Goal: Task Accomplishment & Management: Use online tool/utility

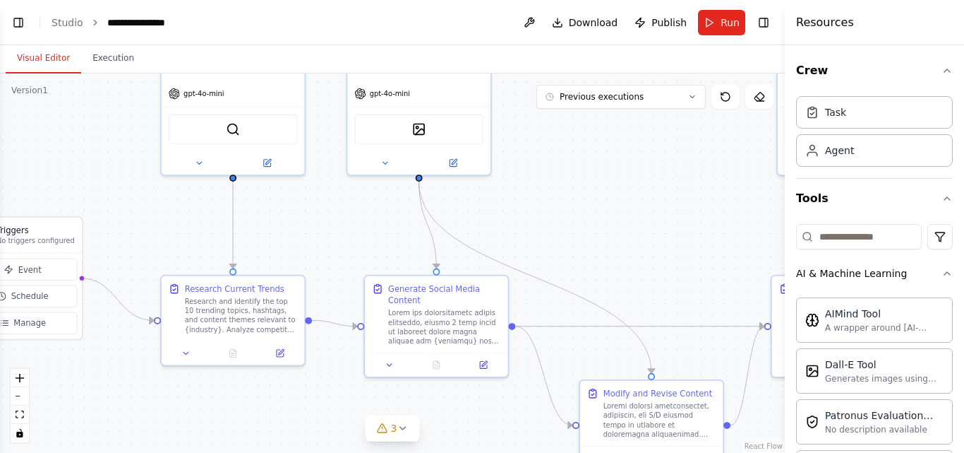
drag, startPoint x: 378, startPoint y: 226, endPoint x: 549, endPoint y: 213, distance: 171.4
click at [549, 213] on div ".deletable-edge-delete-btn { width: 20px; height: 20px; border: 0px solid #ffff…" at bounding box center [392, 262] width 785 height 379
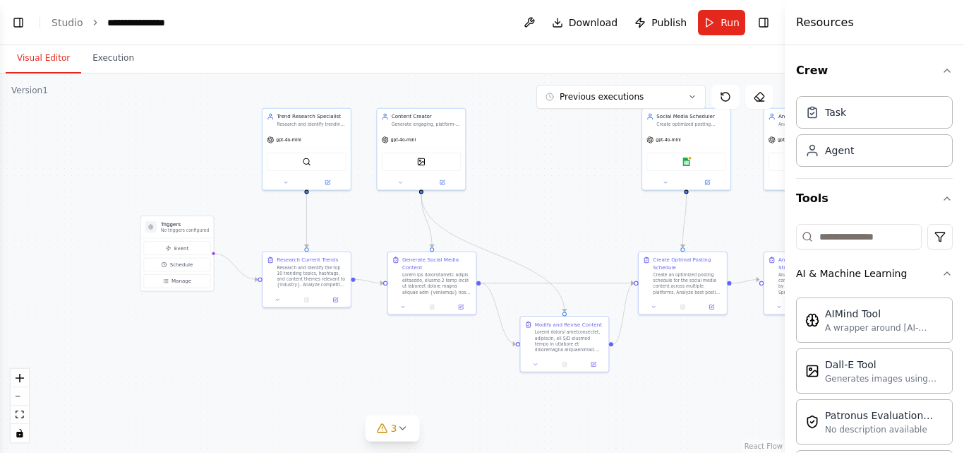
drag, startPoint x: 632, startPoint y: 222, endPoint x: 551, endPoint y: 220, distance: 81.2
click at [551, 220] on div ".deletable-edge-delete-btn { width: 20px; height: 20px; border: 0px solid #ffff…" at bounding box center [392, 262] width 785 height 379
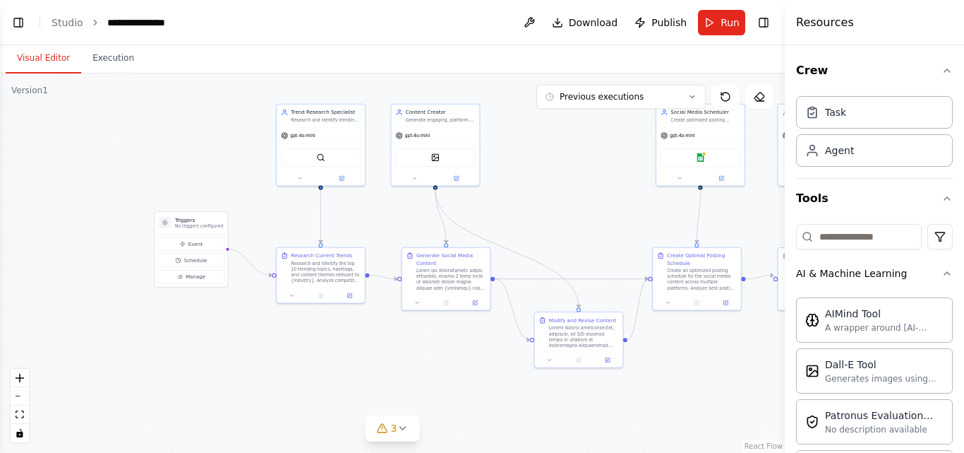
drag, startPoint x: 551, startPoint y: 220, endPoint x: 580, endPoint y: 217, distance: 29.8
click at [580, 217] on div ".deletable-edge-delete-btn { width: 20px; height: 20px; border: 0px solid #ffff…" at bounding box center [392, 262] width 785 height 379
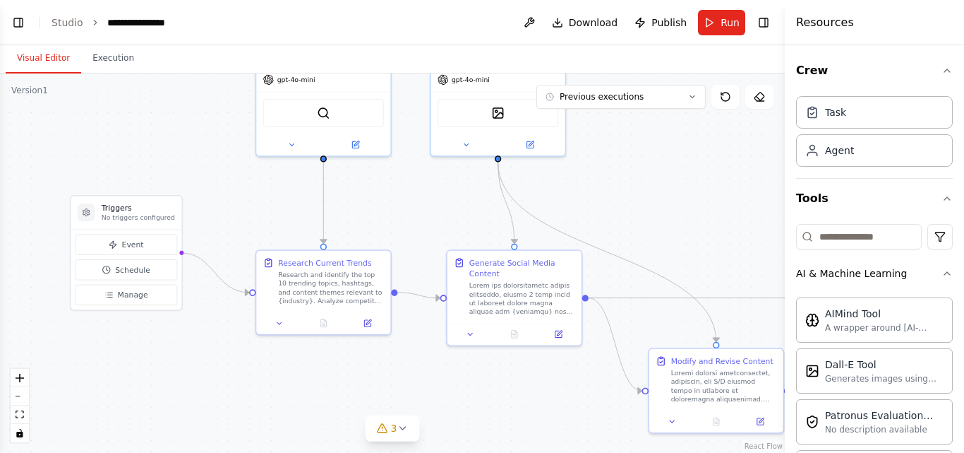
drag, startPoint x: 493, startPoint y: 214, endPoint x: 622, endPoint y: 198, distance: 130.1
click at [622, 198] on div ".deletable-edge-delete-btn { width: 20px; height: 20px; border: 0px solid #ffff…" at bounding box center [392, 262] width 785 height 379
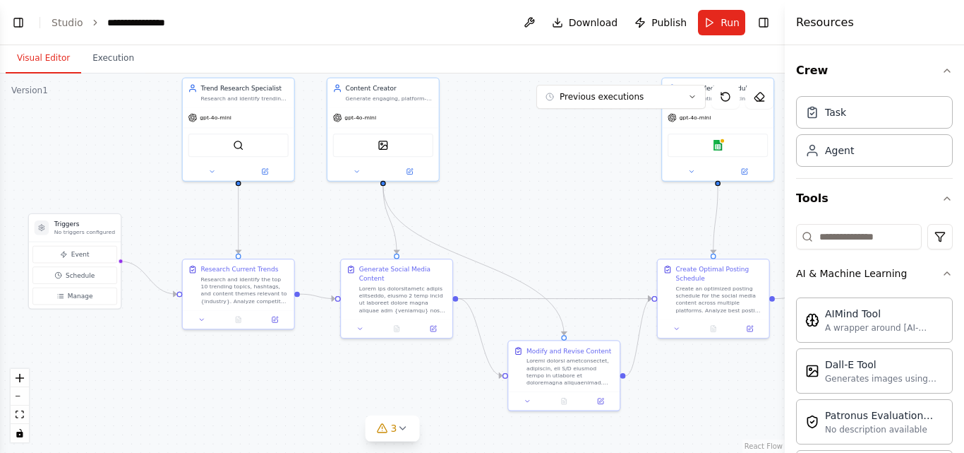
drag, startPoint x: 672, startPoint y: 210, endPoint x: 542, endPoint y: 228, distance: 131.1
click at [542, 228] on div ".deletable-edge-delete-btn { width: 20px; height: 20px; border: 0px solid #ffff…" at bounding box center [392, 262] width 785 height 379
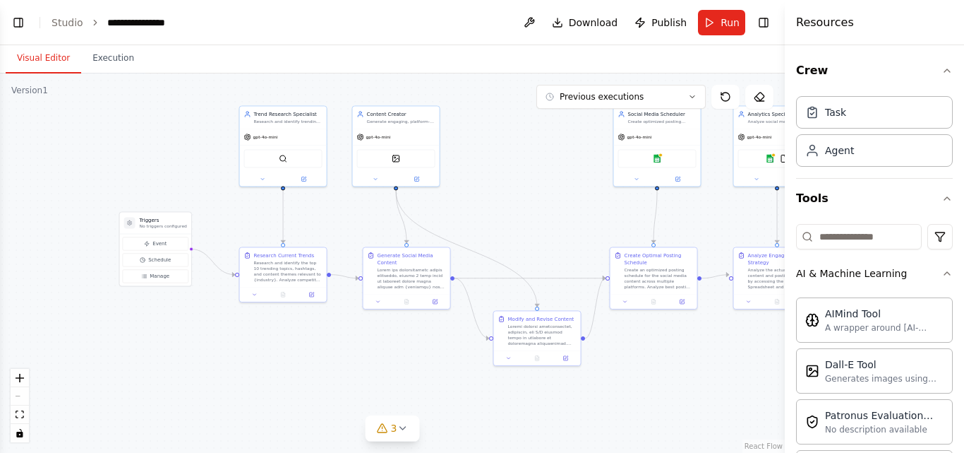
drag, startPoint x: 544, startPoint y: 232, endPoint x: 516, endPoint y: 227, distance: 28.6
click at [516, 227] on div ".deletable-edge-delete-btn { width: 20px; height: 20px; border: 0px solid #ffff…" at bounding box center [392, 262] width 785 height 379
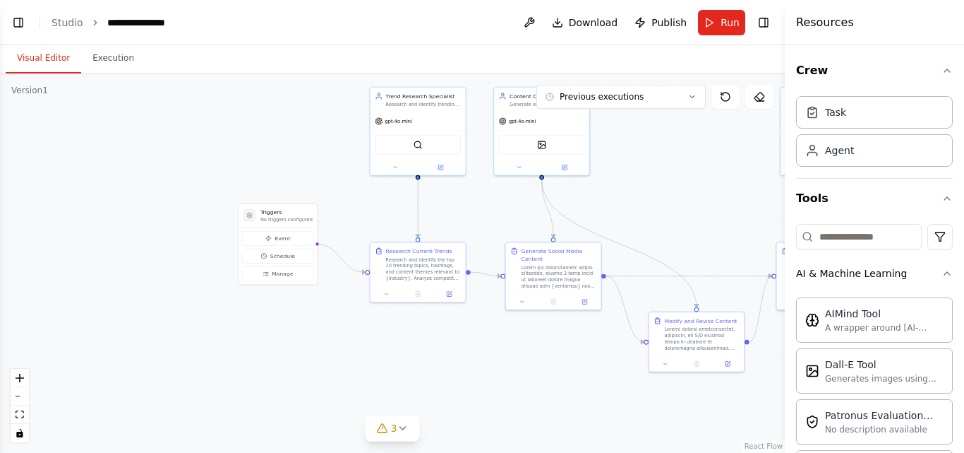
drag, startPoint x: 439, startPoint y: 220, endPoint x: 604, endPoint y: 213, distance: 165.4
click at [604, 213] on div ".deletable-edge-delete-btn { width: 20px; height: 20px; border: 0px solid #ffff…" at bounding box center [392, 262] width 785 height 379
click at [942, 274] on icon "button" at bounding box center [947, 273] width 11 height 11
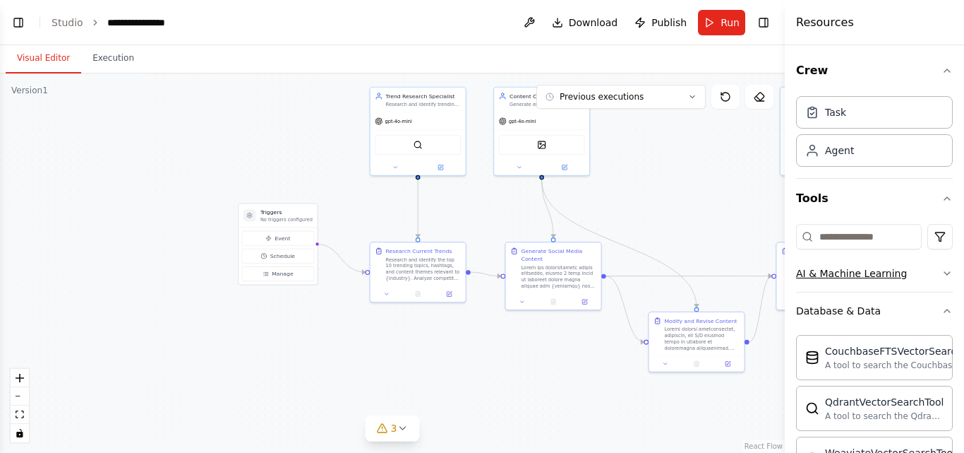
click at [942, 274] on icon "button" at bounding box center [947, 273] width 11 height 11
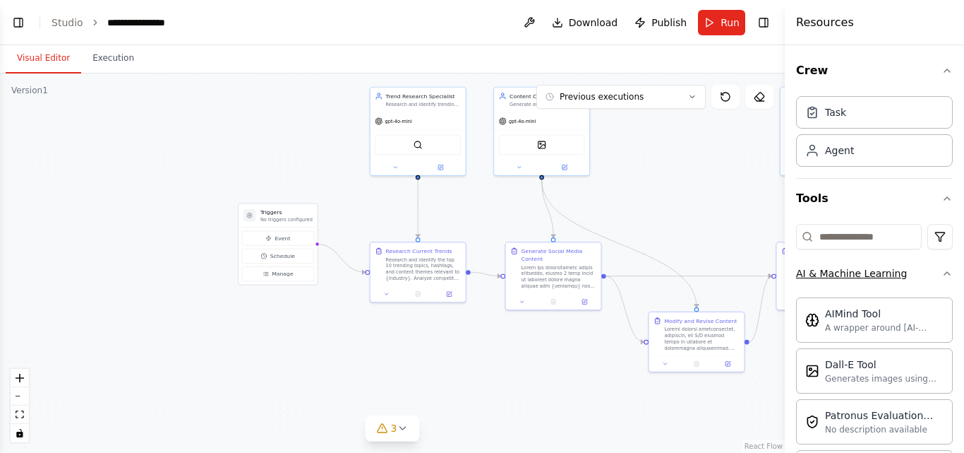
click at [942, 274] on icon "button" at bounding box center [947, 273] width 11 height 11
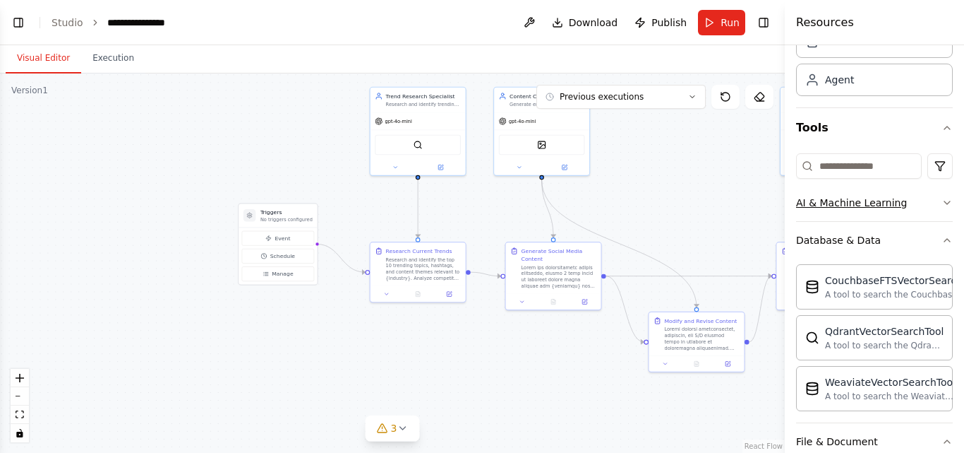
scroll to position [72, 0]
click at [935, 245] on button "Database & Data" at bounding box center [874, 238] width 157 height 37
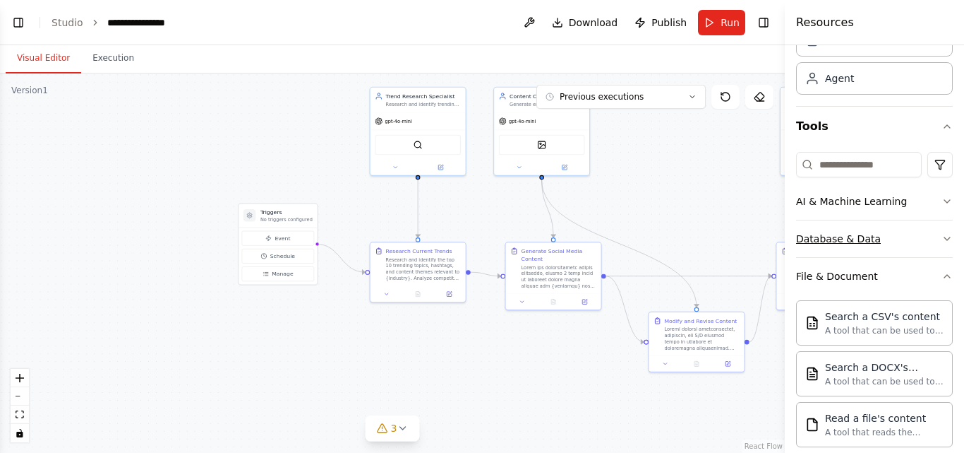
click at [942, 244] on icon "button" at bounding box center [947, 238] width 11 height 11
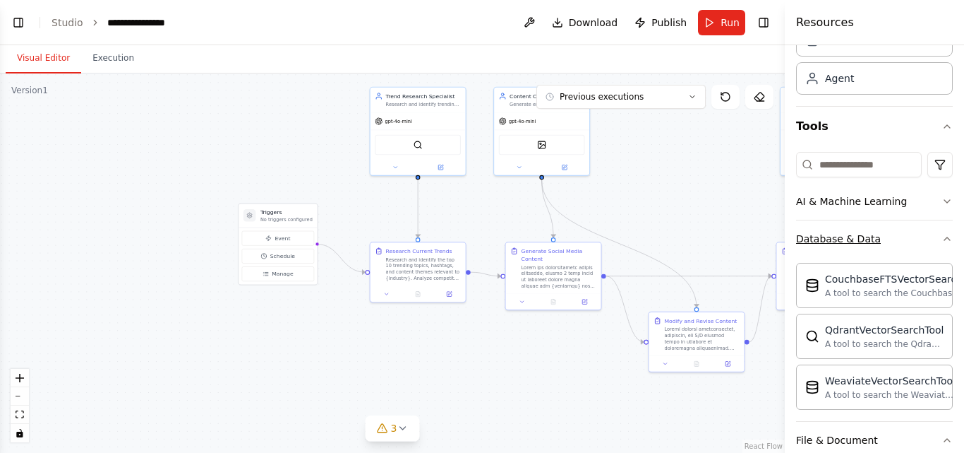
click at [942, 244] on icon "button" at bounding box center [947, 238] width 11 height 11
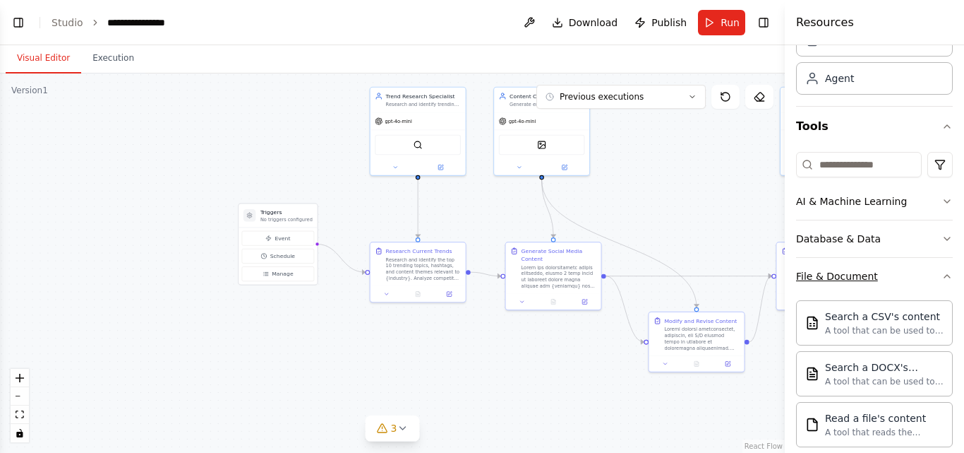
click at [942, 275] on icon "button" at bounding box center [947, 275] width 11 height 11
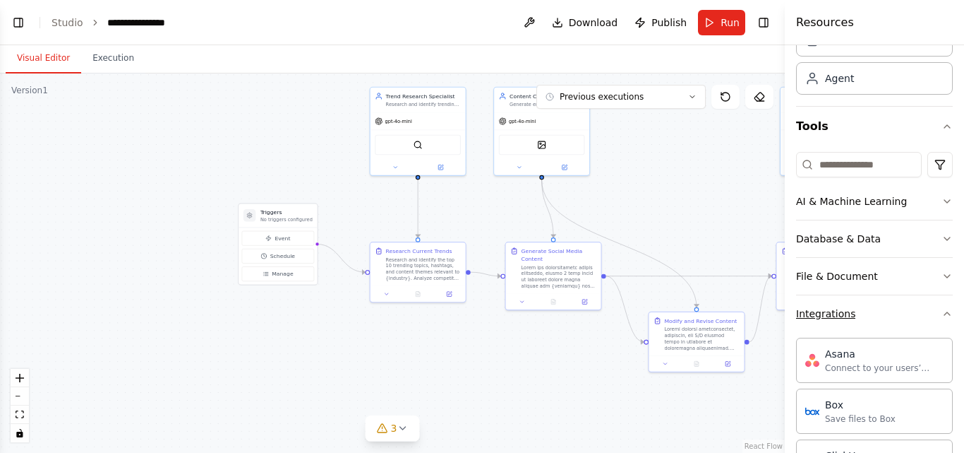
click at [942, 309] on icon "button" at bounding box center [947, 313] width 11 height 11
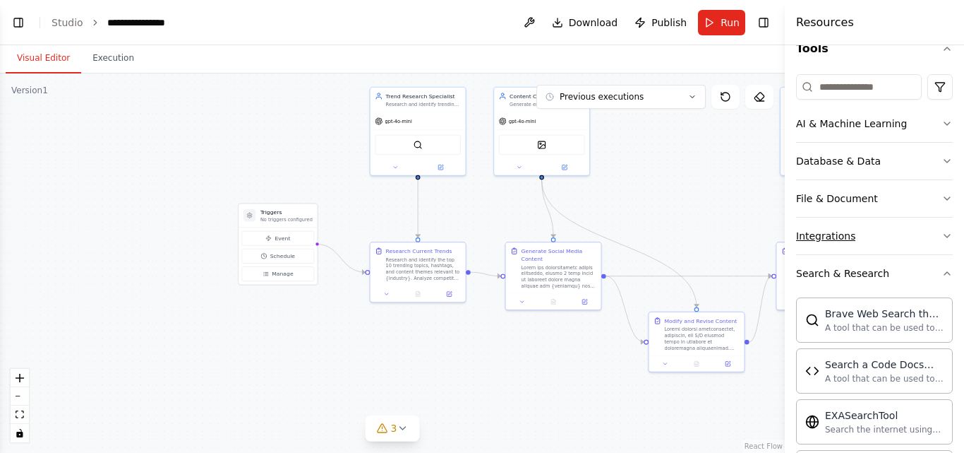
scroll to position [152, 0]
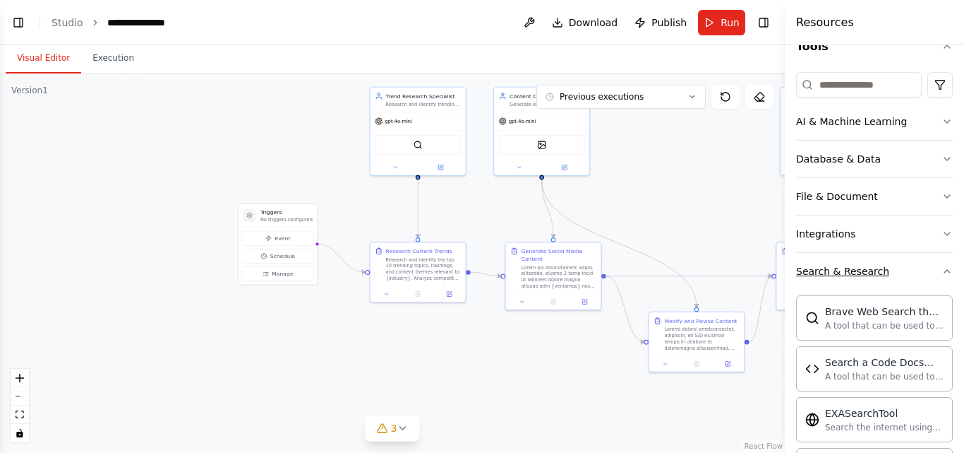
click at [942, 268] on icon "button" at bounding box center [947, 270] width 11 height 11
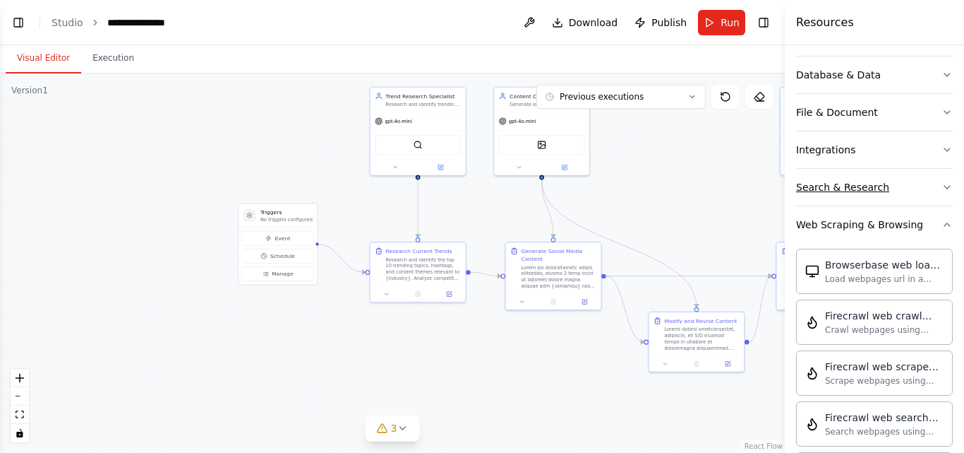
scroll to position [239, 0]
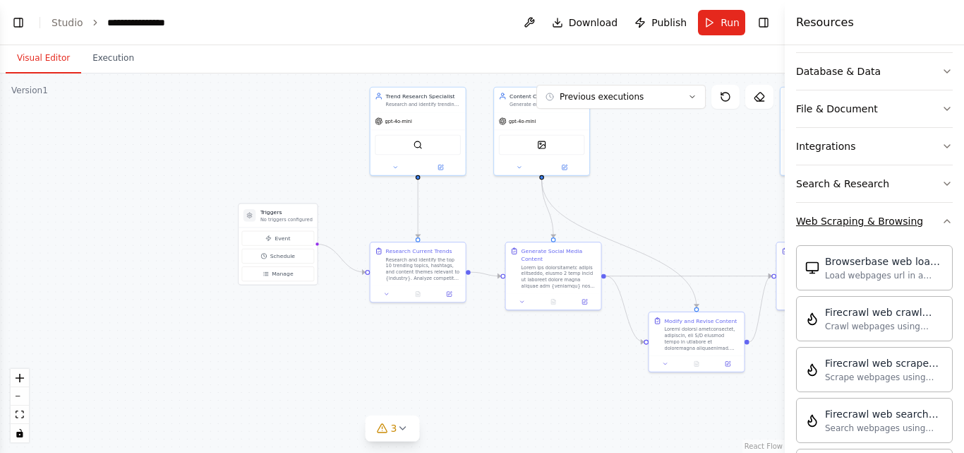
click at [942, 222] on icon "button" at bounding box center [947, 220] width 11 height 11
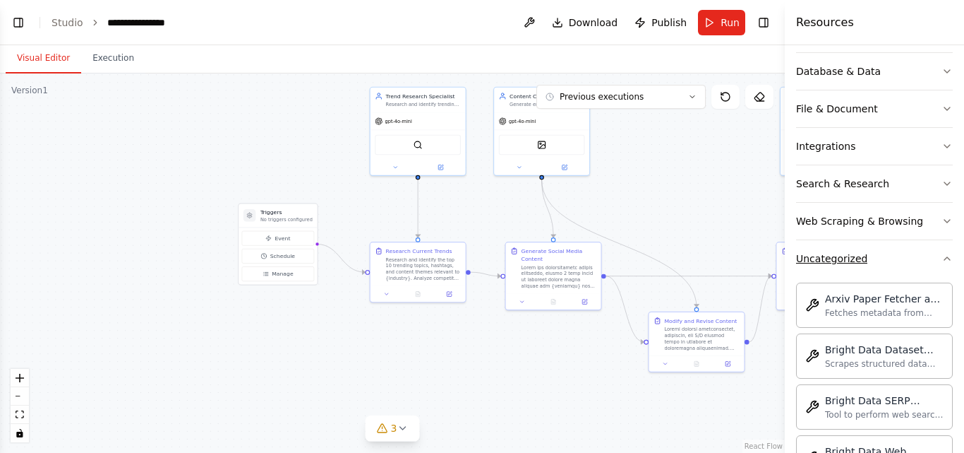
click at [942, 258] on icon "button" at bounding box center [947, 258] width 11 height 11
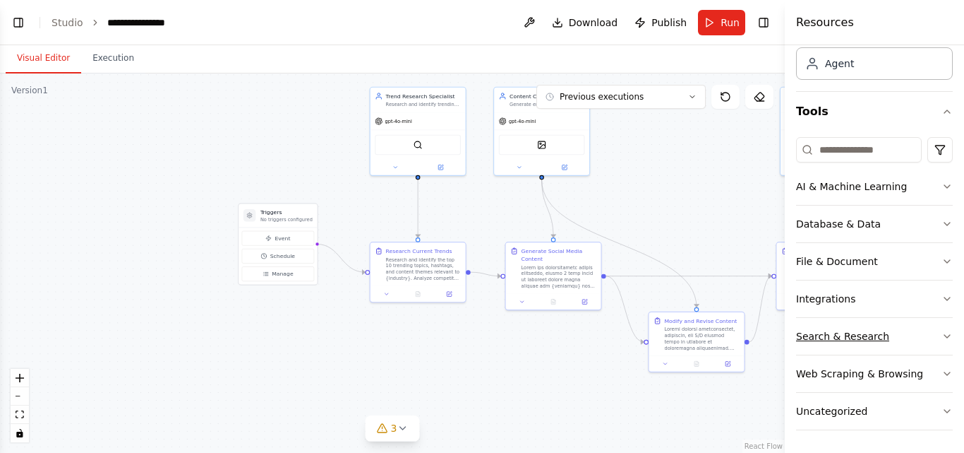
scroll to position [0, 0]
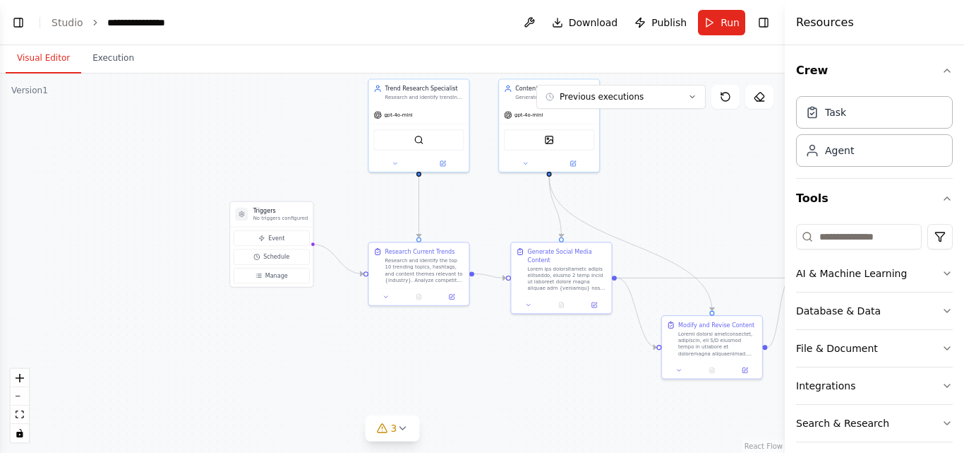
drag, startPoint x: 465, startPoint y: 351, endPoint x: 472, endPoint y: 357, distance: 8.5
click at [472, 357] on div ".deletable-edge-delete-btn { width: 20px; height: 20px; border: 0px solid #ffff…" at bounding box center [392, 262] width 785 height 379
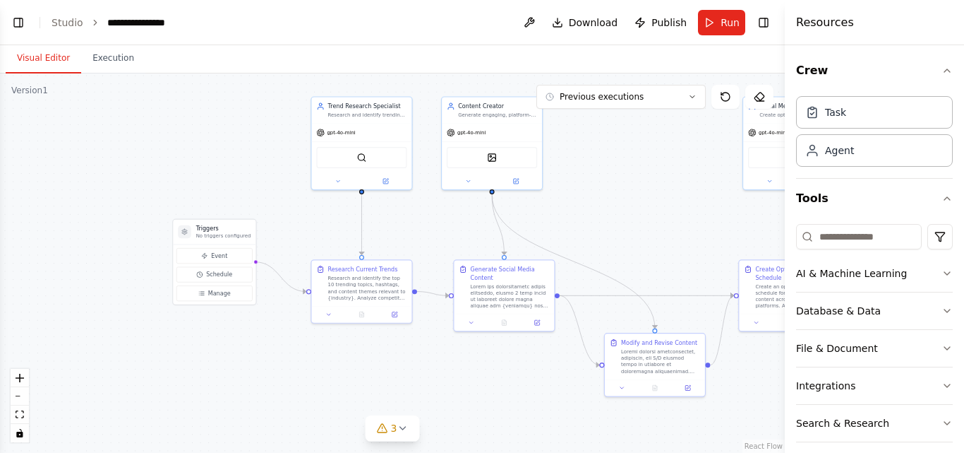
drag, startPoint x: 472, startPoint y: 357, endPoint x: 414, endPoint y: 374, distance: 59.9
click at [414, 374] on div ".deletable-edge-delete-btn { width: 20px; height: 20px; border: 0px solid #ffff…" at bounding box center [392, 262] width 785 height 379
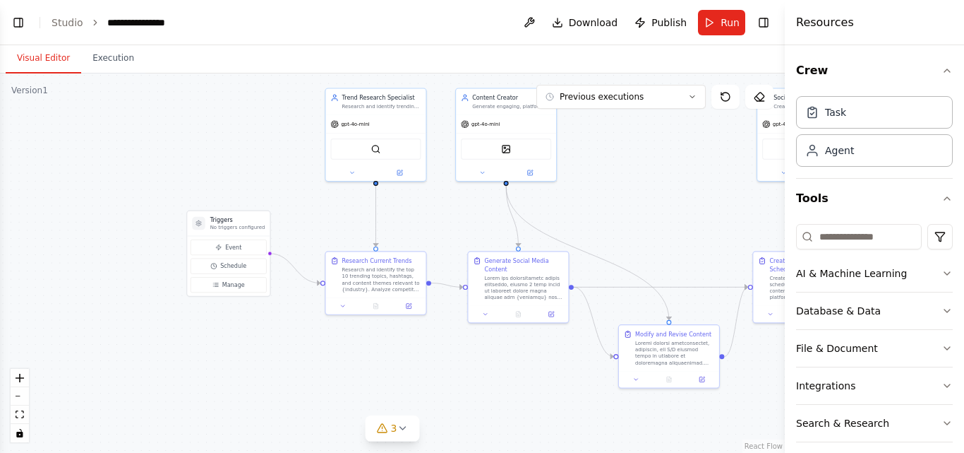
drag, startPoint x: 482, startPoint y: 398, endPoint x: 497, endPoint y: 390, distance: 17.1
click at [497, 390] on div ".deletable-edge-delete-btn { width: 20px; height: 20px; border: 0px solid #ffff…" at bounding box center [392, 262] width 785 height 379
click at [760, 18] on button "Toggle Right Sidebar" at bounding box center [764, 23] width 20 height 20
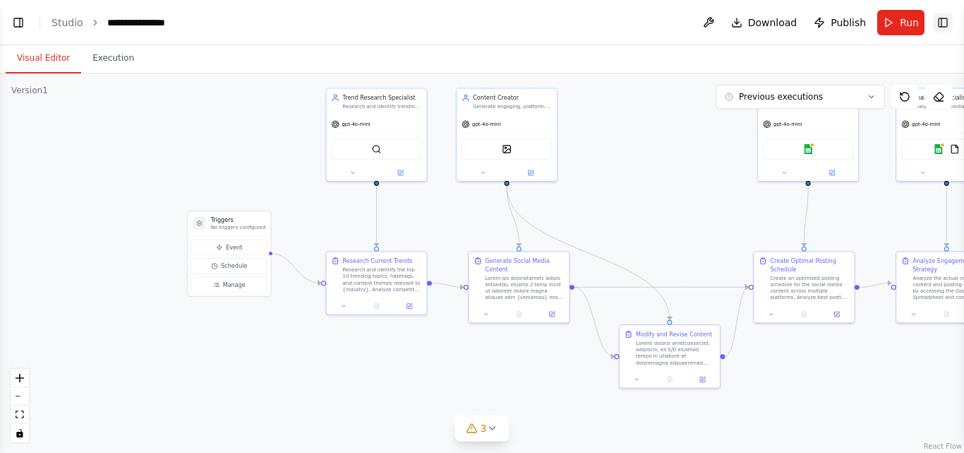
click at [942, 25] on button "Toggle Right Sidebar" at bounding box center [943, 23] width 20 height 20
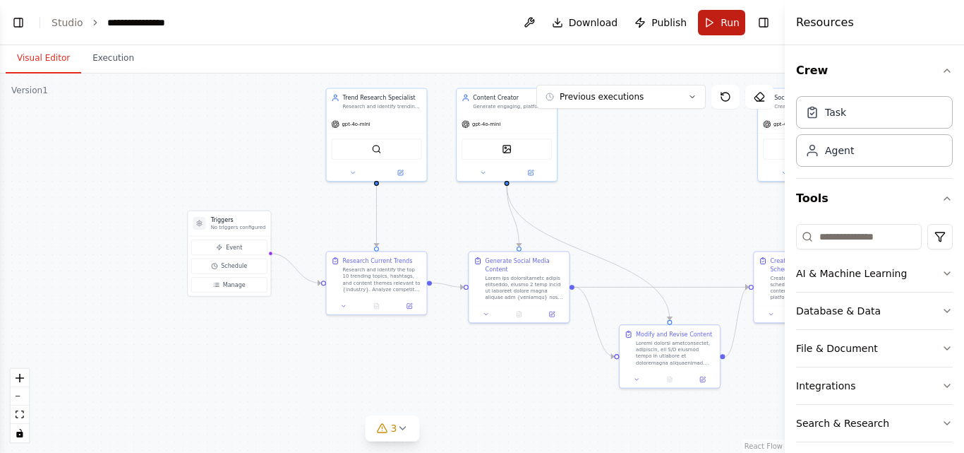
click at [719, 32] on button "Run" at bounding box center [721, 22] width 47 height 25
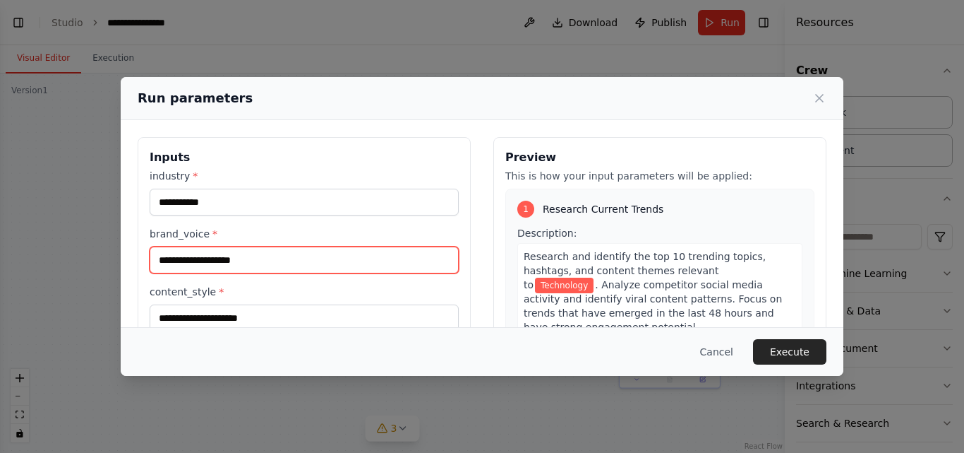
click at [327, 254] on input "brand_voice *" at bounding box center [304, 259] width 309 height 27
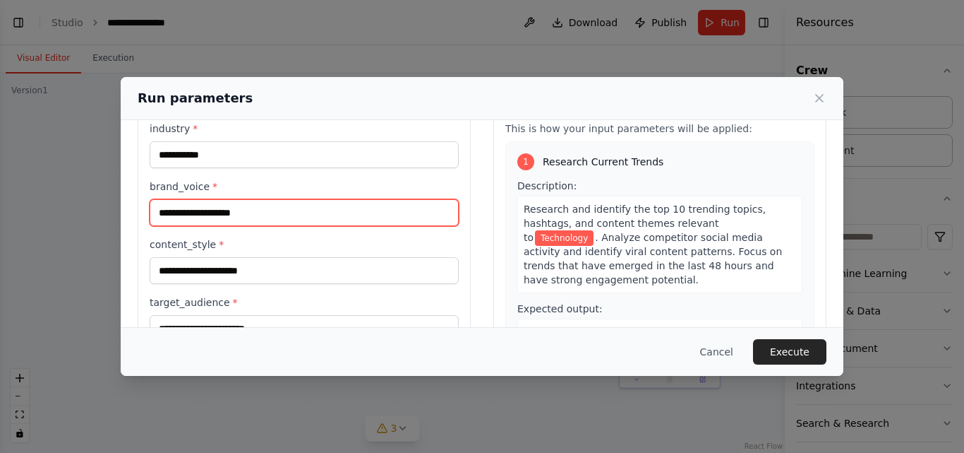
scroll to position [45, 0]
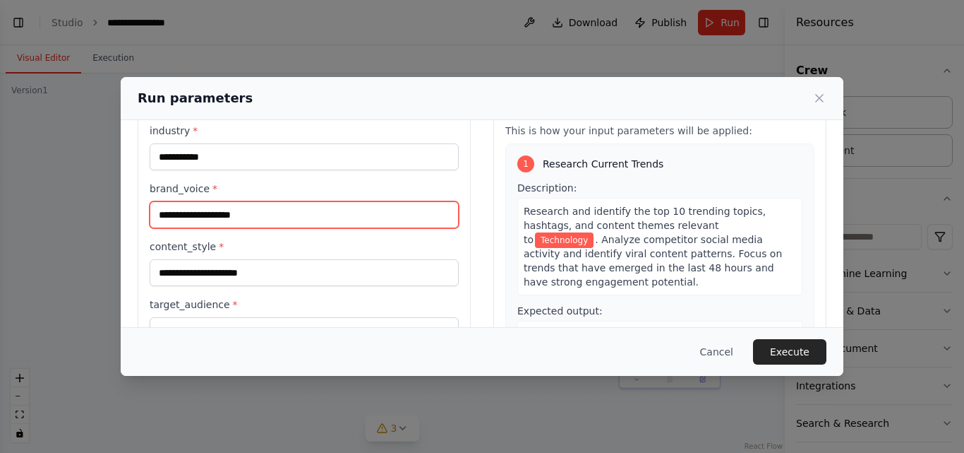
click at [192, 212] on input "brand_voice *" at bounding box center [304, 214] width 309 height 27
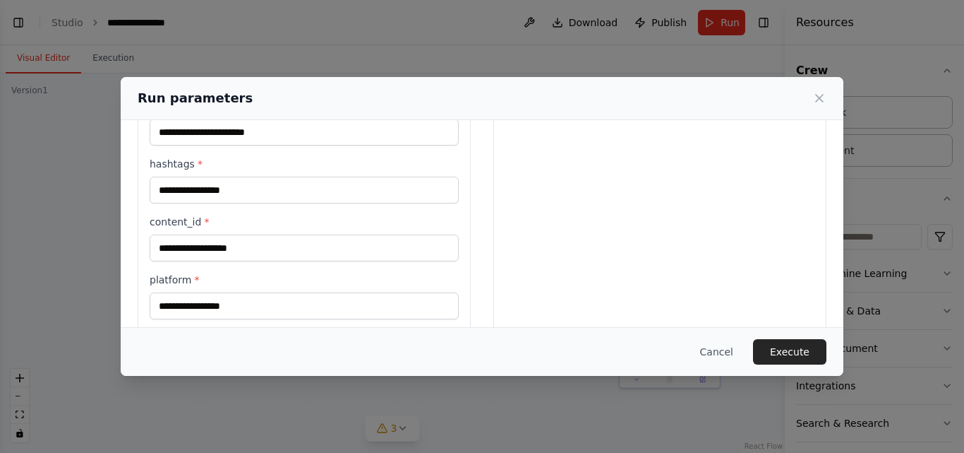
scroll to position [592, 0]
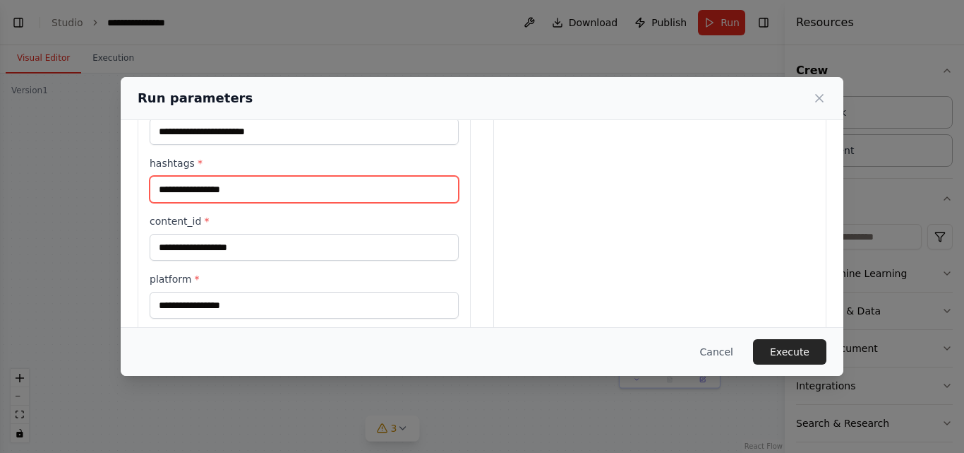
click at [220, 189] on input "hashtags *" at bounding box center [304, 189] width 309 height 27
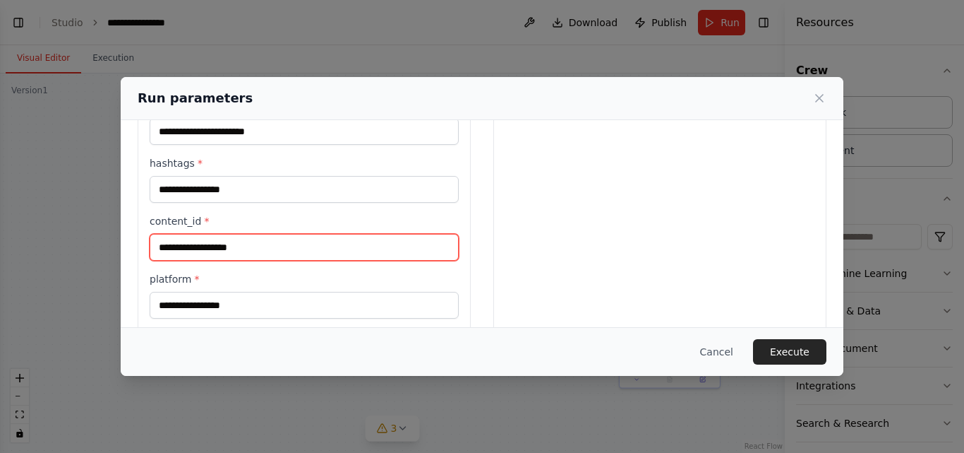
click at [239, 253] on input "content_id *" at bounding box center [304, 247] width 309 height 27
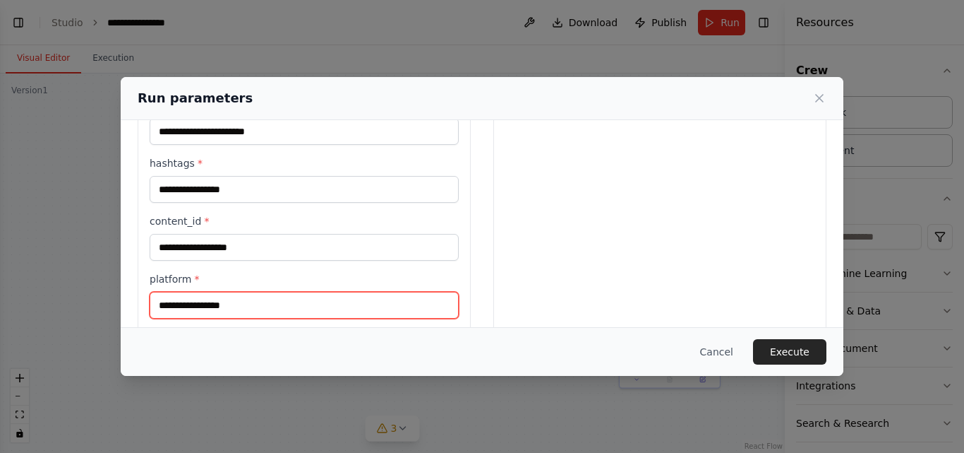
click at [246, 303] on input "platform *" at bounding box center [304, 305] width 309 height 27
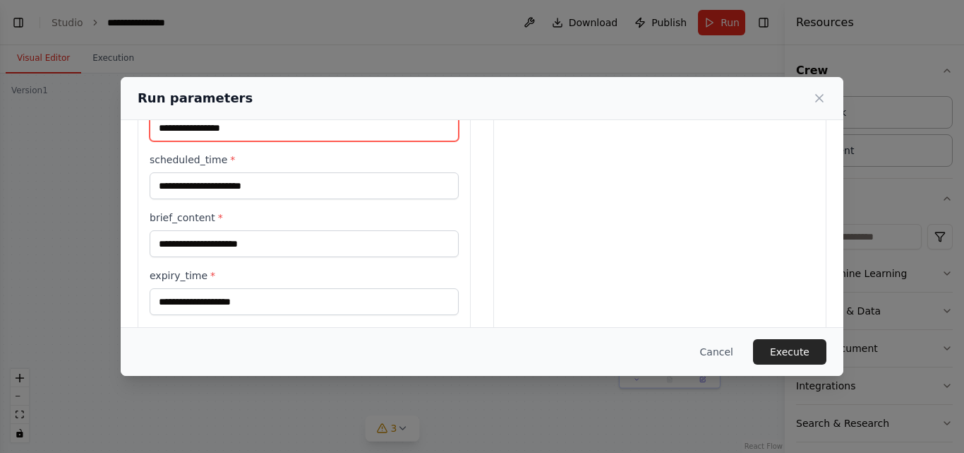
scroll to position [770, 0]
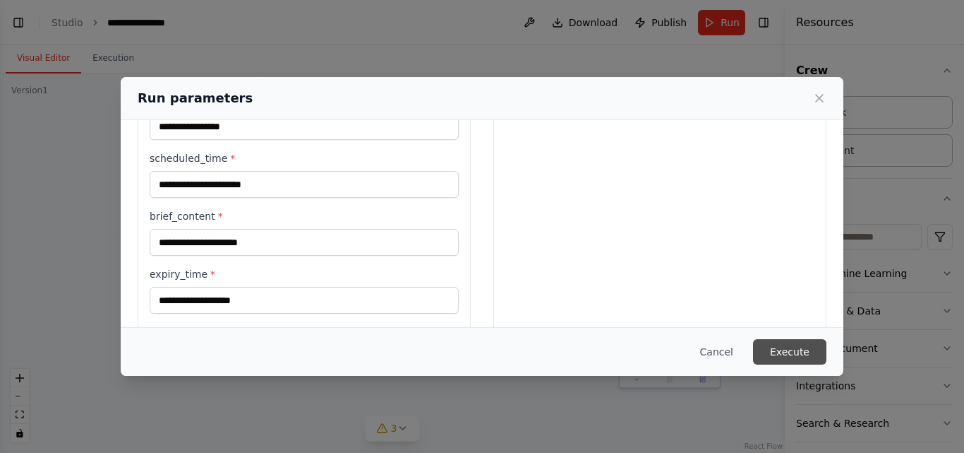
click at [803, 348] on button "Execute" at bounding box center [789, 351] width 73 height 25
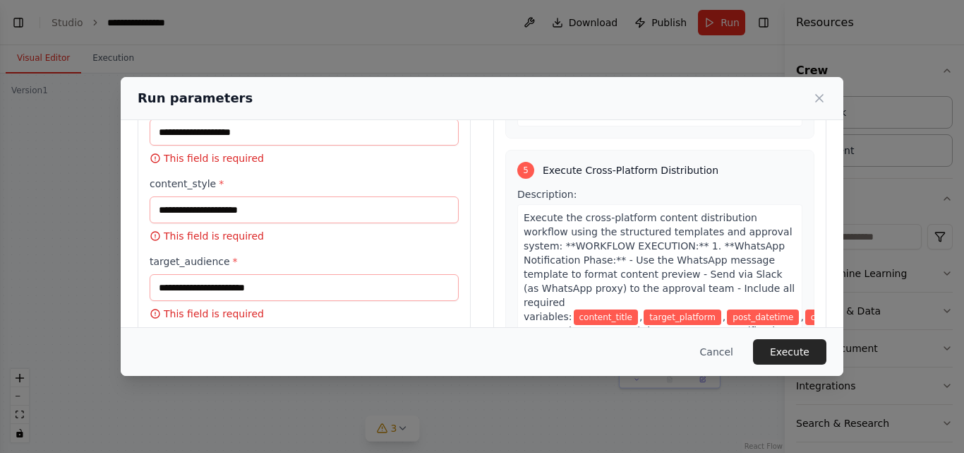
scroll to position [0, 0]
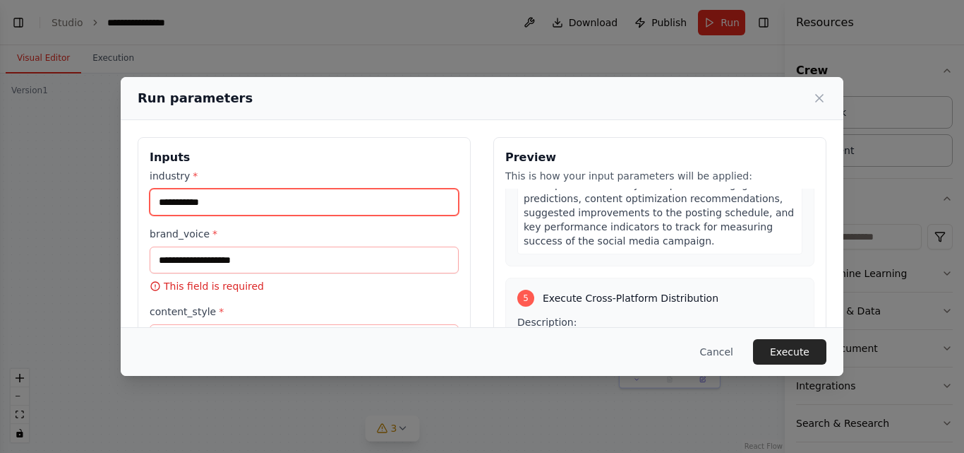
click at [306, 203] on input "**********" at bounding box center [304, 202] width 309 height 27
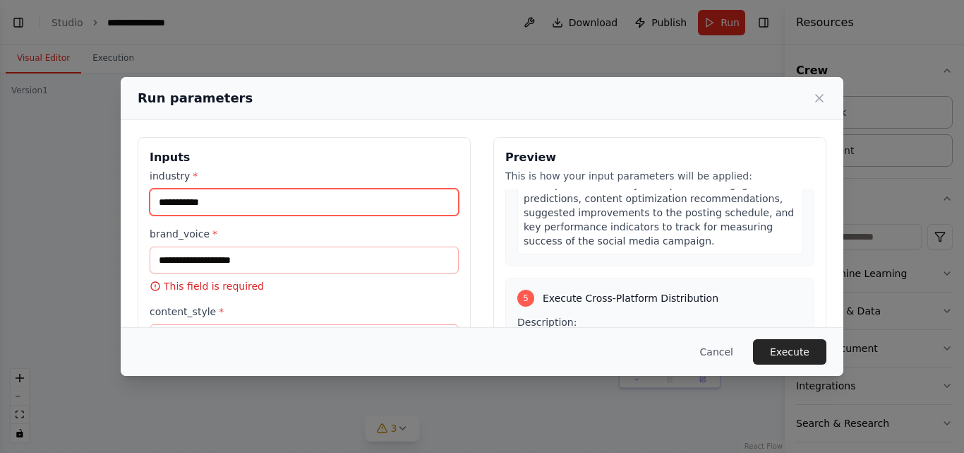
click at [306, 203] on input "**********" at bounding box center [304, 202] width 309 height 27
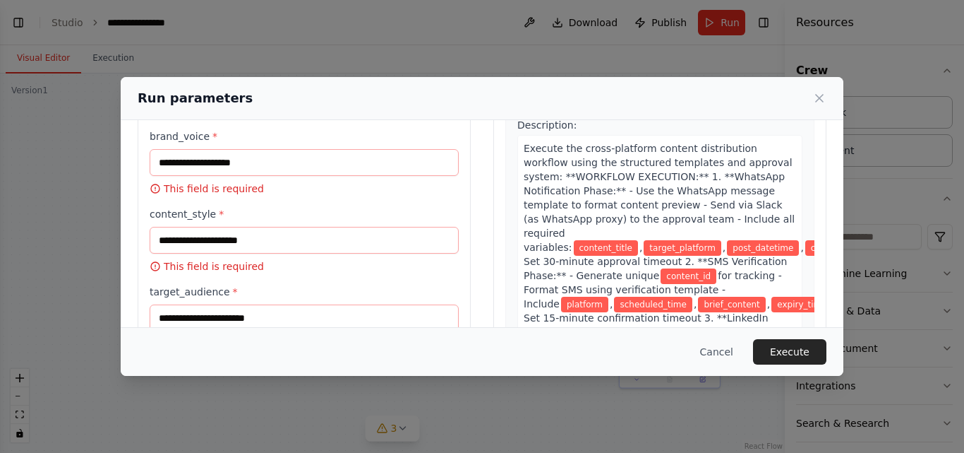
scroll to position [98, 0]
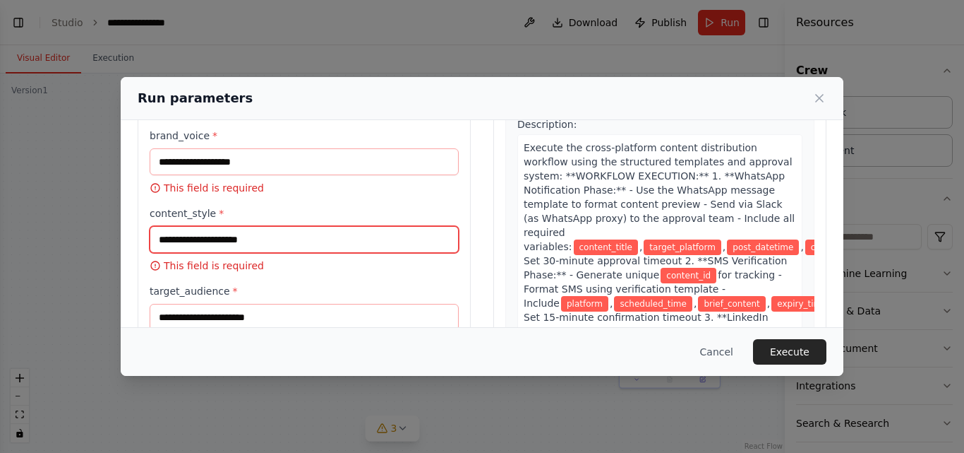
click at [261, 246] on input "content_style *" at bounding box center [304, 239] width 309 height 27
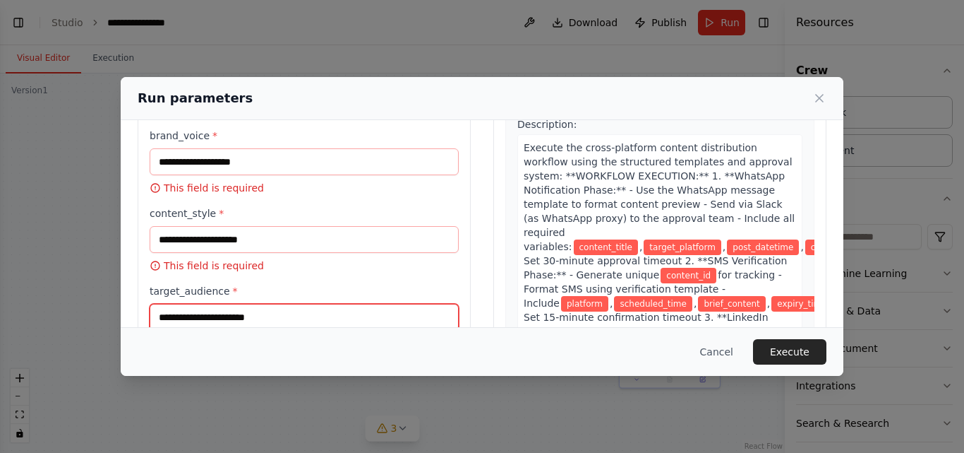
click at [273, 321] on input "target_audience *" at bounding box center [304, 317] width 309 height 27
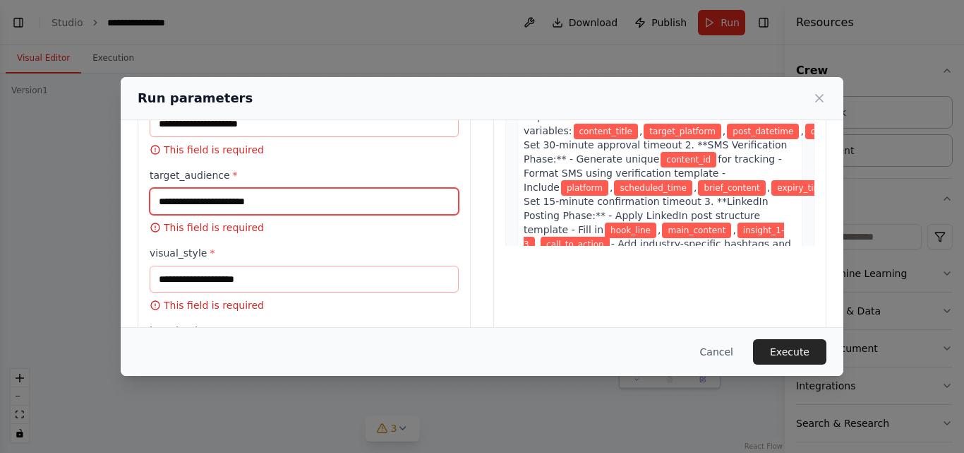
scroll to position [215, 0]
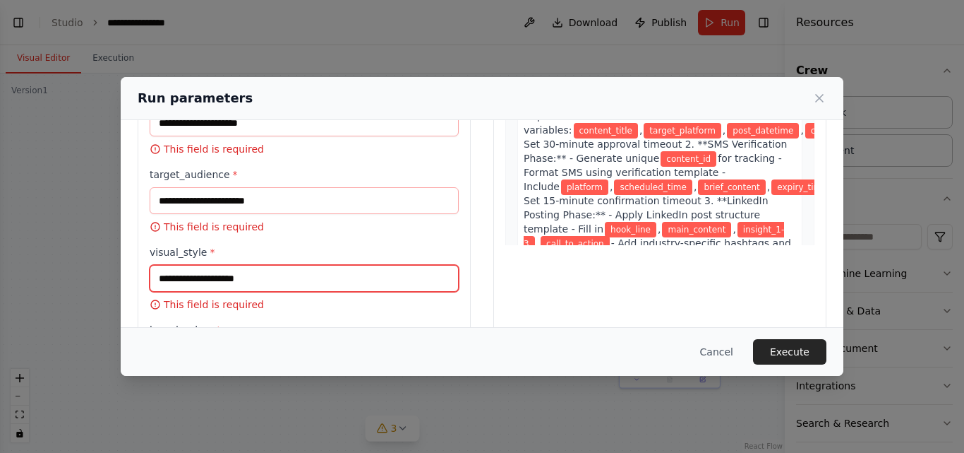
click at [248, 275] on input "visual_style *" at bounding box center [304, 278] width 309 height 27
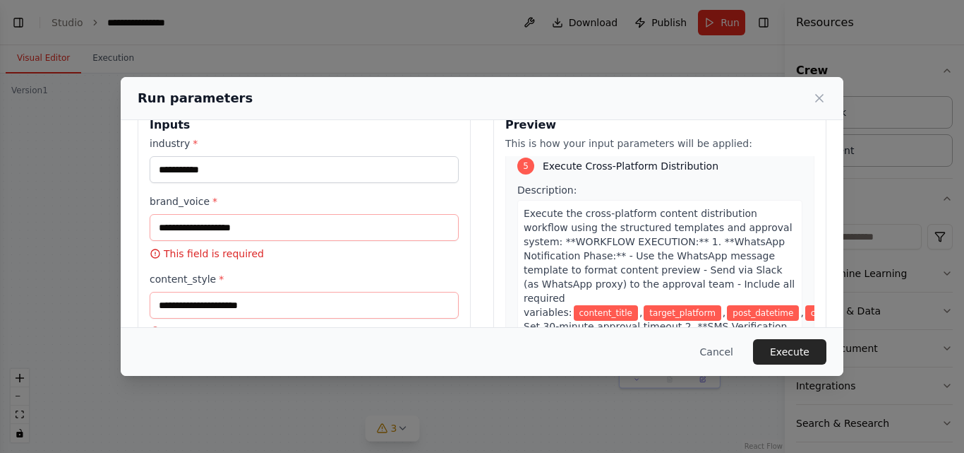
scroll to position [0, 0]
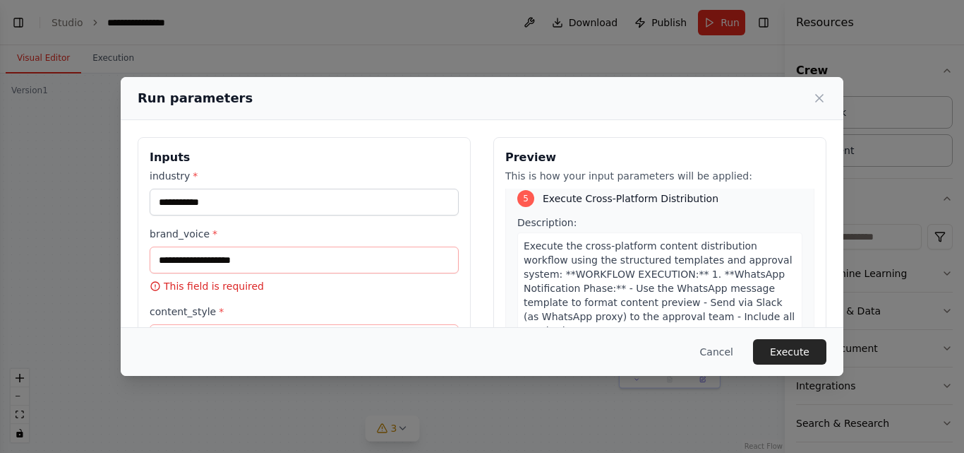
click at [806, 337] on span "content_preview" at bounding box center [846, 345] width 81 height 16
click at [822, 101] on icon at bounding box center [819, 98] width 7 height 7
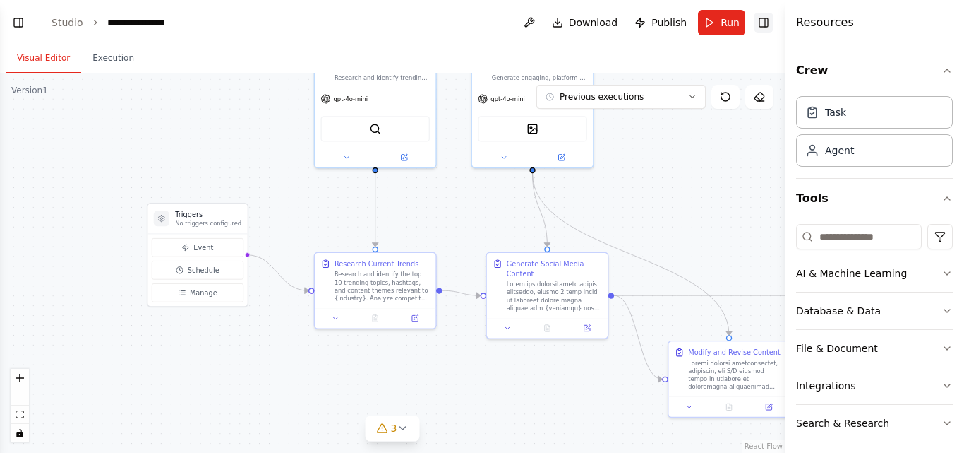
click at [761, 24] on button "Toggle Right Sidebar" at bounding box center [764, 23] width 20 height 20
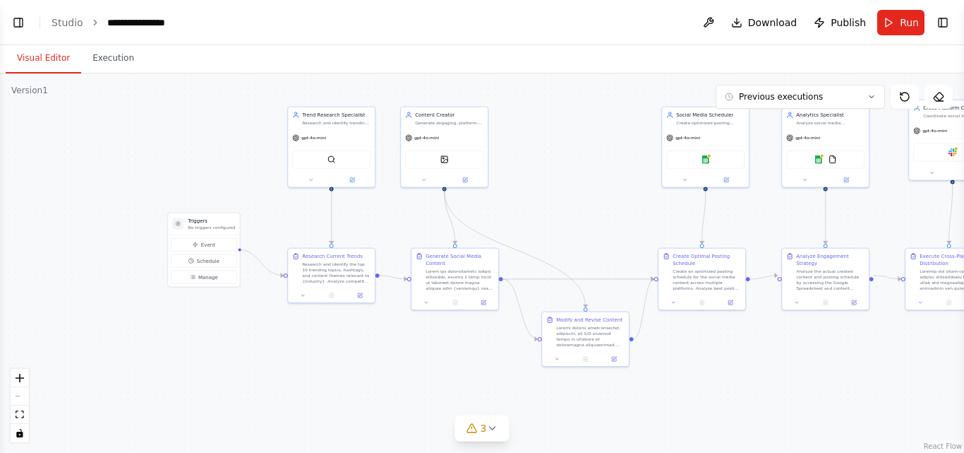
drag, startPoint x: 711, startPoint y: 224, endPoint x: 594, endPoint y: 231, distance: 116.7
click at [594, 231] on div ".deletable-edge-delete-btn { width: 20px; height: 20px; border: 0px solid #ffff…" at bounding box center [482, 262] width 964 height 379
click at [323, 368] on div ".deletable-edge-delete-btn { width: 20px; height: 20px; border: 0px solid #ffff…" at bounding box center [482, 262] width 964 height 379
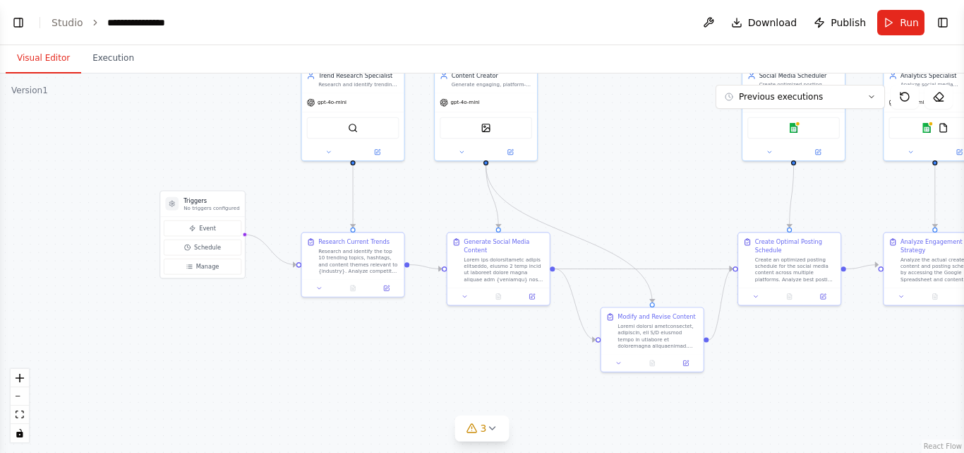
drag, startPoint x: 618, startPoint y: 368, endPoint x: 550, endPoint y: 376, distance: 68.2
click at [550, 376] on div ".deletable-edge-delete-btn { width: 20px; height: 20px; border: 0px solid #ffff…" at bounding box center [482, 262] width 964 height 379
click at [494, 432] on icon at bounding box center [491, 427] width 11 height 11
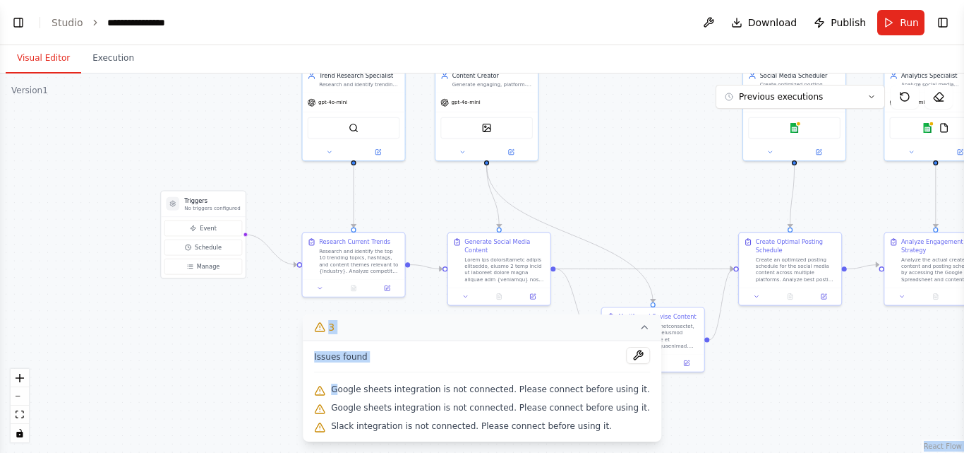
drag, startPoint x: 356, startPoint y: 385, endPoint x: 602, endPoint y: 443, distance: 252.4
click at [602, 443] on div "Version 1 Previous executions Show Tools Hide Agents .deletable-edge-delete-btn…" at bounding box center [482, 262] width 964 height 379
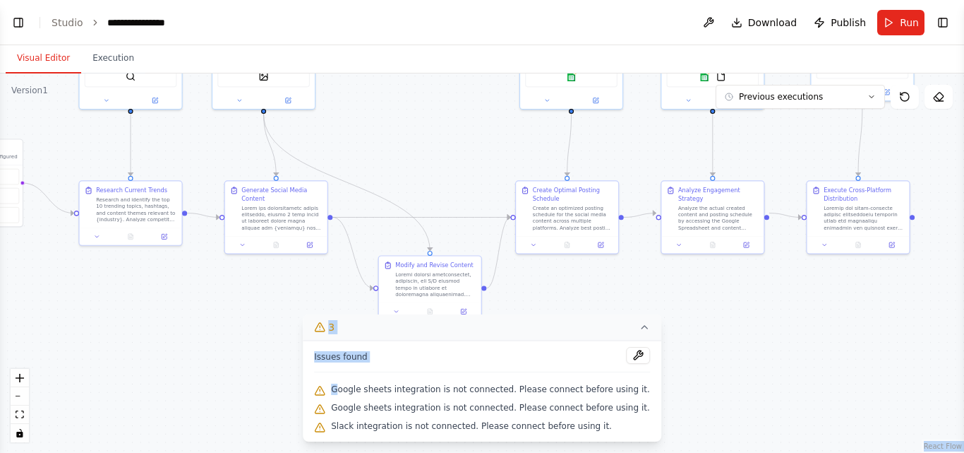
drag, startPoint x: 605, startPoint y: 441, endPoint x: 382, endPoint y: 390, distance: 229.0
click at [382, 390] on div "Version 1 Previous executions Show Tools Hide Agents .deletable-edge-delete-btn…" at bounding box center [482, 262] width 964 height 379
click at [382, 390] on span "Google sheets integration is not connected. Please connect before using it." at bounding box center [490, 388] width 319 height 11
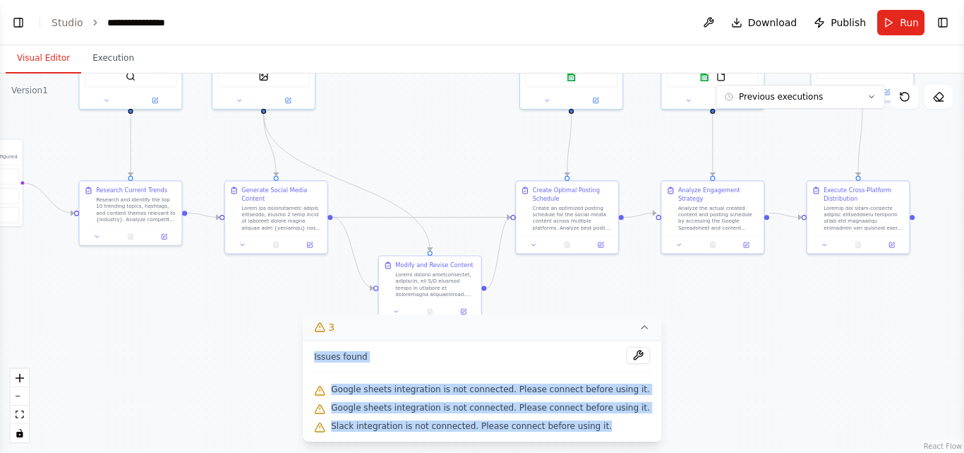
drag, startPoint x: 335, startPoint y: 354, endPoint x: 608, endPoint y: 436, distance: 285.4
click at [608, 436] on div "Issues found Google sheets integration is not connected. Please connect before …" at bounding box center [482, 390] width 359 height 101
copy div "Issues found Google sheets integration is not connected. Please connect before …"
click at [15, 27] on button "Toggle Left Sidebar" at bounding box center [18, 23] width 20 height 20
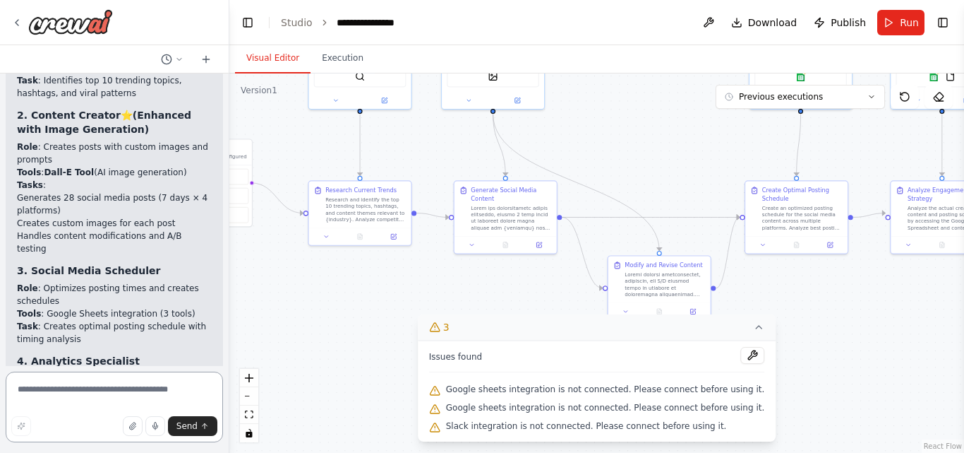
click at [78, 392] on textarea at bounding box center [114, 406] width 217 height 71
paste textarea "**********"
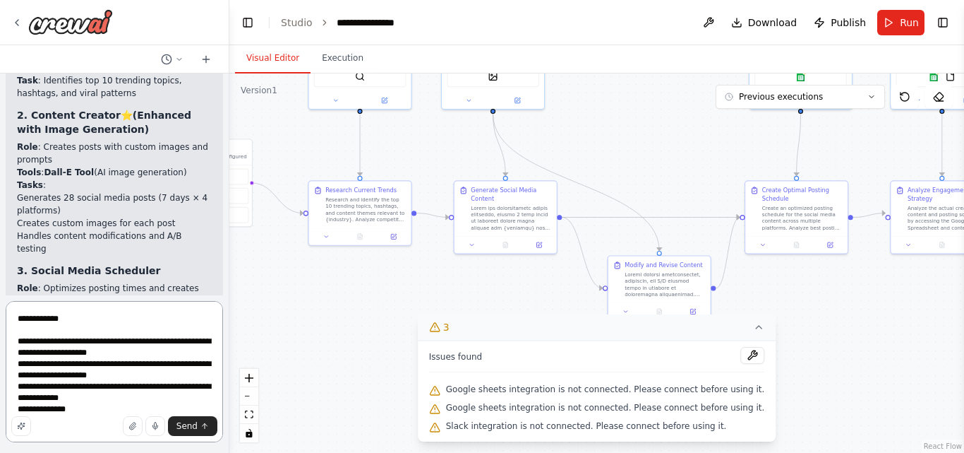
type textarea "**********"
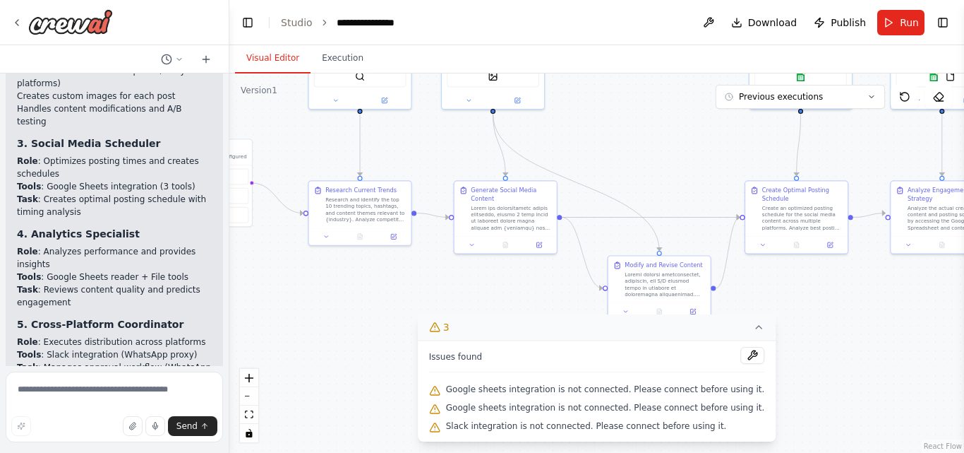
scroll to position [10855, 0]
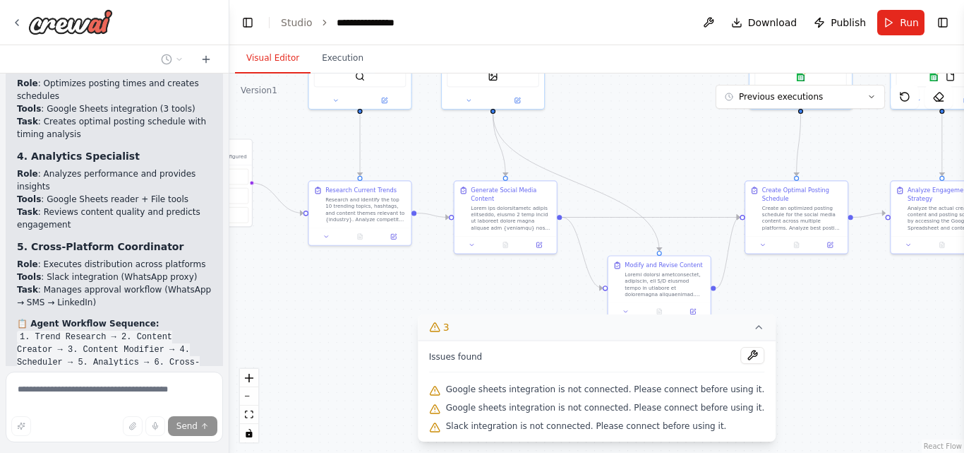
click at [753, 333] on icon at bounding box center [758, 326] width 11 height 11
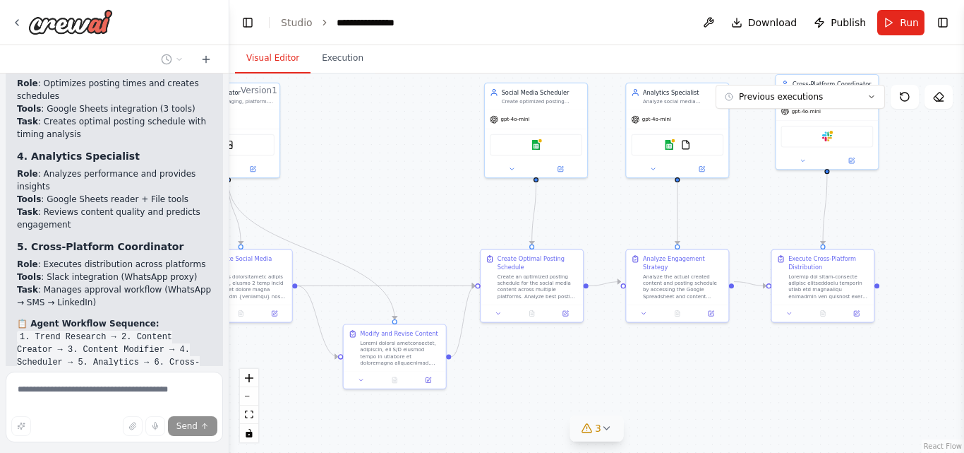
drag, startPoint x: 839, startPoint y: 318, endPoint x: 575, endPoint y: 387, distance: 273.5
click at [575, 387] on div ".deletable-edge-delete-btn { width: 20px; height: 20px; border: 0px solid #ffff…" at bounding box center [596, 262] width 735 height 379
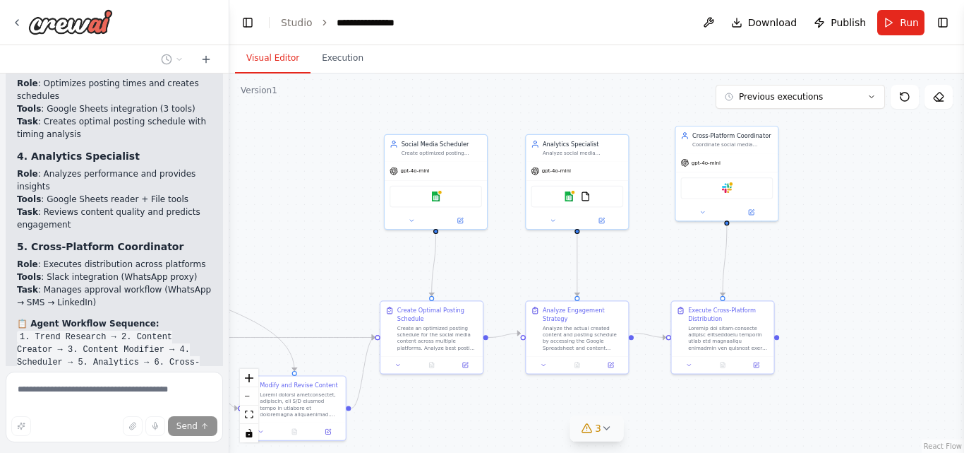
drag, startPoint x: 745, startPoint y: 208, endPoint x: 645, endPoint y: 260, distance: 112.7
click at [645, 260] on div ".deletable-edge-delete-btn { width: 20px; height: 20px; border: 0px solid #ffff…" at bounding box center [596, 262] width 735 height 379
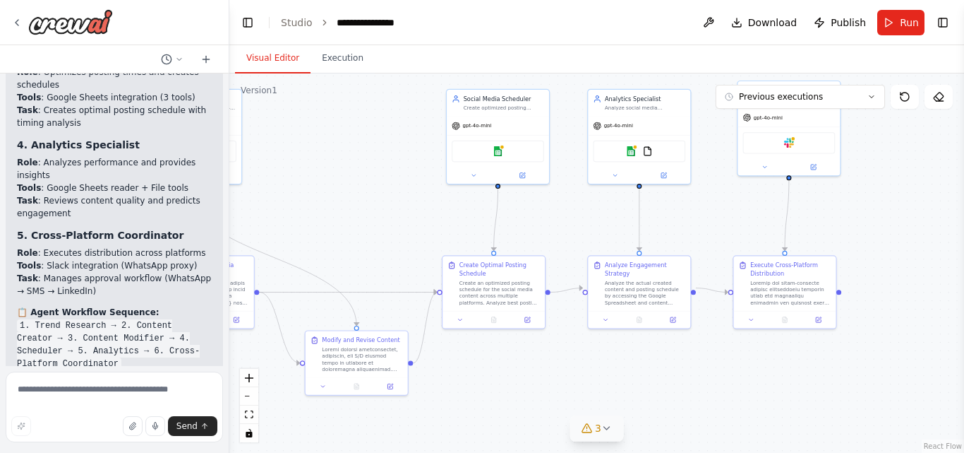
drag, startPoint x: 642, startPoint y: 251, endPoint x: 703, endPoint y: 205, distance: 76.7
click at [703, 205] on div ".deletable-edge-delete-btn { width: 20px; height: 20px; border: 0px solid #ffff…" at bounding box center [596, 262] width 735 height 379
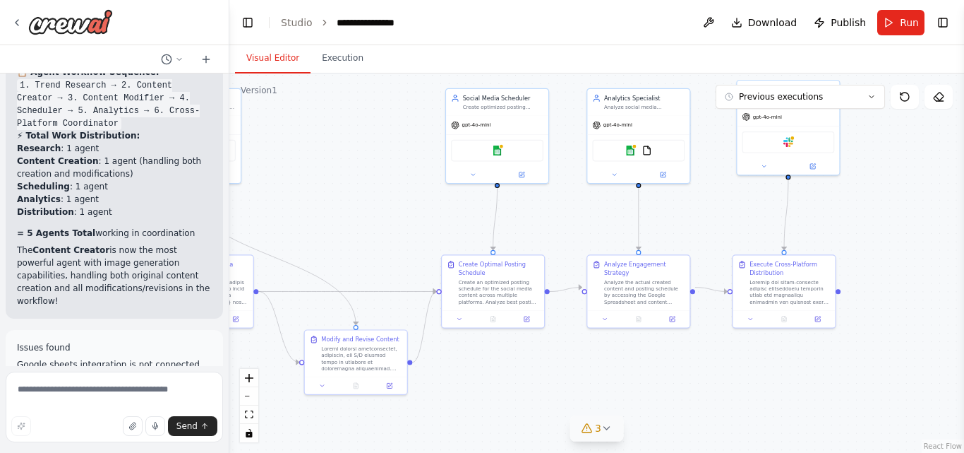
scroll to position [11107, 0]
drag, startPoint x: 54, startPoint y: 153, endPoint x: 37, endPoint y: 148, distance: 18.2
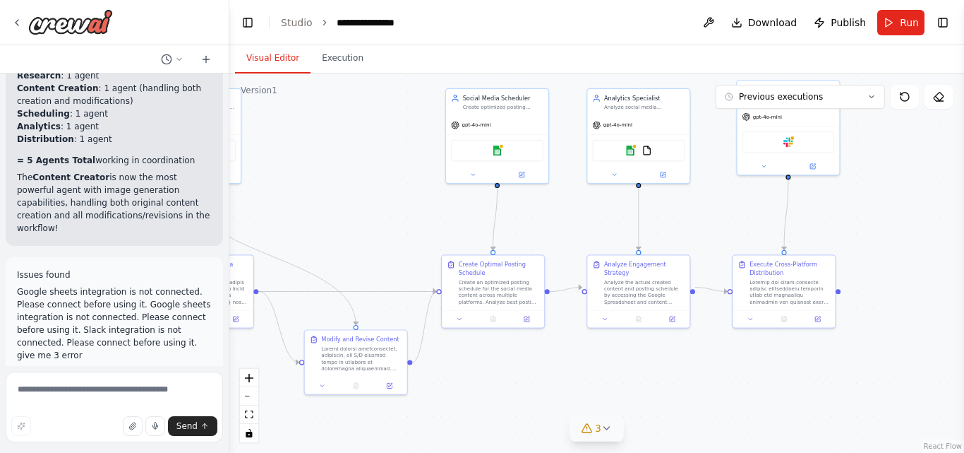
scroll to position [11178, 0]
drag, startPoint x: 17, startPoint y: 169, endPoint x: 174, endPoint y: 172, distance: 157.5
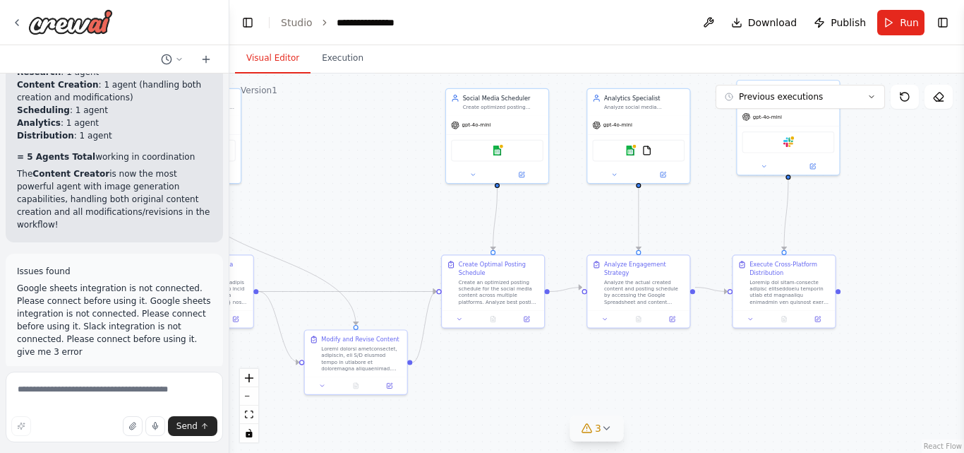
scroll to position [11183, 0]
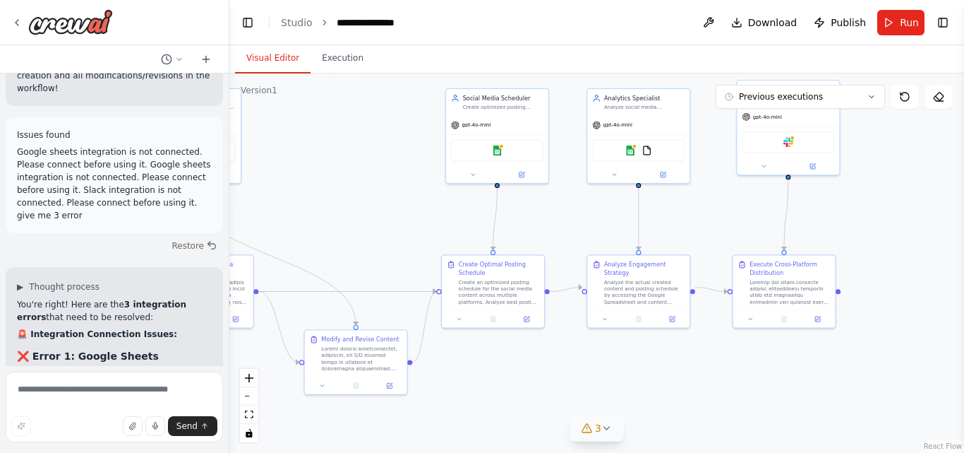
scroll to position [11321, 0]
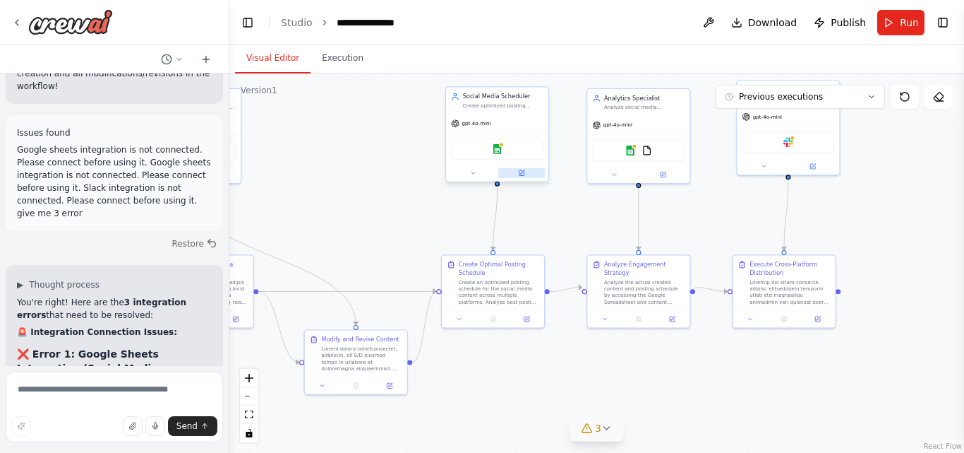
click at [523, 174] on icon at bounding box center [521, 172] width 5 height 5
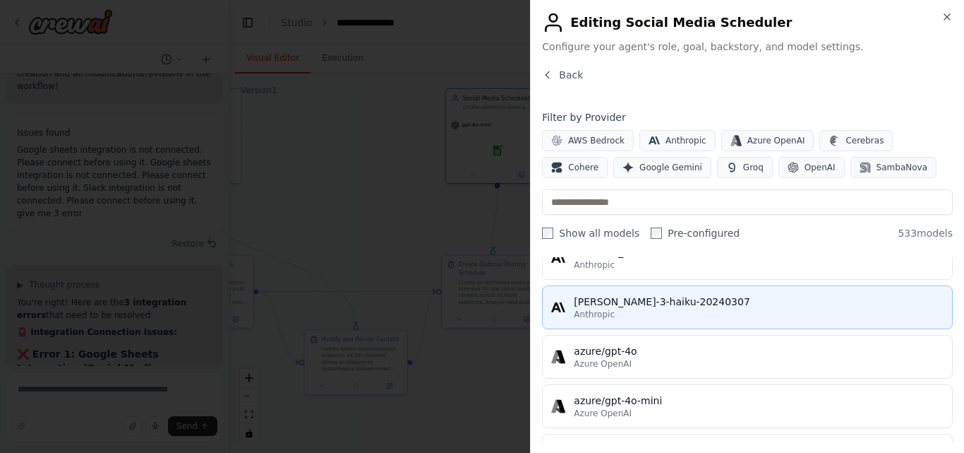
scroll to position [0, 0]
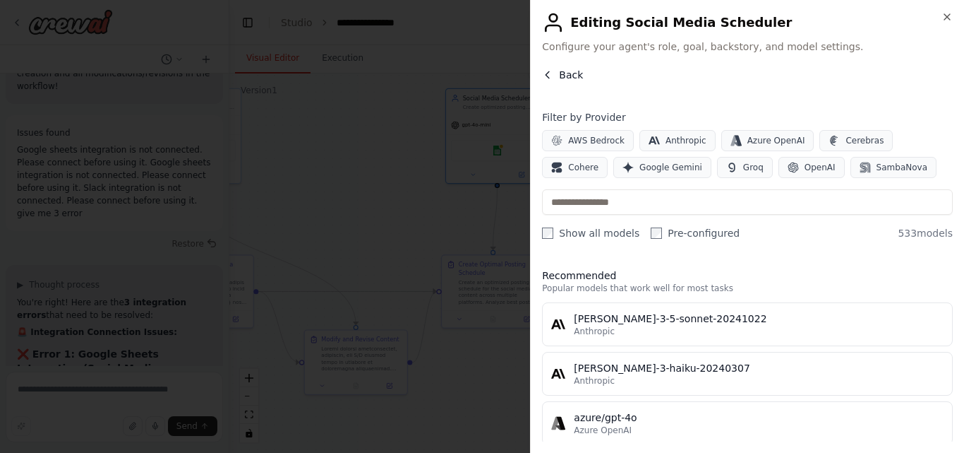
click at [552, 75] on icon "button" at bounding box center [547, 74] width 11 height 11
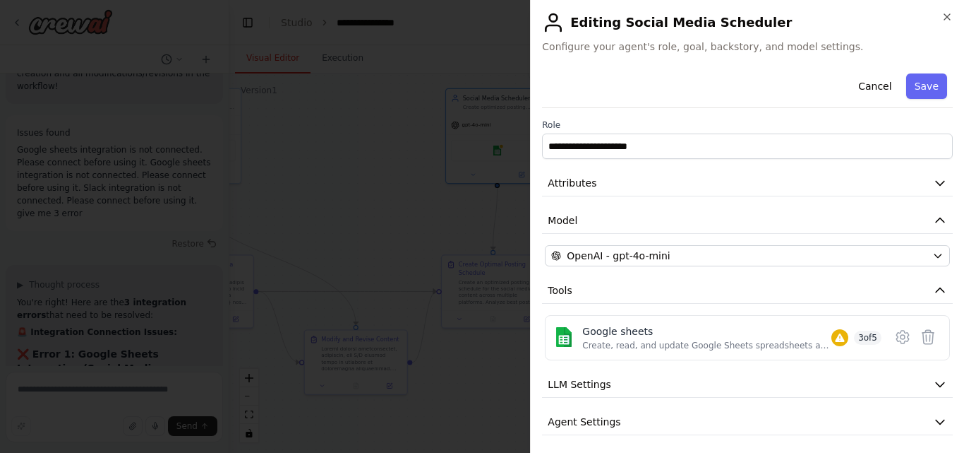
scroll to position [42, 0]
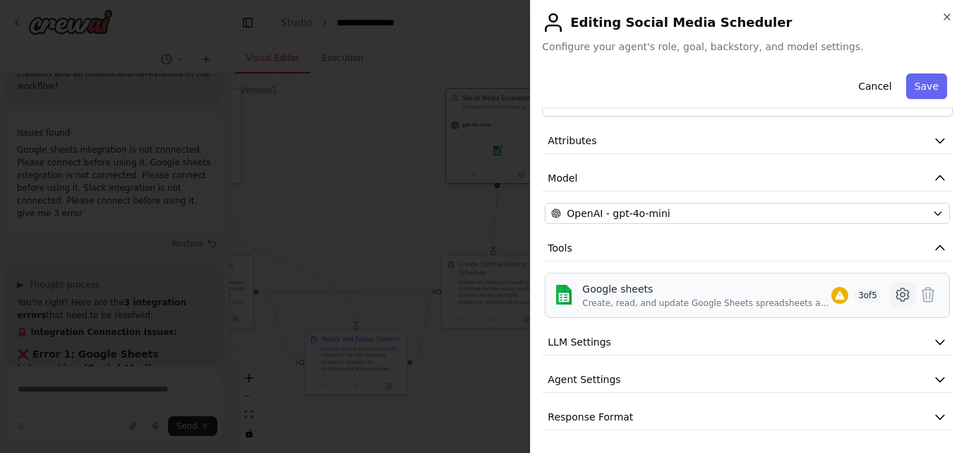
click at [897, 294] on icon at bounding box center [903, 294] width 12 height 13
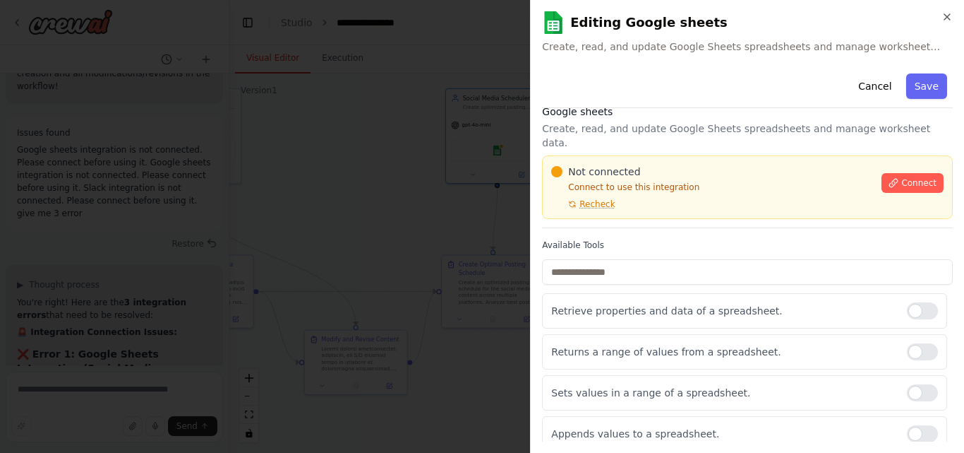
scroll to position [0, 0]
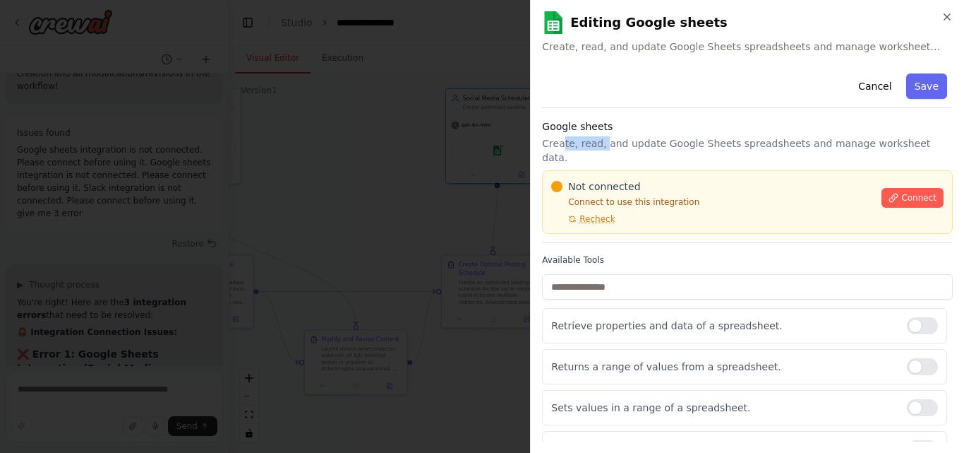
drag, startPoint x: 562, startPoint y: 147, endPoint x: 600, endPoint y: 143, distance: 38.3
click at [600, 143] on p "Create, read, and update Google Sheets spreadsheets and manage worksheet data." at bounding box center [747, 150] width 411 height 28
click at [652, 210] on div "Not connected Connect to use this integration Recheck Connect" at bounding box center [747, 202] width 411 height 64
click at [916, 192] on span "Connect" at bounding box center [919, 197] width 35 height 11
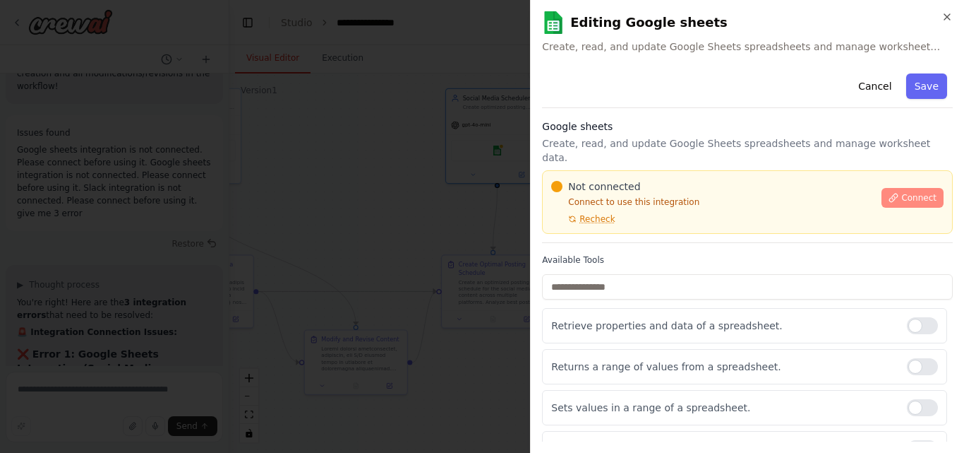
click at [915, 192] on span "Connect" at bounding box center [919, 197] width 35 height 11
click at [586, 213] on span "Recheck" at bounding box center [597, 218] width 35 height 11
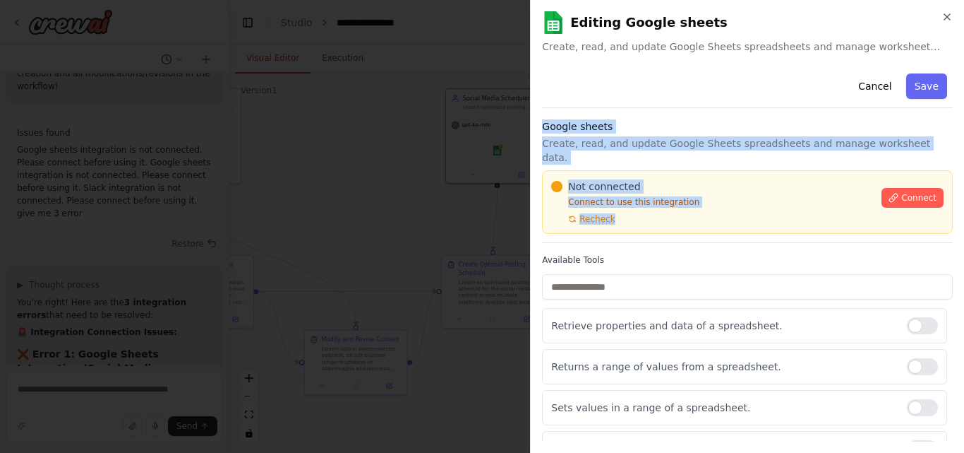
drag, startPoint x: 671, startPoint y: 199, endPoint x: 540, endPoint y: 124, distance: 150.9
click at [540, 124] on div "**********" at bounding box center [747, 226] width 434 height 453
copy div "Google sheets Create, read, and update Google Sheets spreadsheets and manage wo…"
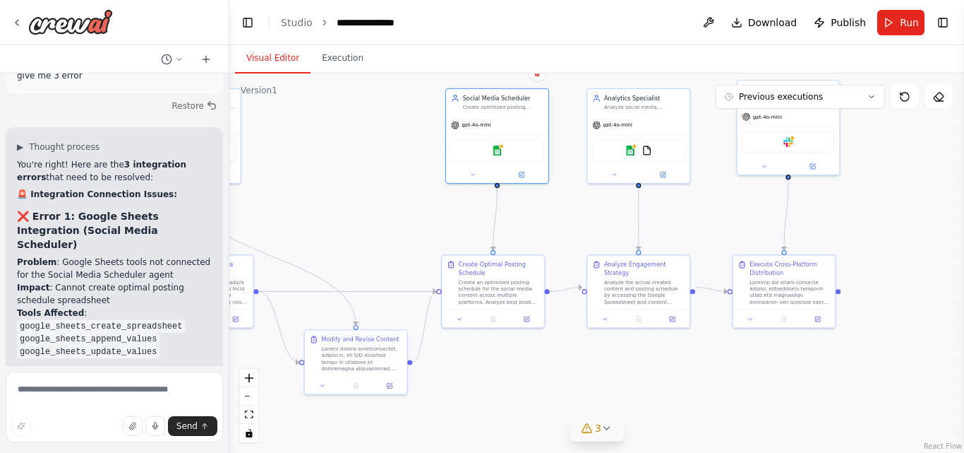
scroll to position [11602, 0]
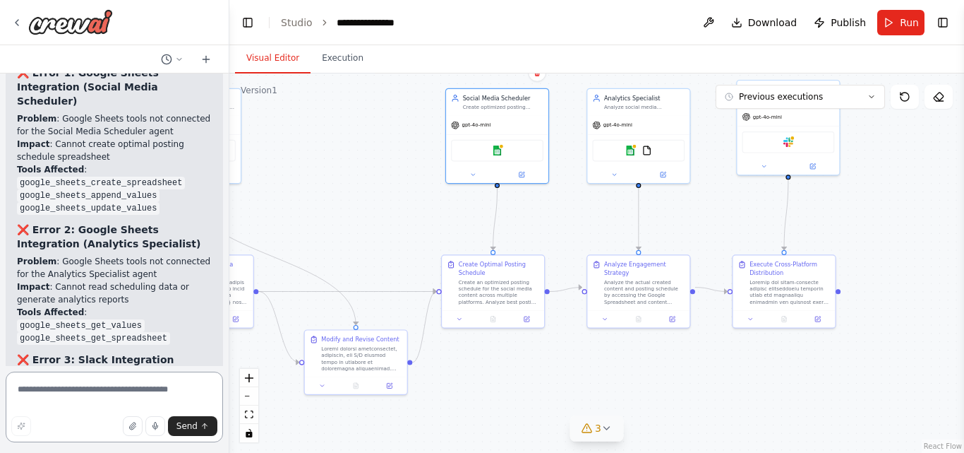
click at [38, 396] on textarea at bounding box center [114, 406] width 217 height 71
paste textarea "**********"
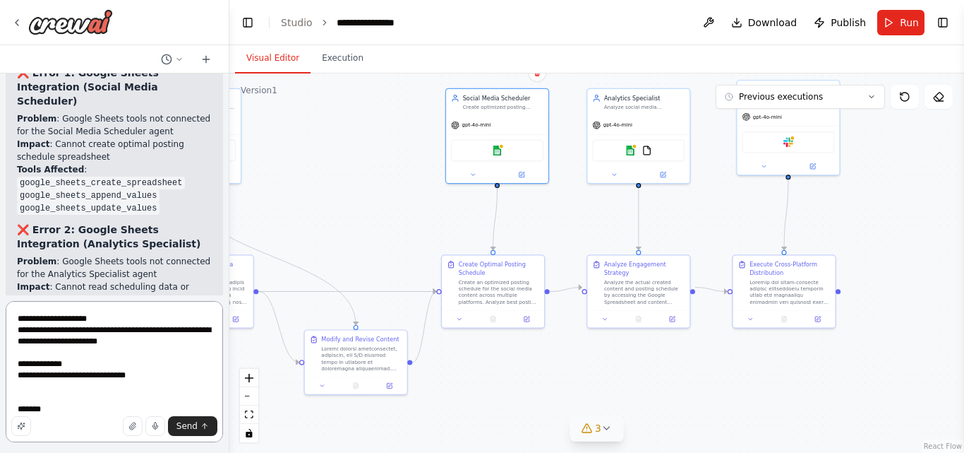
drag, startPoint x: 96, startPoint y: 400, endPoint x: 0, endPoint y: 415, distance: 97.3
click at [0, 415] on div "Create a crew that schedules and publishes social media content across multiple…" at bounding box center [114, 226] width 229 height 453
drag, startPoint x: 67, startPoint y: 407, endPoint x: 0, endPoint y: 405, distance: 67.1
click at [0, 405] on div "Create a crew that schedules and publishes social media content across multiple…" at bounding box center [114, 226] width 229 height 453
type textarea "**********"
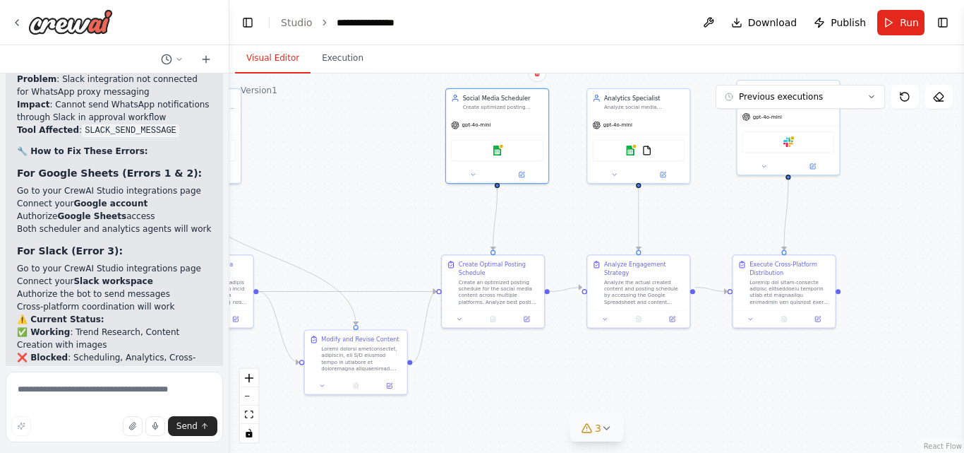
scroll to position [11916, 0]
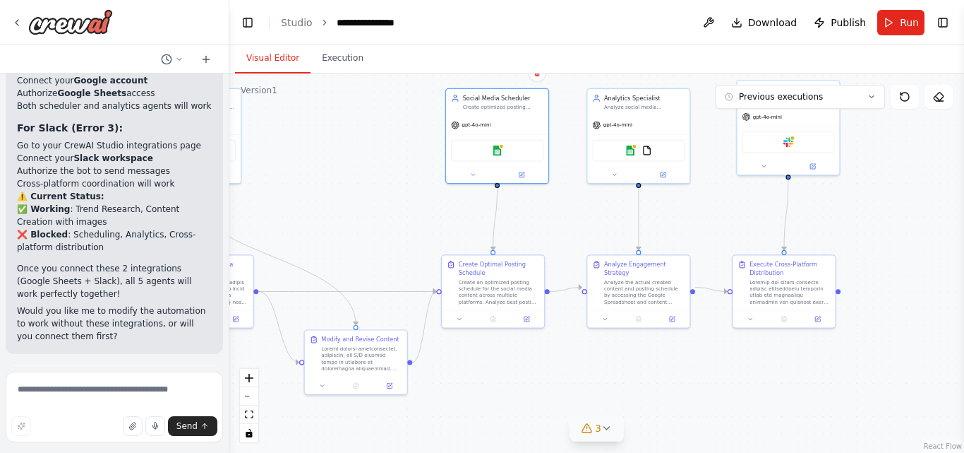
scroll to position [12039, 0]
drag, startPoint x: 18, startPoint y: 196, endPoint x: 111, endPoint y: 198, distance: 93.2
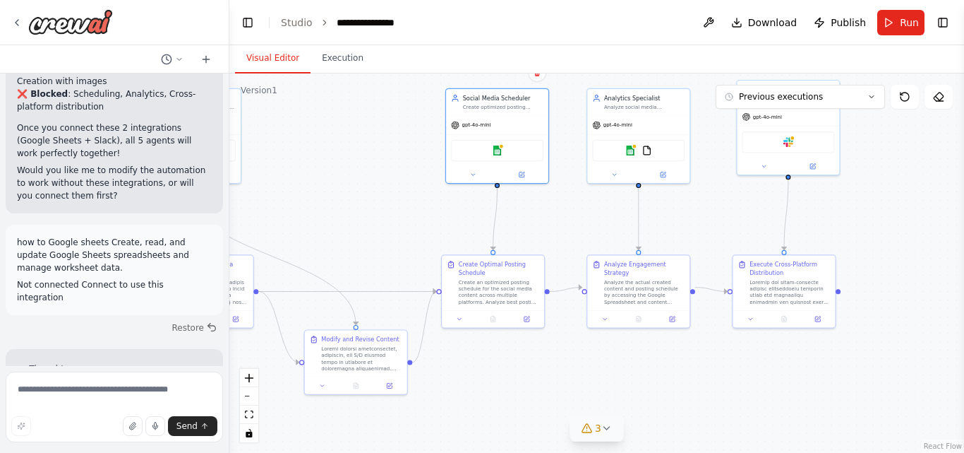
scroll to position [12182, 0]
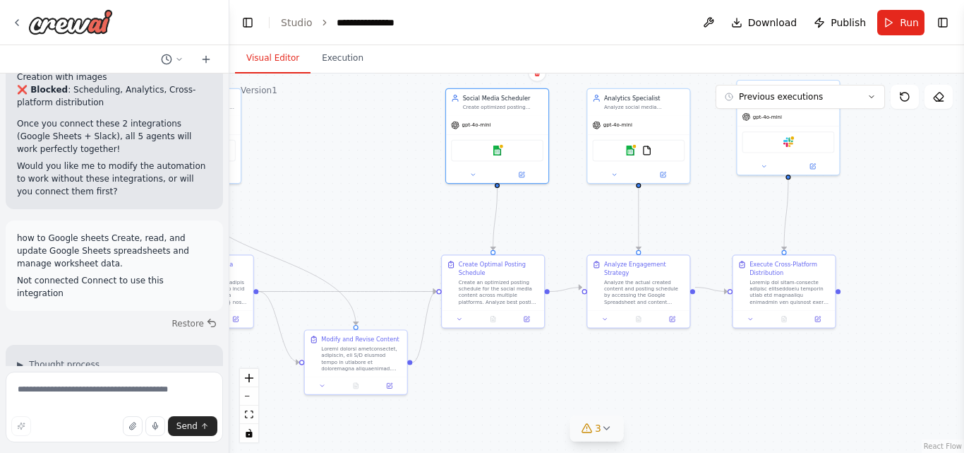
drag, startPoint x: 43, startPoint y: 227, endPoint x: 136, endPoint y: 232, distance: 92.6
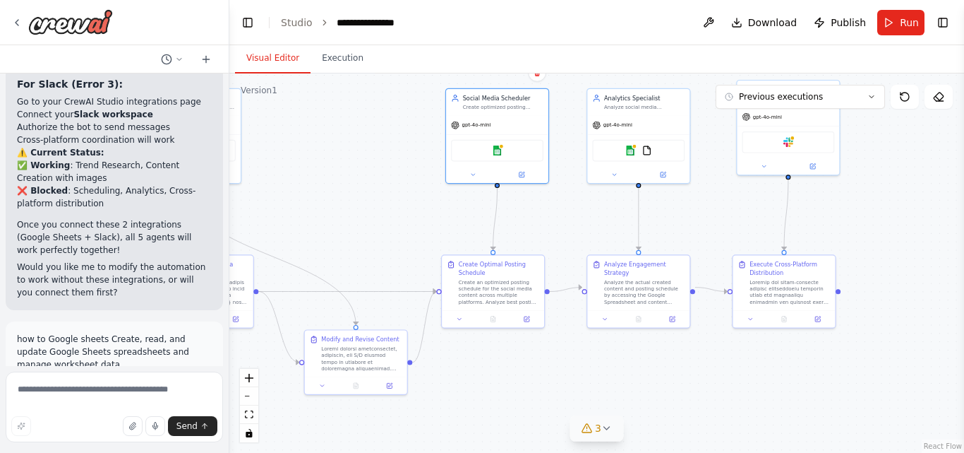
scroll to position [12080, 0]
drag, startPoint x: 19, startPoint y: 248, endPoint x: 67, endPoint y: 243, distance: 48.3
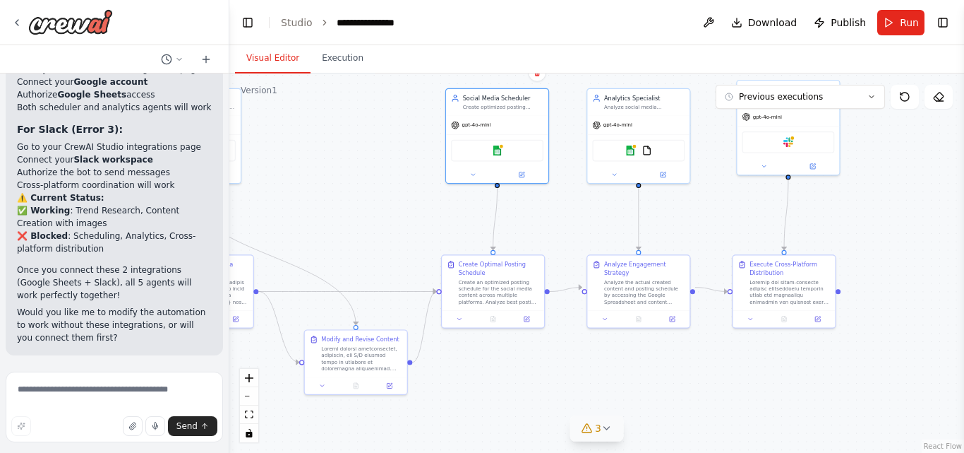
scroll to position [12040, 0]
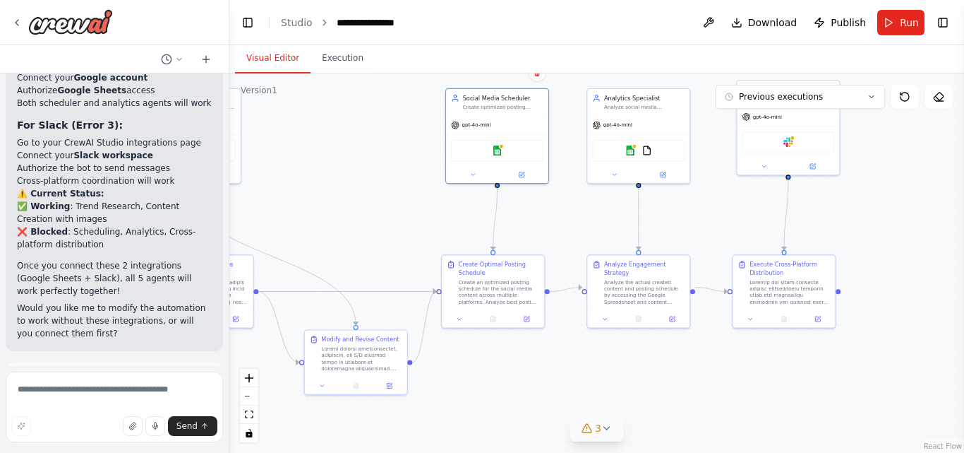
drag, startPoint x: 83, startPoint y: 226, endPoint x: 144, endPoint y: 228, distance: 60.8
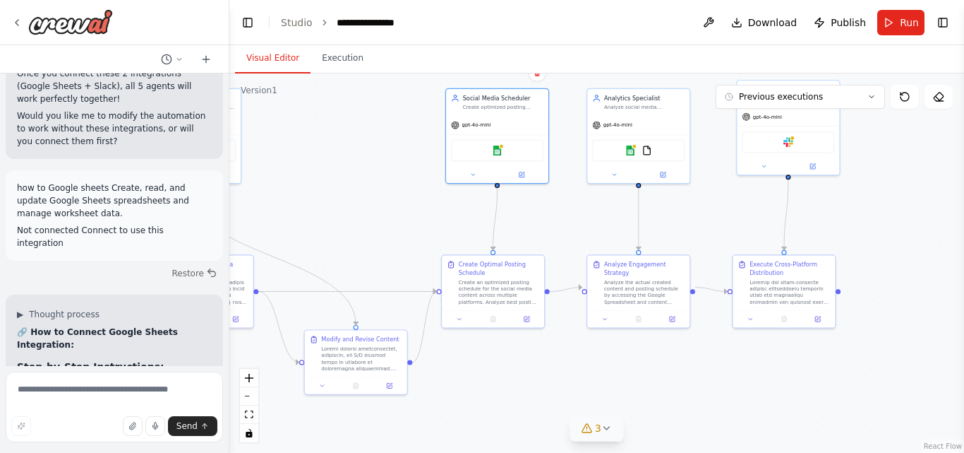
scroll to position [12445, 0]
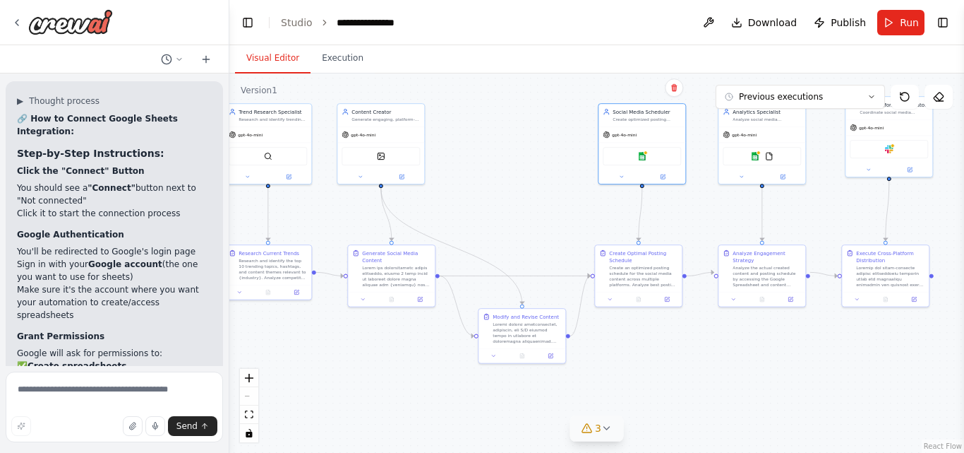
drag, startPoint x: 345, startPoint y: 210, endPoint x: 509, endPoint y: 207, distance: 163.8
click at [509, 207] on div ".deletable-edge-delete-btn { width: 20px; height: 20px; border: 0px solid #ffff…" at bounding box center [596, 262] width 735 height 379
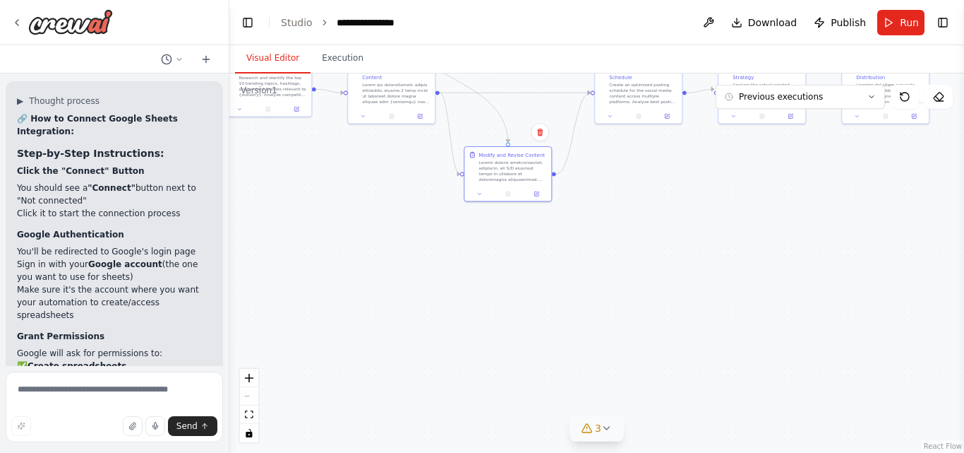
drag, startPoint x: 522, startPoint y: 363, endPoint x: 511, endPoint y: 205, distance: 157.8
click at [511, 205] on div ".deletable-edge-delete-btn { width: 20px; height: 20px; border: 0px solid #ffff…" at bounding box center [596, 262] width 735 height 379
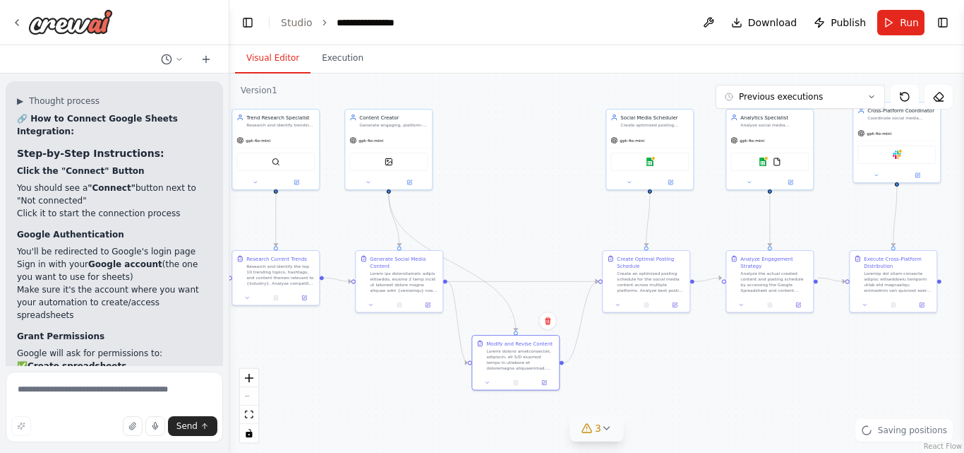
drag, startPoint x: 432, startPoint y: 239, endPoint x: 440, endPoint y: 427, distance: 188.7
click at [440, 427] on div ".deletable-edge-delete-btn { width: 20px; height: 20px; border: 0px solid #ffff…" at bounding box center [596, 262] width 735 height 379
click at [534, 385] on div at bounding box center [515, 381] width 81 height 8
drag, startPoint x: 520, startPoint y: 360, endPoint x: 526, endPoint y: 329, distance: 31.7
click at [526, 329] on div at bounding box center [528, 329] width 68 height 23
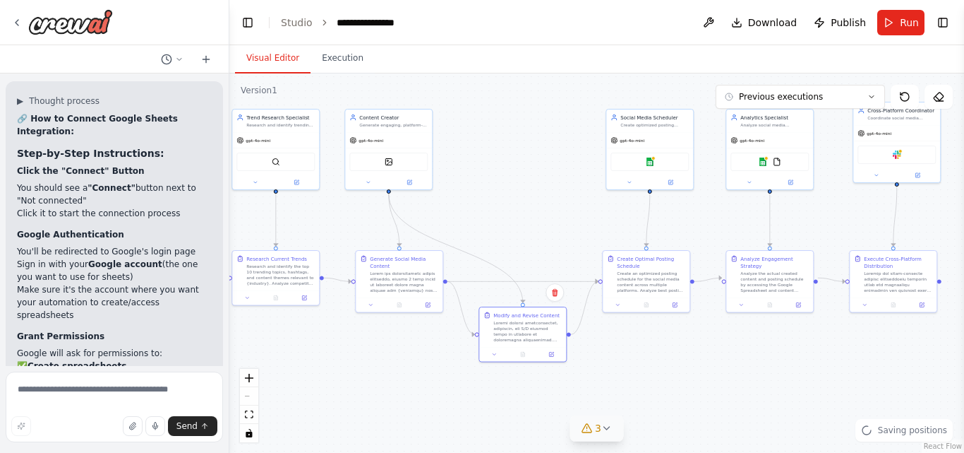
click at [378, 397] on div ".deletable-edge-delete-btn { width: 20px; height: 20px; border: 0px solid #ffff…" at bounding box center [596, 262] width 735 height 379
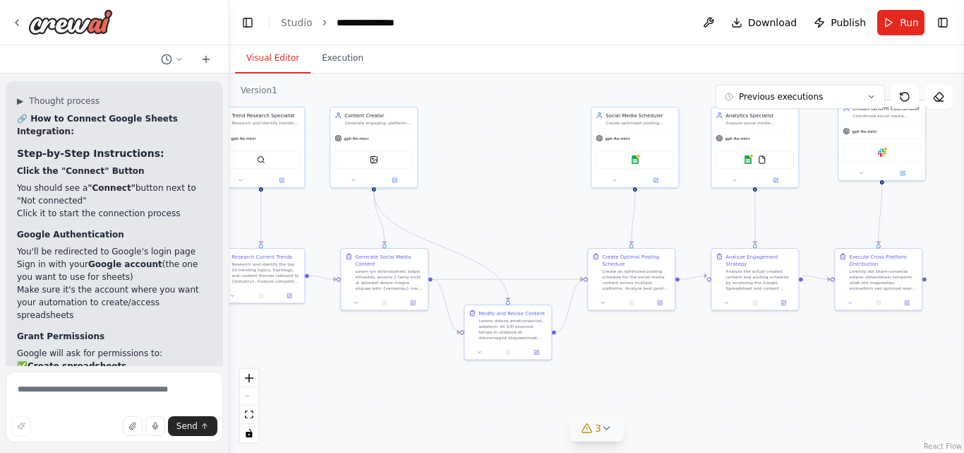
drag, startPoint x: 713, startPoint y: 399, endPoint x: 698, endPoint y: 397, distance: 15.7
click at [698, 397] on div ".deletable-edge-delete-btn { width: 20px; height: 20px; border: 0px solid #ffff…" at bounding box center [596, 262] width 735 height 379
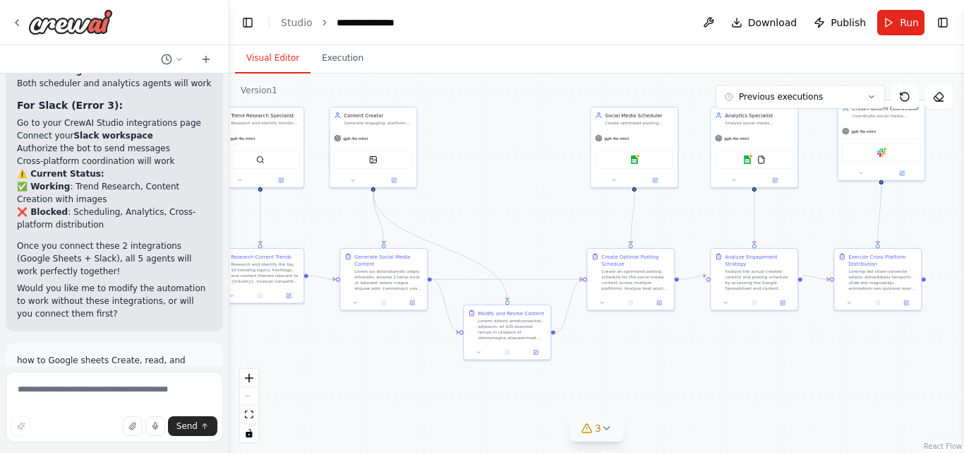
scroll to position [12060, 0]
click at [945, 26] on button "Toggle Right Sidebar" at bounding box center [943, 23] width 20 height 20
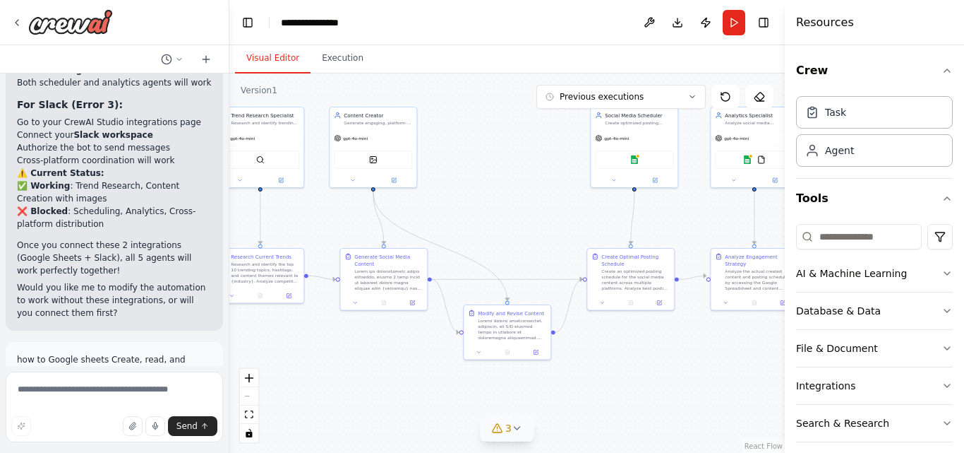
click at [702, 214] on div ".deletable-edge-delete-btn { width: 20px; height: 20px; border: 0px solid #ffff…" at bounding box center [507, 262] width 556 height 379
click at [642, 163] on div "Google sheets" at bounding box center [634, 158] width 78 height 18
click at [655, 182] on button at bounding box center [655, 178] width 40 height 8
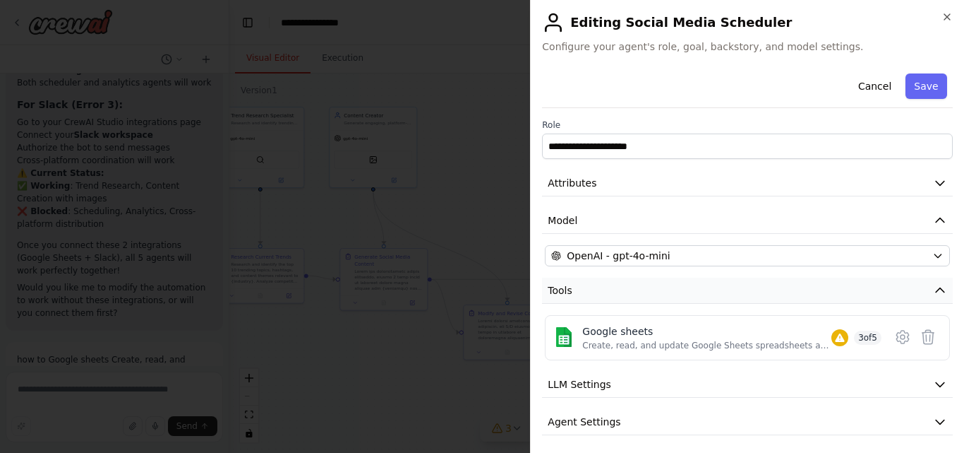
scroll to position [42, 0]
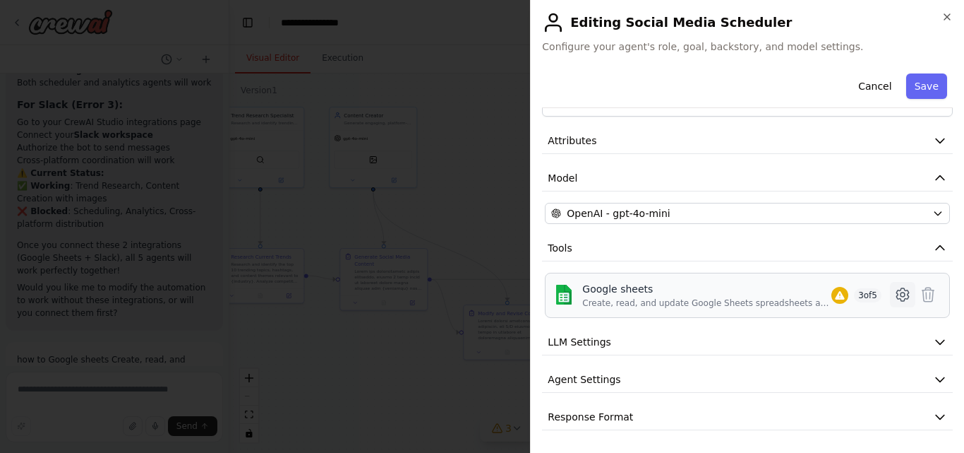
click at [899, 292] on icon at bounding box center [903, 294] width 17 height 17
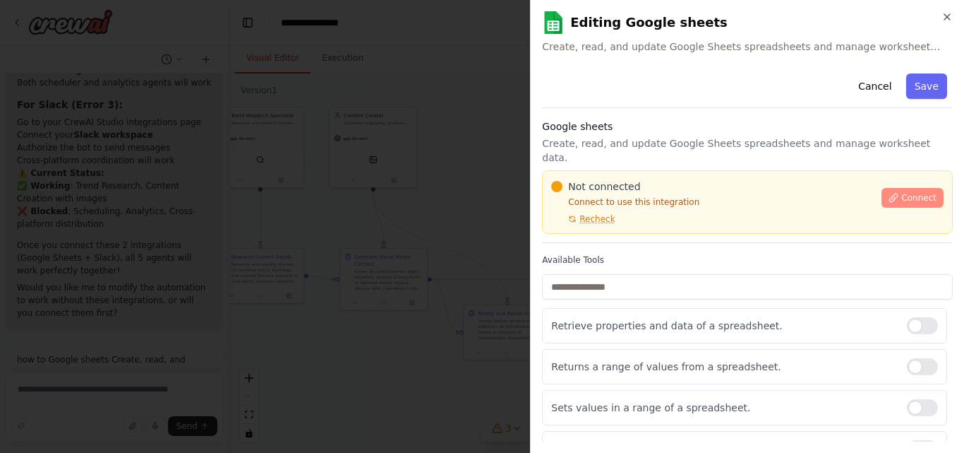
click at [907, 192] on span "Connect" at bounding box center [919, 197] width 35 height 11
drag, startPoint x: 654, startPoint y: 47, endPoint x: 534, endPoint y: 52, distance: 119.4
click at [534, 52] on div "**********" at bounding box center [747, 226] width 434 height 453
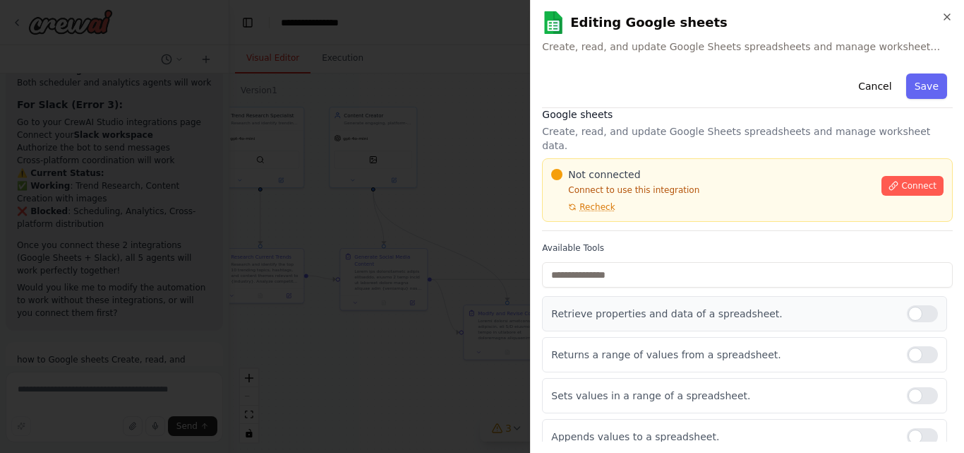
click at [907, 307] on div at bounding box center [922, 313] width 31 height 17
click at [916, 346] on div at bounding box center [922, 354] width 31 height 17
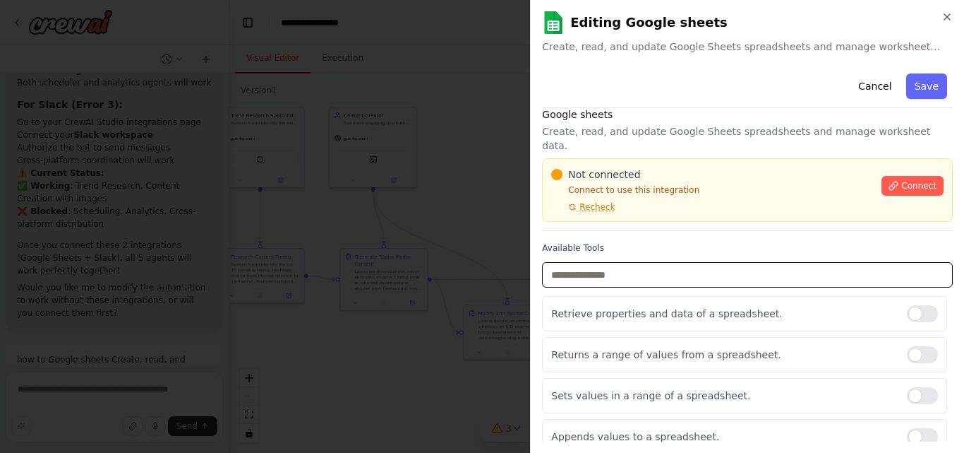
click at [640, 263] on input "text" at bounding box center [747, 274] width 411 height 25
click at [575, 265] on input "text" at bounding box center [747, 274] width 411 height 25
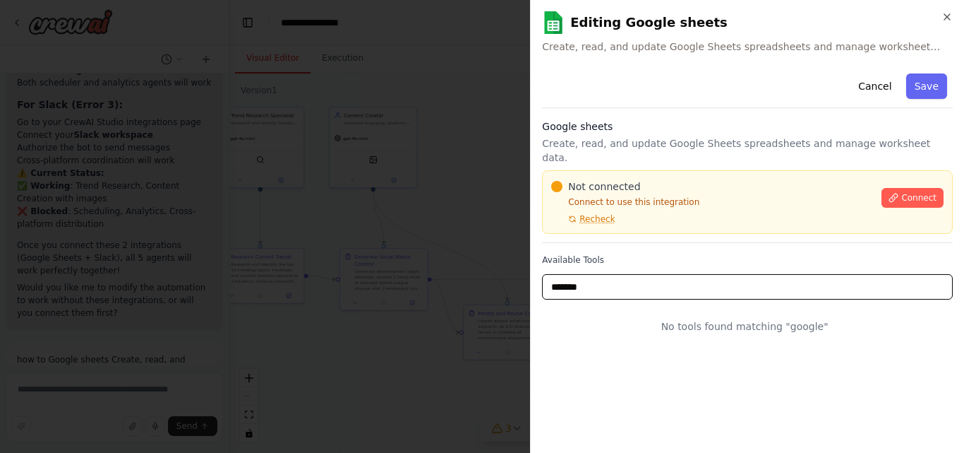
scroll to position [0, 0]
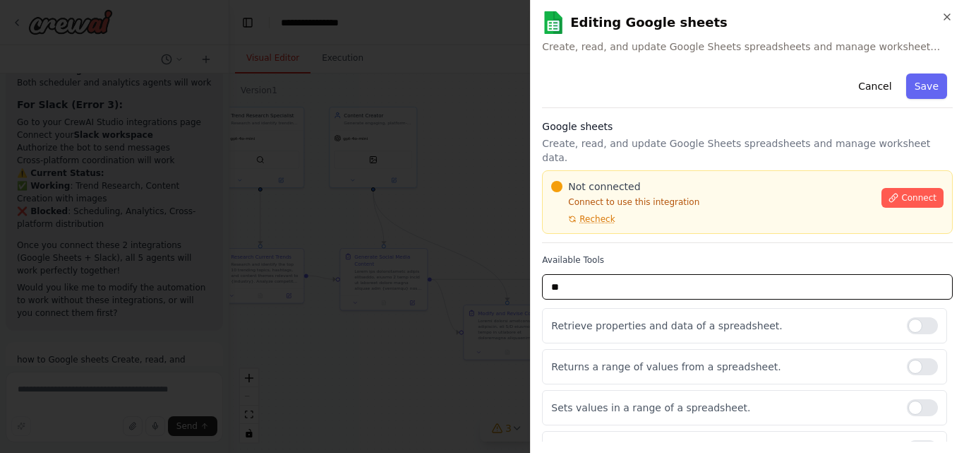
type input "*"
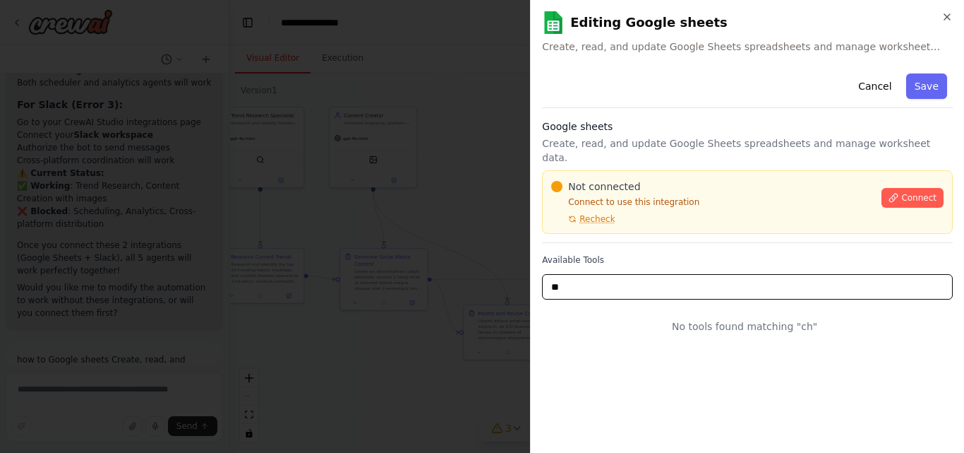
type input "*"
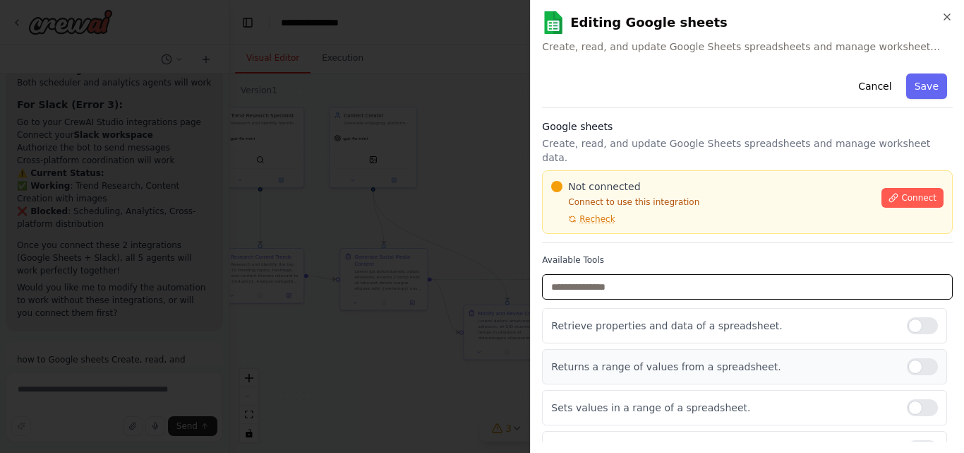
scroll to position [52, 0]
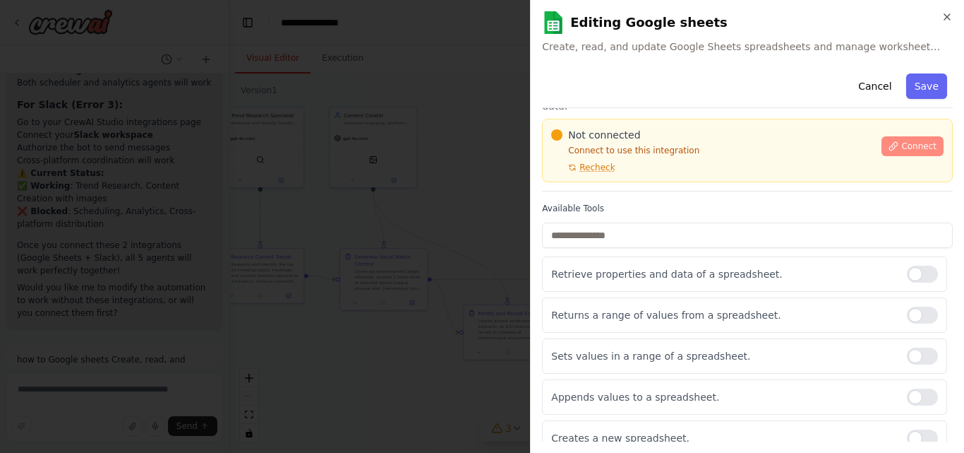
click at [907, 140] on span "Connect" at bounding box center [919, 145] width 35 height 11
click at [945, 14] on icon "button" at bounding box center [947, 16] width 11 height 11
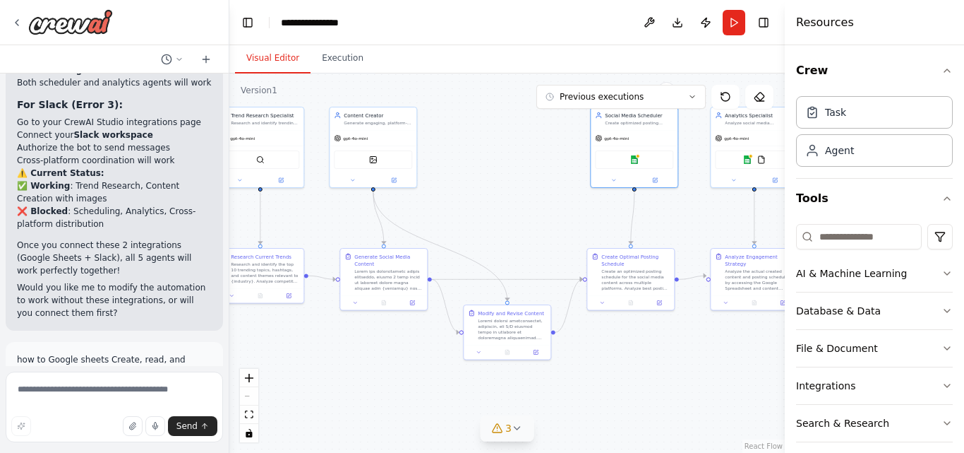
click at [495, 186] on div ".deletable-edge-delete-btn { width: 20px; height: 20px; border: 0px solid #ffff…" at bounding box center [507, 262] width 556 height 379
click at [767, 26] on button "Toggle Right Sidebar" at bounding box center [764, 23] width 20 height 20
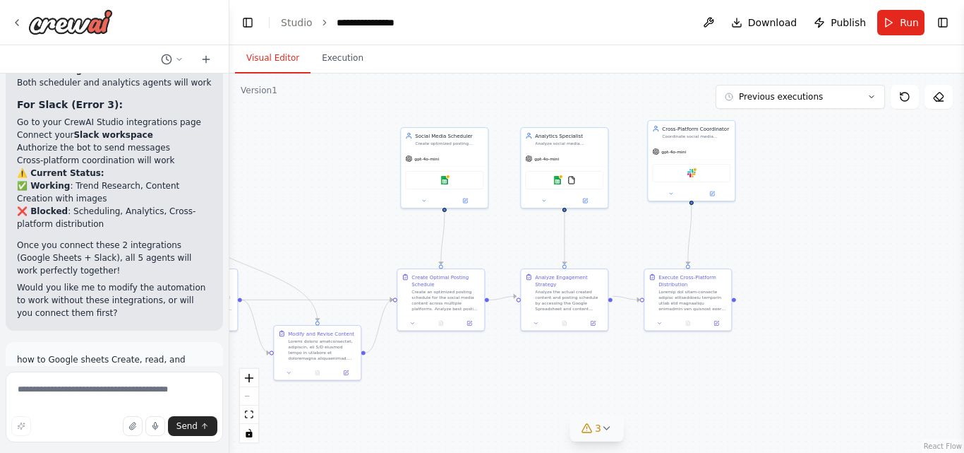
drag, startPoint x: 710, startPoint y: 351, endPoint x: 519, endPoint y: 371, distance: 191.7
click at [519, 371] on div ".deletable-edge-delete-btn { width: 20px; height: 20px; border: 0px solid #ffff…" at bounding box center [596, 262] width 735 height 379
click at [465, 203] on button at bounding box center [465, 199] width 40 height 8
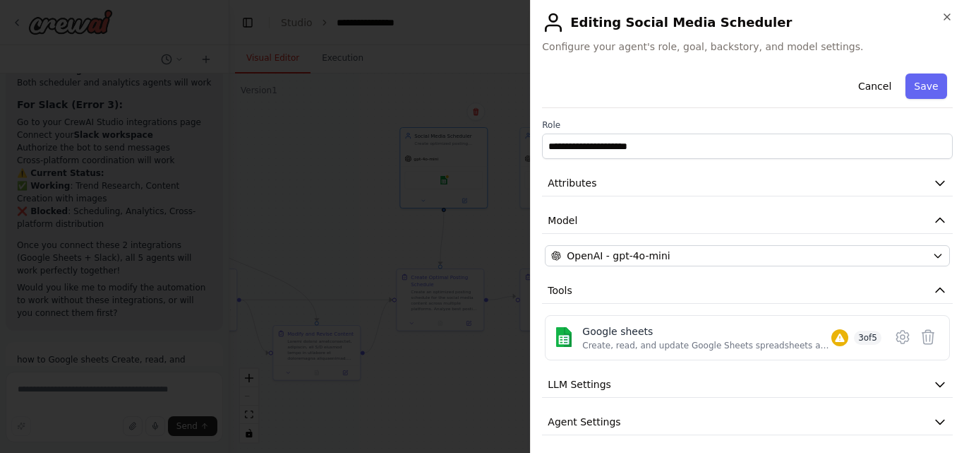
scroll to position [42, 0]
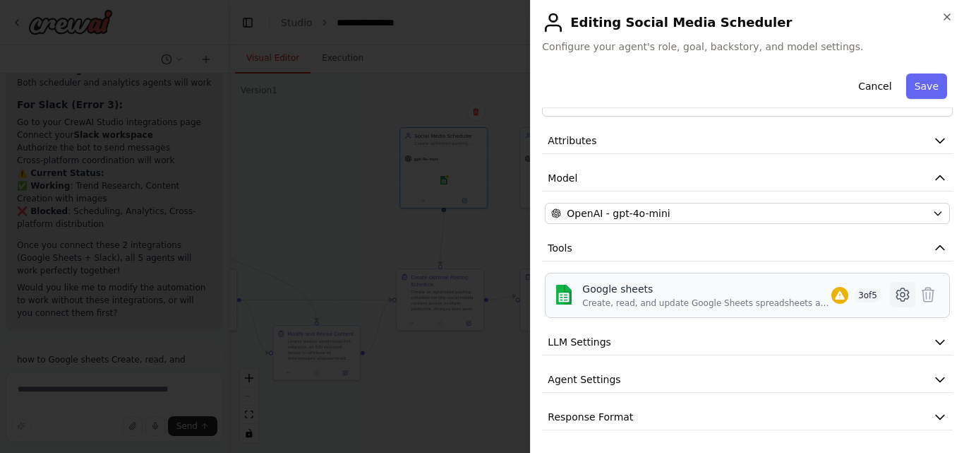
click at [901, 297] on icon at bounding box center [903, 294] width 4 height 4
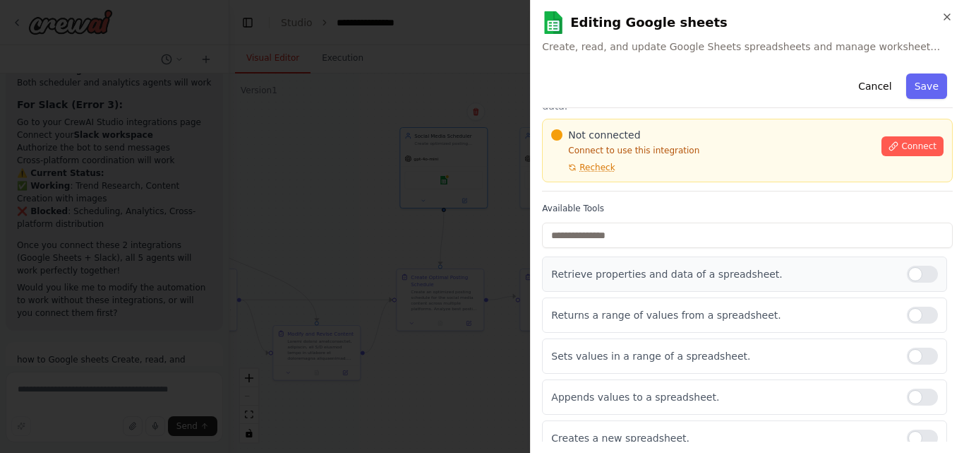
scroll to position [0, 0]
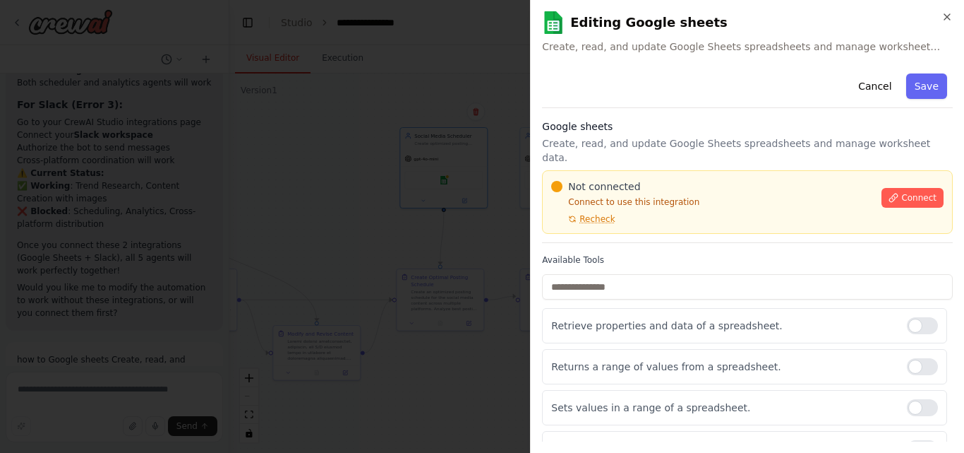
click at [707, 50] on span "Create, read, and update Google Sheets spreadsheets and manage worksheet data." at bounding box center [747, 47] width 411 height 14
click at [552, 139] on p "Create, read, and update Google Sheets spreadsheets and manage worksheet data." at bounding box center [747, 150] width 411 height 28
click at [594, 213] on span "Recheck" at bounding box center [597, 218] width 35 height 11
click at [947, 16] on icon "button" at bounding box center [947, 16] width 11 height 11
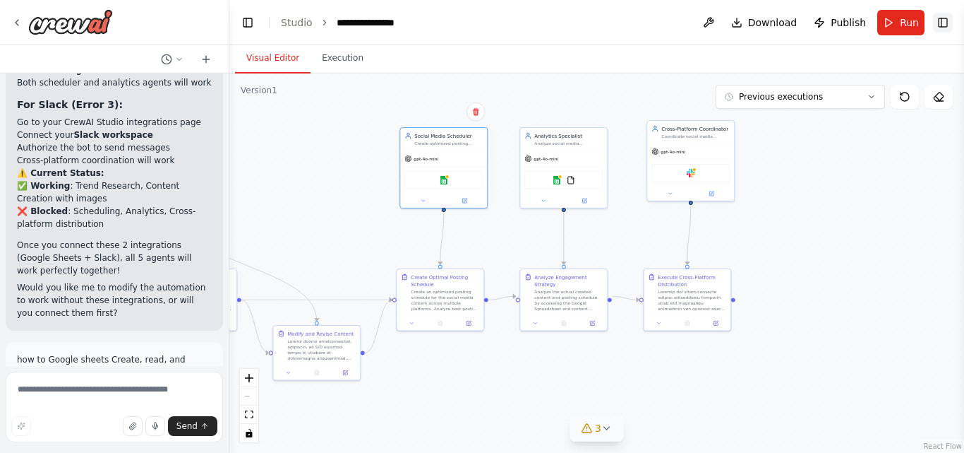
click at [938, 21] on button "Toggle Right Sidebar" at bounding box center [943, 23] width 20 height 20
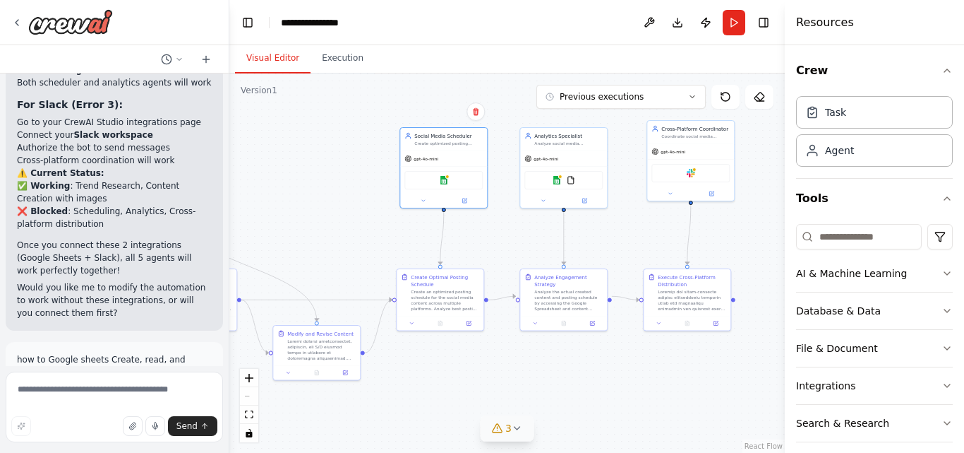
click at [522, 244] on div ".deletable-edge-delete-btn { width: 20px; height: 20px; border: 0px solid #ffff…" at bounding box center [507, 262] width 556 height 379
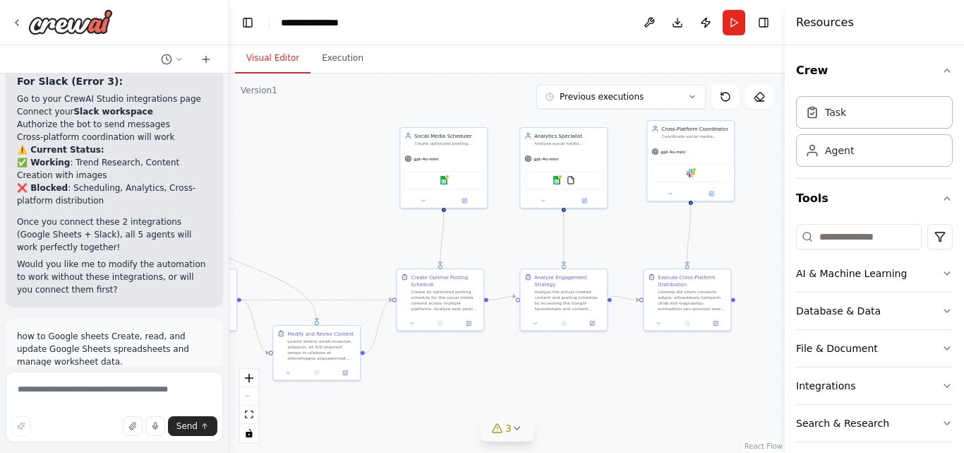
scroll to position [12086, 0]
drag, startPoint x: 180, startPoint y: 165, endPoint x: 152, endPoint y: 168, distance: 28.4
drag, startPoint x: 109, startPoint y: 188, endPoint x: 2, endPoint y: 193, distance: 106.8
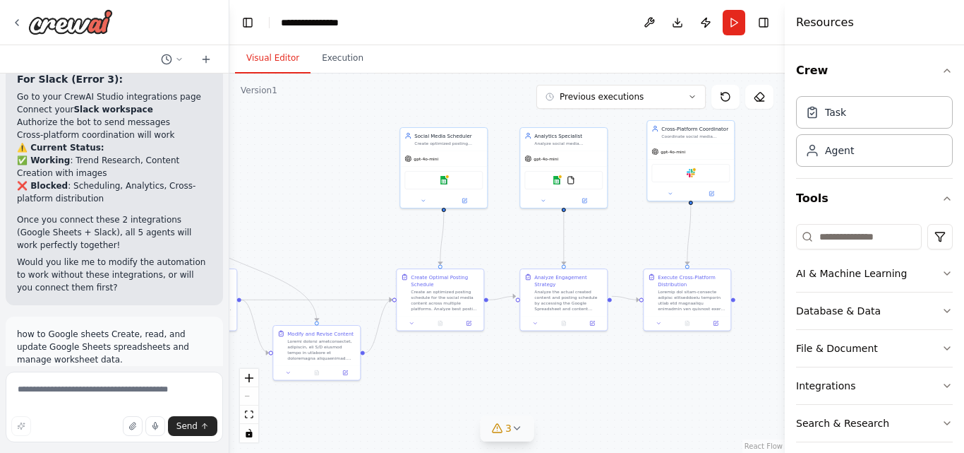
click at [2, 193] on div "Create a crew that schedules and publishes social media content across multiple…" at bounding box center [114, 226] width 229 height 453
click at [2, 193] on button "Toggle Sidebar" at bounding box center [-1, 226] width 11 height 453
drag, startPoint x: 174, startPoint y: 213, endPoint x: 25, endPoint y: 212, distance: 149.0
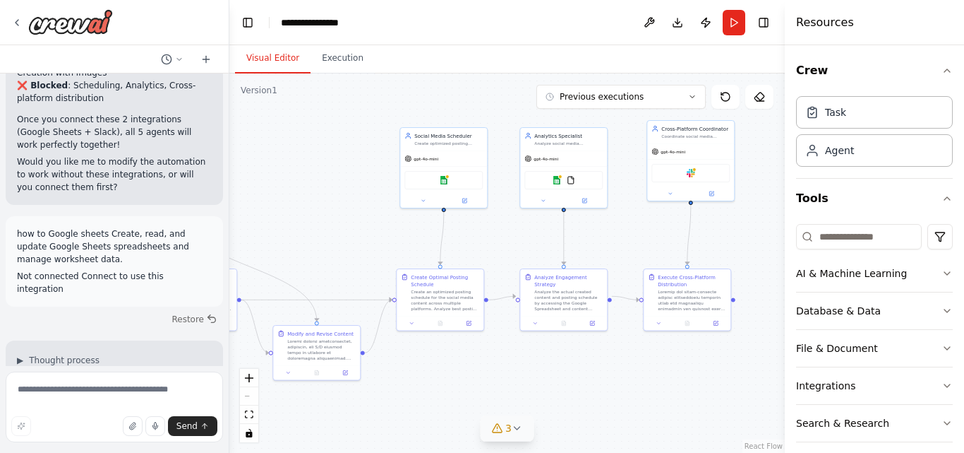
scroll to position [12197, 0]
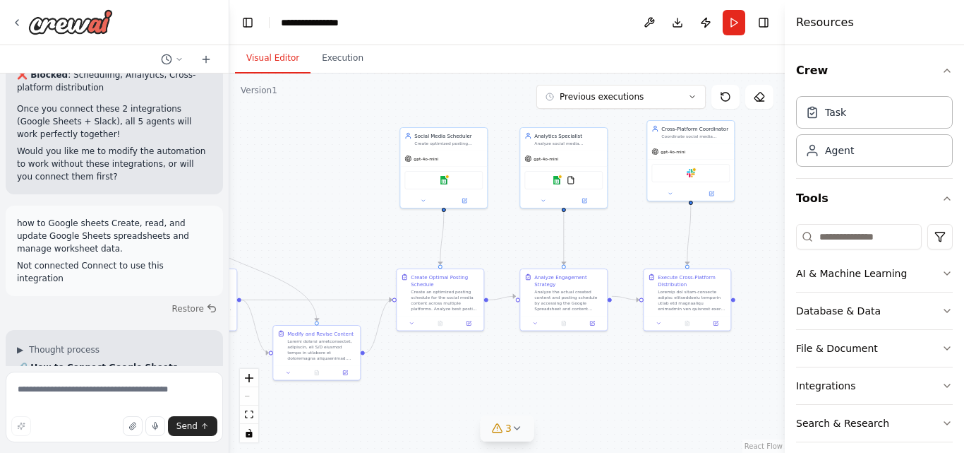
drag, startPoint x: 16, startPoint y: 212, endPoint x: 143, endPoint y: 213, distance: 127.1
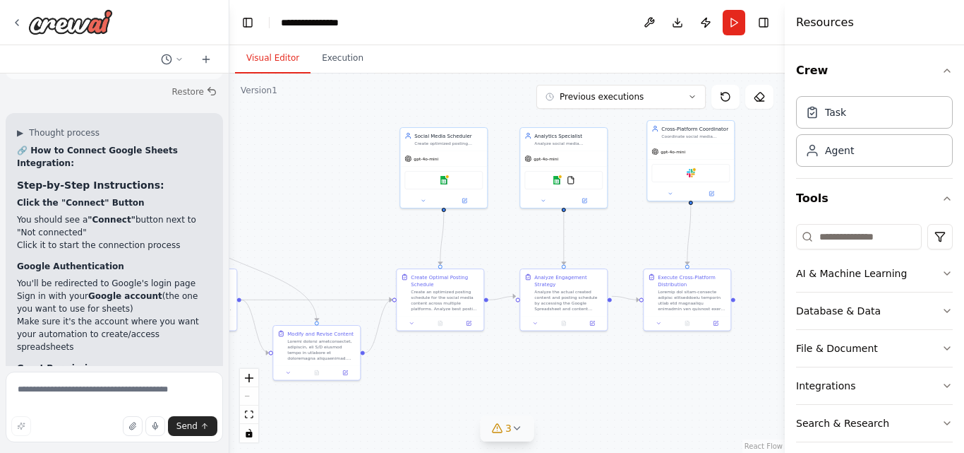
scroll to position [12445, 0]
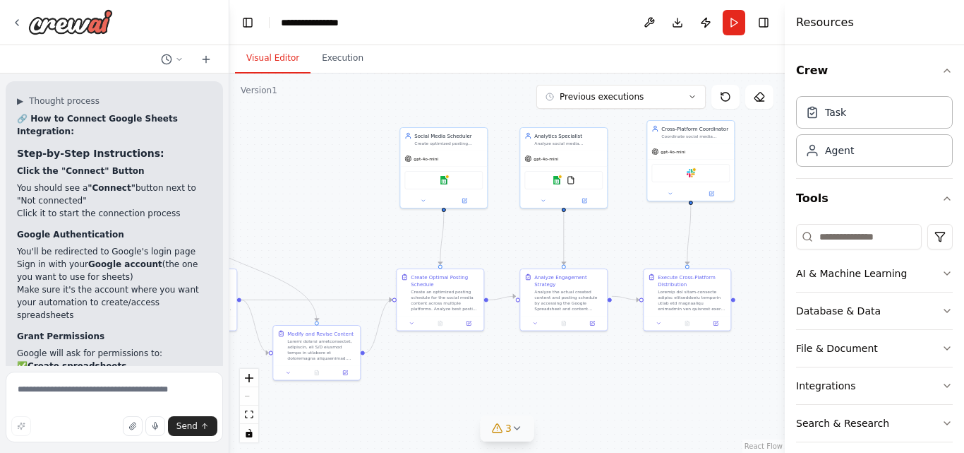
click at [611, 388] on div ".deletable-edge-delete-btn { width: 20px; height: 20px; border: 0px solid #ffff…" at bounding box center [507, 262] width 556 height 379
click at [942, 310] on icon "button" at bounding box center [947, 310] width 11 height 11
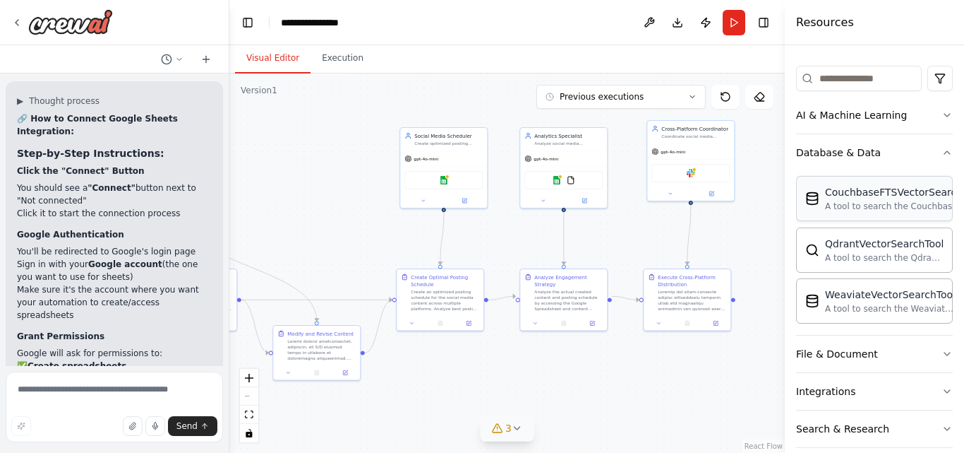
scroll to position [159, 0]
click at [467, 204] on div at bounding box center [443, 199] width 87 height 14
click at [467, 205] on div at bounding box center [443, 199] width 87 height 14
click at [465, 204] on div at bounding box center [443, 199] width 87 height 14
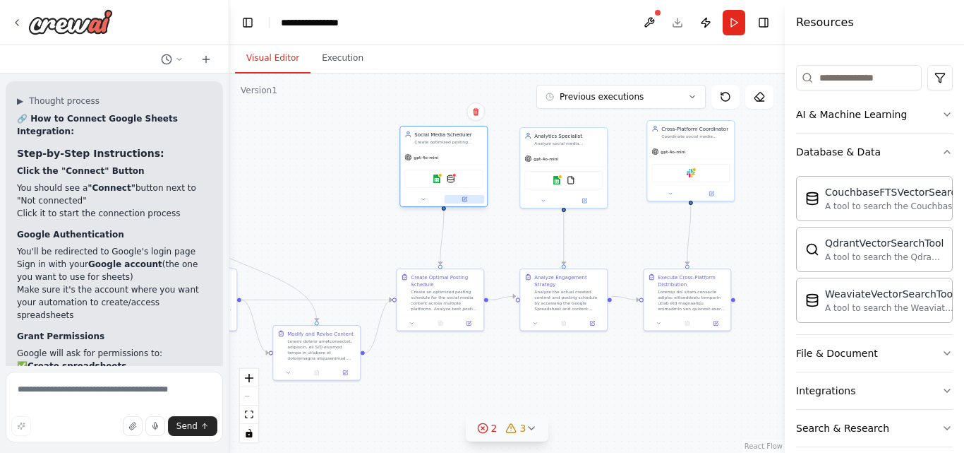
click at [465, 199] on icon at bounding box center [466, 199] width 4 height 4
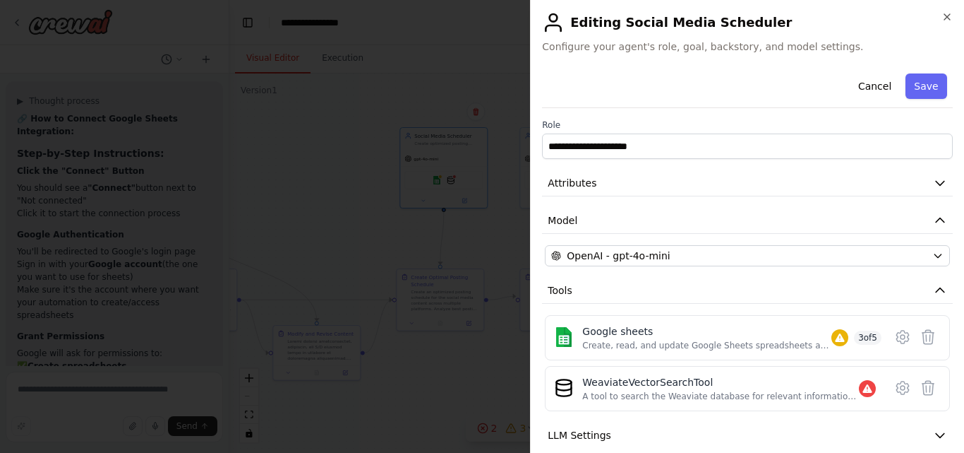
scroll to position [93, 0]
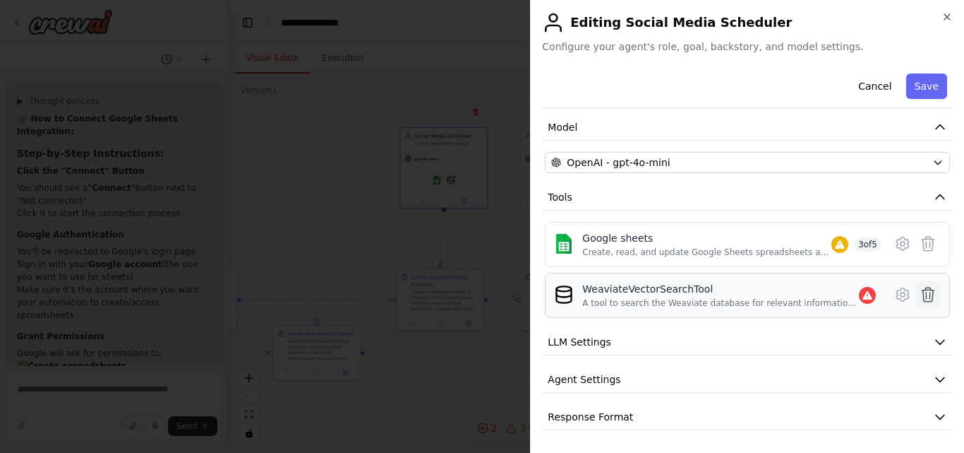
click at [923, 293] on icon at bounding box center [929, 294] width 12 height 14
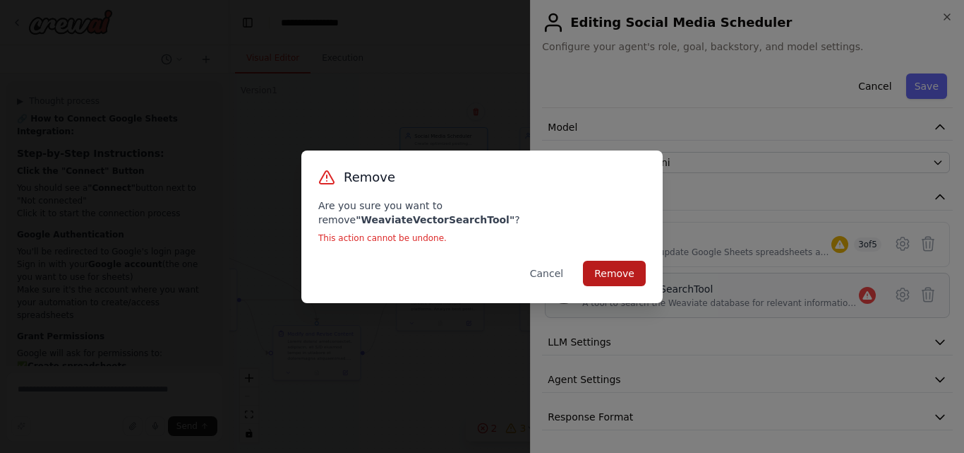
click at [630, 263] on button "Remove" at bounding box center [614, 273] width 63 height 25
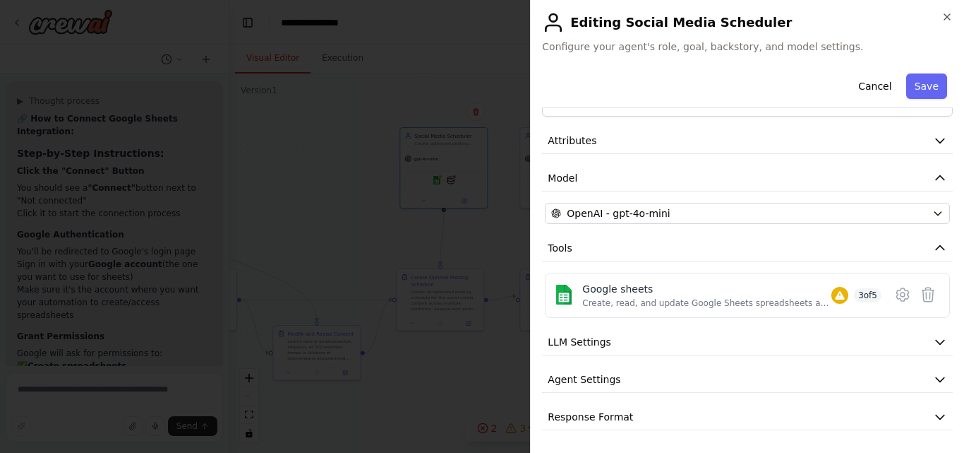
scroll to position [42, 0]
click at [642, 244] on button "Tools" at bounding box center [747, 248] width 411 height 26
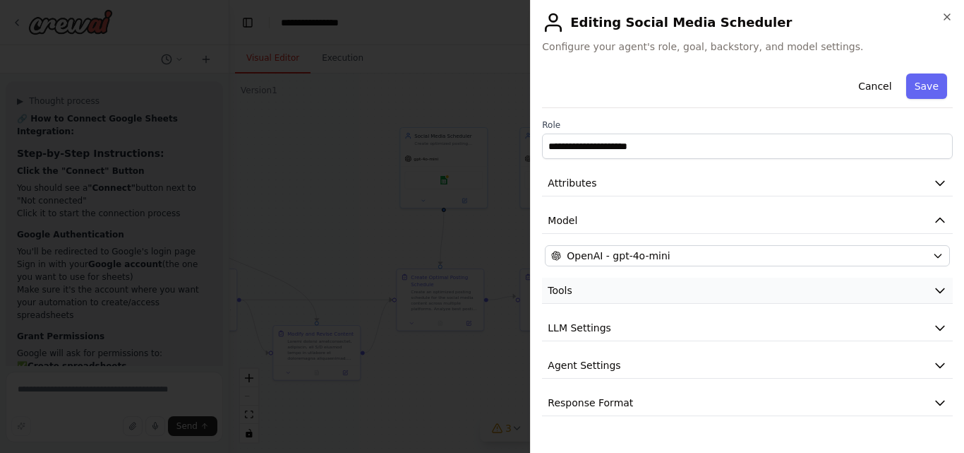
scroll to position [0, 0]
click at [933, 77] on button "Save" at bounding box center [927, 85] width 41 height 25
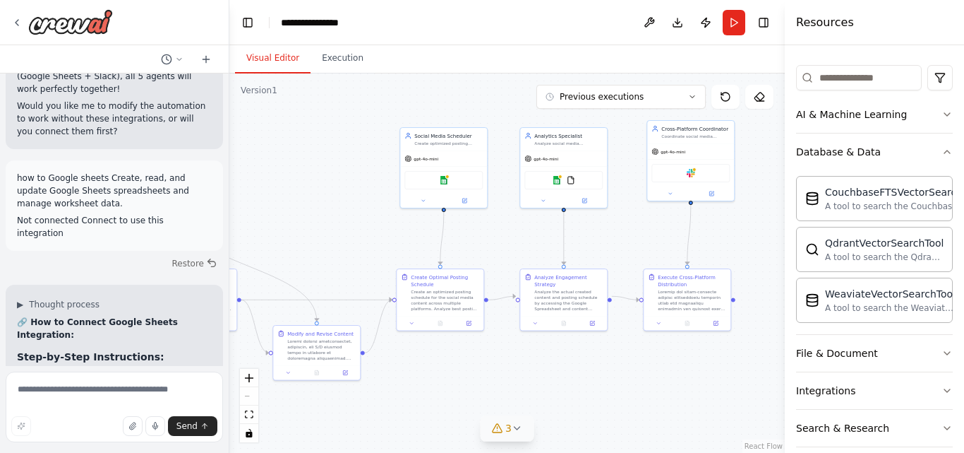
scroll to position [12445, 0]
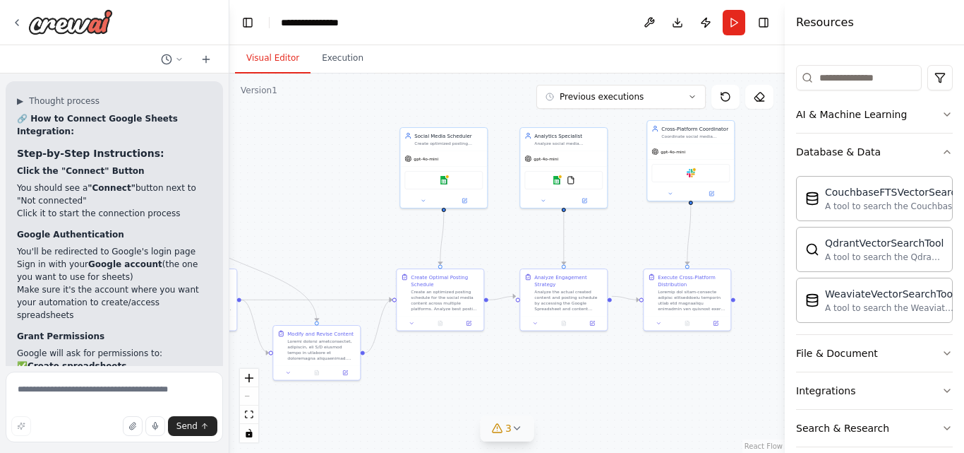
drag, startPoint x: 112, startPoint y: 322, endPoint x: 183, endPoint y: 325, distance: 71.4
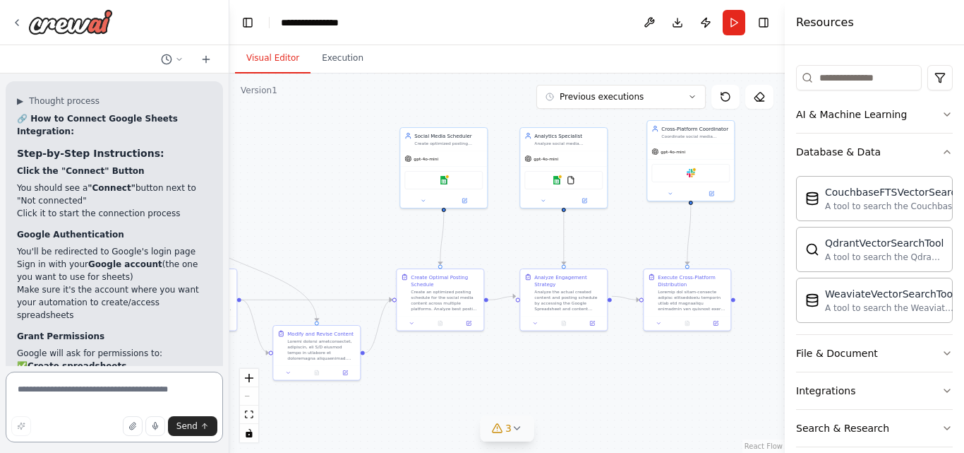
click at [75, 388] on textarea at bounding box center [114, 406] width 217 height 71
type textarea "**********"
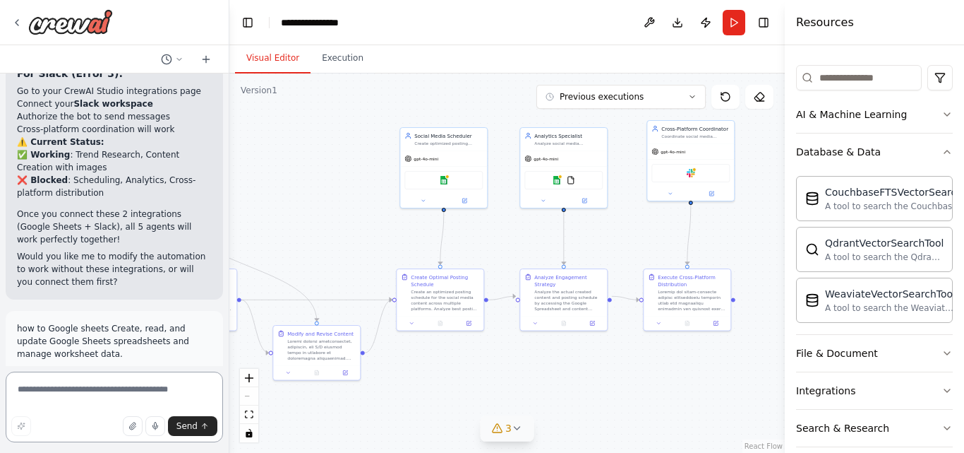
scroll to position [12090, 0]
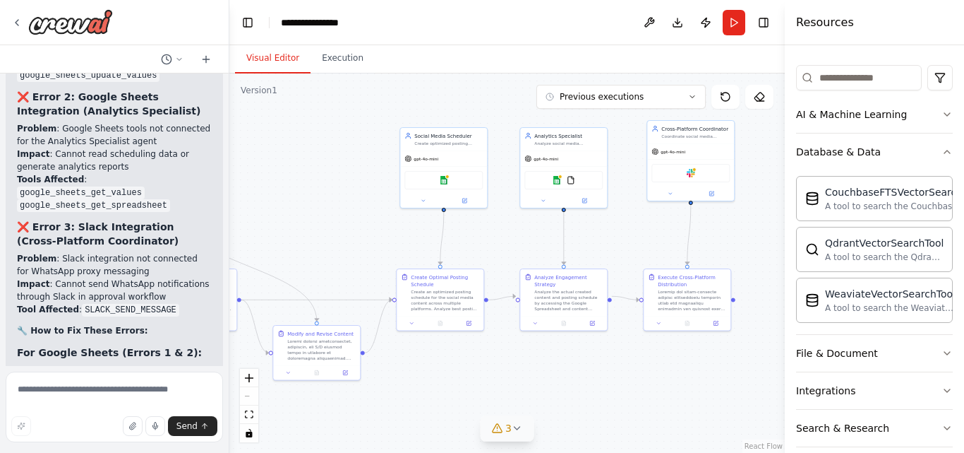
scroll to position [11734, 0]
drag, startPoint x: 17, startPoint y: 142, endPoint x: 197, endPoint y: 140, distance: 180.0
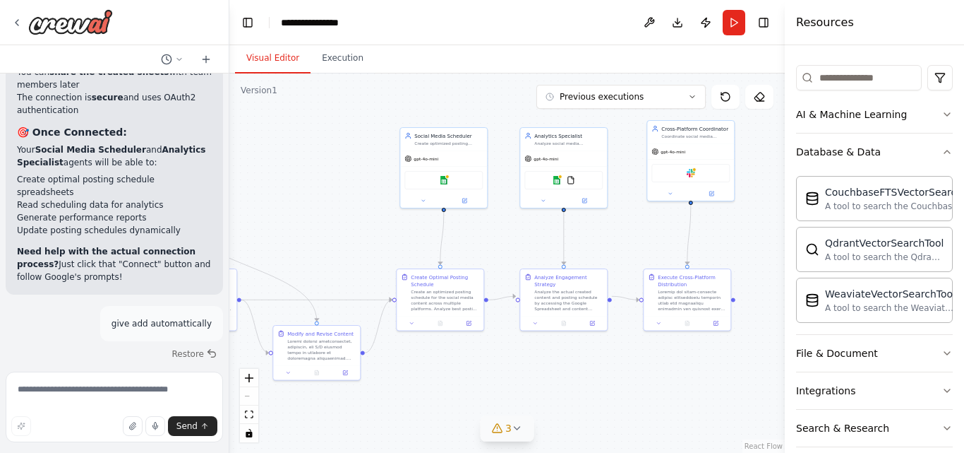
scroll to position [13069, 0]
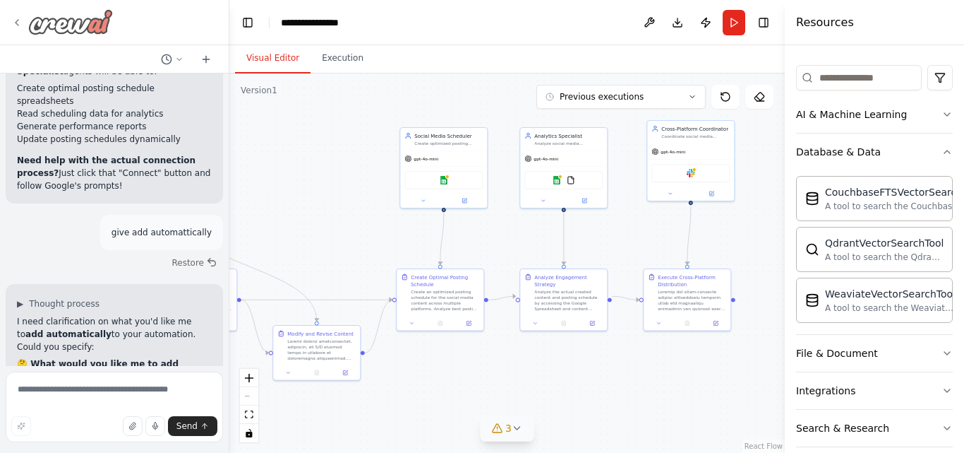
click at [17, 20] on icon at bounding box center [16, 22] width 11 height 11
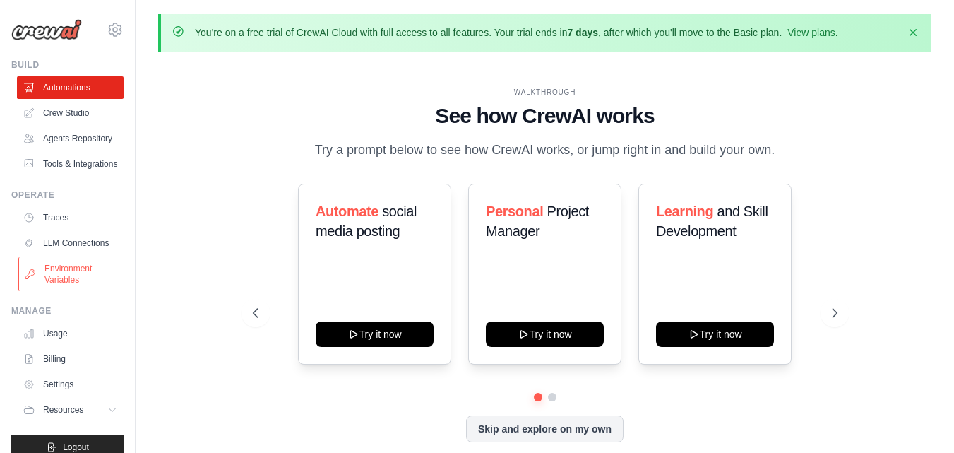
scroll to position [52, 0]
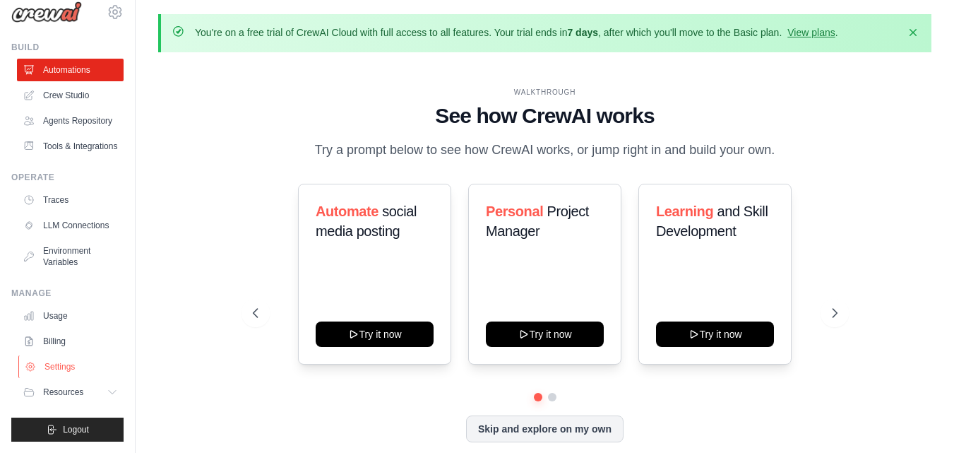
click at [63, 373] on link "Settings" at bounding box center [71, 366] width 107 height 23
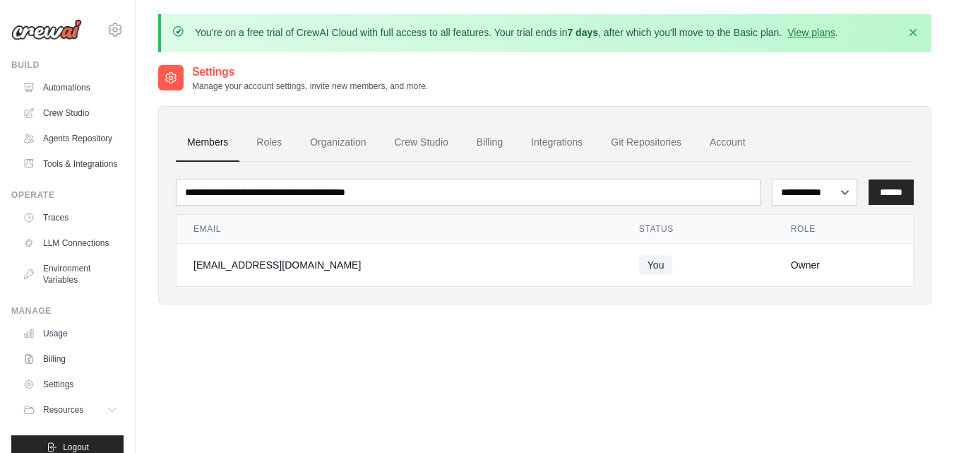
click at [791, 266] on div "Owner" at bounding box center [843, 265] width 105 height 14
click at [721, 143] on link "Account" at bounding box center [727, 143] width 59 height 38
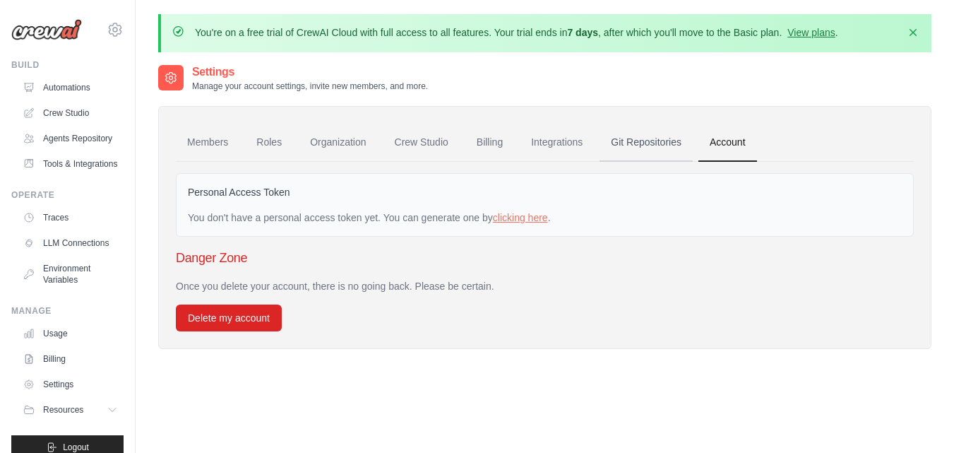
click at [640, 145] on link "Git Repositories" at bounding box center [645, 143] width 93 height 38
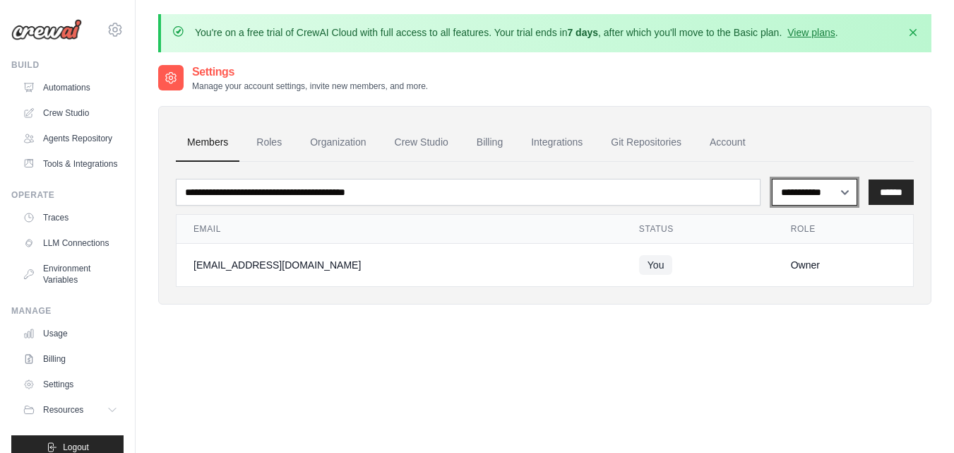
click at [845, 193] on select "**********" at bounding box center [814, 192] width 85 height 27
click at [797, 128] on ul "Members Roles Organization Crew Studio Billing Integrations Git Repositories Ac…" at bounding box center [545, 143] width 738 height 38
click at [268, 138] on link "Roles" at bounding box center [269, 143] width 48 height 38
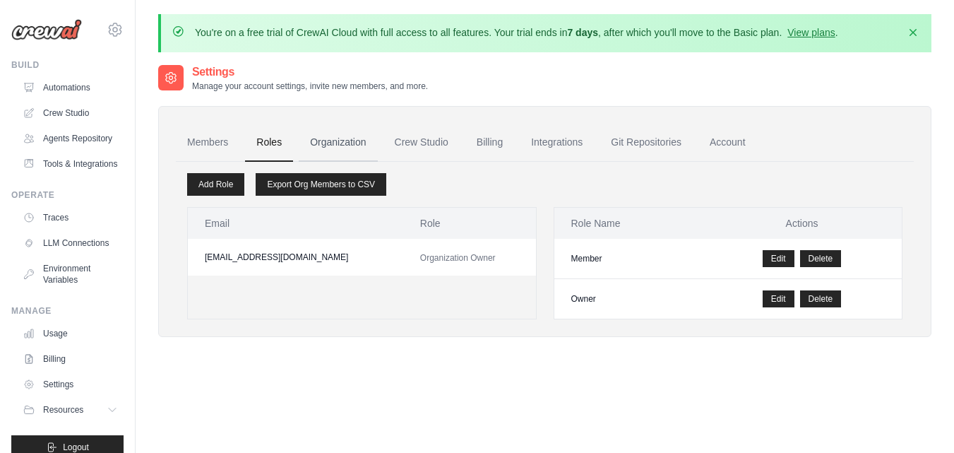
click at [330, 145] on link "Organization" at bounding box center [338, 143] width 78 height 38
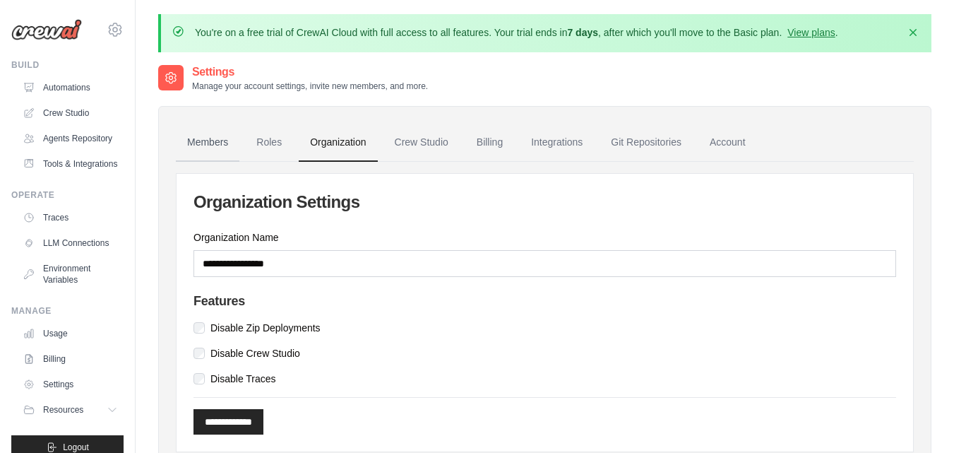
click at [210, 144] on link "Members" at bounding box center [208, 143] width 64 height 38
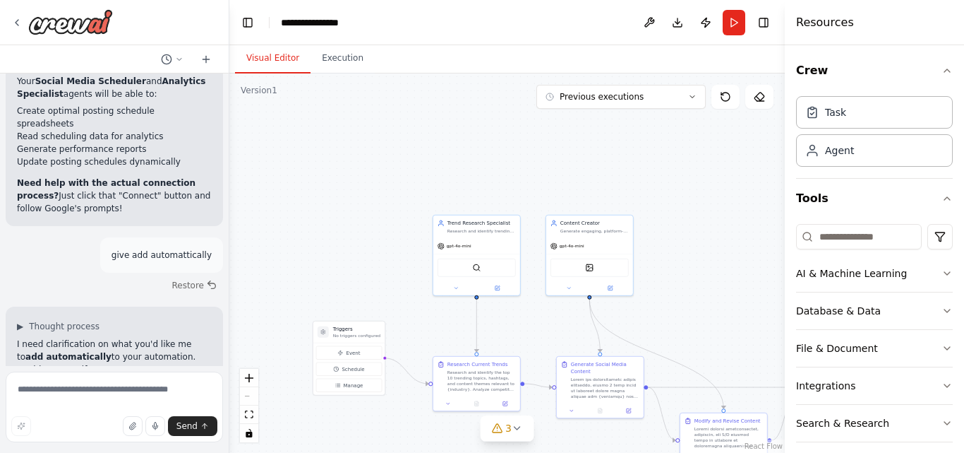
scroll to position [13069, 0]
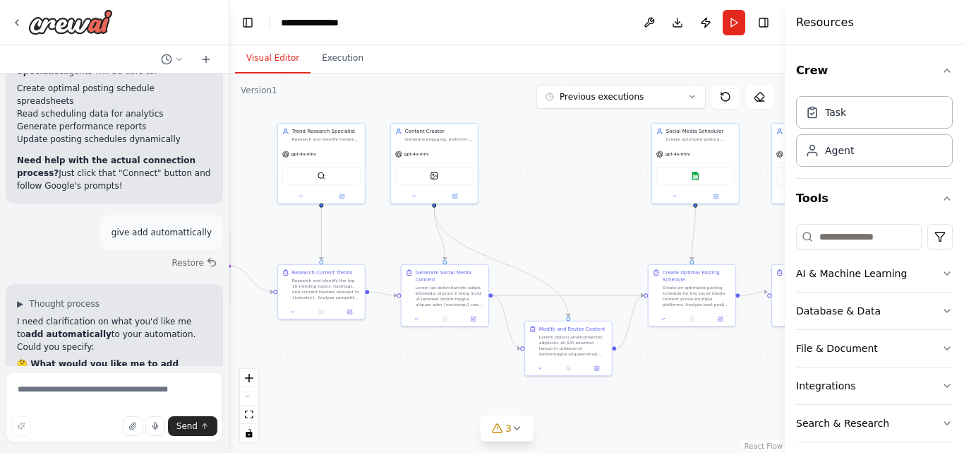
drag, startPoint x: 398, startPoint y: 287, endPoint x: 243, endPoint y: 196, distance: 180.4
click at [243, 196] on div ".deletable-edge-delete-btn { width: 20px; height: 20px; border: 0px solid #ffff…" at bounding box center [507, 262] width 556 height 379
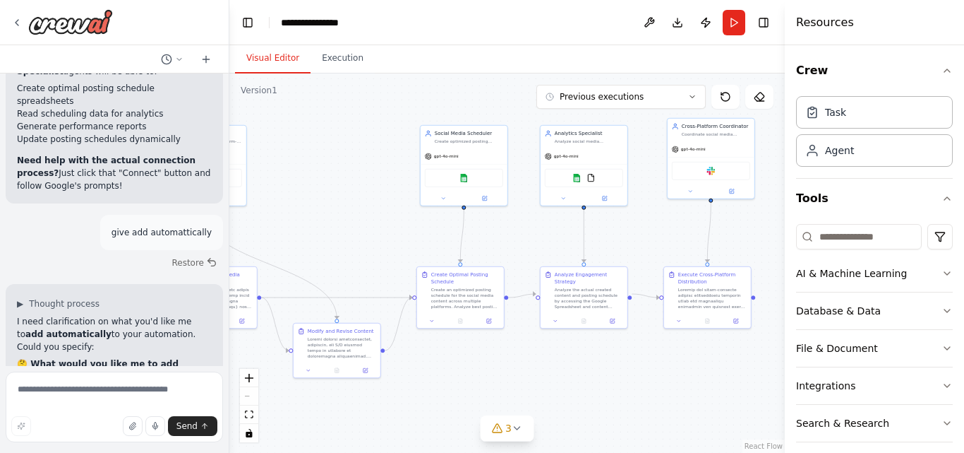
drag, startPoint x: 585, startPoint y: 216, endPoint x: 344, endPoint y: 218, distance: 240.8
click at [344, 218] on div ".deletable-edge-delete-btn { width: 20px; height: 20px; border: 0px solid #ffff…" at bounding box center [507, 262] width 556 height 379
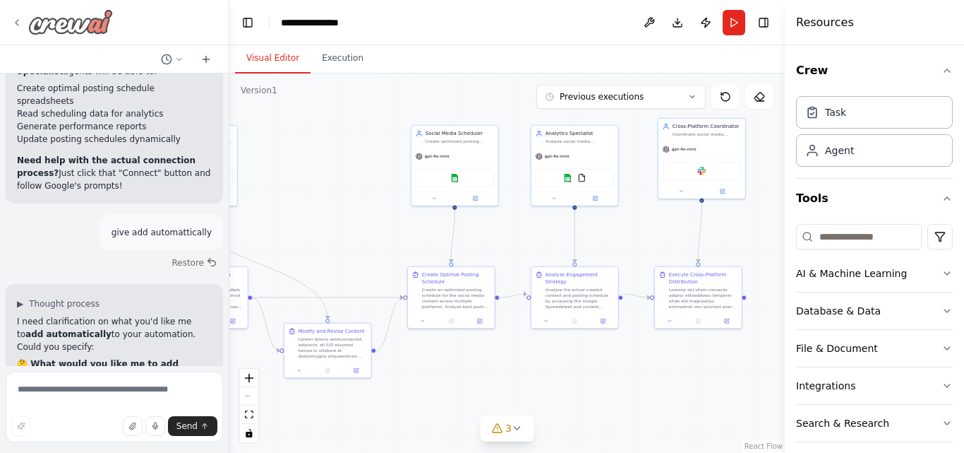
click at [82, 22] on img at bounding box center [70, 21] width 85 height 25
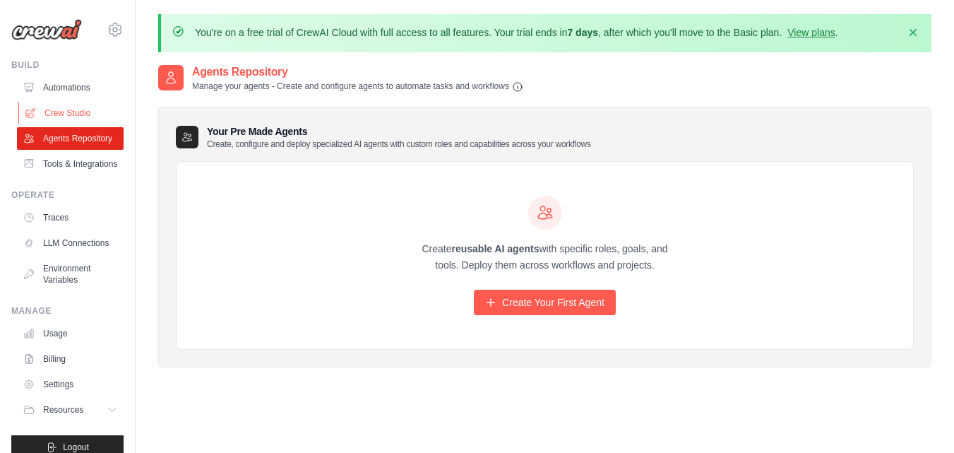
click at [66, 112] on link "Crew Studio" at bounding box center [71, 113] width 107 height 23
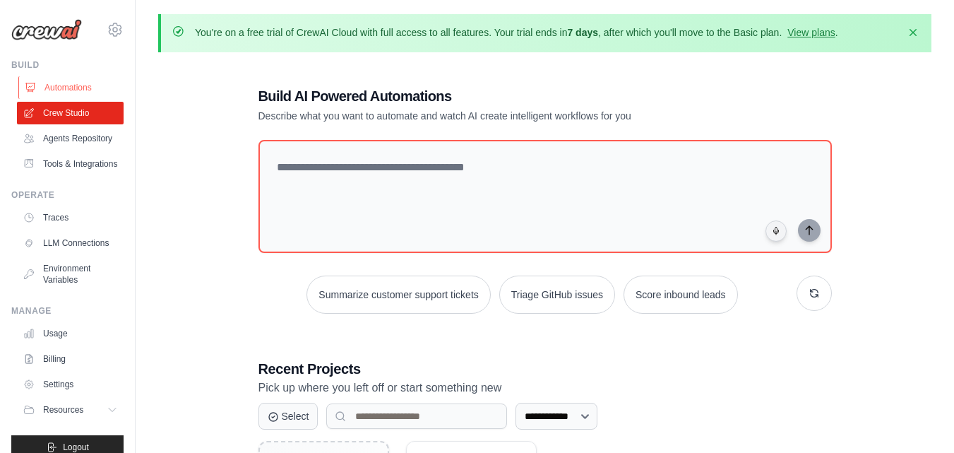
click at [58, 76] on link "Automations" at bounding box center [71, 87] width 107 height 23
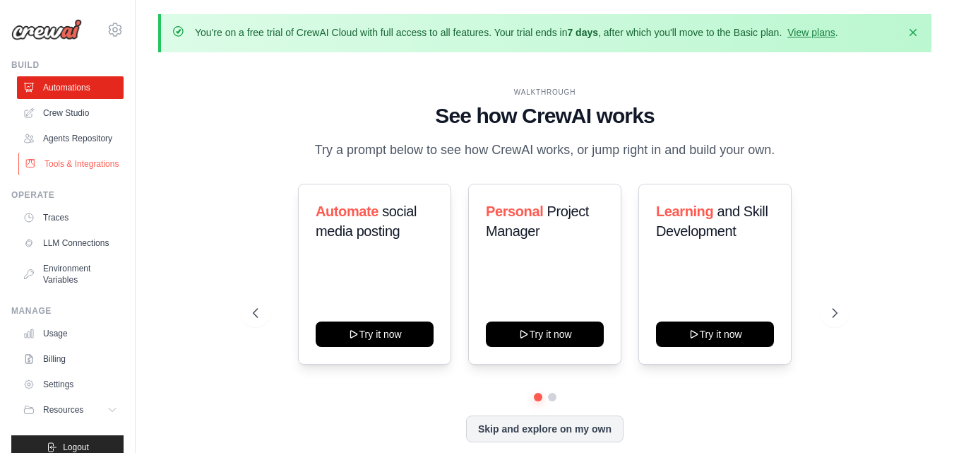
click at [76, 175] on link "Tools & Integrations" at bounding box center [71, 164] width 107 height 23
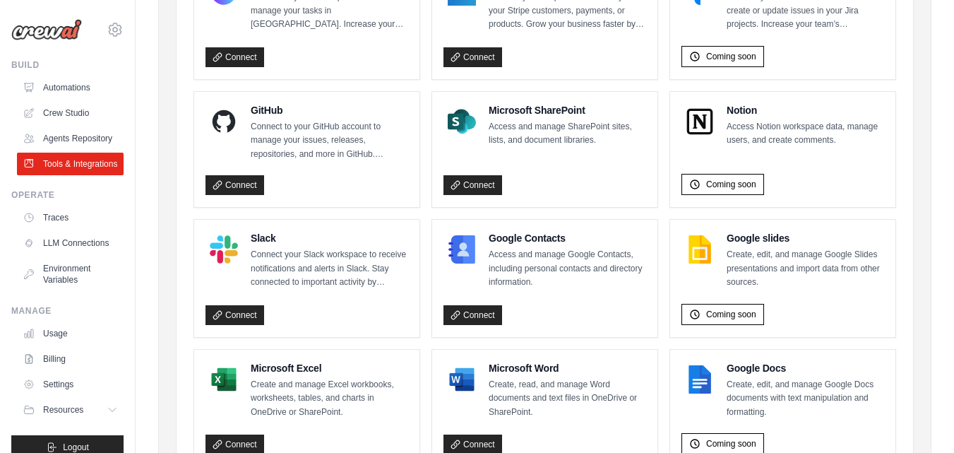
scroll to position [992, 0]
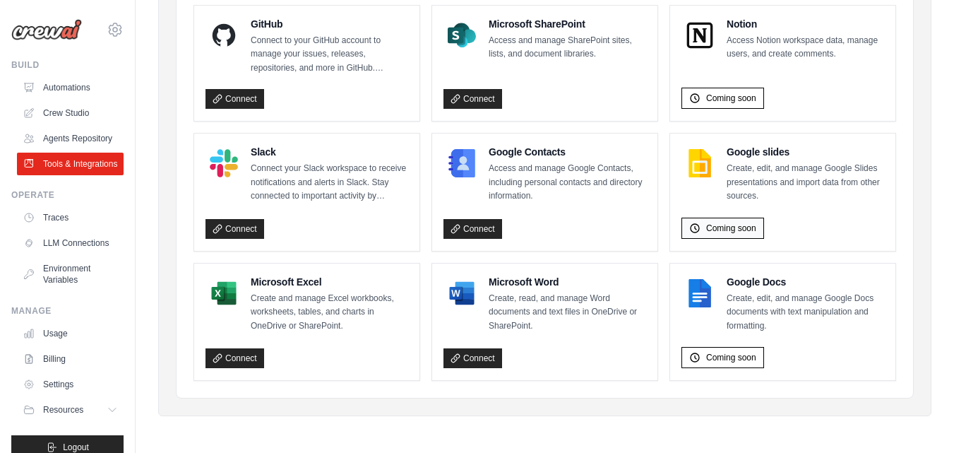
click at [719, 229] on span "Coming soon" at bounding box center [731, 227] width 50 height 11
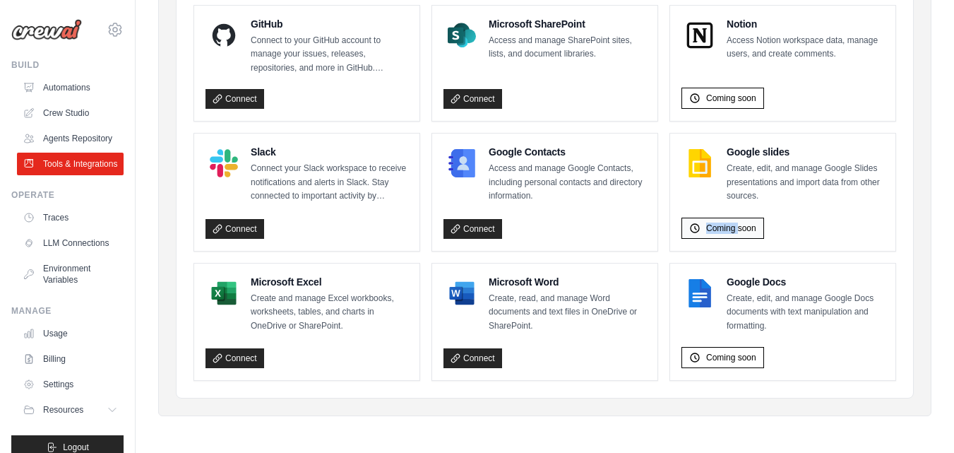
click at [719, 229] on span "Coming soon" at bounding box center [731, 227] width 50 height 11
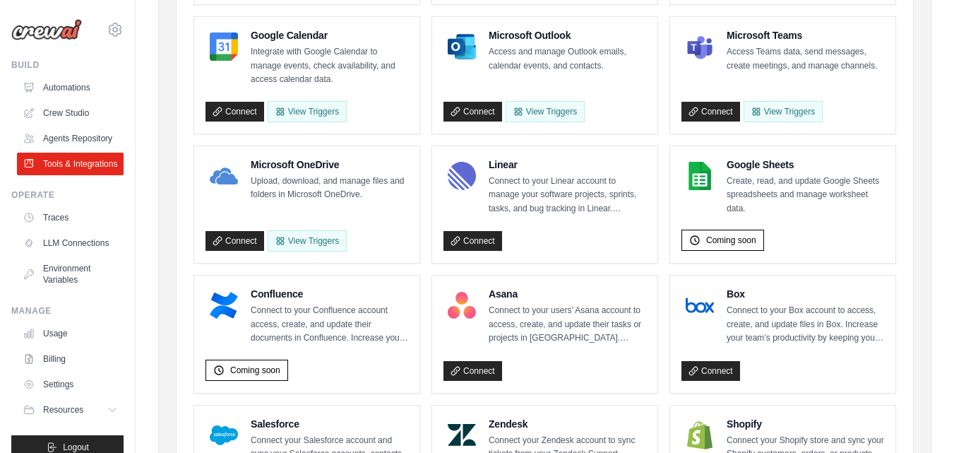
scroll to position [0, 0]
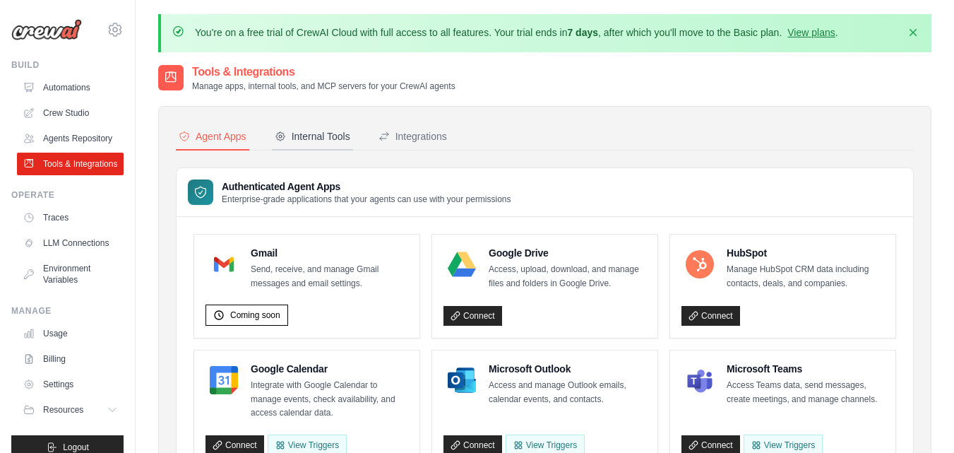
click at [310, 141] on div "Internal Tools" at bounding box center [313, 136] width 76 height 14
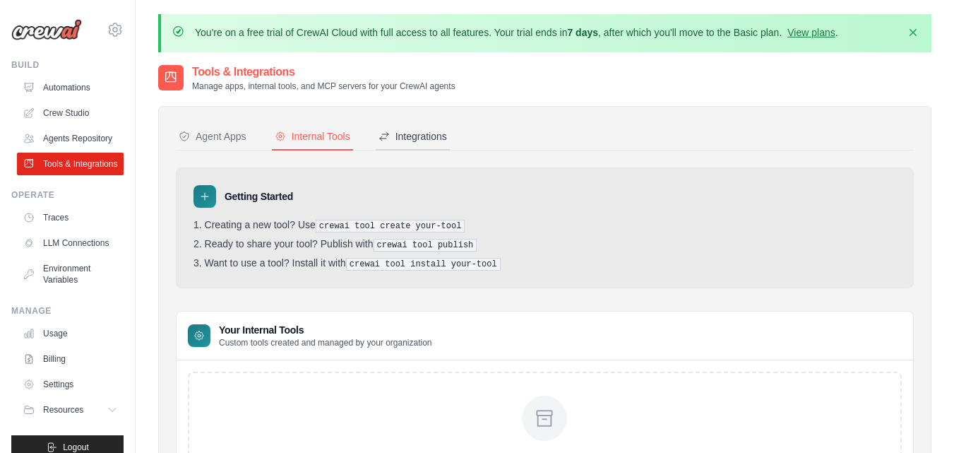
click at [431, 132] on div "Integrations" at bounding box center [412, 136] width 68 height 14
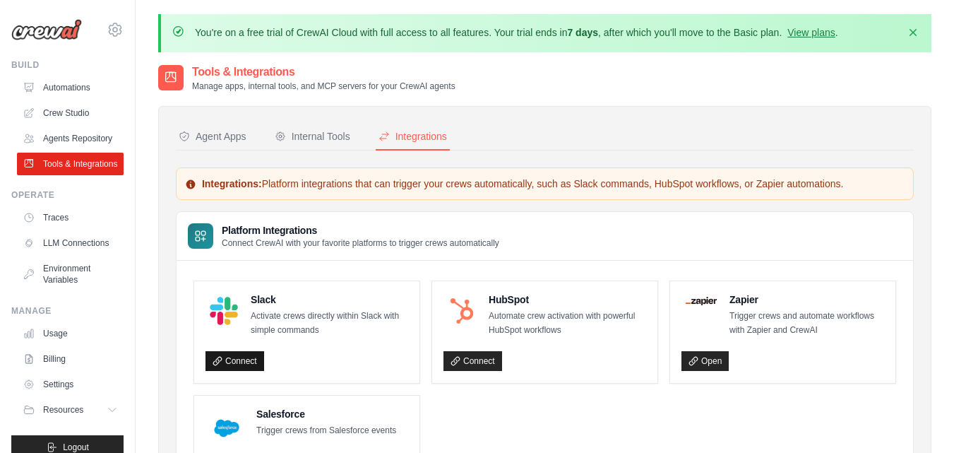
click at [233, 361] on link "Connect" at bounding box center [234, 361] width 59 height 20
click at [63, 90] on link "Automations" at bounding box center [71, 87] width 107 height 23
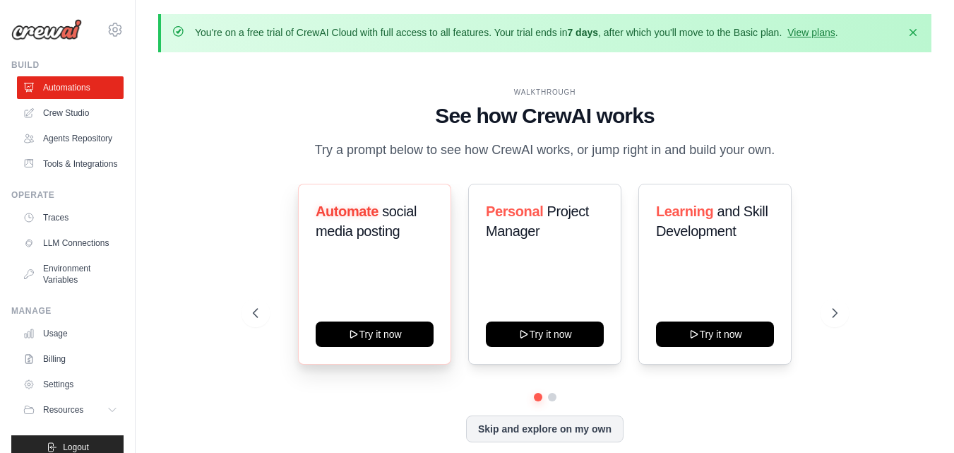
click at [377, 278] on div "Automate social media posting Try it now" at bounding box center [374, 274] width 153 height 181
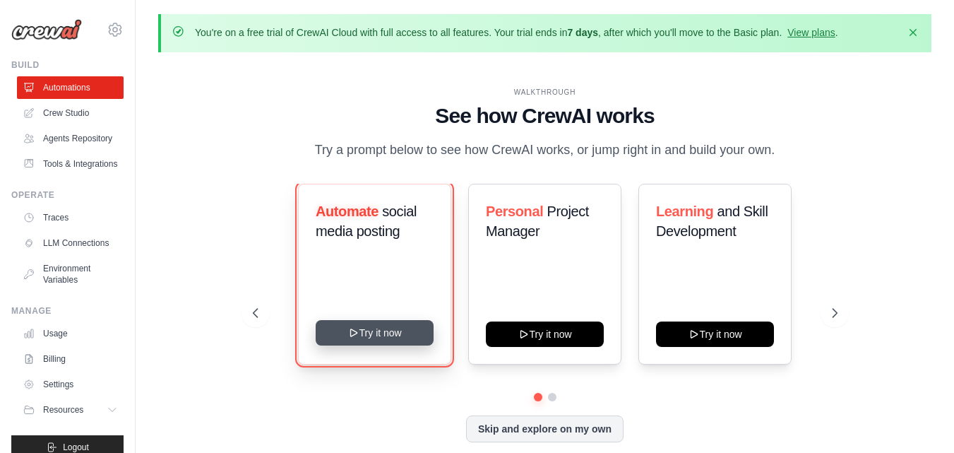
click at [361, 330] on button "Try it now" at bounding box center [375, 332] width 118 height 25
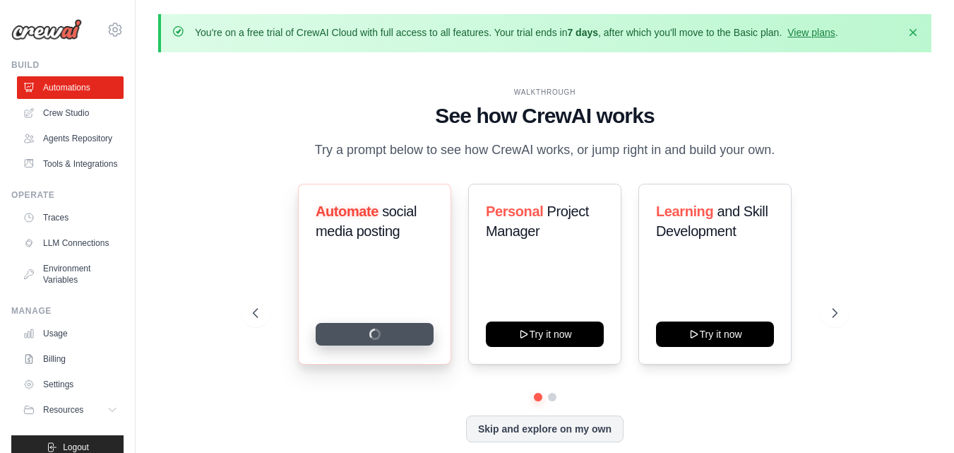
scroll to position [49, 0]
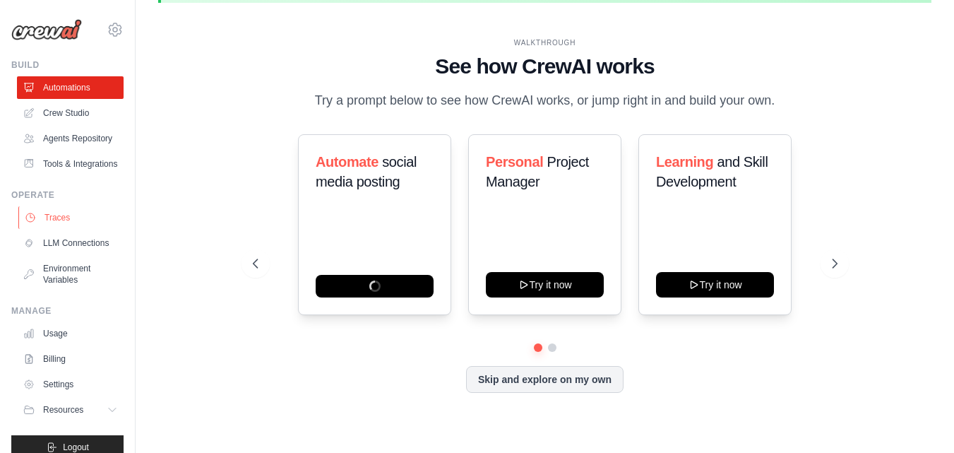
click at [54, 229] on link "Traces" at bounding box center [71, 217] width 107 height 23
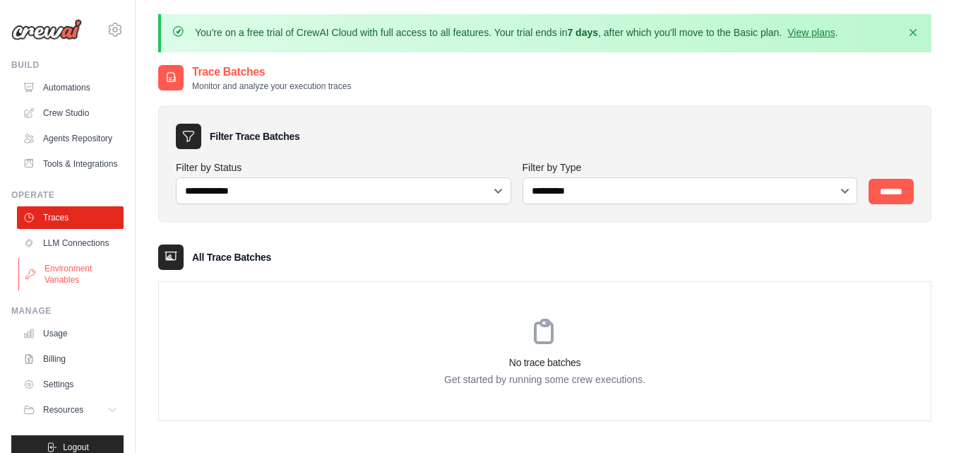
click at [72, 291] on link "Environment Variables" at bounding box center [71, 274] width 107 height 34
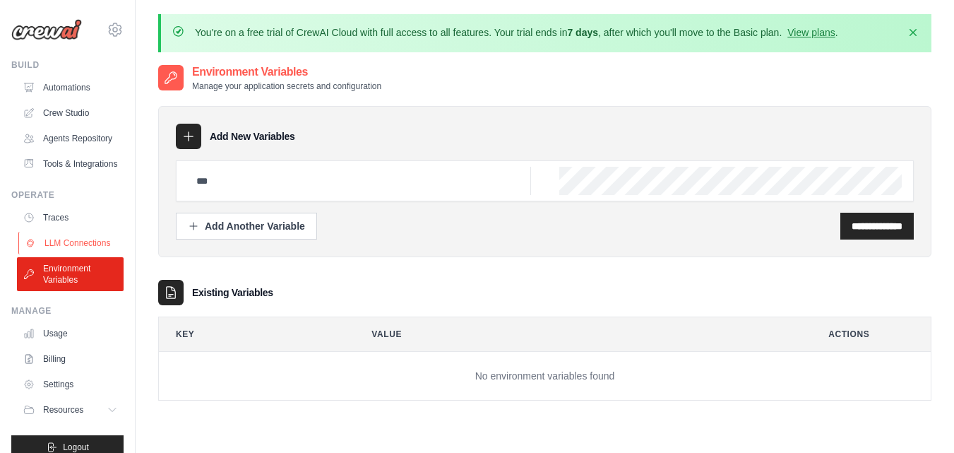
click at [68, 254] on link "LLM Connections" at bounding box center [71, 243] width 107 height 23
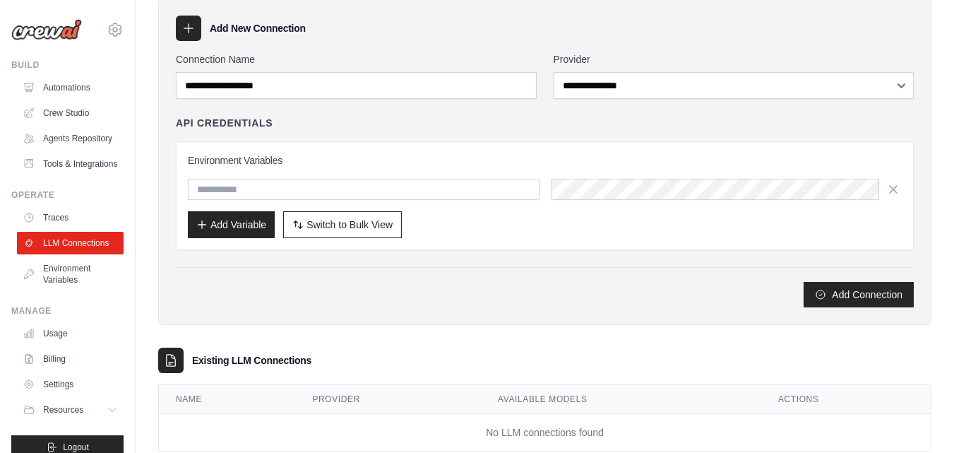
scroll to position [143, 0]
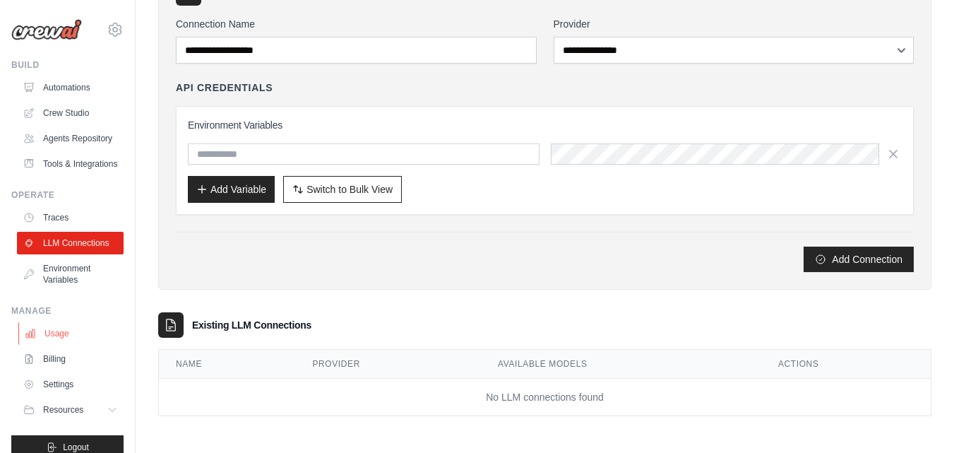
click at [57, 345] on link "Usage" at bounding box center [71, 333] width 107 height 23
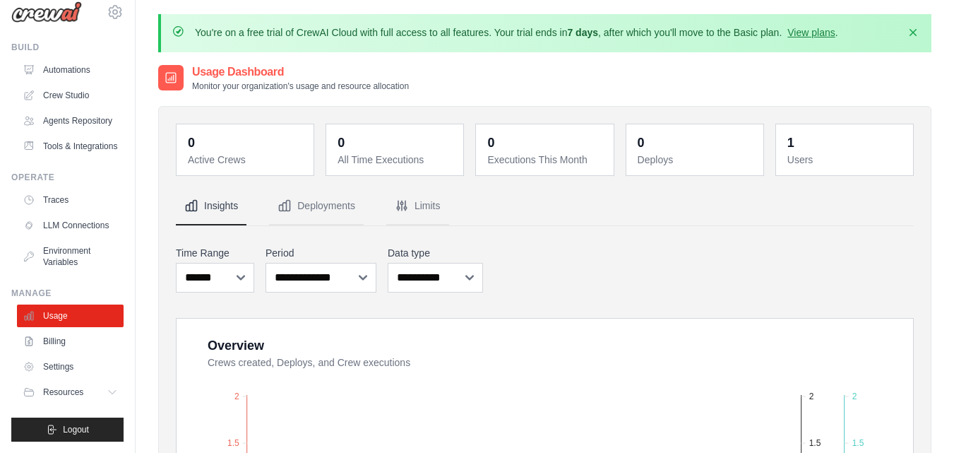
scroll to position [52, 0]
click at [61, 342] on link "Billing" at bounding box center [71, 341] width 107 height 23
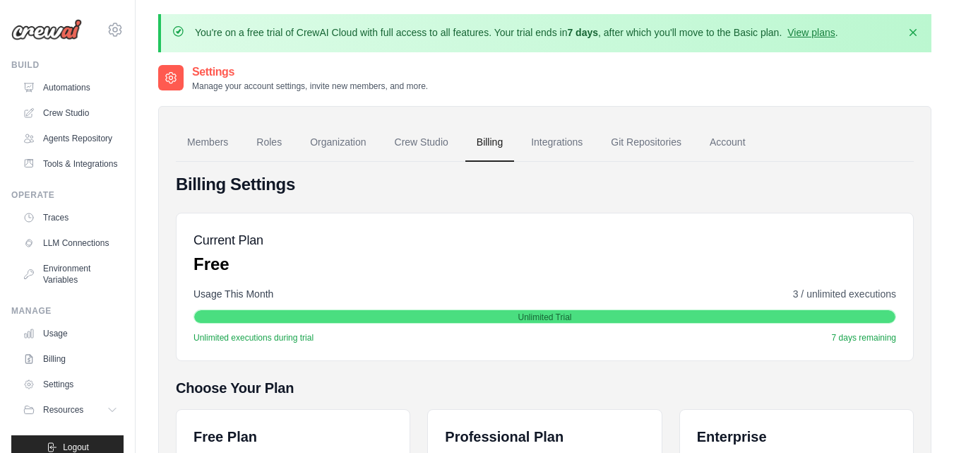
scroll to position [52, 0]
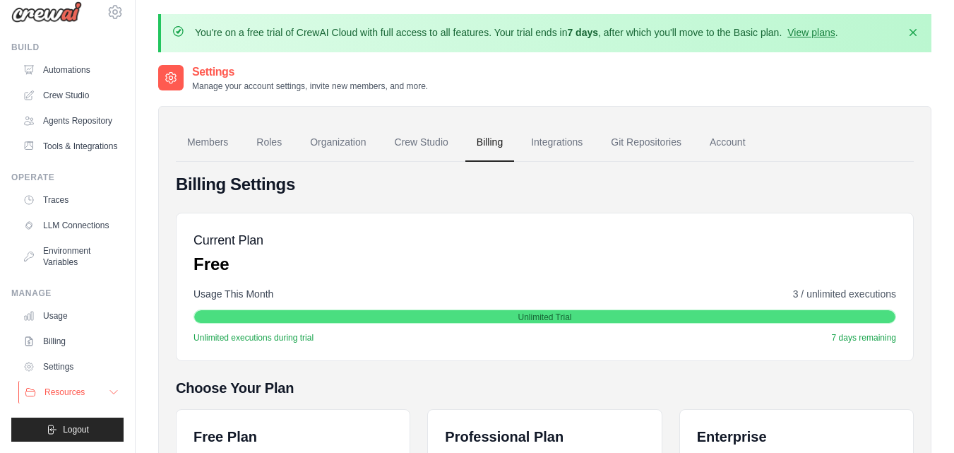
click at [70, 391] on span "Resources" at bounding box center [64, 391] width 40 height 11
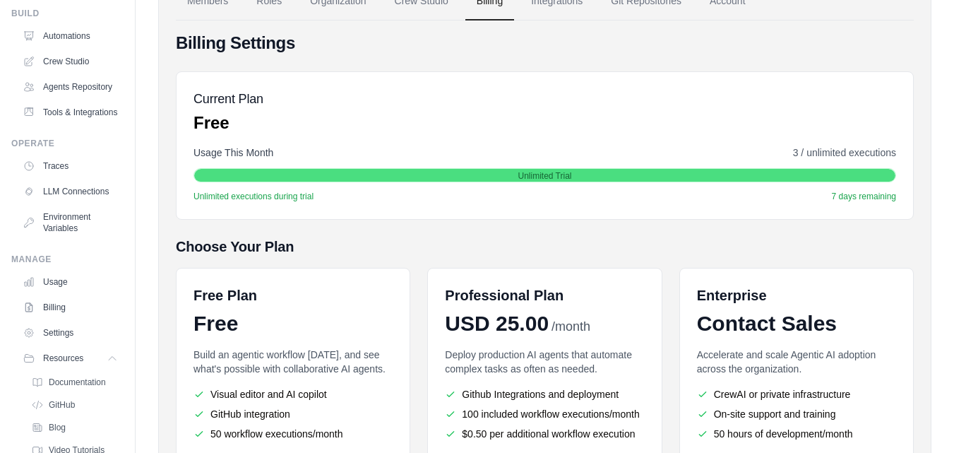
scroll to position [0, 0]
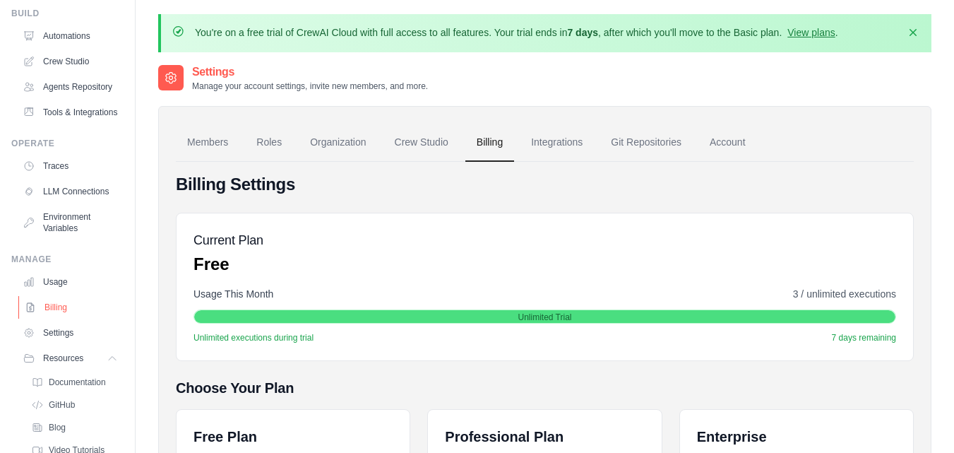
click at [51, 318] on link "Billing" at bounding box center [71, 307] width 107 height 23
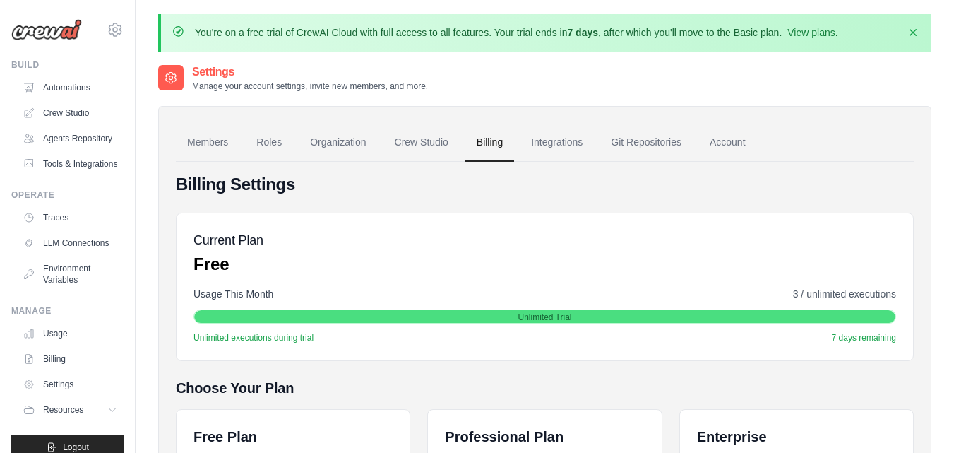
click at [54, 291] on link "Environment Variables" at bounding box center [70, 274] width 107 height 34
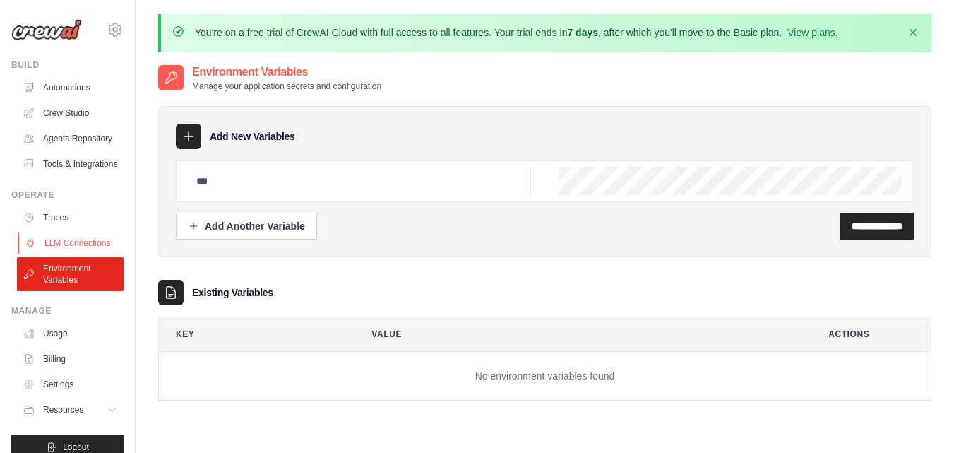
click at [45, 254] on link "LLM Connections" at bounding box center [71, 243] width 107 height 23
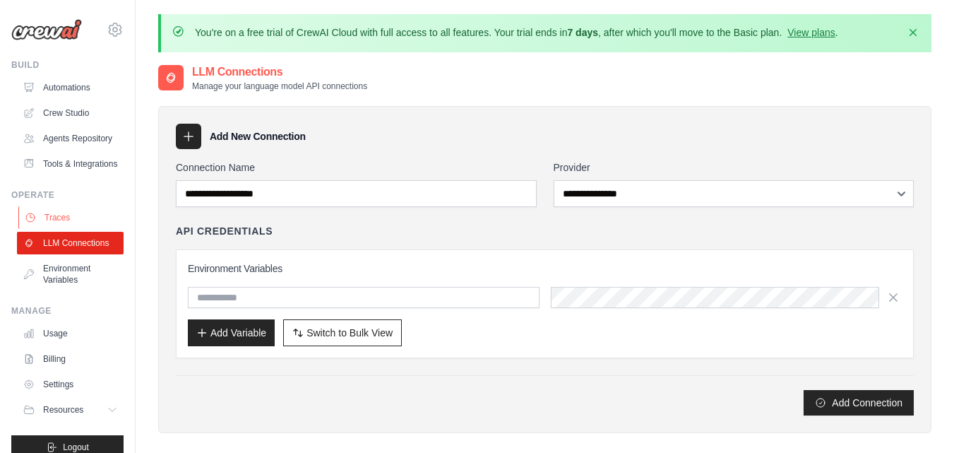
click at [49, 229] on link "Traces" at bounding box center [71, 217] width 107 height 23
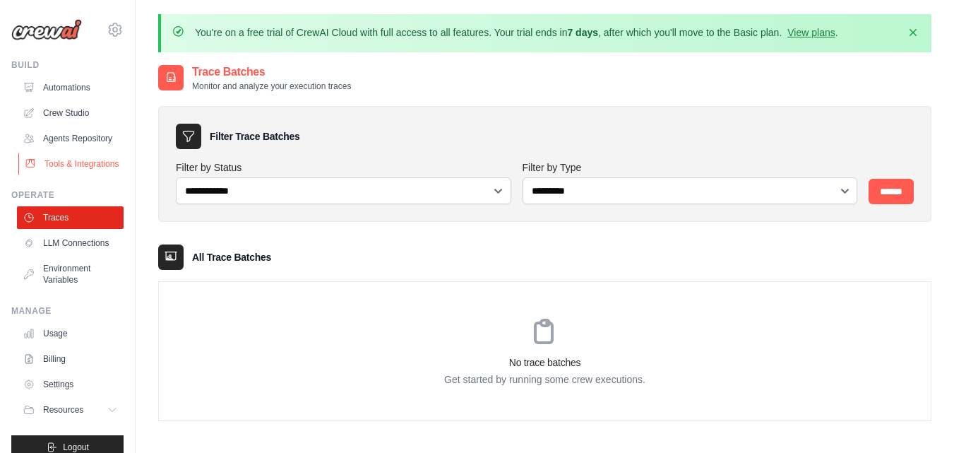
click at [53, 175] on link "Tools & Integrations" at bounding box center [71, 164] width 107 height 23
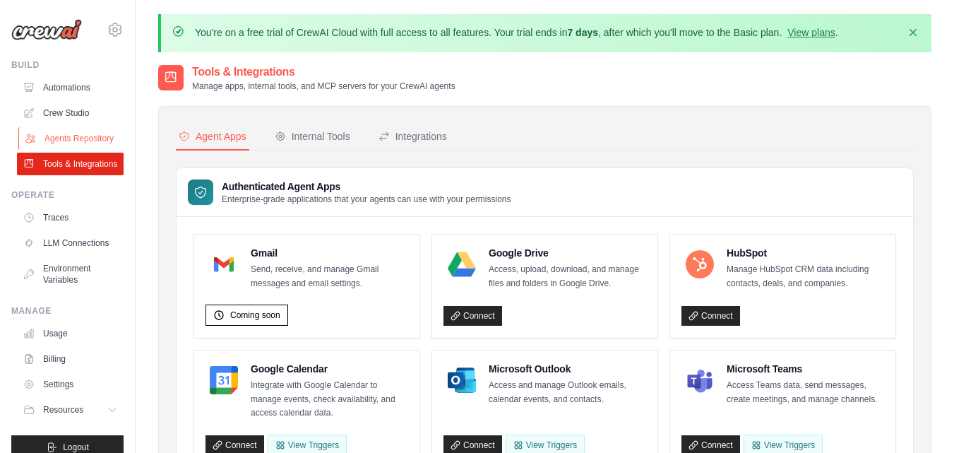
click at [71, 145] on link "Agents Repository" at bounding box center [71, 138] width 107 height 23
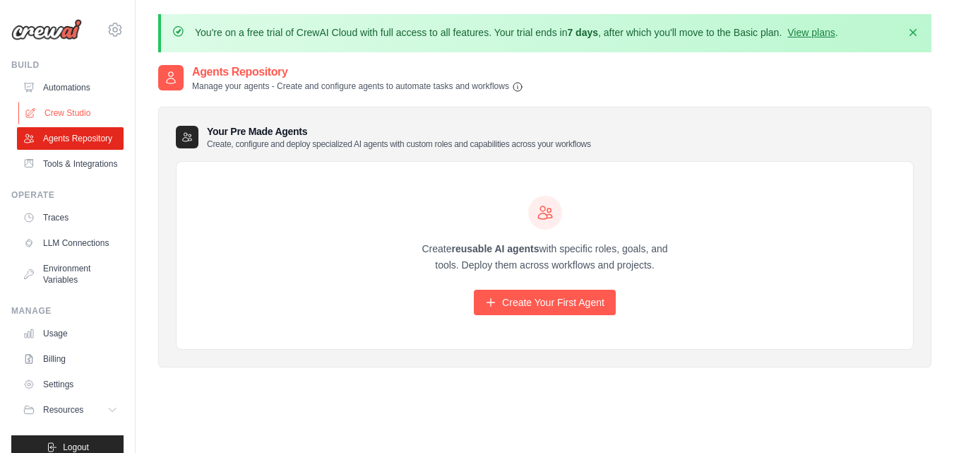
click at [73, 111] on link "Crew Studio" at bounding box center [71, 113] width 107 height 23
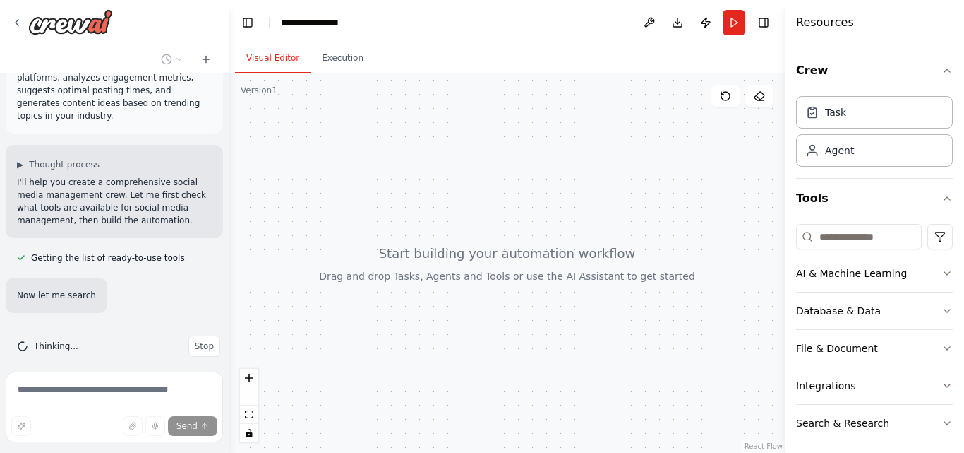
scroll to position [78, 0]
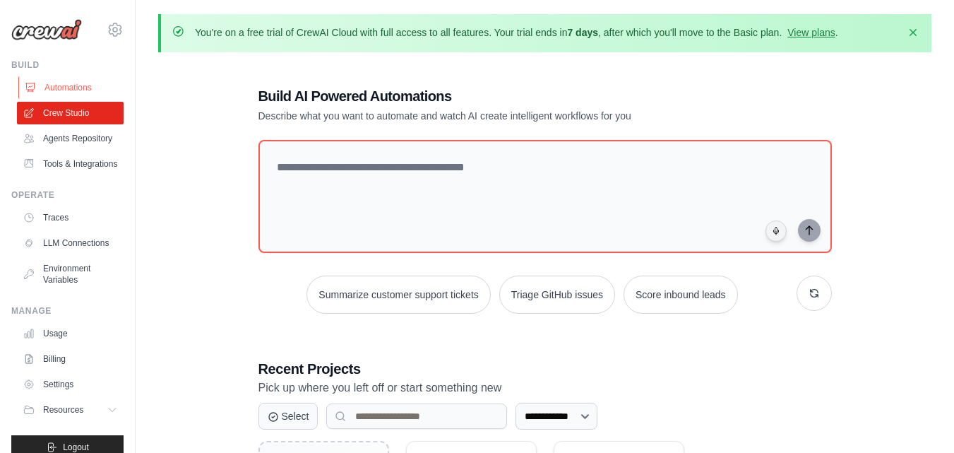
click at [78, 87] on link "Automations" at bounding box center [71, 87] width 107 height 23
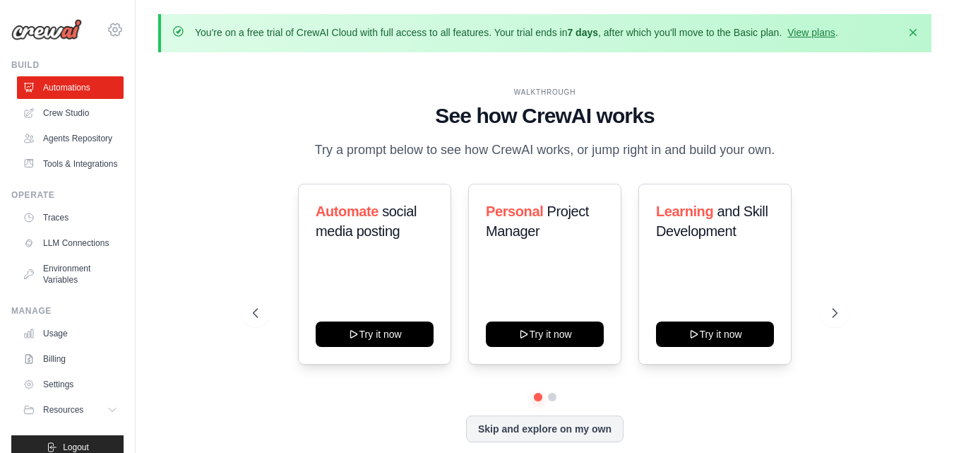
click at [107, 32] on icon at bounding box center [115, 29] width 17 height 17
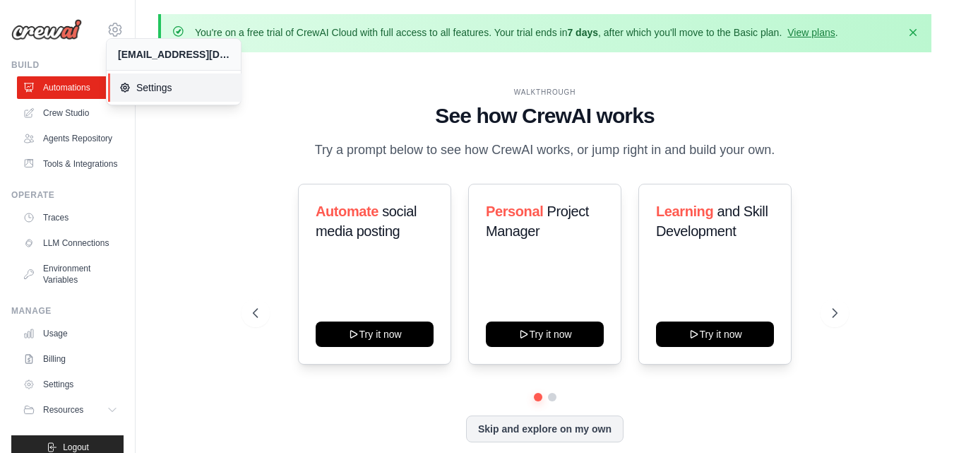
click at [143, 89] on span "Settings" at bounding box center [175, 87] width 112 height 14
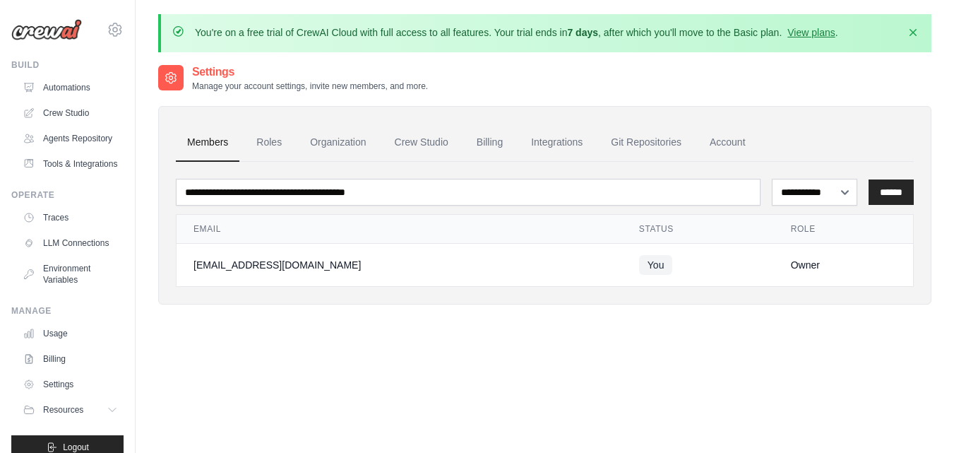
click at [241, 265] on div "[EMAIL_ADDRESS][DOMAIN_NAME]" at bounding box center [399, 265] width 412 height 14
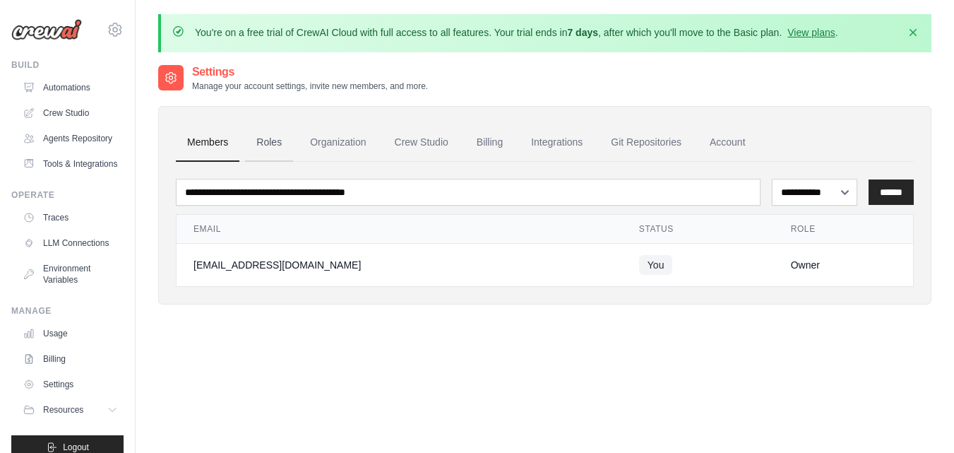
click at [276, 144] on link "Roles" at bounding box center [269, 143] width 48 height 38
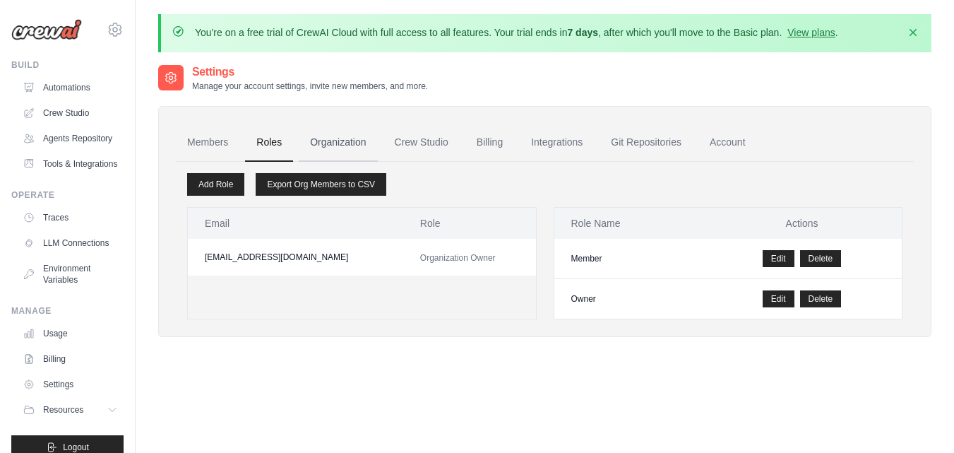
click at [346, 141] on link "Organization" at bounding box center [338, 143] width 78 height 38
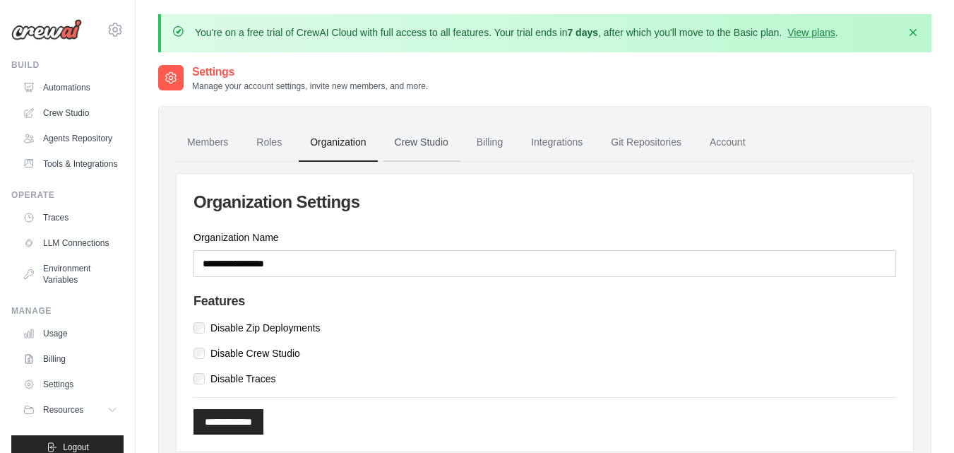
click at [419, 141] on link "Crew Studio" at bounding box center [421, 143] width 76 height 38
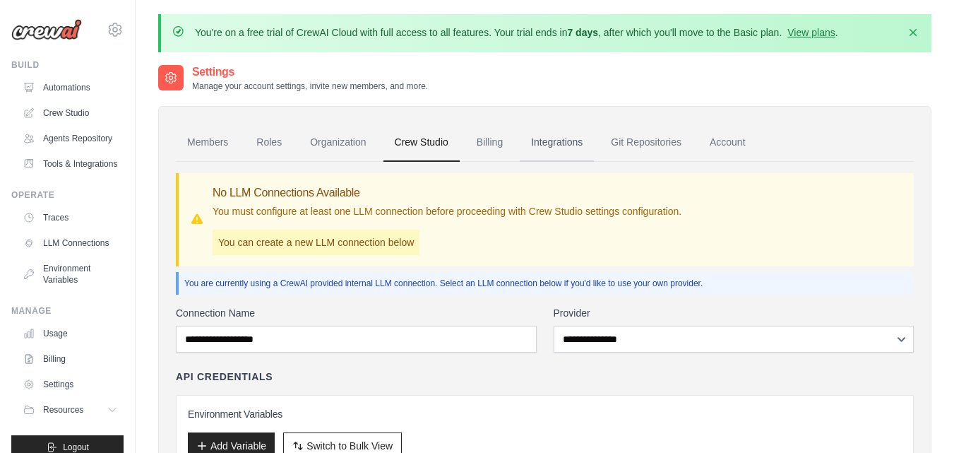
click at [560, 138] on link "Integrations" at bounding box center [557, 143] width 74 height 38
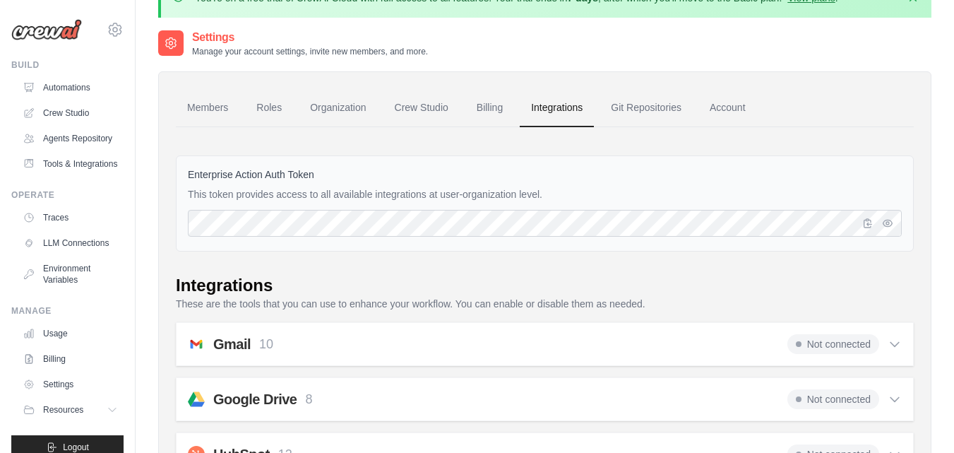
scroll to position [33, 0]
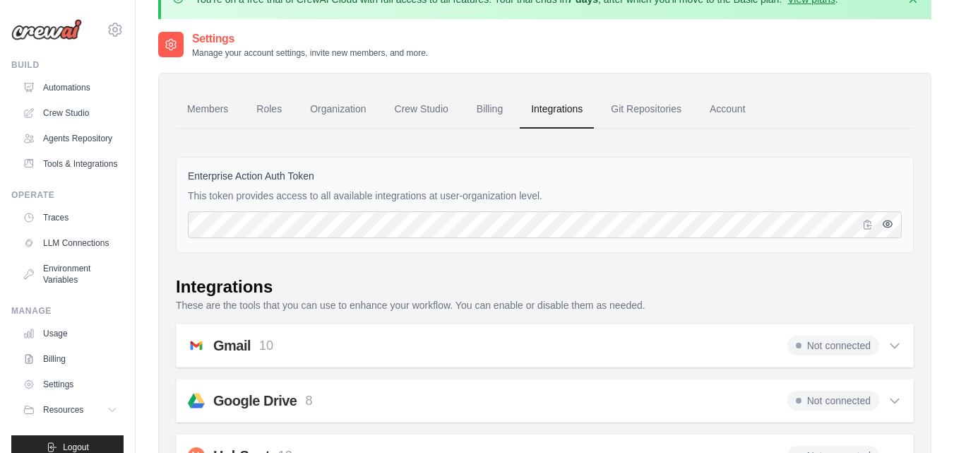
click at [886, 226] on icon "button" at bounding box center [887, 223] width 11 height 11
click at [634, 112] on link "Git Repositories" at bounding box center [645, 109] width 93 height 38
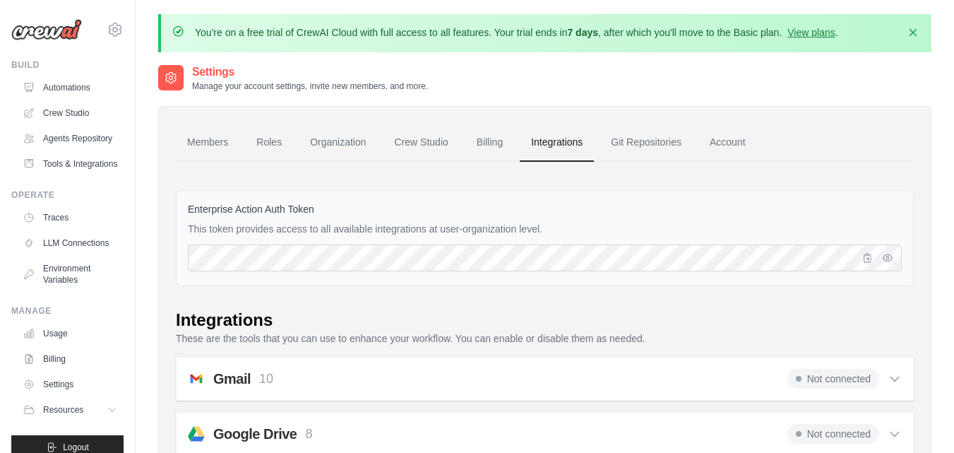
scroll to position [33, 0]
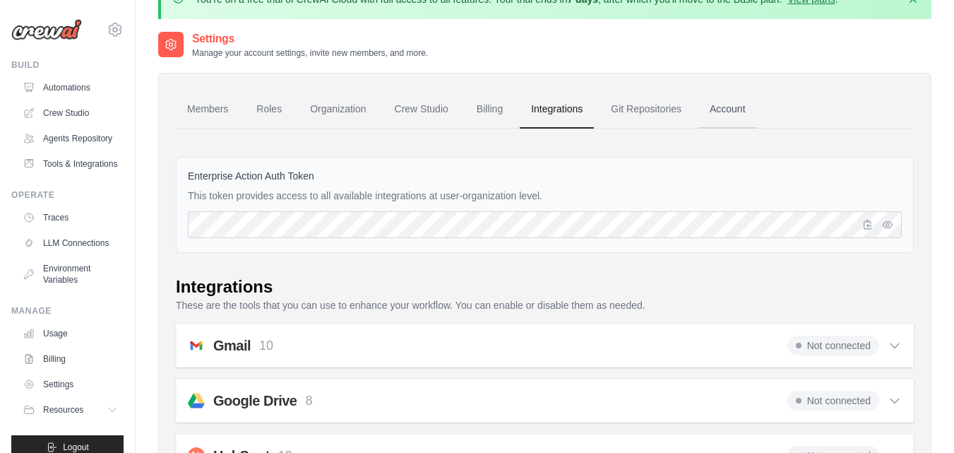
click at [714, 107] on link "Account" at bounding box center [727, 109] width 59 height 38
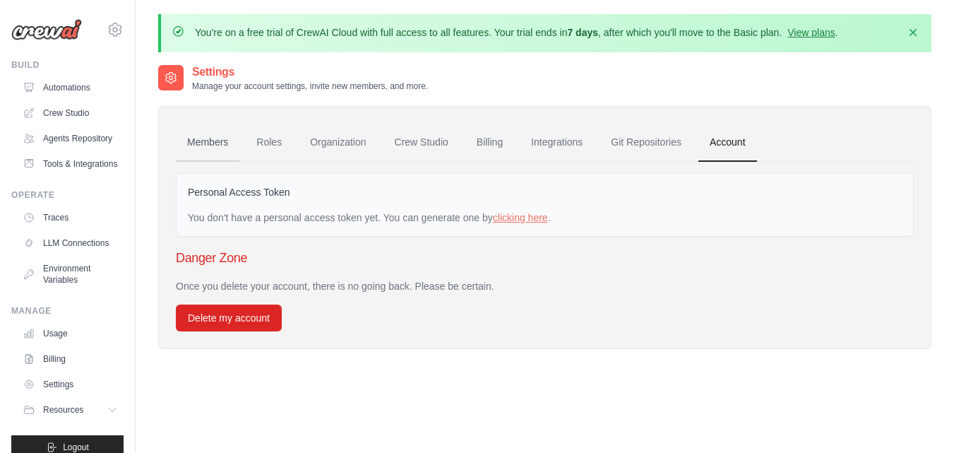
click at [208, 140] on link "Members" at bounding box center [208, 143] width 64 height 38
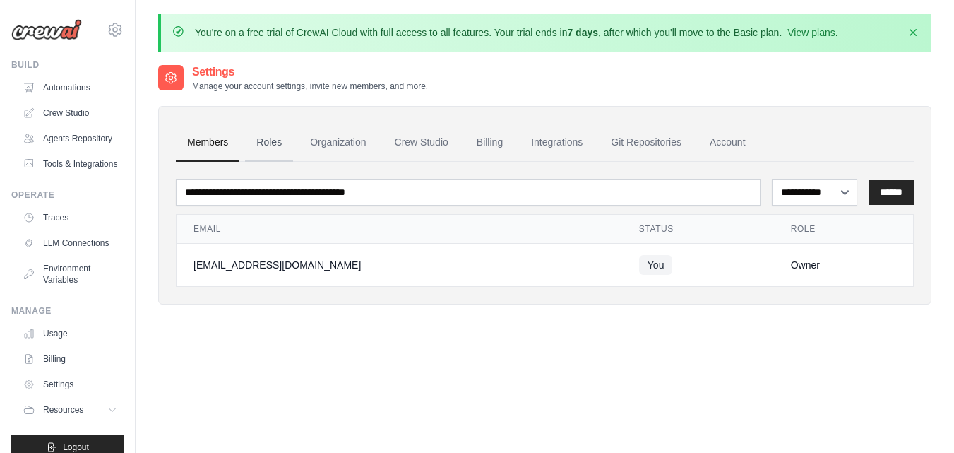
click at [261, 140] on link "Roles" at bounding box center [269, 143] width 48 height 38
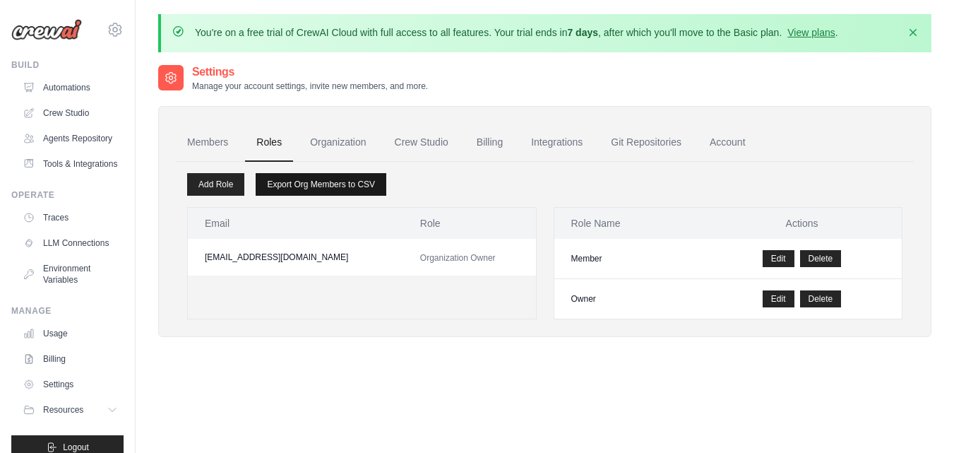
click at [318, 178] on link "Export Org Members to CSV" at bounding box center [321, 184] width 131 height 23
click at [419, 184] on div "Add Role Export Org Members to CSV" at bounding box center [544, 184] width 715 height 23
click at [52, 85] on link "Automations" at bounding box center [71, 87] width 107 height 23
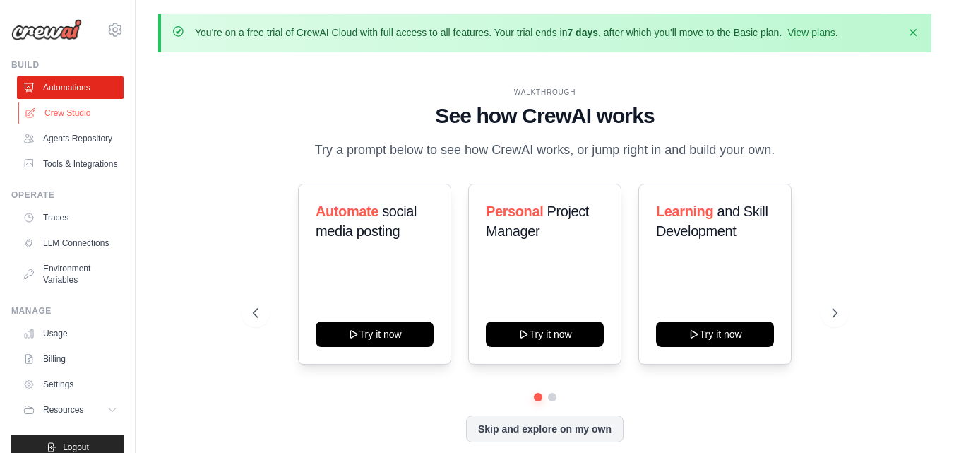
click at [61, 103] on link "Crew Studio" at bounding box center [71, 113] width 107 height 23
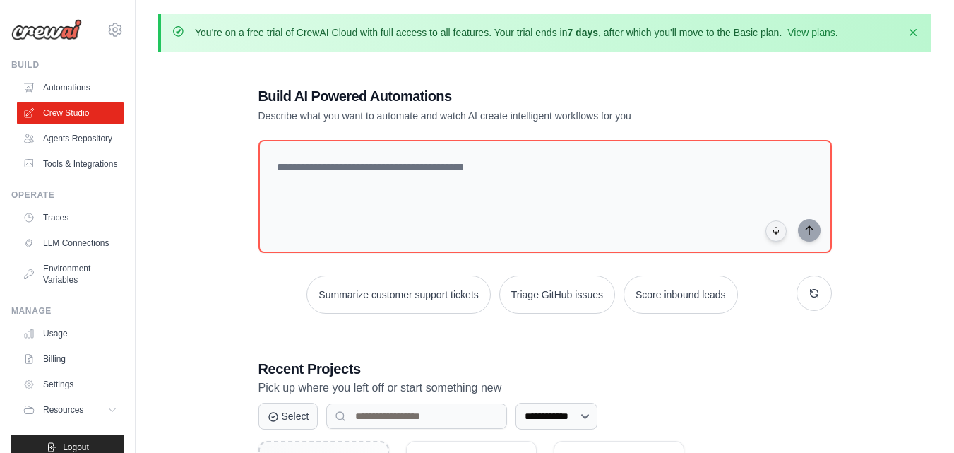
click at [66, 141] on link "Agents Repository" at bounding box center [70, 138] width 107 height 23
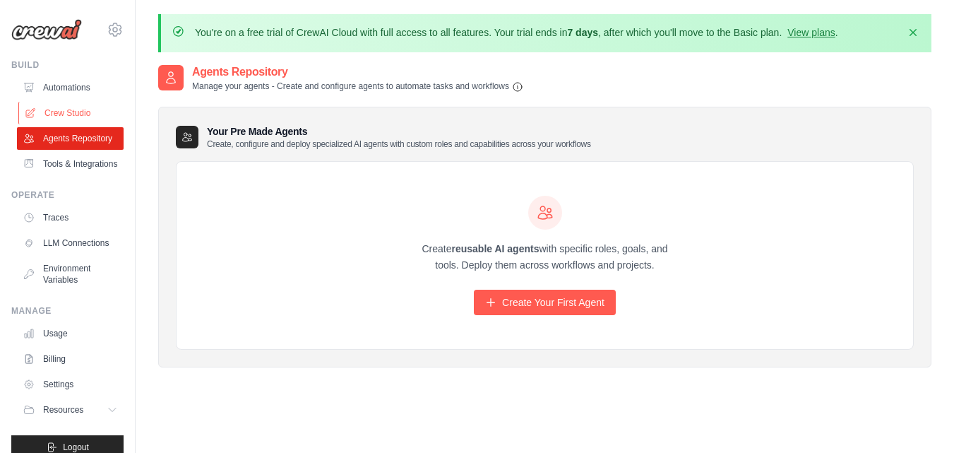
click at [56, 112] on link "Crew Studio" at bounding box center [71, 113] width 107 height 23
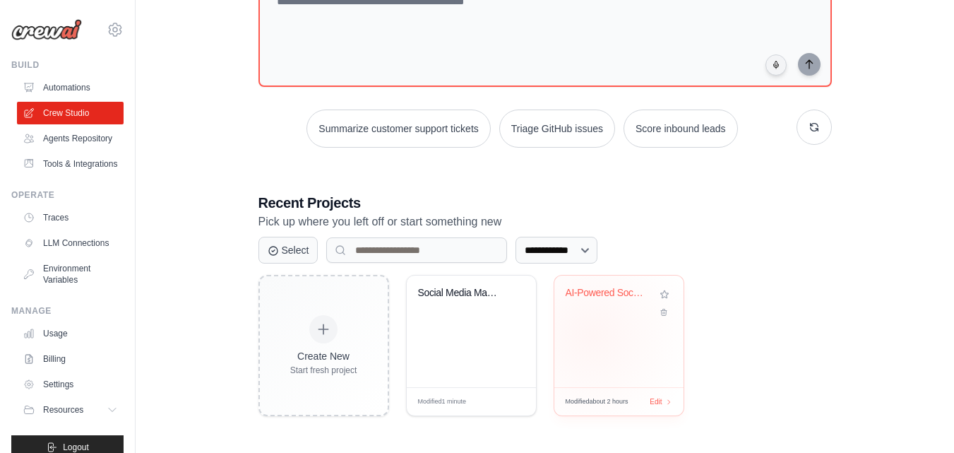
click at [592, 335] on div "AI-Powered Social Media Content Stu..." at bounding box center [618, 331] width 129 height 112
click at [39, 28] on img at bounding box center [46, 29] width 71 height 21
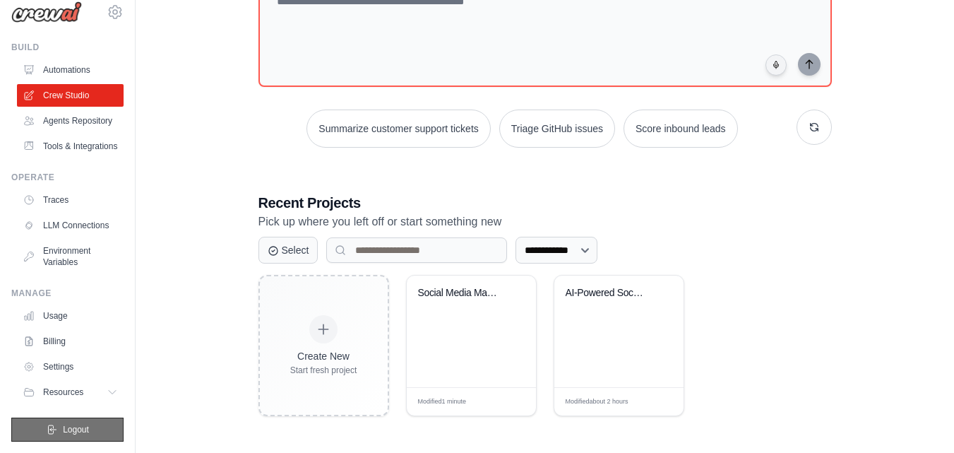
click at [49, 430] on icon "submit" at bounding box center [51, 429] width 11 height 11
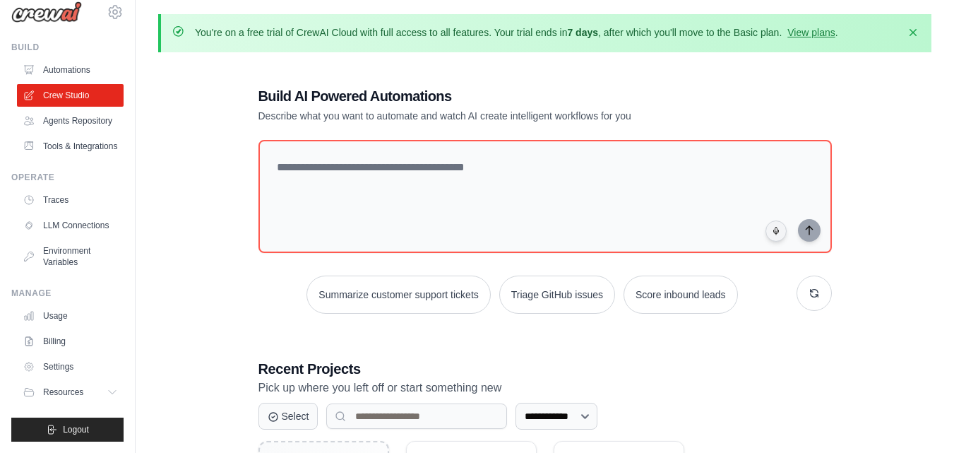
scroll to position [166, 0]
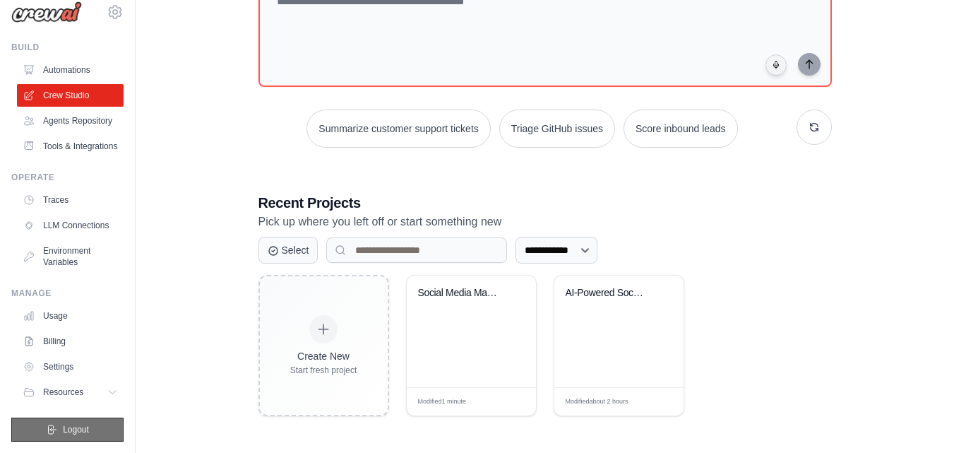
click at [63, 432] on span "Logout" at bounding box center [76, 429] width 26 height 11
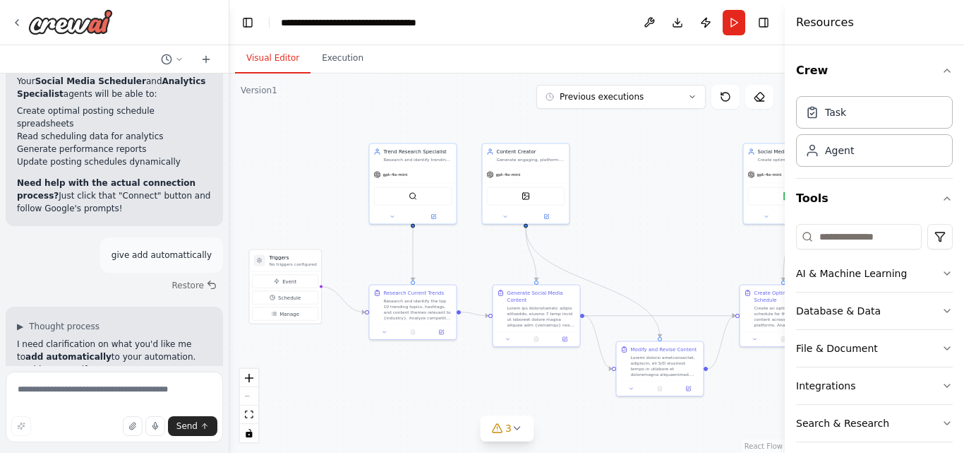
scroll to position [13069, 0]
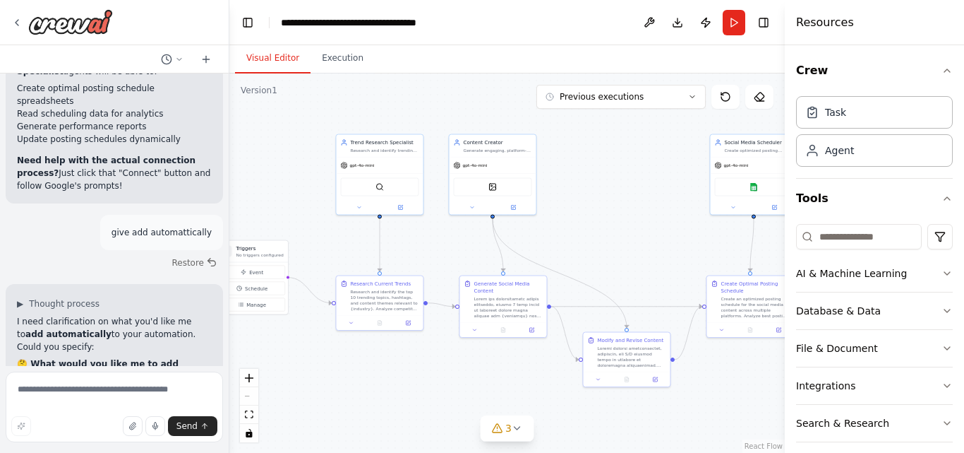
drag, startPoint x: 409, startPoint y: 313, endPoint x: 249, endPoint y: 203, distance: 195.0
click at [249, 203] on div ".deletable-edge-delete-btn { width: 20px; height: 20px; border: 0px solid #ffff…" at bounding box center [507, 262] width 556 height 379
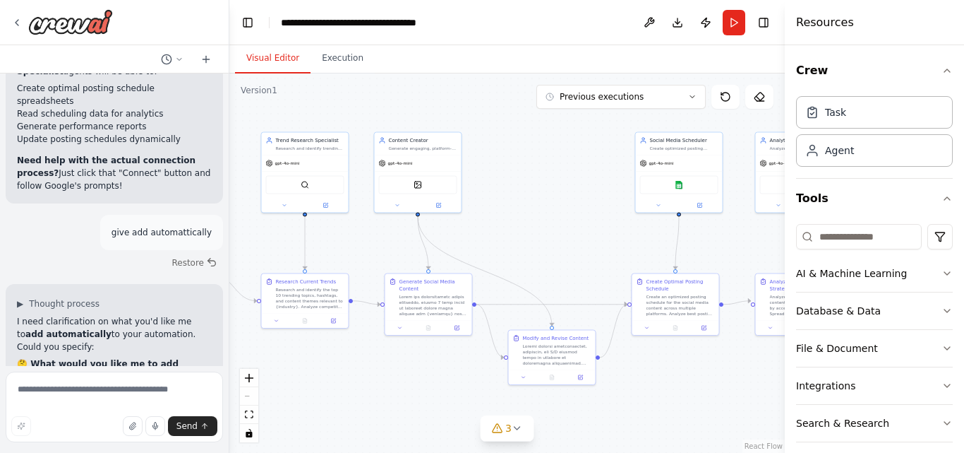
drag, startPoint x: 599, startPoint y: 205, endPoint x: 525, endPoint y: 203, distance: 74.9
click at [525, 203] on div ".deletable-edge-delete-btn { width: 20px; height: 20px; border: 0px solid #ffff…" at bounding box center [507, 262] width 556 height 379
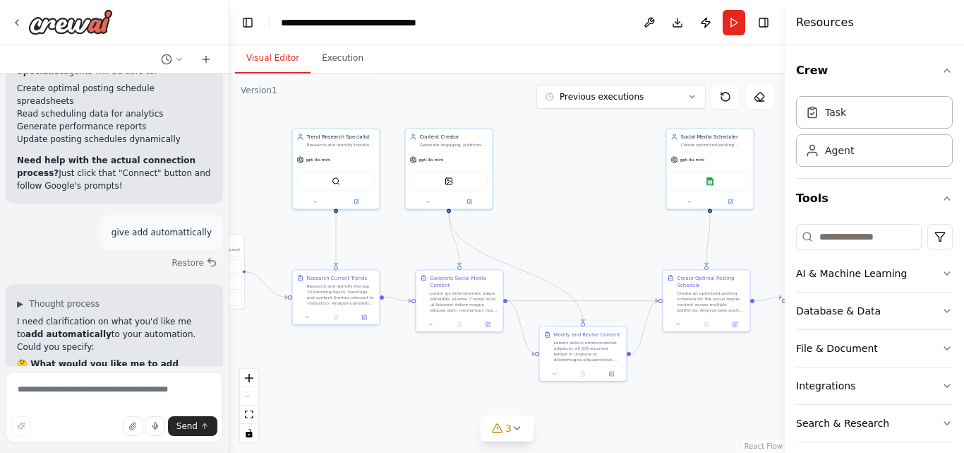
drag, startPoint x: 525, startPoint y: 203, endPoint x: 556, endPoint y: 199, distance: 31.3
click at [556, 199] on div ".deletable-edge-delete-btn { width: 20px; height: 20px; border: 0px solid #ffff…" at bounding box center [507, 262] width 556 height 379
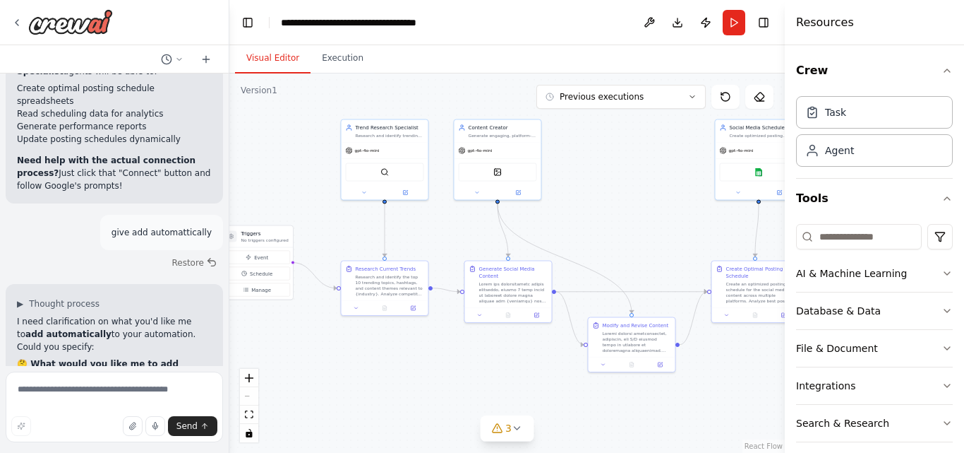
drag, startPoint x: 530, startPoint y: 205, endPoint x: 578, endPoint y: 196, distance: 48.9
click at [578, 196] on div ".deletable-edge-delete-btn { width: 20px; height: 20px; border: 0px solid #ffff…" at bounding box center [507, 262] width 556 height 379
drag, startPoint x: 61, startPoint y: 110, endPoint x: 72, endPoint y: 110, distance: 10.6
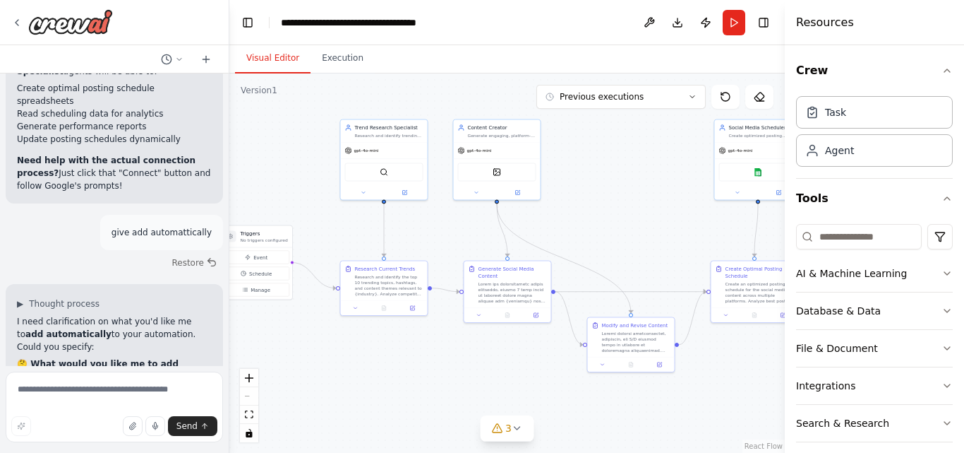
drag, startPoint x: 65, startPoint y: 109, endPoint x: 150, endPoint y: 109, distance: 85.4
click at [506, 176] on div "DallETool" at bounding box center [500, 170] width 80 height 19
click at [496, 170] on img at bounding box center [500, 170] width 8 height 8
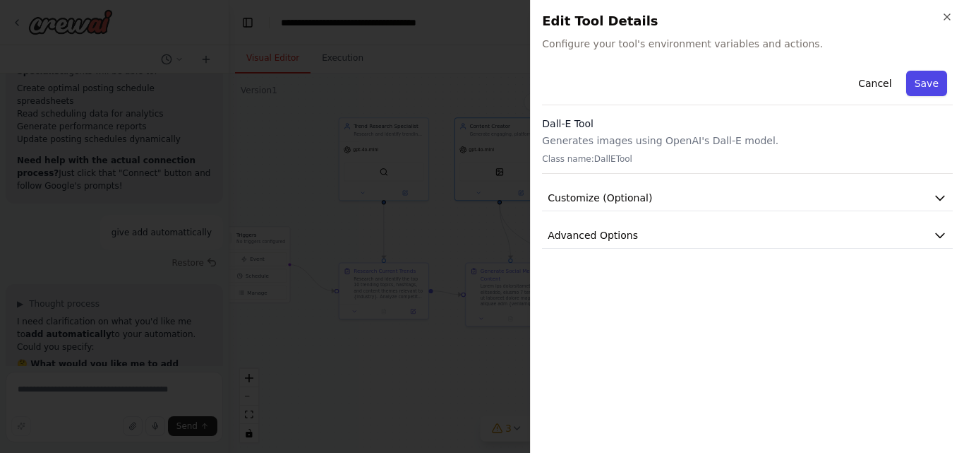
click at [929, 84] on button "Save" at bounding box center [927, 83] width 41 height 25
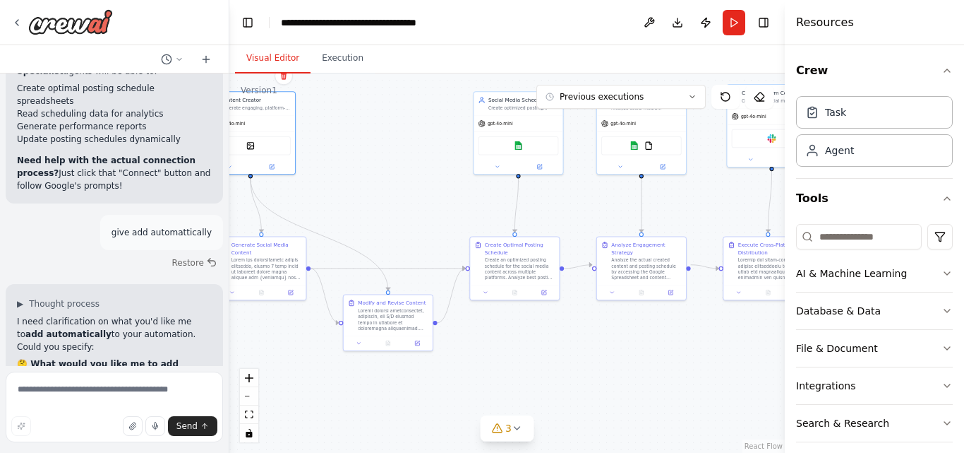
drag, startPoint x: 666, startPoint y: 198, endPoint x: 417, endPoint y: 167, distance: 251.2
click at [417, 167] on div ".deletable-edge-delete-btn { width: 20px; height: 20px; border: 0px solid #ffff…" at bounding box center [507, 262] width 556 height 379
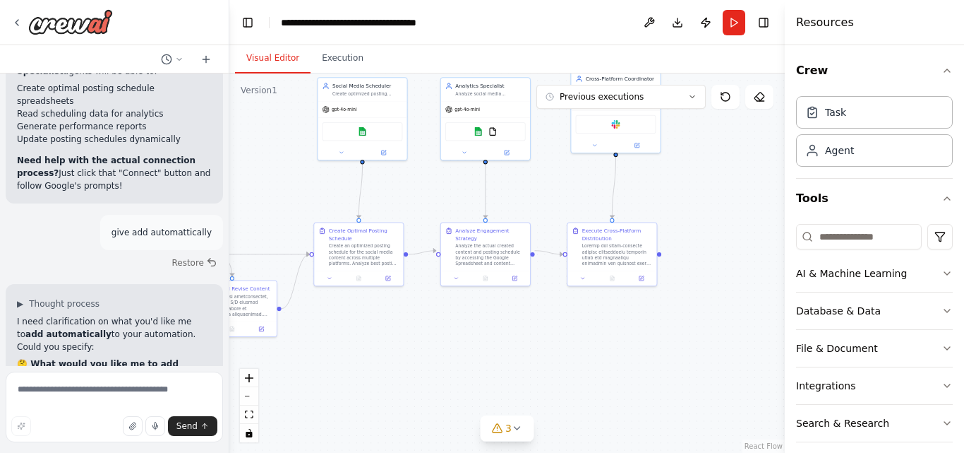
drag, startPoint x: 393, startPoint y: 172, endPoint x: 235, endPoint y: 163, distance: 157.7
click at [235, 163] on div ".deletable-edge-delete-btn { width: 20px; height: 20px; border: 0px solid #ffff…" at bounding box center [507, 262] width 556 height 379
drag, startPoint x: 17, startPoint y: 274, endPoint x: 143, endPoint y: 268, distance: 125.8
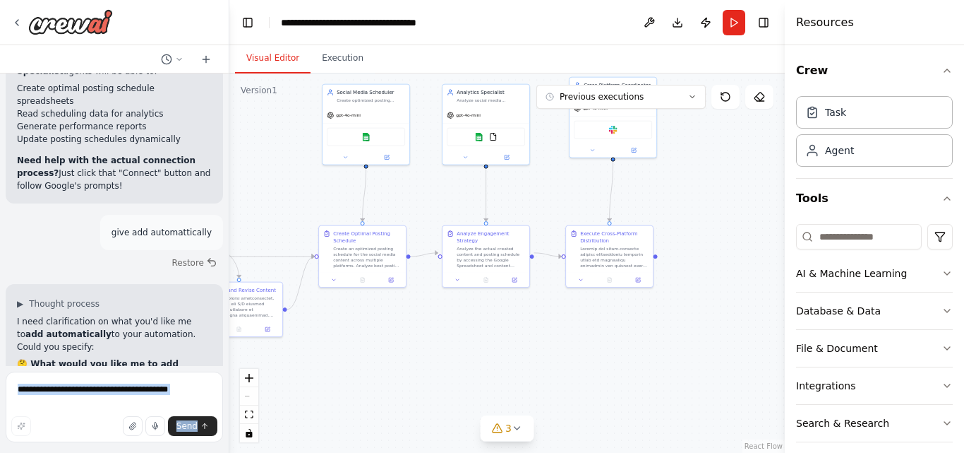
drag, startPoint x: 102, startPoint y: 282, endPoint x: 0, endPoint y: 256, distance: 105.1
click at [0, 256] on div "Create a crew that schedules and publishes social media content across multiple…" at bounding box center [114, 226] width 229 height 453
click at [0, 256] on button "Toggle Sidebar" at bounding box center [-1, 226] width 11 height 453
drag, startPoint x: 86, startPoint y: 259, endPoint x: 139, endPoint y: 253, distance: 53.3
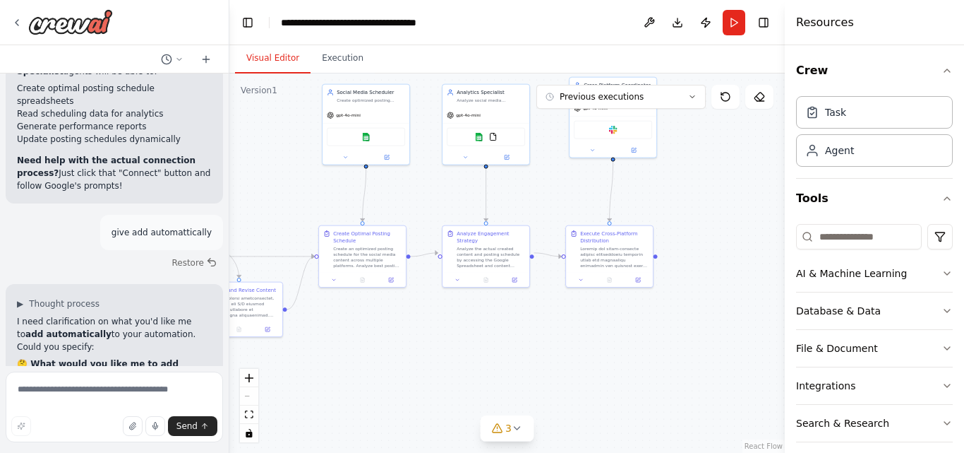
copy li "CrewAI Studio"
click at [61, 32] on img at bounding box center [70, 21] width 85 height 25
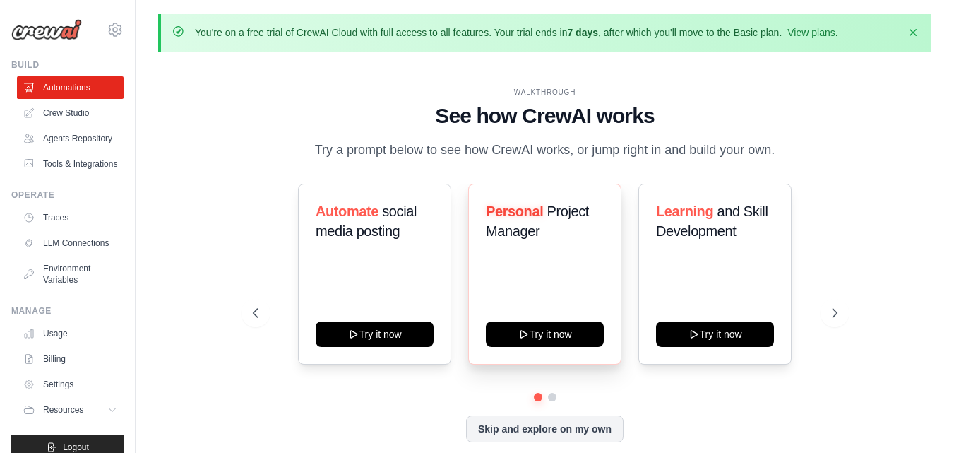
scroll to position [49, 0]
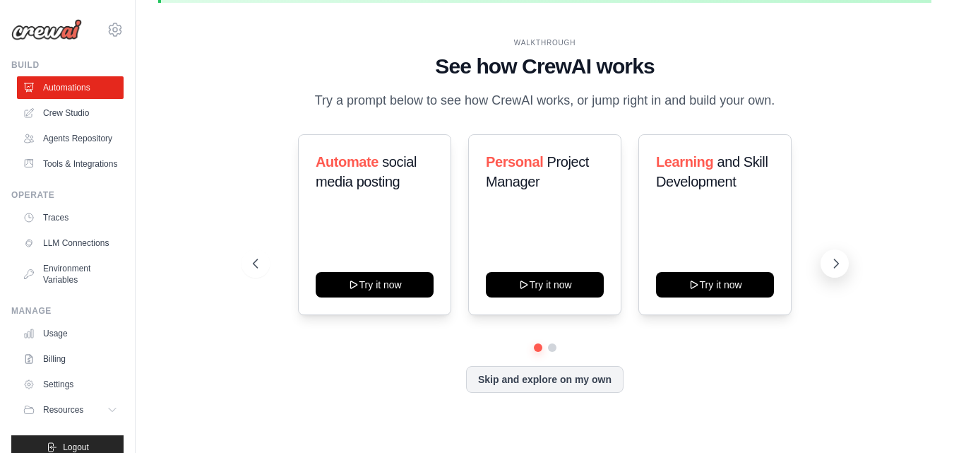
click at [832, 267] on icon at bounding box center [836, 263] width 14 height 14
click at [69, 107] on link "Crew Studio" at bounding box center [71, 113] width 107 height 23
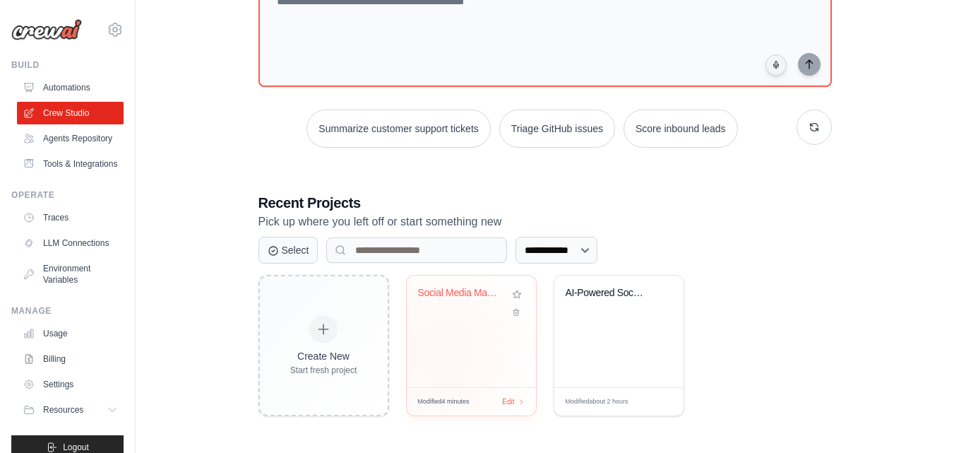
click at [443, 351] on div "Social Media Management Automation" at bounding box center [471, 331] width 129 height 112
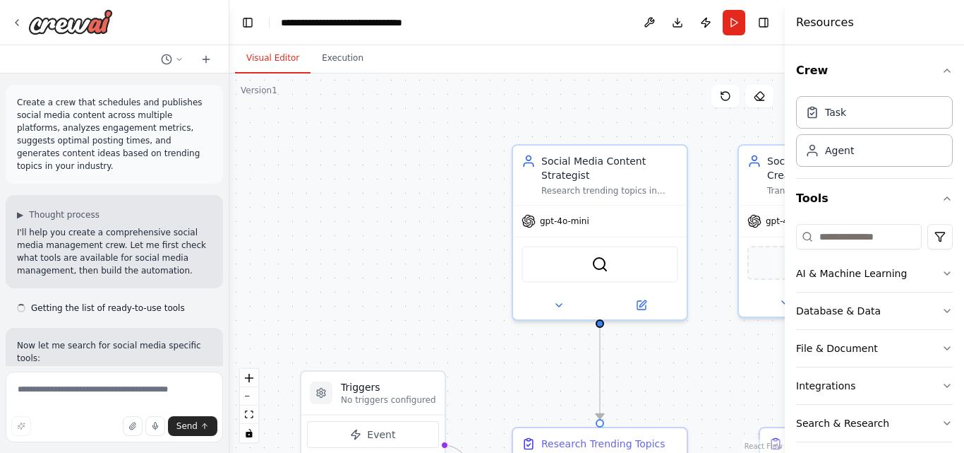
scroll to position [1903, 0]
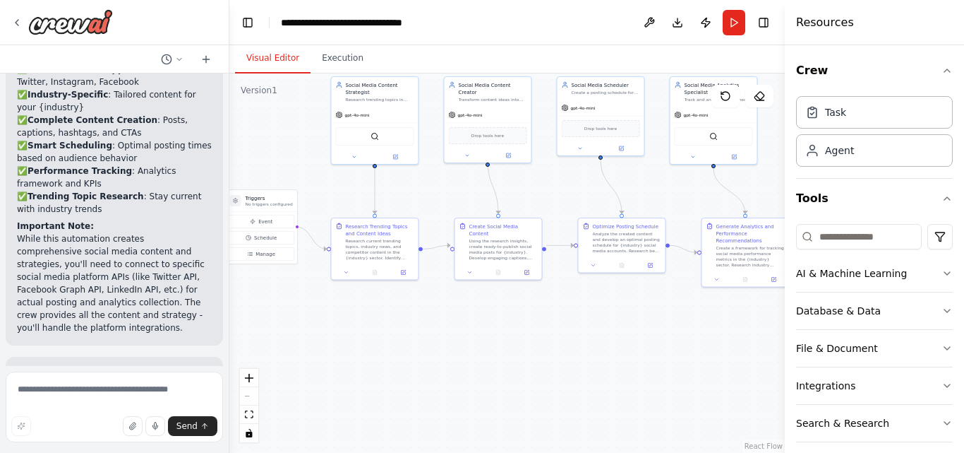
drag, startPoint x: 383, startPoint y: 305, endPoint x: 288, endPoint y: 169, distance: 165.7
click at [288, 169] on div ".deletable-edge-delete-btn { width: 20px; height: 20px; border: 0px solid #ffff…" at bounding box center [507, 262] width 556 height 379
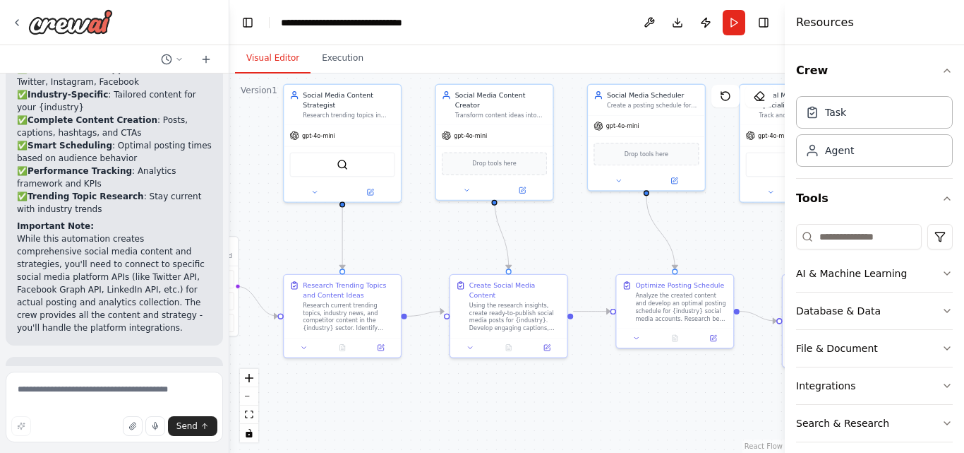
drag, startPoint x: 501, startPoint y: 198, endPoint x: 486, endPoint y: 246, distance: 50.5
click at [486, 246] on div ".deletable-edge-delete-btn { width: 20px; height: 20px; border: 0px solid #ffff…" at bounding box center [507, 262] width 556 height 379
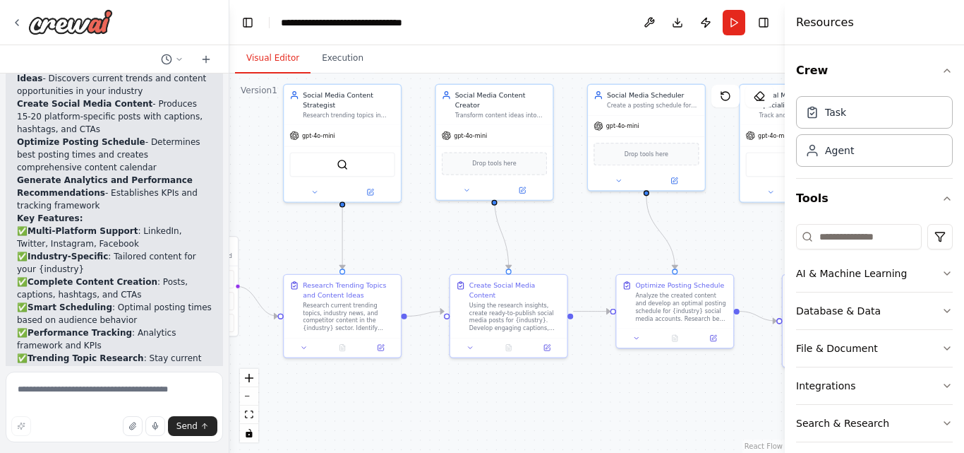
scroll to position [1740, 0]
drag, startPoint x: 26, startPoint y: 184, endPoint x: 123, endPoint y: 180, distance: 96.8
click at [123, 225] on p "✅ Multi-Platform Support : LinkedIn, Twitter, Instagram, Facebook ✅ Industry-Sp…" at bounding box center [114, 301] width 195 height 153
click at [123, 227] on strong "Multi-Platform Support" at bounding box center [83, 232] width 111 height 10
drag, startPoint x: 103, startPoint y: 196, endPoint x: 32, endPoint y: 187, distance: 71.8
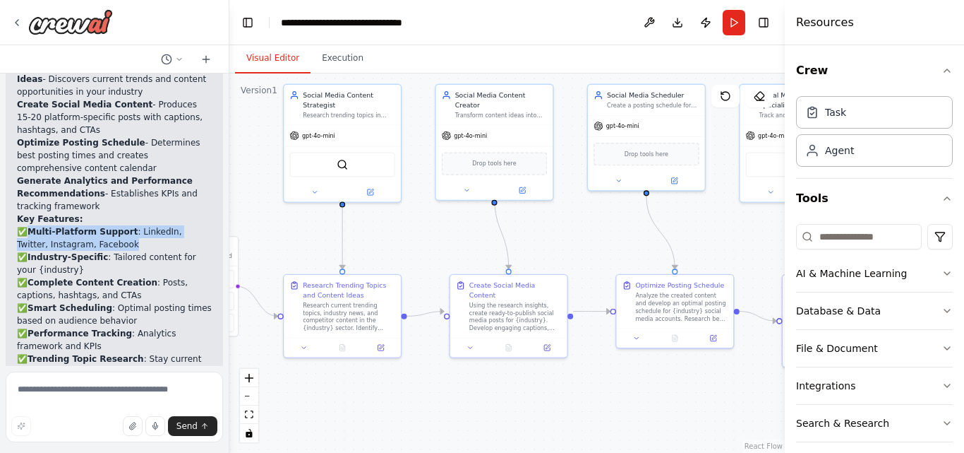
click at [32, 225] on p "✅ Multi-Platform Support : LinkedIn, Twitter, Instagram, Facebook ✅ Industry-Sp…" at bounding box center [114, 301] width 195 height 153
click at [32, 227] on strong "Multi-Platform Support" at bounding box center [83, 232] width 111 height 10
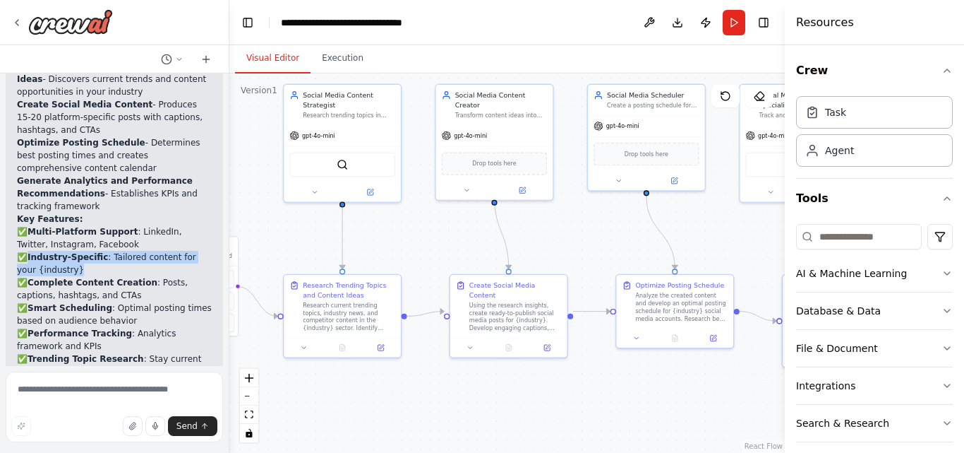
drag, startPoint x: 29, startPoint y: 209, endPoint x: 97, endPoint y: 215, distance: 68.0
click at [97, 225] on p "✅ Multi-Platform Support : LinkedIn, Twitter, Instagram, Facebook ✅ Industry-Sp…" at bounding box center [114, 301] width 195 height 153
drag, startPoint x: 22, startPoint y: 249, endPoint x: 109, endPoint y: 245, distance: 87.6
click at [109, 245] on p "✅ Multi-Platform Support : LinkedIn, Twitter, Instagram, Facebook ✅ Industry-Sp…" at bounding box center [114, 301] width 195 height 153
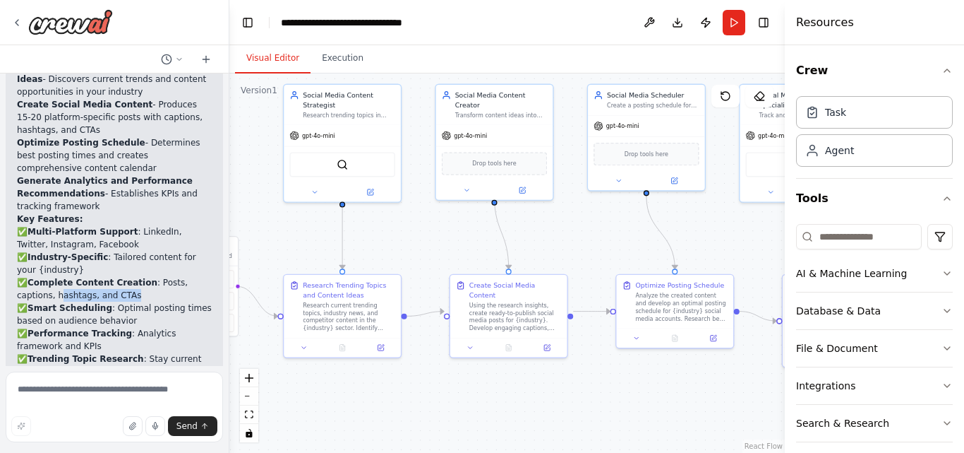
click at [109, 245] on p "✅ Multi-Platform Support : LinkedIn, Twitter, Instagram, Facebook ✅ Industry-Sp…" at bounding box center [114, 301] width 195 height 153
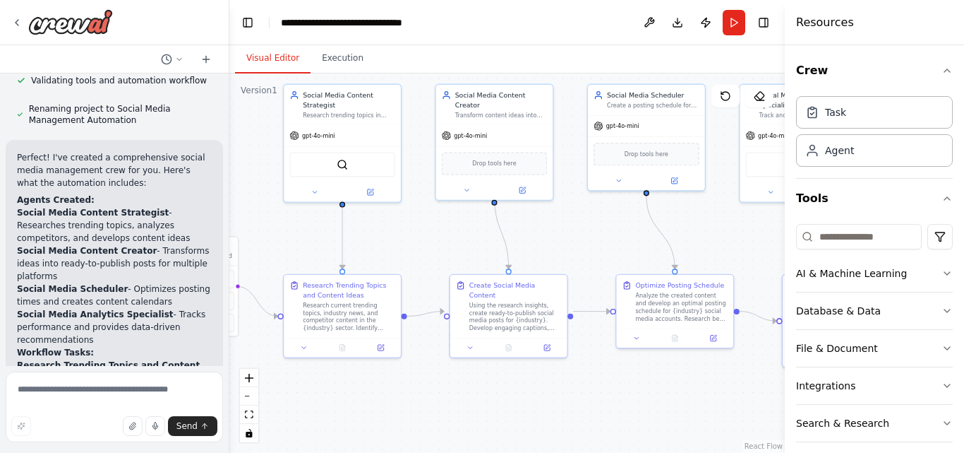
scroll to position [1444, 0]
click at [17, 193] on strong "Agents Created:" at bounding box center [56, 198] width 78 height 10
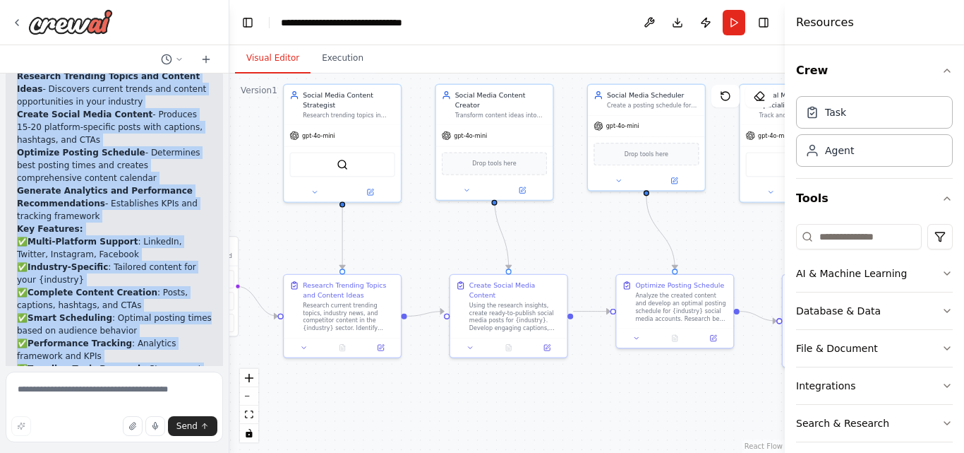
scroll to position [1903, 0]
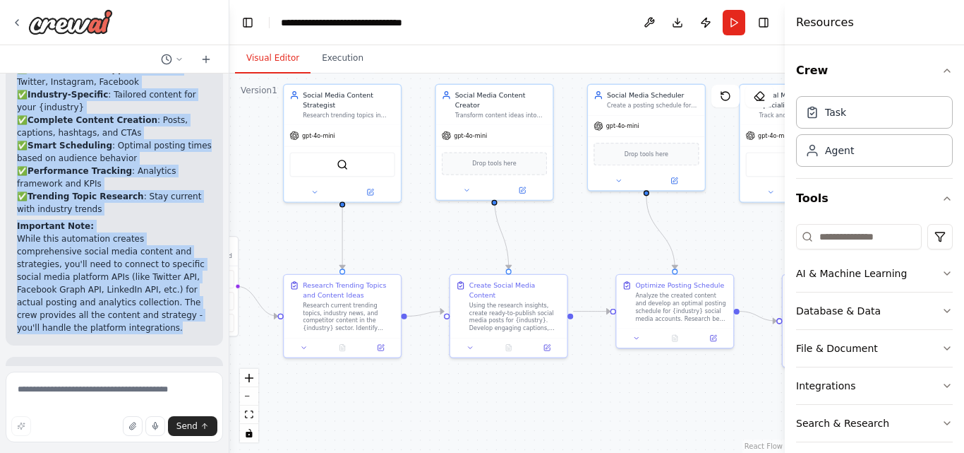
drag, startPoint x: 17, startPoint y: 149, endPoint x: 201, endPoint y: 270, distance: 220.3
click at [201, 270] on div "Perfect! I've created a comprehensive social media management crew for you. Her…" at bounding box center [114, 12] width 217 height 666
copy div "Agents Created: Social Media Content Strategist - Researches trending topics, a…"
click at [196, 242] on p "While this automation creates comprehensive social media content and strategies…" at bounding box center [114, 283] width 195 height 102
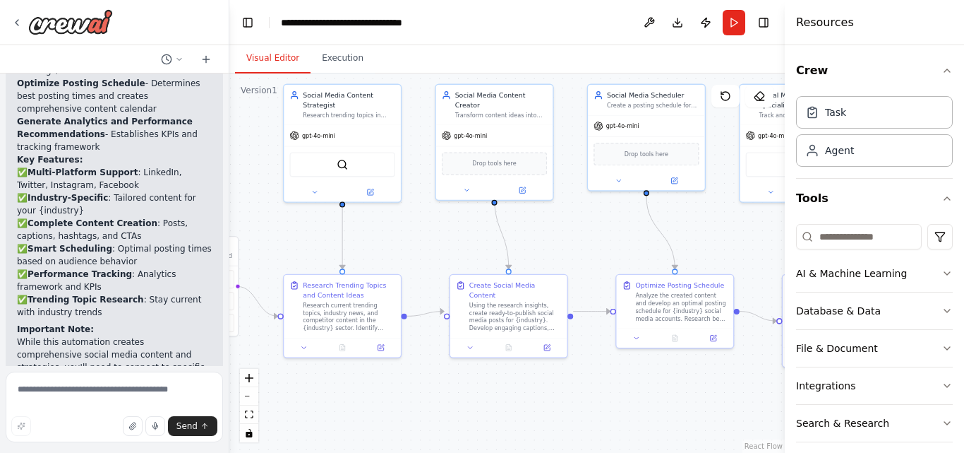
scroll to position [1785, 0]
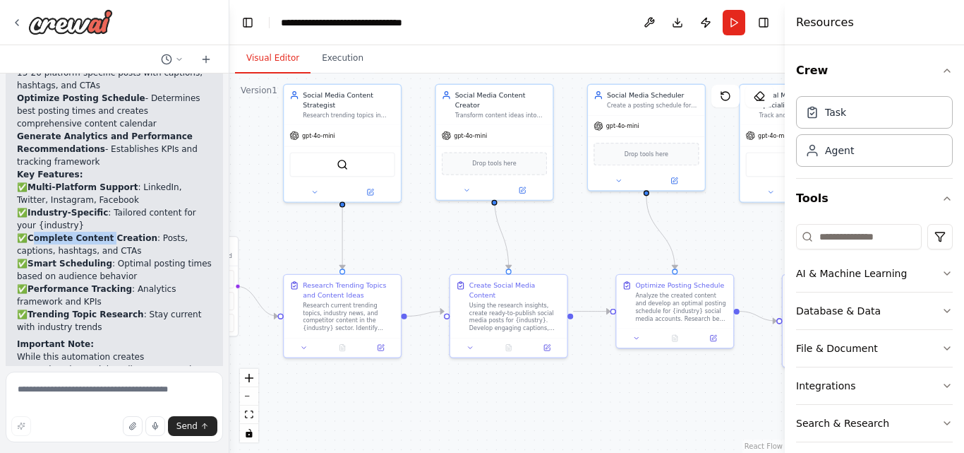
drag, startPoint x: 34, startPoint y: 183, endPoint x: 106, endPoint y: 184, distance: 72.0
click at [106, 233] on strong "Complete Content Creation" at bounding box center [93, 238] width 130 height 10
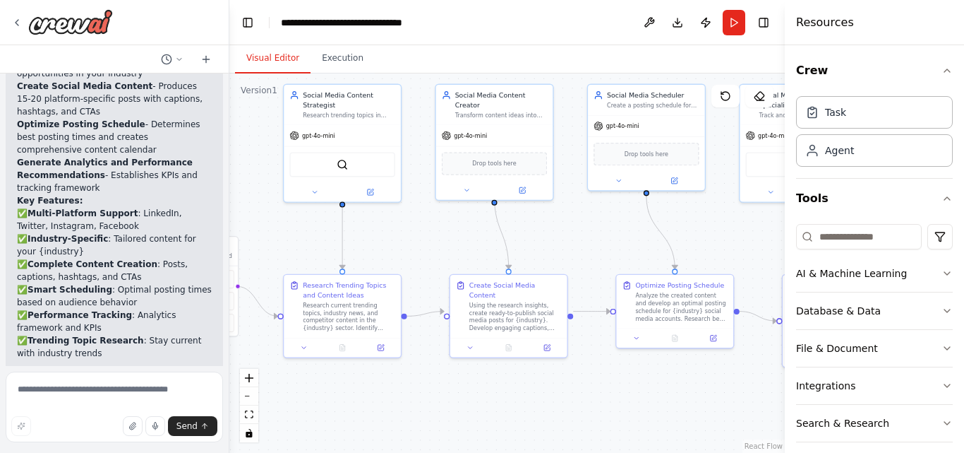
scroll to position [1903, 0]
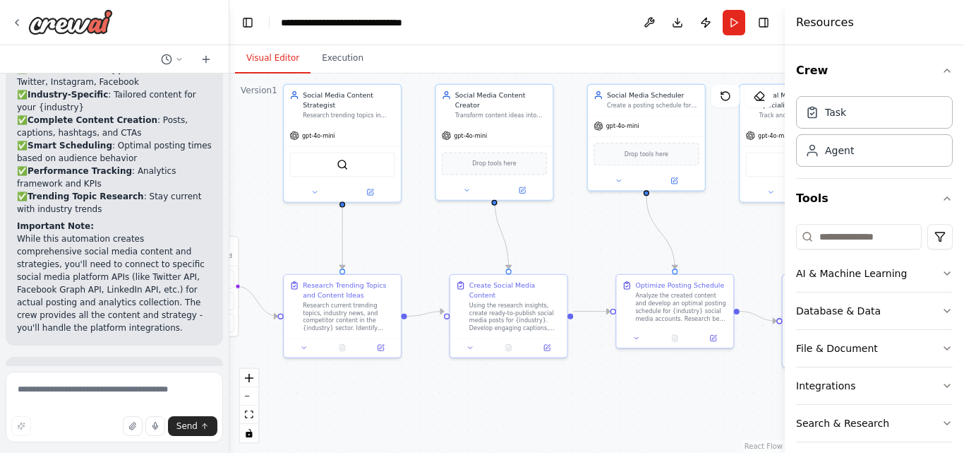
click at [479, 401] on div ".deletable-edge-delete-btn { width: 20px; height: 20px; border: 0px solid #ffff…" at bounding box center [507, 262] width 556 height 379
click at [142, 22] on div at bounding box center [114, 22] width 229 height 45
drag, startPoint x: 131, startPoint y: 28, endPoint x: 25, endPoint y: 32, distance: 106.0
click at [25, 32] on div at bounding box center [114, 22] width 229 height 45
click at [25, 32] on div at bounding box center [62, 21] width 102 height 25
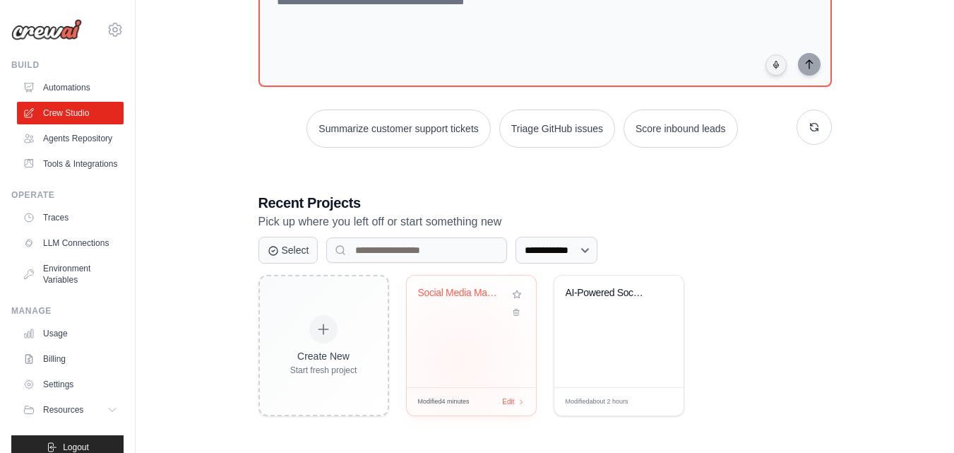
click at [460, 360] on div "Social Media Management Automation" at bounding box center [471, 331] width 129 height 112
click at [49, 148] on link "Agents Repository" at bounding box center [71, 138] width 107 height 23
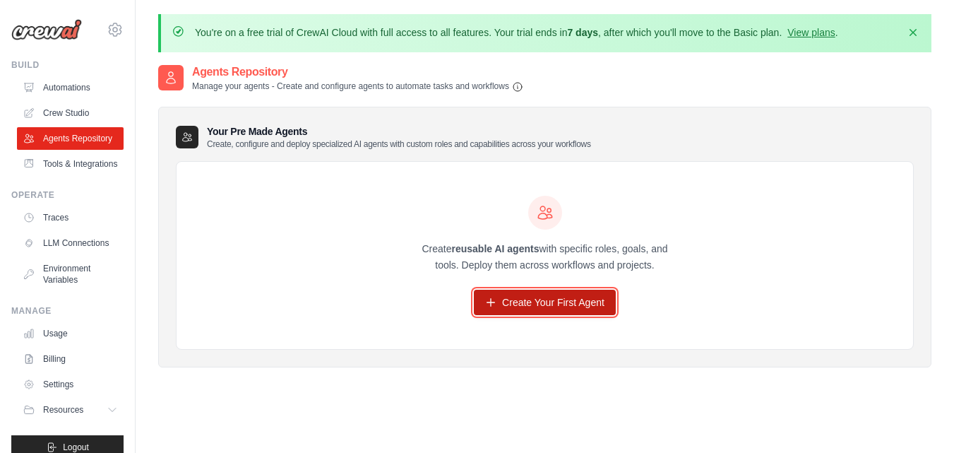
click at [538, 304] on link "Create Your First Agent" at bounding box center [545, 301] width 142 height 25
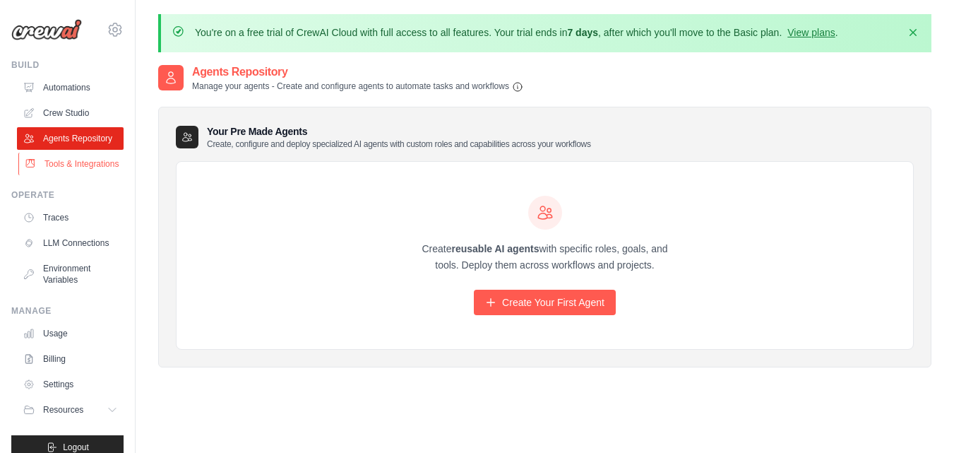
click at [68, 175] on link "Tools & Integrations" at bounding box center [71, 164] width 107 height 23
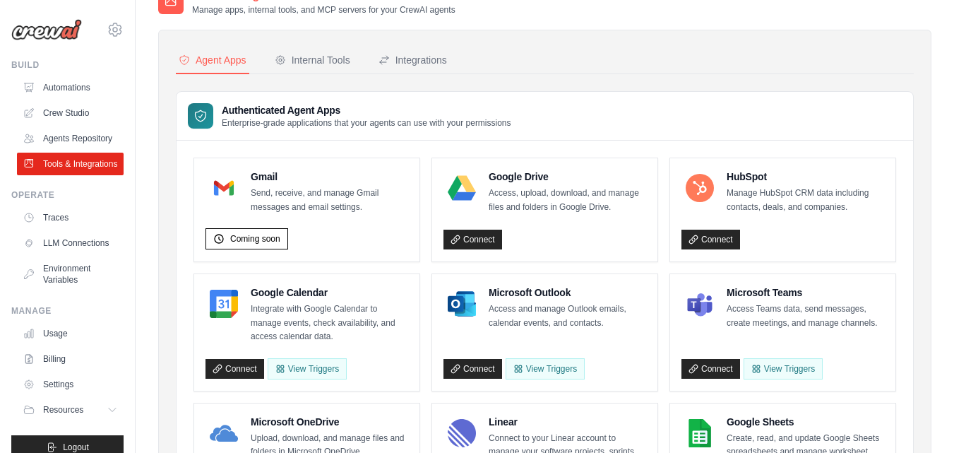
scroll to position [56, 0]
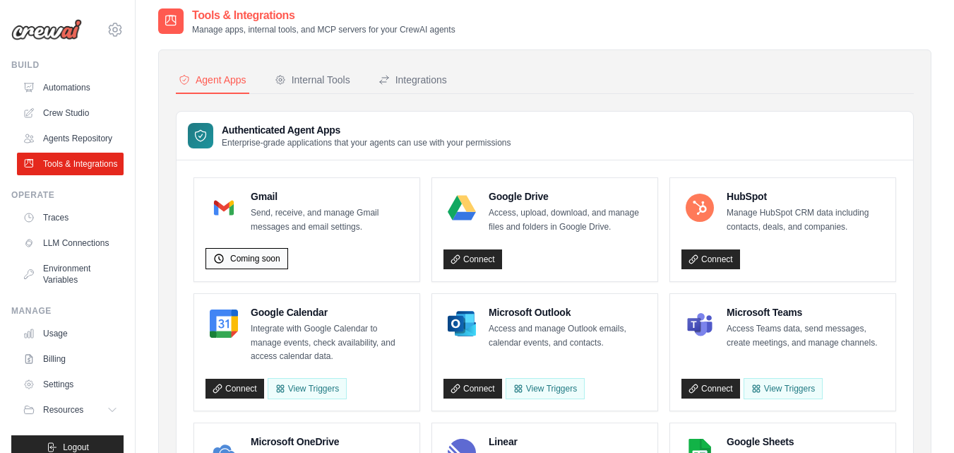
click at [259, 257] on span "Coming soon" at bounding box center [255, 258] width 50 height 11
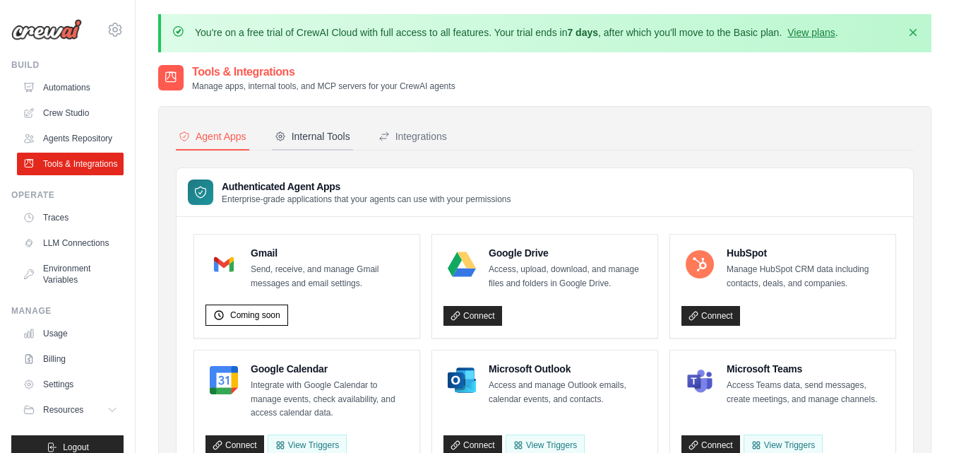
click at [307, 135] on div "Internal Tools" at bounding box center [313, 136] width 76 height 14
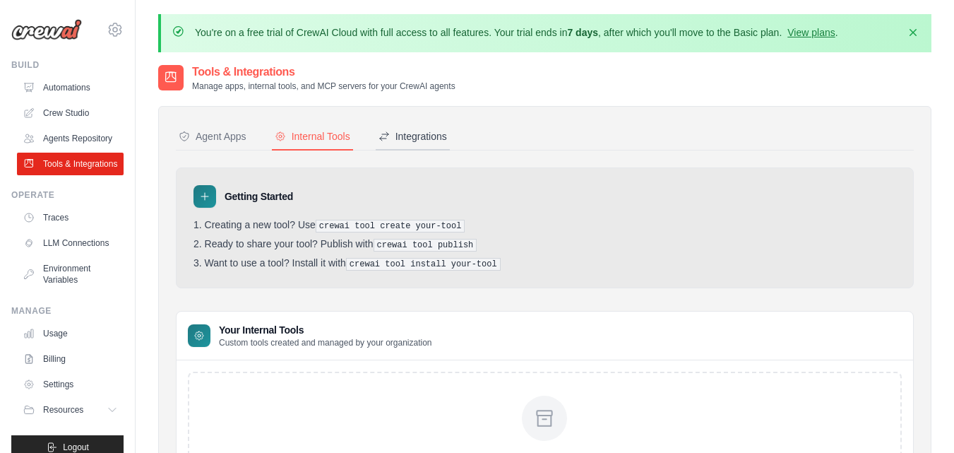
click at [406, 137] on div "Integrations" at bounding box center [412, 136] width 68 height 14
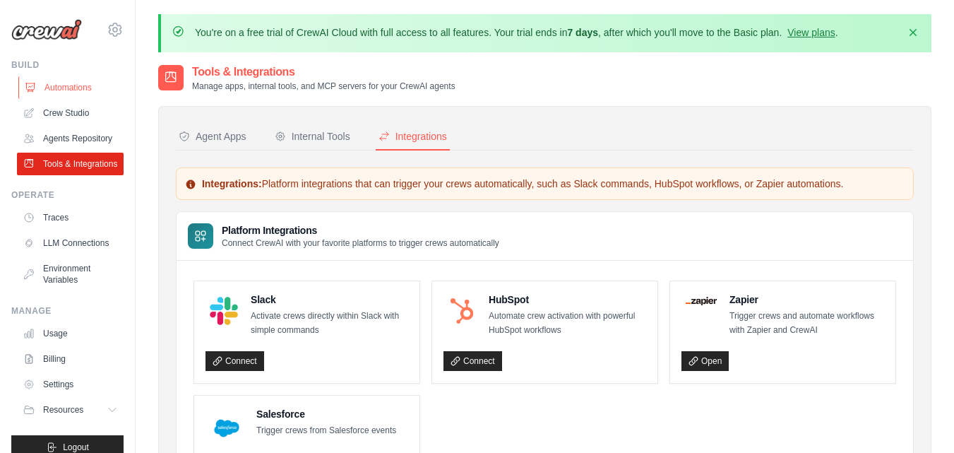
click at [61, 92] on link "Automations" at bounding box center [71, 87] width 107 height 23
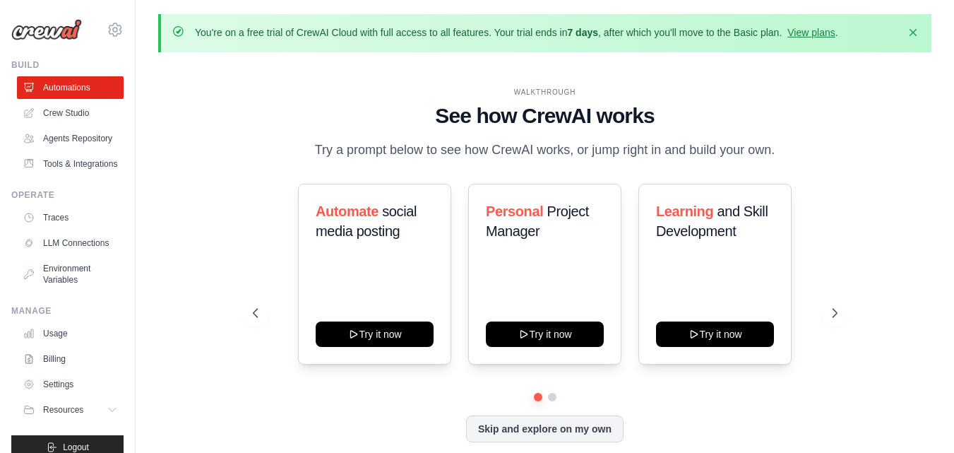
click at [37, 31] on img at bounding box center [46, 29] width 71 height 21
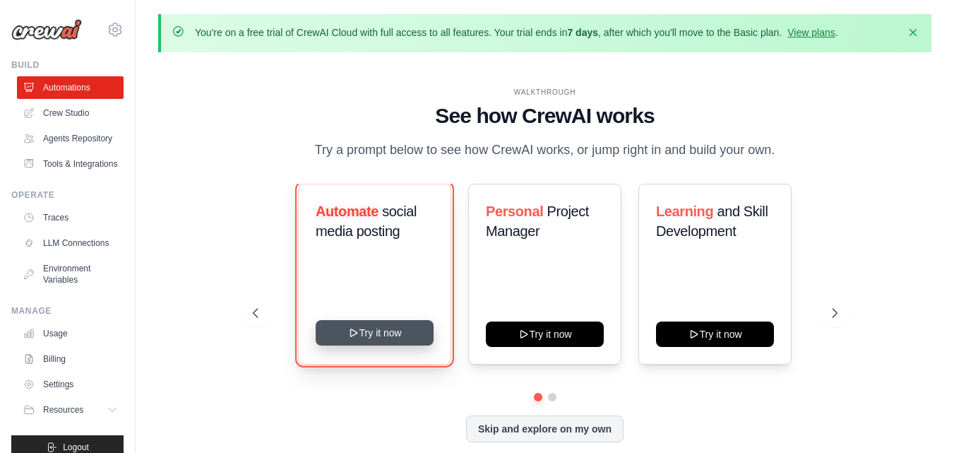
click at [381, 335] on button "Try it now" at bounding box center [375, 332] width 118 height 25
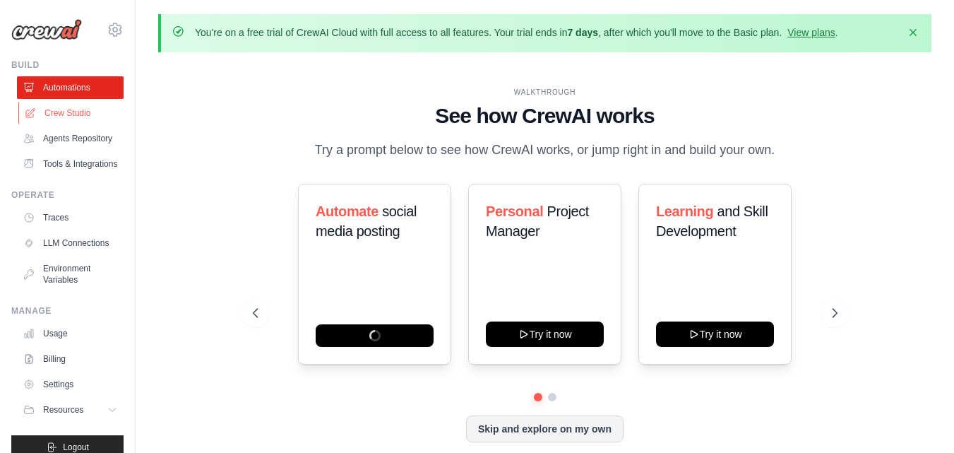
click at [59, 107] on link "Crew Studio" at bounding box center [71, 113] width 107 height 23
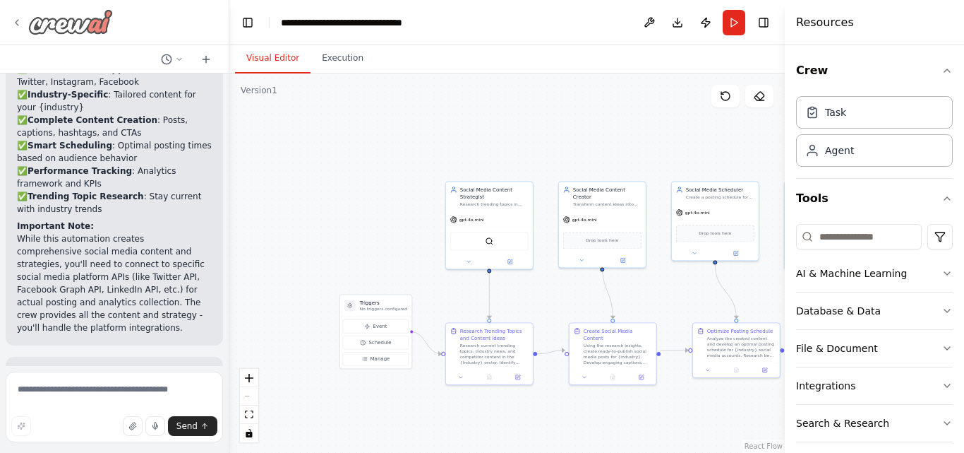
click at [23, 24] on div at bounding box center [62, 21] width 102 height 25
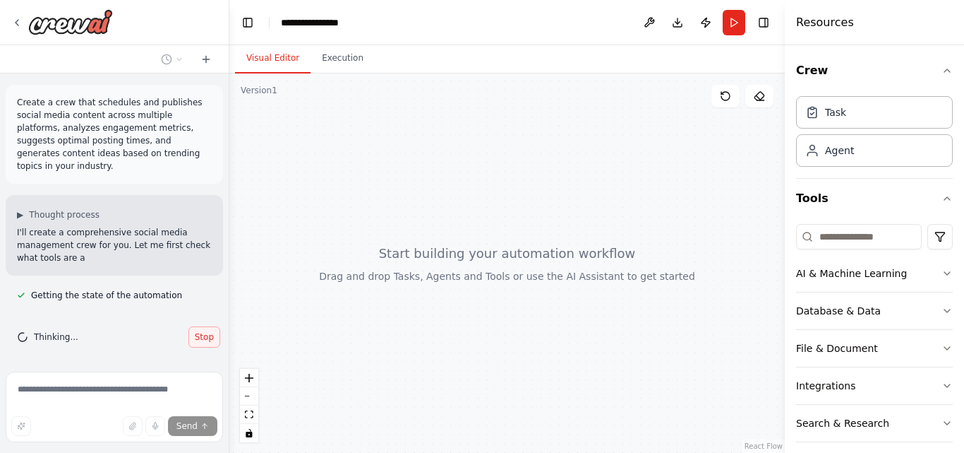
click at [199, 315] on div "Thinking... Stop" at bounding box center [114, 337] width 217 height 44
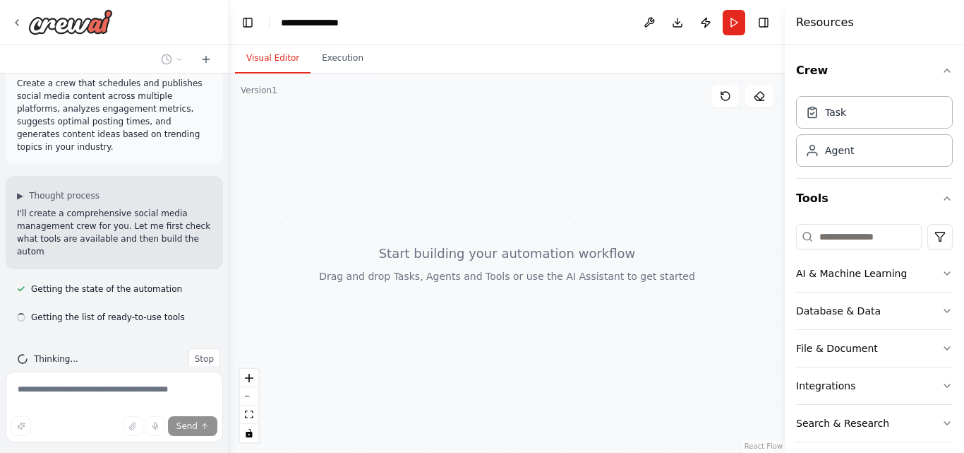
scroll to position [32, 0]
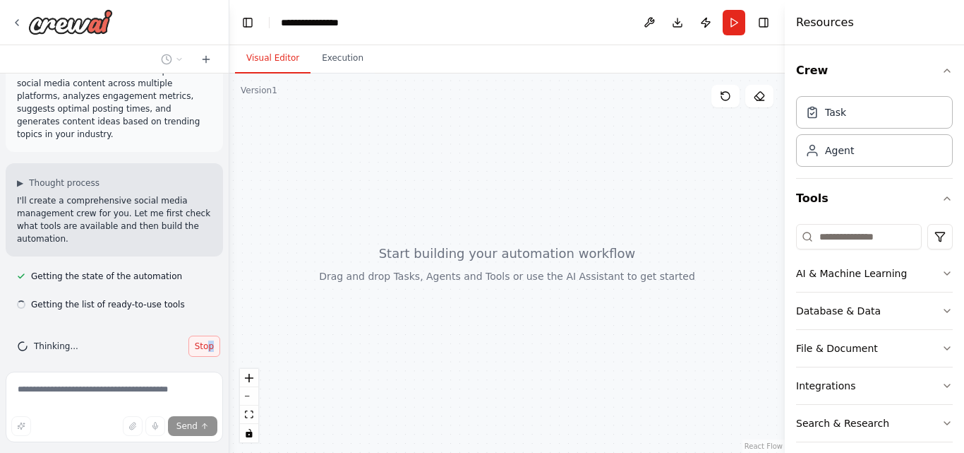
drag, startPoint x: 203, startPoint y: 322, endPoint x: 200, endPoint y: 337, distance: 15.2
click at [200, 337] on div "Thinking... Stop" at bounding box center [114, 346] width 217 height 44
click at [200, 340] on span "Stop" at bounding box center [204, 345] width 19 height 11
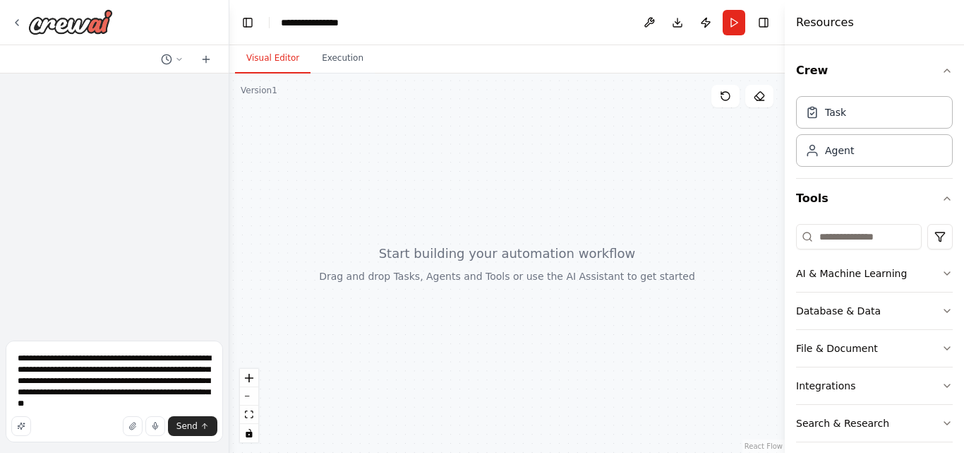
scroll to position [0, 0]
click at [200, 337] on form "**********" at bounding box center [114, 394] width 229 height 118
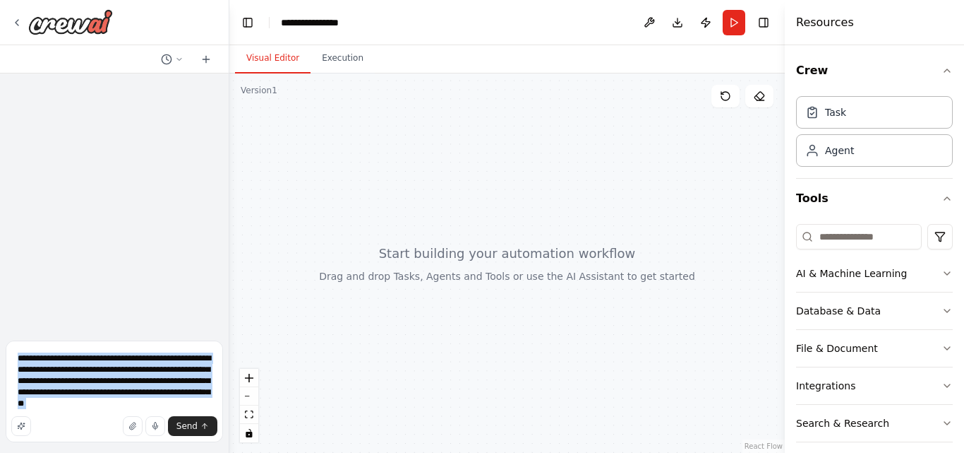
click at [200, 337] on form "**********" at bounding box center [114, 394] width 229 height 118
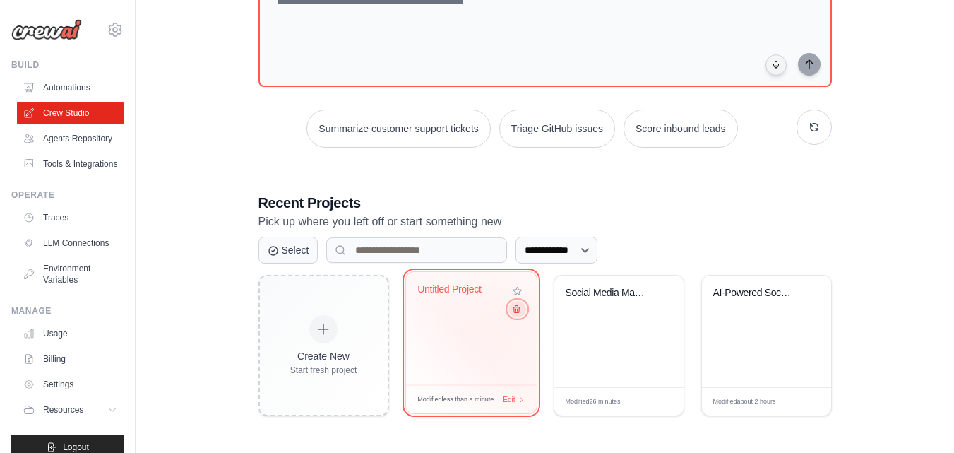
click at [515, 316] on button at bounding box center [516, 309] width 17 height 16
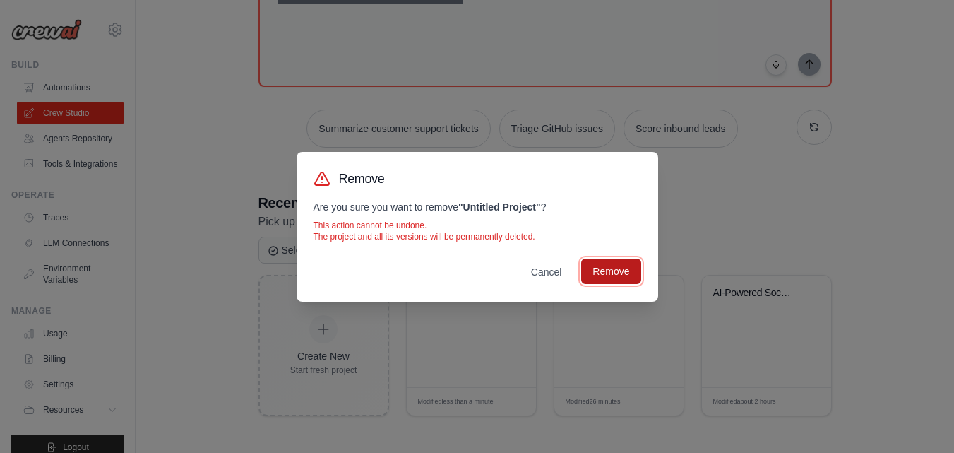
click at [603, 273] on button "Remove" at bounding box center [610, 270] width 59 height 25
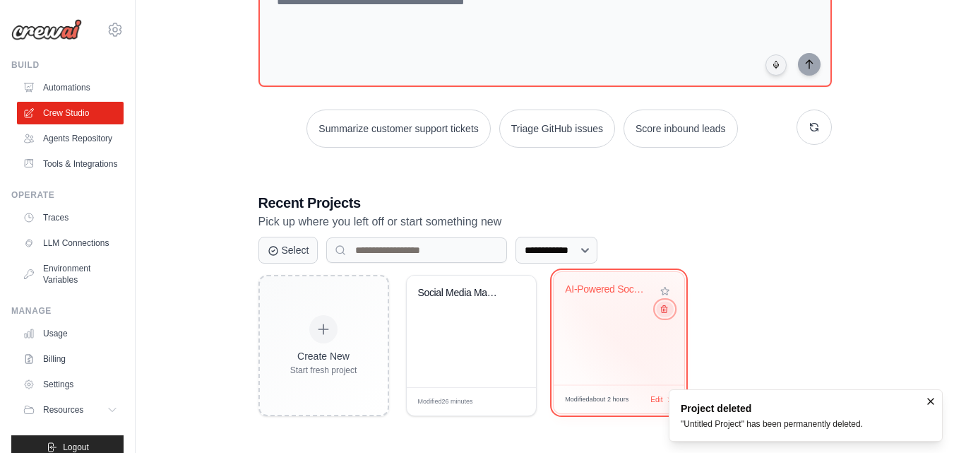
click at [665, 313] on icon at bounding box center [663, 308] width 9 height 9
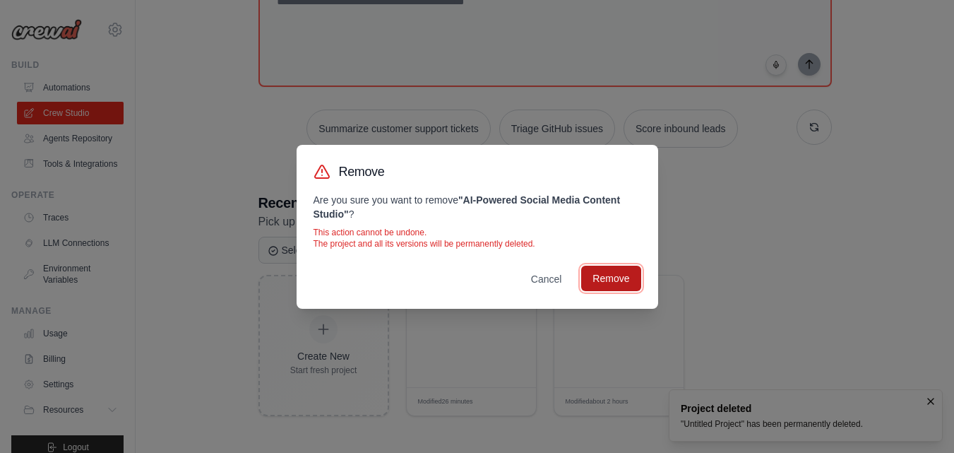
click at [616, 275] on button "Remove" at bounding box center [610, 277] width 59 height 25
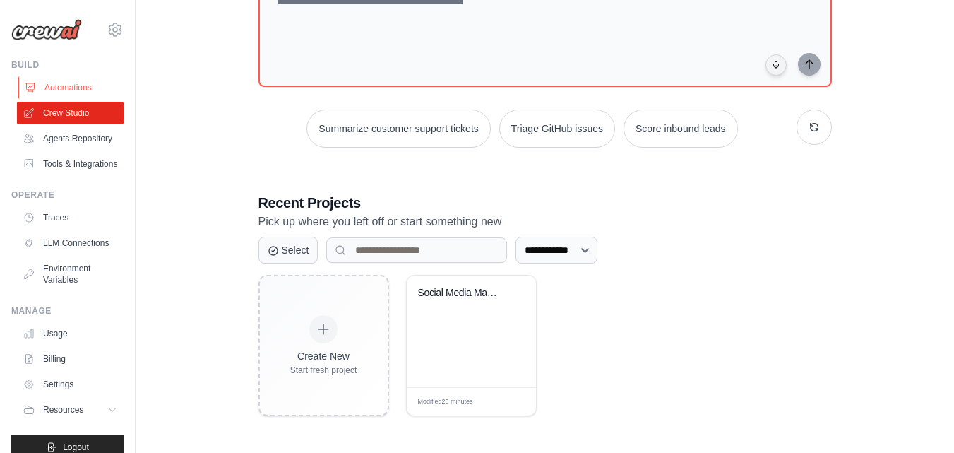
click at [71, 90] on link "Automations" at bounding box center [71, 87] width 107 height 23
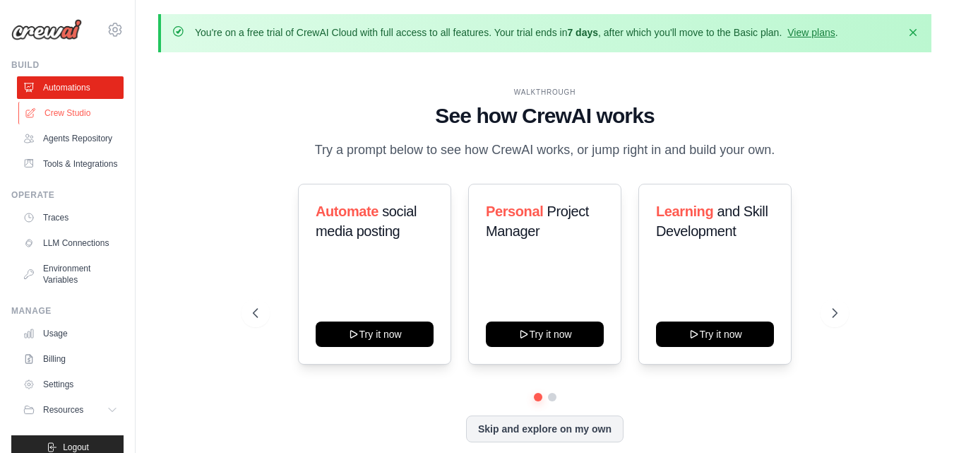
click at [70, 104] on link "Crew Studio" at bounding box center [71, 113] width 107 height 23
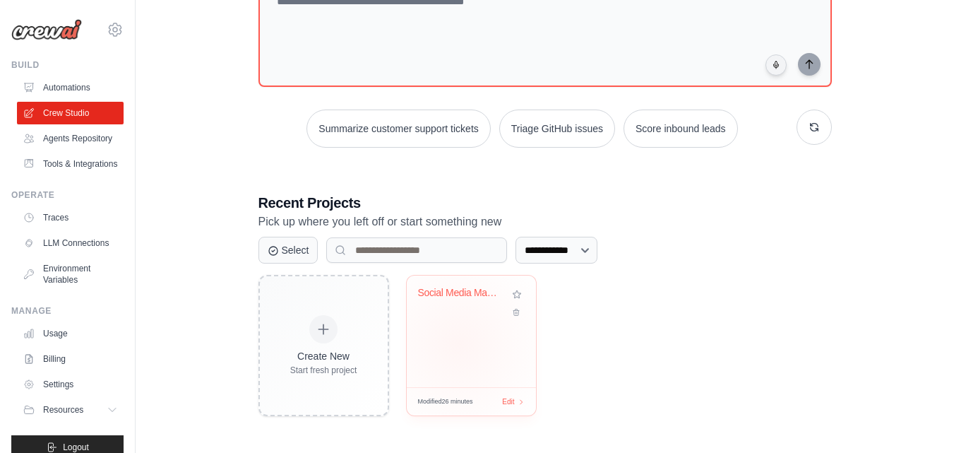
click at [458, 344] on div "Social Media Management Automation" at bounding box center [471, 331] width 129 height 112
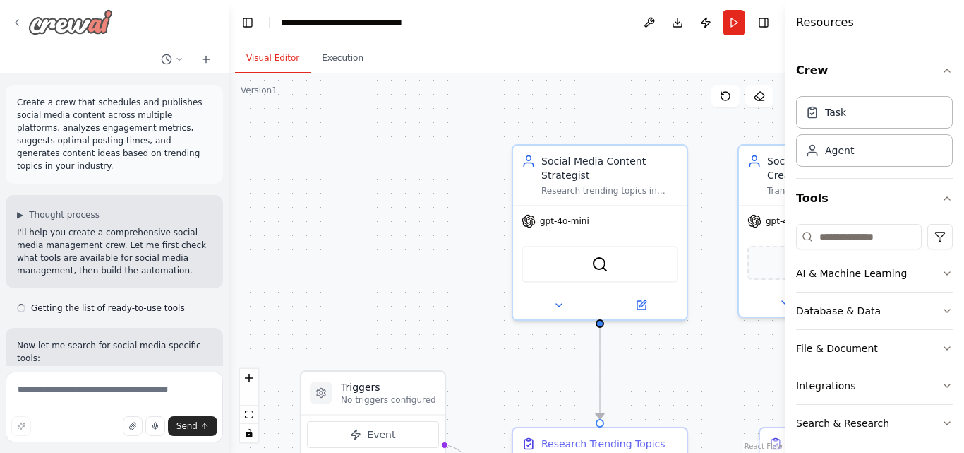
scroll to position [1903, 0]
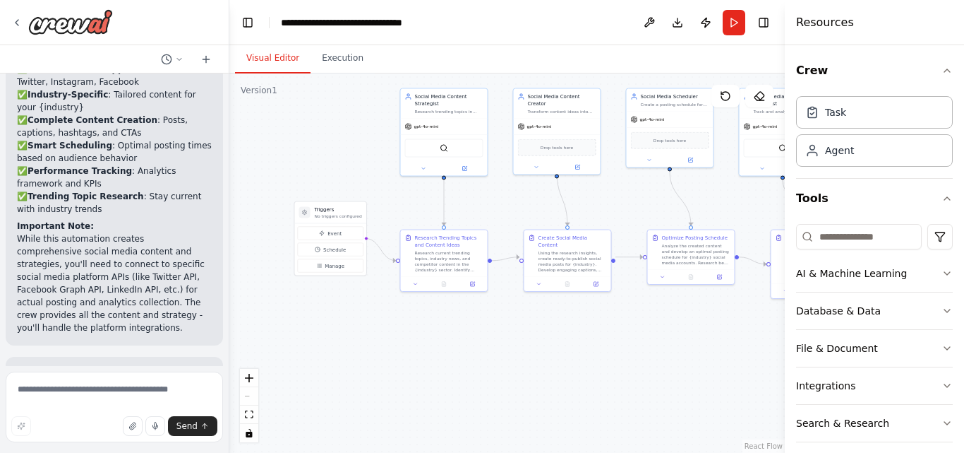
drag, startPoint x: 393, startPoint y: 291, endPoint x: 318, endPoint y: 172, distance: 140.5
click at [318, 172] on div ".deletable-edge-delete-btn { width: 20px; height: 20px; border: 0px solid #ffff…" at bounding box center [507, 262] width 556 height 379
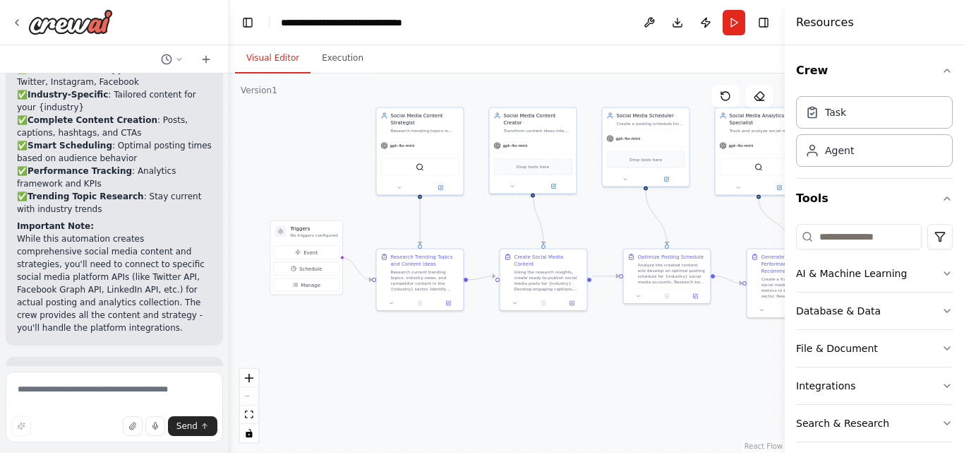
drag, startPoint x: 364, startPoint y: 158, endPoint x: 348, endPoint y: 181, distance: 27.8
click at [348, 181] on div ".deletable-edge-delete-btn { width: 20px; height: 20px; border: 0px solid #ffff…" at bounding box center [507, 262] width 556 height 379
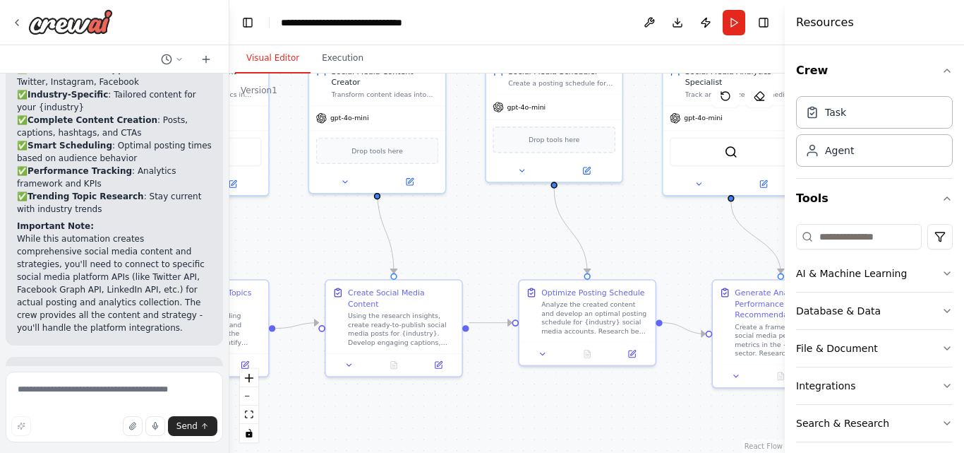
drag, startPoint x: 383, startPoint y: 258, endPoint x: 124, endPoint y: 250, distance: 260.0
click at [124, 250] on div "Create a crew that schedules and publishes social media content across multiple…" at bounding box center [482, 226] width 964 height 453
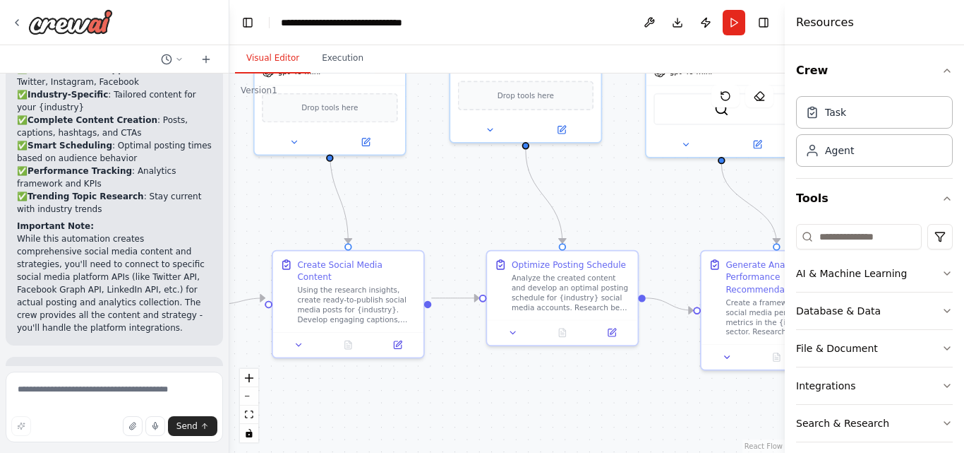
drag, startPoint x: 452, startPoint y: 262, endPoint x: 409, endPoint y: 226, distance: 56.1
click at [409, 226] on div ".deletable-edge-delete-btn { width: 20px; height: 20px; border: 0px solid #ffff…" at bounding box center [507, 262] width 556 height 379
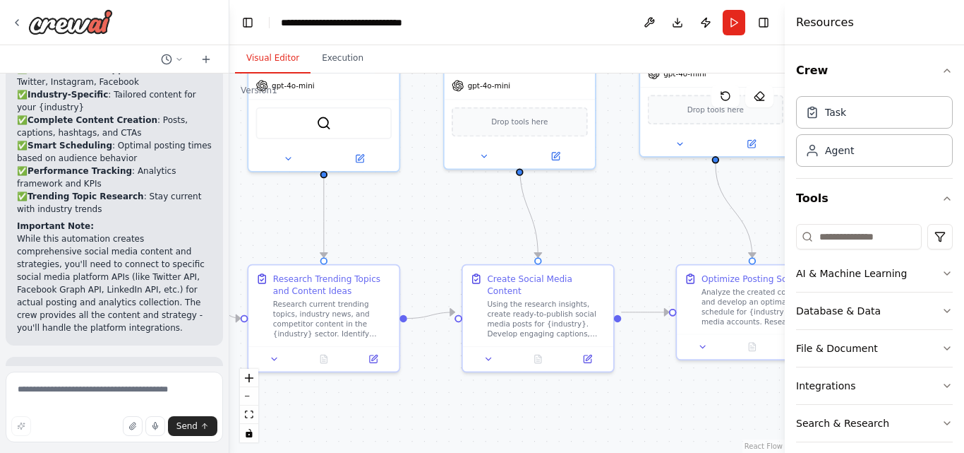
drag, startPoint x: 503, startPoint y: 217, endPoint x: 695, endPoint y: 232, distance: 191.9
click at [695, 232] on div ".deletable-edge-delete-btn { width: 20px; height: 20px; border: 0px solid #ffff…" at bounding box center [507, 262] width 556 height 379
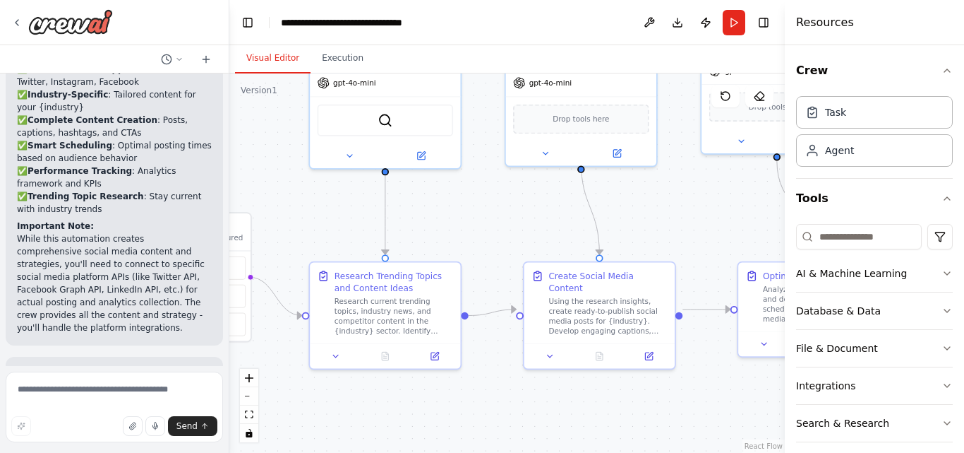
drag, startPoint x: 460, startPoint y: 227, endPoint x: 522, endPoint y: 225, distance: 61.5
click at [522, 225] on div ".deletable-edge-delete-btn { width: 20px; height: 20px; border: 0px solid #ffff…" at bounding box center [507, 262] width 556 height 379
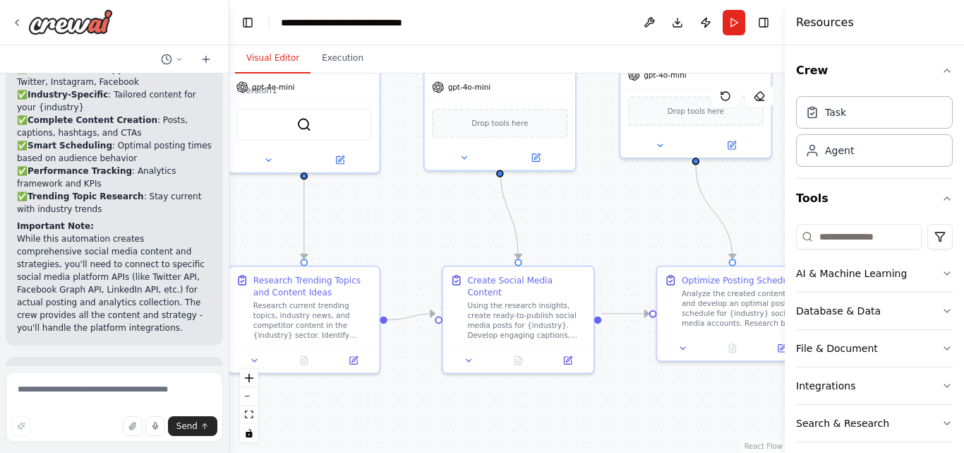
drag, startPoint x: 528, startPoint y: 220, endPoint x: 447, endPoint y: 223, distance: 81.3
click at [447, 223] on div ".deletable-edge-delete-btn { width: 20px; height: 20px; border: 0px solid #ffff…" at bounding box center [507, 262] width 556 height 379
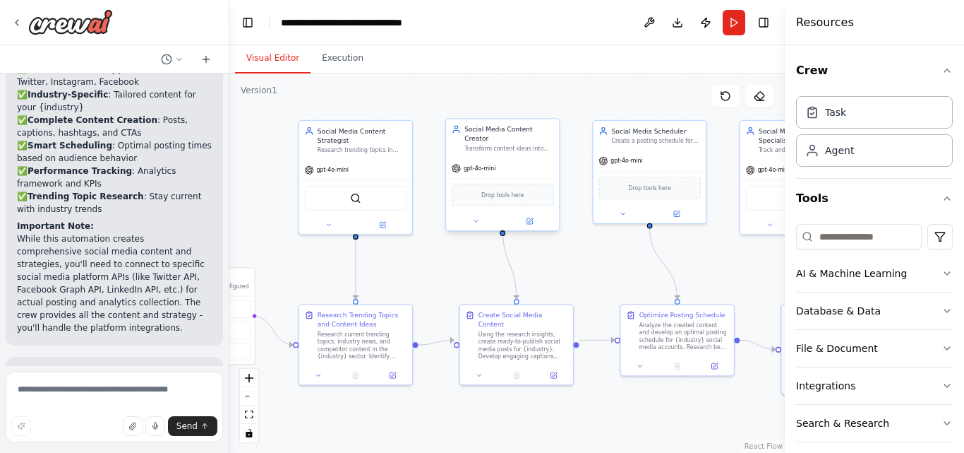
click at [507, 192] on div "Drop tools here" at bounding box center [503, 195] width 102 height 22
click at [531, 218] on icon at bounding box center [530, 221] width 6 height 6
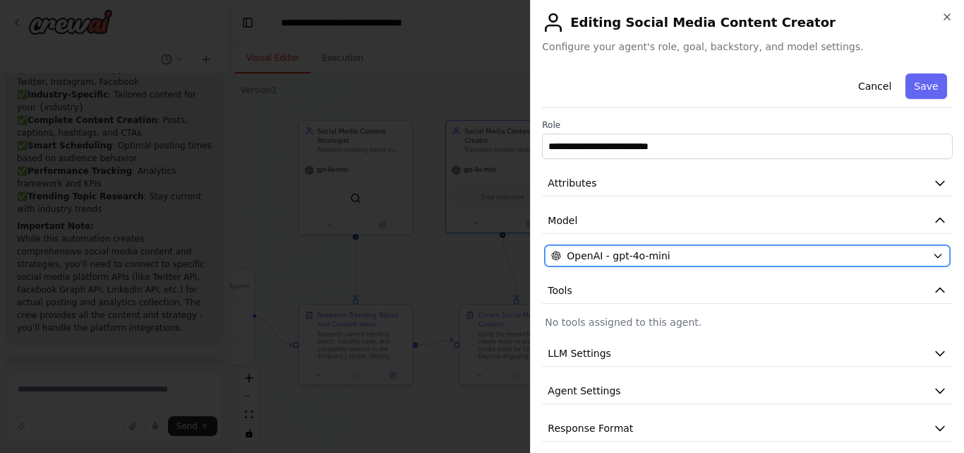
click at [711, 255] on div "OpenAI - gpt-4o-mini" at bounding box center [739, 256] width 376 height 14
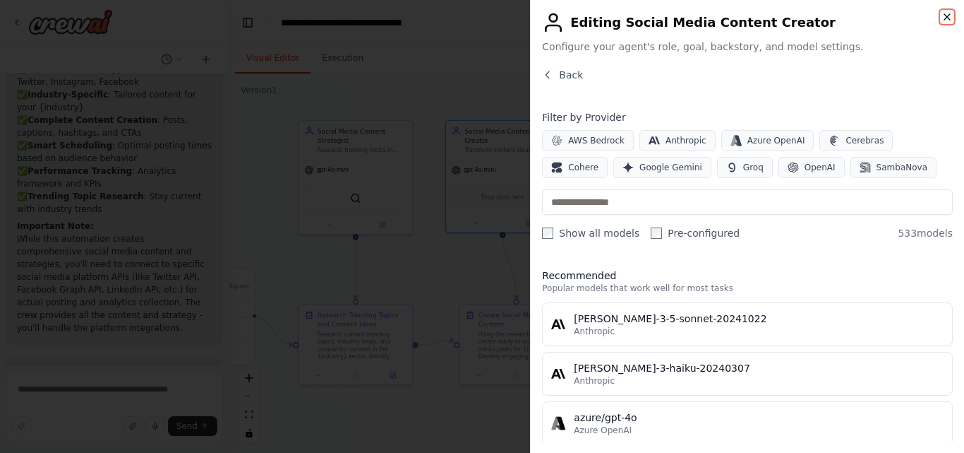
click at [945, 20] on icon "button" at bounding box center [947, 16] width 11 height 11
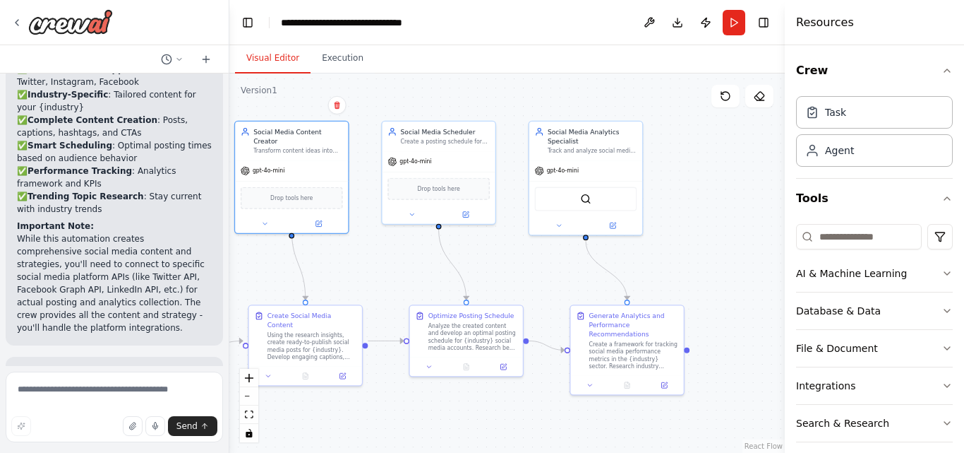
drag, startPoint x: 729, startPoint y: 283, endPoint x: 518, endPoint y: 284, distance: 211.1
click at [518, 284] on div ".deletable-edge-delete-btn { width: 20px; height: 20px; border: 0px solid #ffff…" at bounding box center [507, 262] width 556 height 379
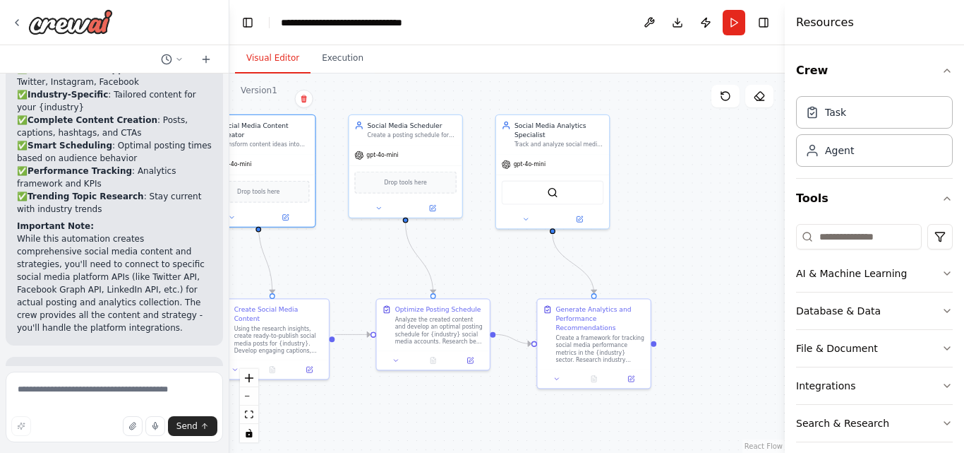
drag, startPoint x: 689, startPoint y: 355, endPoint x: 656, endPoint y: 349, distance: 33.8
click at [656, 349] on div ".deletable-edge-delete-btn { width: 20px; height: 20px; border: 0px solid #ffff…" at bounding box center [507, 262] width 556 height 379
click at [705, 244] on div ".deletable-edge-delete-btn { width: 20px; height: 20px; border: 0px solid #ffff…" at bounding box center [507, 262] width 556 height 379
click at [244, 25] on button "Toggle Left Sidebar" at bounding box center [248, 23] width 20 height 20
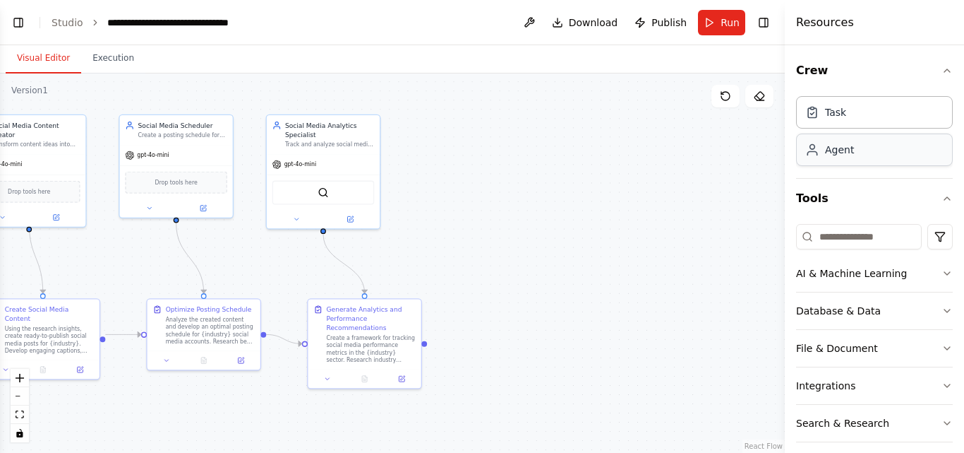
click at [861, 157] on div "Agent" at bounding box center [874, 149] width 157 height 32
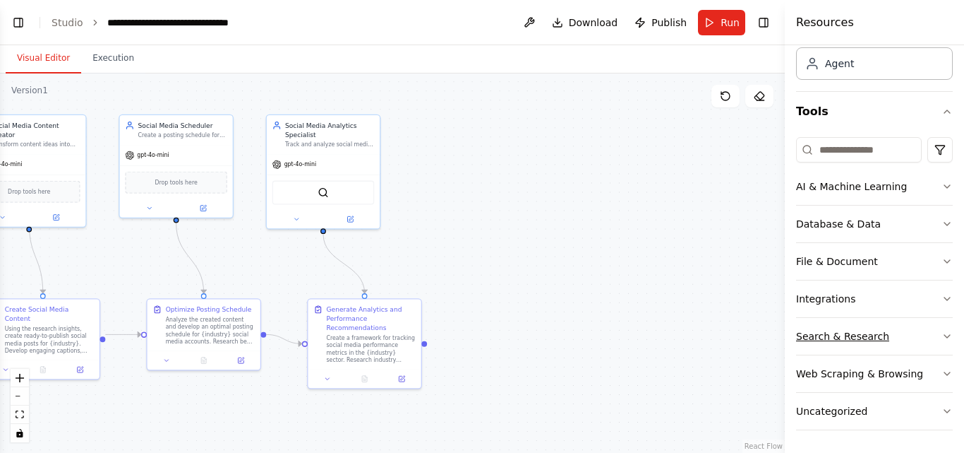
click at [844, 414] on div "Uncategorized" at bounding box center [831, 411] width 71 height 14
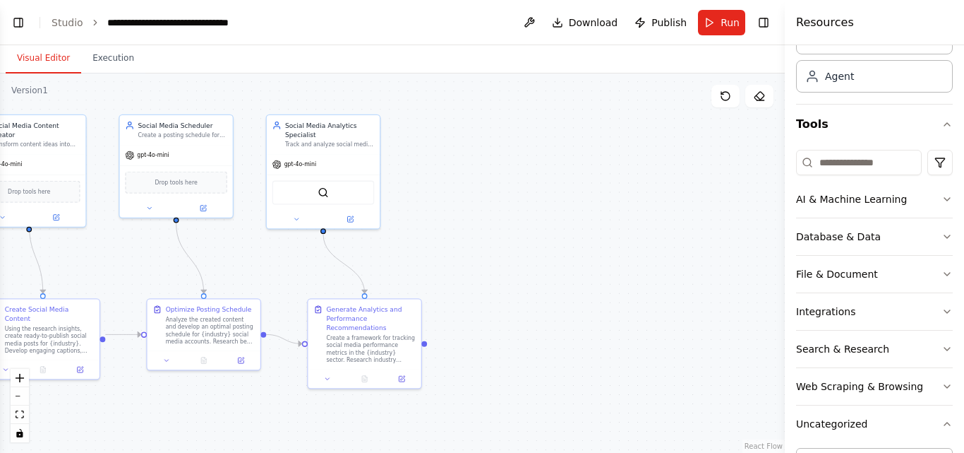
scroll to position [0, 0]
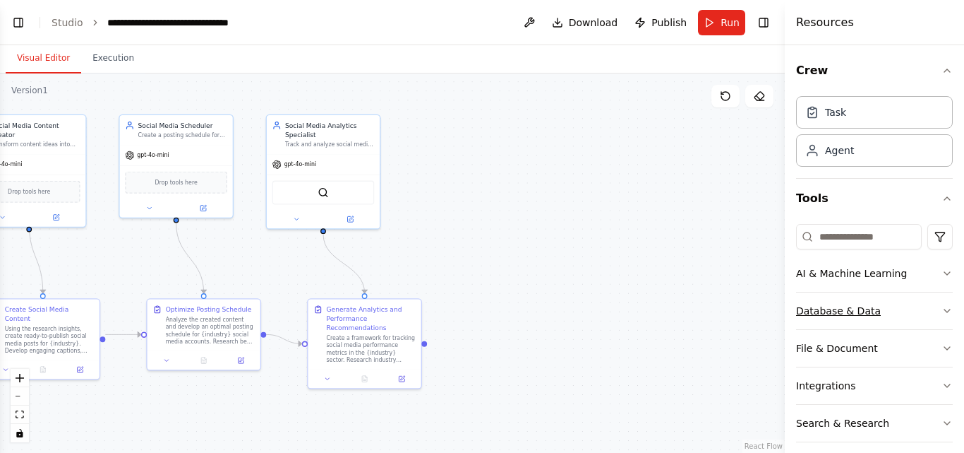
click at [942, 307] on icon "button" at bounding box center [947, 310] width 11 height 11
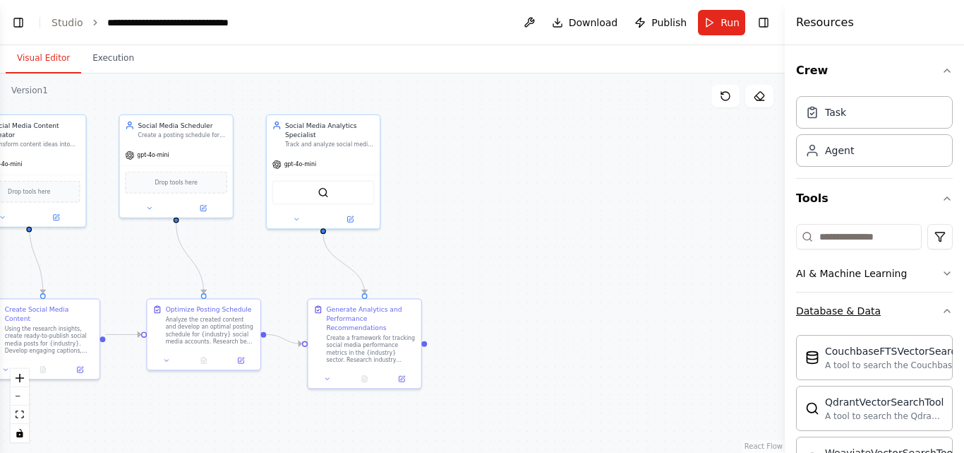
click at [942, 307] on icon "button" at bounding box center [947, 310] width 11 height 11
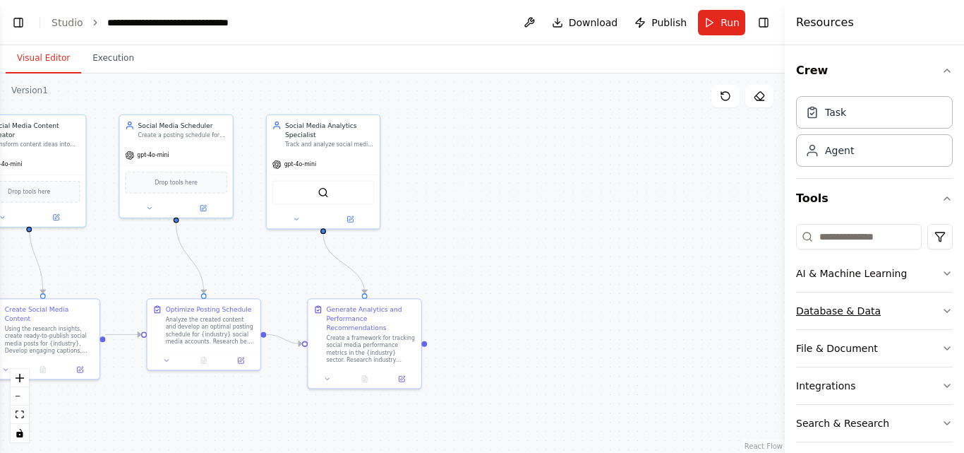
click at [942, 307] on icon "button" at bounding box center [947, 310] width 11 height 11
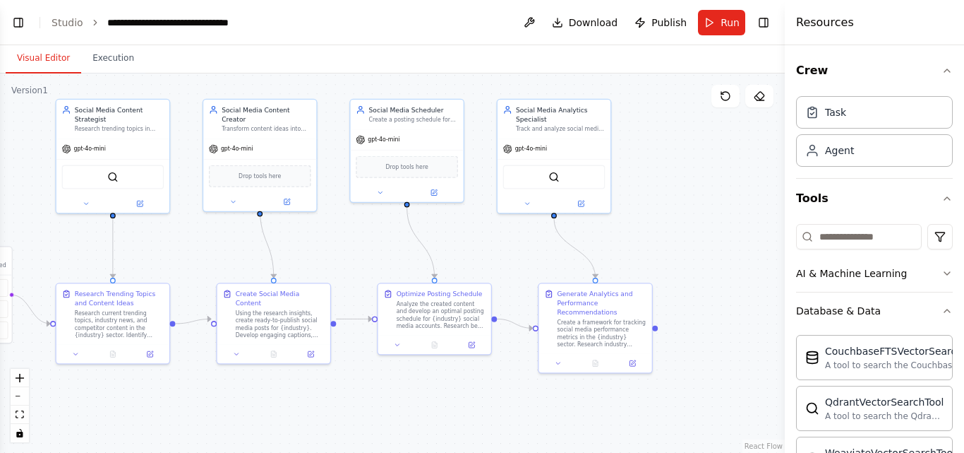
drag, startPoint x: 483, startPoint y: 258, endPoint x: 714, endPoint y: 243, distance: 231.4
click at [714, 243] on div ".deletable-edge-delete-btn { width: 20px; height: 20px; border: 0px solid #ffff…" at bounding box center [392, 262] width 785 height 379
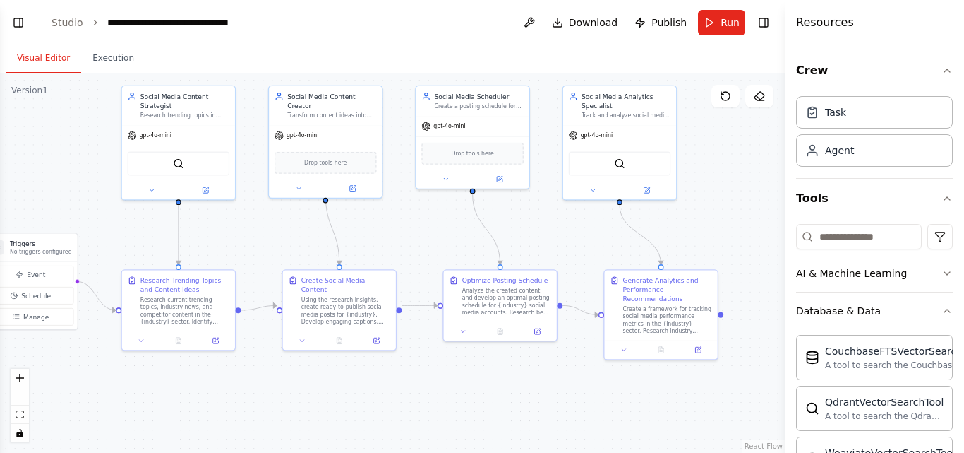
drag, startPoint x: 489, startPoint y: 237, endPoint x: 555, endPoint y: 223, distance: 67.0
click at [555, 223] on div ".deletable-edge-delete-btn { width: 20px; height: 20px; border: 0px solid #ffff…" at bounding box center [392, 262] width 785 height 379
click at [534, 223] on div ".deletable-edge-delete-btn { width: 20px; height: 20px; border: 0px solid #ffff…" at bounding box center [392, 262] width 785 height 379
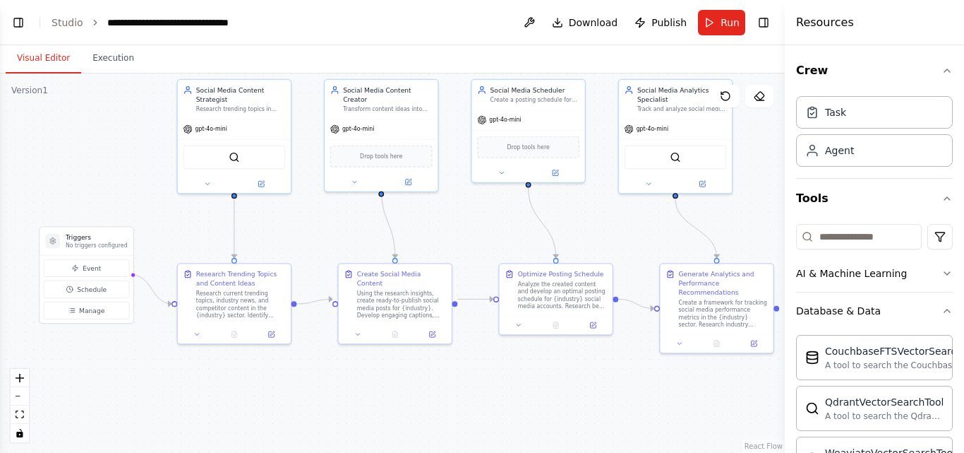
drag, startPoint x: 580, startPoint y: 219, endPoint x: 635, endPoint y: 213, distance: 56.1
click at [635, 213] on div ".deletable-edge-delete-btn { width: 20px; height: 20px; border: 0px solid #ffff…" at bounding box center [392, 262] width 785 height 379
click at [18, 23] on button "Toggle Left Sidebar" at bounding box center [18, 23] width 20 height 20
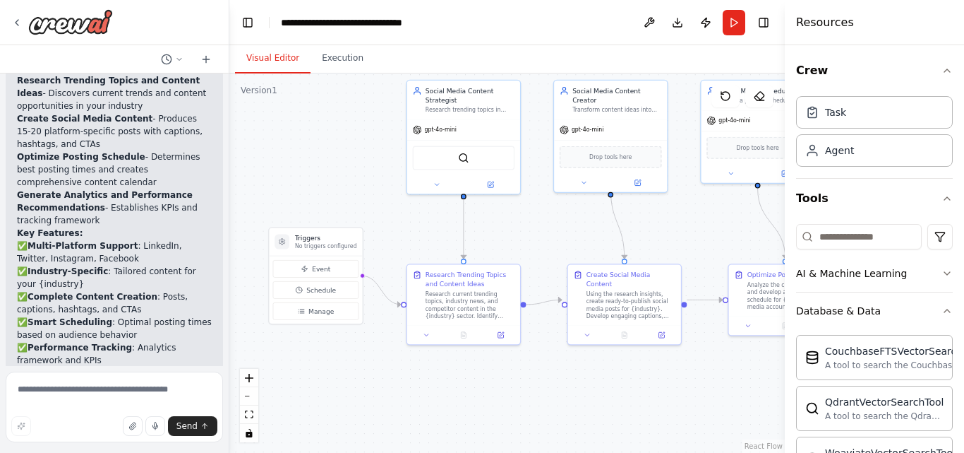
scroll to position [1903, 0]
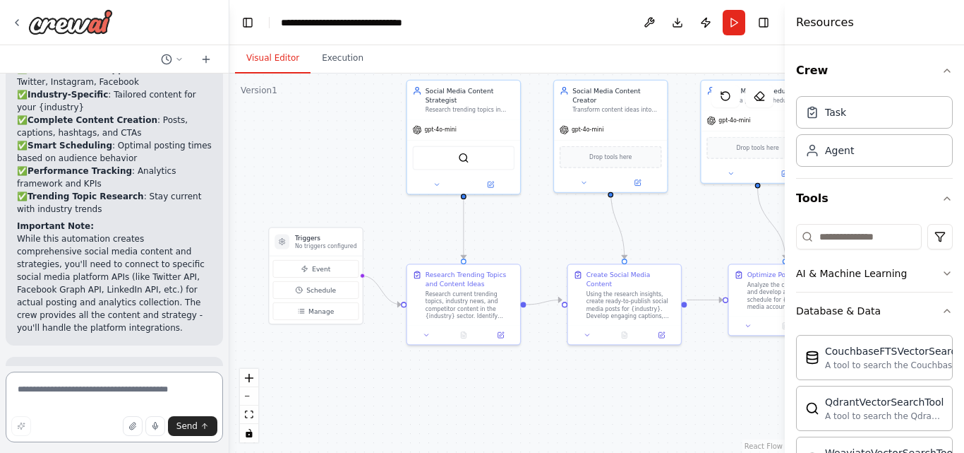
click at [74, 391] on textarea at bounding box center [114, 406] width 217 height 71
paste textarea "**********"
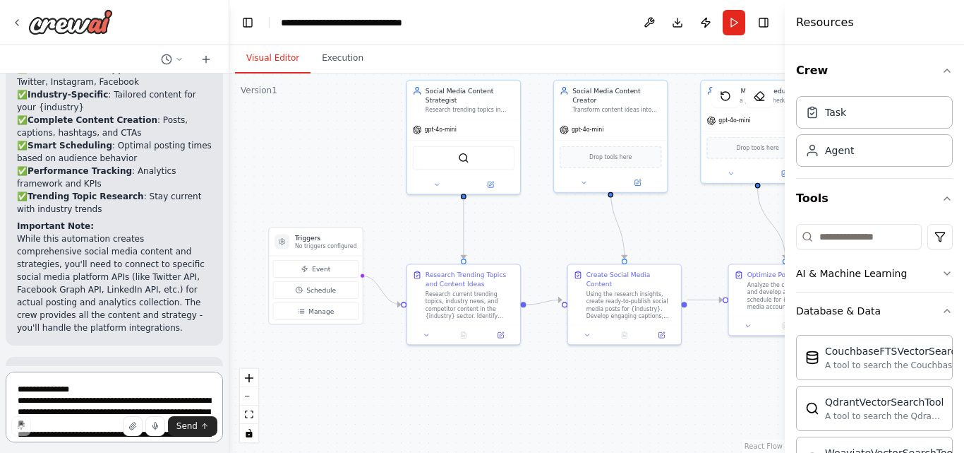
scroll to position [165, 0]
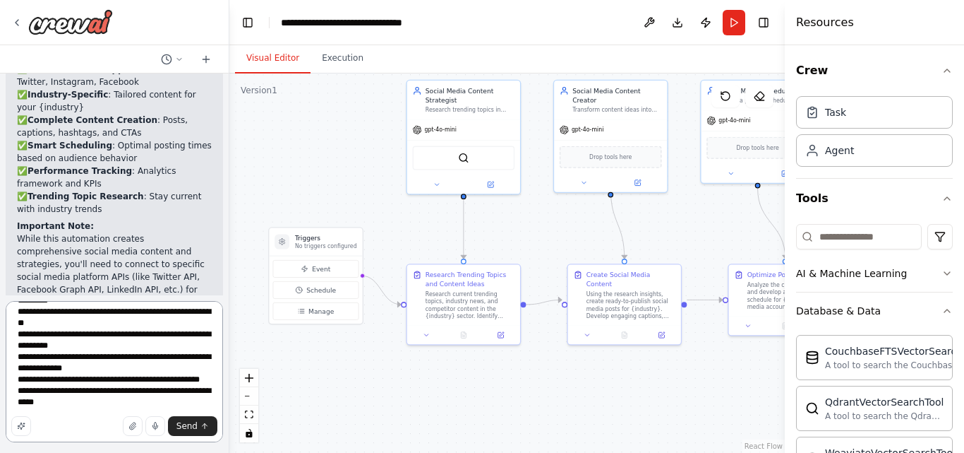
click at [74, 391] on textarea "**********" at bounding box center [114, 371] width 217 height 141
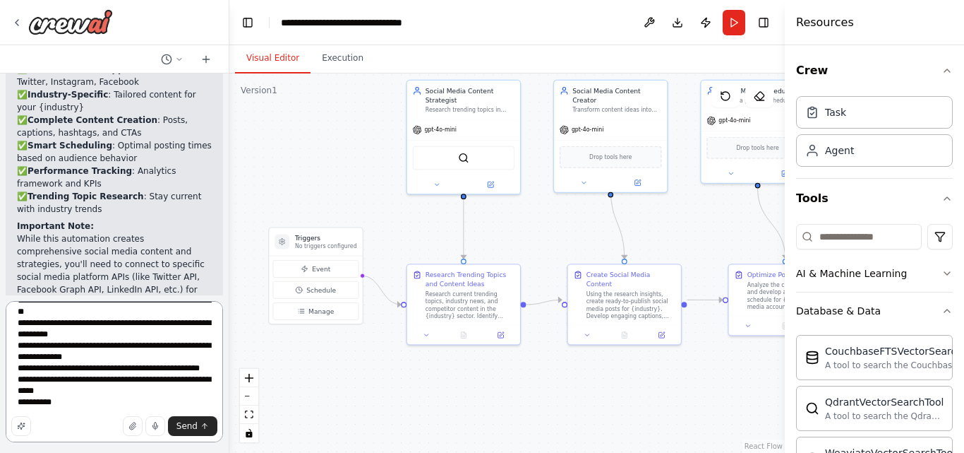
type textarea "**********"
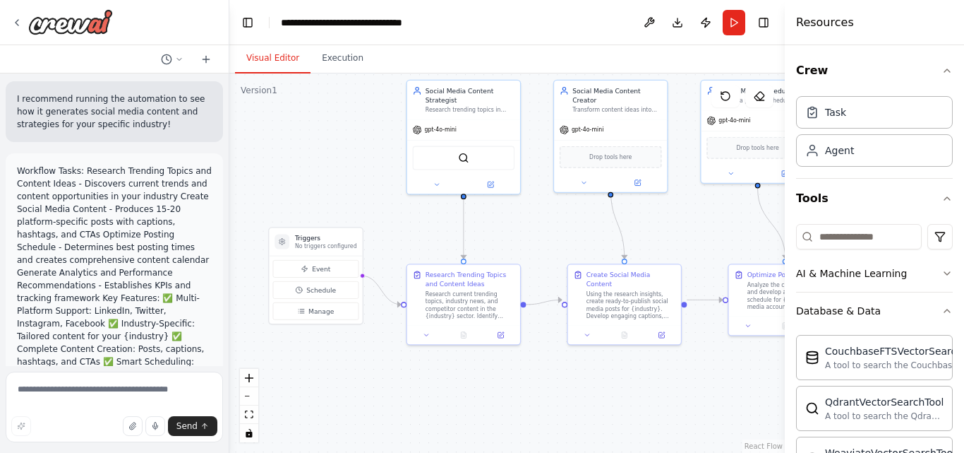
scroll to position [2201, 0]
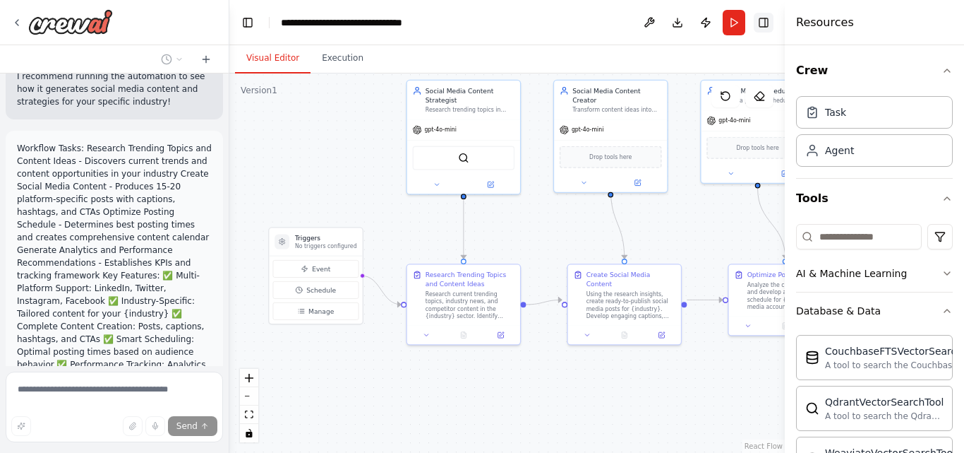
click at [761, 27] on button "Toggle Right Sidebar" at bounding box center [764, 23] width 20 height 20
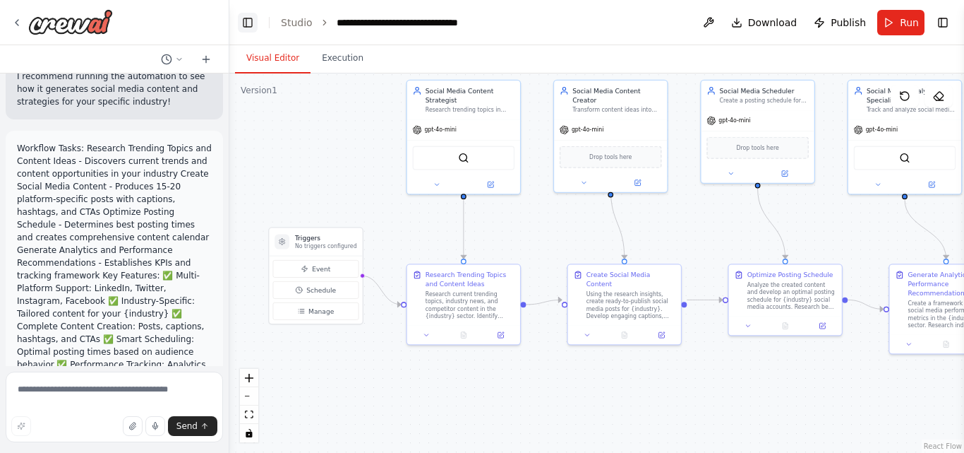
click at [248, 26] on button "Toggle Left Sidebar" at bounding box center [248, 23] width 20 height 20
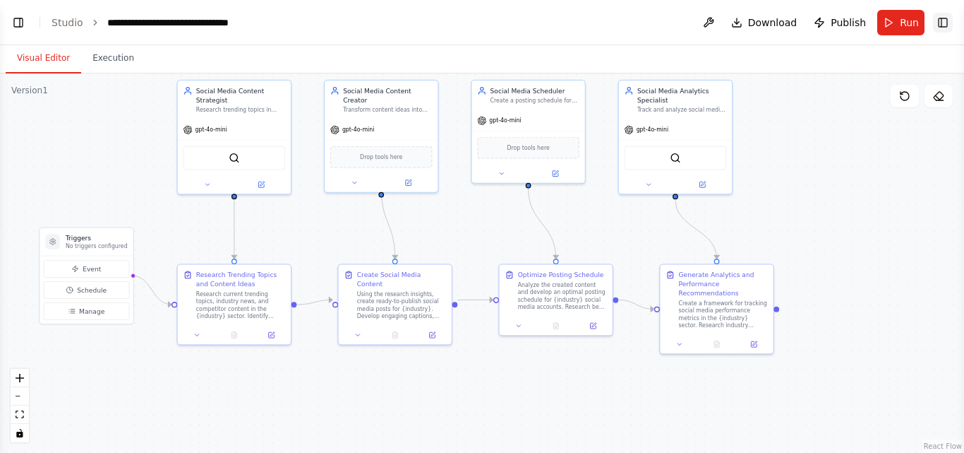
click at [952, 25] on button "Toggle Right Sidebar" at bounding box center [943, 23] width 20 height 20
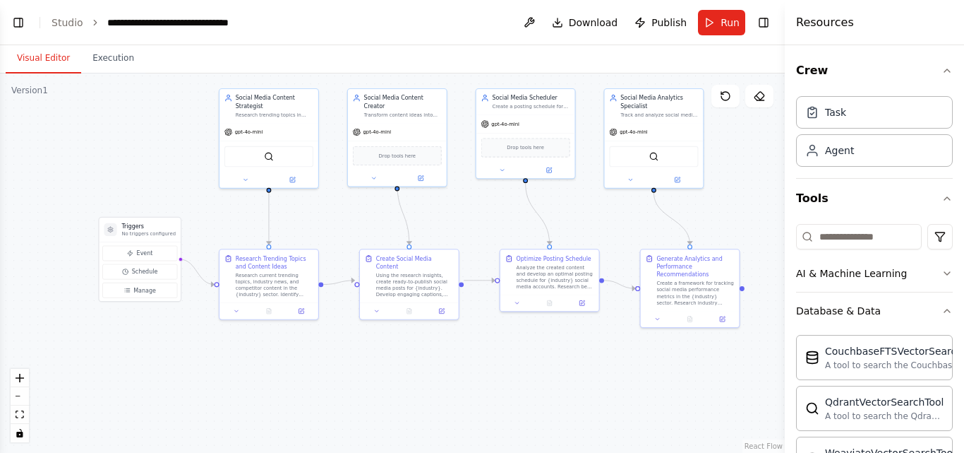
drag, startPoint x: 467, startPoint y: 228, endPoint x: 490, endPoint y: 219, distance: 24.4
click at [490, 219] on div ".deletable-edge-delete-btn { width: 20px; height: 20px; border: 0px solid #ffff…" at bounding box center [392, 262] width 785 height 379
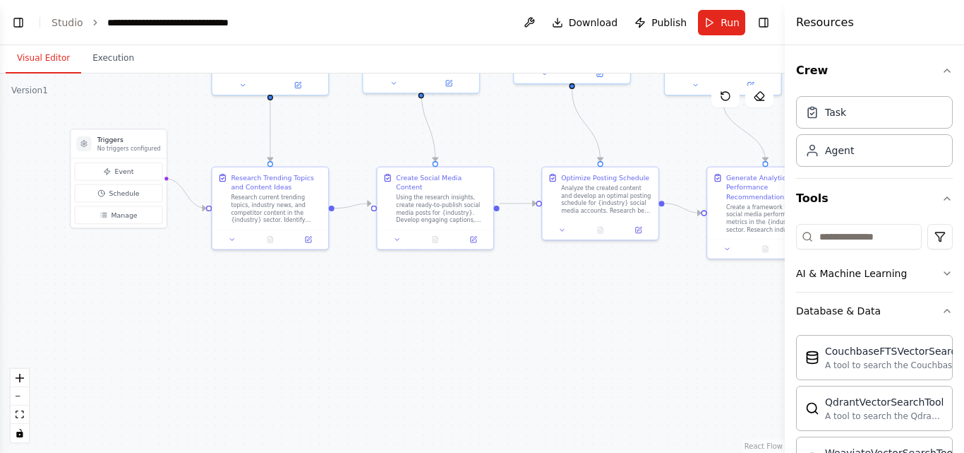
drag, startPoint x: 299, startPoint y: 353, endPoint x: 315, endPoint y: 298, distance: 57.4
click at [315, 298] on div ".deletable-edge-delete-btn { width: 20px; height: 20px; border: 0px solid #ffff…" at bounding box center [392, 262] width 785 height 379
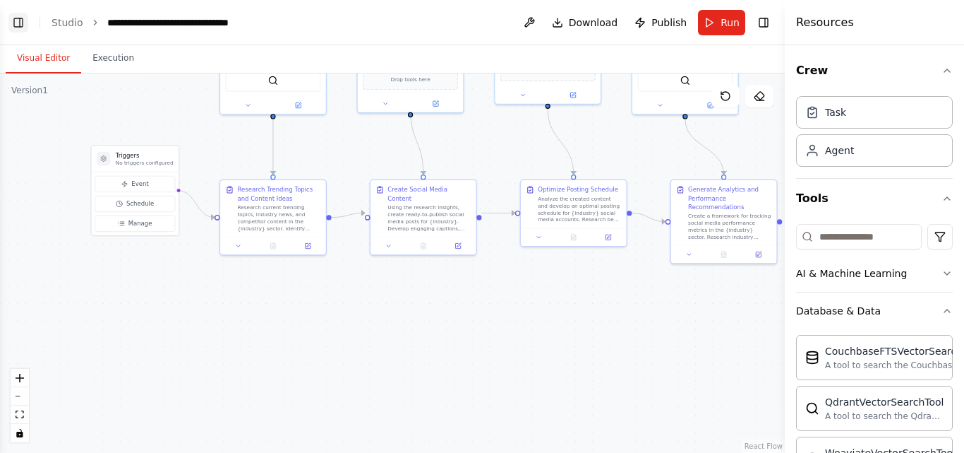
click at [24, 27] on button "Toggle Left Sidebar" at bounding box center [18, 23] width 20 height 20
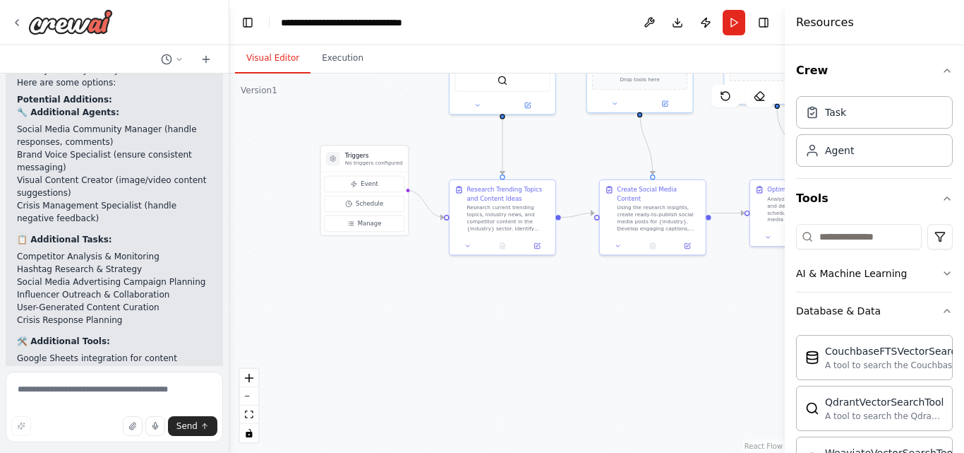
scroll to position [2830, 0]
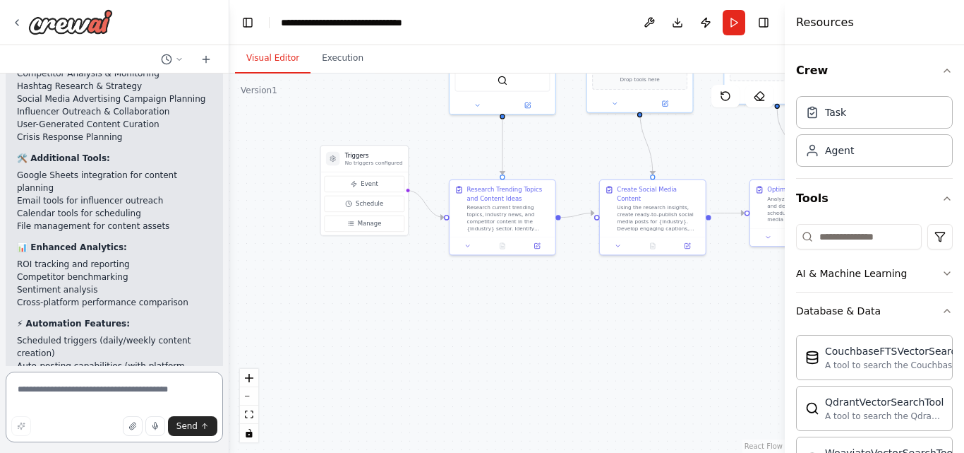
click at [44, 403] on textarea at bounding box center [114, 406] width 217 height 71
type textarea "***"
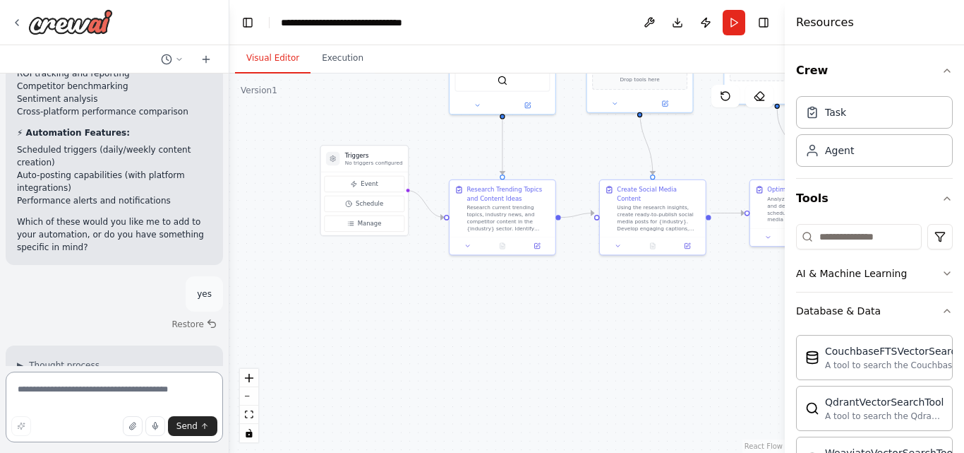
scroll to position [3038, 0]
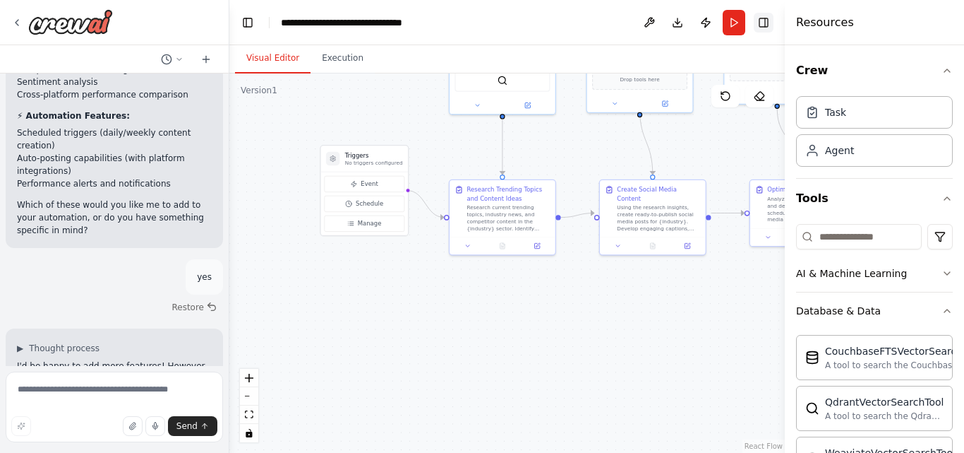
click at [765, 25] on button "Toggle Right Sidebar" at bounding box center [764, 23] width 20 height 20
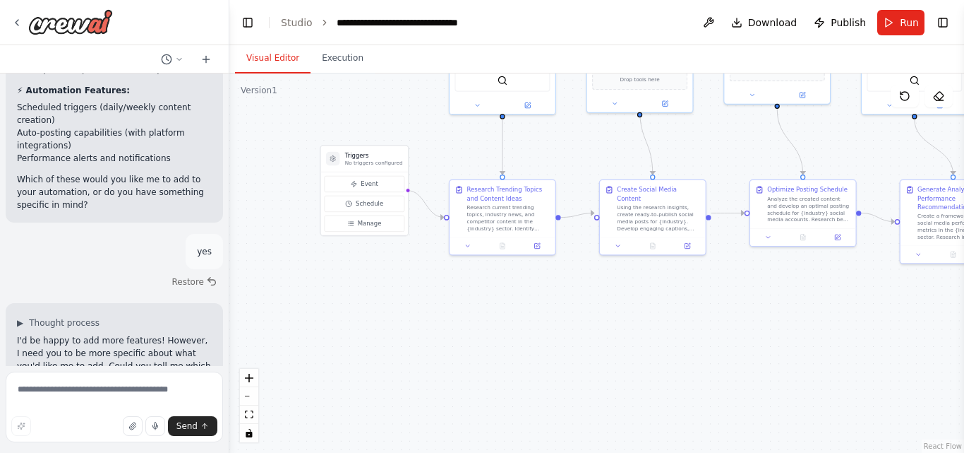
click at [667, 366] on div ".deletable-edge-delete-btn { width: 20px; height: 20px; border: 0px solid #ffff…" at bounding box center [596, 262] width 735 height 379
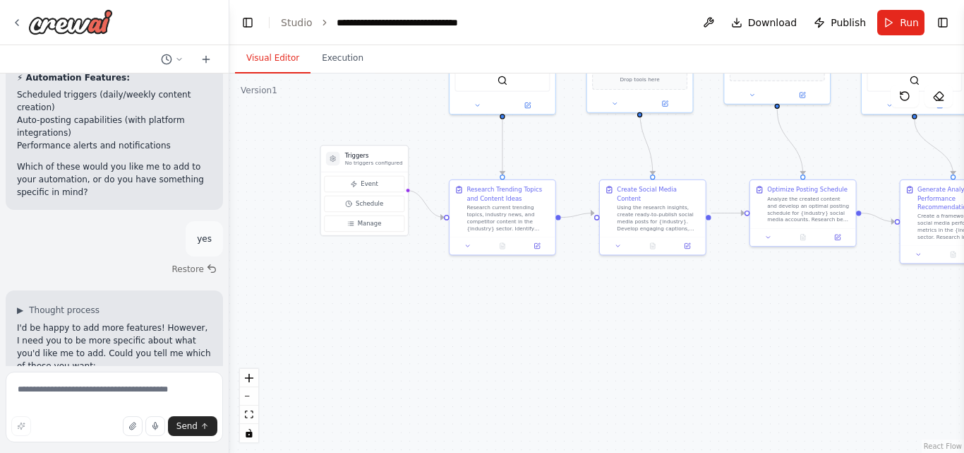
scroll to position [3089, 0]
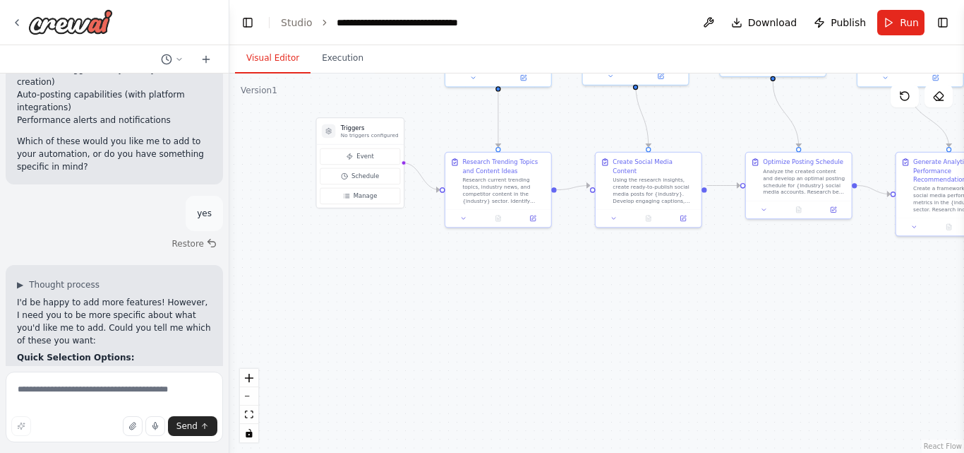
drag, startPoint x: 623, startPoint y: 348, endPoint x: 620, endPoint y: 318, distance: 30.6
click at [620, 318] on div ".deletable-edge-delete-btn { width: 20px; height: 20px; border: 0px solid #ffff…" at bounding box center [596, 262] width 735 height 379
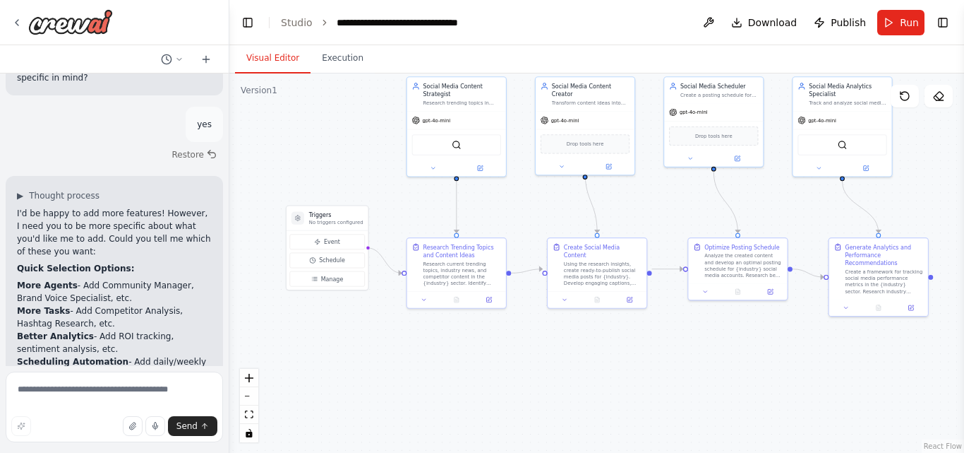
drag, startPoint x: 645, startPoint y: 244, endPoint x: 595, endPoint y: 322, distance: 92.4
click at [595, 322] on div ".deletable-edge-delete-btn { width: 20px; height: 20px; border: 0px solid #ffff…" at bounding box center [596, 262] width 735 height 379
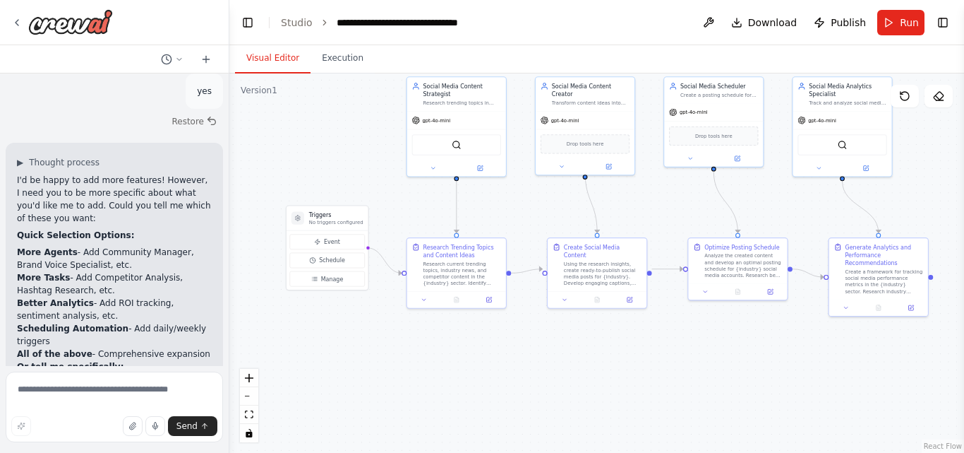
scroll to position [3223, 0]
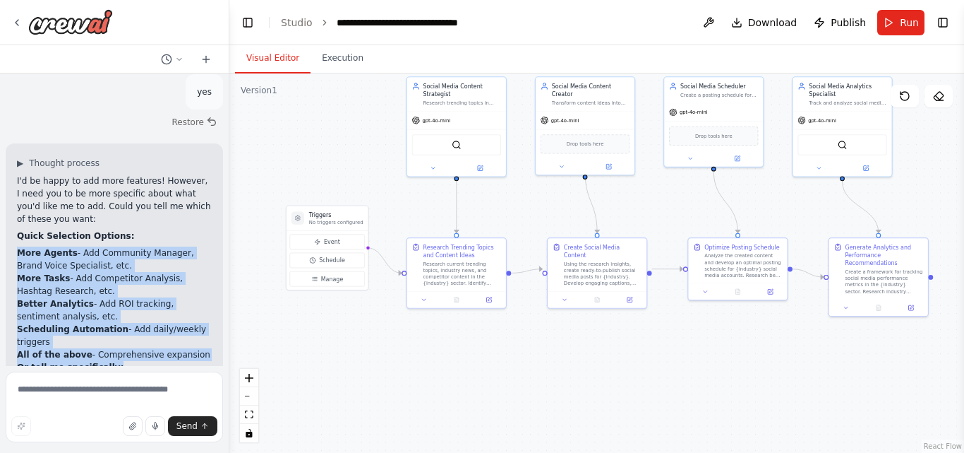
drag, startPoint x: 20, startPoint y: 155, endPoint x: 157, endPoint y: 273, distance: 180.3
click at [157, 273] on div "I'd be happy to add more features! However, I need you to be more specific abou…" at bounding box center [114, 324] width 195 height 301
click at [157, 361] on p "Or tell me specifically:" at bounding box center [114, 367] width 195 height 13
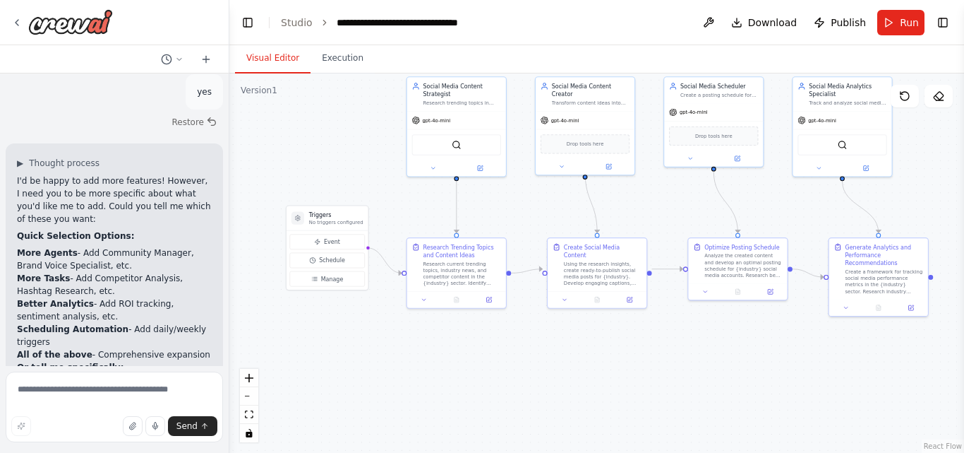
scroll to position [3254, 0]
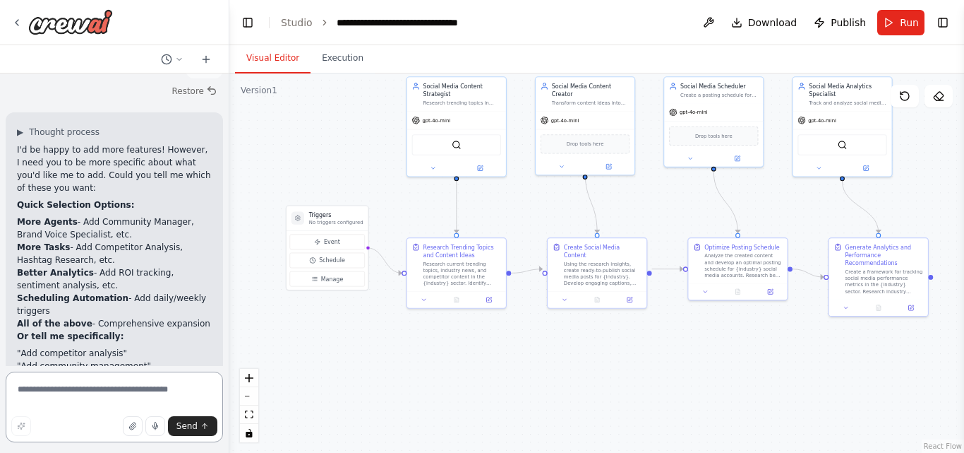
click at [98, 399] on textarea at bounding box center [114, 406] width 217 height 71
type textarea "***"
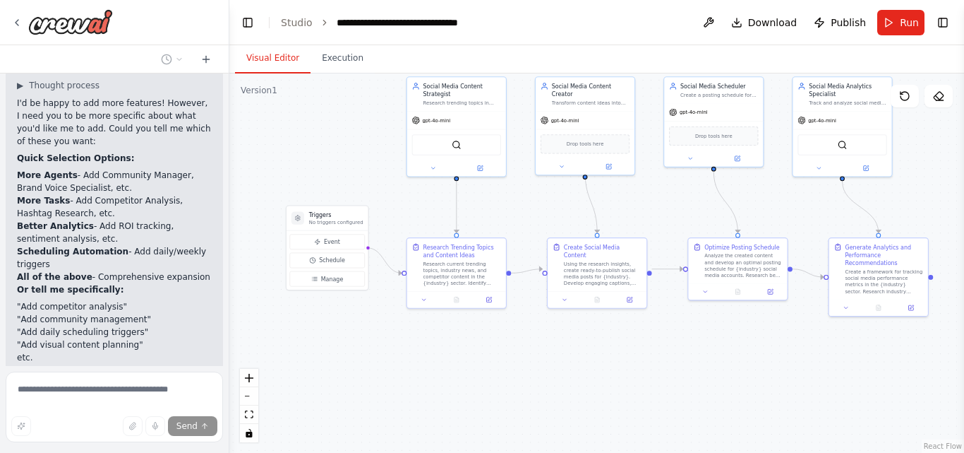
scroll to position [3323, 0]
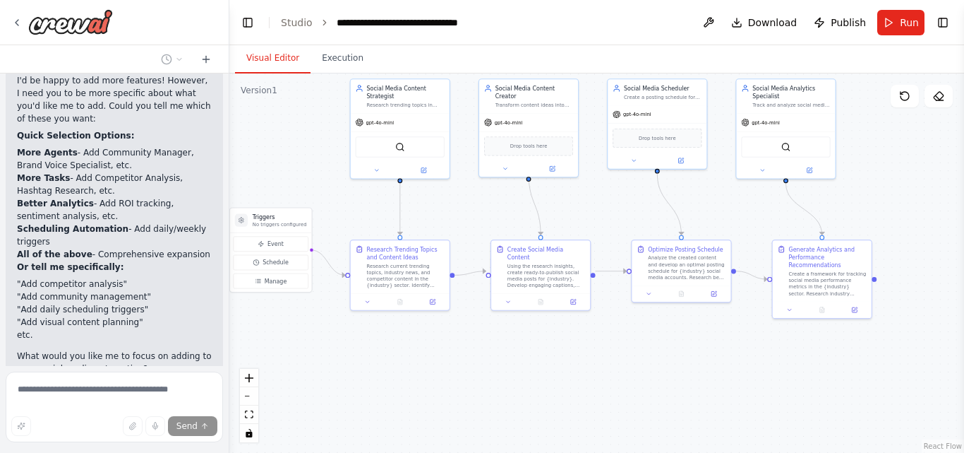
drag, startPoint x: 741, startPoint y: 366, endPoint x: 683, endPoint y: 369, distance: 57.2
click at [683, 369] on div ".deletable-edge-delete-btn { width: 20px; height: 20px; border: 0px solid #ffff…" at bounding box center [596, 262] width 735 height 379
drag, startPoint x: 49, startPoint y: 191, endPoint x: 111, endPoint y: 191, distance: 62.1
click at [111, 290] on li ""Add community management"" at bounding box center [114, 296] width 195 height 13
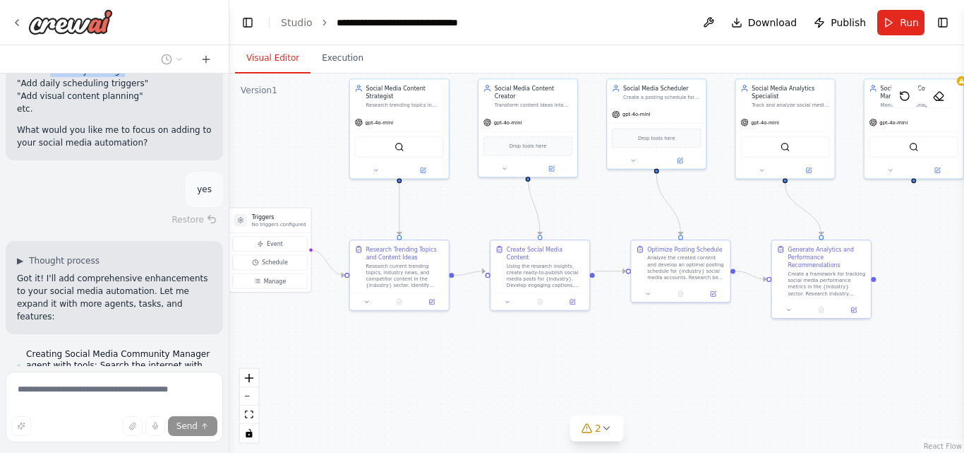
scroll to position [3600, 0]
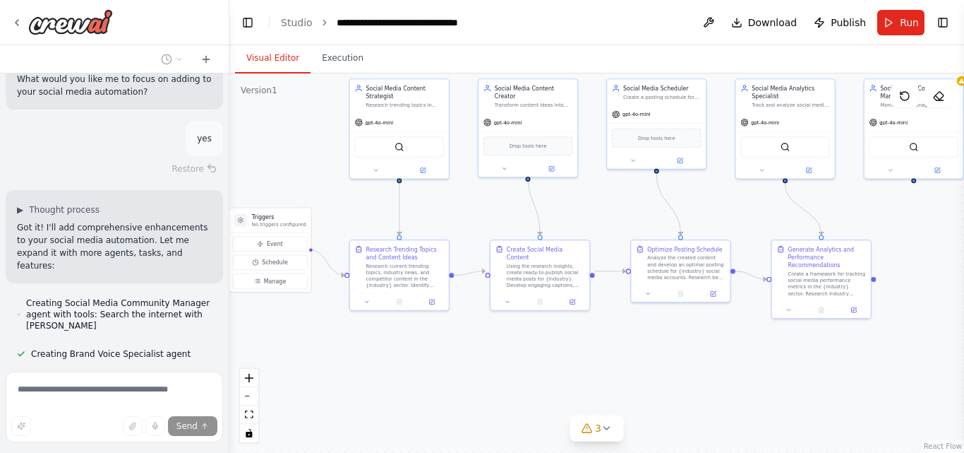
click at [712, 395] on div ".deletable-edge-delete-btn { width: 20px; height: 20px; border: 0px solid #ffff…" at bounding box center [596, 262] width 735 height 379
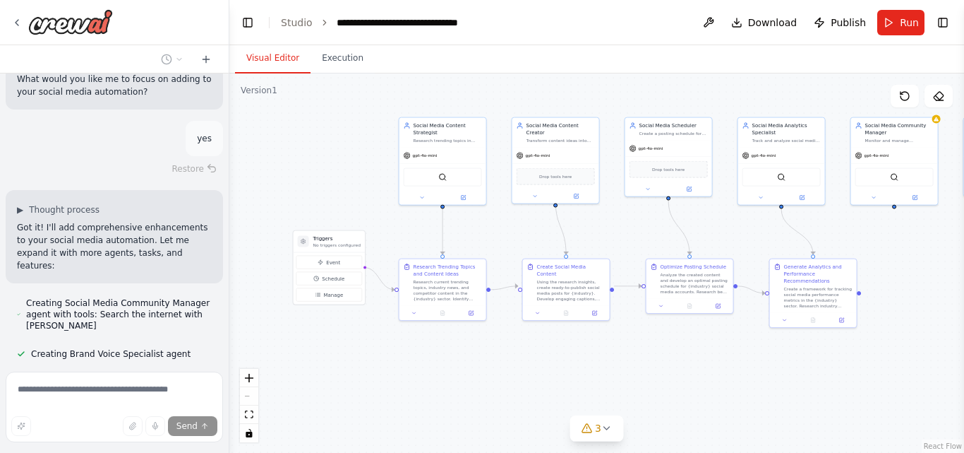
scroll to position [3640, 0]
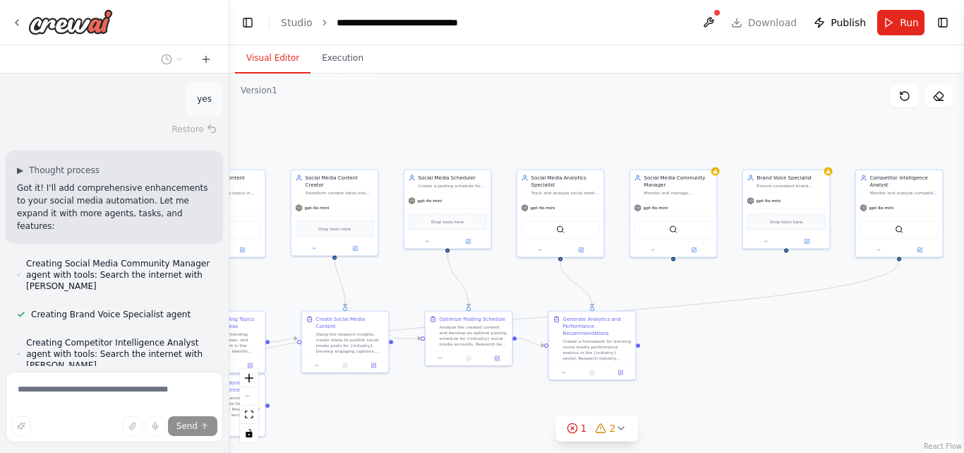
drag, startPoint x: 925, startPoint y: 284, endPoint x: 702, endPoint y: 335, distance: 229.0
click at [702, 335] on div ".deletable-edge-delete-btn { width: 20px; height: 20px; border: 0px solid #ffff…" at bounding box center [596, 262] width 735 height 379
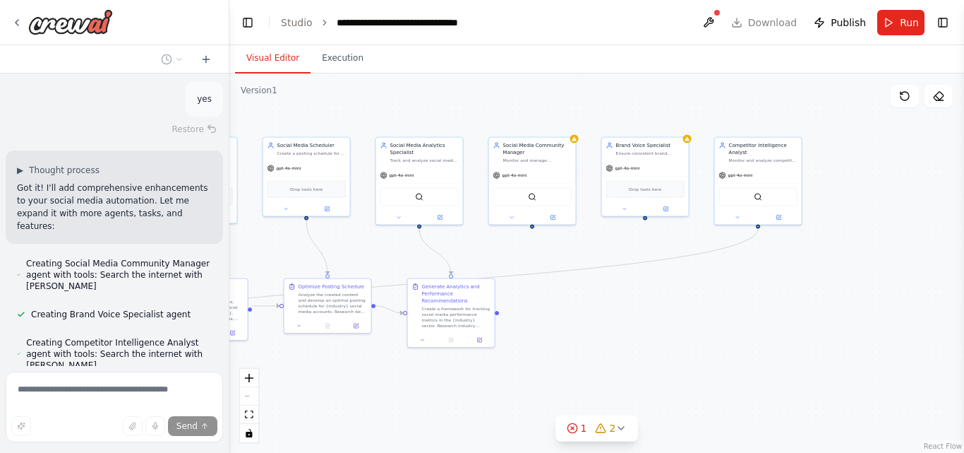
scroll to position [3668, 0]
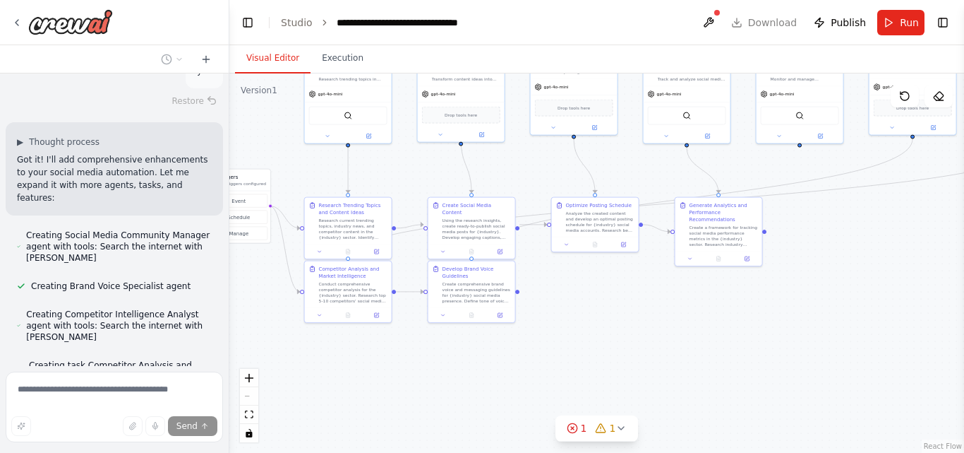
drag, startPoint x: 835, startPoint y: 344, endPoint x: 964, endPoint y: 231, distance: 171.1
click at [964, 231] on div "Create a crew that schedules and publishes social media content across multiple…" at bounding box center [482, 226] width 964 height 453
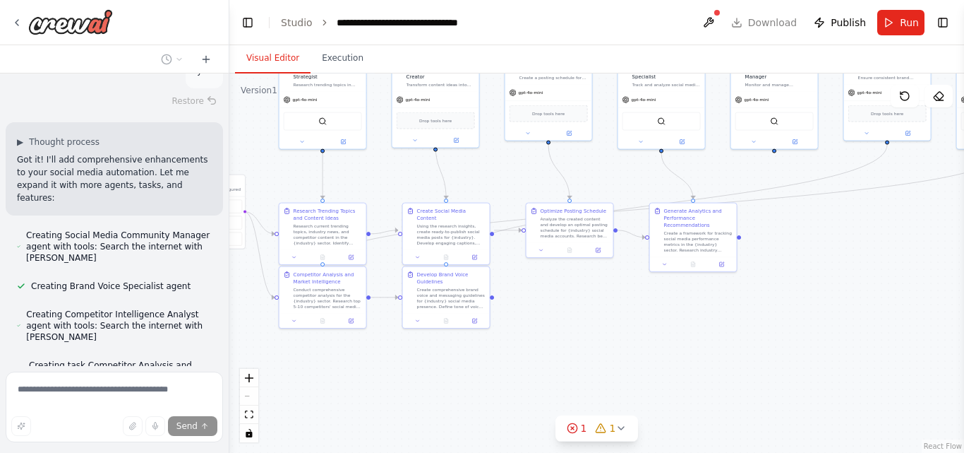
scroll to position [3707, 0]
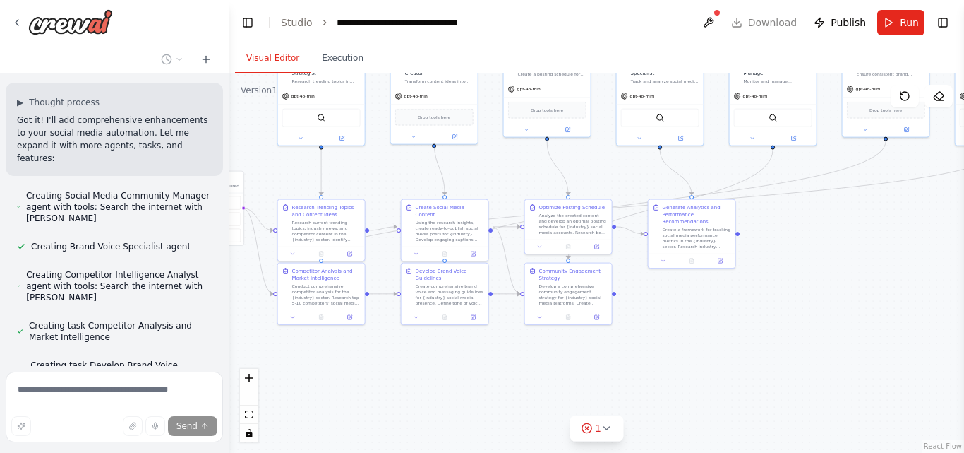
drag, startPoint x: 642, startPoint y: 373, endPoint x: 616, endPoint y: 375, distance: 26.2
click at [616, 375] on div ".deletable-edge-delete-btn { width: 20px; height: 20px; border: 0px solid #ffff…" at bounding box center [596, 262] width 735 height 379
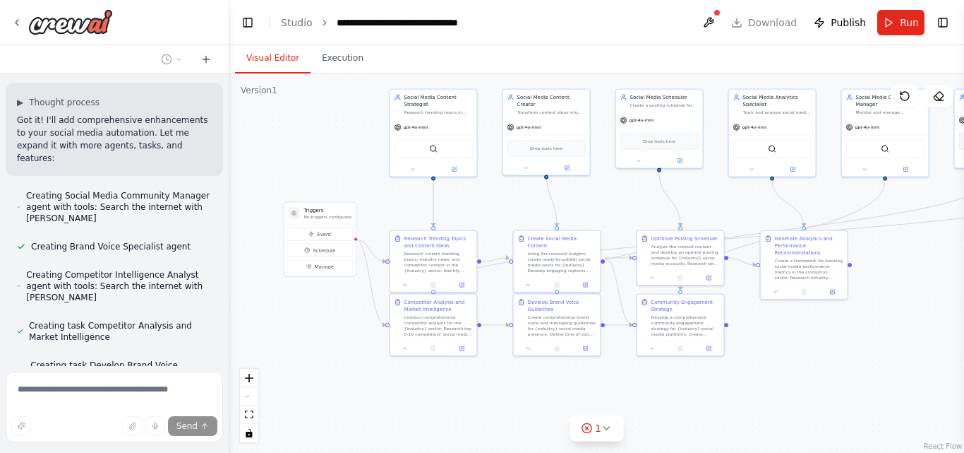
drag, startPoint x: 723, startPoint y: 321, endPoint x: 835, endPoint y: 352, distance: 115.8
click at [835, 352] on div ".deletable-edge-delete-btn { width: 20px; height: 20px; border: 0px solid #ffff…" at bounding box center [596, 262] width 735 height 379
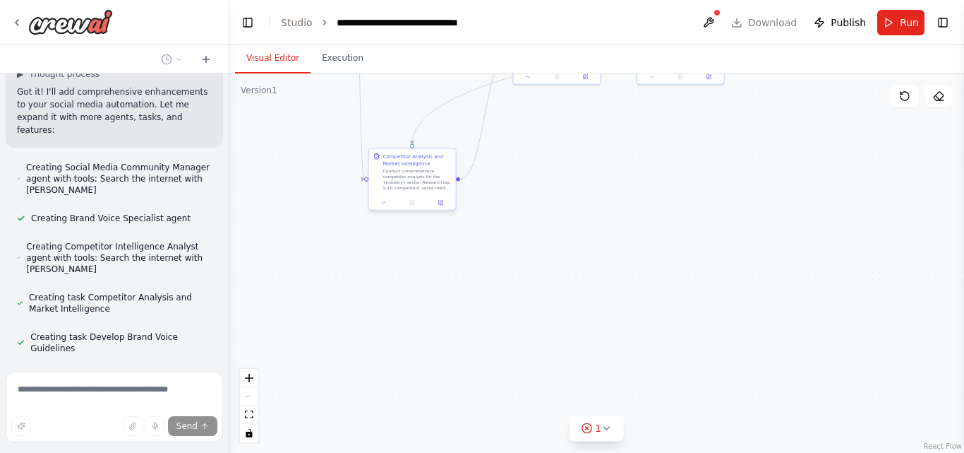
drag, startPoint x: 457, startPoint y: 336, endPoint x: 434, endPoint y: 192, distance: 145.9
click at [434, 192] on div "Competitor Analysis and Market Intelligence Conduct comprehensive competitor an…" at bounding box center [412, 171] width 87 height 47
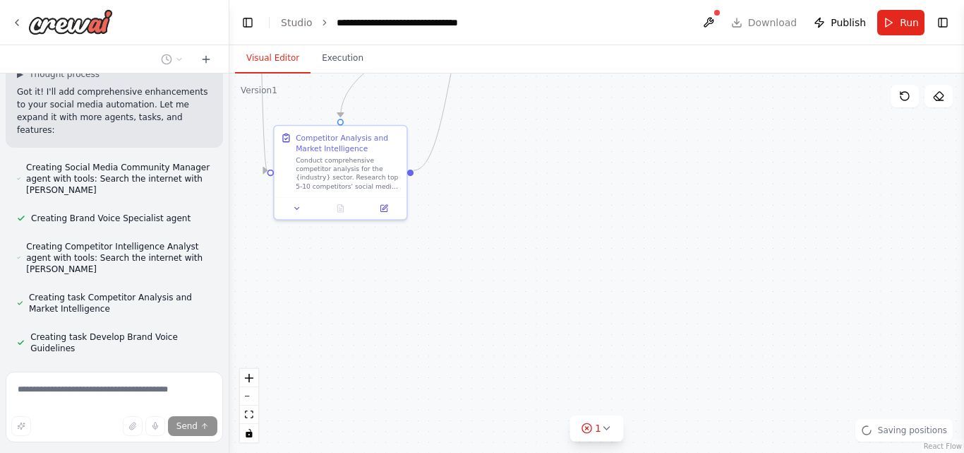
click at [526, 145] on div ".deletable-edge-delete-btn { width: 20px; height: 20px; border: 0px solid #ffff…" at bounding box center [596, 262] width 735 height 379
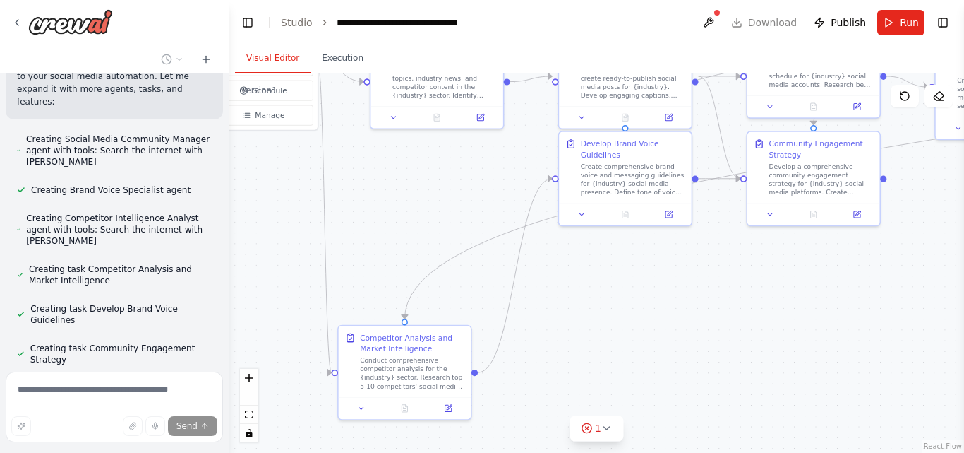
drag, startPoint x: 526, startPoint y: 145, endPoint x: 590, endPoint y: 357, distance: 222.0
click at [590, 357] on div ".deletable-edge-delete-btn { width: 20px; height: 20px; border: 0px solid #ffff…" at bounding box center [596, 262] width 735 height 379
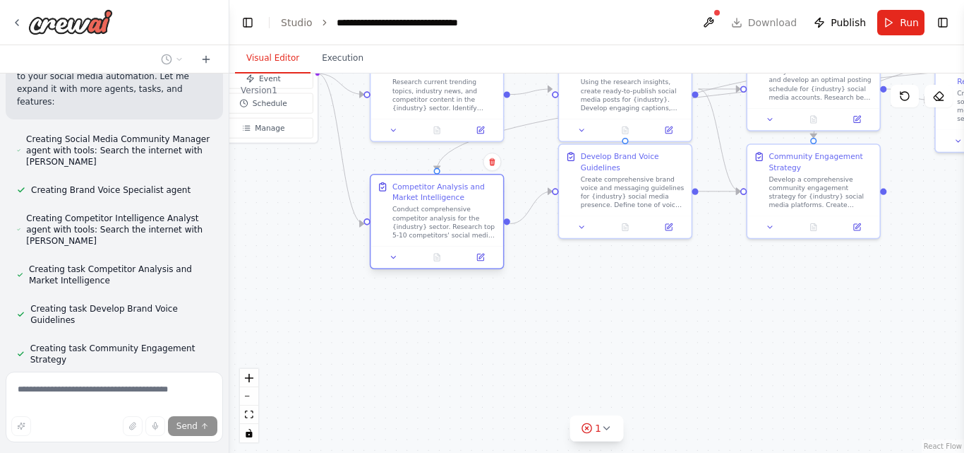
scroll to position [3792, 0]
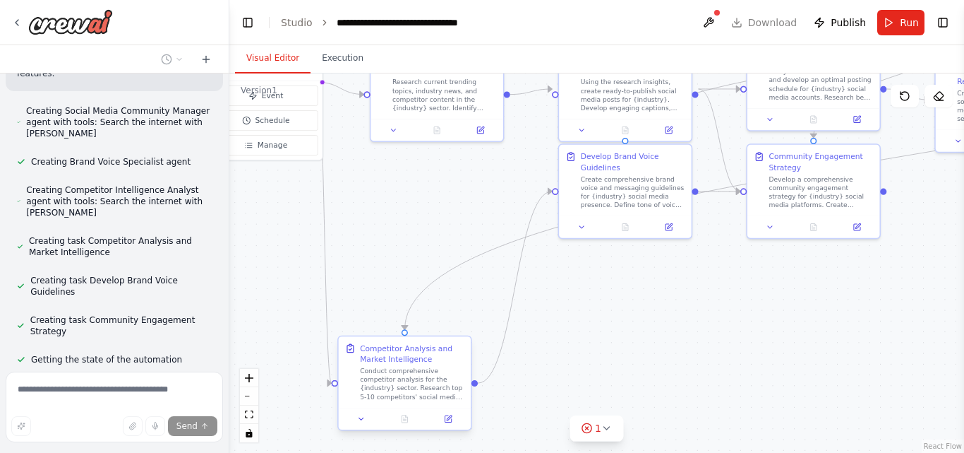
drag, startPoint x: 417, startPoint y: 352, endPoint x: 450, endPoint y: 186, distance: 169.3
click at [450, 186] on div ".deletable-edge-delete-btn { width: 20px; height: 20px; border: 0px solid #ffff…" at bounding box center [596, 262] width 735 height 379
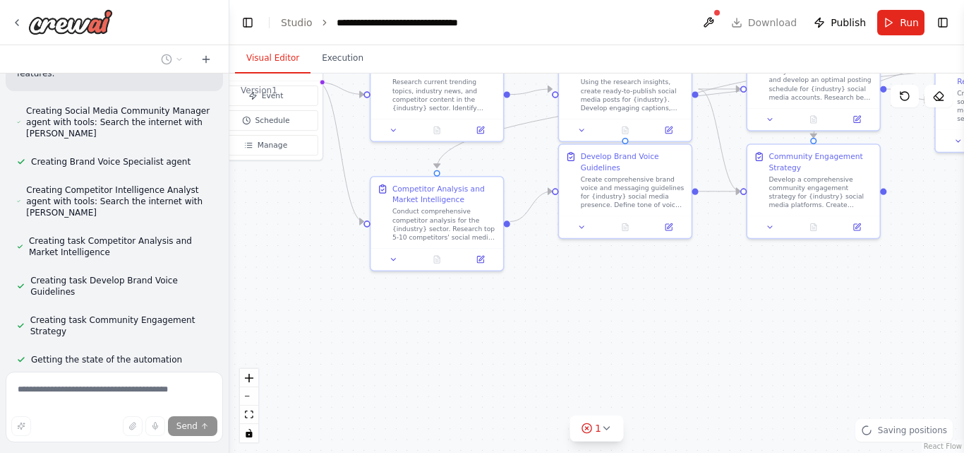
click at [581, 326] on div ".deletable-edge-delete-btn { width: 20px; height: 20px; border: 0px solid #ffff…" at bounding box center [596, 262] width 735 height 379
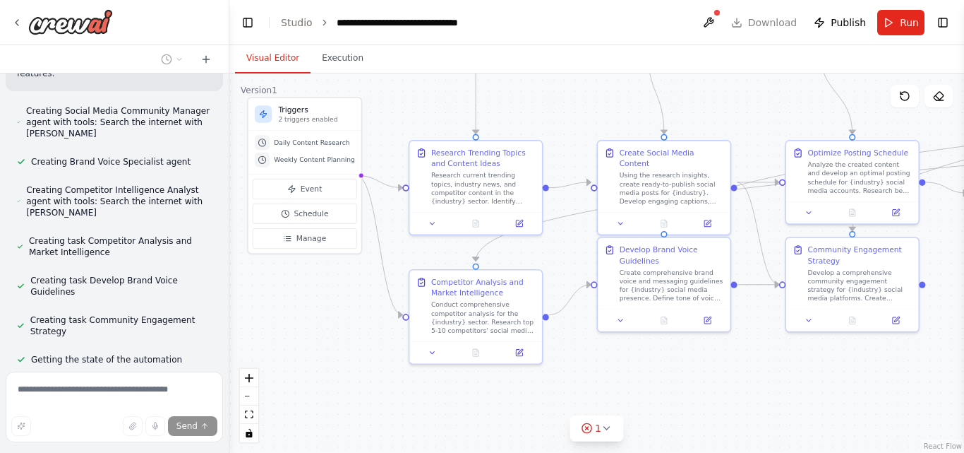
scroll to position [3820, 0]
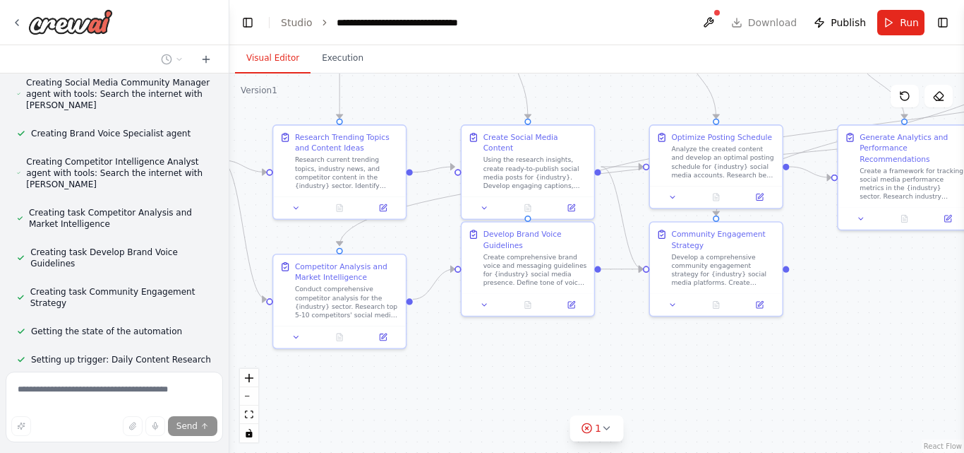
drag, startPoint x: 534, startPoint y: 314, endPoint x: 436, endPoint y: 392, distance: 124.6
click at [436, 392] on div ".deletable-edge-delete-btn { width: 20px; height: 20px; border: 0px solid #ffff…" at bounding box center [596, 262] width 735 height 379
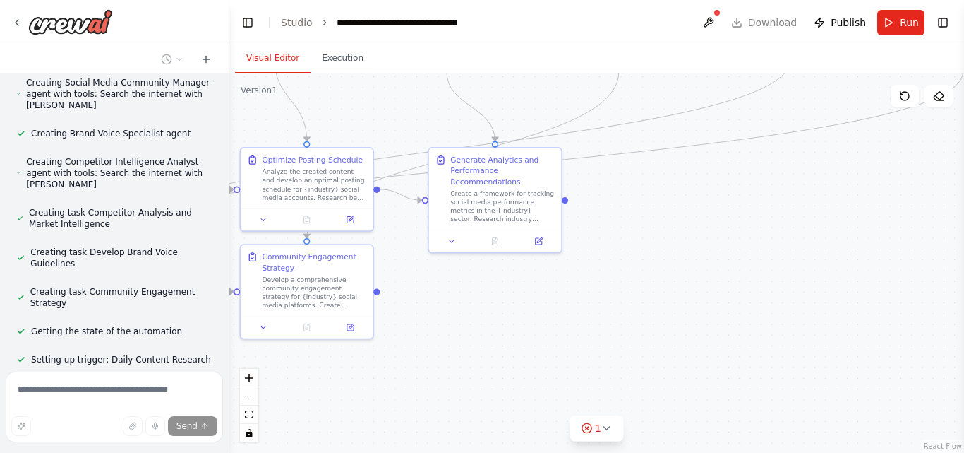
drag, startPoint x: 751, startPoint y: 362, endPoint x: 347, endPoint y: 381, distance: 405.0
click at [347, 381] on div ".deletable-edge-delete-btn { width: 20px; height: 20px; border: 0px solid #ffff…" at bounding box center [596, 262] width 735 height 379
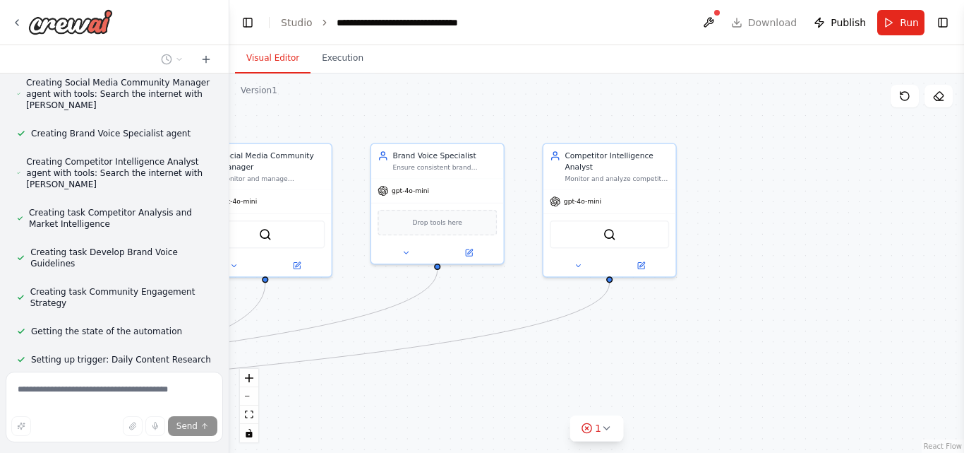
scroll to position [3860, 0]
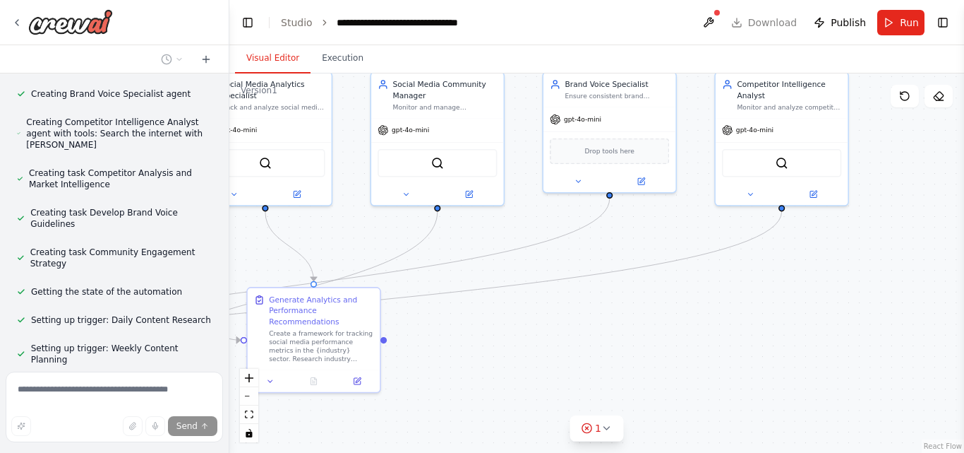
drag, startPoint x: 714, startPoint y: 235, endPoint x: 528, endPoint y: 378, distance: 235.1
click at [528, 378] on div ".deletable-edge-delete-btn { width: 20px; height: 20px; border: 0px solid #ffff…" at bounding box center [596, 262] width 735 height 379
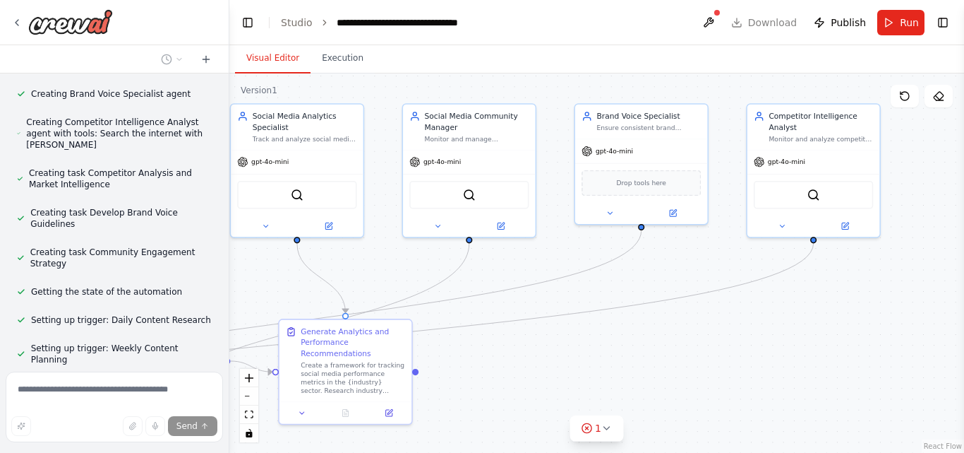
scroll to position [3899, 0]
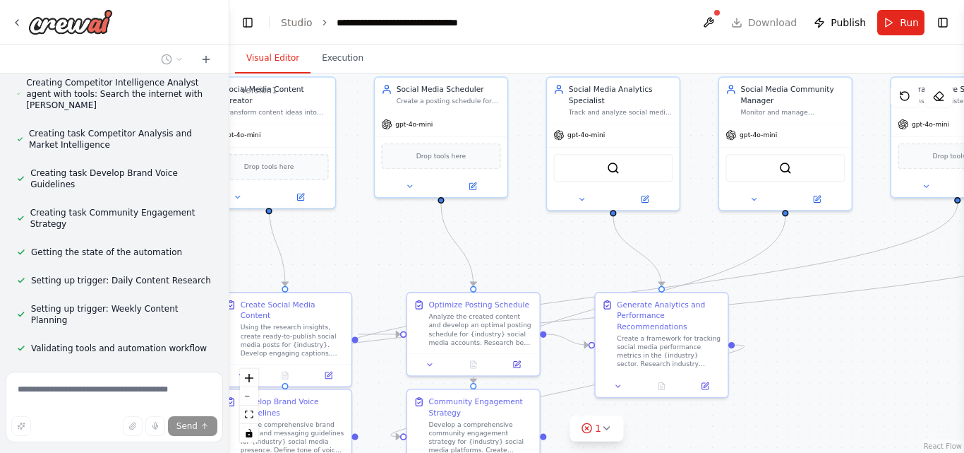
drag, startPoint x: 501, startPoint y: 339, endPoint x: 854, endPoint y: 342, distance: 353.7
click at [854, 342] on div ".deletable-edge-delete-btn { width: 20px; height: 20px; border: 0px solid #ffff…" at bounding box center [596, 262] width 735 height 379
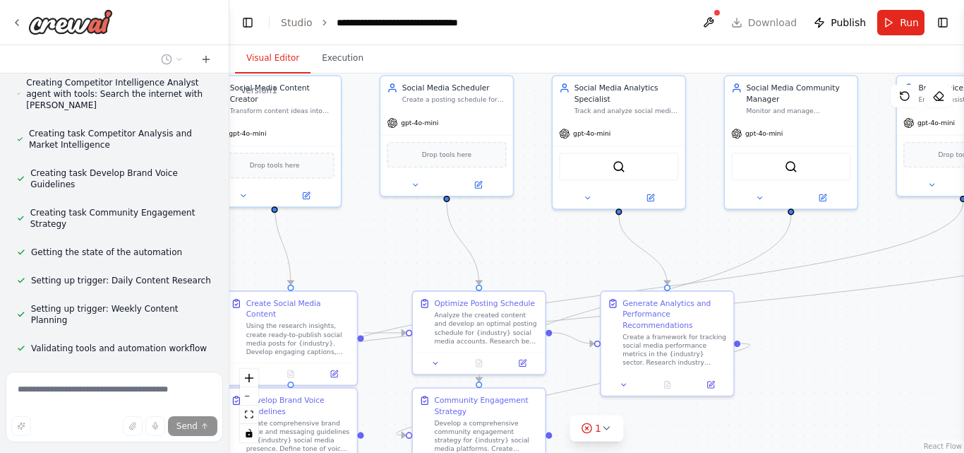
scroll to position [3928, 0]
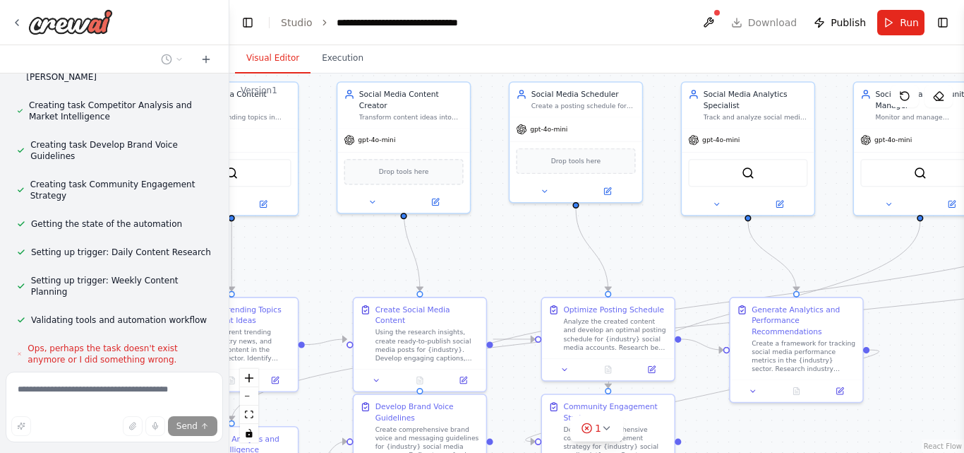
drag, startPoint x: 424, startPoint y: 273, endPoint x: 554, endPoint y: 280, distance: 129.4
click at [554, 280] on div ".deletable-edge-delete-btn { width: 20px; height: 20px; border: 0px solid #ffff…" at bounding box center [596, 262] width 735 height 379
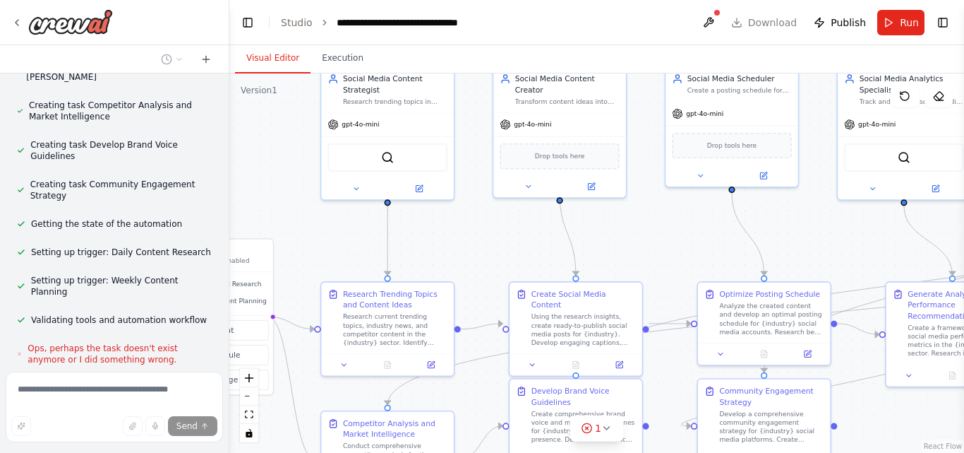
drag, startPoint x: 455, startPoint y: 257, endPoint x: 611, endPoint y: 241, distance: 156.8
click at [611, 241] on div ".deletable-edge-delete-btn { width: 20px; height: 20px; border: 0px solid #ffff…" at bounding box center [596, 262] width 735 height 379
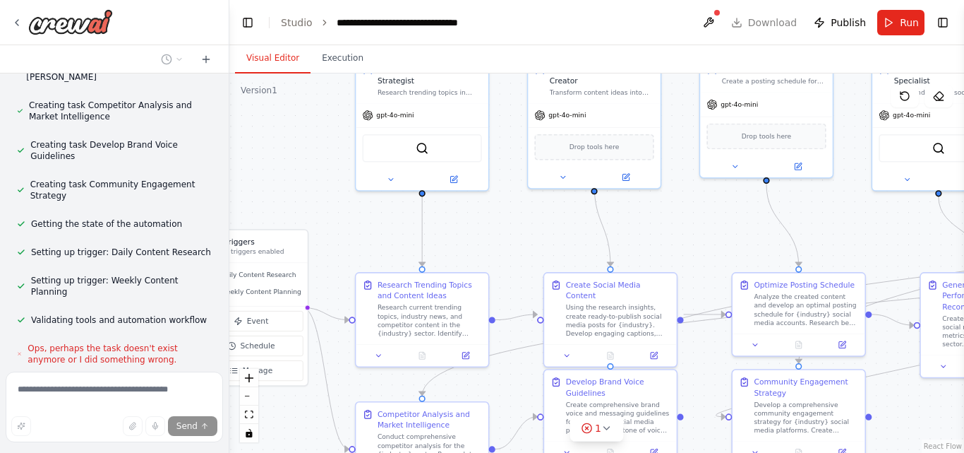
scroll to position [3967, 0]
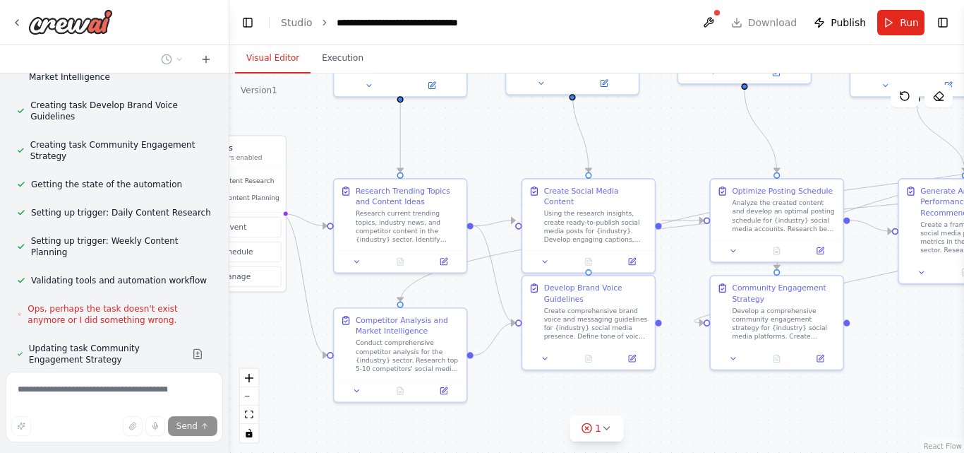
drag, startPoint x: 470, startPoint y: 234, endPoint x: 482, endPoint y: 131, distance: 104.6
click at [482, 131] on div ".deletable-edge-delete-btn { width: 20px; height: 20px; border: 0px solid #ffff…" at bounding box center [596, 262] width 735 height 379
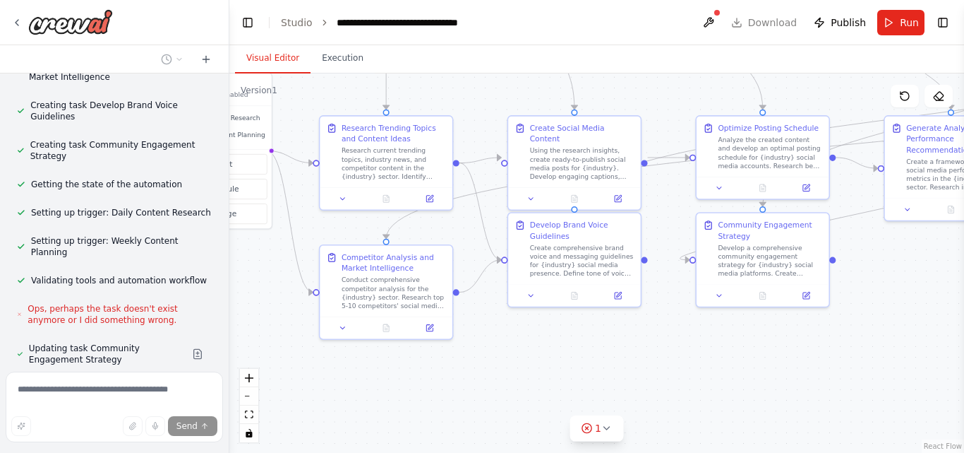
scroll to position [4007, 0]
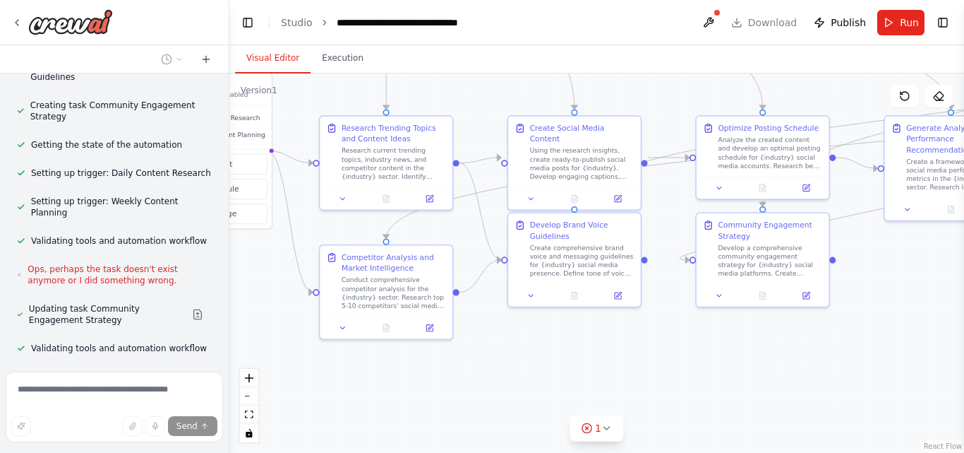
drag, startPoint x: 522, startPoint y: 416, endPoint x: 508, endPoint y: 354, distance: 63.7
click at [508, 354] on div ".deletable-edge-delete-btn { width: 20px; height: 20px; border: 0px solid #ffff…" at bounding box center [596, 262] width 735 height 379
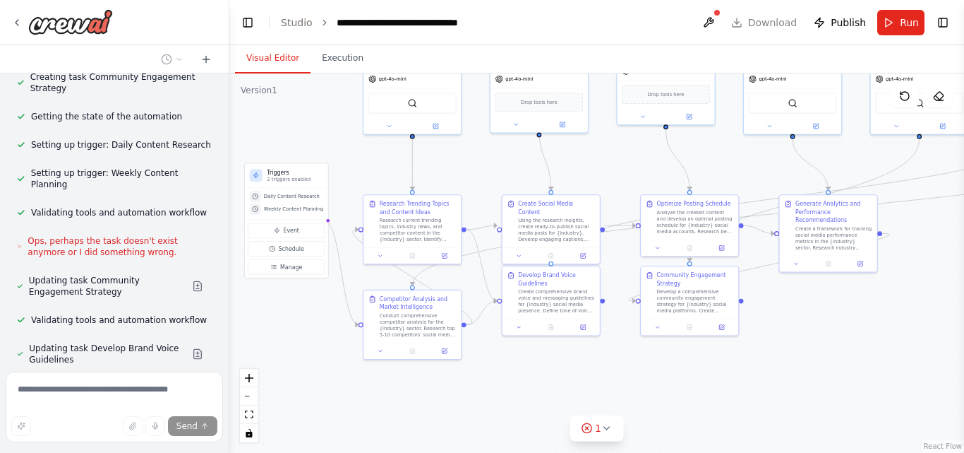
scroll to position [4074, 0]
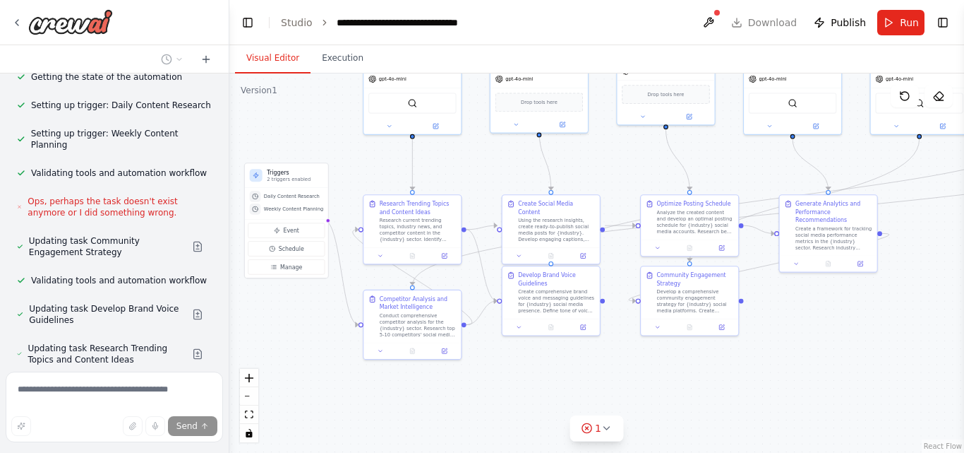
drag, startPoint x: 500, startPoint y: 373, endPoint x: 515, endPoint y: 384, distance: 19.2
click at [515, 384] on div ".deletable-edge-delete-btn { width: 20px; height: 20px; border: 0px solid #ffff…" at bounding box center [596, 262] width 735 height 379
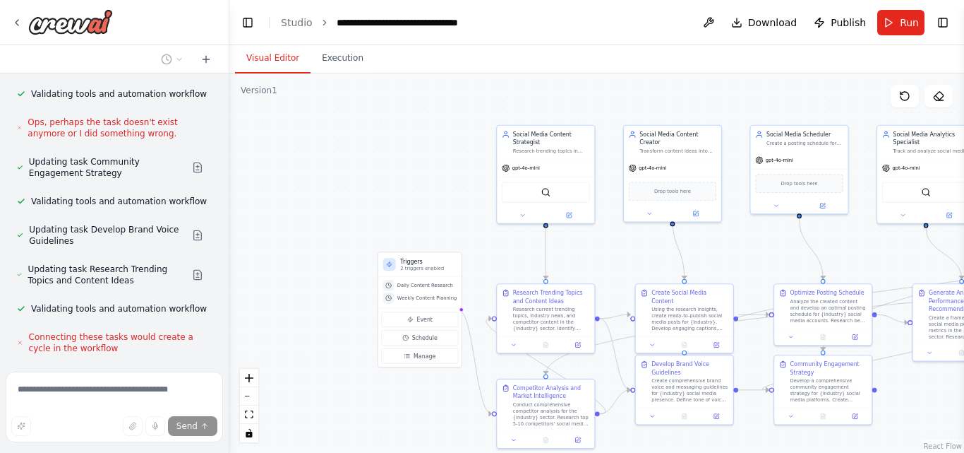
scroll to position [4182, 0]
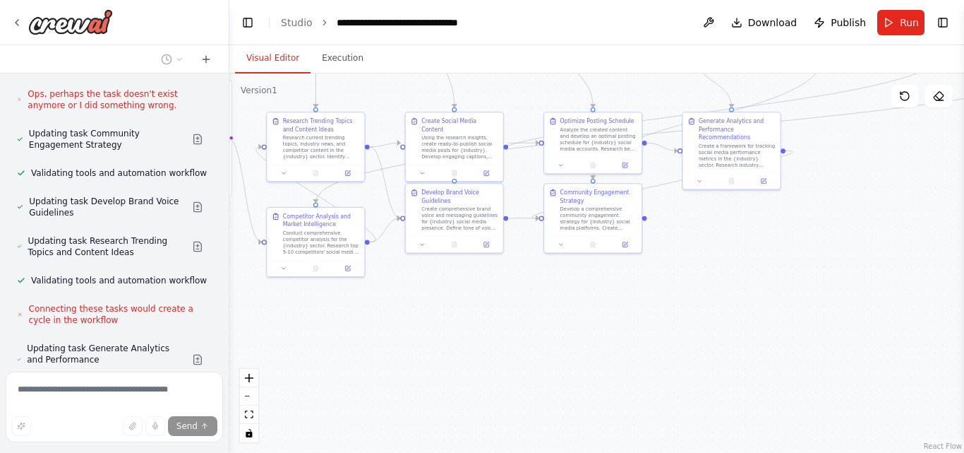
drag, startPoint x: 616, startPoint y: 375, endPoint x: 519, endPoint y: 292, distance: 127.2
click at [519, 292] on div ".deletable-edge-delete-btn { width: 20px; height: 20px; border: 0px solid #ffff…" at bounding box center [596, 262] width 735 height 379
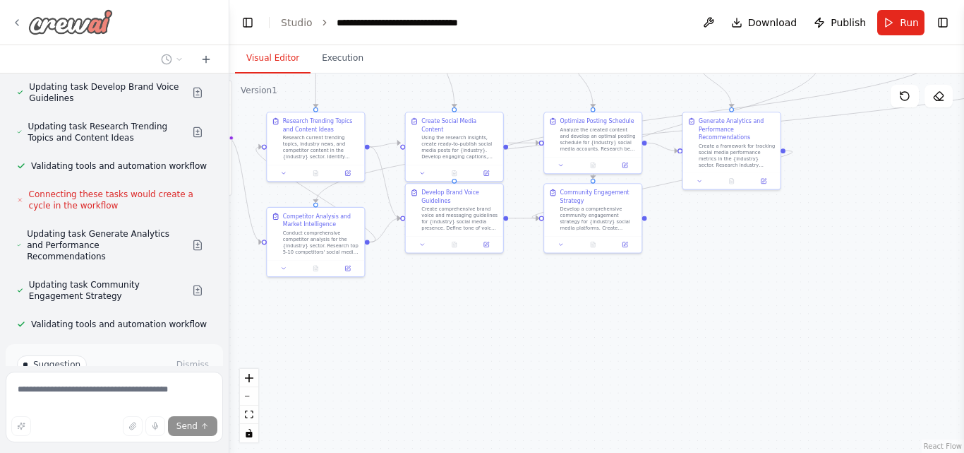
click at [18, 16] on div at bounding box center [62, 21] width 102 height 25
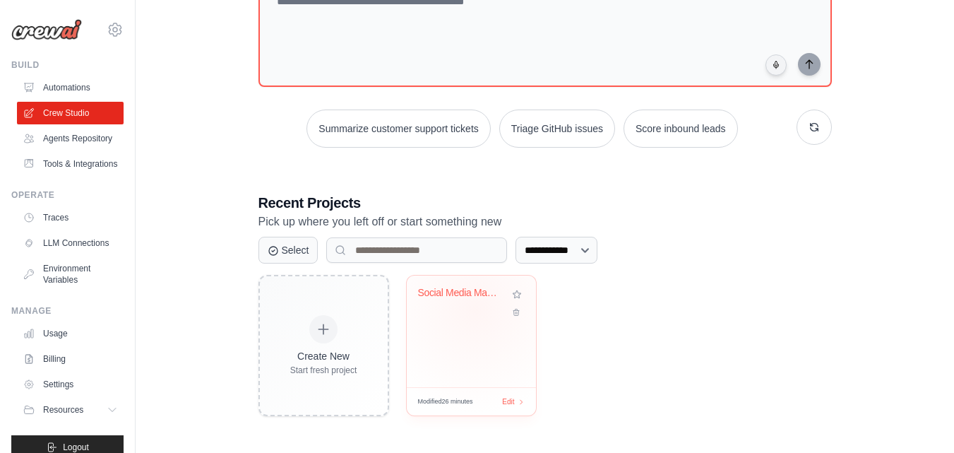
click at [475, 309] on div "Social Media Management Automation" at bounding box center [471, 303] width 107 height 32
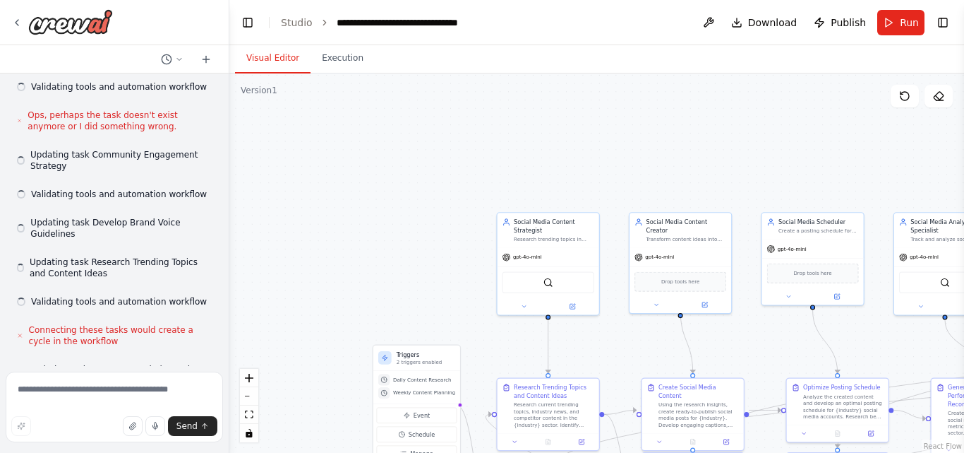
scroll to position [4173, 0]
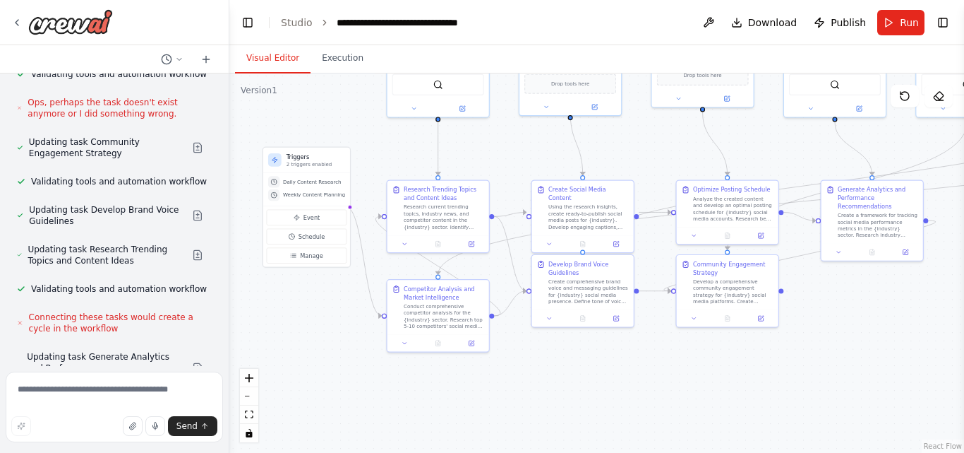
drag, startPoint x: 453, startPoint y: 299, endPoint x: 343, endPoint y: 102, distance: 226.3
click at [343, 102] on div ".deletable-edge-delete-btn { width: 20px; height: 20px; border: 0px solid #ffff…" at bounding box center [596, 262] width 735 height 379
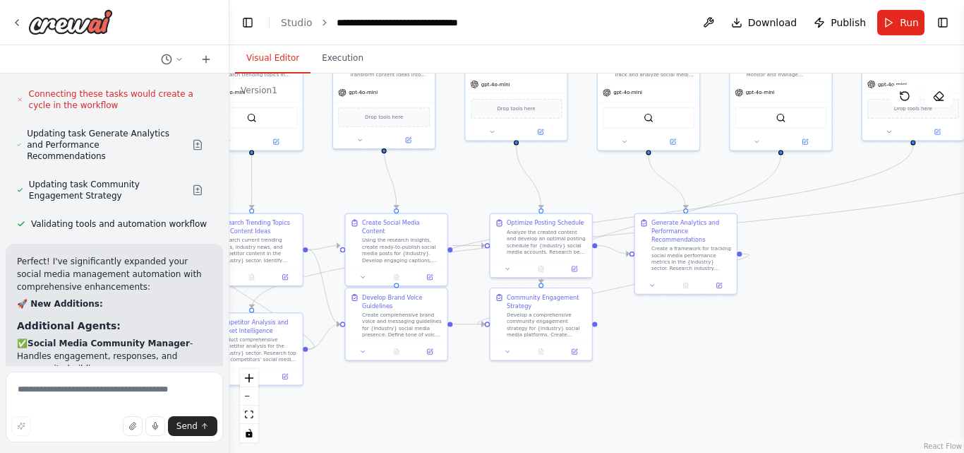
drag, startPoint x: 577, startPoint y: 401, endPoint x: 390, endPoint y: 434, distance: 189.3
click at [390, 434] on div ".deletable-edge-delete-btn { width: 20px; height: 20px; border: 0px solid #ffff…" at bounding box center [596, 262] width 735 height 379
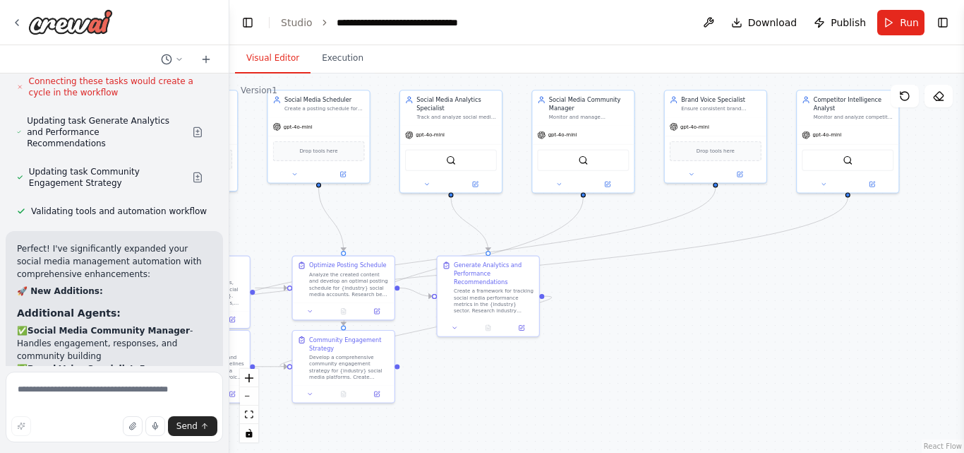
scroll to position [4422, 0]
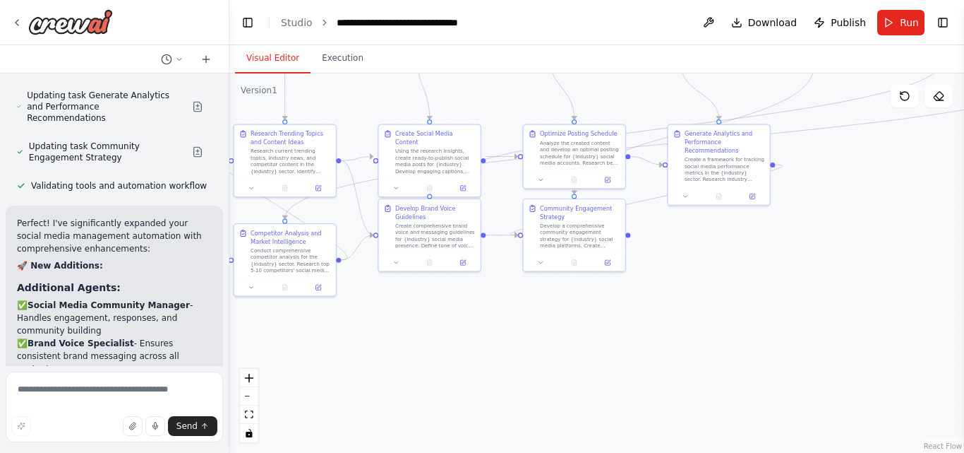
drag, startPoint x: 798, startPoint y: 396, endPoint x: 835, endPoint y: 307, distance: 96.2
click at [835, 307] on div ".deletable-edge-delete-btn { width: 20px; height: 20px; border: 0px solid #ffff…" at bounding box center [596, 262] width 735 height 379
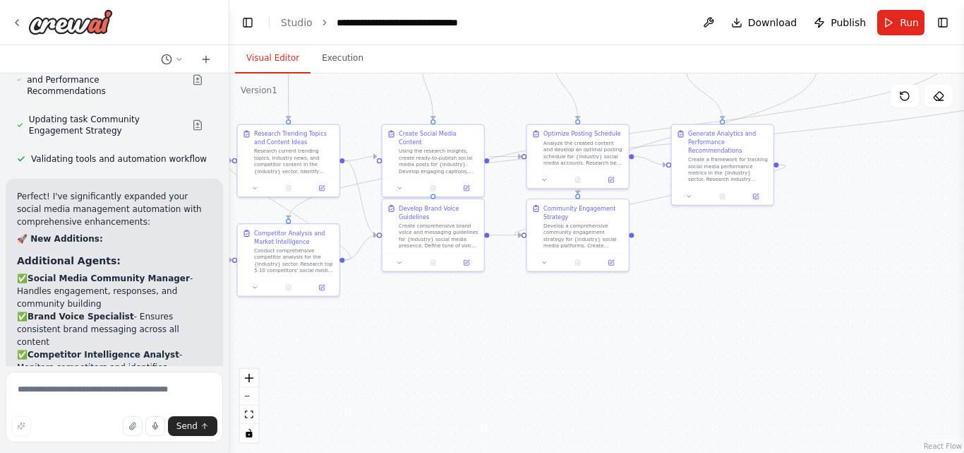
scroll to position [4474, 0]
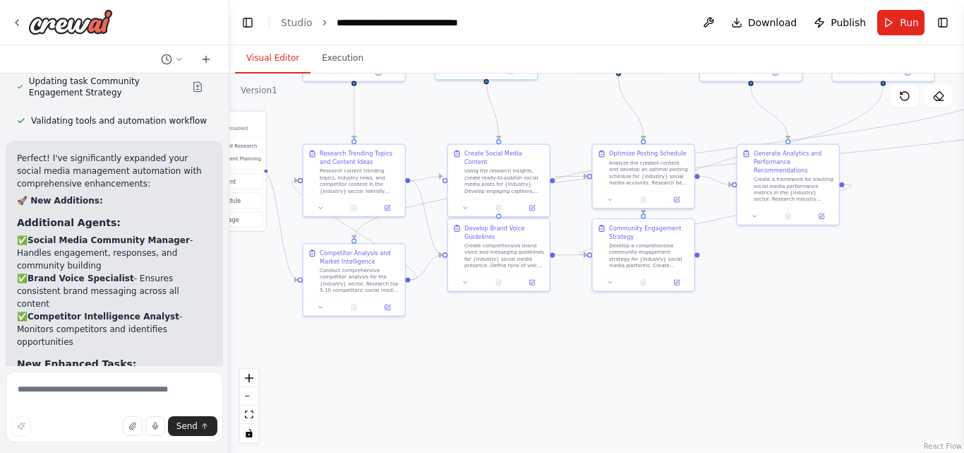
drag, startPoint x: 496, startPoint y: 379, endPoint x: 562, endPoint y: 399, distance: 68.6
click at [562, 399] on div ".deletable-edge-delete-btn { width: 20px; height: 20px; border: 0px solid #ffff…" at bounding box center [596, 262] width 735 height 379
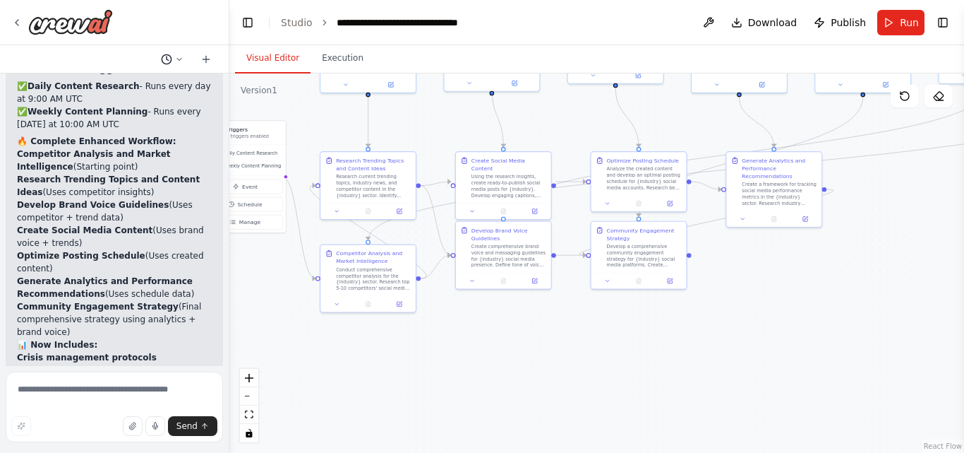
scroll to position [4923, 0]
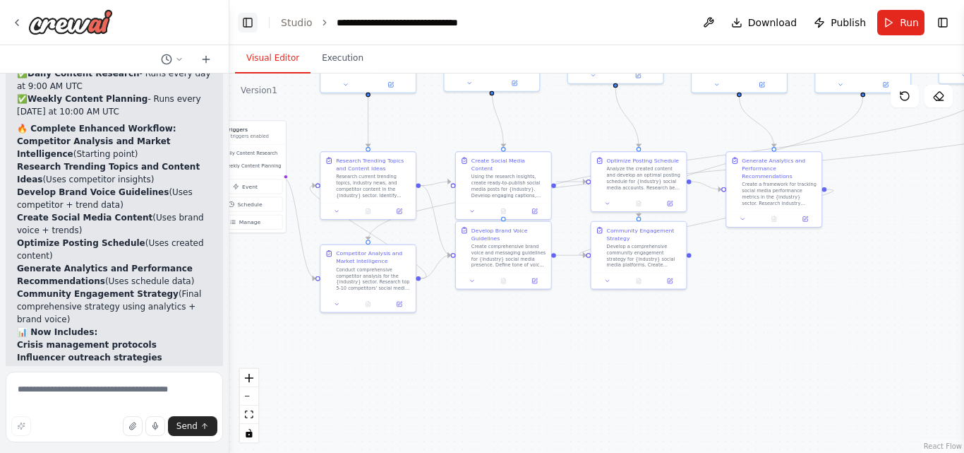
click at [248, 25] on button "Toggle Left Sidebar" at bounding box center [248, 23] width 20 height 20
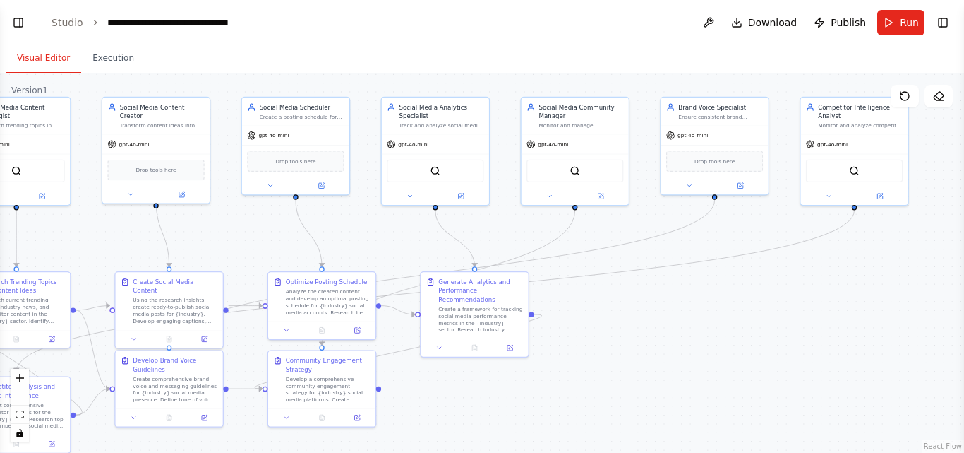
drag, startPoint x: 585, startPoint y: 244, endPoint x: 520, endPoint y: 376, distance: 147.1
click at [520, 376] on div ".deletable-edge-delete-btn { width: 20px; height: 20px; border: 0px solid #ffff…" at bounding box center [482, 262] width 964 height 379
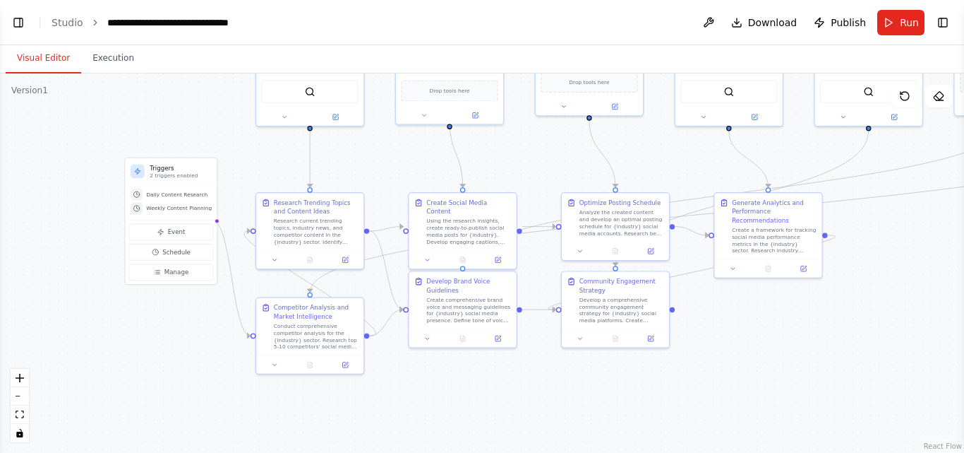
drag, startPoint x: 499, startPoint y: 414, endPoint x: 793, endPoint y: 335, distance: 304.2
click at [793, 335] on div ".deletable-edge-delete-btn { width: 20px; height: 20px; border: 0px solid #ffff…" at bounding box center [482, 262] width 964 height 379
click at [16, 30] on button "Toggle Left Sidebar" at bounding box center [18, 23] width 20 height 20
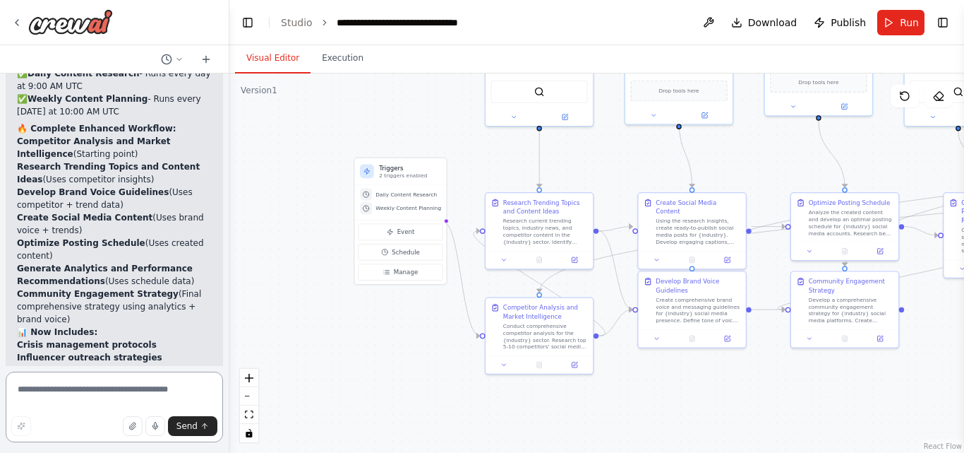
click at [68, 400] on textarea at bounding box center [114, 406] width 217 height 71
type textarea "**********"
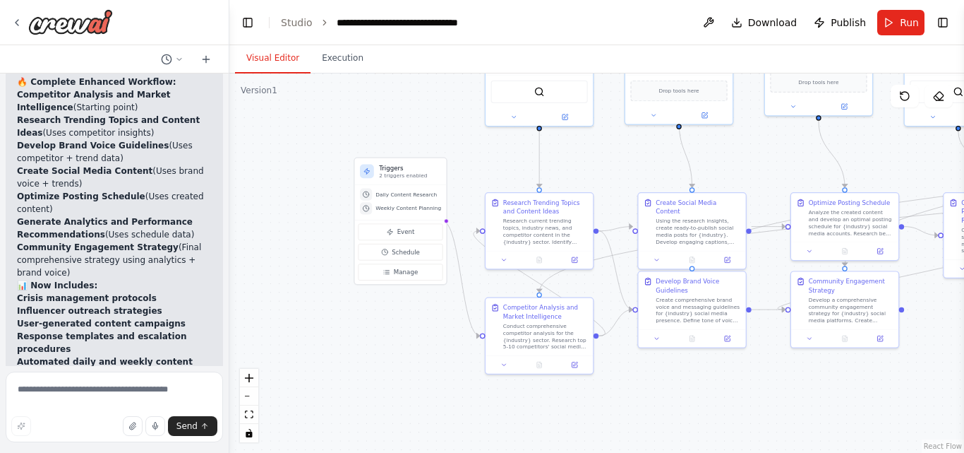
scroll to position [4992, 0]
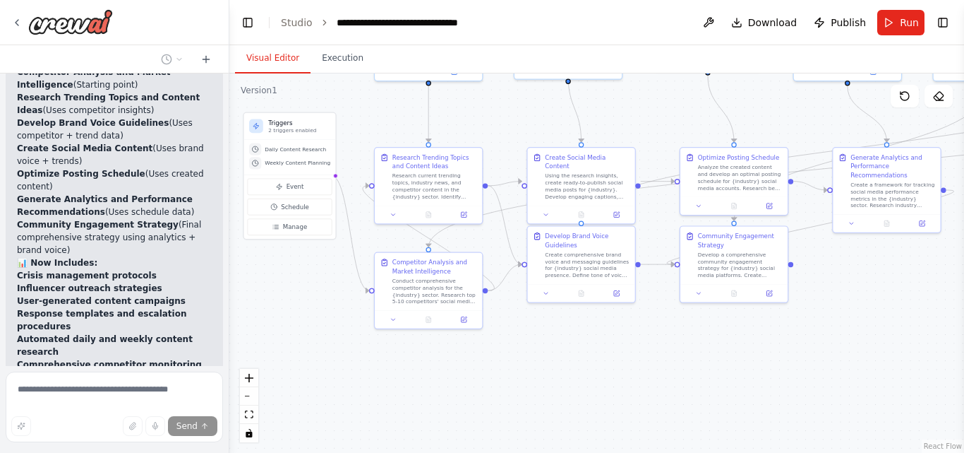
drag, startPoint x: 418, startPoint y: 417, endPoint x: 307, endPoint y: 371, distance: 119.7
click at [307, 371] on div ".deletable-edge-delete-btn { width: 20px; height: 20px; border: 0px solid #ffff…" at bounding box center [596, 262] width 735 height 379
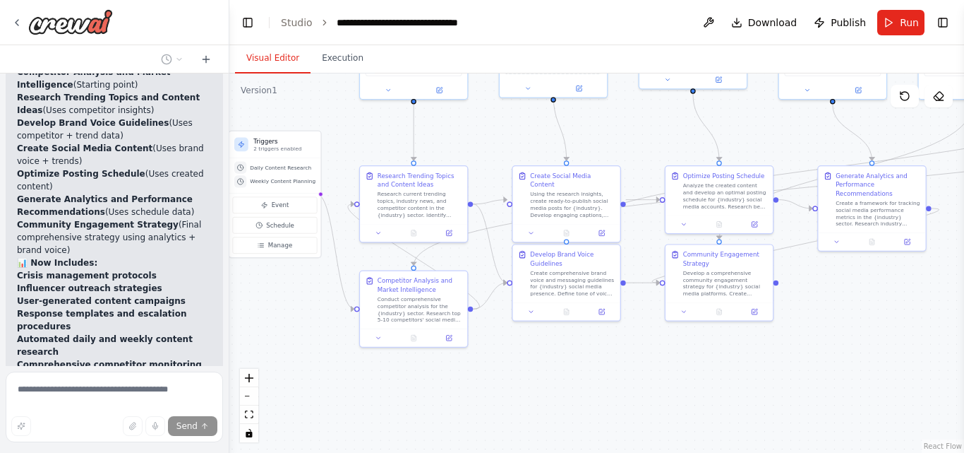
drag, startPoint x: 515, startPoint y: 391, endPoint x: 501, endPoint y: 409, distance: 23.6
click at [501, 409] on div ".deletable-edge-delete-btn { width: 20px; height: 20px; border: 0px solid #ffff…" at bounding box center [596, 262] width 735 height 379
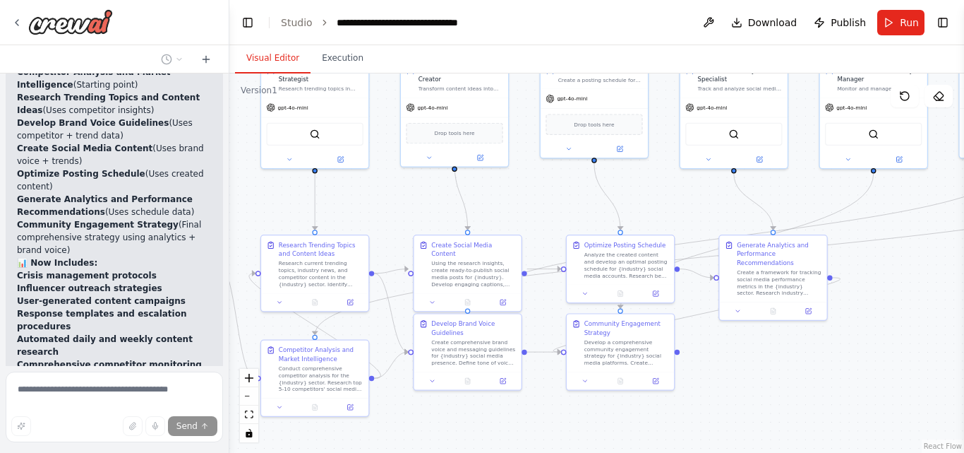
drag, startPoint x: 549, startPoint y: 380, endPoint x: 450, endPoint y: 448, distance: 120.3
click at [450, 448] on div ".deletable-edge-delete-btn { width: 20px; height: 20px; border: 0px solid #ffff…" at bounding box center [596, 262] width 735 height 379
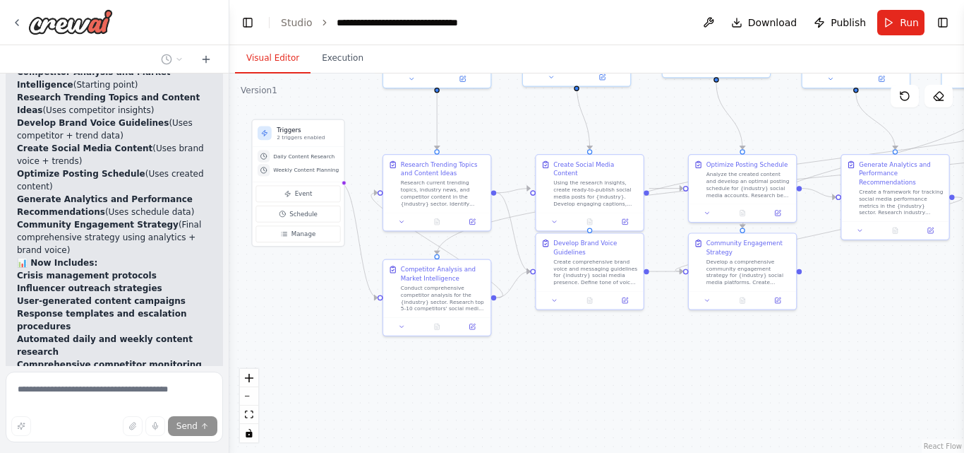
drag, startPoint x: 450, startPoint y: 448, endPoint x: 573, endPoint y: 368, distance: 146.3
click at [573, 368] on div ".deletable-edge-delete-btn { width: 20px; height: 20px; border: 0px solid #ffff…" at bounding box center [596, 262] width 735 height 379
drag, startPoint x: 573, startPoint y: 368, endPoint x: 184, endPoint y: 345, distance: 389.0
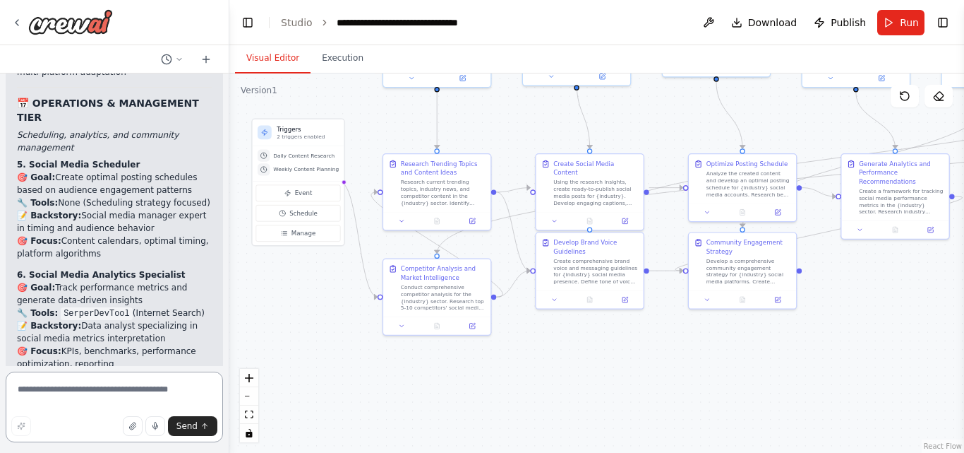
scroll to position [6188, 0]
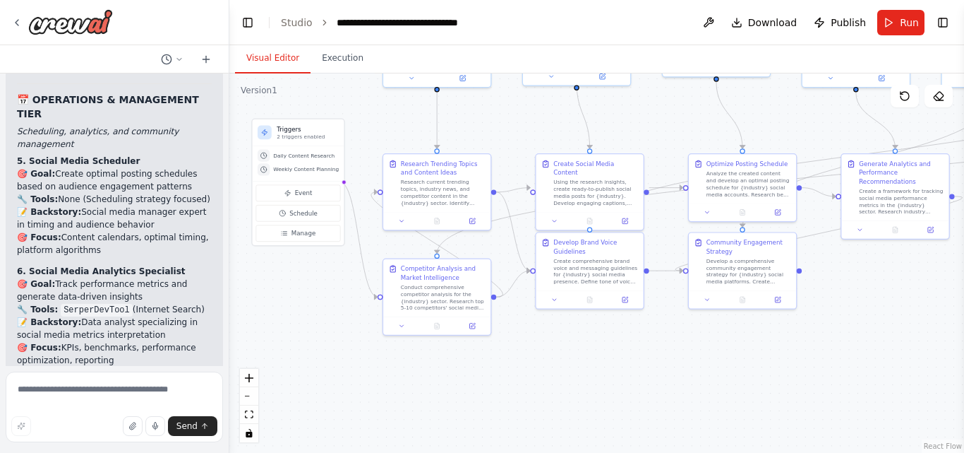
click at [140, 321] on div "📋 Systematic Organization: All AI Agents 🎯 Social Media Management Automation C…" at bounding box center [114, 95] width 217 height 1397
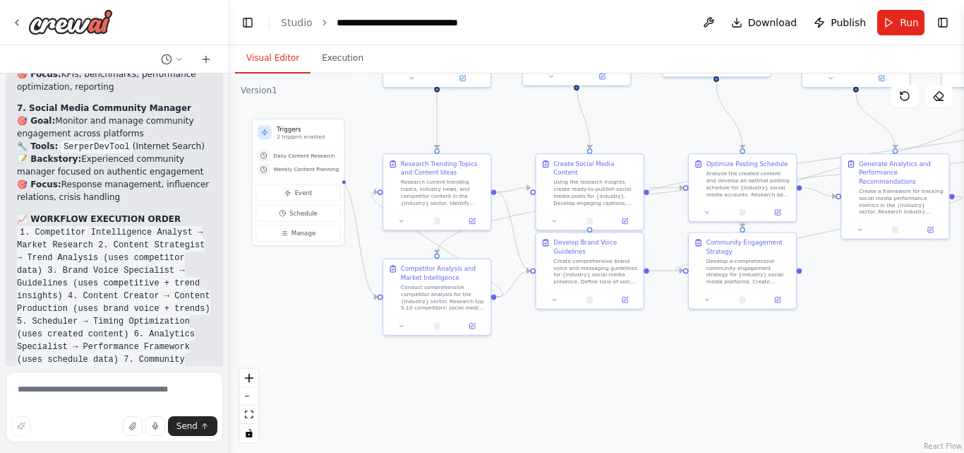
scroll to position [6507, 0]
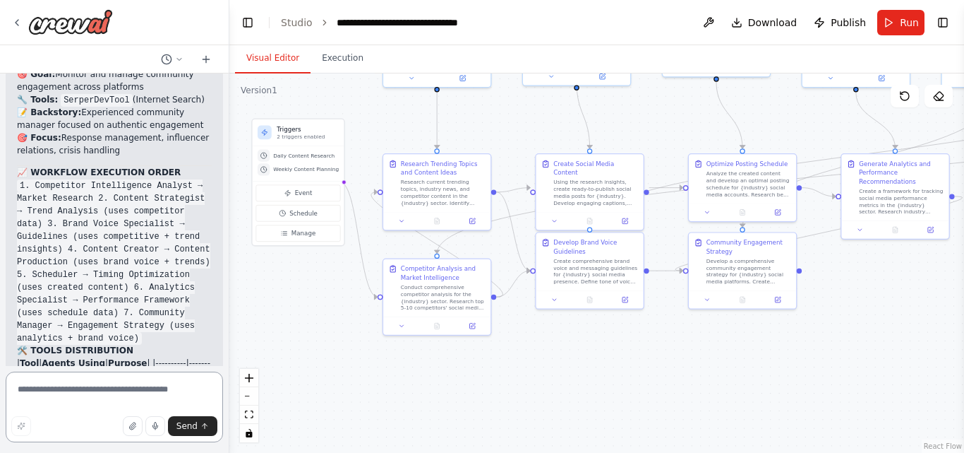
click at [58, 397] on textarea at bounding box center [114, 406] width 217 height 71
click at [47, 395] on textarea "**********" at bounding box center [114, 406] width 217 height 71
click at [140, 391] on textarea "**********" at bounding box center [114, 406] width 217 height 71
click at [152, 395] on textarea "**********" at bounding box center [114, 406] width 217 height 71
type textarea "**********"
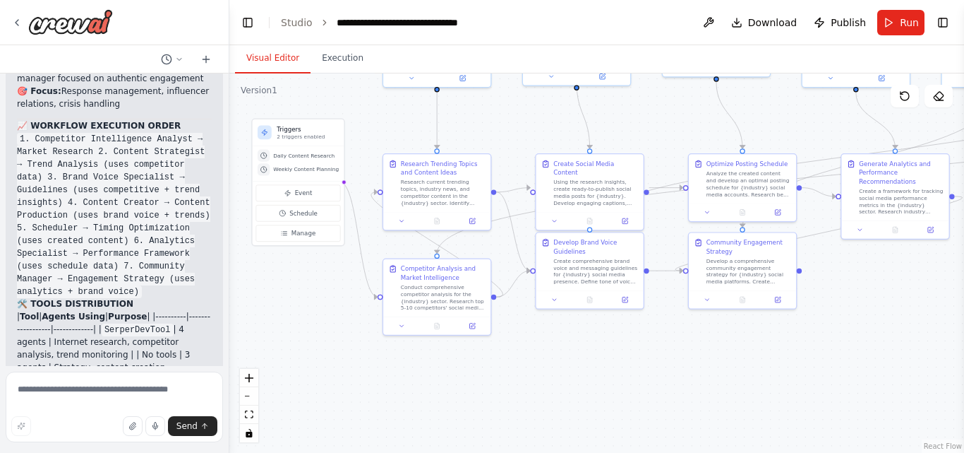
scroll to position [6577, 0]
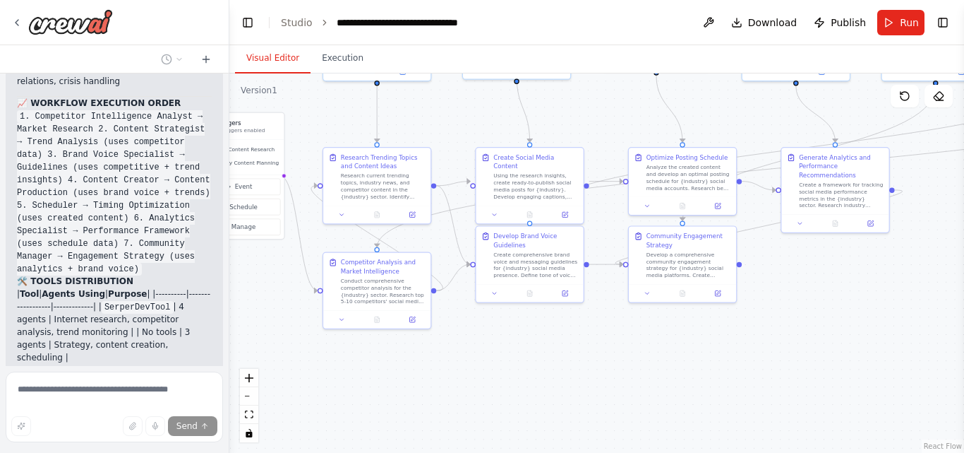
drag, startPoint x: 571, startPoint y: 395, endPoint x: 512, endPoint y: 388, distance: 59.6
click at [512, 388] on div ".deletable-edge-delete-btn { width: 20px; height: 20px; border: 0px solid #ffff…" at bounding box center [596, 262] width 735 height 379
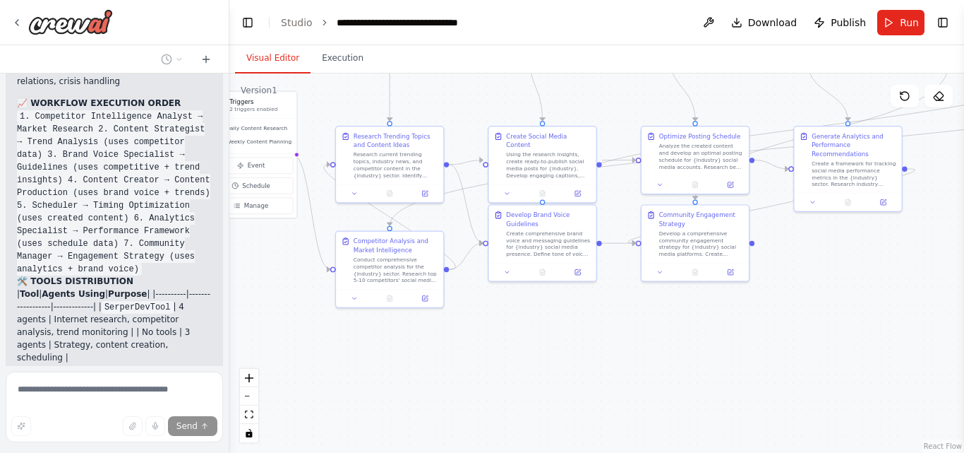
drag, startPoint x: 512, startPoint y: 388, endPoint x: 532, endPoint y: 371, distance: 26.6
click at [532, 371] on div ".deletable-edge-delete-btn { width: 20px; height: 20px; border: 0px solid #ffff…" at bounding box center [596, 262] width 735 height 379
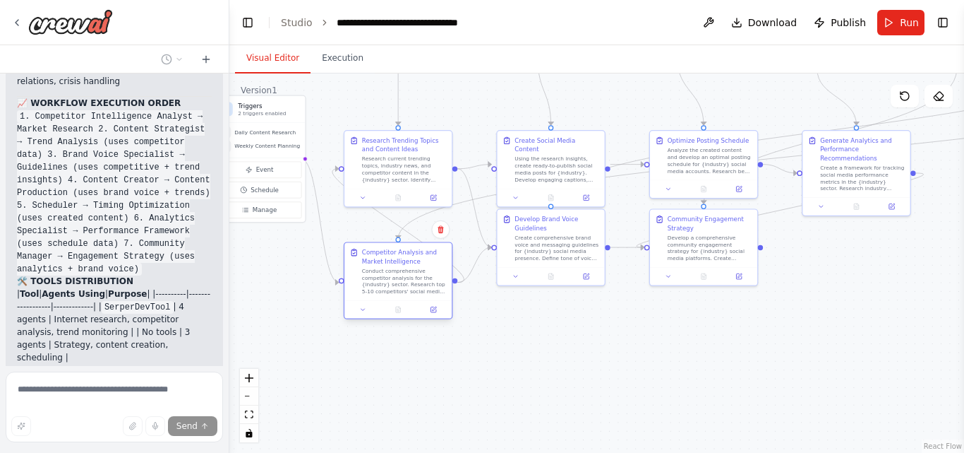
click at [397, 304] on div "Competitor Analysis and Market Intelligence Conduct comprehensive competitor an…" at bounding box center [398, 279] width 109 height 77
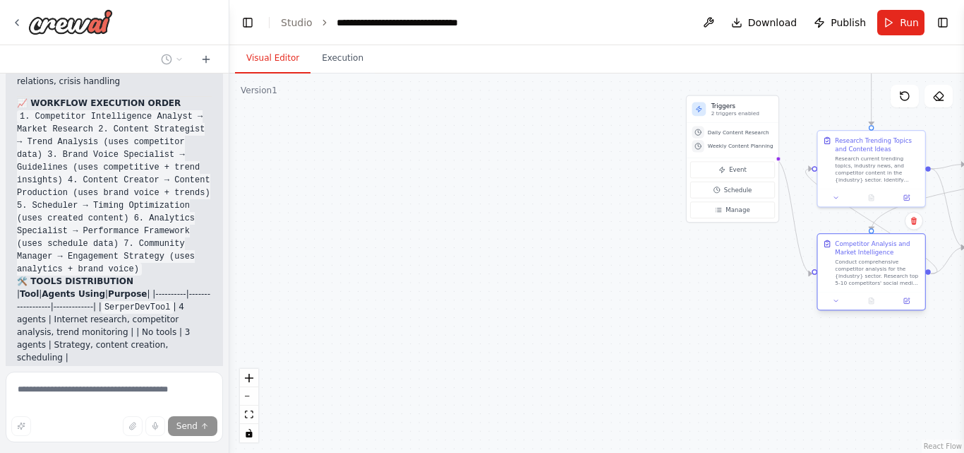
click at [876, 294] on div at bounding box center [871, 301] width 107 height 18
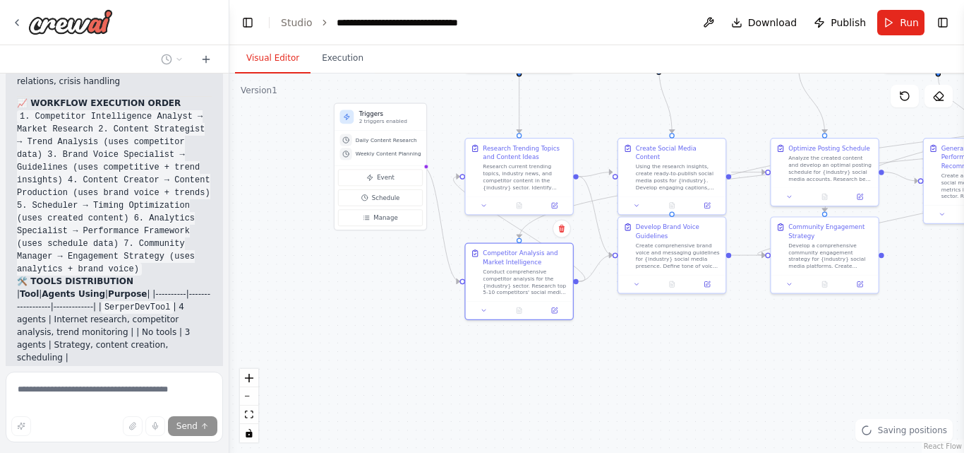
drag, startPoint x: 723, startPoint y: 357, endPoint x: 365, endPoint y: 365, distance: 358.0
click at [365, 365] on div ".deletable-edge-delete-btn { width: 20px; height: 20px; border: 0px solid #ffff…" at bounding box center [596, 262] width 735 height 379
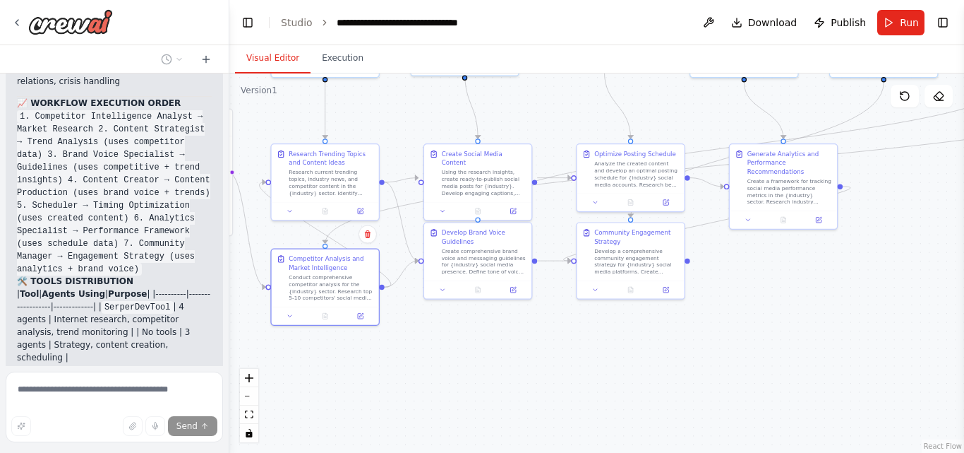
drag, startPoint x: 690, startPoint y: 375, endPoint x: 497, endPoint y: 381, distance: 192.9
click at [497, 381] on div ".deletable-edge-delete-btn { width: 20px; height: 20px; border: 0px solid #ffff…" at bounding box center [596, 262] width 735 height 379
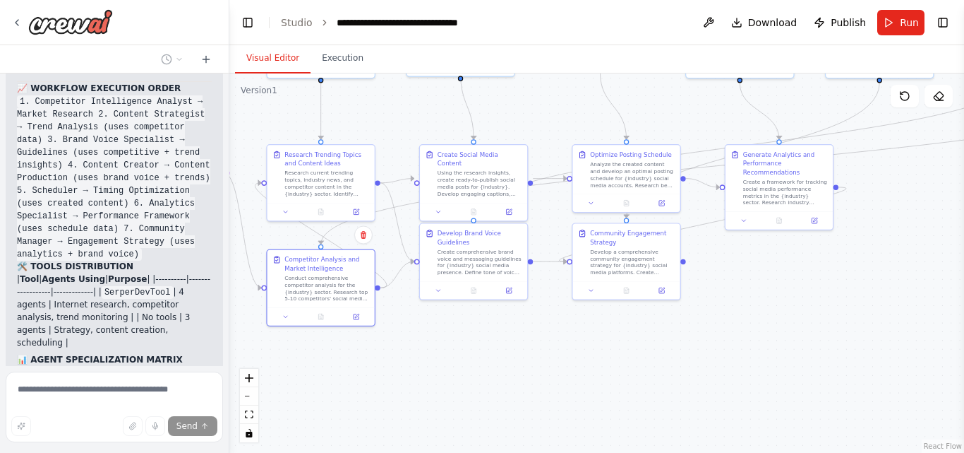
scroll to position [6581, 0]
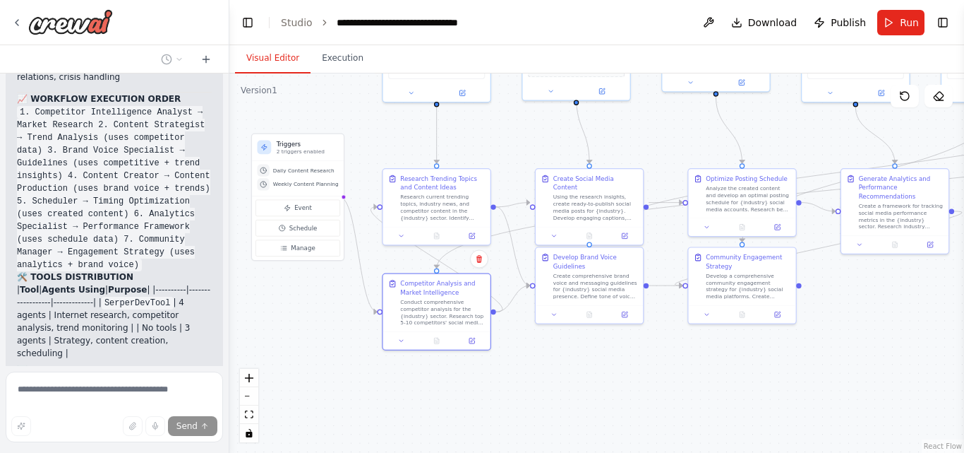
drag, startPoint x: 388, startPoint y: 363, endPoint x: 504, endPoint y: 386, distance: 118.1
click at [504, 386] on div ".deletable-edge-delete-btn { width: 20px; height: 20px; border: 0px solid #ffff…" at bounding box center [596, 262] width 735 height 379
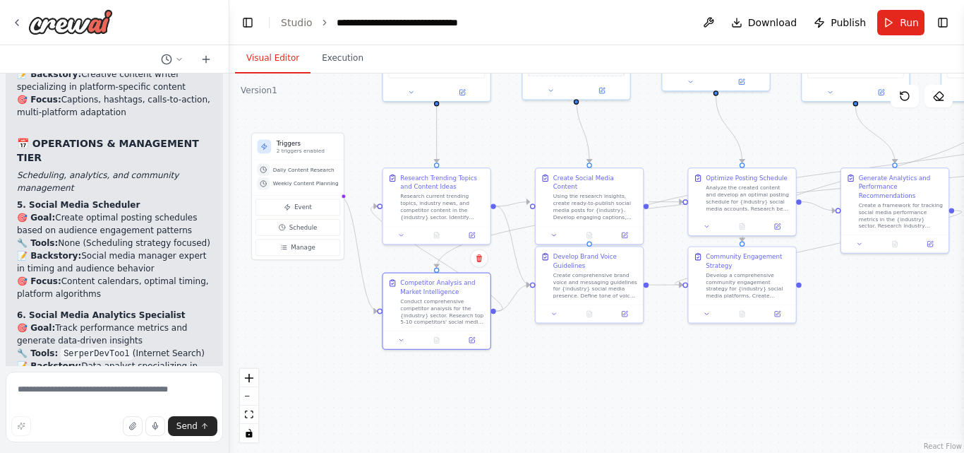
scroll to position [6135, 0]
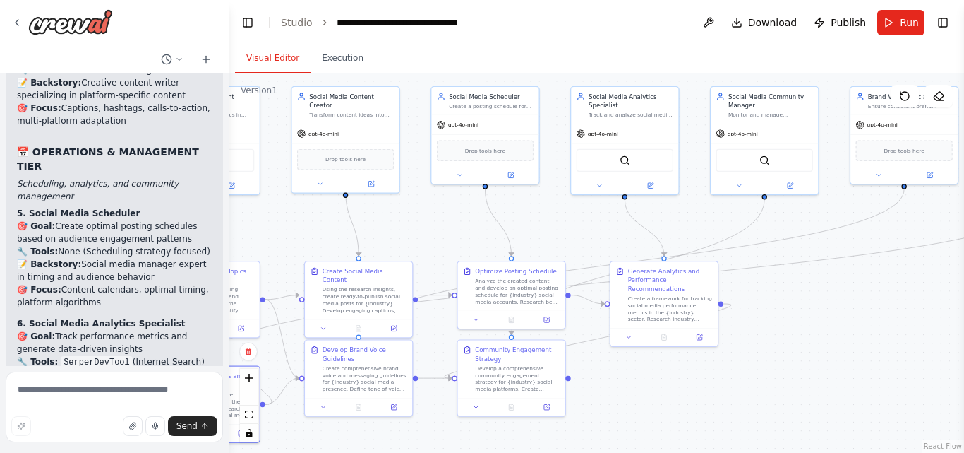
drag, startPoint x: 688, startPoint y: 378, endPoint x: 458, endPoint y: 472, distance: 249.0
click at [458, 452] on html "Create a crew that schedules and publishes social media content across multiple…" at bounding box center [482, 226] width 964 height 453
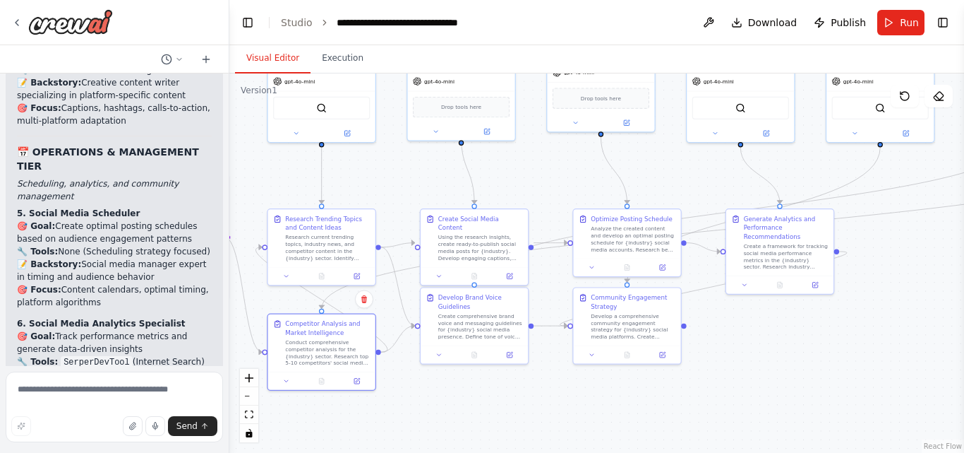
drag, startPoint x: 796, startPoint y: 408, endPoint x: 912, endPoint y: 356, distance: 127.7
click at [912, 356] on div ".deletable-edge-delete-btn { width: 20px; height: 20px; border: 0px solid #ffff…" at bounding box center [596, 262] width 735 height 379
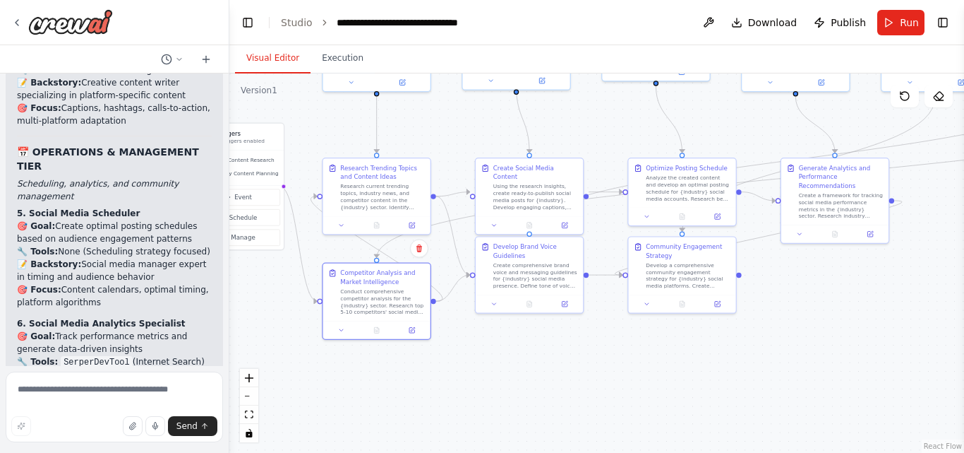
drag, startPoint x: 546, startPoint y: 424, endPoint x: 600, endPoint y: 373, distance: 74.4
click at [600, 373] on div ".deletable-edge-delete-btn { width: 20px; height: 20px; border: 0px solid #ffff…" at bounding box center [596, 262] width 735 height 379
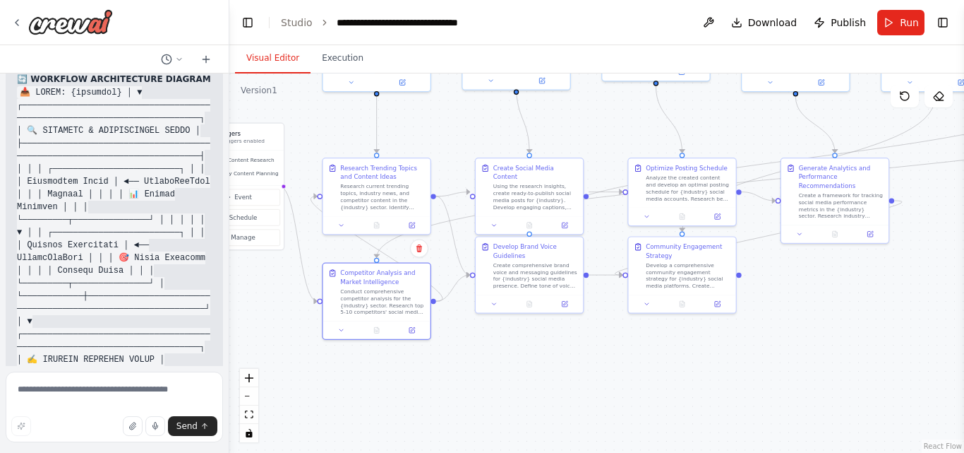
scroll to position [7240, 0]
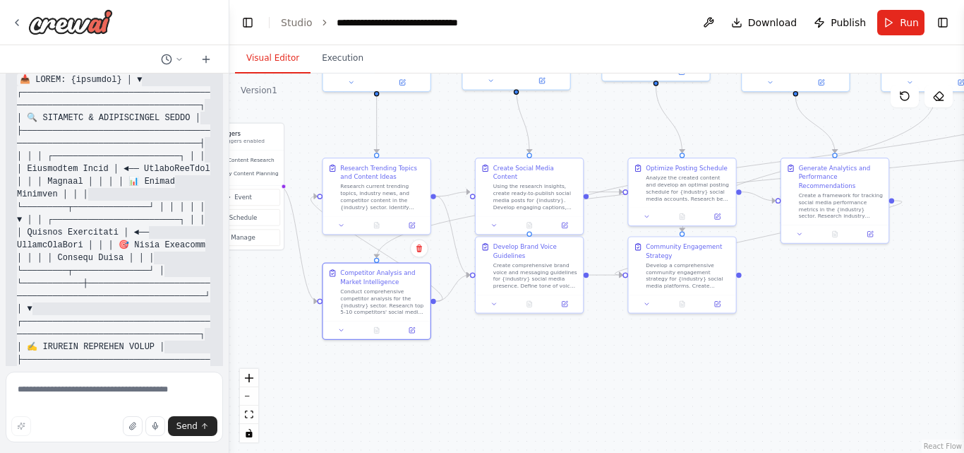
click at [186, 356] on div "Create a crew that schedules and publishes social media content across multiple…" at bounding box center [114, 219] width 229 height 292
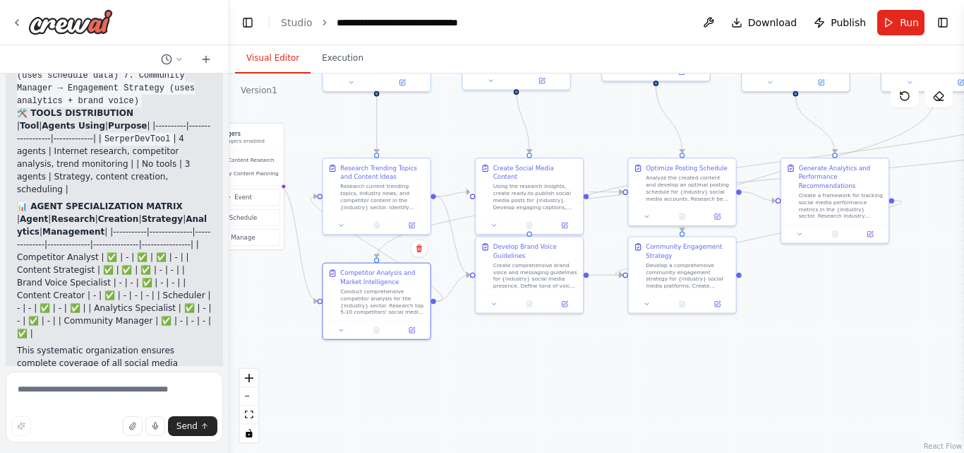
scroll to position [6772, 0]
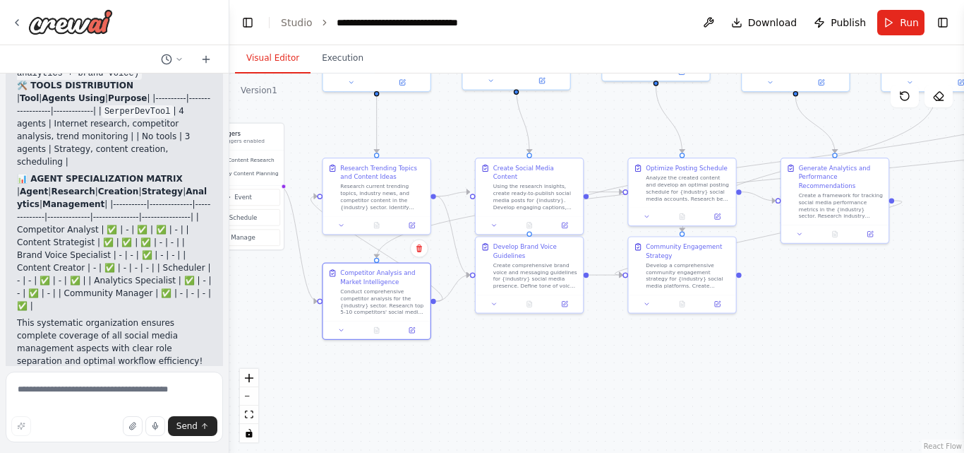
click at [188, 440] on button "Restore" at bounding box center [195, 450] width 60 height 20
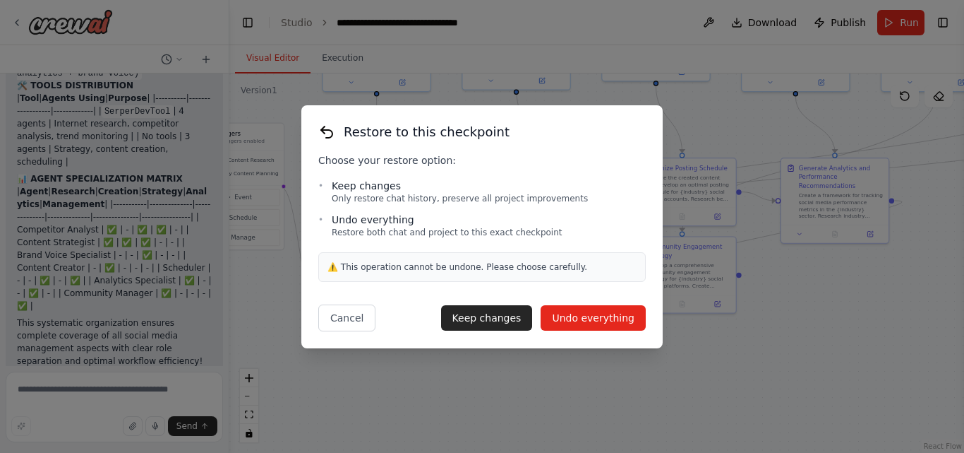
click at [580, 318] on button "Undo everything" at bounding box center [593, 317] width 105 height 25
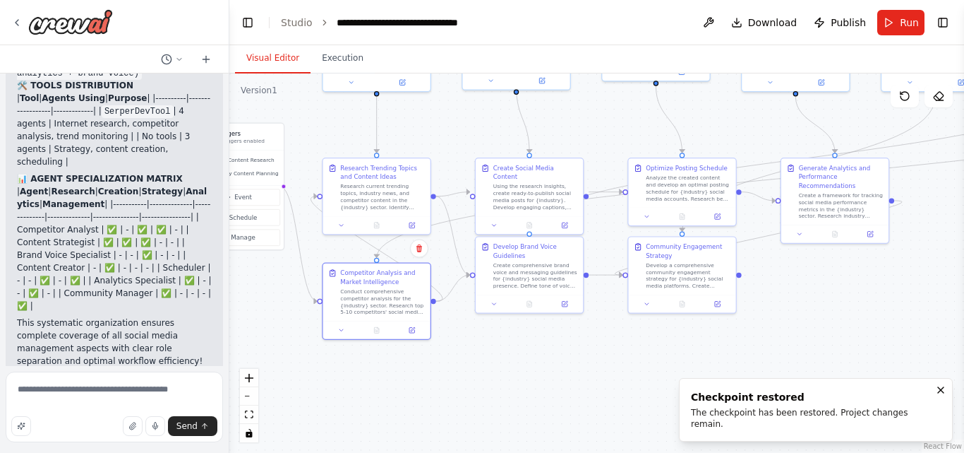
scroll to position [6507, 0]
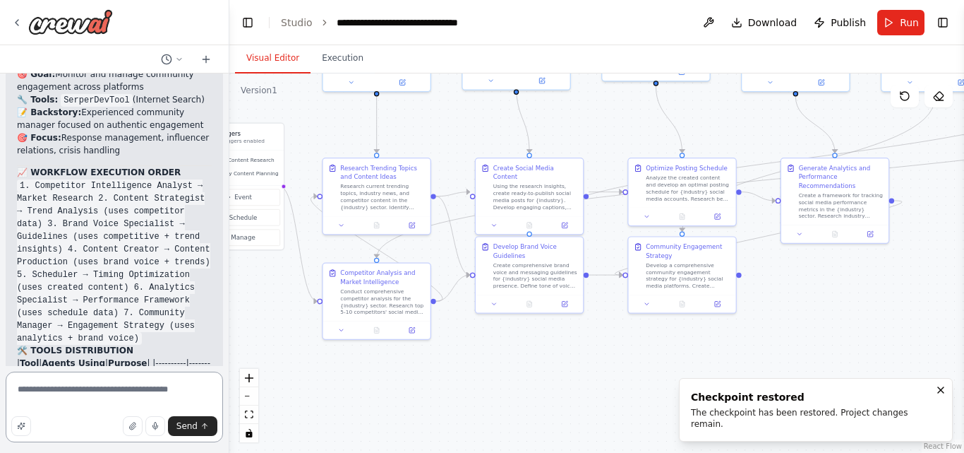
click at [167, 393] on textarea "**********" at bounding box center [114, 406] width 217 height 71
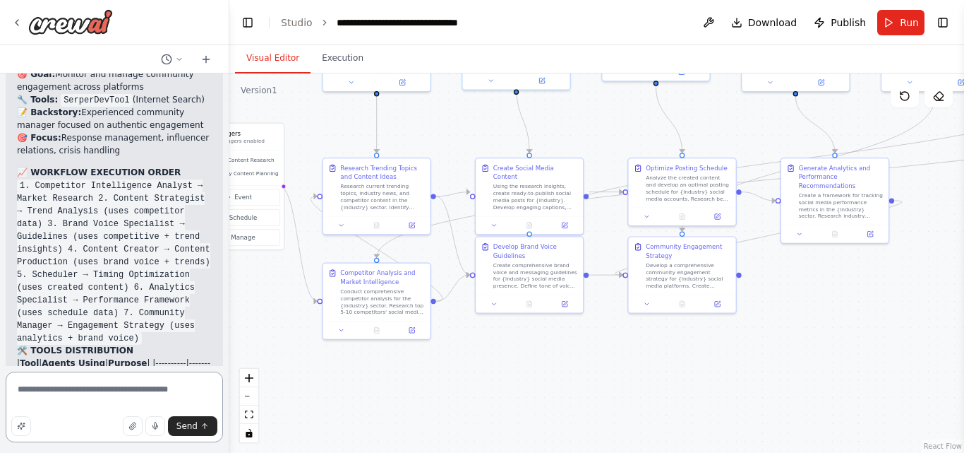
click at [49, 390] on textarea "**********" at bounding box center [114, 406] width 217 height 71
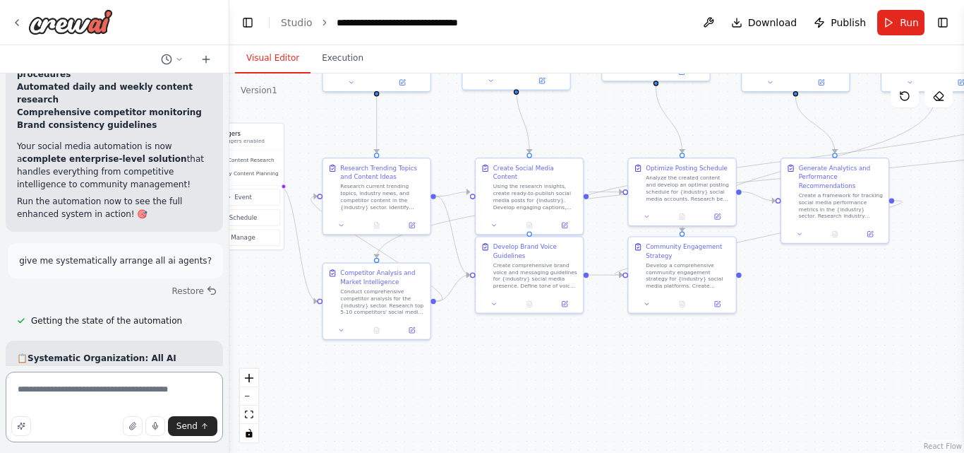
scroll to position [5242, 0]
drag, startPoint x: 33, startPoint y: 178, endPoint x: 186, endPoint y: 174, distance: 153.2
click at [156, 381] on strong "🎯 Social Media Management Automation Crew" at bounding box center [86, 392] width 139 height 23
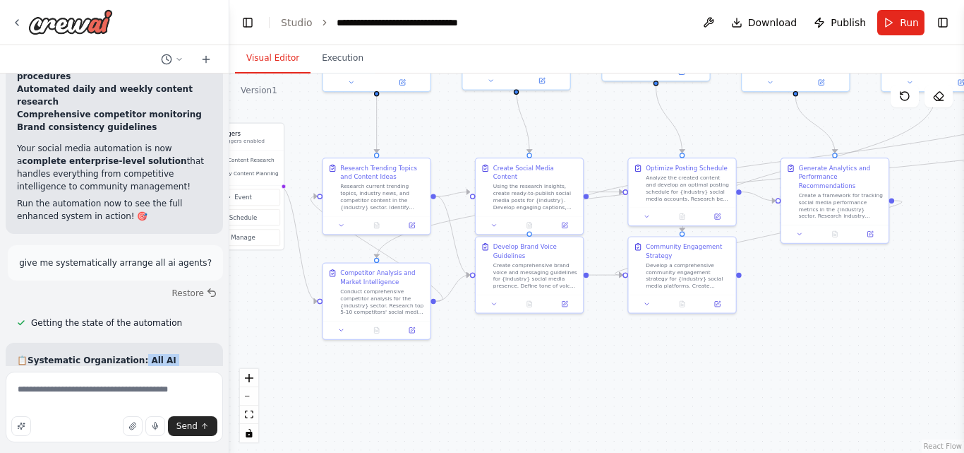
drag, startPoint x: 129, startPoint y: 162, endPoint x: 192, endPoint y: 174, distance: 63.8
copy div "All AI Agents 🎯 Social Media Management Automation"
click at [129, 390] on textarea "**********" at bounding box center [114, 406] width 217 height 71
click at [78, 393] on textarea "**********" at bounding box center [114, 406] width 217 height 71
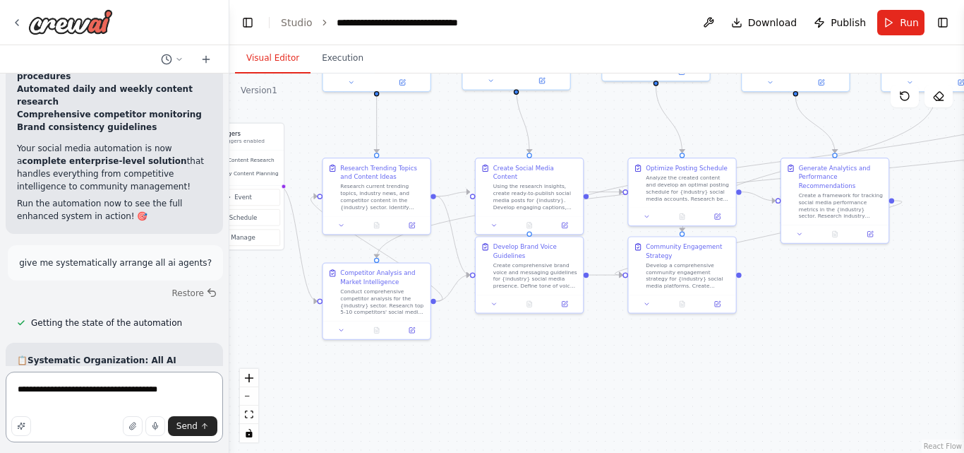
paste textarea "**********"
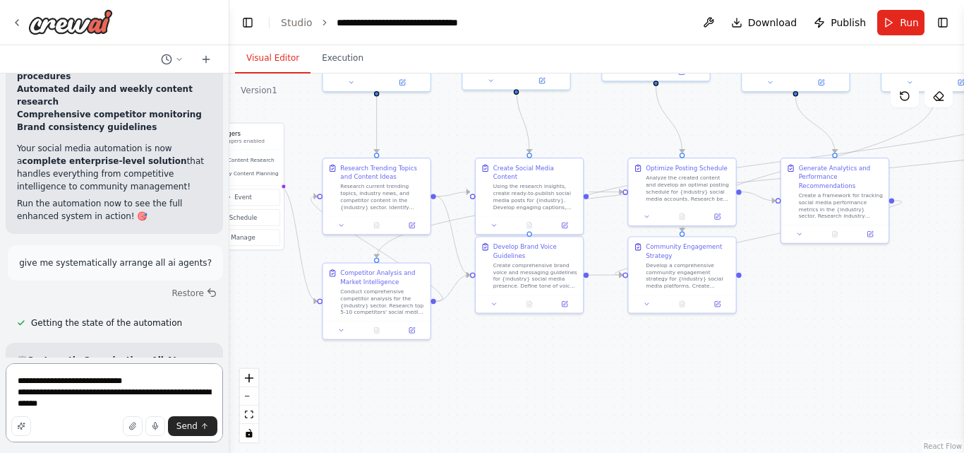
click at [87, 382] on textarea "**********" at bounding box center [114, 402] width 217 height 79
click at [100, 382] on textarea "**********" at bounding box center [114, 402] width 217 height 79
click at [31, 396] on textarea "**********" at bounding box center [114, 402] width 217 height 79
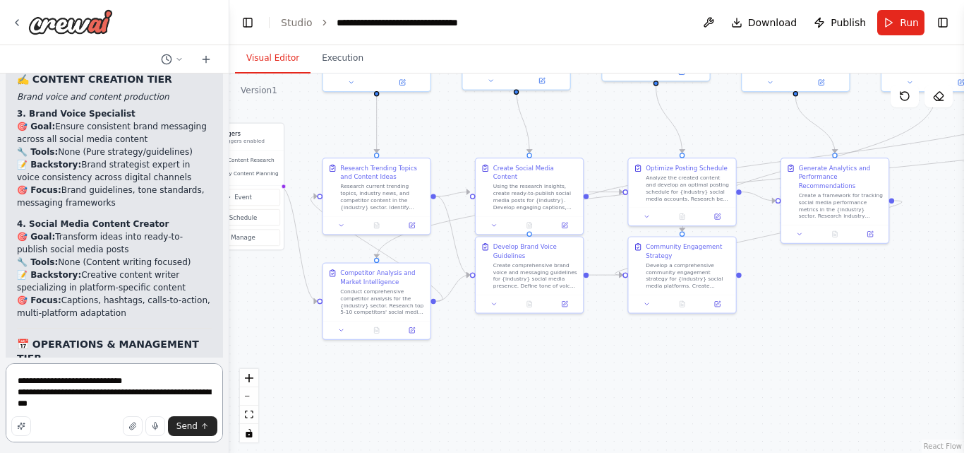
scroll to position [5972, 0]
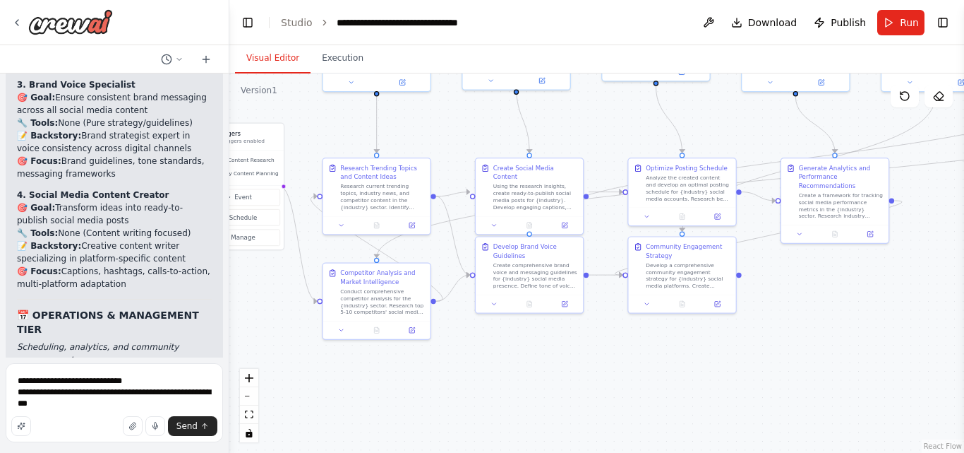
click at [80, 421] on div "Send" at bounding box center [114, 426] width 206 height 20
click at [41, 409] on textarea "**********" at bounding box center [114, 402] width 217 height 79
type textarea "**********"
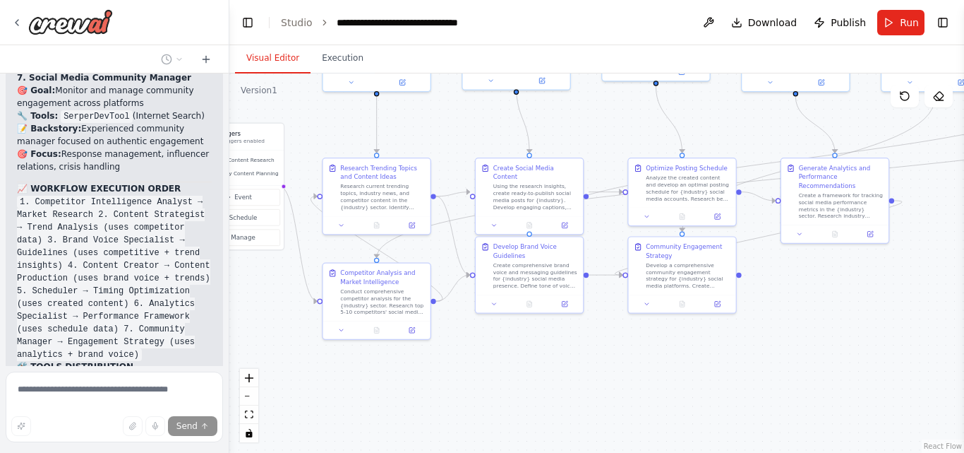
scroll to position [6483, 0]
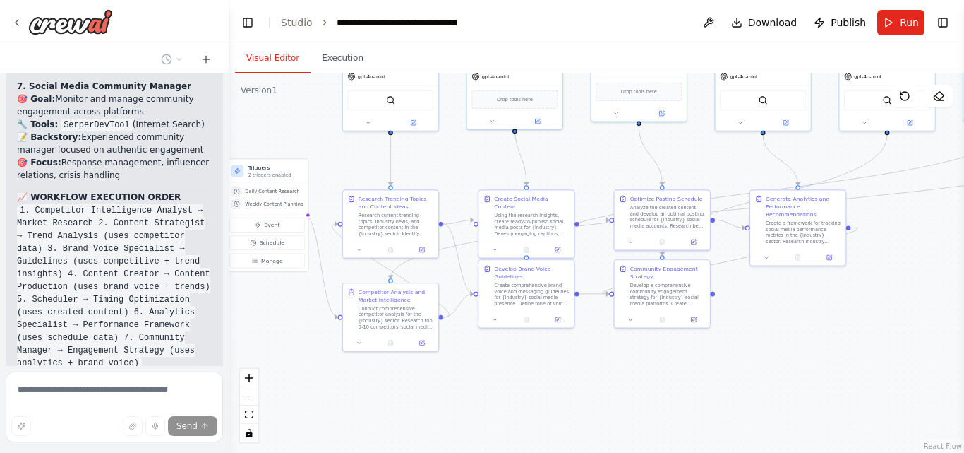
drag, startPoint x: 412, startPoint y: 383, endPoint x: 436, endPoint y: 390, distance: 24.1
click at [436, 390] on div ".deletable-edge-delete-btn { width: 20px; height: 20px; border: 0px solid #ffff…" at bounding box center [596, 262] width 735 height 379
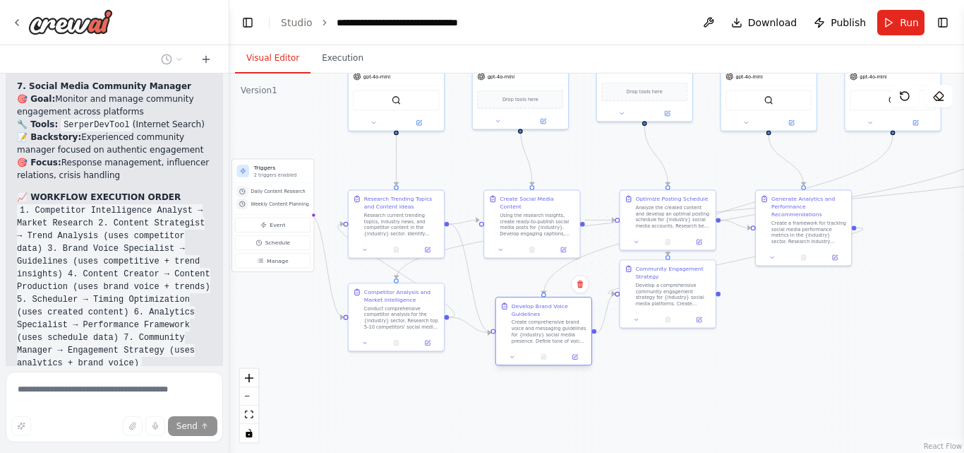
drag, startPoint x: 536, startPoint y: 285, endPoint x: 546, endPoint y: 324, distance: 40.8
click at [546, 324] on div "Create comprehensive brand voice and messaging guidelines for {industry} social…" at bounding box center [550, 331] width 76 height 25
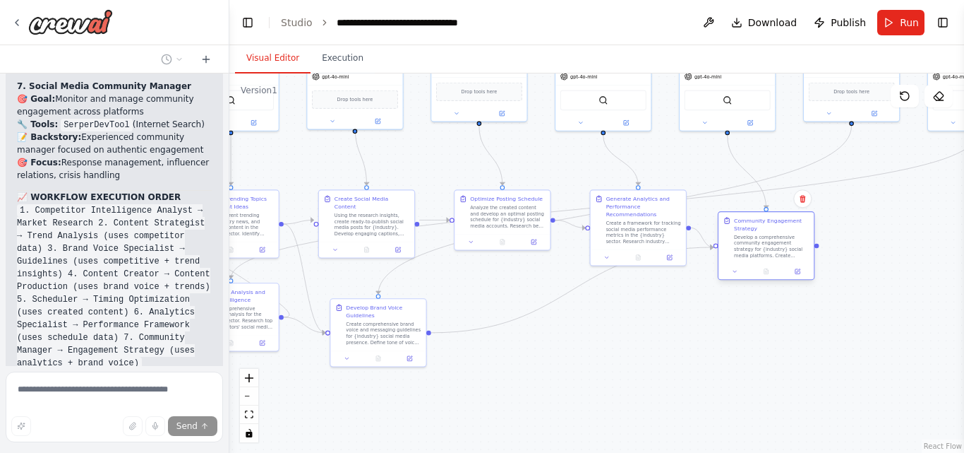
drag, startPoint x: 662, startPoint y: 309, endPoint x: 758, endPoint y: 261, distance: 108.0
click at [758, 261] on div "Community Engagement Strategy Develop a comprehensive community engagement stra…" at bounding box center [766, 238] width 95 height 52
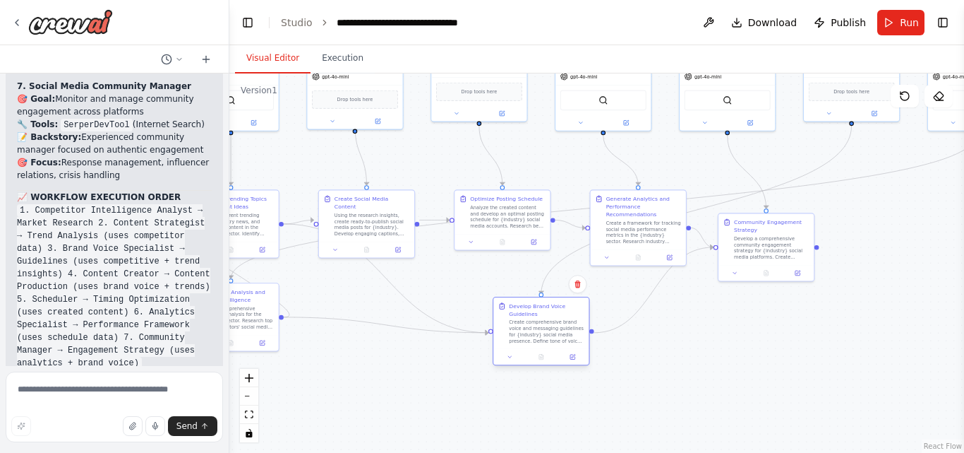
drag, startPoint x: 380, startPoint y: 347, endPoint x: 544, endPoint y: 346, distance: 163.8
click at [544, 346] on div "Develop Brand Voice Guidelines Create comprehensive brand voice and messaging g…" at bounding box center [541, 323] width 95 height 52
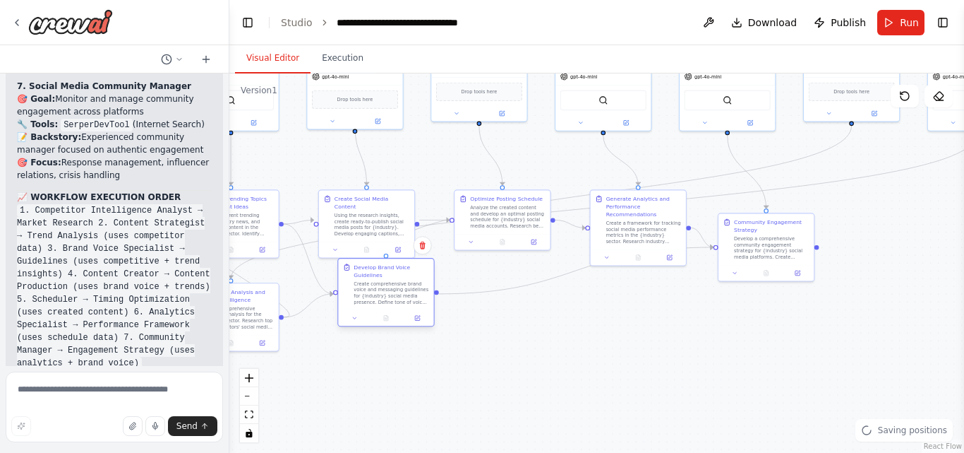
drag, startPoint x: 544, startPoint y: 346, endPoint x: 385, endPoint y: 304, distance: 164.2
click at [385, 304] on div "Develop Brand Voice Guidelines Create comprehensive brand voice and messaging g…" at bounding box center [385, 284] width 95 height 52
drag, startPoint x: 385, startPoint y: 304, endPoint x: 366, endPoint y: 328, distance: 29.7
click at [366, 328] on div "Create comprehensive brand voice and messaging guidelines for {industry} social…" at bounding box center [376, 316] width 76 height 25
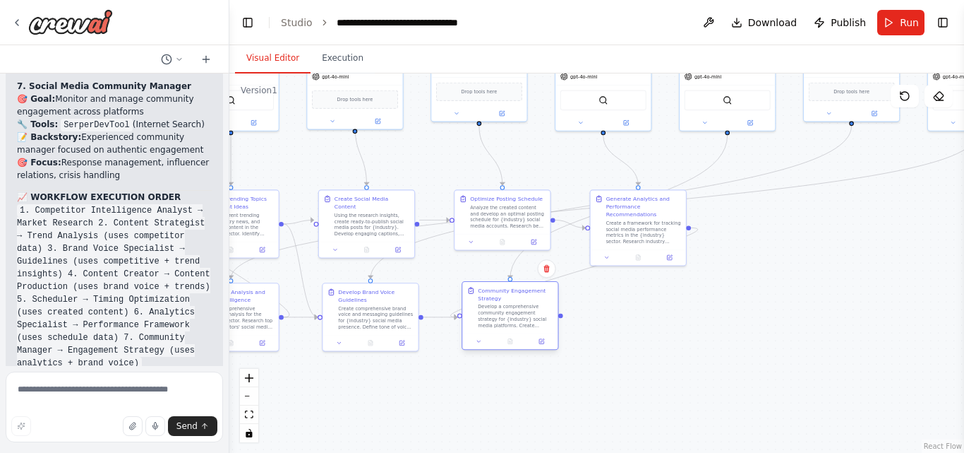
drag, startPoint x: 763, startPoint y: 254, endPoint x: 504, endPoint y: 325, distance: 268.7
click at [504, 325] on div "Develop a comprehensive community engagement strategy for {industry} social med…" at bounding box center [516, 316] width 76 height 25
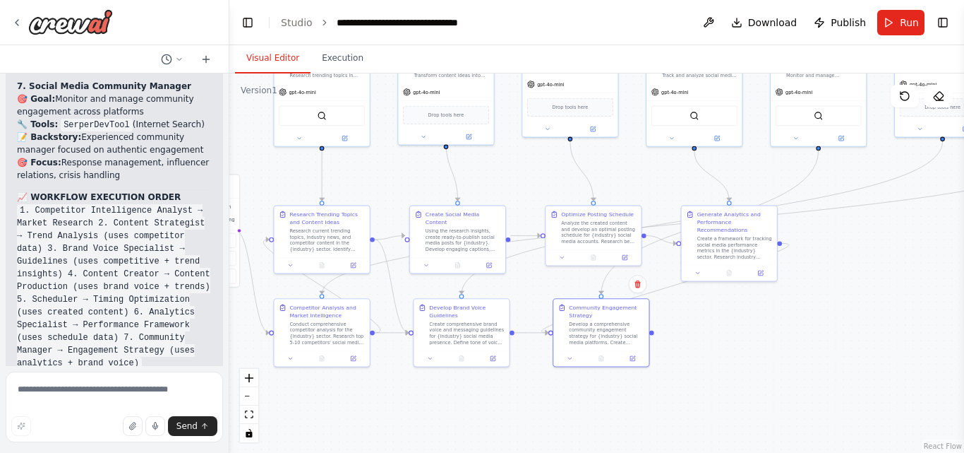
drag, startPoint x: 419, startPoint y: 403, endPoint x: 510, endPoint y: 419, distance: 92.4
click at [510, 419] on div ".deletable-edge-delete-btn { width: 20px; height: 20px; border: 0px solid #ffff…" at bounding box center [596, 262] width 735 height 379
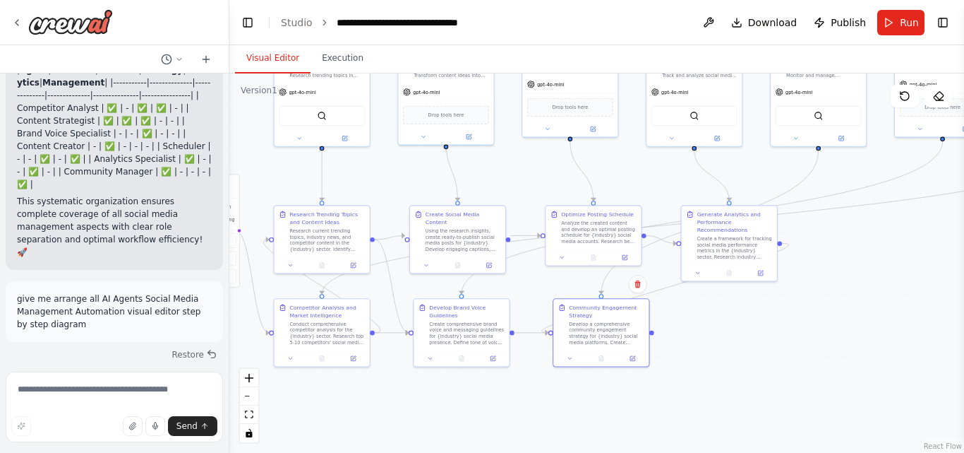
scroll to position [6906, 0]
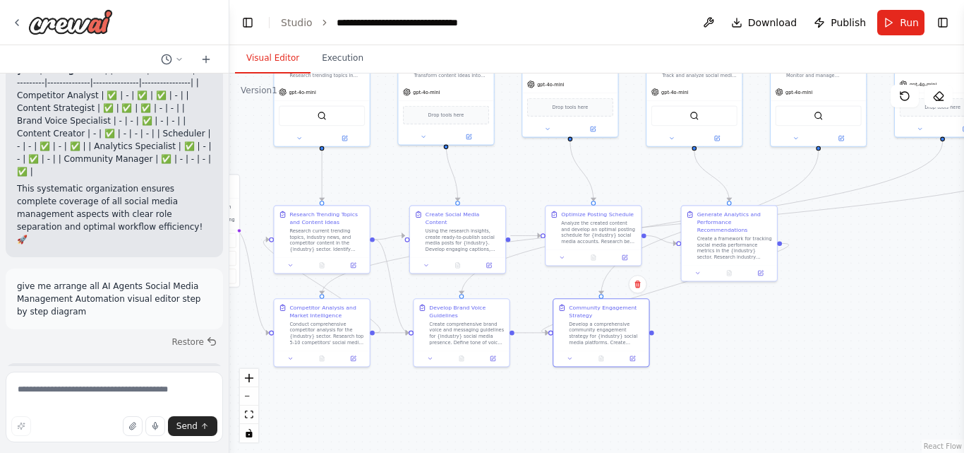
drag, startPoint x: 279, startPoint y: 480, endPoint x: 192, endPoint y: 349, distance: 157.4
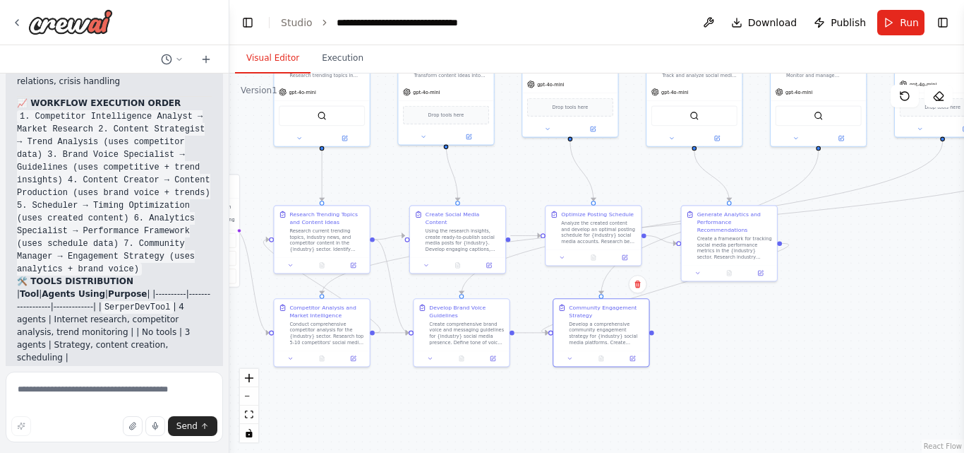
scroll to position [6698, 0]
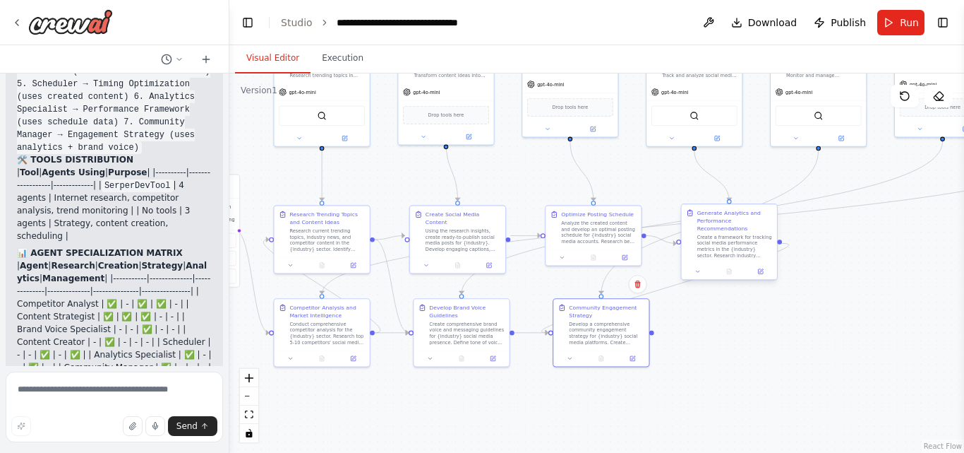
click at [730, 235] on div "Generate Analytics and Performance Recommendations Create a framework for track…" at bounding box center [729, 241] width 97 height 76
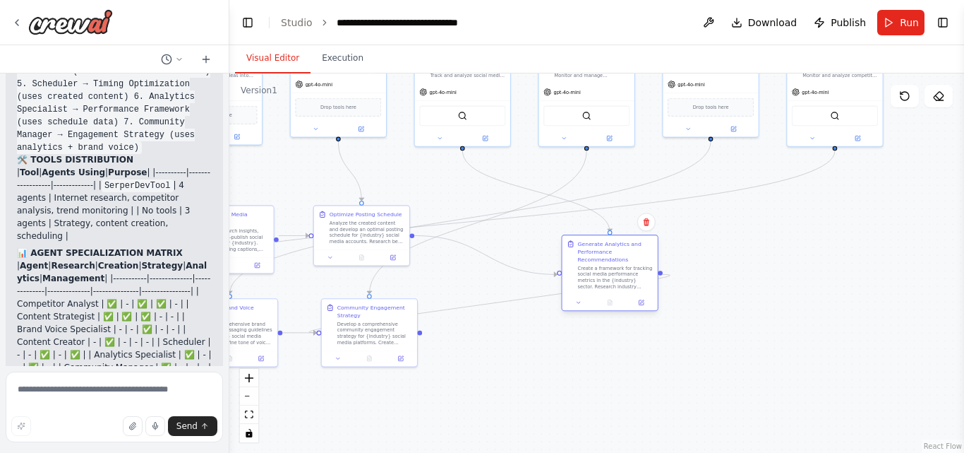
drag, startPoint x: 730, startPoint y: 235, endPoint x: 609, endPoint y: 262, distance: 124.4
click at [609, 262] on div "Generate Analytics and Performance Recommendations Create a framework for track…" at bounding box center [616, 264] width 76 height 49
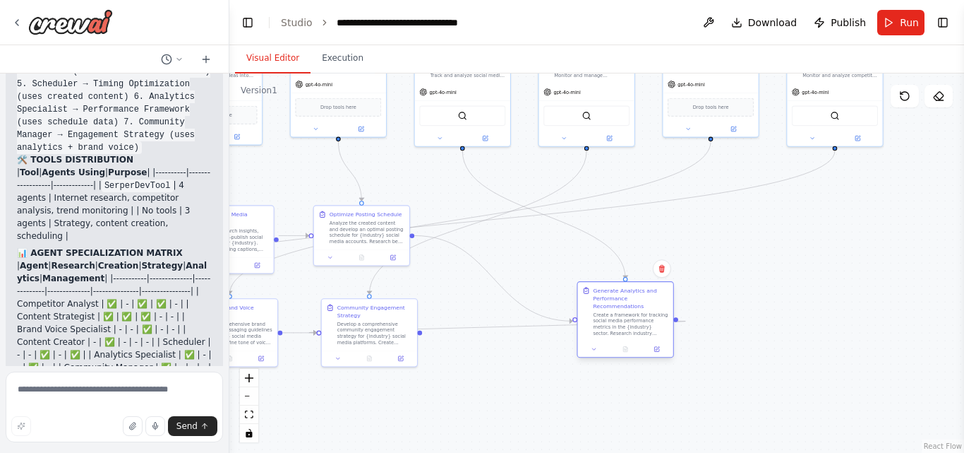
drag, startPoint x: 609, startPoint y: 262, endPoint x: 628, endPoint y: 311, distance: 52.3
click at [628, 311] on div "Generate Analytics and Performance Recommendations Create a framework for track…" at bounding box center [632, 311] width 76 height 49
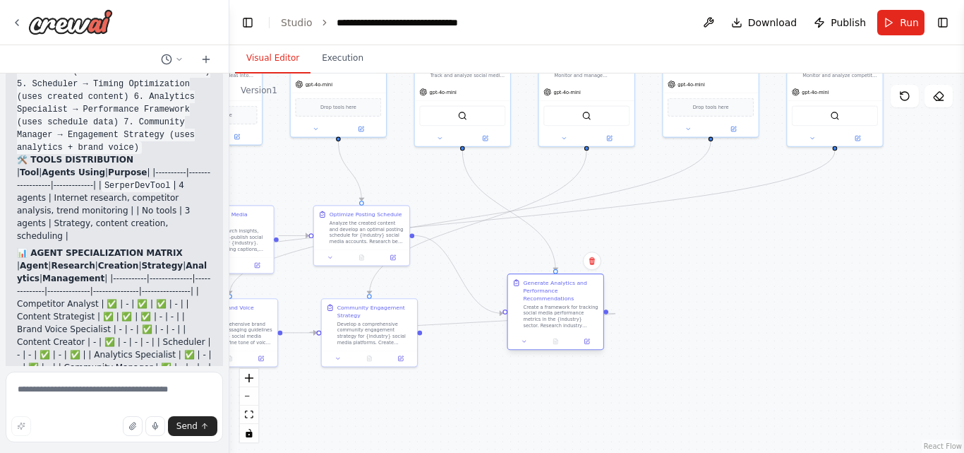
drag, startPoint x: 628, startPoint y: 311, endPoint x: 559, endPoint y: 302, distance: 69.0
click at [559, 302] on div "Generate Analytics and Performance Recommendations Create a framework for track…" at bounding box center [562, 303] width 76 height 49
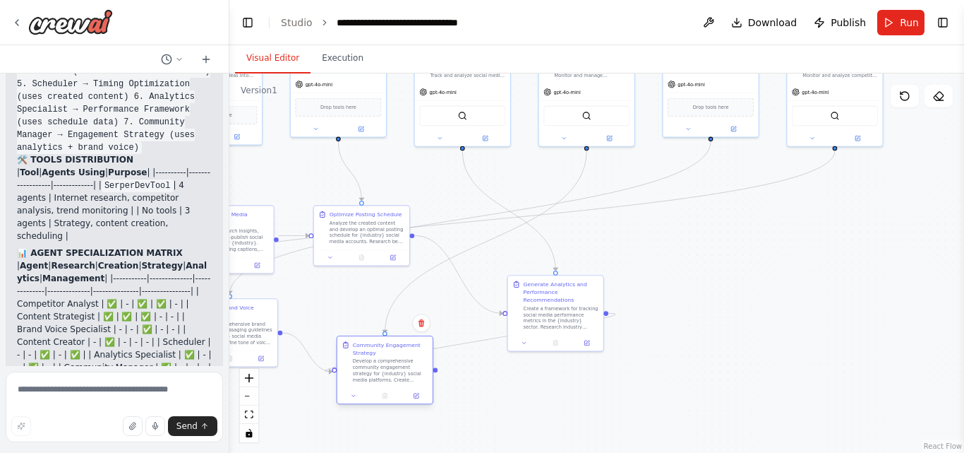
drag, startPoint x: 377, startPoint y: 323, endPoint x: 395, endPoint y: 367, distance: 47.9
click at [395, 367] on div "Develop a comprehensive community engagement strategy for {industry} social med…" at bounding box center [391, 370] width 76 height 25
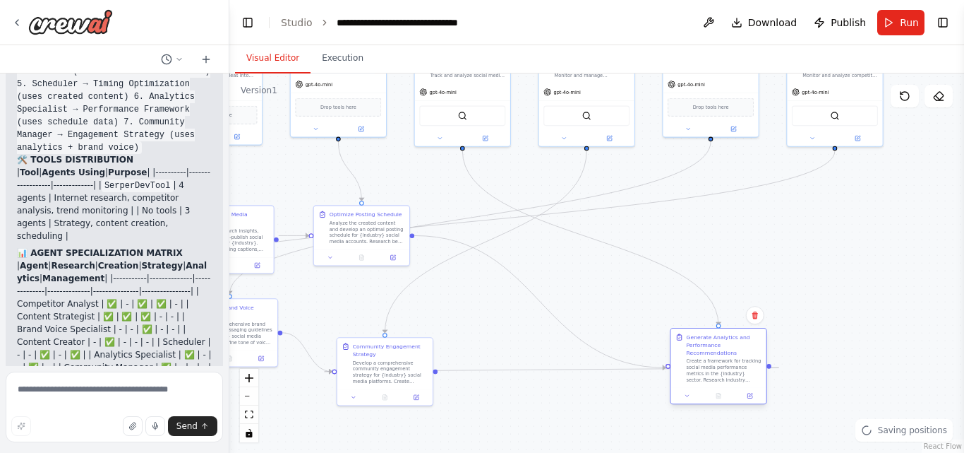
drag, startPoint x: 561, startPoint y: 333, endPoint x: 722, endPoint y: 385, distance: 170.1
click at [722, 385] on div "Generate Analytics and Performance Recommendations Create a framework for track…" at bounding box center [718, 366] width 97 height 76
drag, startPoint x: 393, startPoint y: 383, endPoint x: 492, endPoint y: 400, distance: 100.4
click at [492, 400] on div "Community Engagement Strategy Develop a comprehensive community engagement stra…" at bounding box center [485, 378] width 95 height 52
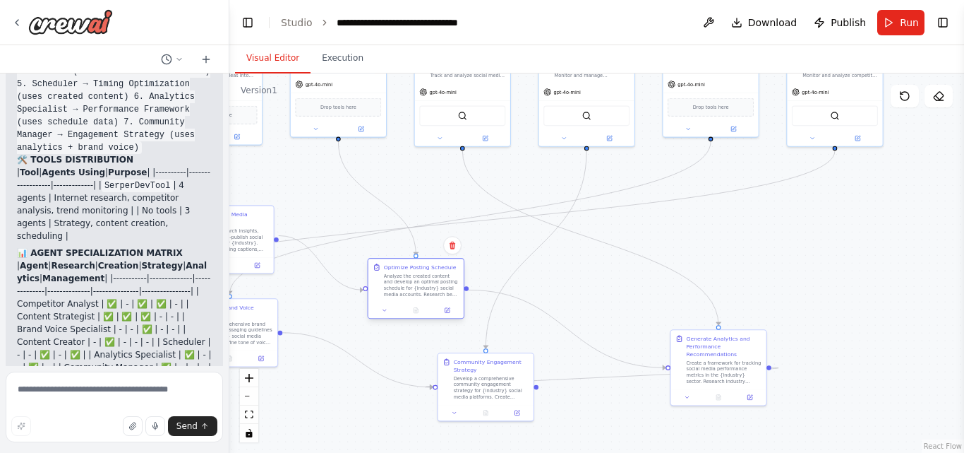
drag, startPoint x: 371, startPoint y: 244, endPoint x: 424, endPoint y: 301, distance: 77.4
click at [424, 301] on div "Optimize Posting Schedule Analyze the created content and develop an optimal po…" at bounding box center [416, 280] width 95 height 44
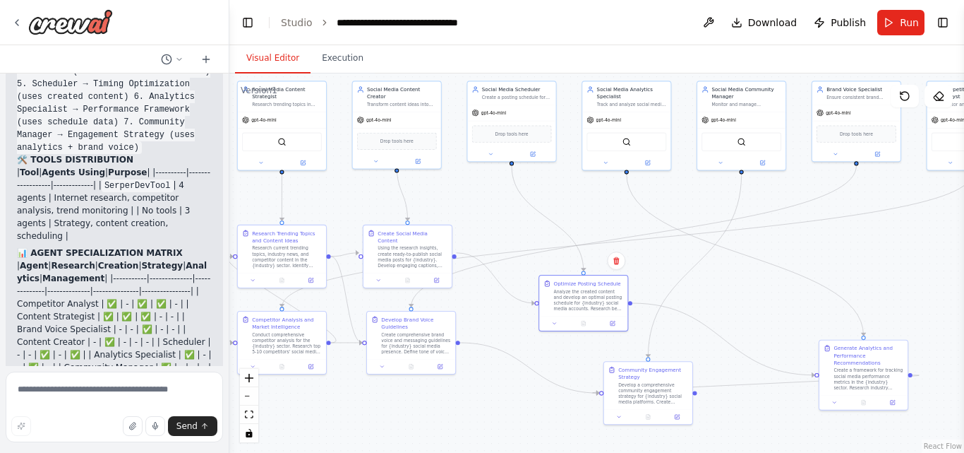
drag, startPoint x: 530, startPoint y: 229, endPoint x: 686, endPoint y: 246, distance: 156.9
click at [686, 246] on div ".deletable-edge-delete-btn { width: 20px; height: 20px; border: 0px solid #ffff…" at bounding box center [596, 262] width 735 height 379
drag, startPoint x: 406, startPoint y: 335, endPoint x: 453, endPoint y: 347, distance: 47.9
click at [453, 347] on div "Create comprehensive brand voice and messaging guidelines for {industry} social…" at bounding box center [452, 348] width 70 height 23
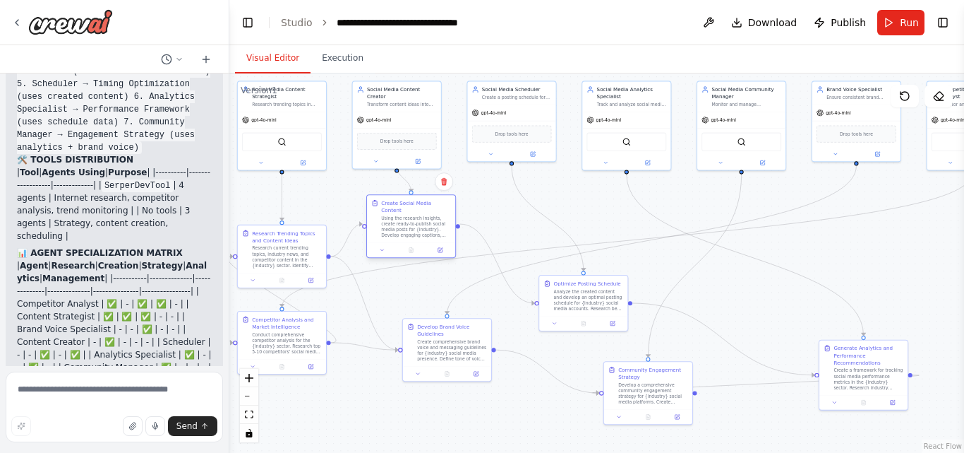
drag, startPoint x: 405, startPoint y: 257, endPoint x: 411, endPoint y: 225, distance: 32.4
click at [411, 225] on div "Using the research insights, create ready-to-publish social media posts for {in…" at bounding box center [416, 226] width 70 height 23
drag, startPoint x: 289, startPoint y: 348, endPoint x: 309, endPoint y: 374, distance: 32.3
click at [309, 374] on div "Conduct comprehensive competitor analysis for the {industry} sector. Research t…" at bounding box center [302, 363] width 70 height 23
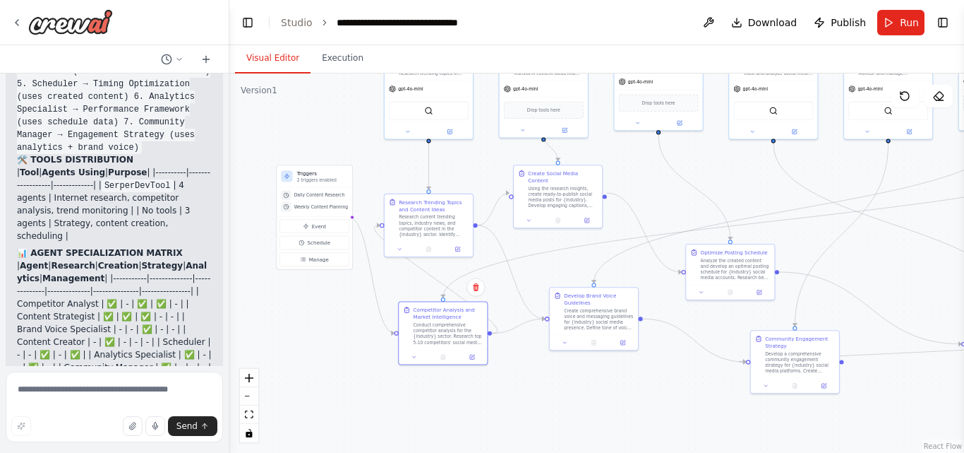
drag, startPoint x: 406, startPoint y: 287, endPoint x: 553, endPoint y: 256, distance: 150.1
click at [553, 256] on div ".deletable-edge-delete-btn { width: 20px; height: 20px; border: 0px solid #ffff…" at bounding box center [596, 262] width 735 height 379
drag, startPoint x: 444, startPoint y: 237, endPoint x: 448, endPoint y: 217, distance: 19.4
click at [448, 217] on div "Research Trending Topics and Content Ideas Research current trending topics, in…" at bounding box center [429, 201] width 88 height 47
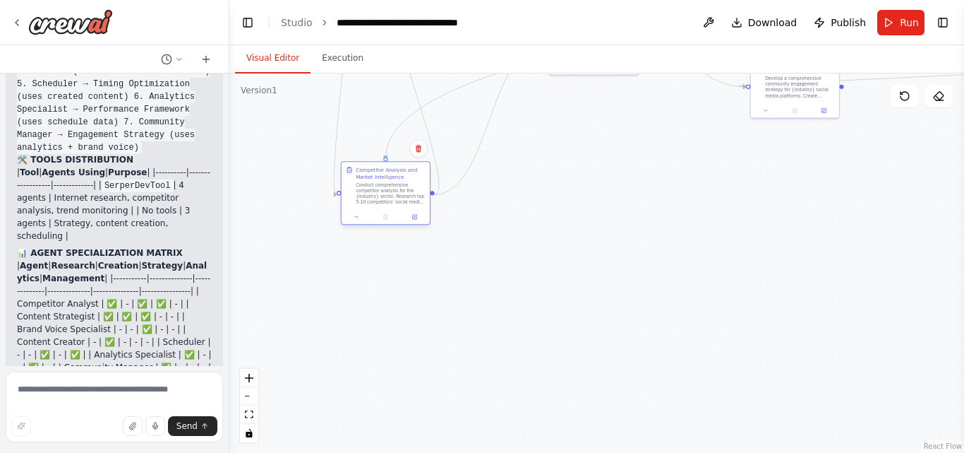
click at [379, 213] on div at bounding box center [386, 216] width 88 height 15
click at [413, 184] on div at bounding box center [415, 188] width 88 height 15
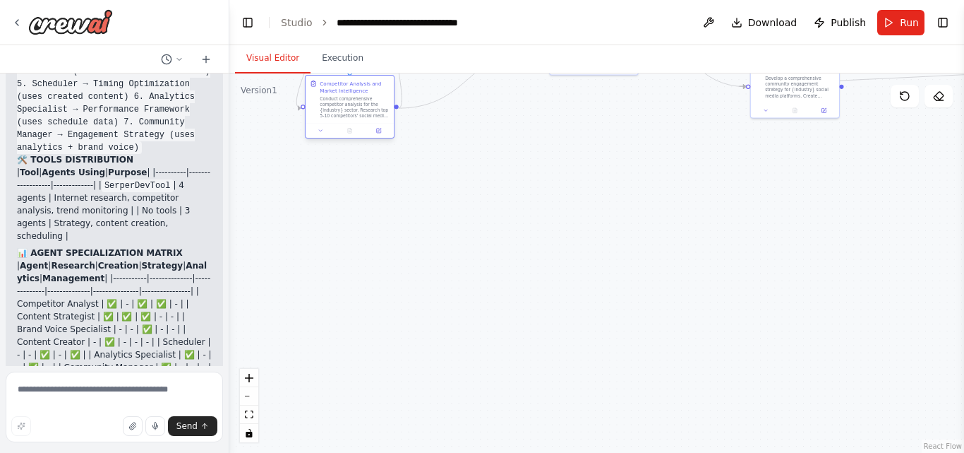
click at [345, 121] on div "Competitor Analysis and Market Intelligence Conduct comprehensive competitor an…" at bounding box center [350, 99] width 88 height 47
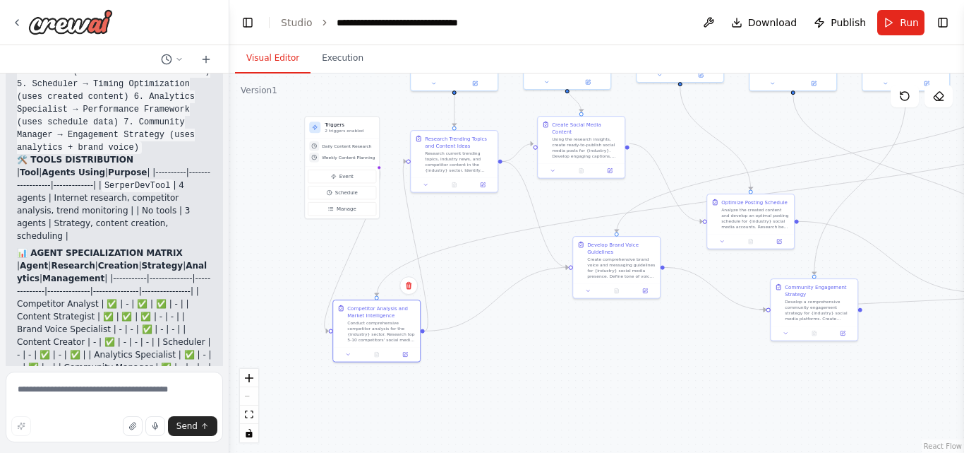
drag, startPoint x: 482, startPoint y: 161, endPoint x: 506, endPoint y: 383, distance: 223.1
click at [506, 383] on div ".deletable-edge-delete-btn { width: 20px; height: 20px; border: 0px solid #ffff…" at bounding box center [596, 262] width 735 height 379
click at [446, 286] on div "Conduct comprehensive competitor analysis for the {industry} sector. Research t…" at bounding box center [438, 288] width 68 height 23
click at [546, 327] on div ".deletable-edge-delete-btn { width: 20px; height: 20px; border: 0px solid #ffff…" at bounding box center [596, 262] width 735 height 379
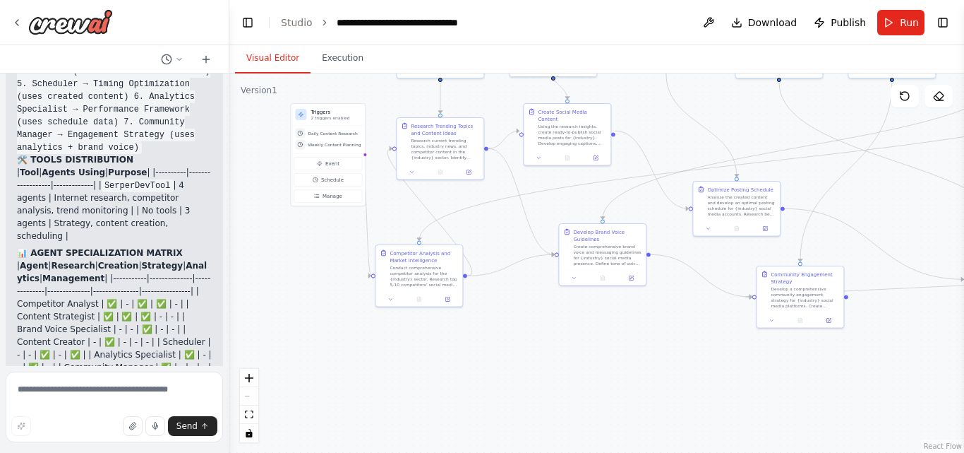
click at [638, 389] on div ".deletable-edge-delete-btn { width: 20px; height: 20px; border: 0px solid #ffff…" at bounding box center [596, 262] width 735 height 379
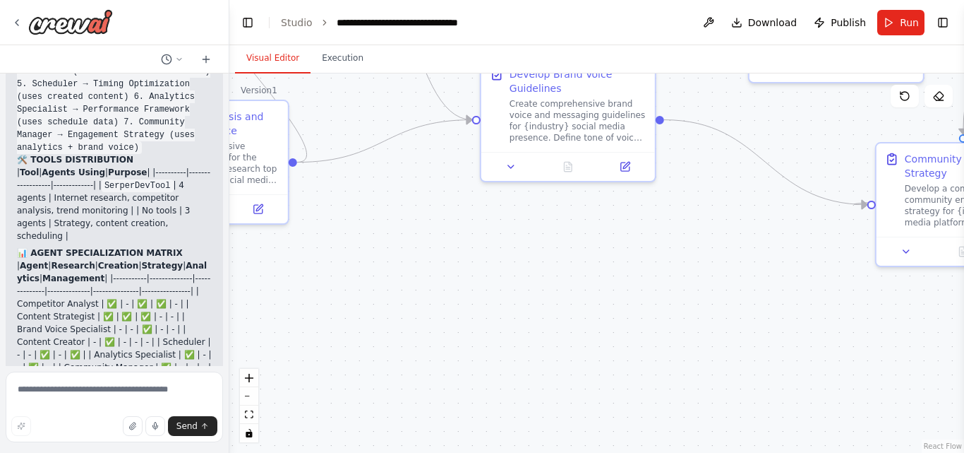
click at [501, 323] on div ".deletable-edge-delete-btn { width: 20px; height: 20px; border: 0px solid #ffff…" at bounding box center [596, 262] width 735 height 379
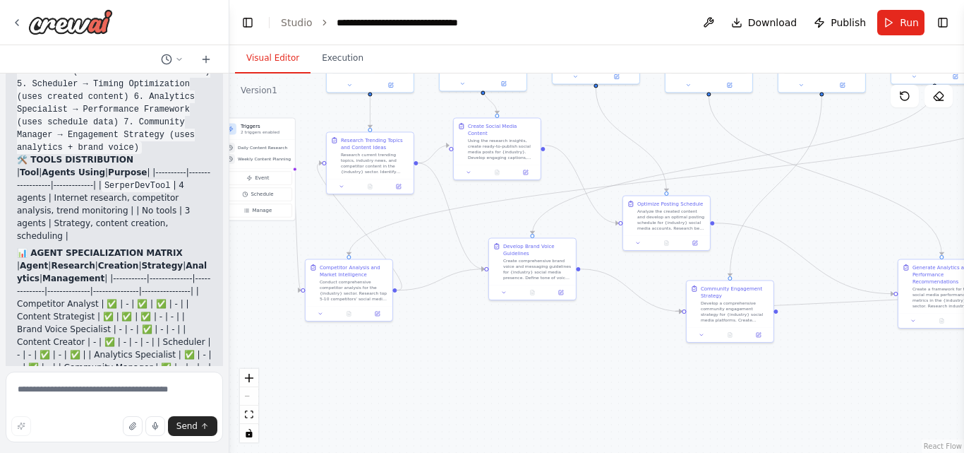
drag, startPoint x: 375, startPoint y: 333, endPoint x: 372, endPoint y: 378, distance: 44.6
click at [372, 378] on div ".deletable-edge-delete-btn { width: 20px; height: 20px; border: 0px solid #ffff…" at bounding box center [596, 262] width 735 height 379
click at [355, 373] on div ".deletable-edge-delete-btn { width: 20px; height: 20px; border: 0px solid #ffff…" at bounding box center [596, 262] width 735 height 379
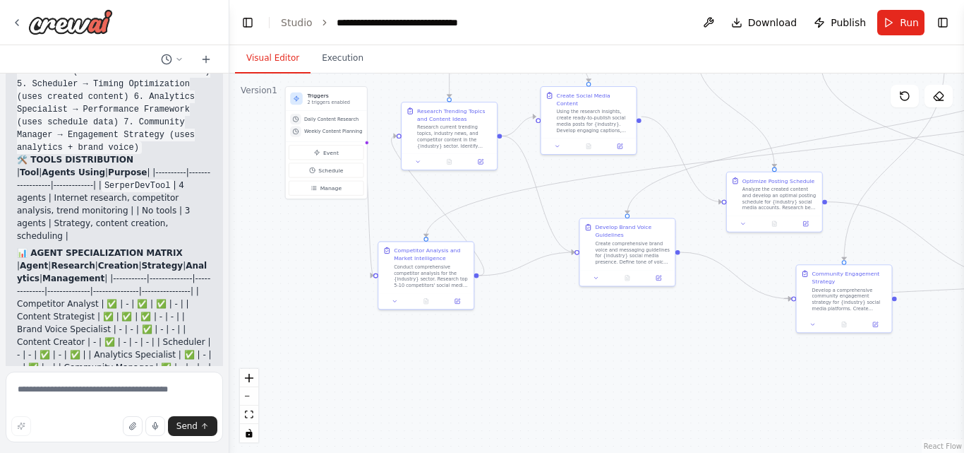
drag, startPoint x: 342, startPoint y: 376, endPoint x: 419, endPoint y: 371, distance: 77.8
click at [419, 371] on div ".deletable-edge-delete-btn { width: 20px; height: 20px; border: 0px solid #ffff…" at bounding box center [596, 262] width 735 height 379
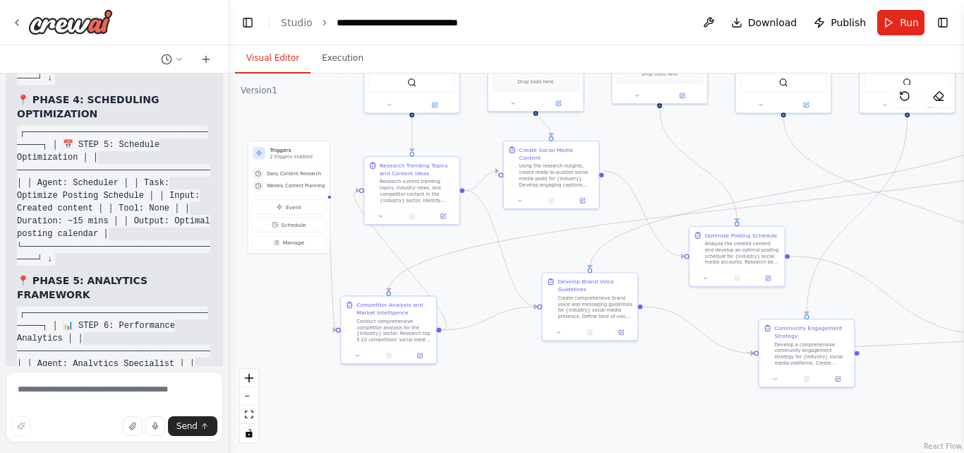
scroll to position [8749, 0]
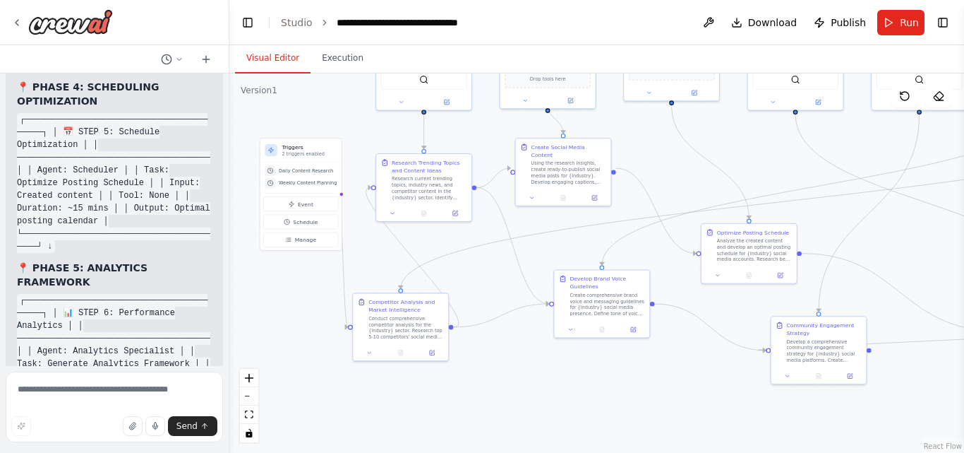
drag, startPoint x: 297, startPoint y: 311, endPoint x: 273, endPoint y: 362, distance: 57.2
click at [273, 362] on div ".deletable-edge-delete-btn { width: 20px; height: 20px; border: 0px solid #ffff…" at bounding box center [596, 262] width 735 height 379
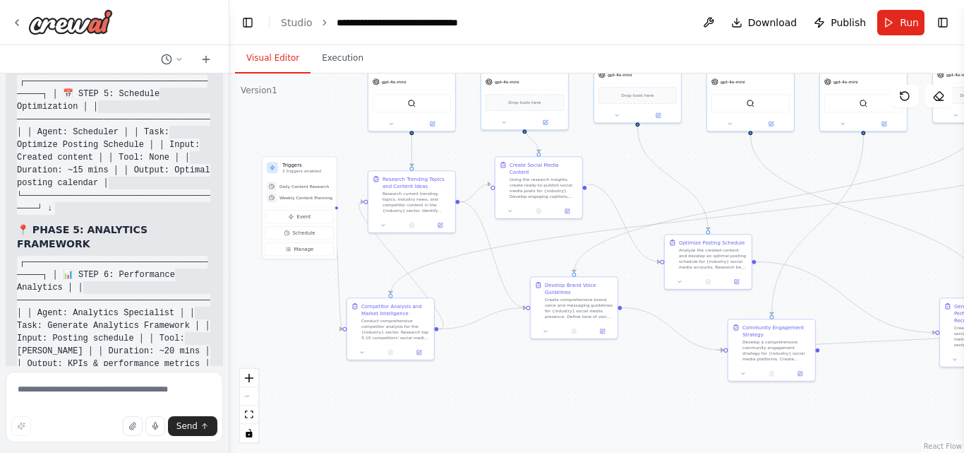
scroll to position [8800, 0]
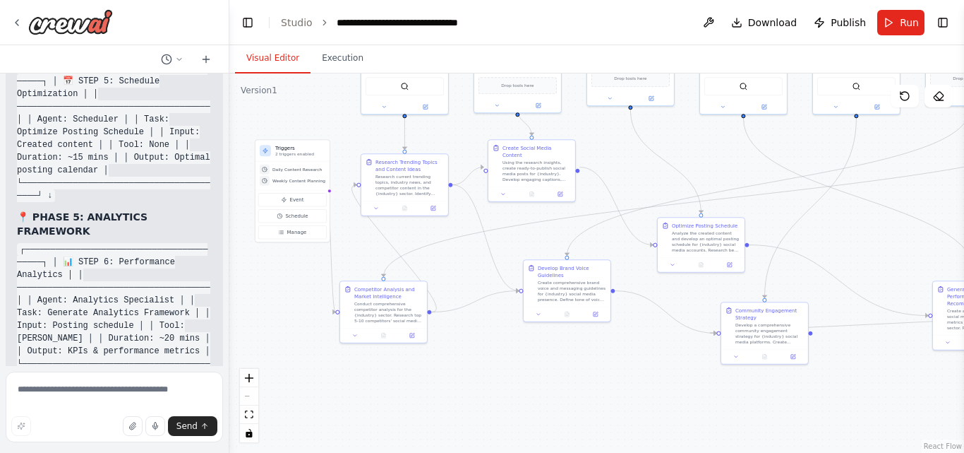
drag, startPoint x: 520, startPoint y: 411, endPoint x: 513, endPoint y: 394, distance: 18.4
click at [513, 394] on div ".deletable-edge-delete-btn { width: 20px; height: 20px; border: 0px solid #ffff…" at bounding box center [596, 262] width 735 height 379
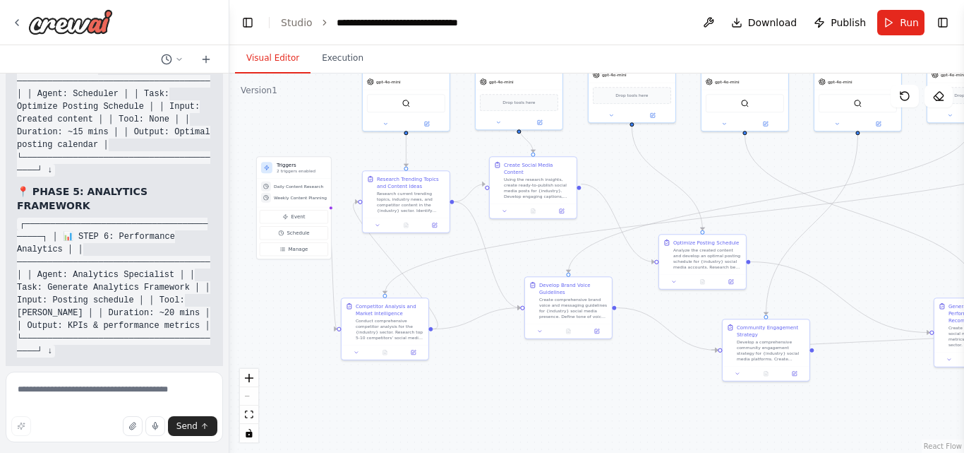
scroll to position [8838, 0]
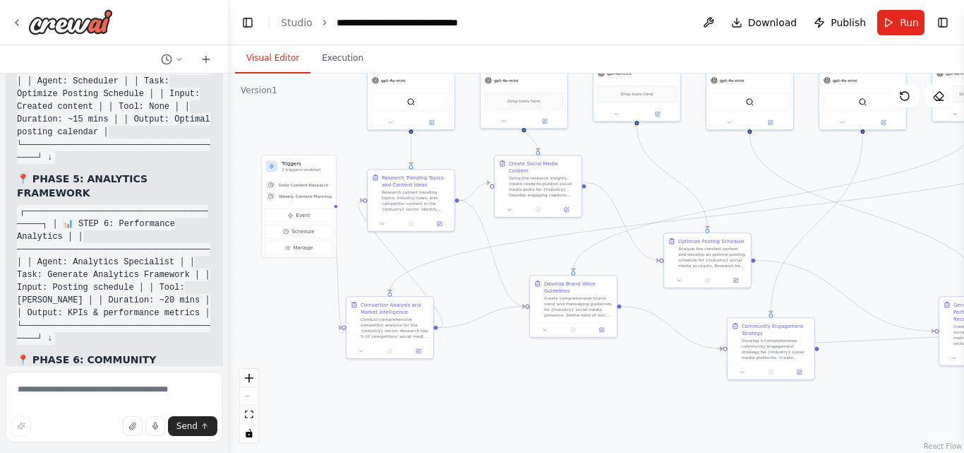
drag, startPoint x: 498, startPoint y: 358, endPoint x: 505, endPoint y: 373, distance: 17.1
click at [505, 373] on div ".deletable-edge-delete-btn { width: 20px; height: 20px; border: 0px solid #ffff…" at bounding box center [596, 262] width 735 height 379
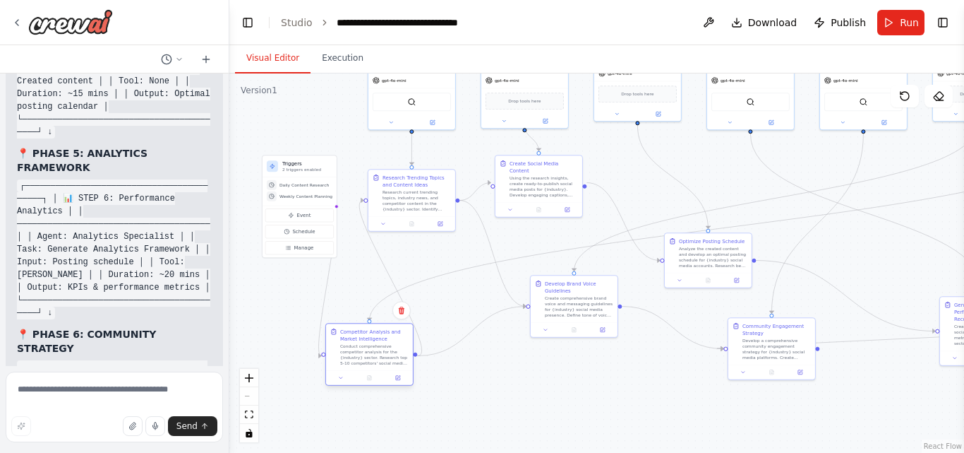
scroll to position [8876, 0]
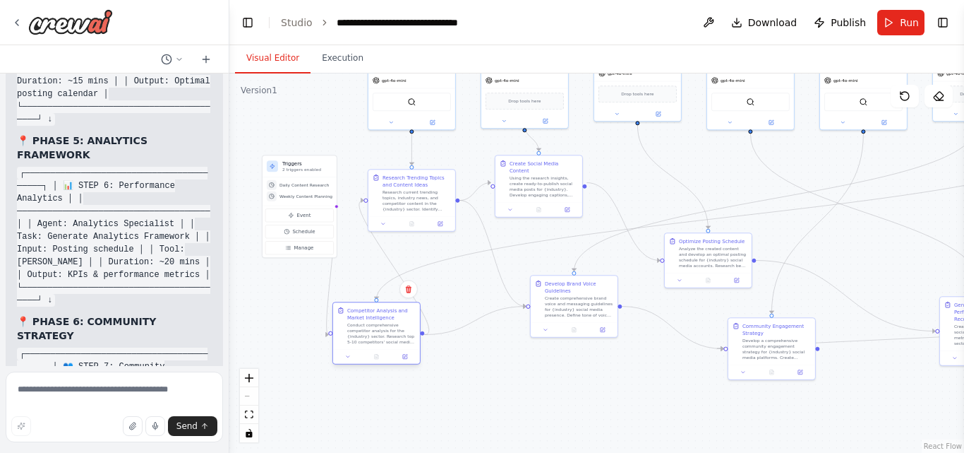
drag, startPoint x: 400, startPoint y: 324, endPoint x: 386, endPoint y: 329, distance: 15.0
click at [386, 329] on div "Conduct comprehensive competitor analysis for the {industry} sector. Research t…" at bounding box center [381, 333] width 68 height 23
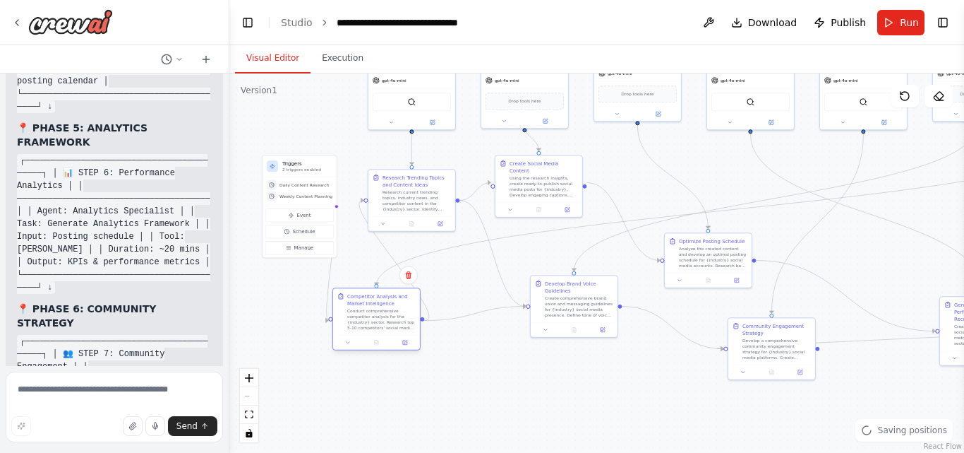
drag, startPoint x: 386, startPoint y: 329, endPoint x: 386, endPoint y: 316, distance: 13.4
click at [386, 316] on div "Conduct comprehensive competitor analysis for the {industry} sector. Research t…" at bounding box center [381, 319] width 68 height 23
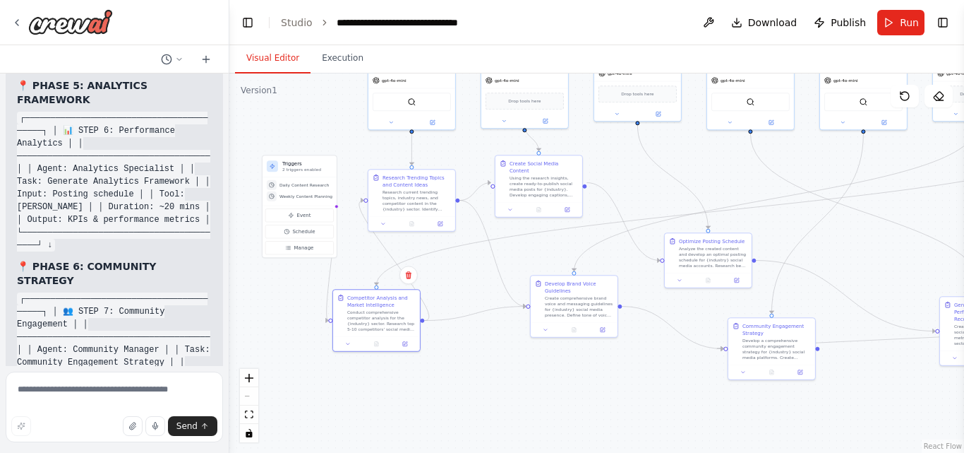
scroll to position [8944, 0]
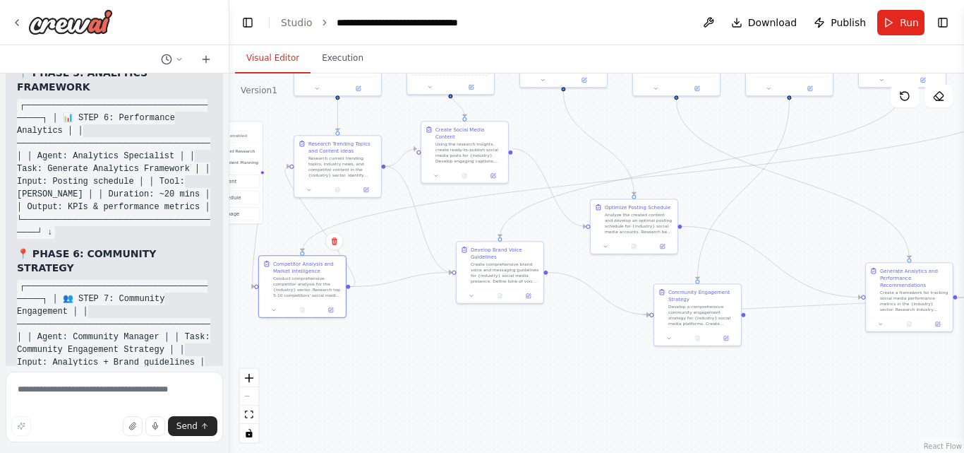
drag, startPoint x: 402, startPoint y: 385, endPoint x: 328, endPoint y: 352, distance: 81.2
click at [328, 352] on div ".deletable-edge-delete-btn { width: 20px; height: 20px; border: 0px solid #ffff…" at bounding box center [596, 262] width 735 height 379
drag, startPoint x: 285, startPoint y: 272, endPoint x: 313, endPoint y: 263, distance: 29.7
click at [313, 263] on div "Competitor Analysis and Market Intelligence" at bounding box center [335, 259] width 68 height 14
click at [508, 397] on div ".deletable-edge-delete-btn { width: 20px; height: 20px; border: 0px solid #ffff…" at bounding box center [596, 262] width 735 height 379
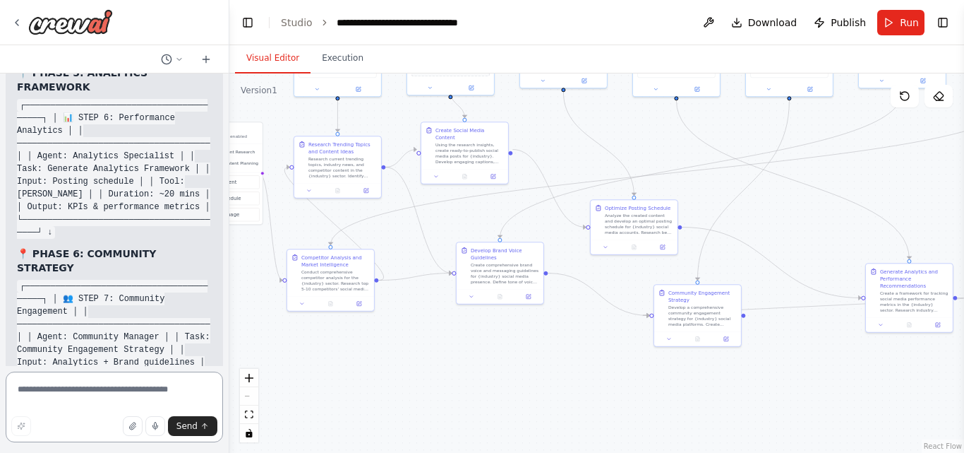
click at [110, 390] on textarea at bounding box center [114, 406] width 217 height 71
click at [359, 390] on div ".deletable-edge-delete-btn { width: 20px; height: 20px; border: 0px solid #ffff…" at bounding box center [596, 262] width 735 height 379
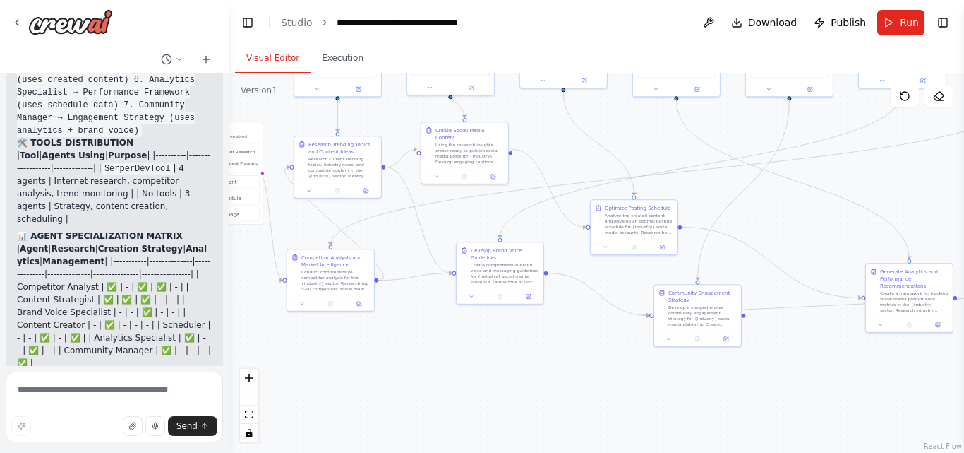
scroll to position [6717, 0]
click at [129, 396] on textarea at bounding box center [114, 406] width 217 height 71
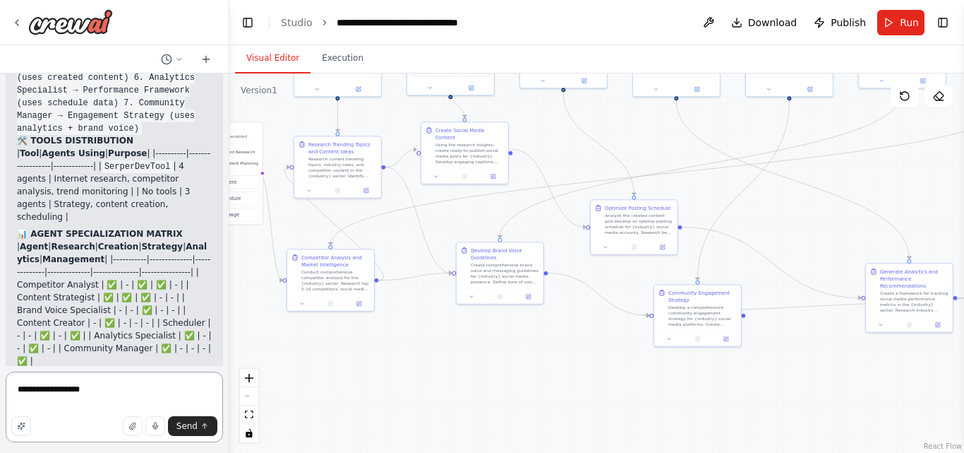
click at [61, 391] on textarea "**********" at bounding box center [114, 406] width 217 height 71
click at [53, 393] on textarea "**********" at bounding box center [114, 406] width 217 height 71
click at [196, 394] on textarea "**********" at bounding box center [114, 406] width 217 height 71
type textarea "**********"
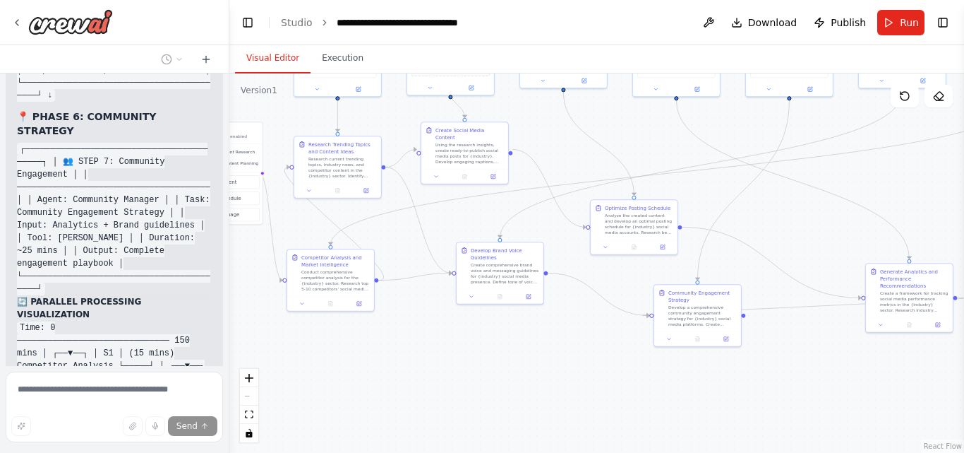
scroll to position [9109, 0]
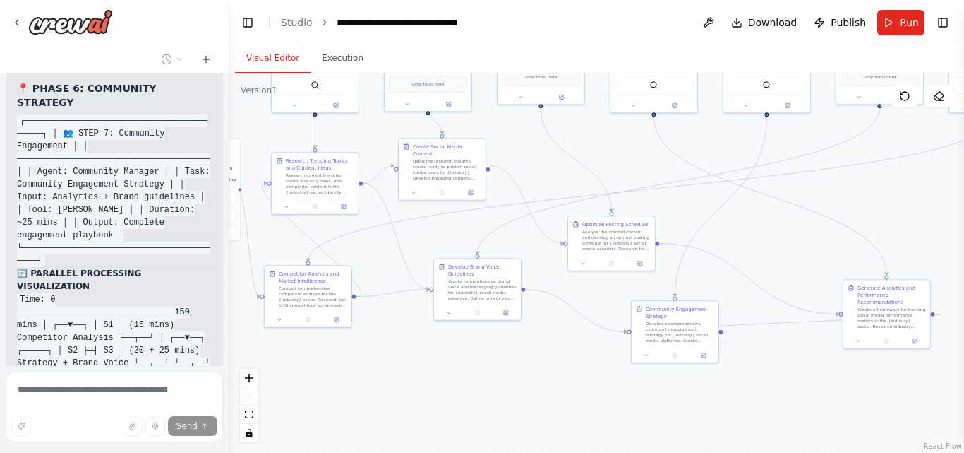
drag, startPoint x: 390, startPoint y: 373, endPoint x: 367, endPoint y: 389, distance: 28.4
click at [367, 389] on div ".deletable-edge-delete-btn { width: 20px; height: 20px; border: 0px solid #ffff…" at bounding box center [596, 262] width 735 height 379
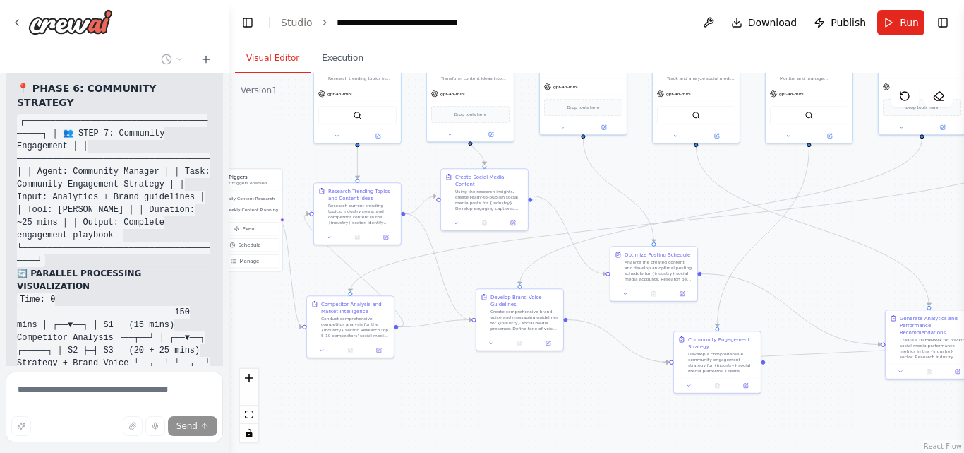
drag, startPoint x: 562, startPoint y: 361, endPoint x: 605, endPoint y: 392, distance: 52.7
click at [605, 392] on div ".deletable-edge-delete-btn { width: 20px; height: 20px; border: 0px solid #ffff…" at bounding box center [596, 262] width 735 height 379
click at [414, 212] on icon "Edge from 142672fd-d04c-4c8a-9604-d5e02449d0a4 to c460a69e-b662-4a9a-89e6-d87f0…" at bounding box center [420, 205] width 31 height 18
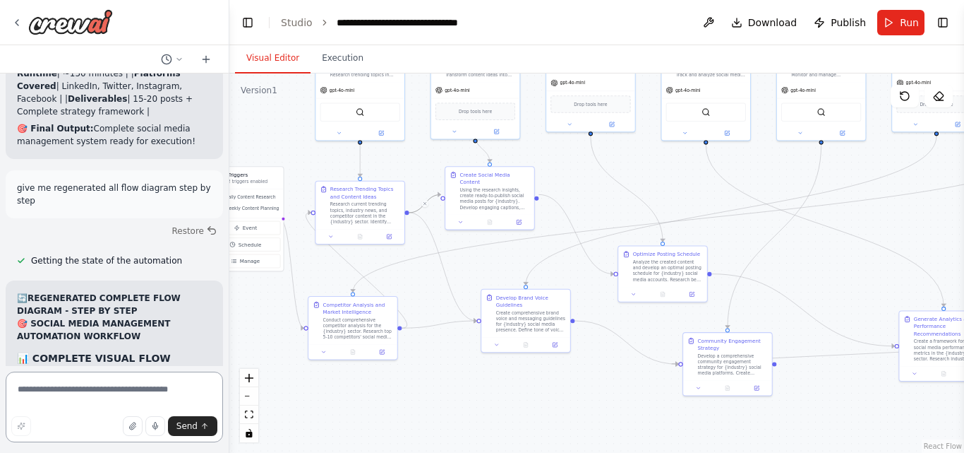
scroll to position [9576, 0]
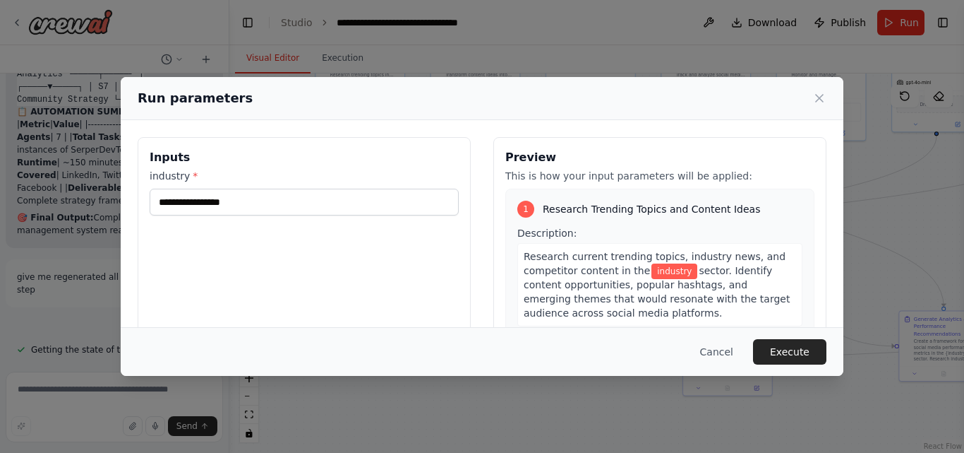
scroll to position [9487, 0]
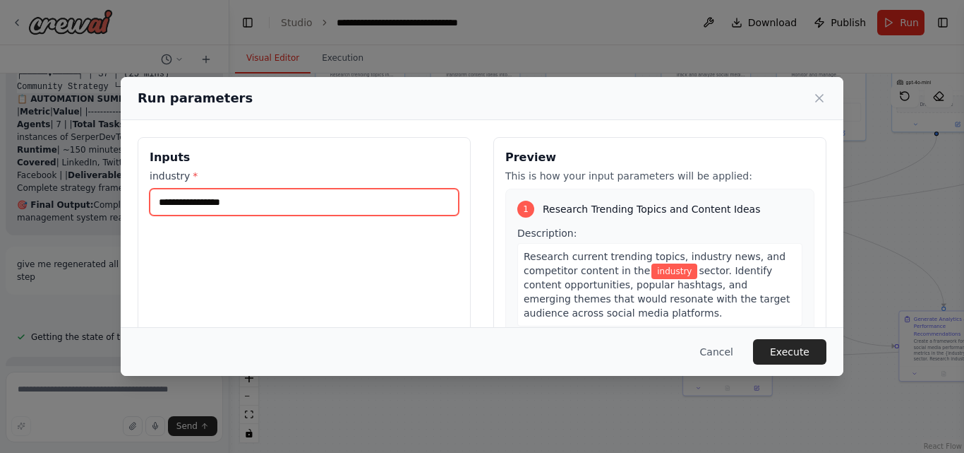
click at [256, 204] on input "industry *" at bounding box center [304, 202] width 309 height 27
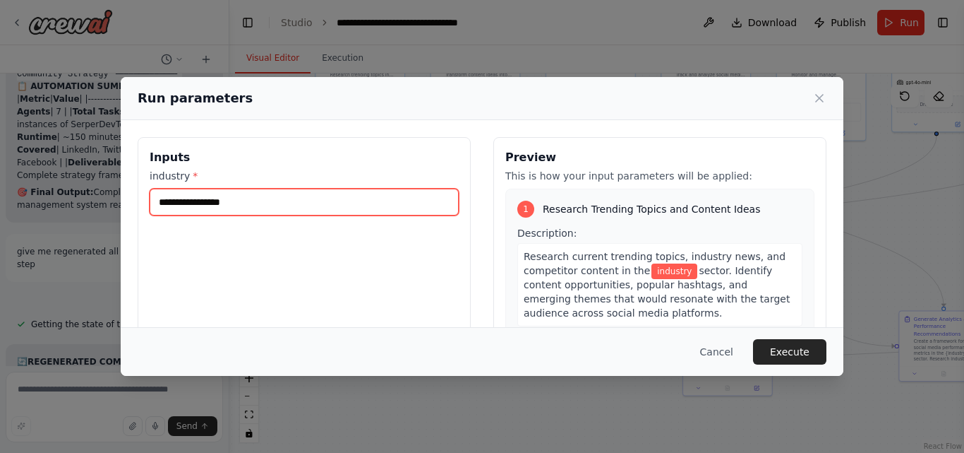
type input "**********"
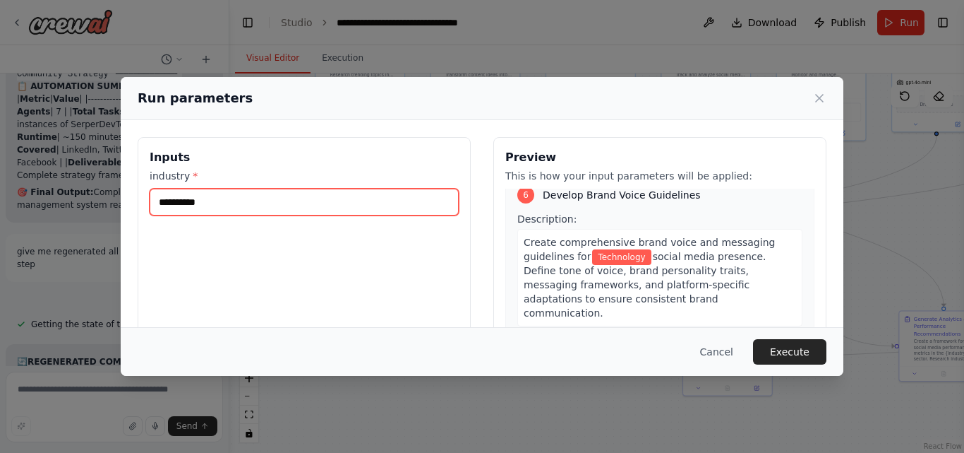
scroll to position [1590, 0]
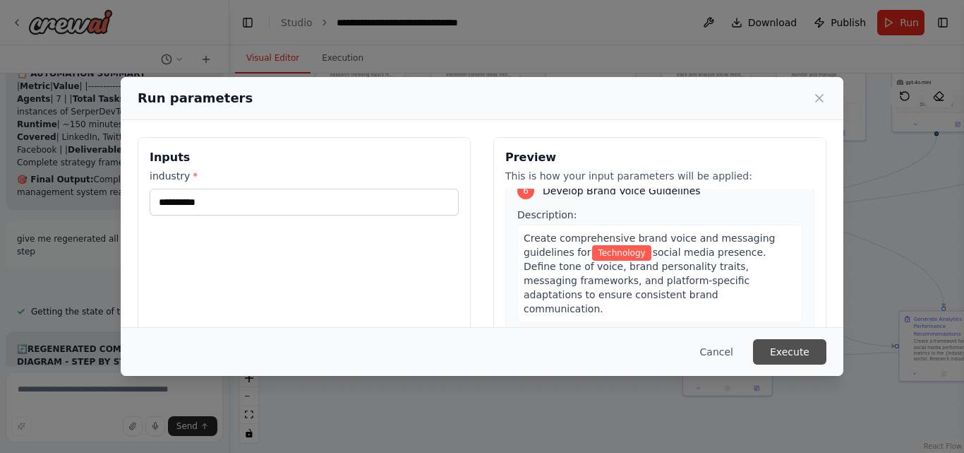
click at [796, 356] on button "Execute" at bounding box center [789, 351] width 73 height 25
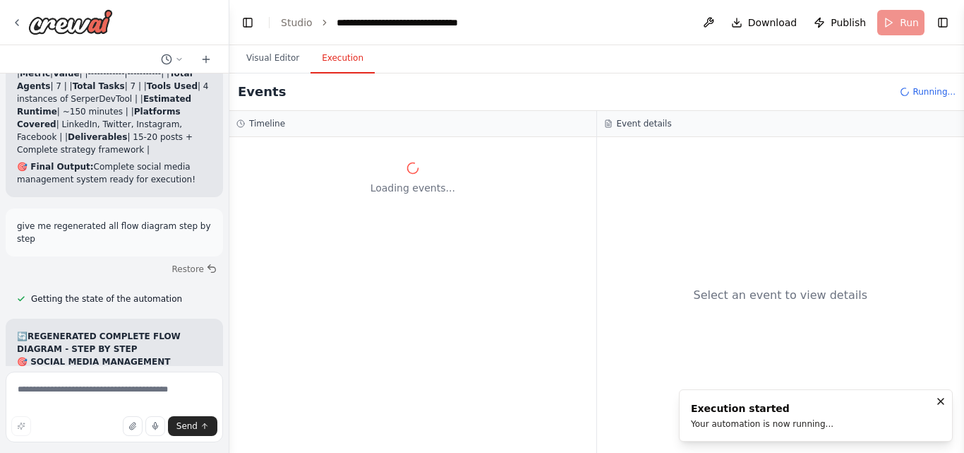
scroll to position [9538, 0]
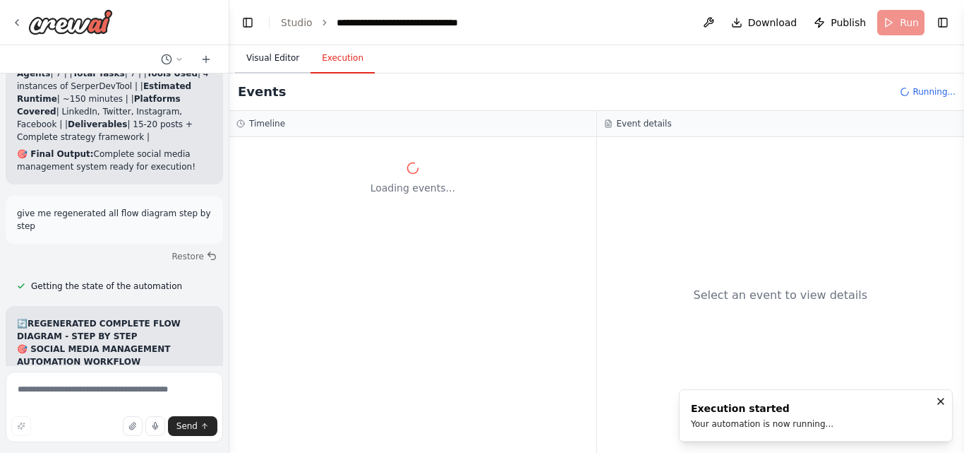
click at [274, 58] on button "Visual Editor" at bounding box center [273, 59] width 76 height 30
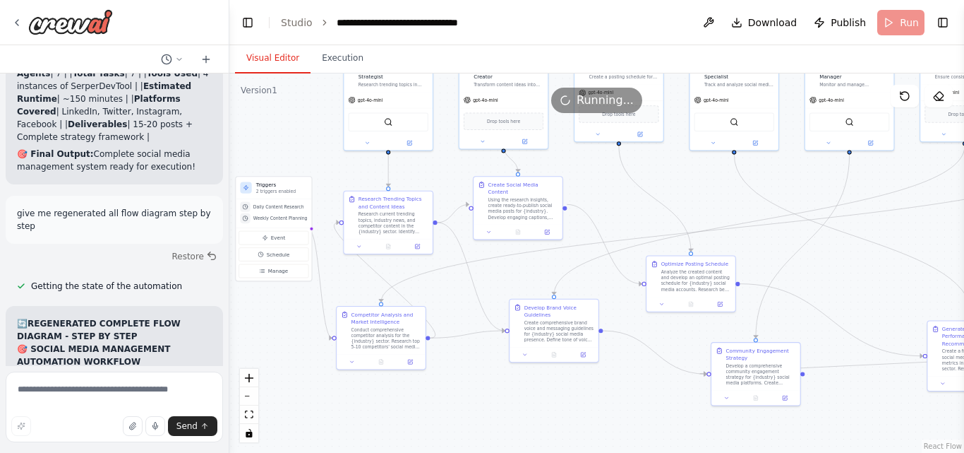
drag, startPoint x: 417, startPoint y: 276, endPoint x: 446, endPoint y: 286, distance: 29.9
click at [446, 286] on div ".deletable-edge-delete-btn { width: 20px; height: 20px; border: 0px solid #ffff…" at bounding box center [596, 262] width 735 height 379
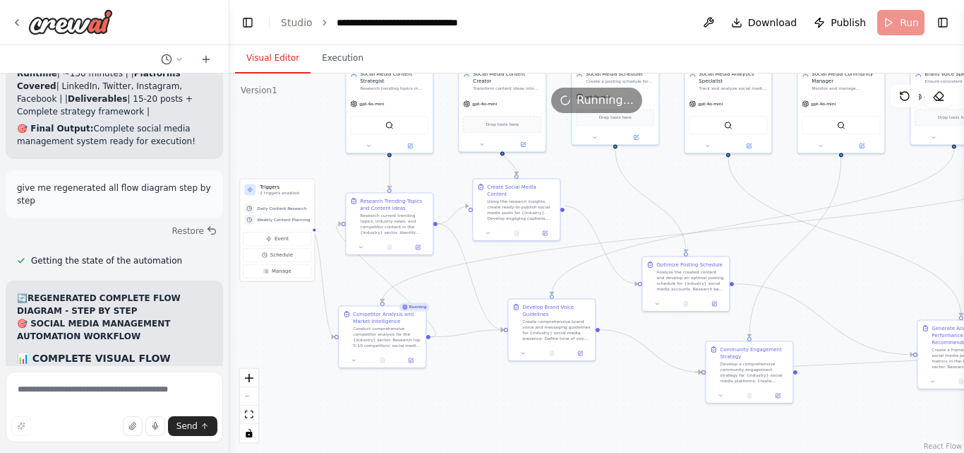
scroll to position [9576, 0]
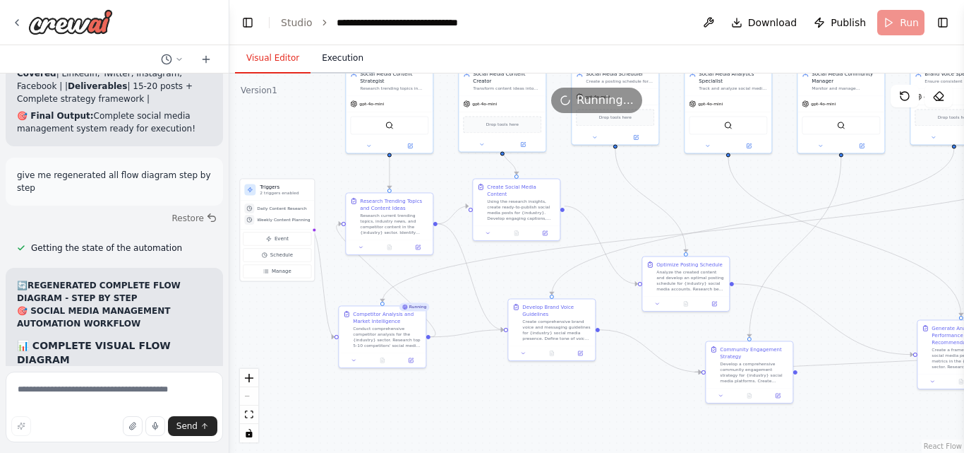
click at [334, 56] on button "Execution" at bounding box center [343, 59] width 64 height 30
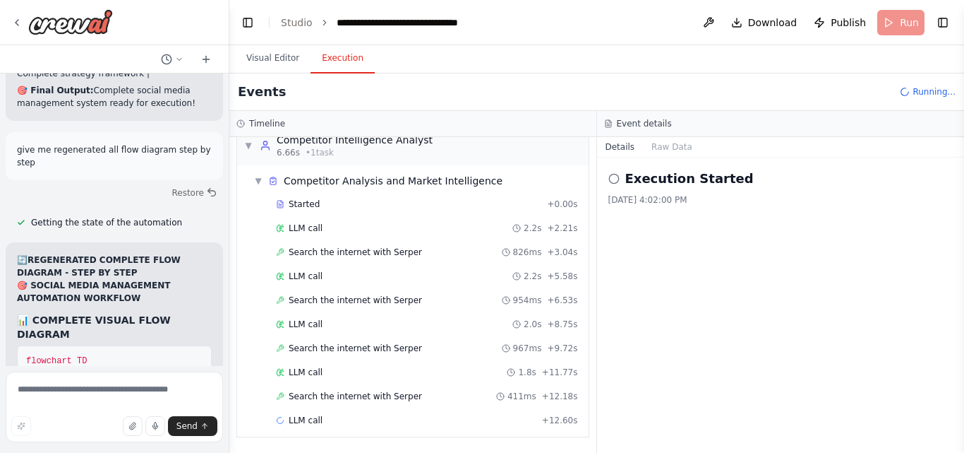
scroll to position [9614, 0]
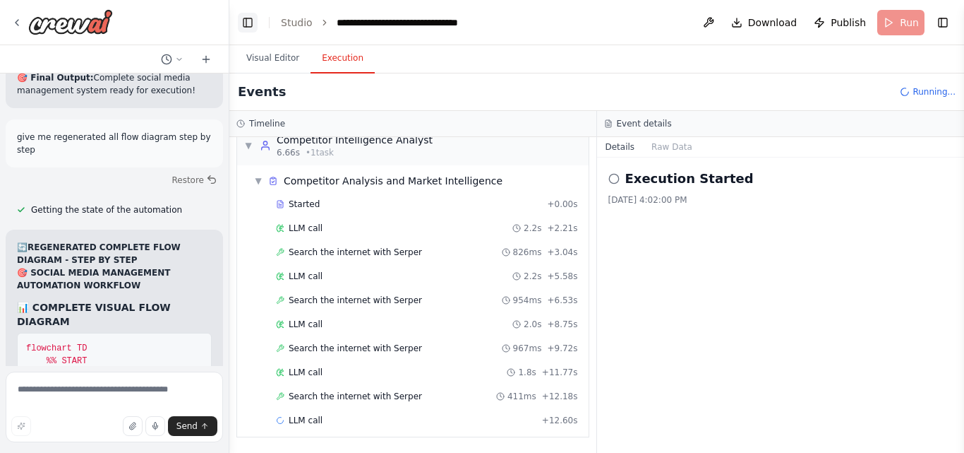
click at [246, 22] on button "Toggle Left Sidebar" at bounding box center [248, 23] width 20 height 20
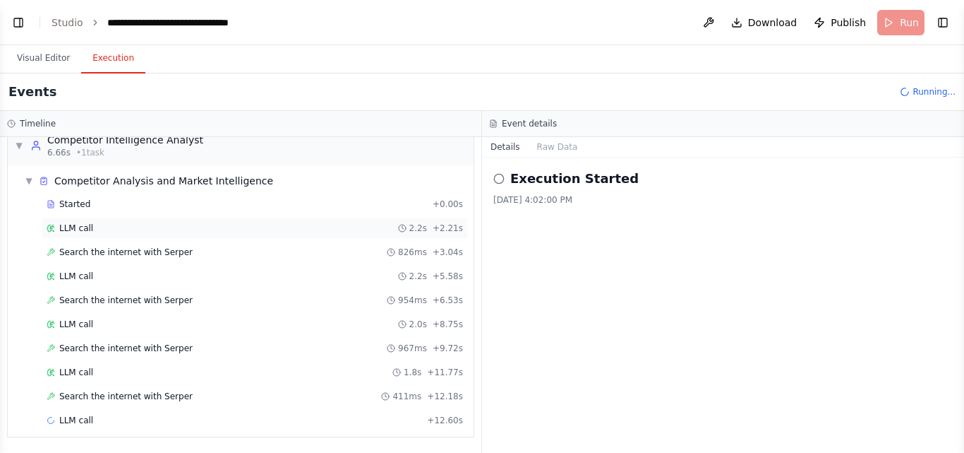
scroll to position [0, 0]
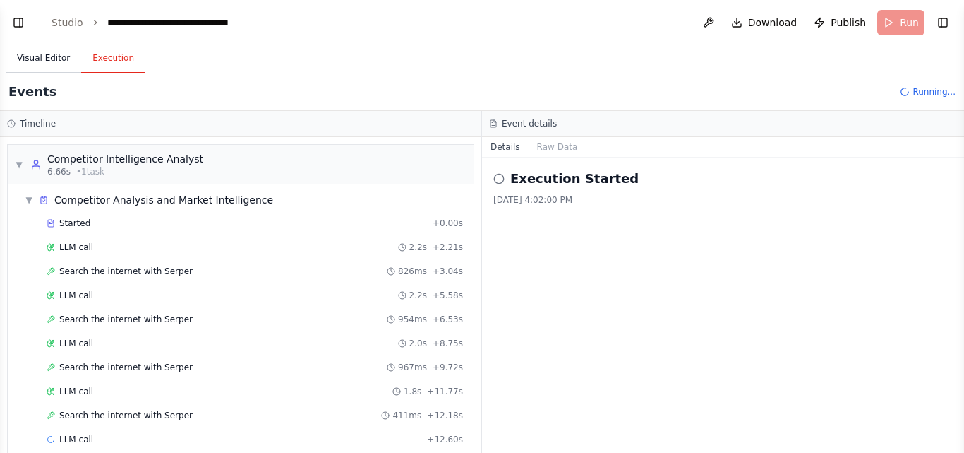
click at [30, 51] on button "Visual Editor" at bounding box center [44, 59] width 76 height 30
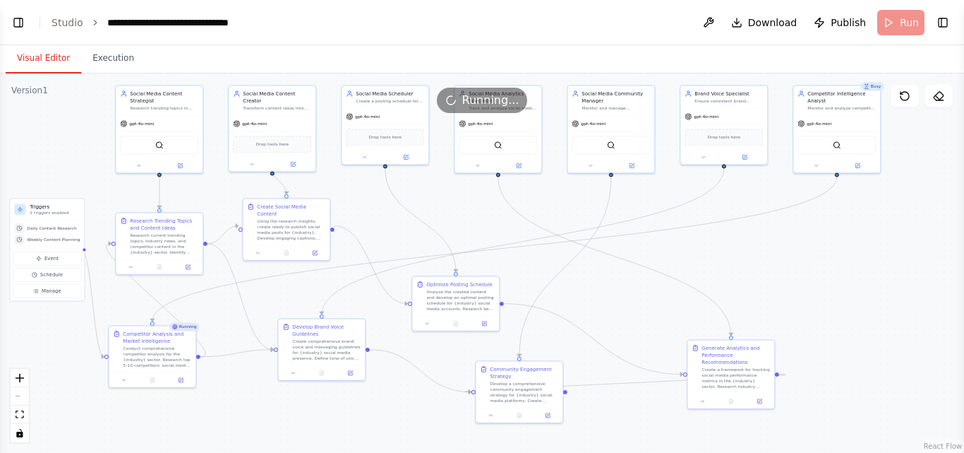
scroll to position [9652, 0]
drag, startPoint x: 384, startPoint y: 196, endPoint x: 383, endPoint y: 215, distance: 19.8
click at [383, 215] on div ".deletable-edge-delete-btn { width: 20px; height: 20px; border: 0px solid #ffff…" at bounding box center [482, 262] width 964 height 379
click at [13, 28] on button "Toggle Left Sidebar" at bounding box center [18, 23] width 20 height 20
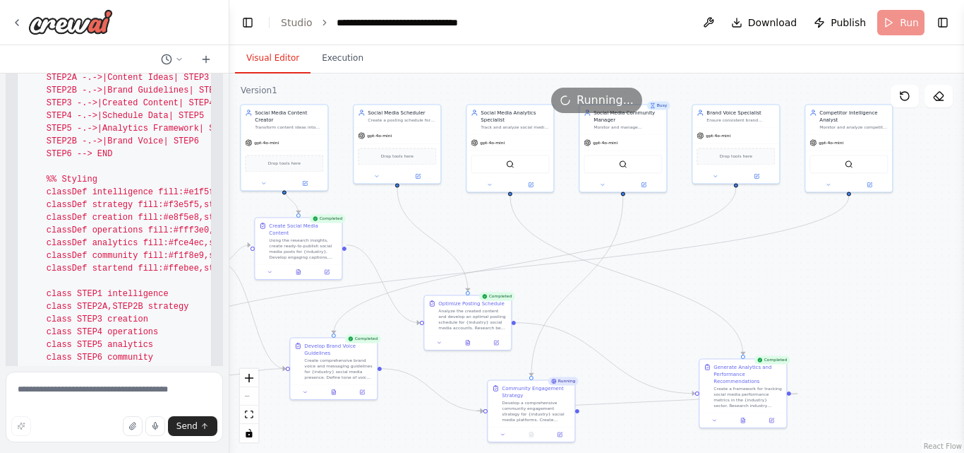
scroll to position [10304, 0]
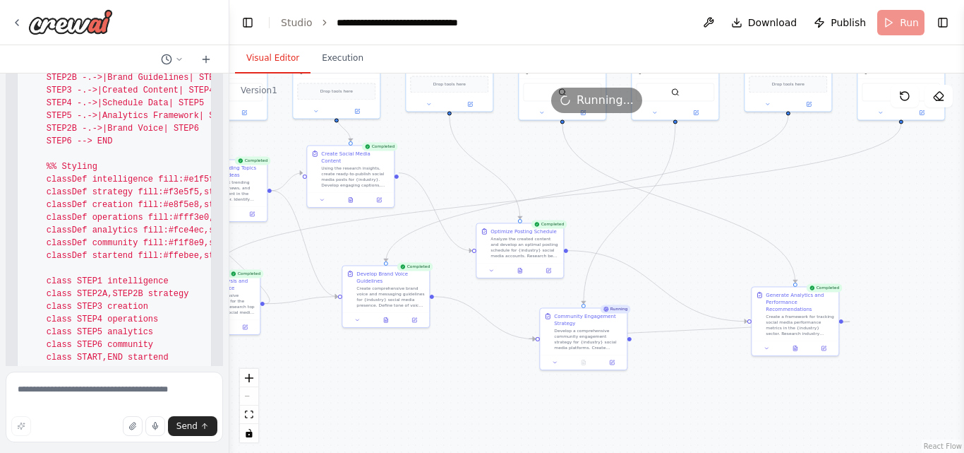
drag, startPoint x: 738, startPoint y: 235, endPoint x: 573, endPoint y: 182, distance: 173.5
click at [573, 182] on div ".deletable-edge-delete-btn { width: 20px; height: 20px; border: 0px solid #ffff…" at bounding box center [596, 262] width 735 height 379
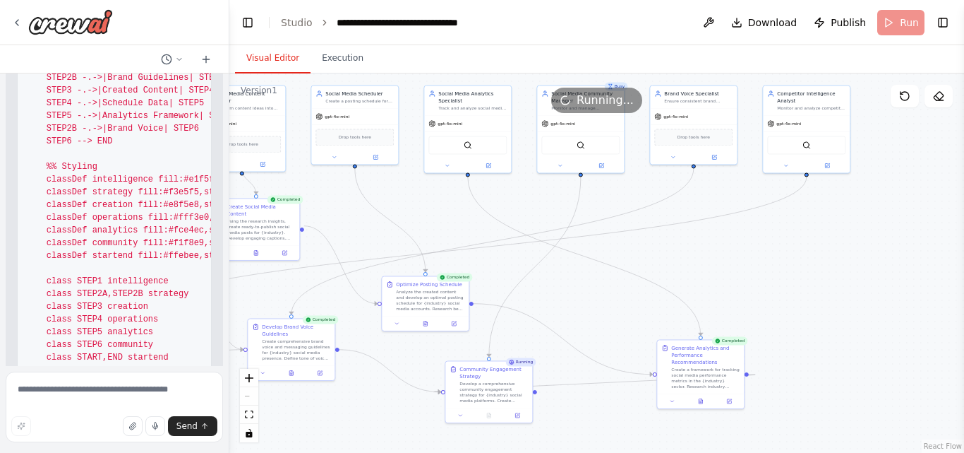
scroll to position [10316, 0]
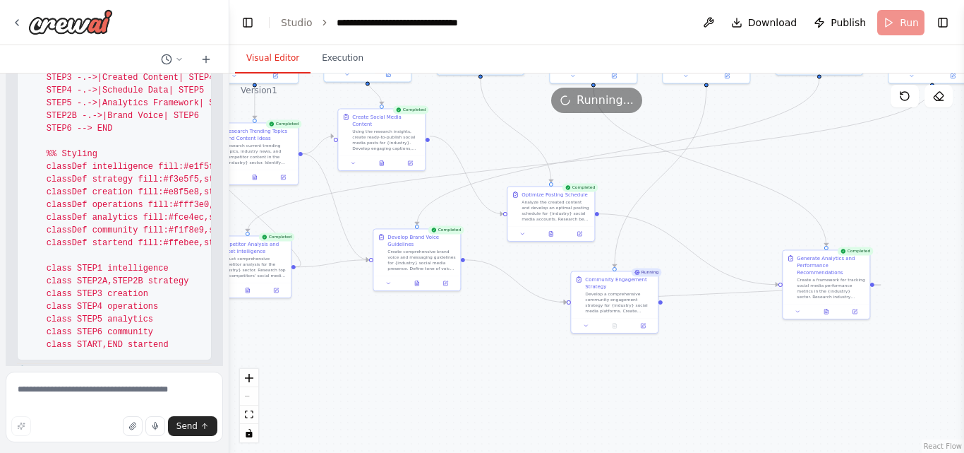
drag, startPoint x: 674, startPoint y: 215, endPoint x: 705, endPoint y: 178, distance: 48.1
click at [705, 178] on div ".deletable-edge-delete-btn { width: 20px; height: 20px; border: 0px solid #ffff…" at bounding box center [596, 262] width 735 height 379
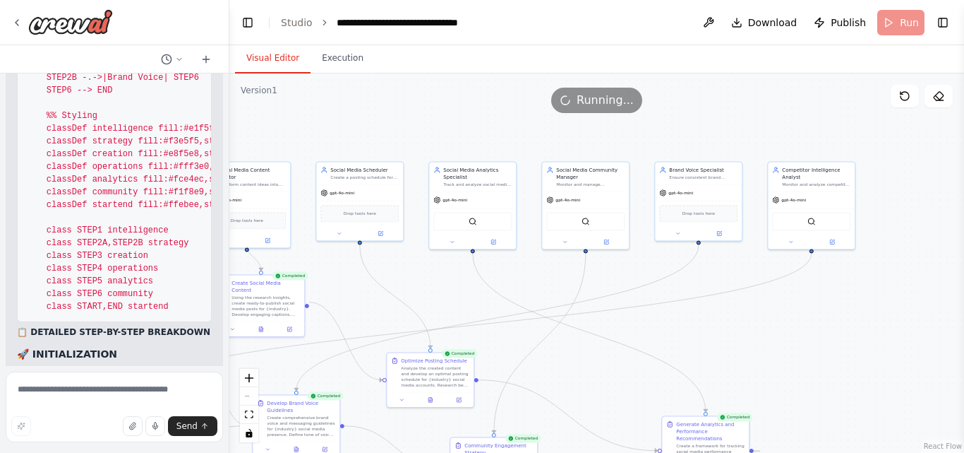
scroll to position [10469, 0]
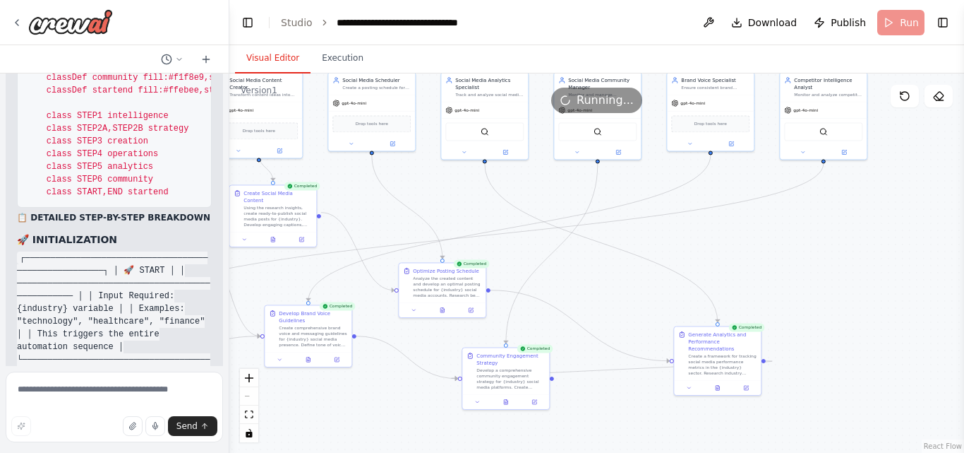
drag, startPoint x: 705, startPoint y: 178, endPoint x: 596, endPoint y: 253, distance: 132.4
click at [596, 253] on div ".deletable-edge-delete-btn { width: 20px; height: 20px; border: 0px solid #ffff…" at bounding box center [596, 262] width 735 height 379
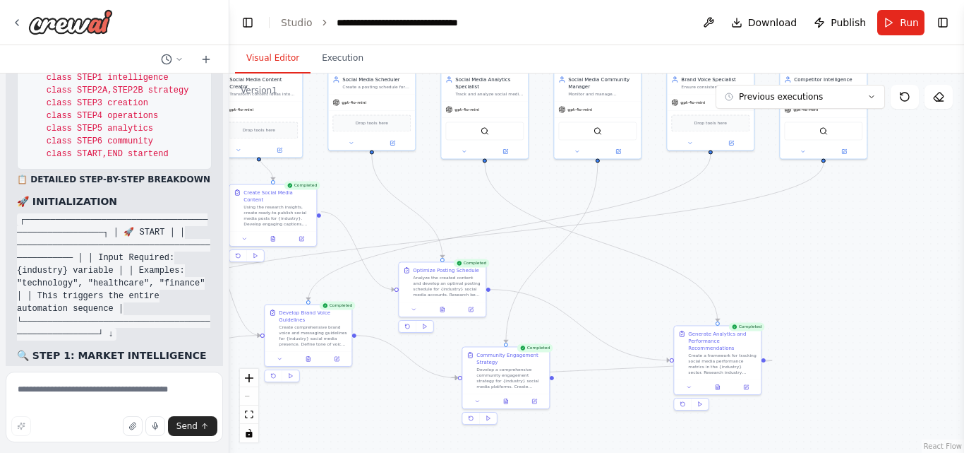
scroll to position [10520, 0]
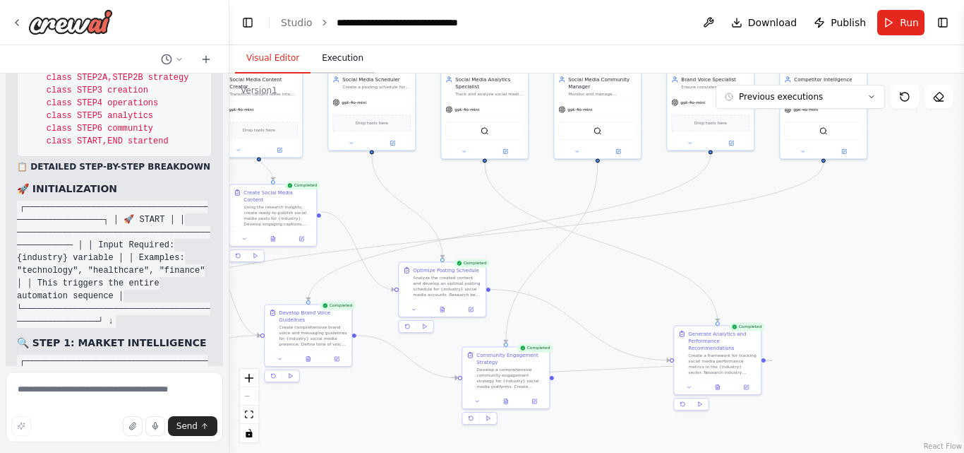
click at [335, 71] on button "Execution" at bounding box center [343, 59] width 64 height 30
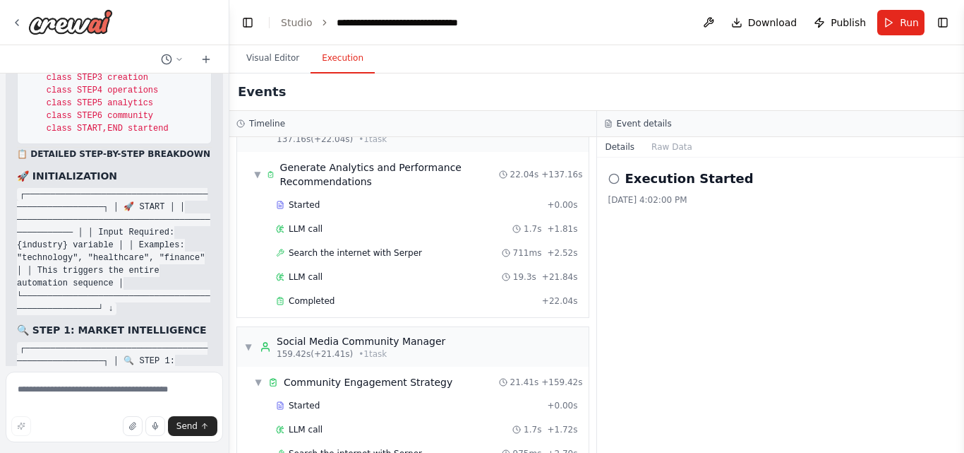
scroll to position [1164, 0]
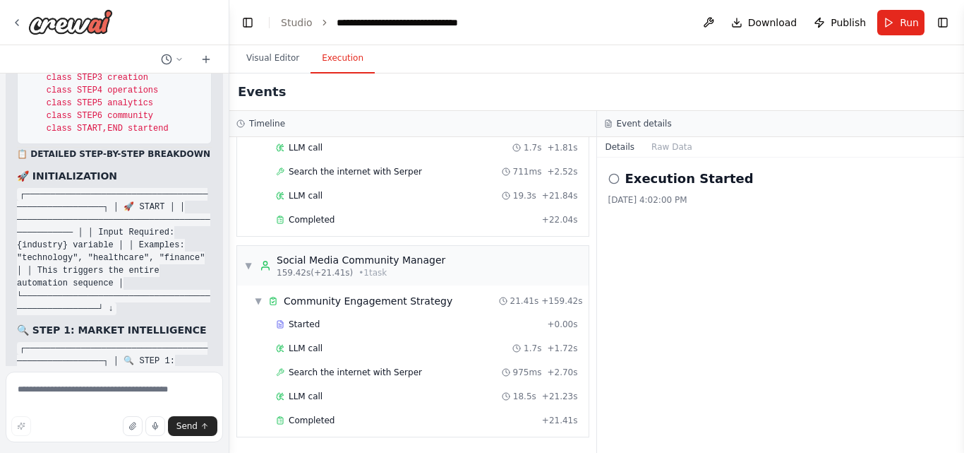
click at [613, 176] on icon at bounding box center [614, 178] width 11 height 11
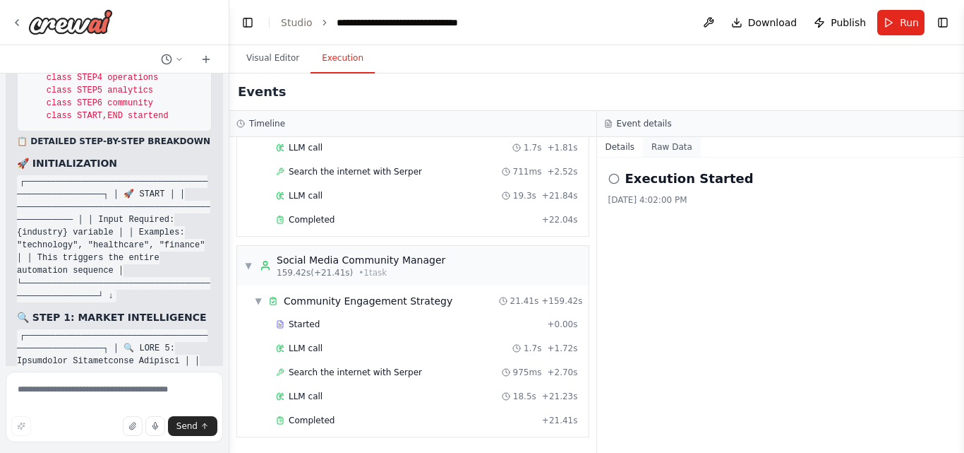
click at [665, 148] on button "Raw Data" at bounding box center [672, 147] width 58 height 20
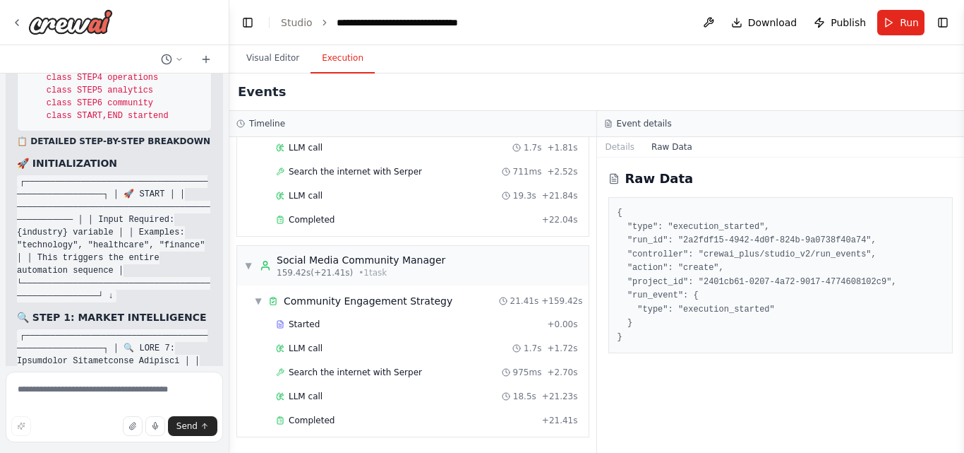
click at [656, 266] on pre "{ "type": "execution_started", "run_id": "2a2fdf15-4942-4d0f-824b-9a0738f40a74"…" at bounding box center [781, 275] width 327 height 138
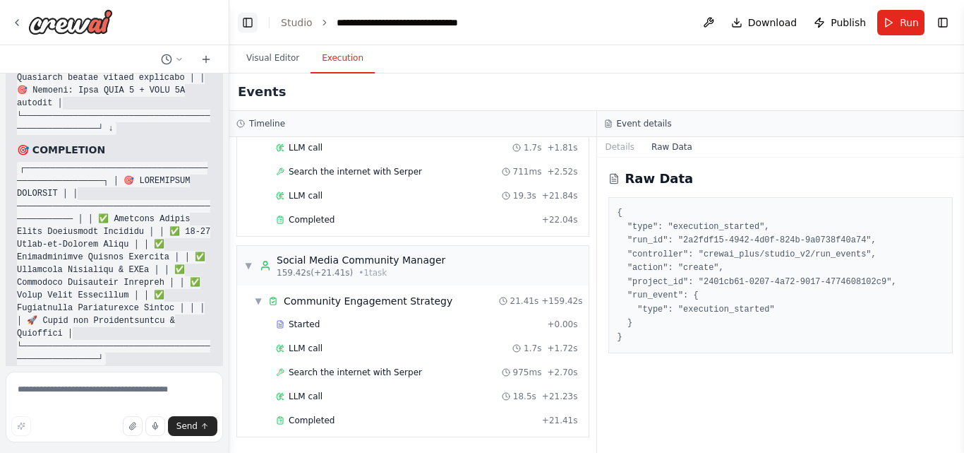
click at [247, 21] on button "Toggle Left Sidebar" at bounding box center [248, 23] width 20 height 20
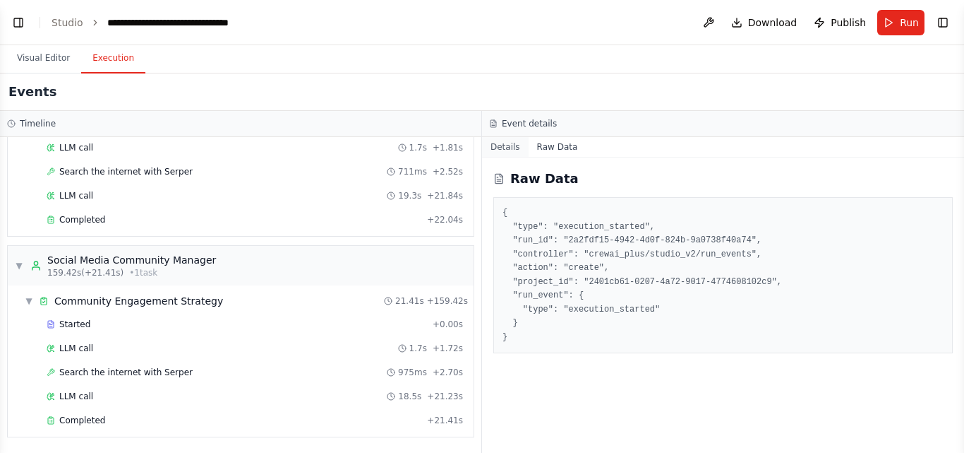
click at [508, 145] on button "Details" at bounding box center [505, 147] width 47 height 20
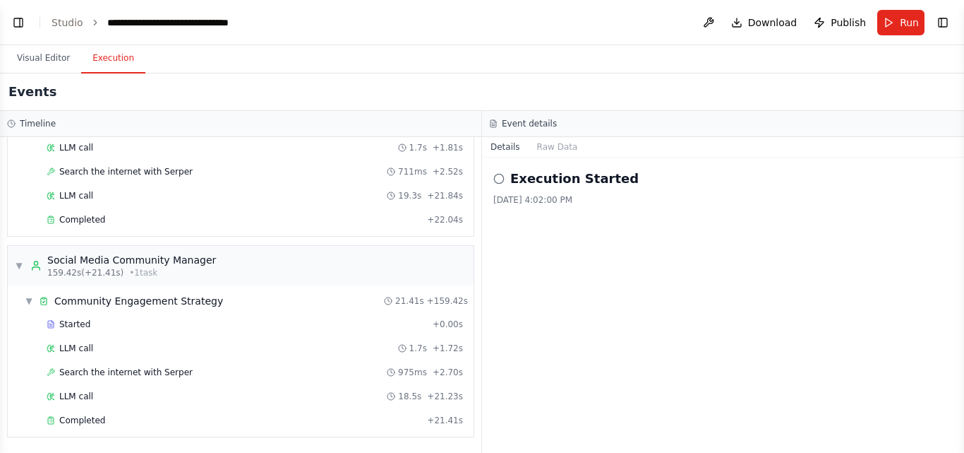
click at [499, 176] on icon at bounding box center [499, 178] width 11 height 11
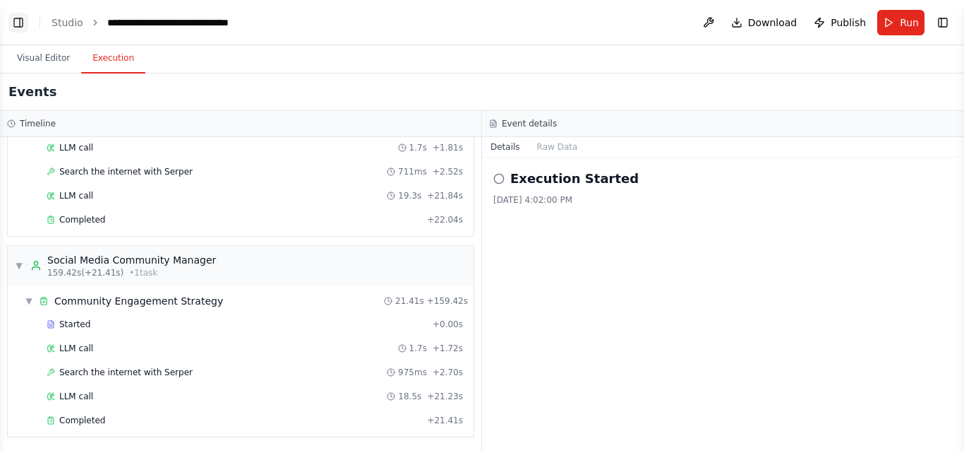
click at [20, 27] on button "Toggle Left Sidebar" at bounding box center [18, 23] width 20 height 20
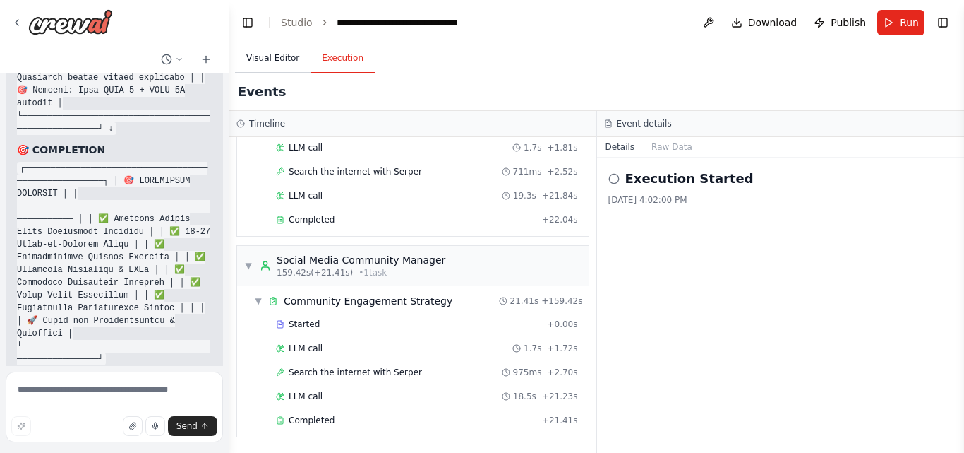
click at [268, 56] on button "Visual Editor" at bounding box center [273, 59] width 76 height 30
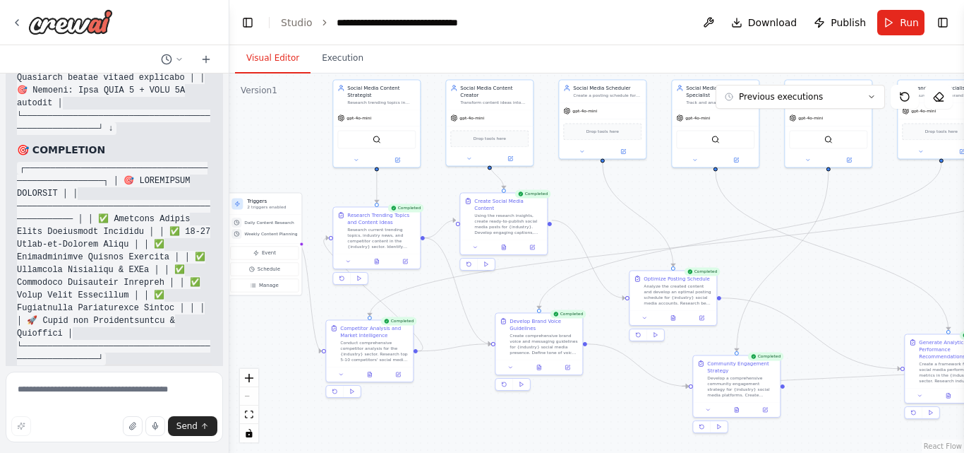
drag, startPoint x: 460, startPoint y: 221, endPoint x: 690, endPoint y: 229, distance: 231.0
click at [690, 229] on div ".deletable-edge-delete-btn { width: 20px; height: 20px; border: 0px solid #ffff…" at bounding box center [596, 262] width 735 height 379
click at [249, 30] on button "Toggle Left Sidebar" at bounding box center [248, 23] width 20 height 20
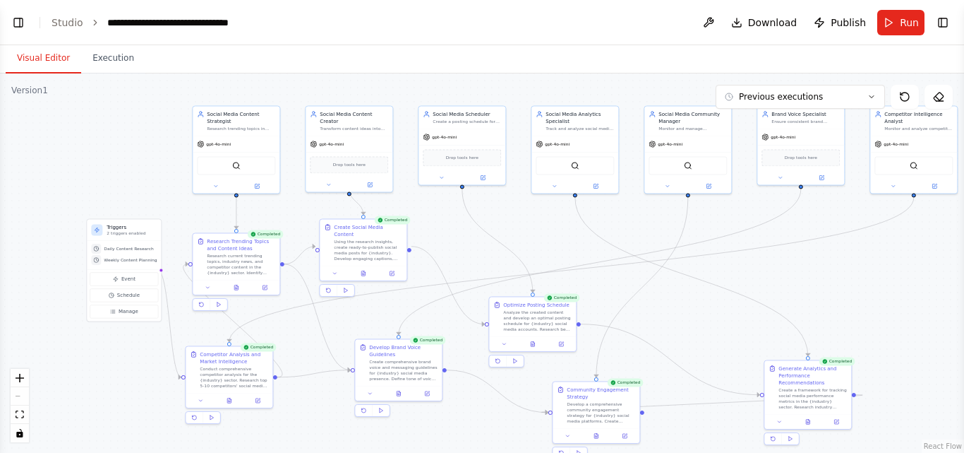
drag, startPoint x: 474, startPoint y: 220, endPoint x: 563, endPoint y: 246, distance: 92.7
click at [563, 246] on div ".deletable-edge-delete-btn { width: 20px; height: 20px; border: 0px solid #ffff…" at bounding box center [482, 262] width 964 height 379
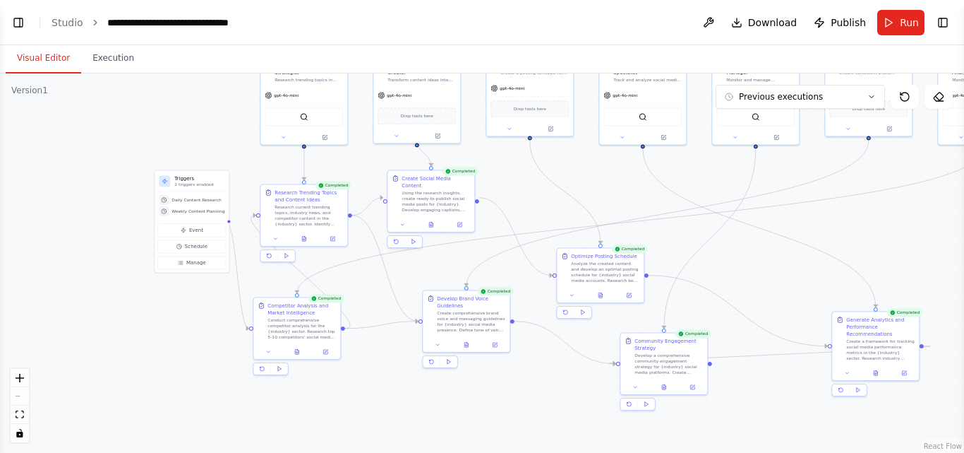
drag, startPoint x: 579, startPoint y: 261, endPoint x: 639, endPoint y: 213, distance: 77.3
click at [639, 213] on div ".deletable-edge-delete-btn { width: 20px; height: 20px; border: 0px solid #ffff…" at bounding box center [482, 262] width 964 height 379
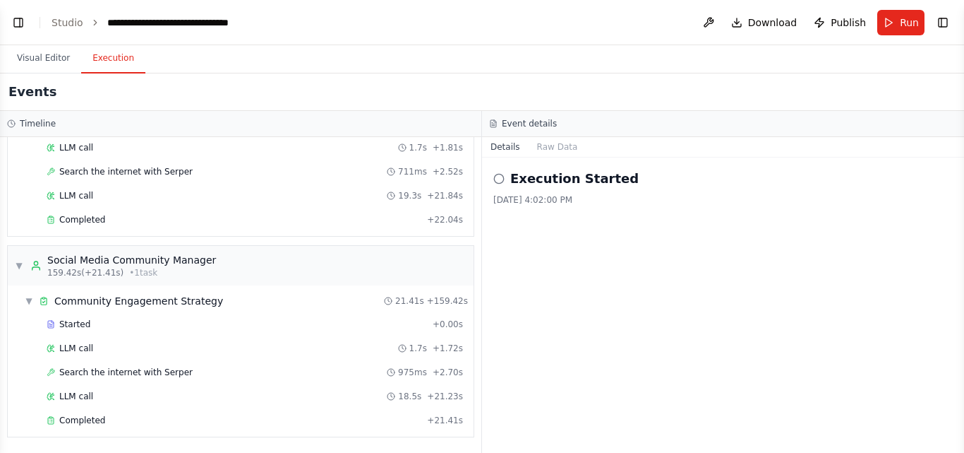
click at [109, 55] on button "Execution" at bounding box center [113, 59] width 64 height 30
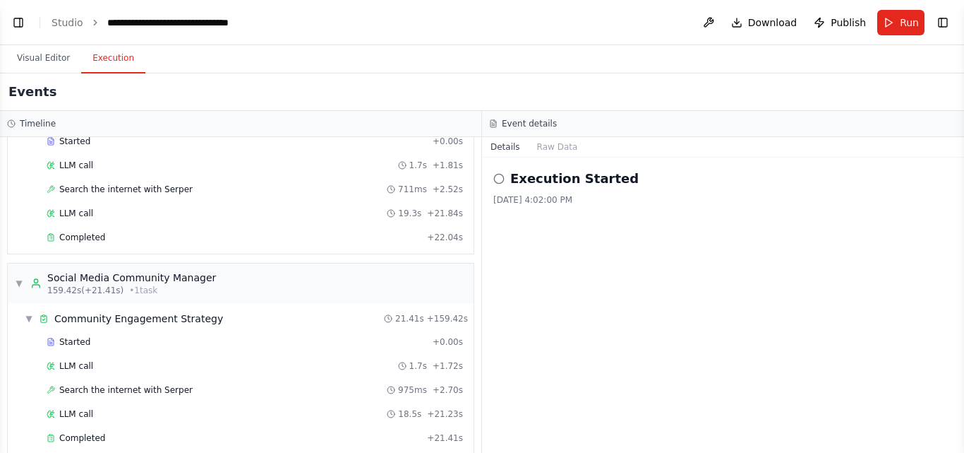
scroll to position [1150, 0]
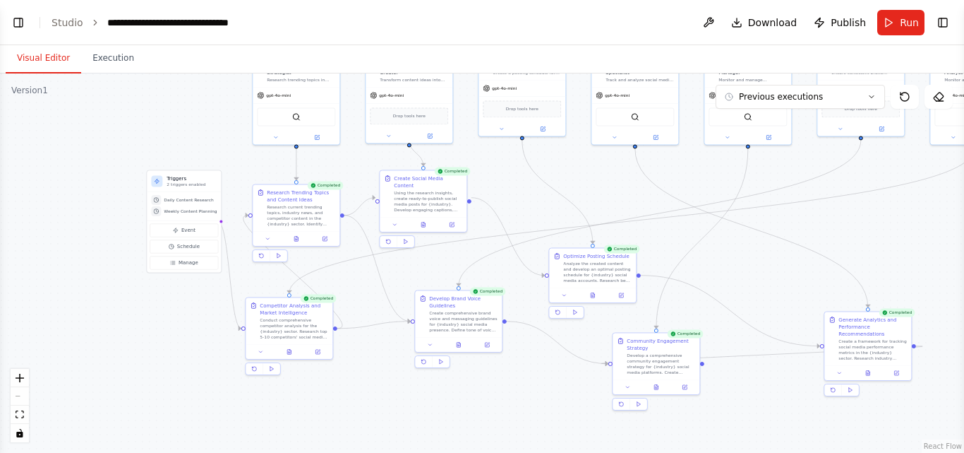
click at [39, 54] on button "Visual Editor" at bounding box center [44, 59] width 76 height 30
click at [183, 232] on span "Event" at bounding box center [188, 230] width 14 height 7
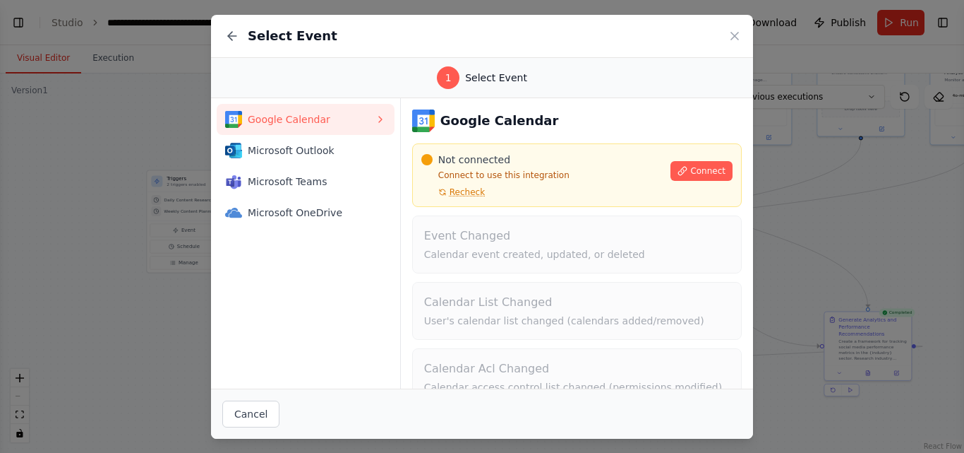
click at [447, 75] on div "1" at bounding box center [448, 77] width 23 height 23
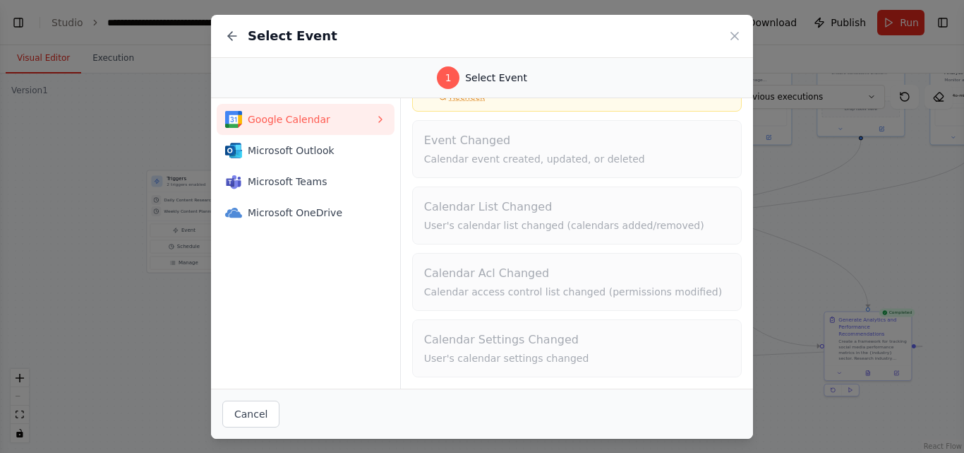
click at [381, 124] on icon at bounding box center [380, 119] width 11 height 11
click at [522, 181] on div "Google Calendar Not connected Connect to use this integration Recheck Connect E…" at bounding box center [577, 195] width 330 height 363
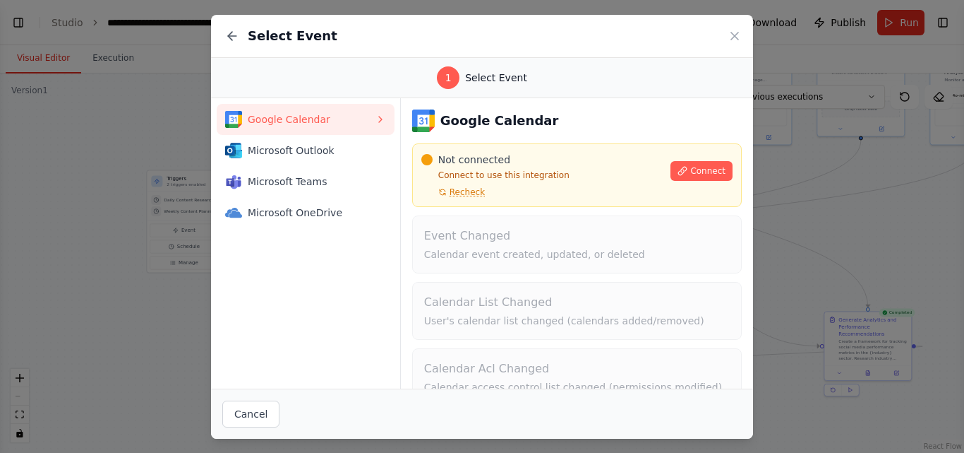
click at [507, 121] on h3 "Google Calendar" at bounding box center [500, 121] width 119 height 20
click at [690, 166] on span "Connect" at bounding box center [707, 170] width 35 height 11
click at [699, 172] on span "Connect" at bounding box center [707, 170] width 35 height 11
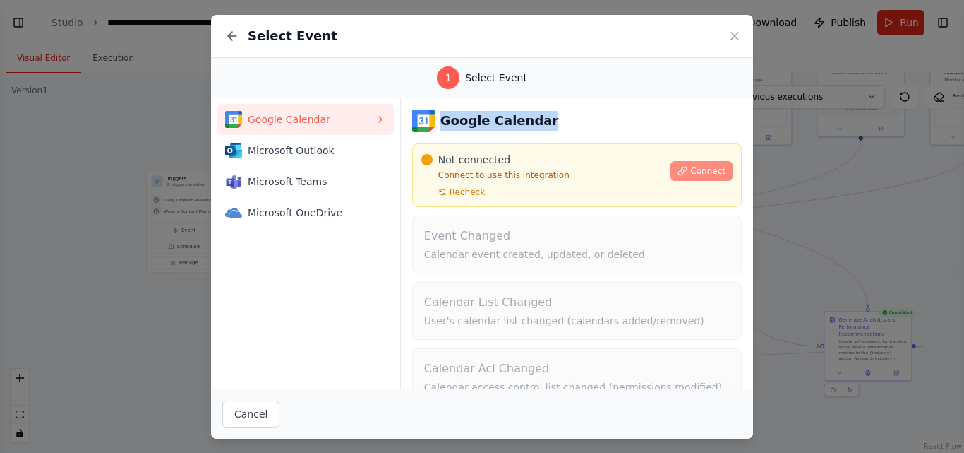
click at [692, 168] on span "Connect" at bounding box center [707, 170] width 35 height 11
click at [563, 122] on div "Google Calendar" at bounding box center [577, 120] width 330 height 23
click at [691, 172] on span "Connect" at bounding box center [707, 170] width 35 height 11
click at [732, 43] on div "Select Event" at bounding box center [482, 36] width 542 height 43
click at [734, 35] on icon at bounding box center [735, 36] width 14 height 14
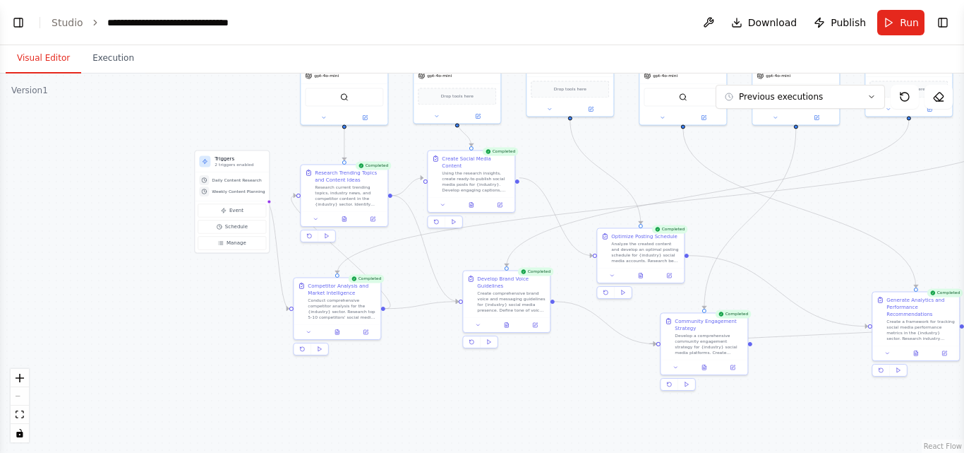
drag, startPoint x: 120, startPoint y: 352, endPoint x: 168, endPoint y: 332, distance: 51.9
click at [168, 332] on div ".deletable-edge-delete-btn { width: 20px; height: 20px; border: 0px solid #ffff…" at bounding box center [482, 262] width 964 height 379
click at [223, 225] on button "Schedule" at bounding box center [232, 226] width 68 height 13
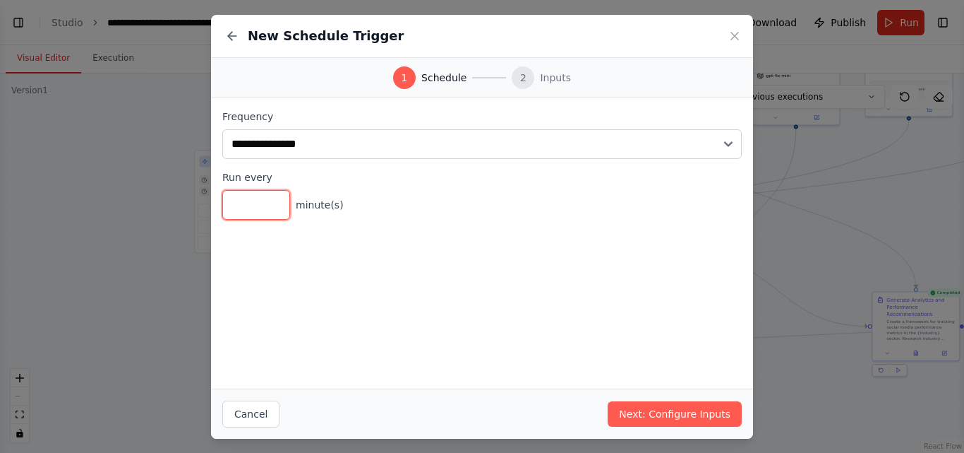
click at [241, 208] on input "*" at bounding box center [256, 205] width 68 height 30
click at [326, 206] on span "minute(s)" at bounding box center [320, 205] width 48 height 14
click at [250, 199] on input "*" at bounding box center [256, 205] width 68 height 30
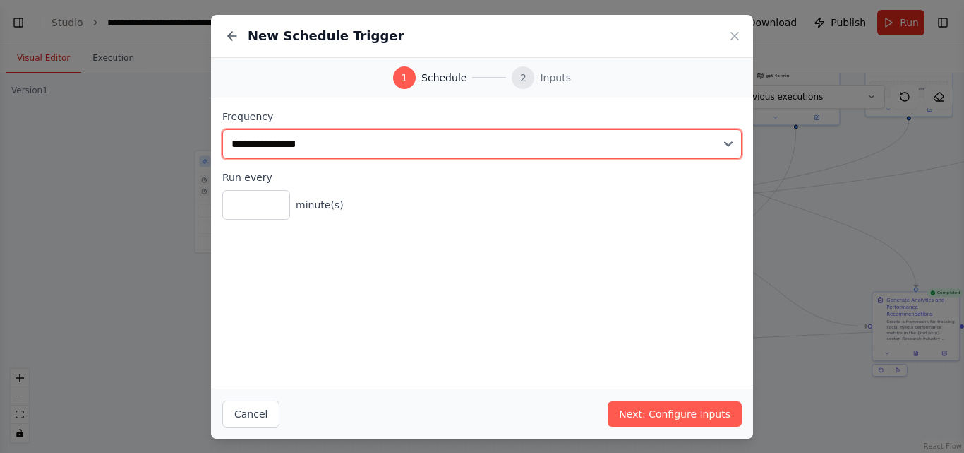
click at [351, 153] on select "**********" at bounding box center [482, 144] width 520 height 30
click at [222, 129] on select "**********" at bounding box center [482, 144] width 520 height 30
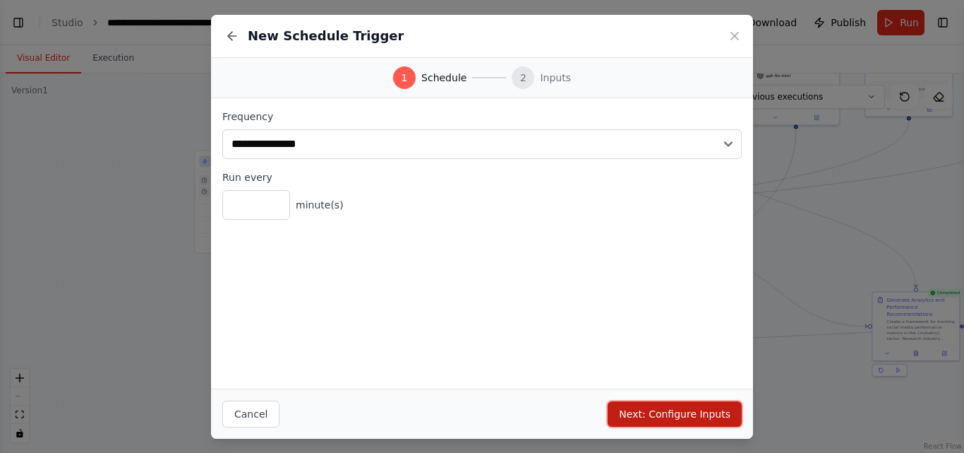
click at [652, 425] on button "Next: Configure Inputs" at bounding box center [675, 413] width 134 height 25
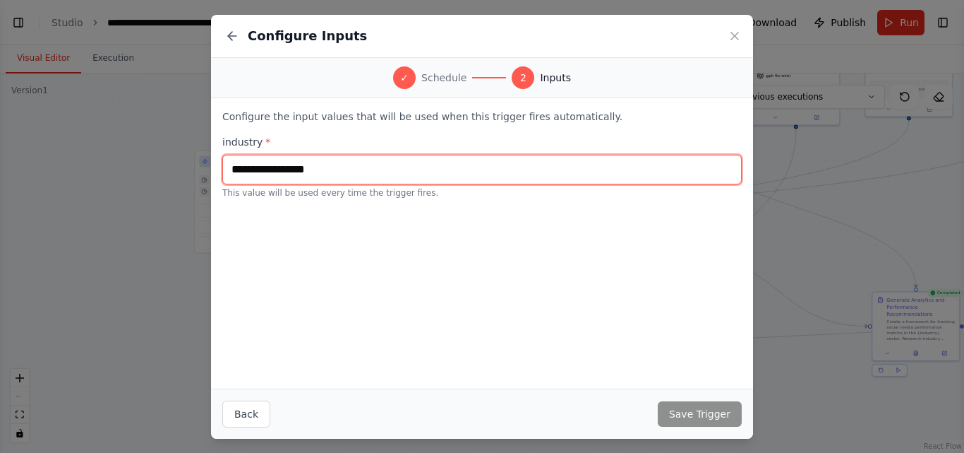
click at [363, 175] on input "text" at bounding box center [482, 170] width 520 height 30
type input "*"
type input "*********"
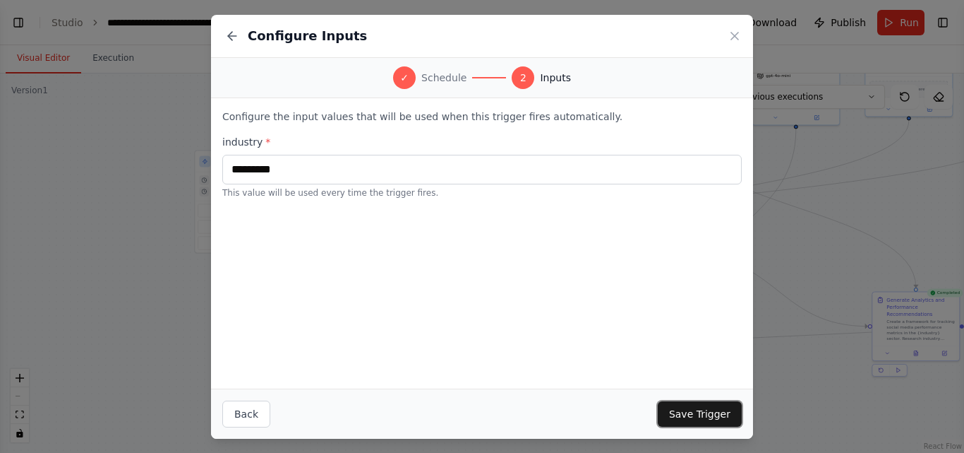
click at [689, 418] on button "Save Trigger" at bounding box center [700, 413] width 84 height 25
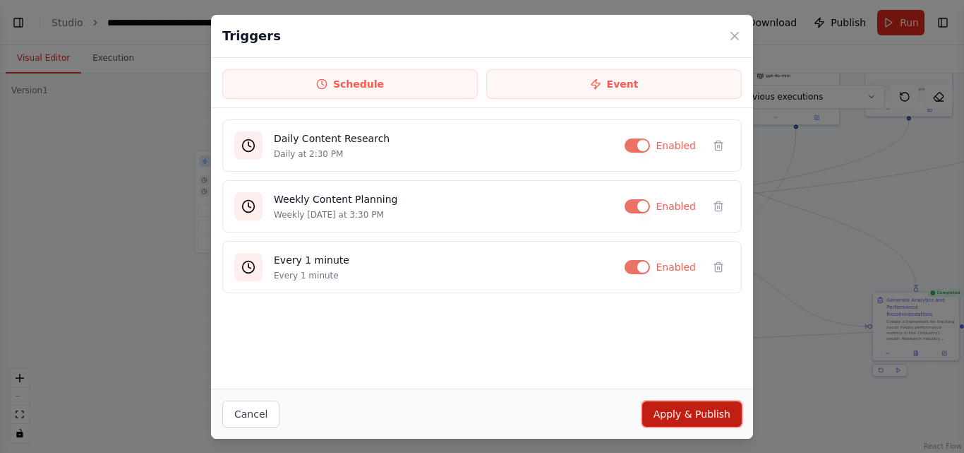
click at [685, 416] on button "Apply & Publish" at bounding box center [692, 413] width 100 height 25
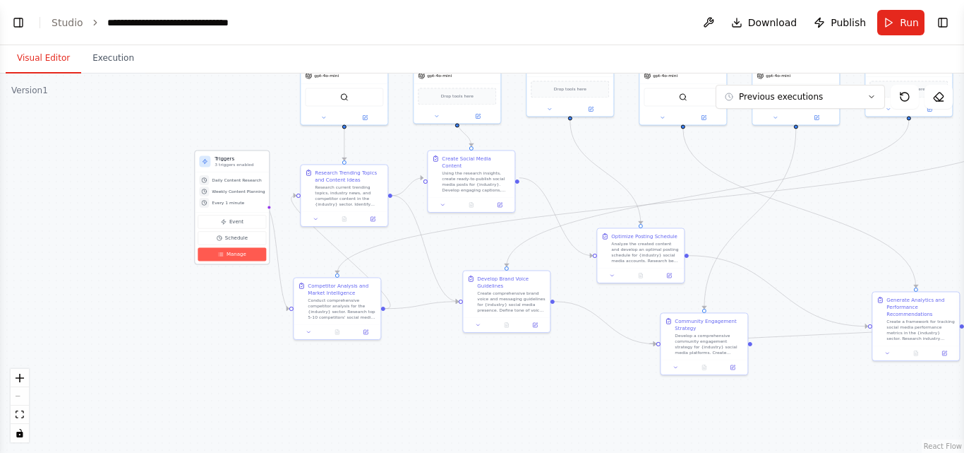
click at [234, 251] on span "Manage" at bounding box center [237, 254] width 20 height 7
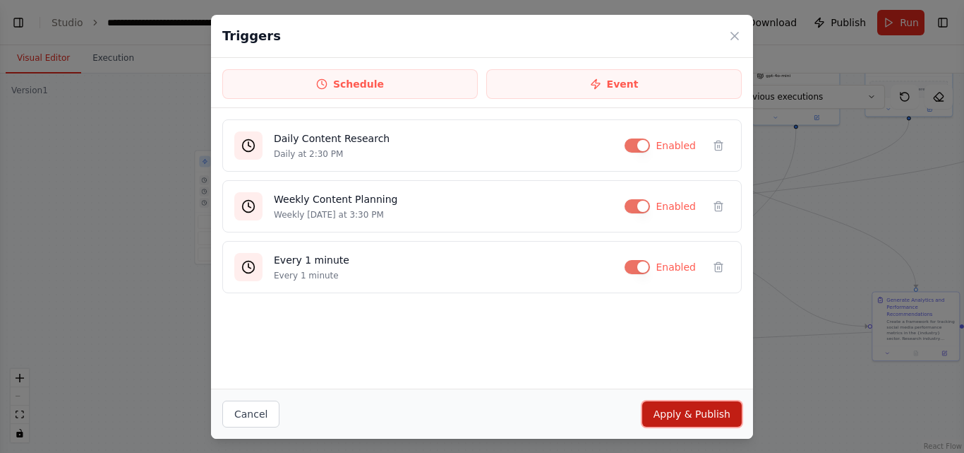
click at [688, 413] on button "Apply & Publish" at bounding box center [692, 413] width 100 height 25
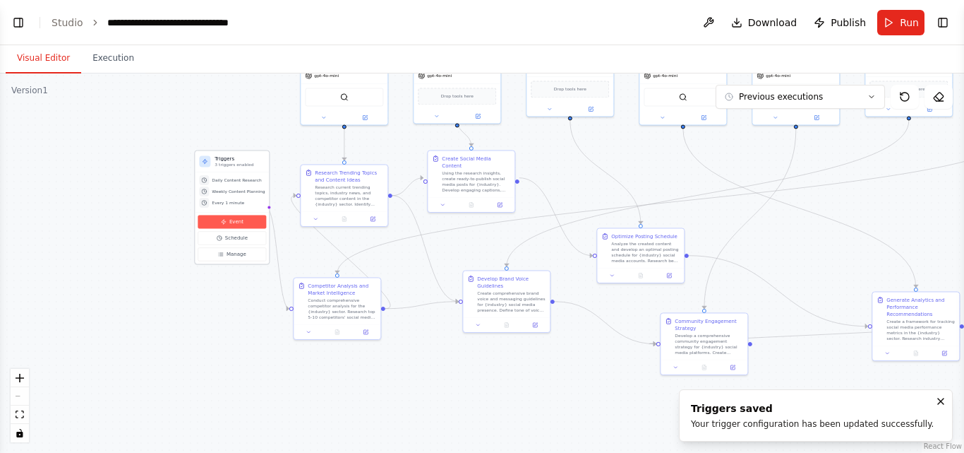
click at [234, 224] on span "Event" at bounding box center [236, 221] width 14 height 7
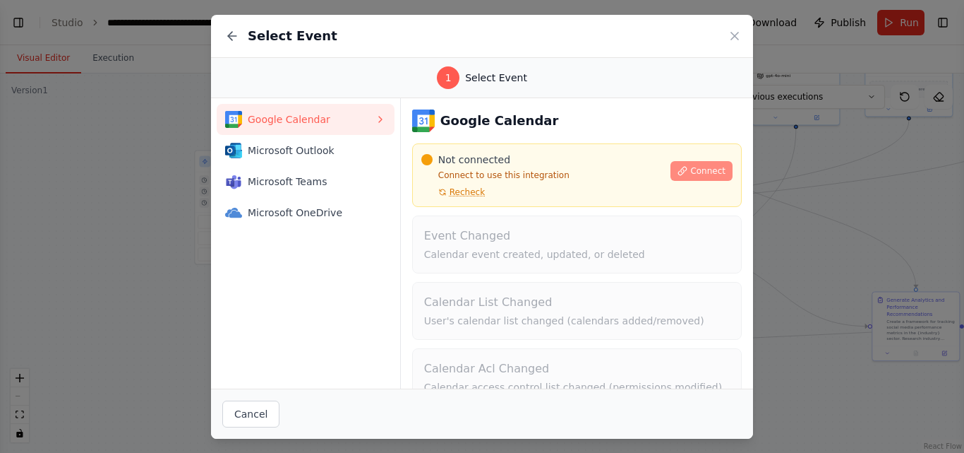
click at [690, 173] on span "Connect" at bounding box center [707, 170] width 35 height 11
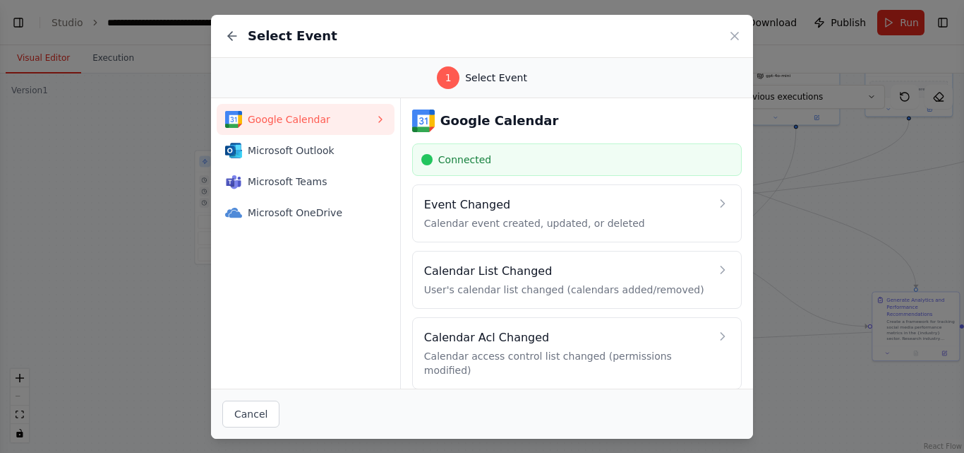
click at [590, 157] on div "Connected" at bounding box center [576, 160] width 311 height 14
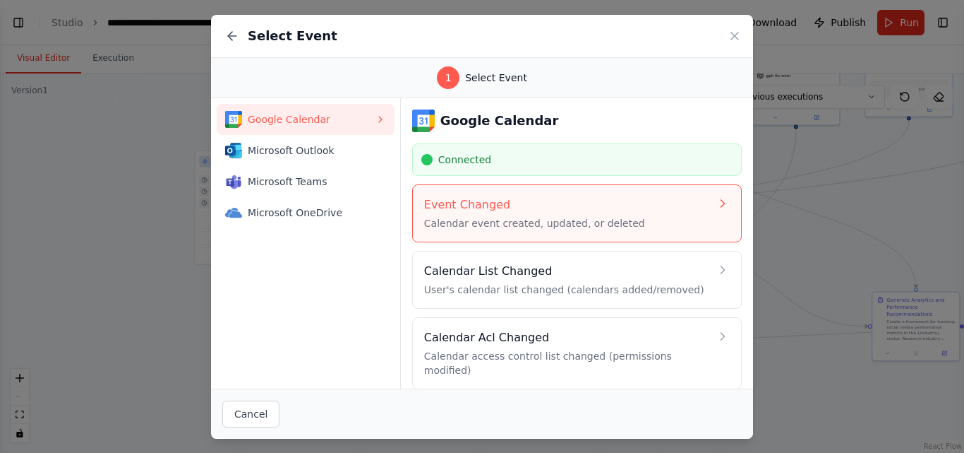
click at [683, 214] on div "Event Changed Calendar event created, updated, or deleted" at bounding box center [567, 213] width 286 height 34
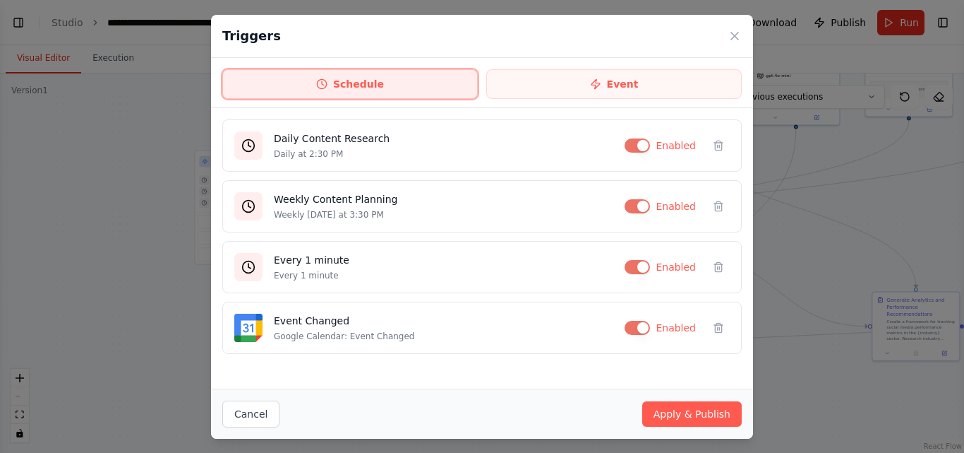
click at [358, 85] on button "Schedule" at bounding box center [350, 84] width 256 height 30
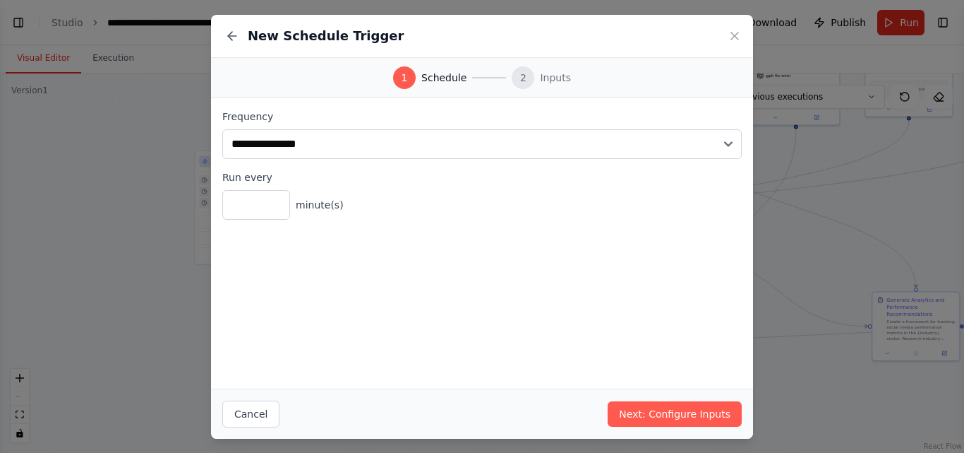
click at [310, 207] on span "minute(s)" at bounding box center [320, 205] width 48 height 14
click at [267, 208] on input "*" at bounding box center [256, 205] width 68 height 30
drag, startPoint x: 267, startPoint y: 208, endPoint x: 325, endPoint y: 207, distance: 57.9
click at [325, 207] on div "* minute(s)" at bounding box center [482, 205] width 520 height 30
click at [325, 207] on span "minute(s)" at bounding box center [320, 205] width 48 height 14
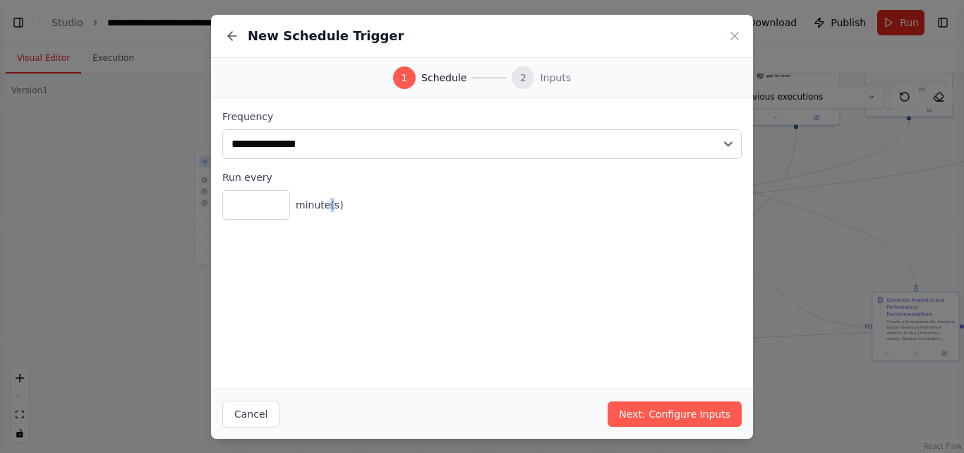
click at [325, 207] on span "minute(s)" at bounding box center [320, 205] width 48 height 14
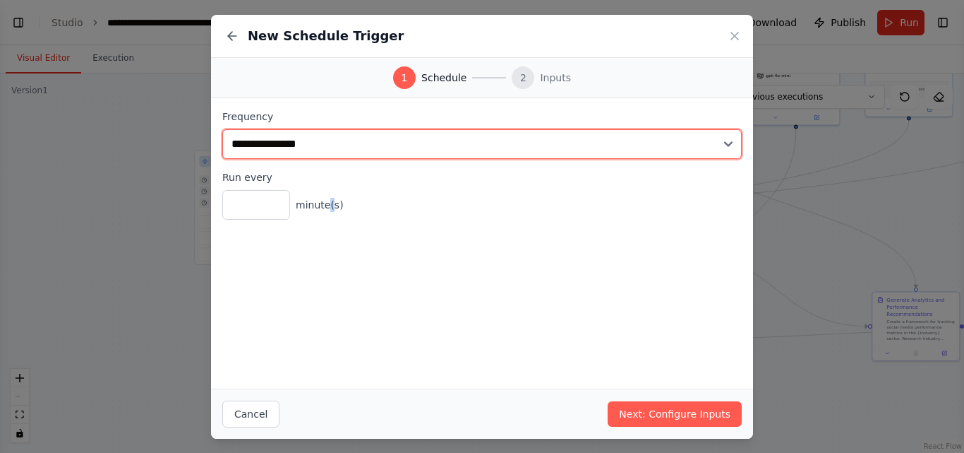
click at [662, 141] on select "**********" at bounding box center [482, 144] width 520 height 30
select select "*****"
click at [222, 129] on select "**********" at bounding box center [482, 144] width 520 height 30
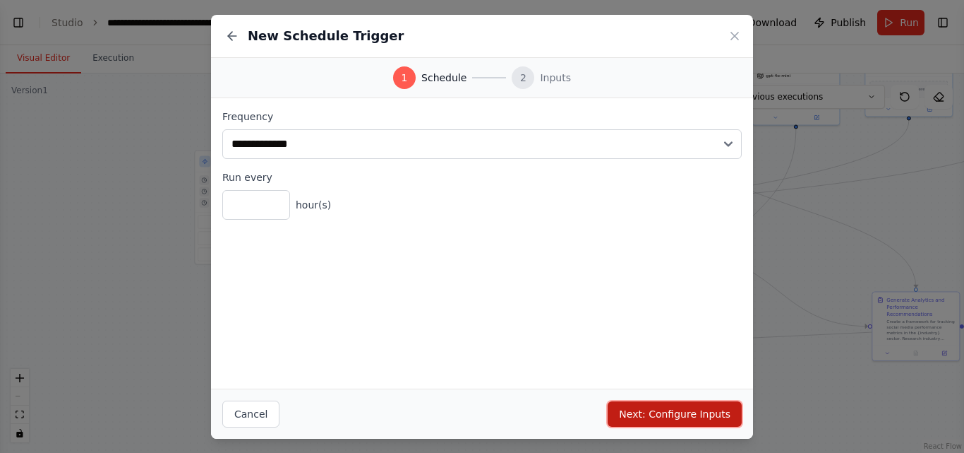
click at [666, 412] on button "Next: Configure Inputs" at bounding box center [675, 413] width 134 height 25
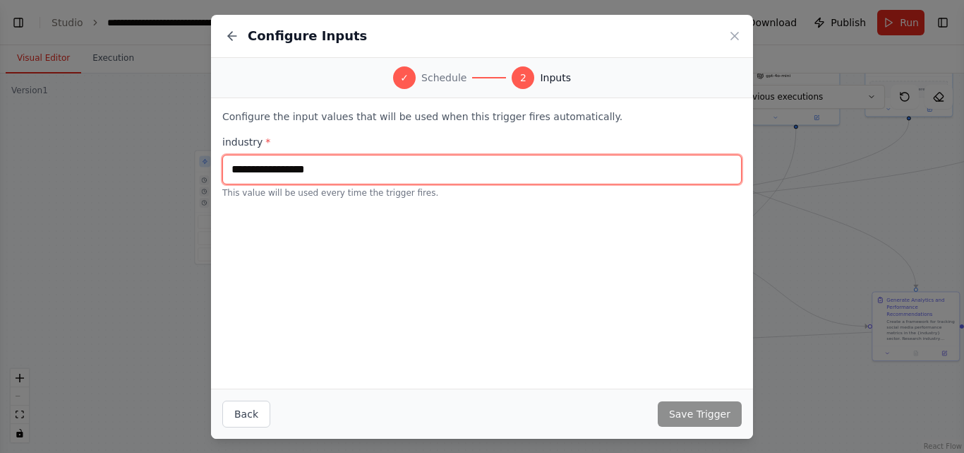
click at [350, 179] on input "text" at bounding box center [482, 170] width 520 height 30
type input "*"
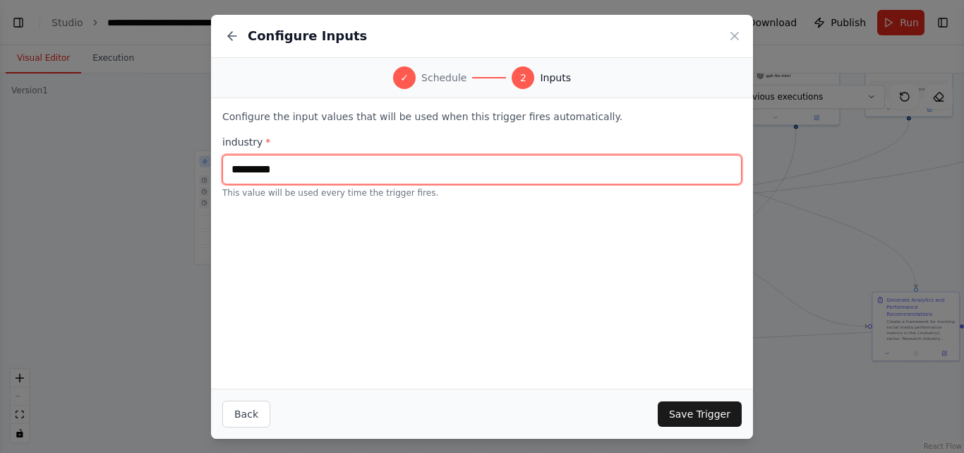
type input "*********"
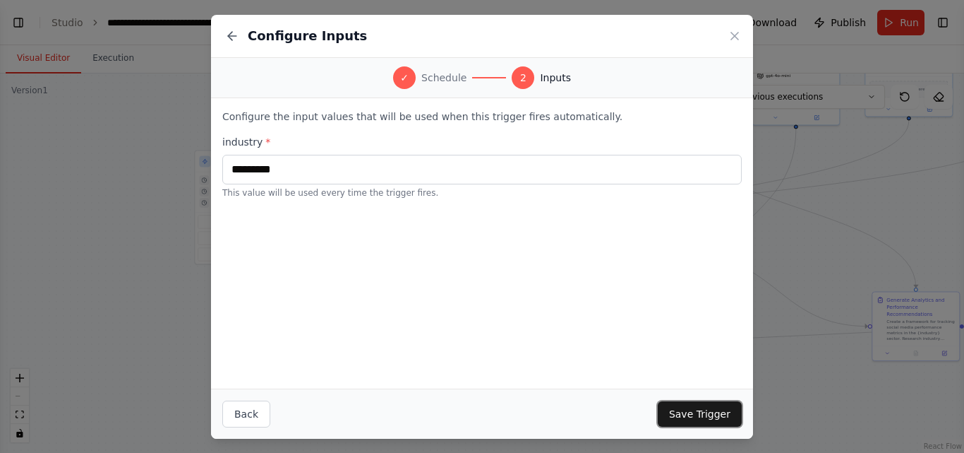
click at [691, 409] on button "Save Trigger" at bounding box center [700, 413] width 84 height 25
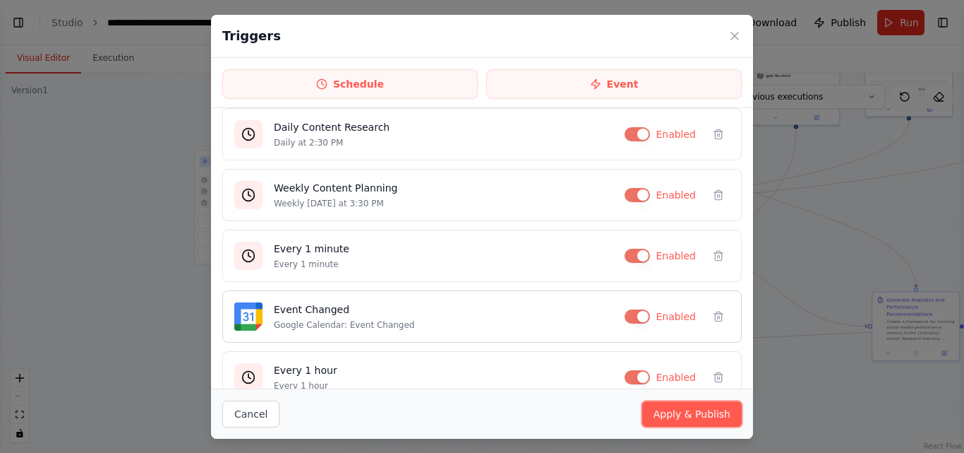
scroll to position [37, 0]
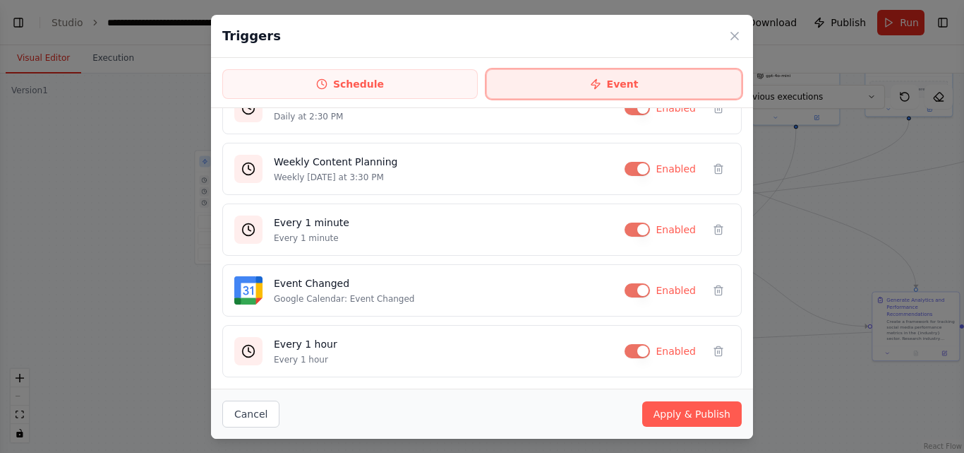
click at [628, 88] on button "Event" at bounding box center [614, 84] width 256 height 30
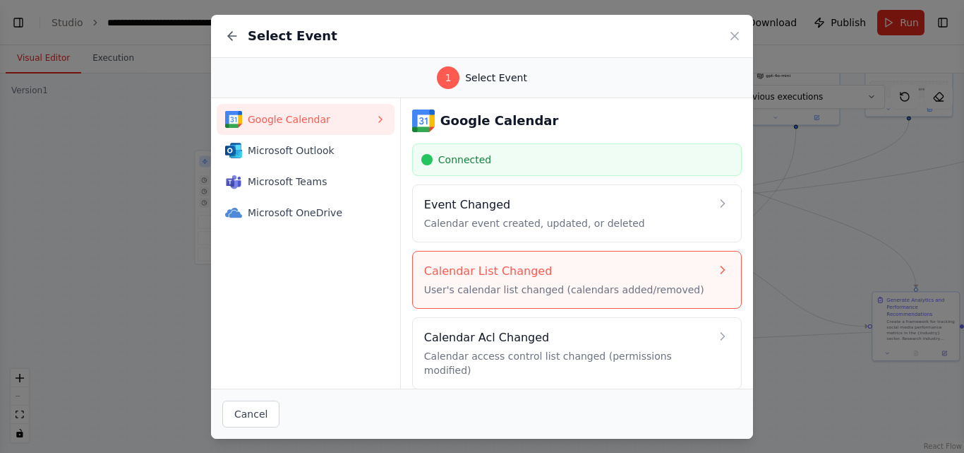
scroll to position [64, 0]
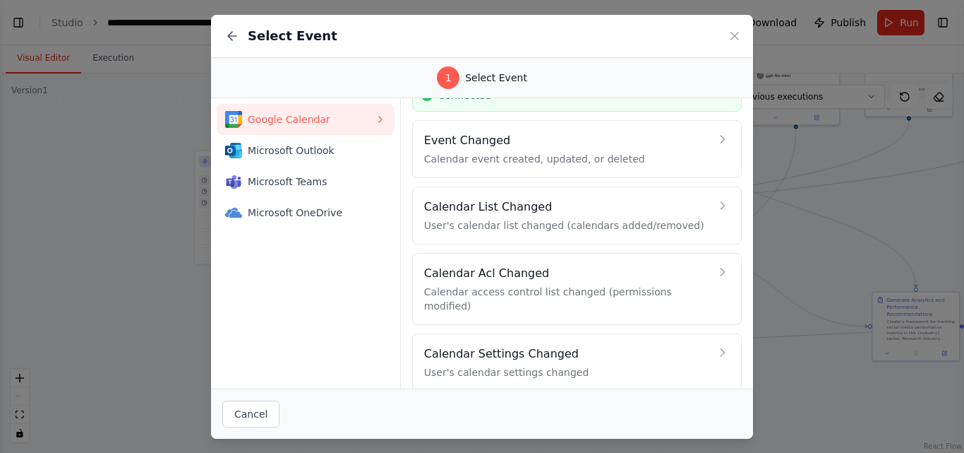
click at [123, 282] on div "Select Event 1 Select Event Google Calendar Microsoft Outlook Microsoft Teams M…" at bounding box center [482, 226] width 964 height 453
click at [732, 33] on icon at bounding box center [734, 35] width 7 height 7
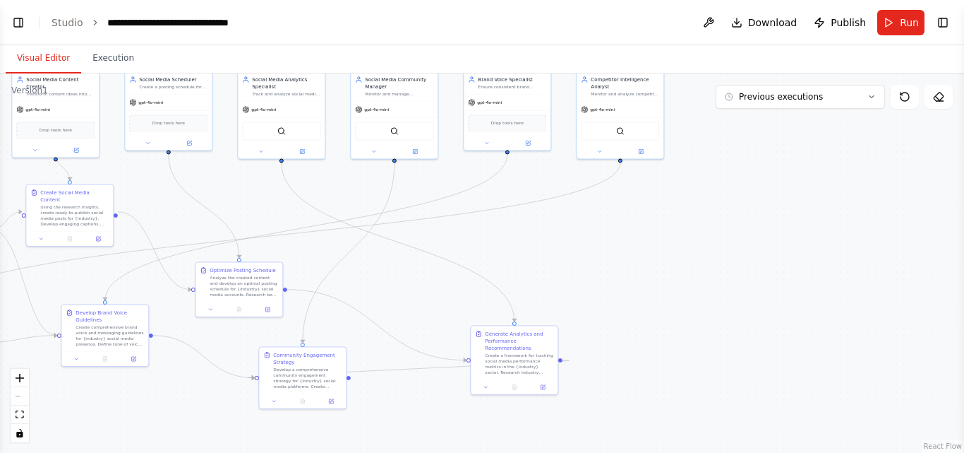
drag, startPoint x: 538, startPoint y: 400, endPoint x: 136, endPoint y: 434, distance: 403.2
click at [136, 434] on div ".deletable-edge-delete-btn { width: 20px; height: 20px; border: 0px solid #ffff…" at bounding box center [482, 262] width 964 height 379
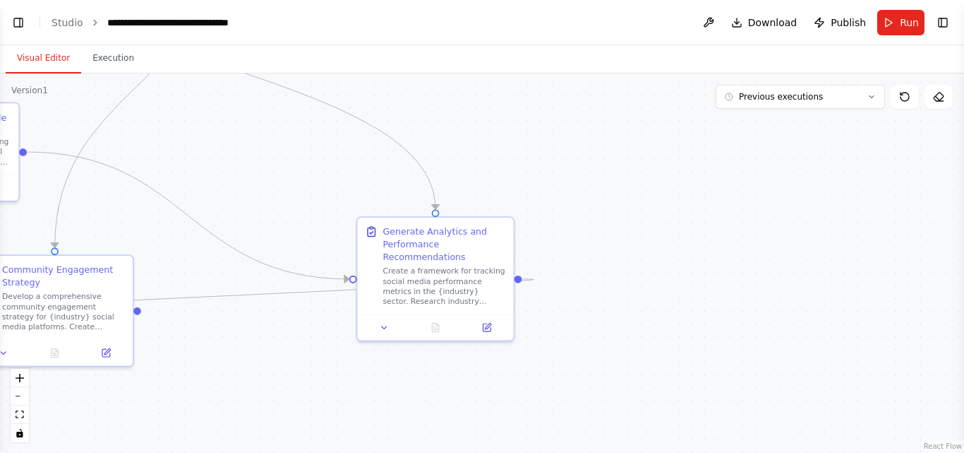
drag, startPoint x: 611, startPoint y: 186, endPoint x: 605, endPoint y: 72, distance: 113.8
click at [605, 72] on div "Visual Editor Execution Version 1 Previous executions Show Tools Hide Agents Tr…" at bounding box center [482, 248] width 964 height 407
click at [524, 277] on icon "Edge from c5d7e42b-f0f3-4a25-b8d8-7f464a8d4cfd to fdb896a8-be21-4c95-8316-8df38…" at bounding box center [247, 291] width 578 height 32
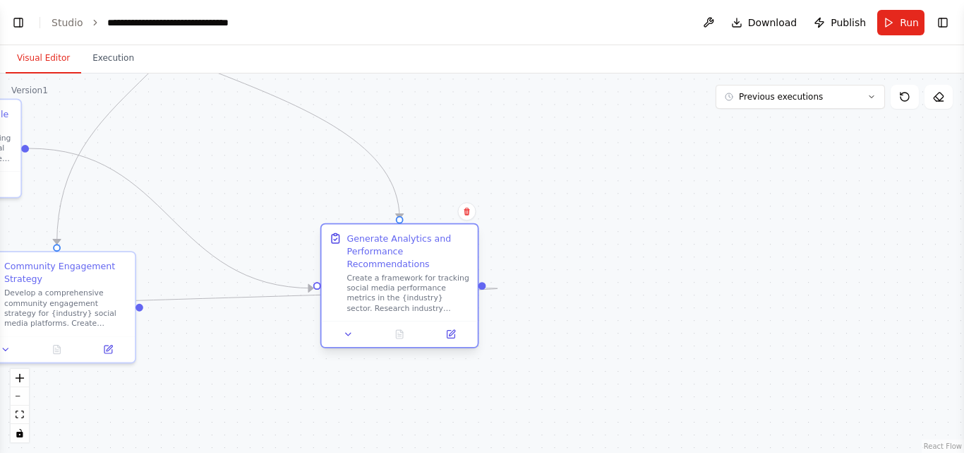
drag, startPoint x: 450, startPoint y: 247, endPoint x: 407, endPoint y: 256, distance: 44.6
click at [407, 256] on div "Generate Analytics and Performance Recommendations" at bounding box center [408, 251] width 123 height 38
drag, startPoint x: 483, startPoint y: 287, endPoint x: 564, endPoint y: 275, distance: 82.1
click at [564, 275] on div ".deletable-edge-delete-btn { width: 20px; height: 20px; border: 0px solid #ffff…" at bounding box center [482, 262] width 964 height 379
drag, startPoint x: 482, startPoint y: 289, endPoint x: 484, endPoint y: 258, distance: 31.1
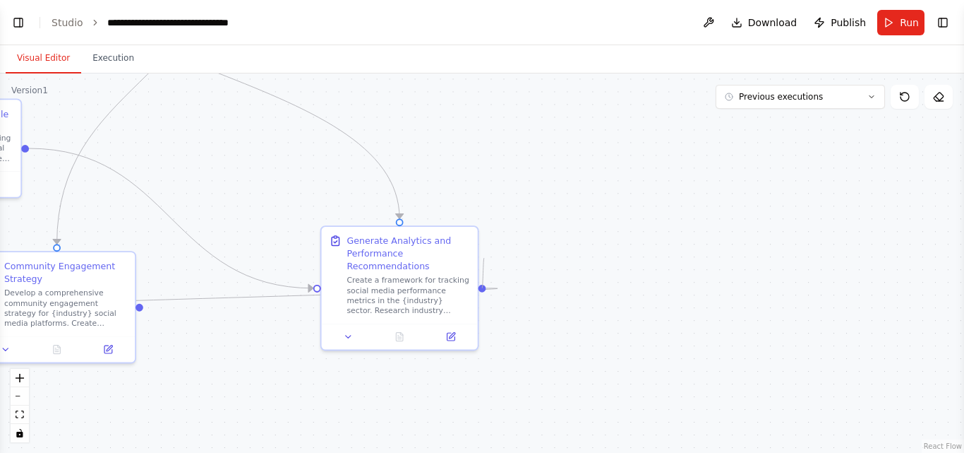
click at [484, 258] on div ".deletable-edge-delete-btn { width: 20px; height: 20px; border: 0px solid #ffff…" at bounding box center [482, 262] width 964 height 379
drag, startPoint x: 481, startPoint y: 286, endPoint x: 660, endPoint y: 244, distance: 184.3
click at [660, 244] on div ".deletable-edge-delete-btn { width: 20px; height: 20px; border: 0px solid #ffff…" at bounding box center [482, 262] width 964 height 379
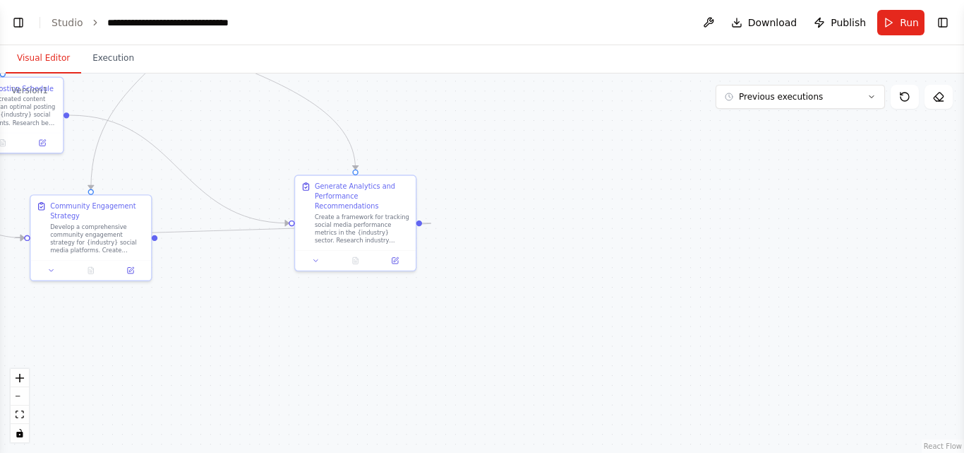
drag, startPoint x: 484, startPoint y: 163, endPoint x: 434, endPoint y: 93, distance: 85.6
click at [434, 93] on div ".deletable-edge-delete-btn { width: 20px; height: 20px; border: 0px solid #ffff…" at bounding box center [482, 262] width 964 height 379
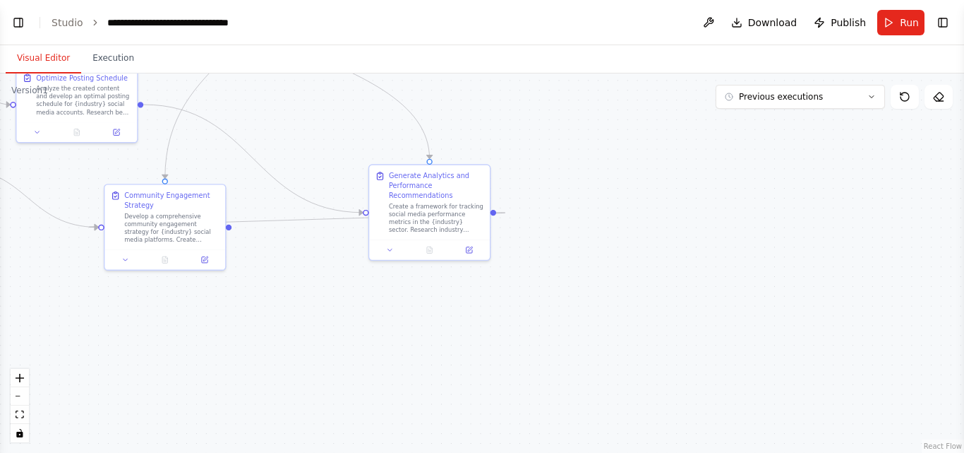
drag, startPoint x: 440, startPoint y: 139, endPoint x: 515, endPoint y: 128, distance: 75.6
click at [515, 128] on div ".deletable-edge-delete-btn { width: 20px; height: 20px; border: 0px solid #ffff…" at bounding box center [482, 262] width 964 height 379
click at [468, 253] on button at bounding box center [470, 248] width 34 height 12
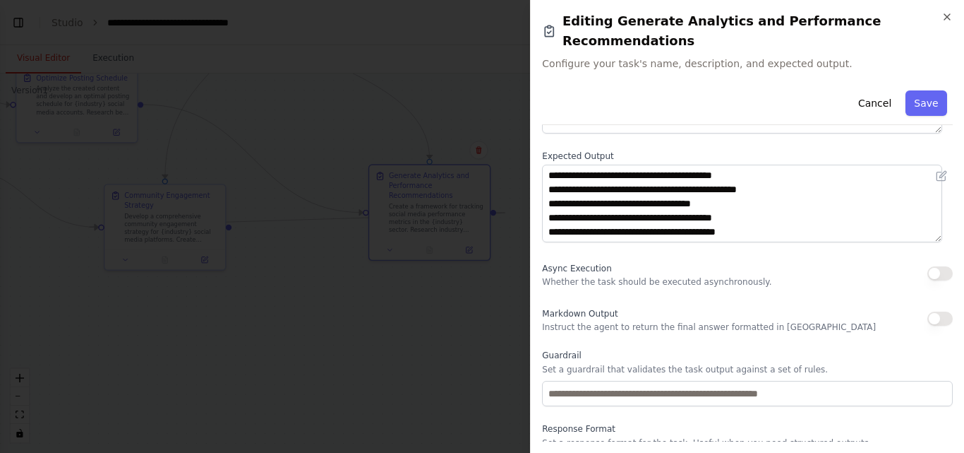
scroll to position [185, 0]
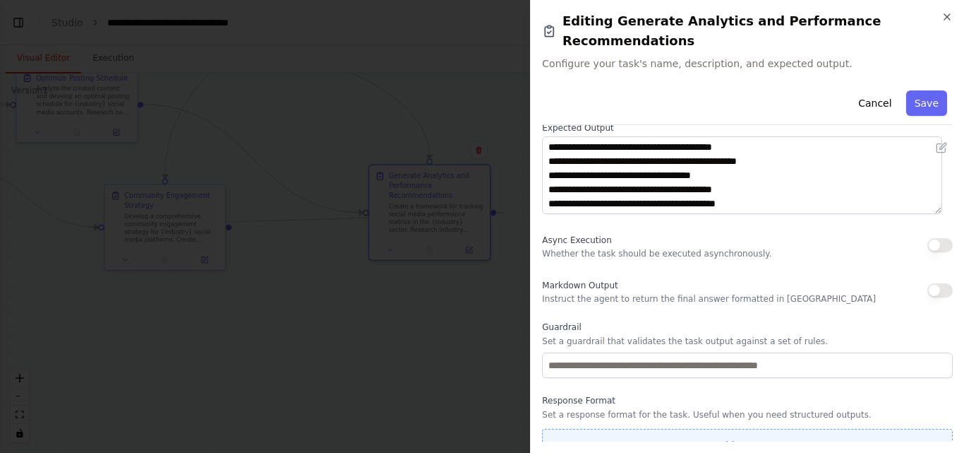
click at [750, 429] on button "Add Property" at bounding box center [747, 445] width 411 height 32
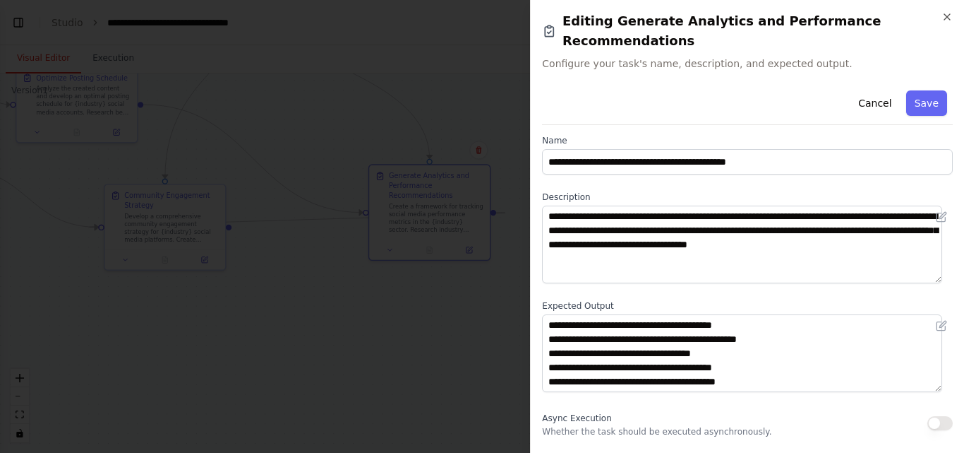
scroll to position [222, 0]
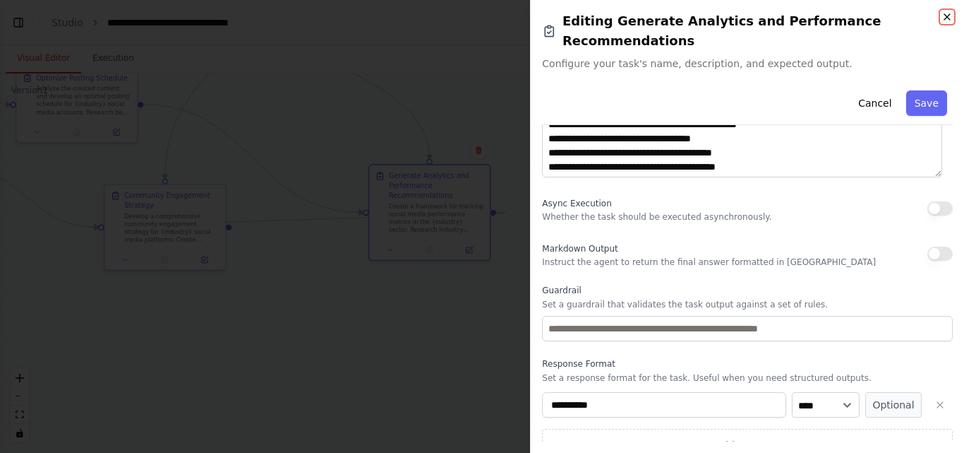
click at [949, 12] on icon "button" at bounding box center [947, 16] width 11 height 11
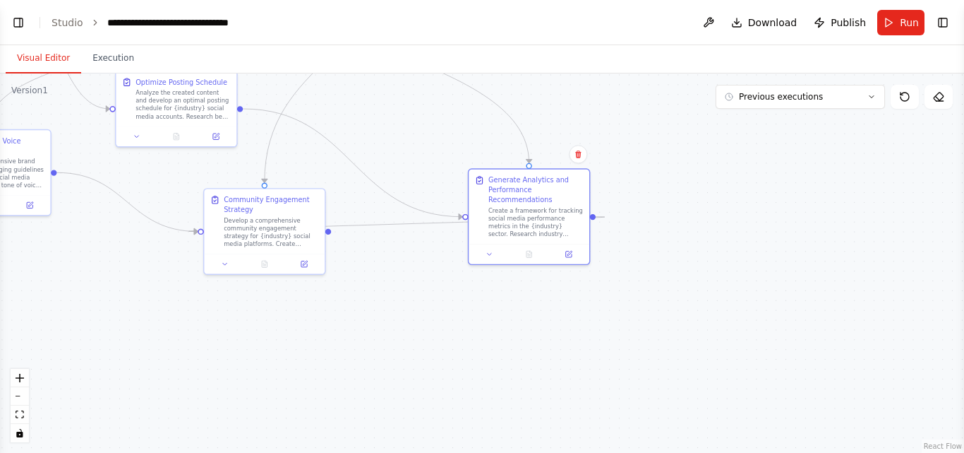
drag, startPoint x: 364, startPoint y: 316, endPoint x: 548, endPoint y: 317, distance: 184.3
click at [548, 317] on div ".deletable-edge-delete-btn { width: 20px; height: 20px; border: 0px solid #ffff…" at bounding box center [482, 262] width 964 height 379
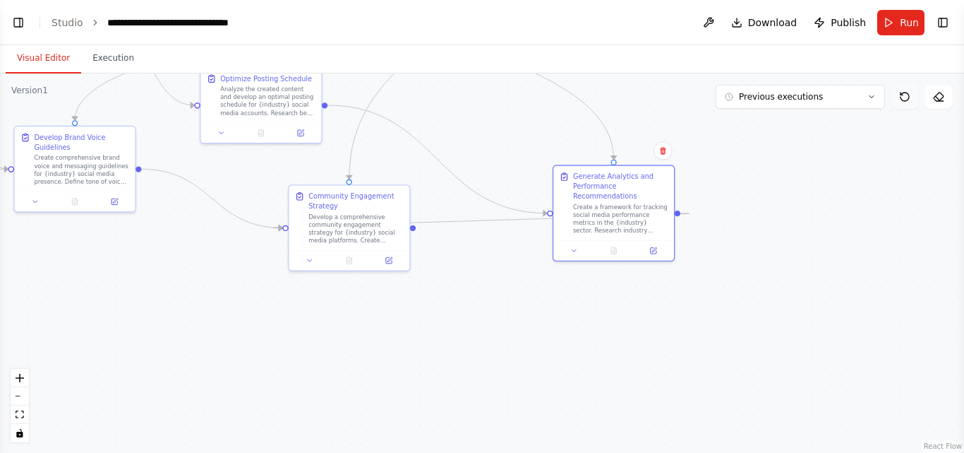
click at [895, 88] on button at bounding box center [905, 97] width 28 height 24
click at [903, 99] on icon at bounding box center [904, 96] width 11 height 11
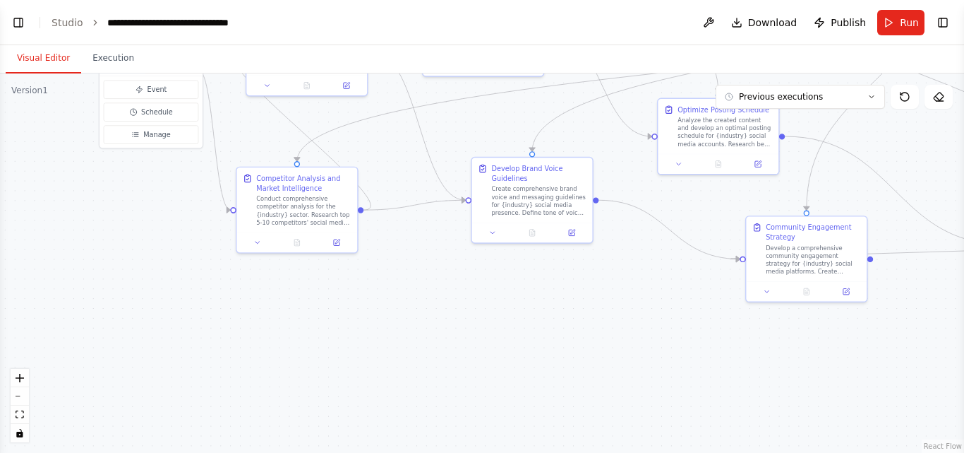
drag, startPoint x: 218, startPoint y: 292, endPoint x: 676, endPoint y: 323, distance: 458.6
click at [676, 323] on div ".deletable-edge-delete-btn { width: 20px; height: 20px; border: 0px solid #ffff…" at bounding box center [482, 262] width 964 height 379
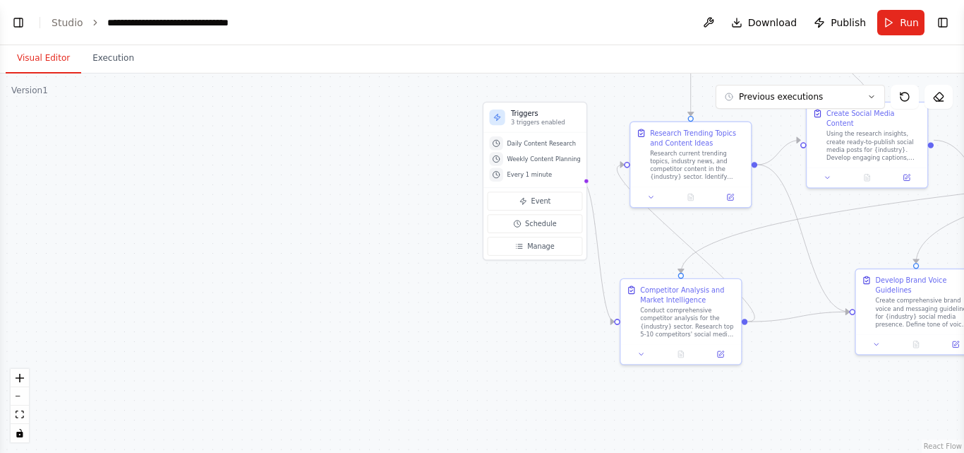
drag, startPoint x: 261, startPoint y: 369, endPoint x: 642, endPoint y: 480, distance: 397.2
click at [642, 452] on html "Create a crew that schedules and publishes social media content across multiple…" at bounding box center [482, 226] width 964 height 453
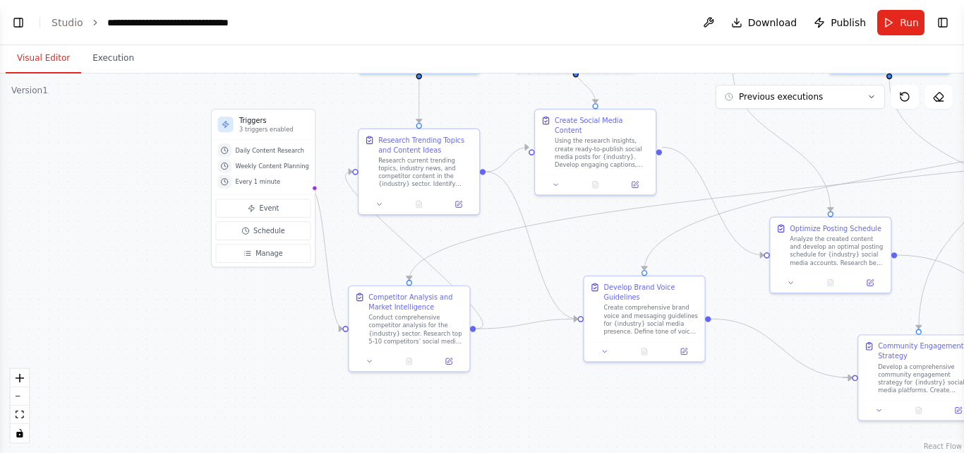
drag, startPoint x: 379, startPoint y: 318, endPoint x: 76, endPoint y: 332, distance: 303.9
click at [76, 332] on div ".deletable-edge-delete-btn { width: 20px; height: 20px; border: 0px solid #ffff…" at bounding box center [482, 262] width 964 height 379
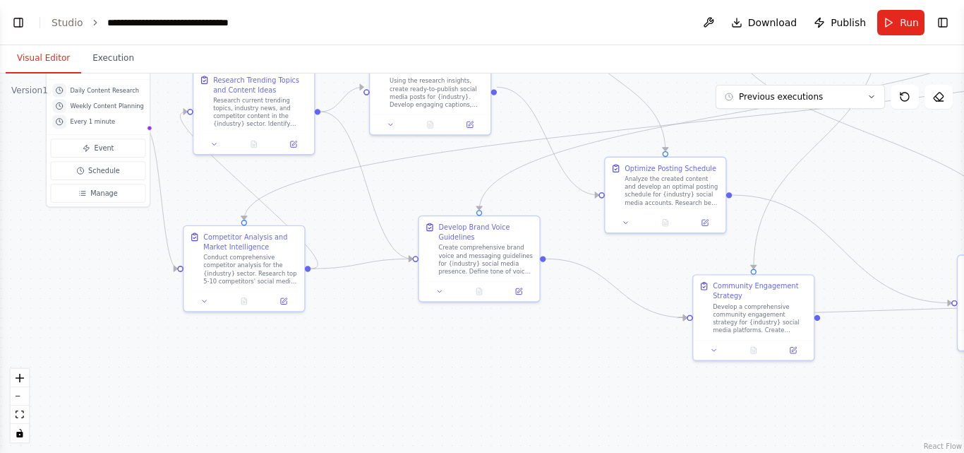
drag, startPoint x: 220, startPoint y: 366, endPoint x: 99, endPoint y: 305, distance: 136.1
click at [99, 305] on div ".deletable-edge-delete-btn { width: 20px; height: 20px; border: 0px solid #ffff…" at bounding box center [482, 262] width 964 height 379
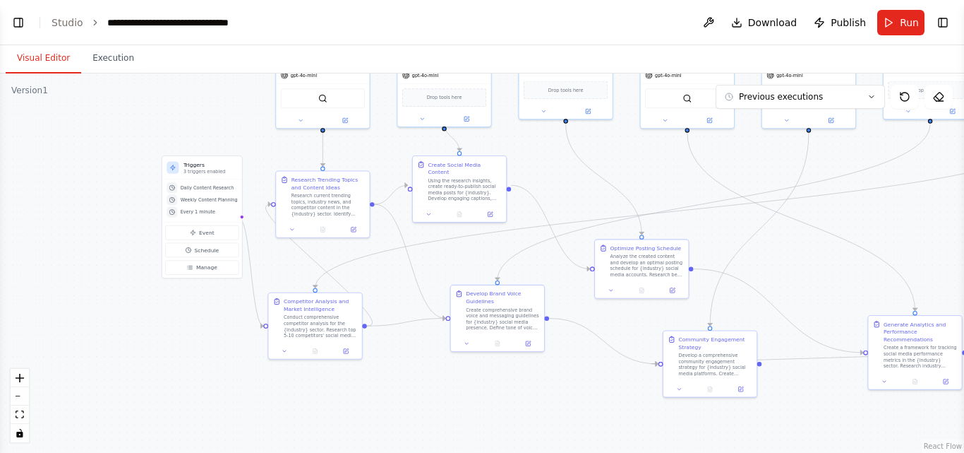
drag, startPoint x: 101, startPoint y: 307, endPoint x: 198, endPoint y: 352, distance: 106.8
click at [198, 352] on div ".deletable-edge-delete-btn { width: 20px; height: 20px; border: 0px solid #ffff…" at bounding box center [482, 262] width 964 height 379
click at [107, 66] on button "Execution" at bounding box center [113, 59] width 64 height 30
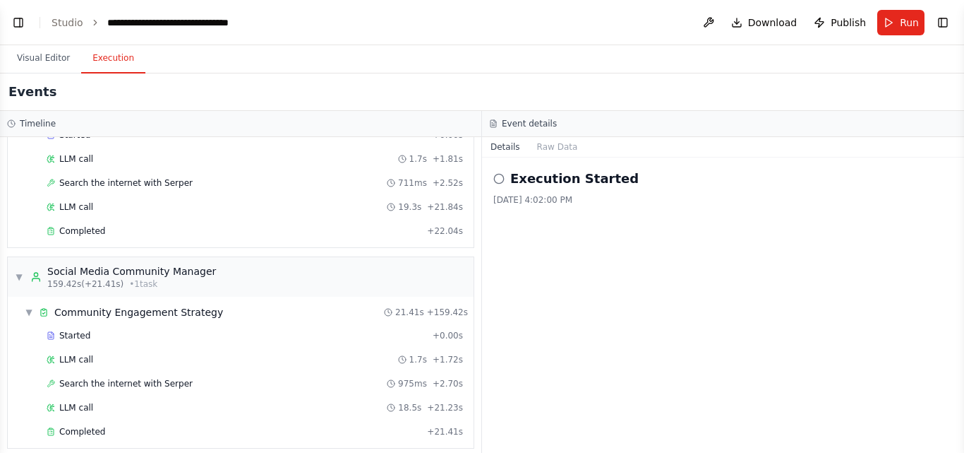
scroll to position [1150, 0]
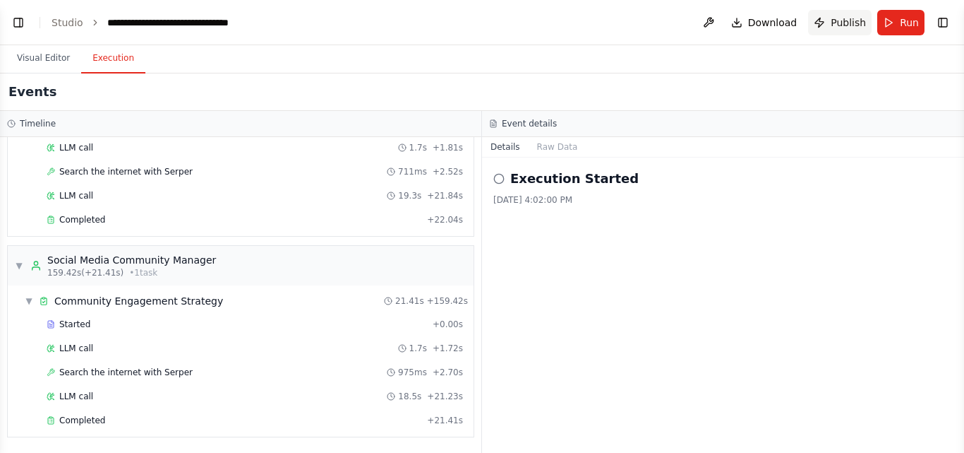
click at [842, 28] on span "Publish" at bounding box center [848, 23] width 35 height 14
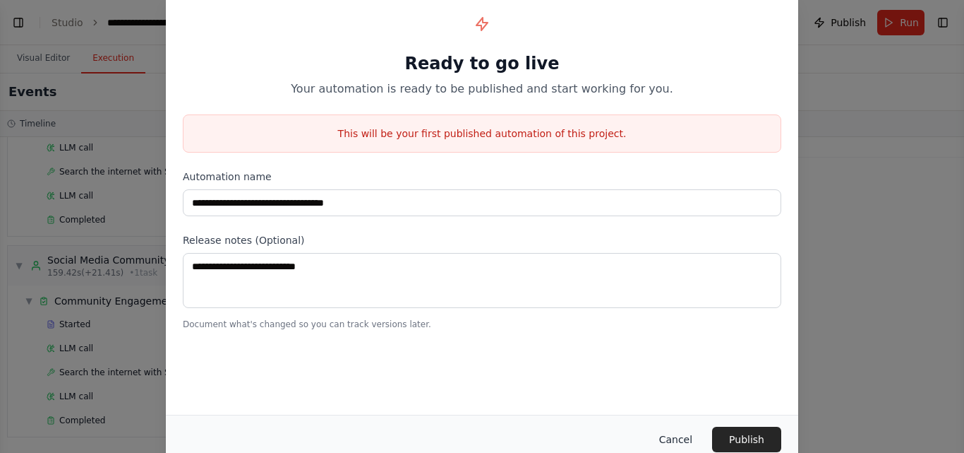
click at [678, 436] on button "Cancel" at bounding box center [676, 438] width 56 height 25
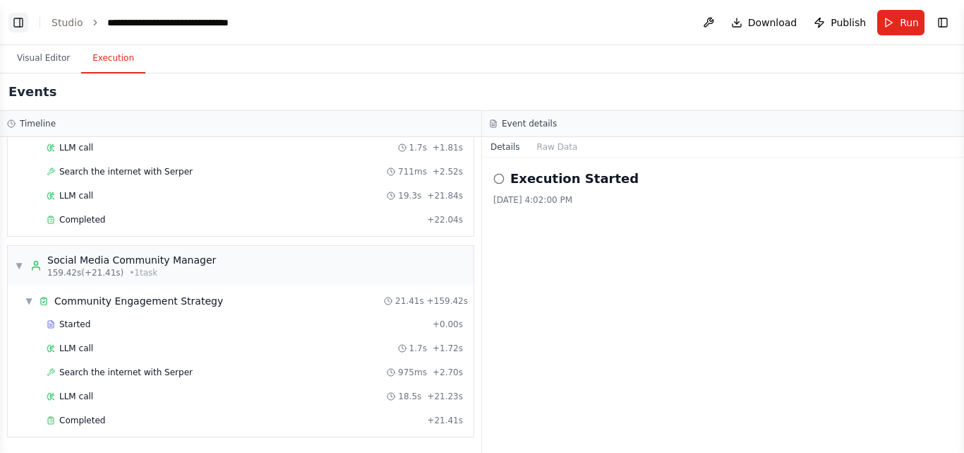
click at [18, 25] on button "Toggle Left Sidebar" at bounding box center [18, 23] width 20 height 20
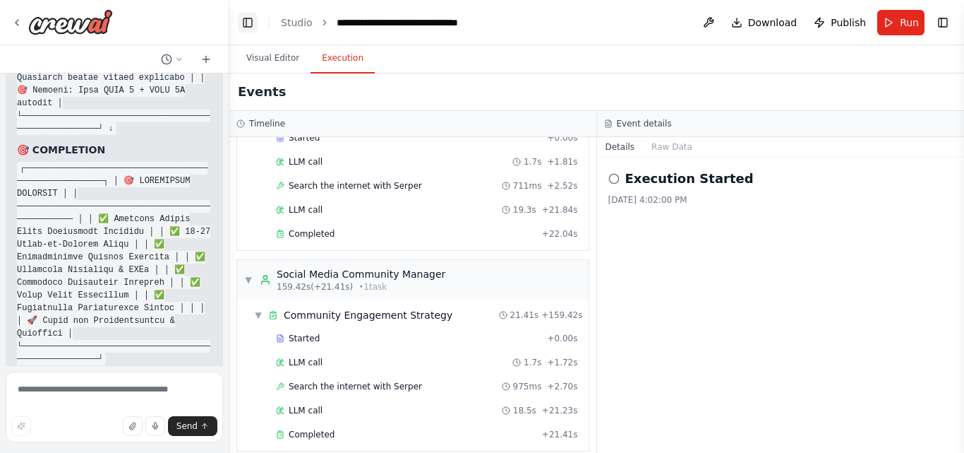
scroll to position [1164, 0]
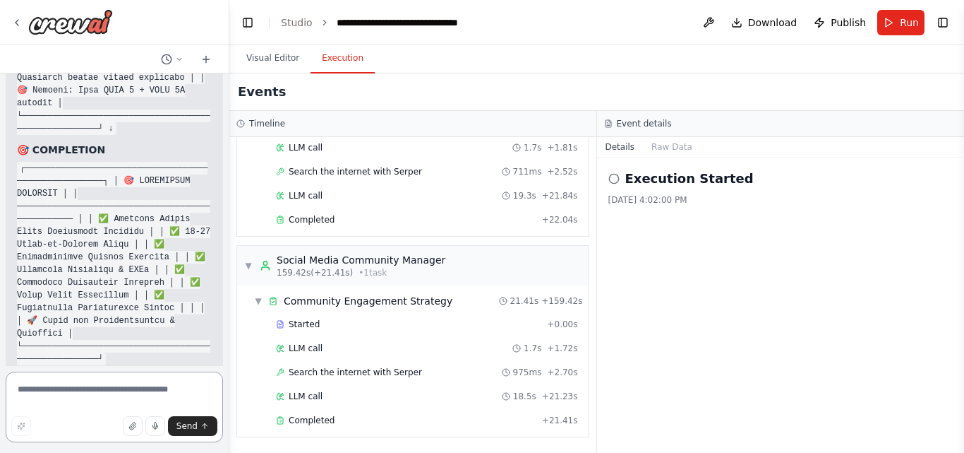
click at [40, 385] on textarea at bounding box center [114, 406] width 217 height 71
click at [129, 395] on textarea "**********" at bounding box center [114, 406] width 217 height 71
type textarea "**********"
click at [189, 393] on textarea "**********" at bounding box center [114, 406] width 217 height 71
click at [187, 395] on textarea "**********" at bounding box center [114, 406] width 217 height 71
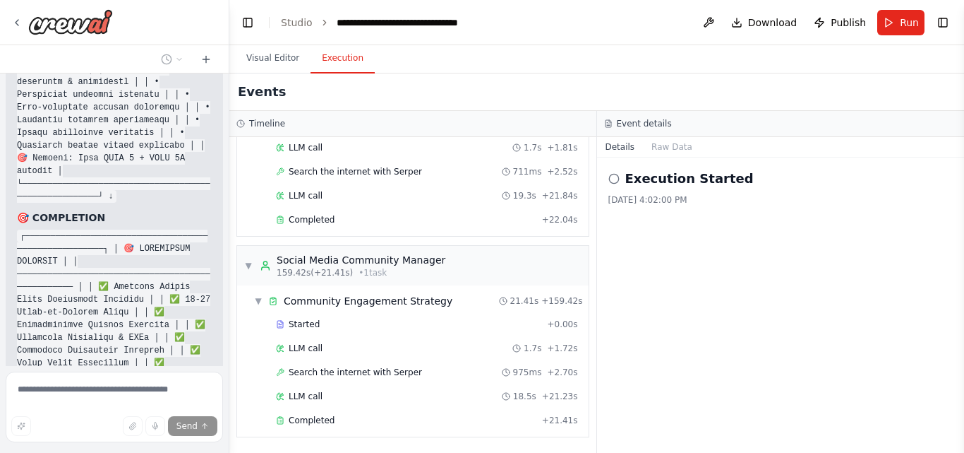
scroll to position [12797, 0]
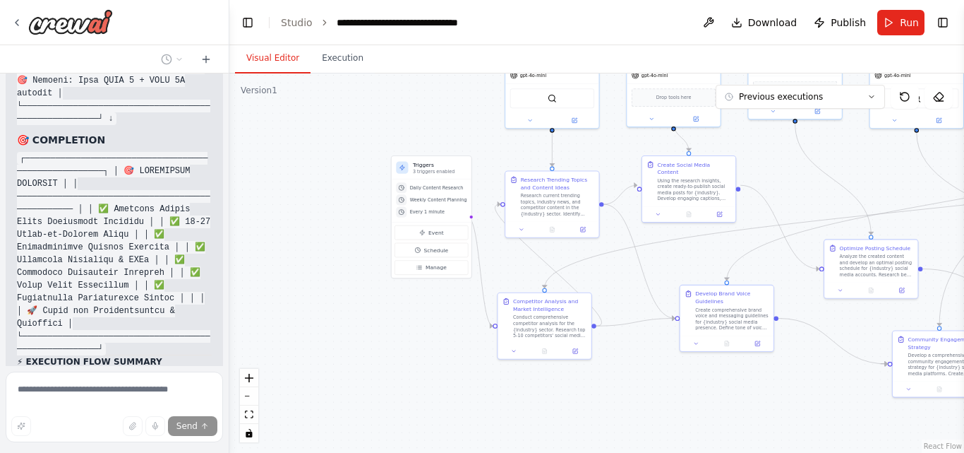
click at [262, 56] on button "Visual Editor" at bounding box center [273, 59] width 76 height 30
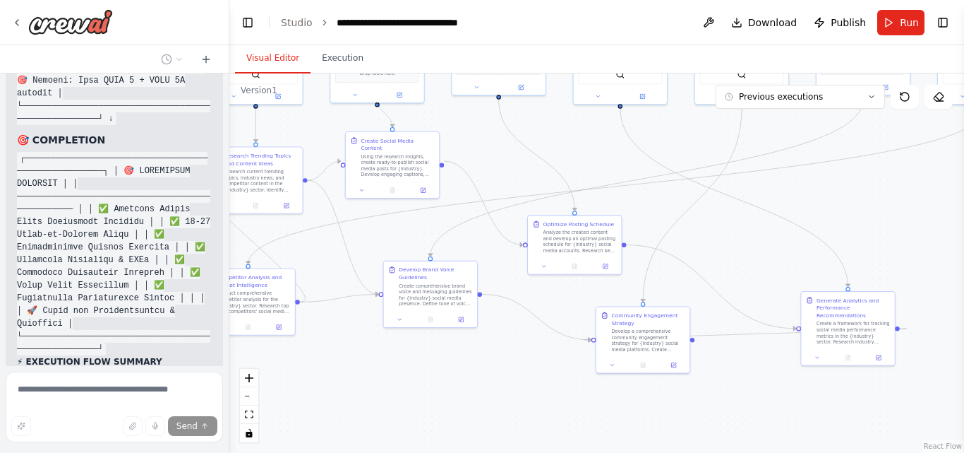
drag, startPoint x: 417, startPoint y: 390, endPoint x: 120, endPoint y: 366, distance: 297.5
click at [120, 366] on div "Create a crew that schedules and publishes social media content across multiple…" at bounding box center [482, 226] width 964 height 453
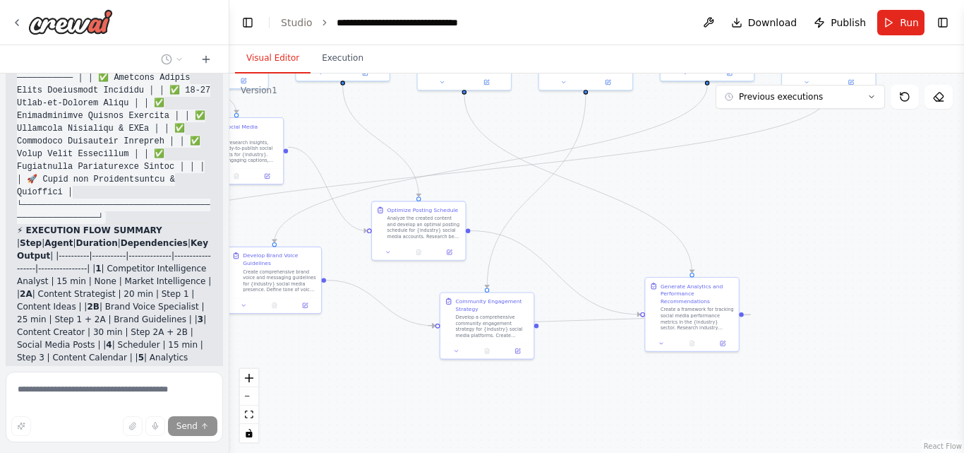
drag, startPoint x: 463, startPoint y: 366, endPoint x: 302, endPoint y: 353, distance: 161.5
click at [302, 353] on div ".deletable-edge-delete-btn { width: 20px; height: 20px; border: 0px solid #ffff…" at bounding box center [596, 262] width 735 height 379
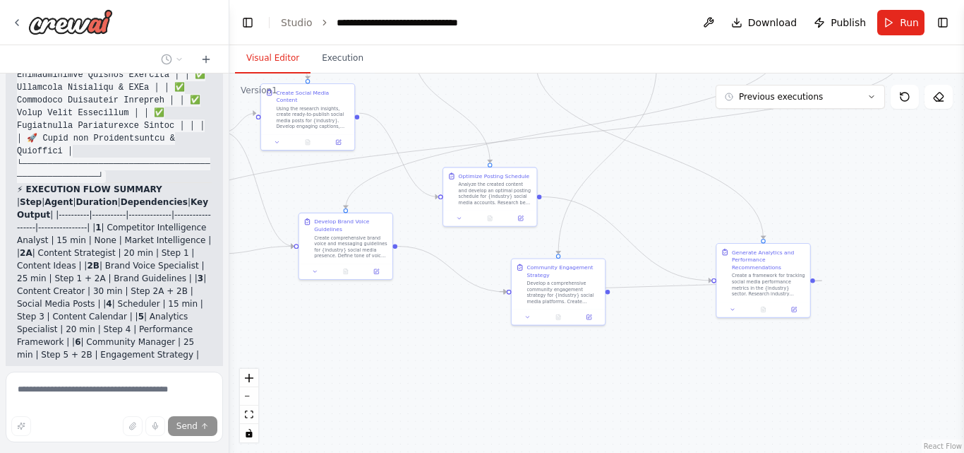
scroll to position [13009, 0]
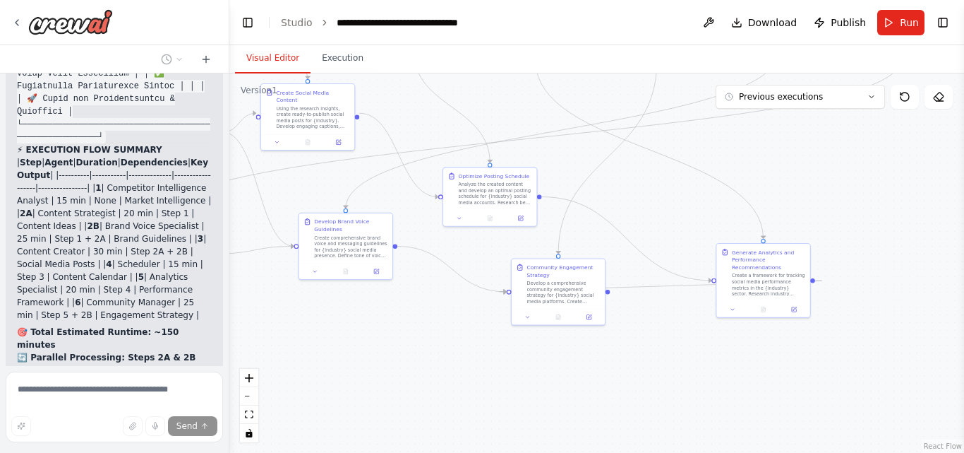
drag, startPoint x: 450, startPoint y: 401, endPoint x: 526, endPoint y: 366, distance: 84.0
click at [526, 366] on div ".deletable-edge-delete-btn { width: 20px; height: 20px; border: 0px solid #ffff…" at bounding box center [596, 262] width 735 height 379
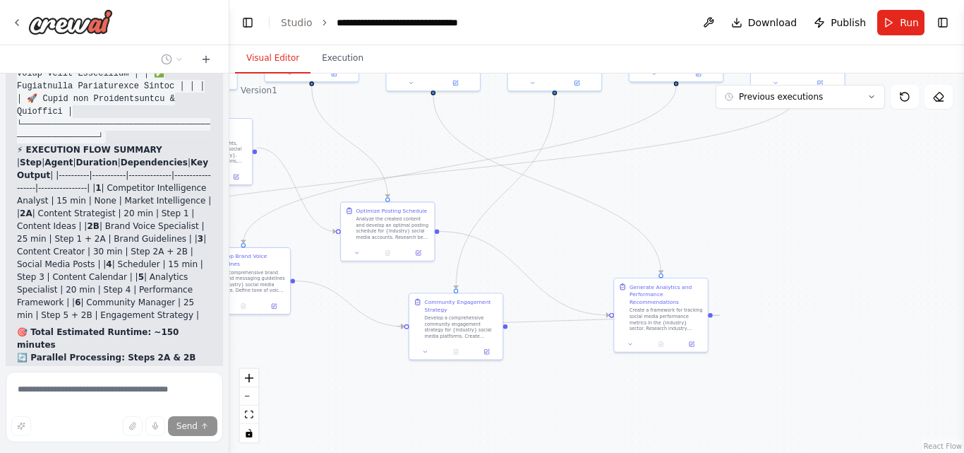
drag, startPoint x: 433, startPoint y: 375, endPoint x: 330, endPoint y: 409, distance: 108.1
click at [330, 409] on div ".deletable-edge-delete-btn { width: 20px; height: 20px; border: 0px solid #ffff…" at bounding box center [596, 262] width 735 height 379
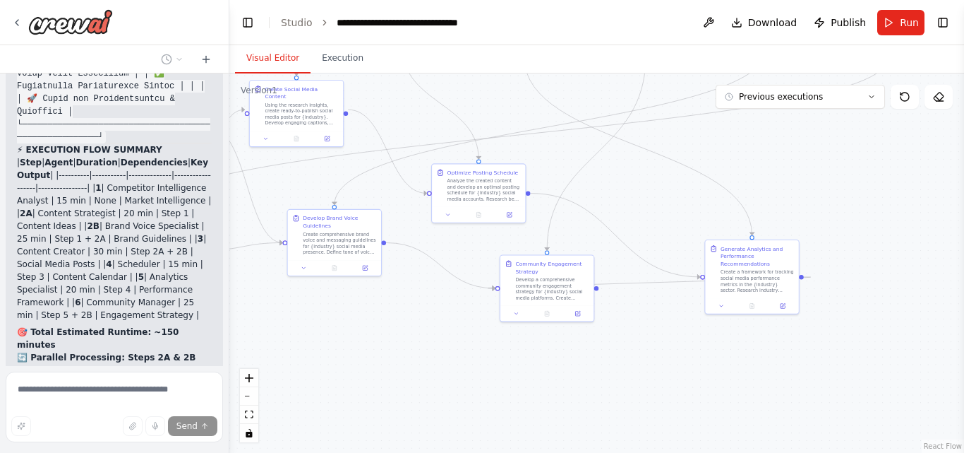
drag, startPoint x: 313, startPoint y: 376, endPoint x: 404, endPoint y: 337, distance: 98.7
click at [404, 337] on div ".deletable-edge-delete-btn { width: 20px; height: 20px; border: 0px solid #ffff…" at bounding box center [596, 262] width 735 height 379
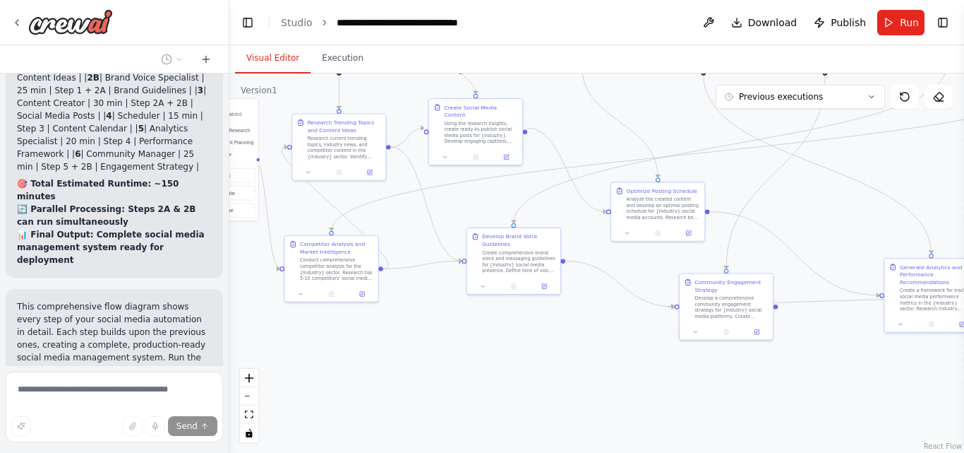
drag, startPoint x: 404, startPoint y: 337, endPoint x: 583, endPoint y: 356, distance: 180.3
click at [583, 356] on div ".deletable-edge-delete-btn { width: 20px; height: 20px; border: 0px solid #ffff…" at bounding box center [596, 262] width 735 height 379
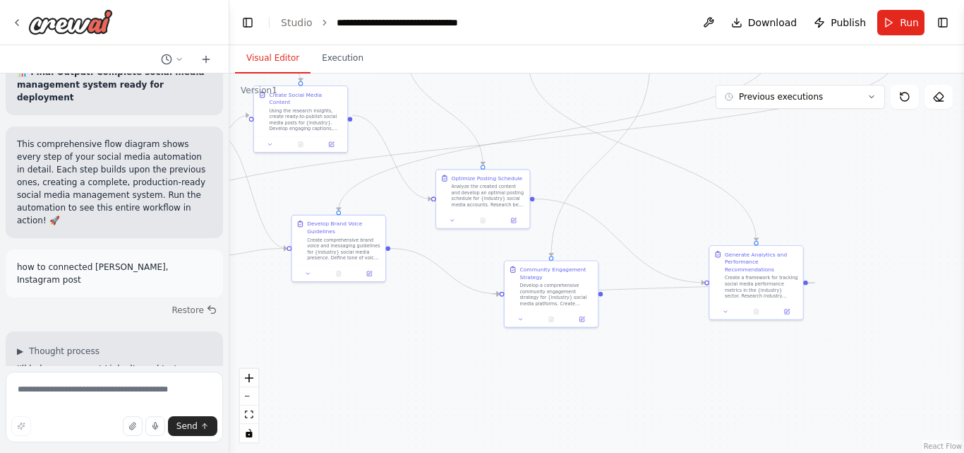
drag, startPoint x: 541, startPoint y: 347, endPoint x: 366, endPoint y: 334, distance: 175.6
click at [366, 334] on div ".deletable-edge-delete-btn { width: 20px; height: 20px; border: 0px solid #ffff…" at bounding box center [596, 262] width 735 height 379
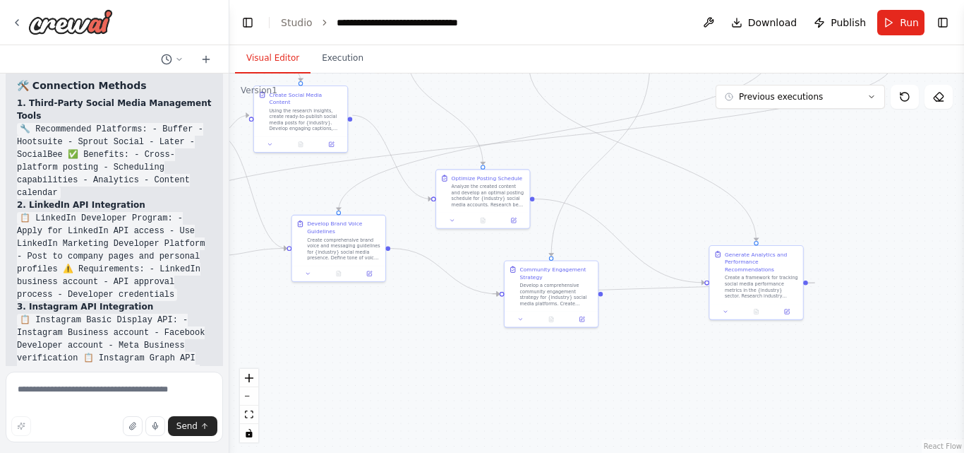
scroll to position [14117, 0]
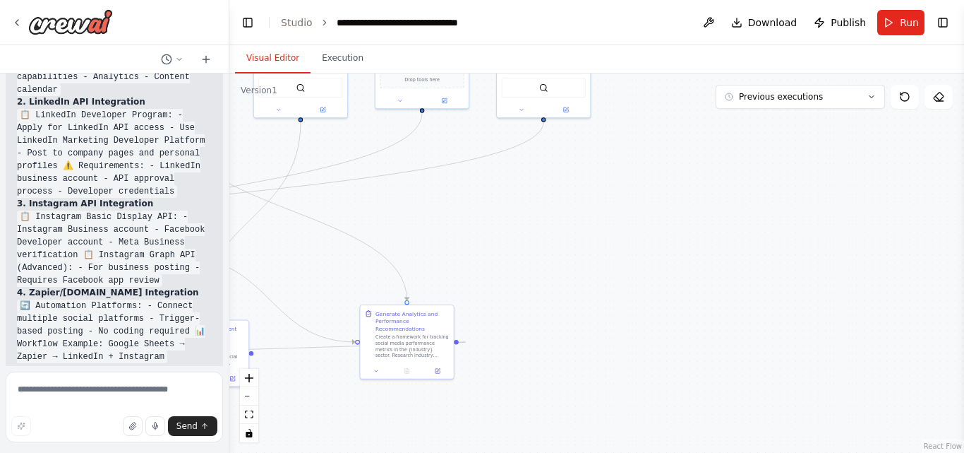
drag, startPoint x: 419, startPoint y: 327, endPoint x: 71, endPoint y: 390, distance: 353.8
click at [71, 390] on div "Create a crew that schedules and publishes social media content across multiple…" at bounding box center [482, 226] width 964 height 453
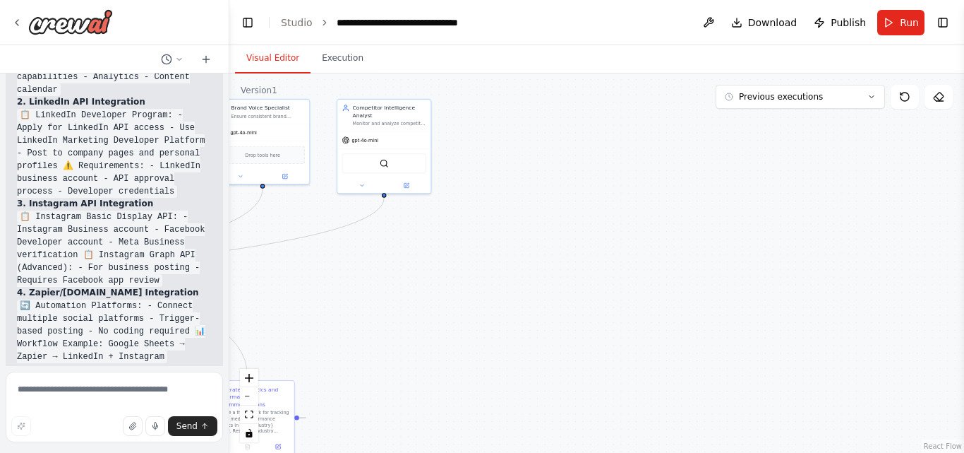
drag, startPoint x: 585, startPoint y: 258, endPoint x: 786, endPoint y: 171, distance: 218.5
click at [786, 171] on div ".deletable-edge-delete-btn { width: 20px; height: 20px; border: 0px solid #ffff…" at bounding box center [596, 262] width 735 height 379
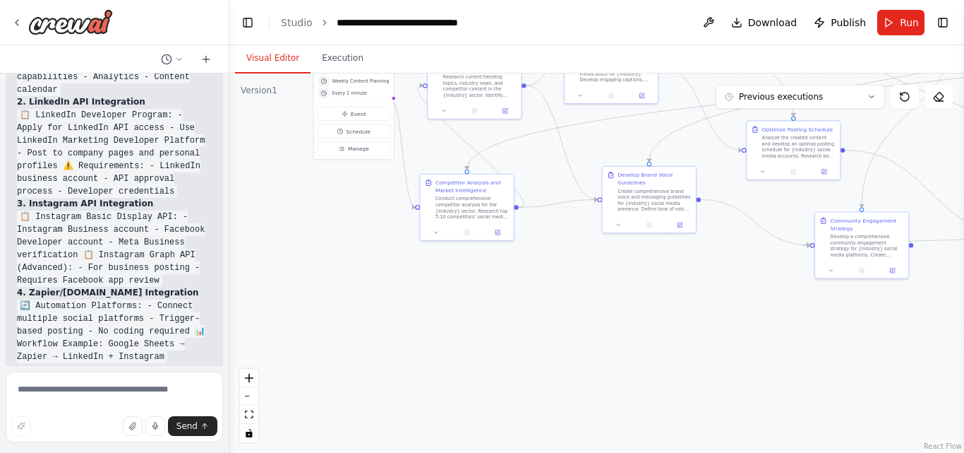
drag, startPoint x: 430, startPoint y: 335, endPoint x: 890, endPoint y: 309, distance: 461.0
click at [890, 309] on div ".deletable-edge-delete-btn { width: 20px; height: 20px; border: 0px solid #ffff…" at bounding box center [596, 262] width 735 height 379
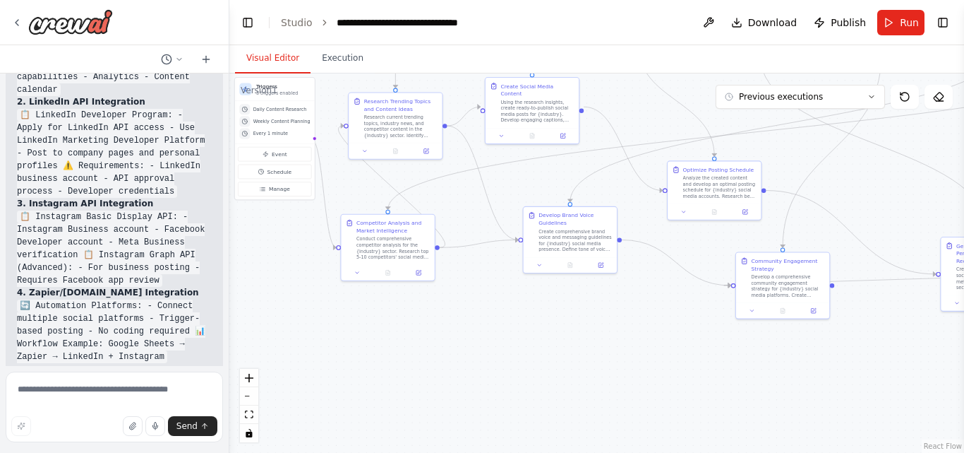
drag, startPoint x: 514, startPoint y: 352, endPoint x: 434, endPoint y: 393, distance: 90.0
click at [434, 393] on div ".deletable-edge-delete-btn { width: 20px; height: 20px; border: 0px solid #ffff…" at bounding box center [596, 262] width 735 height 379
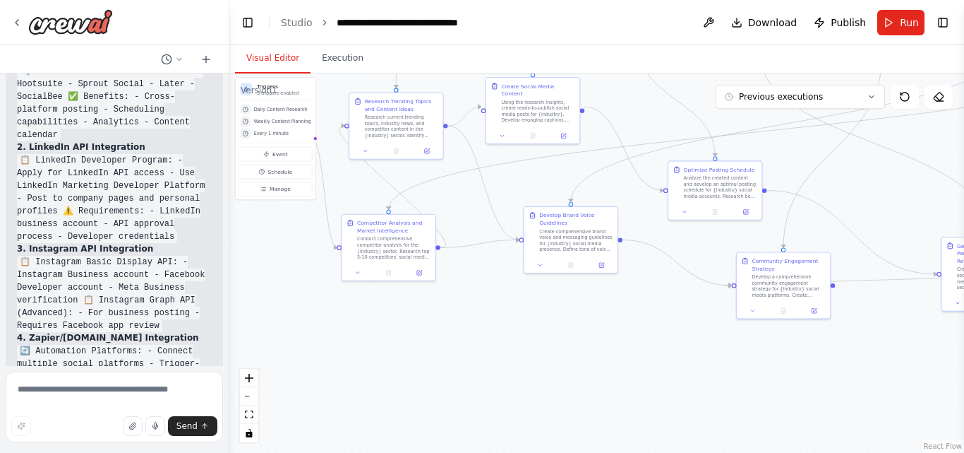
scroll to position [14073, 0]
drag, startPoint x: 167, startPoint y: 177, endPoint x: 11, endPoint y: 155, distance: 156.9
click at [11, 155] on div "I can see you're looking for ways to connect LinkedIn and Instagram for posting…" at bounding box center [114, 286] width 217 height 993
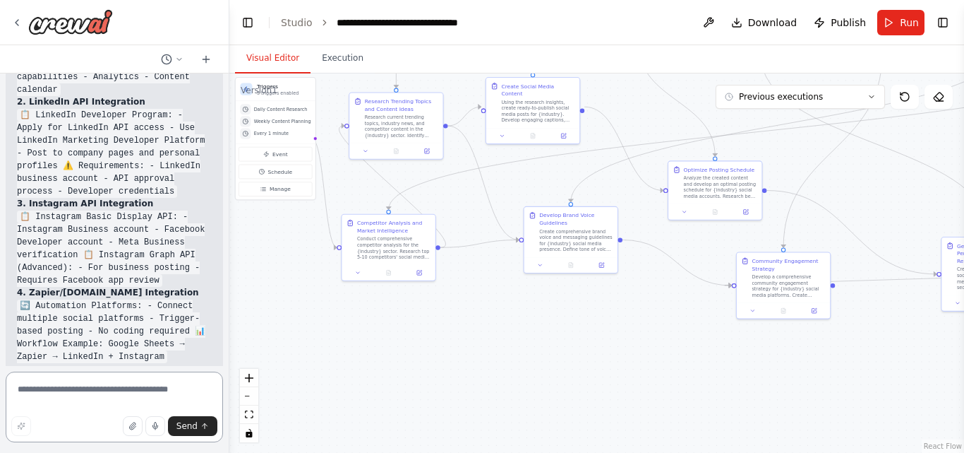
click at [49, 397] on textarea at bounding box center [114, 406] width 217 height 71
type textarea "***"
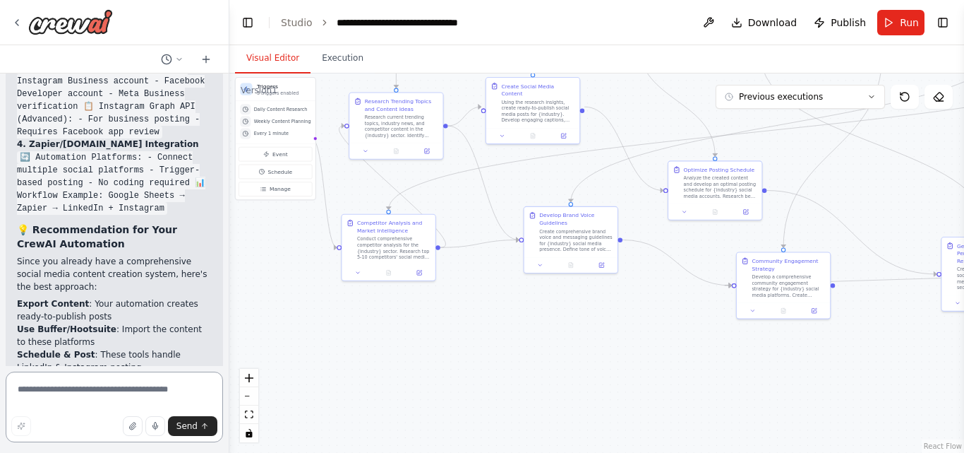
scroll to position [14278, 0]
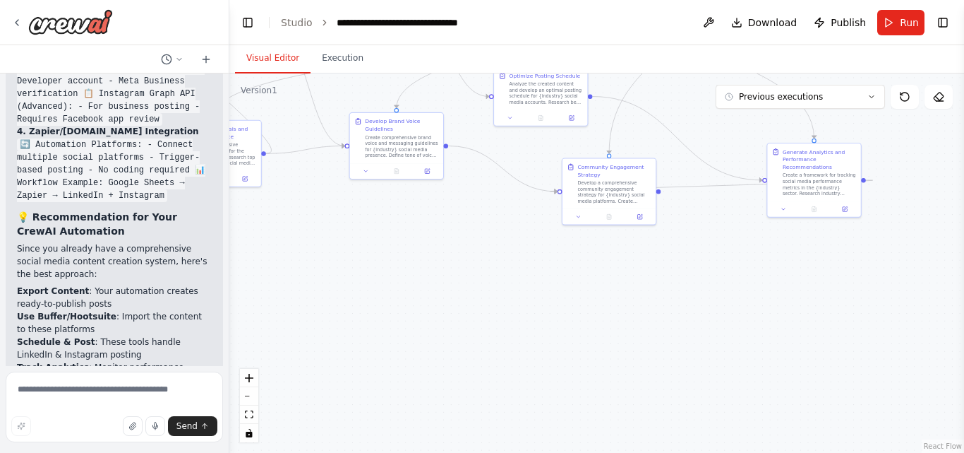
drag, startPoint x: 758, startPoint y: 400, endPoint x: 598, endPoint y: 304, distance: 186.8
click at [598, 304] on div ".deletable-edge-delete-btn { width: 20px; height: 20px; border: 0px solid #ffff…" at bounding box center [596, 262] width 735 height 379
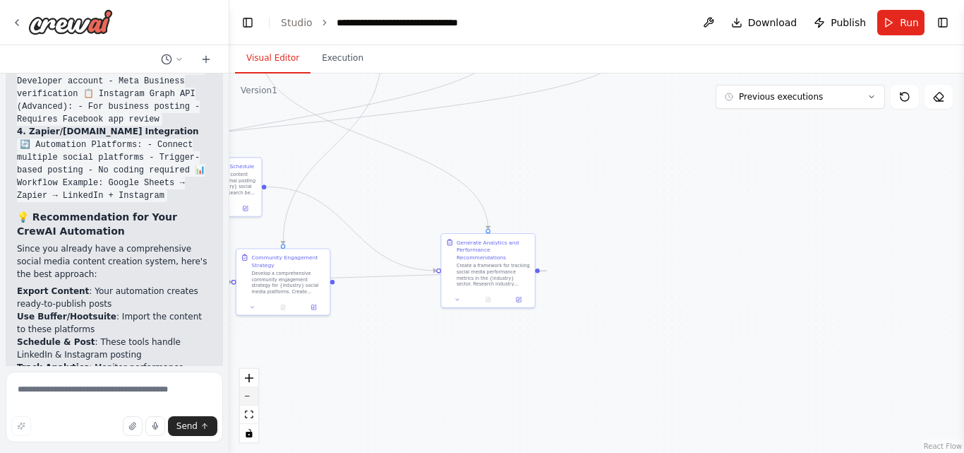
drag, startPoint x: 596, startPoint y: 304, endPoint x: 256, endPoint y: 397, distance: 352.6
click at [256, 397] on div ".deletable-edge-delete-btn { width: 20px; height: 20px; border: 0px solid #ffff…" at bounding box center [596, 262] width 735 height 379
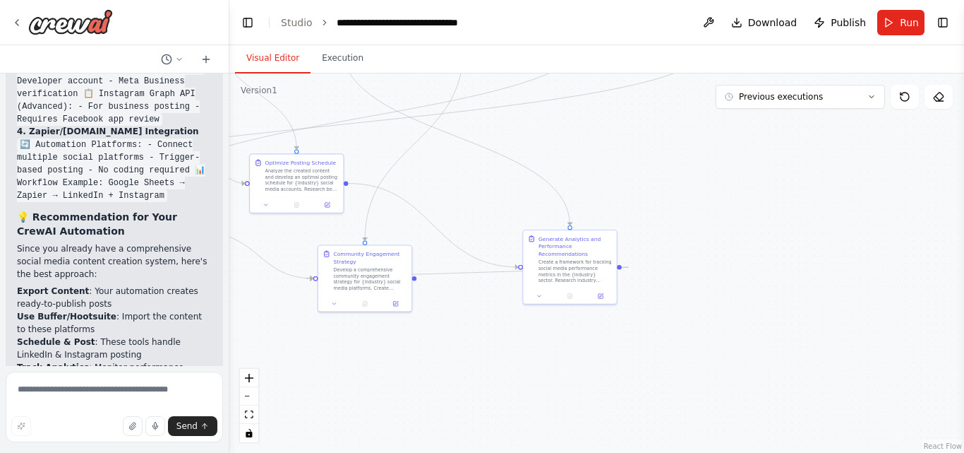
drag, startPoint x: 375, startPoint y: 376, endPoint x: 457, endPoint y: 373, distance: 82.0
click at [457, 373] on div ".deletable-edge-delete-btn { width: 20px; height: 20px; border: 0px solid #ffff…" at bounding box center [596, 262] width 735 height 379
drag, startPoint x: 181, startPoint y: 339, endPoint x: 13, endPoint y: 176, distance: 234.7
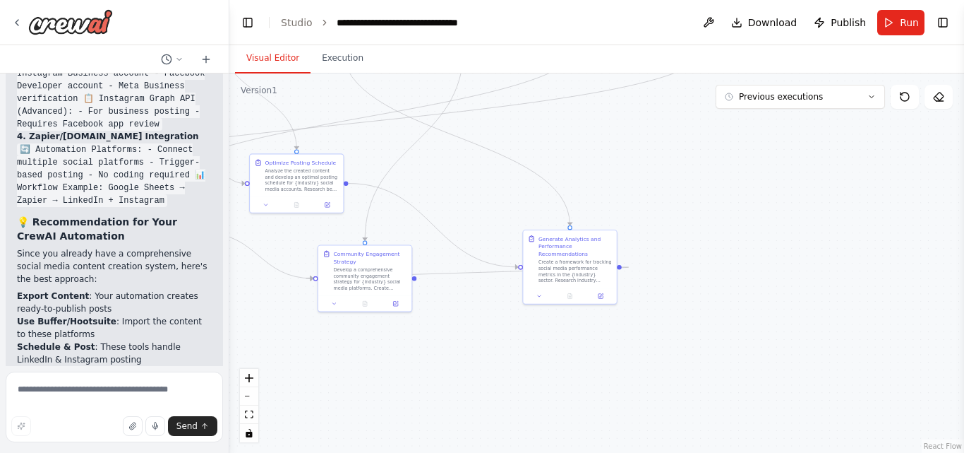
scroll to position [14272, 0]
click at [51, 387] on textarea at bounding box center [114, 406] width 217 height 71
drag, startPoint x: 115, startPoint y: 274, endPoint x: 13, endPoint y: 232, distance: 110.8
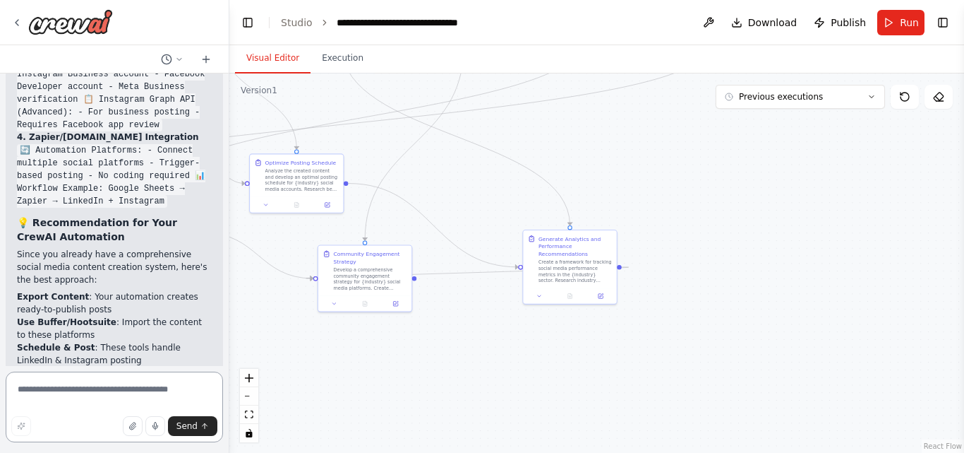
click at [44, 393] on textarea at bounding box center [114, 406] width 217 height 71
type textarea "*"
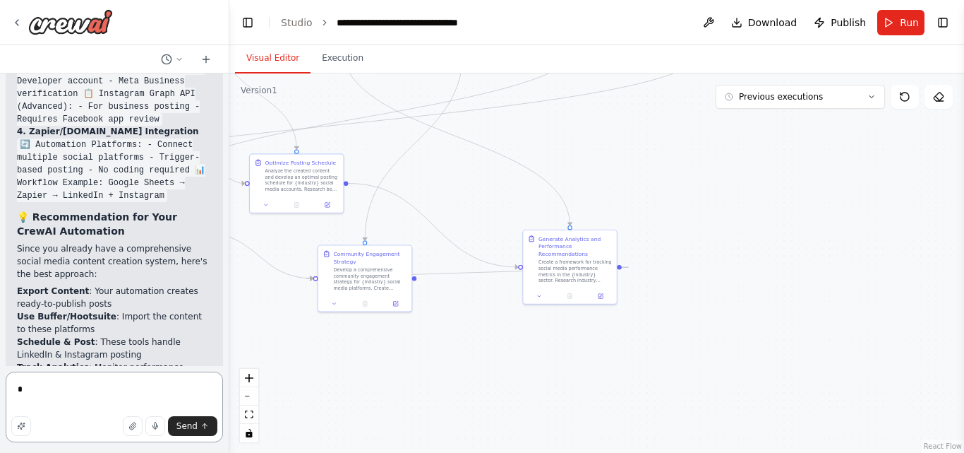
click at [46, 384] on textarea "*" at bounding box center [114, 406] width 217 height 71
type textarea "*"
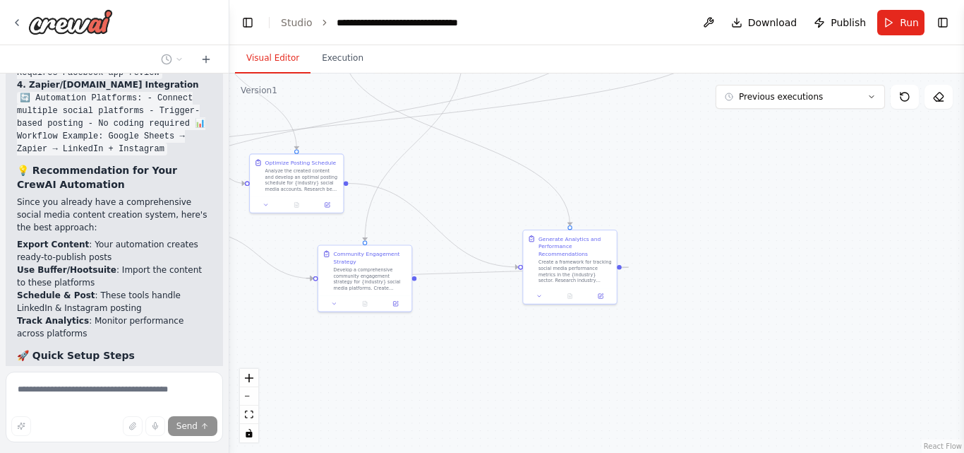
scroll to position [14347, 0]
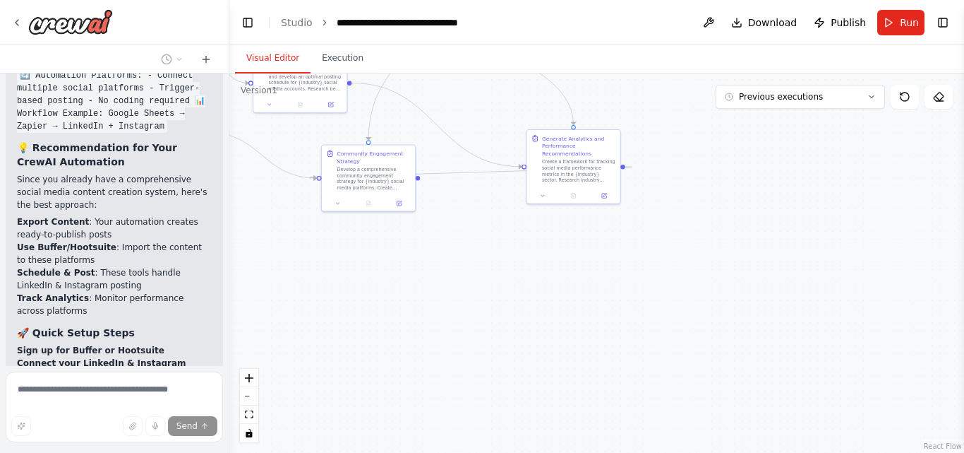
drag, startPoint x: 702, startPoint y: 185, endPoint x: 706, endPoint y: 85, distance: 100.3
click at [706, 85] on div ".deletable-edge-delete-btn { width: 20px; height: 20px; border: 0px solid #ffff…" at bounding box center [596, 262] width 735 height 379
click at [609, 200] on div at bounding box center [573, 194] width 93 height 16
click at [606, 199] on div at bounding box center [573, 194] width 93 height 16
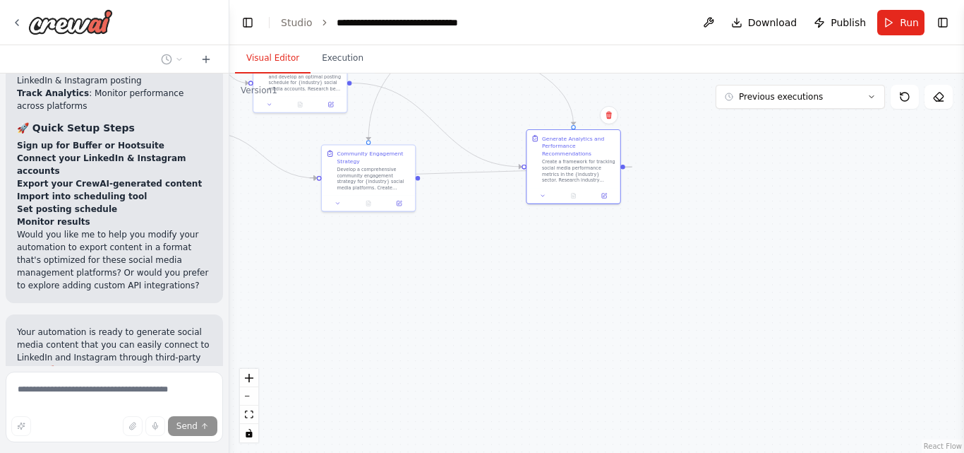
scroll to position [14565, 0]
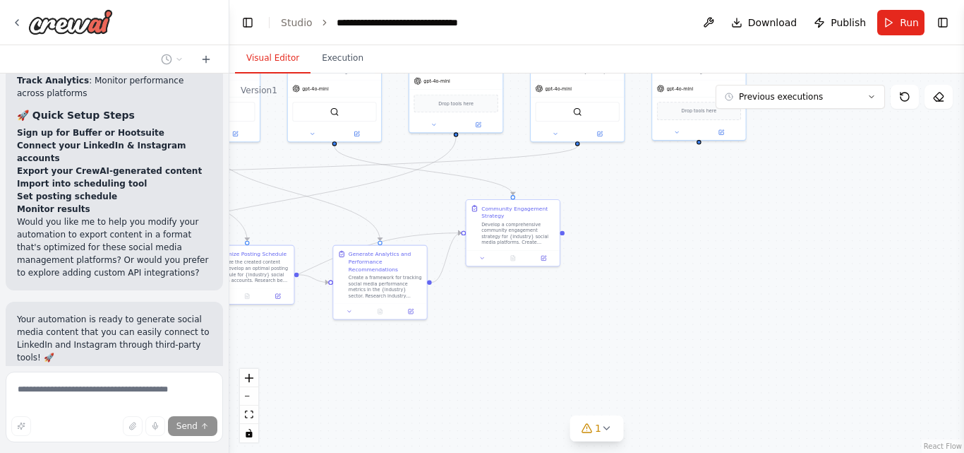
drag, startPoint x: 519, startPoint y: 215, endPoint x: 381, endPoint y: 415, distance: 243.0
click at [381, 415] on div ".deletable-edge-delete-btn { width: 20px; height: 20px; border: 0px solid #ffff…" at bounding box center [596, 262] width 735 height 379
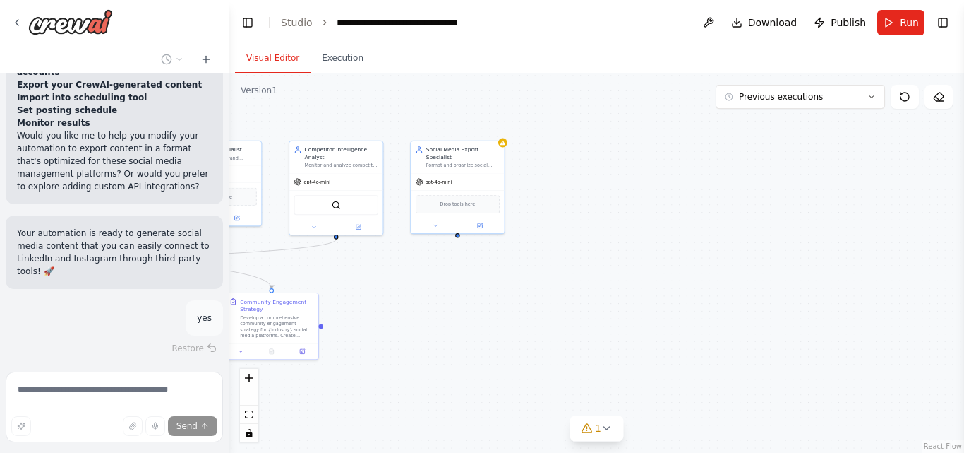
drag, startPoint x: 773, startPoint y: 309, endPoint x: 537, endPoint y: 402, distance: 253.3
click at [537, 402] on div ".deletable-edge-delete-btn { width: 20px; height: 20px; border: 0px solid #ffff…" at bounding box center [596, 262] width 735 height 379
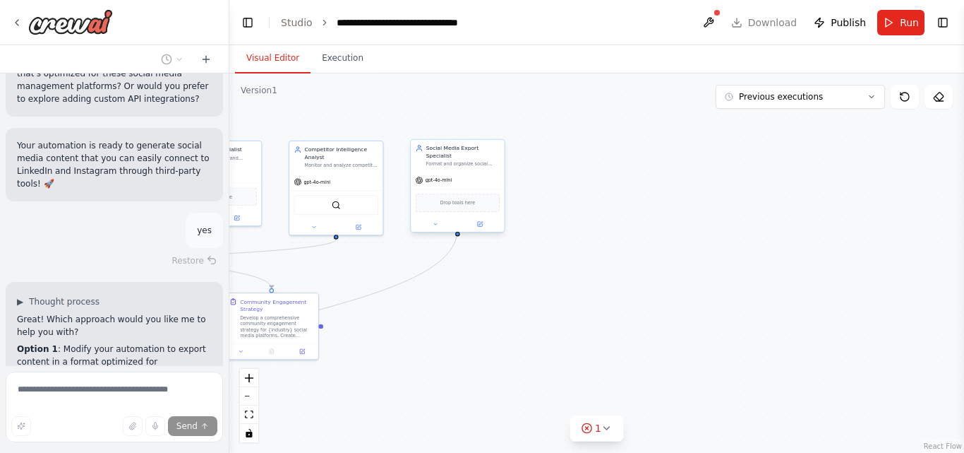
scroll to position [14751, 0]
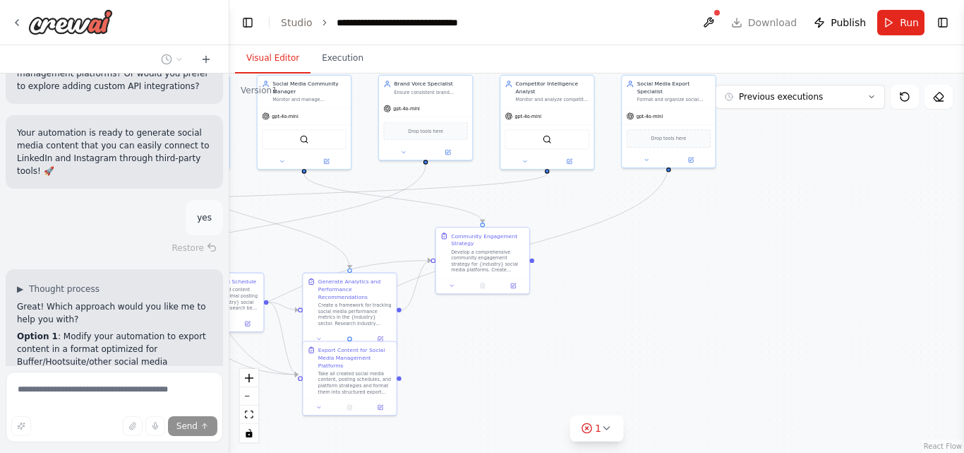
drag, startPoint x: 456, startPoint y: 346, endPoint x: 666, endPoint y: 280, distance: 220.4
click at [666, 280] on div ".deletable-edge-delete-btn { width: 20px; height: 20px; border: 0px solid #ffff…" at bounding box center [596, 262] width 735 height 379
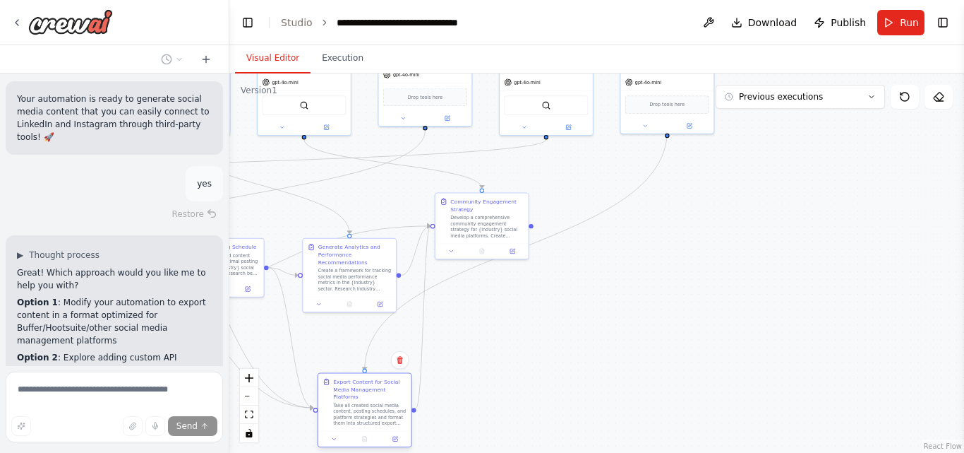
drag, startPoint x: 364, startPoint y: 380, endPoint x: 381, endPoint y: 414, distance: 38.5
click at [381, 414] on div "Take all created social media content, posting schedules, and platform strategi…" at bounding box center [369, 414] width 73 height 24
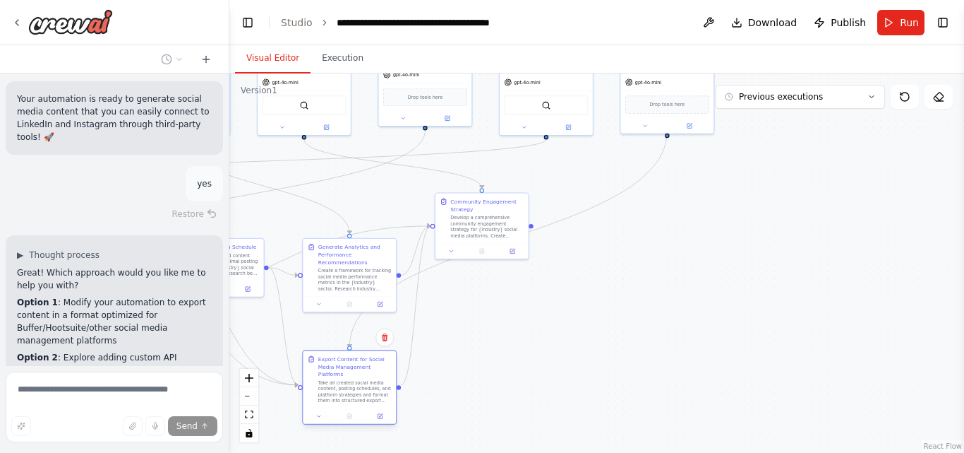
drag, startPoint x: 347, startPoint y: 334, endPoint x: 347, endPoint y: 383, distance: 48.7
click at [347, 383] on div "Take all created social media content, posting schedules, and platform strategi…" at bounding box center [354, 391] width 73 height 24
click at [621, 352] on div ".deletable-edge-delete-btn { width: 20px; height: 20px; border: 0px solid #ffff…" at bounding box center [596, 262] width 735 height 379
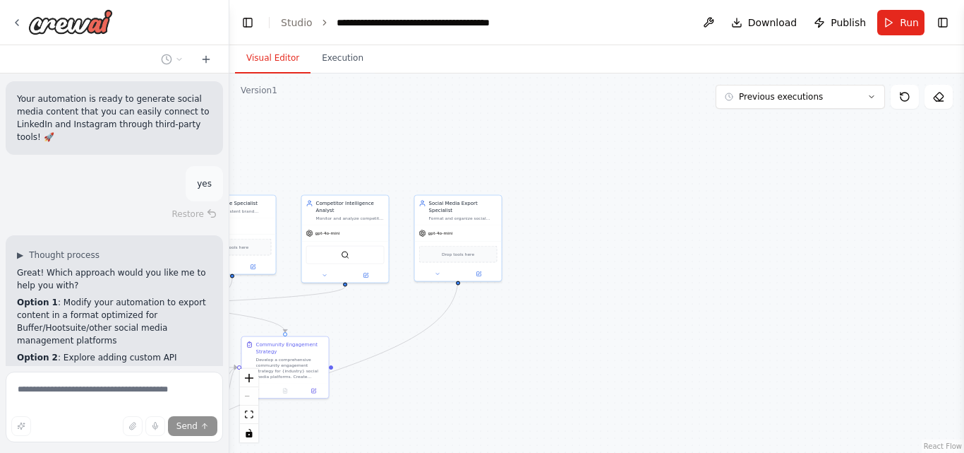
drag, startPoint x: 728, startPoint y: 235, endPoint x: 522, endPoint y: 368, distance: 245.2
click at [522, 368] on div ".deletable-edge-delete-btn { width: 20px; height: 20px; border: 0px solid #ffff…" at bounding box center [596, 262] width 735 height 379
click at [479, 272] on div at bounding box center [458, 272] width 87 height 14
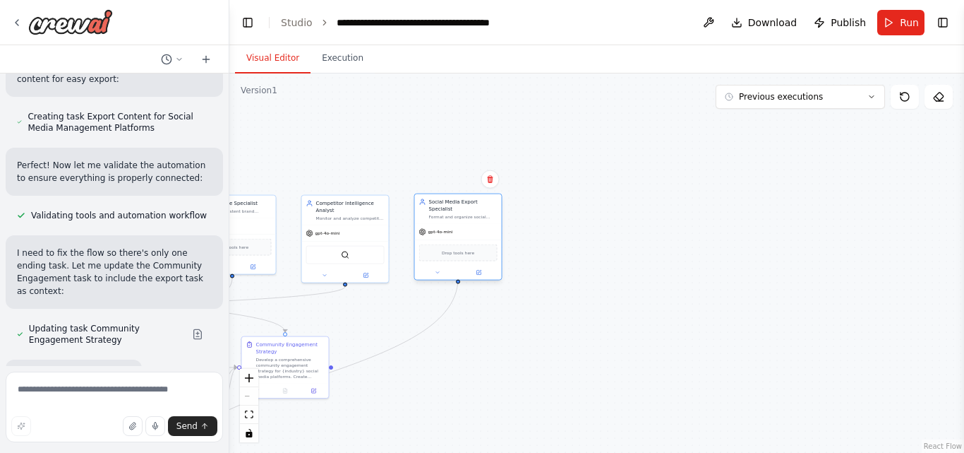
click at [481, 270] on div at bounding box center [458, 272] width 87 height 14
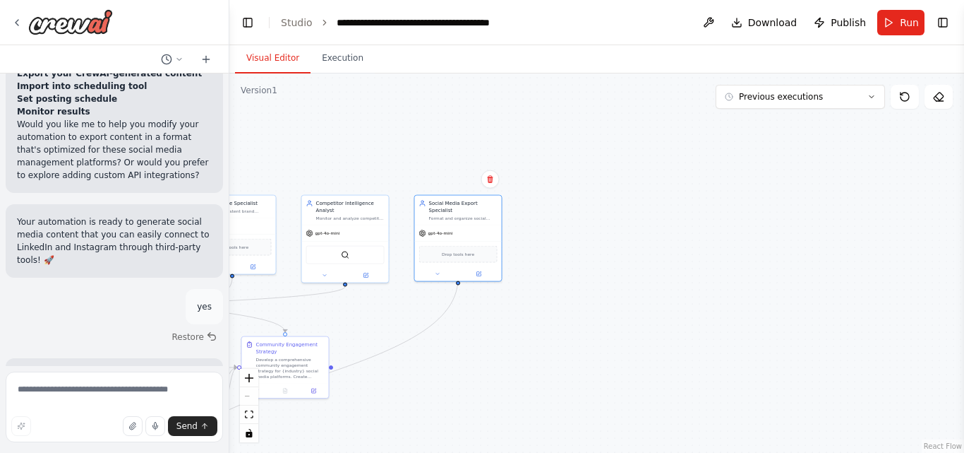
scroll to position [14575, 0]
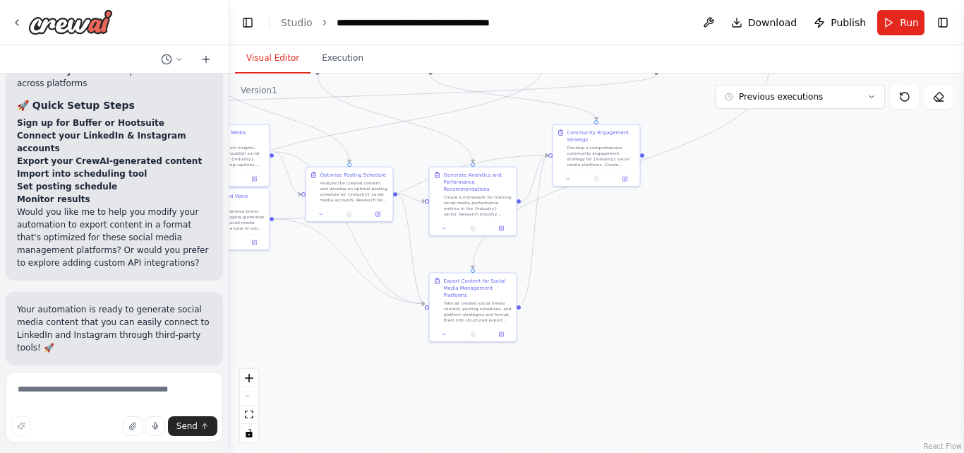
drag, startPoint x: 570, startPoint y: 364, endPoint x: 882, endPoint y: 152, distance: 376.6
click at [882, 152] on div ".deletable-edge-delete-btn { width: 20px; height: 20px; border: 0px solid #ffff…" at bounding box center [596, 262] width 735 height 379
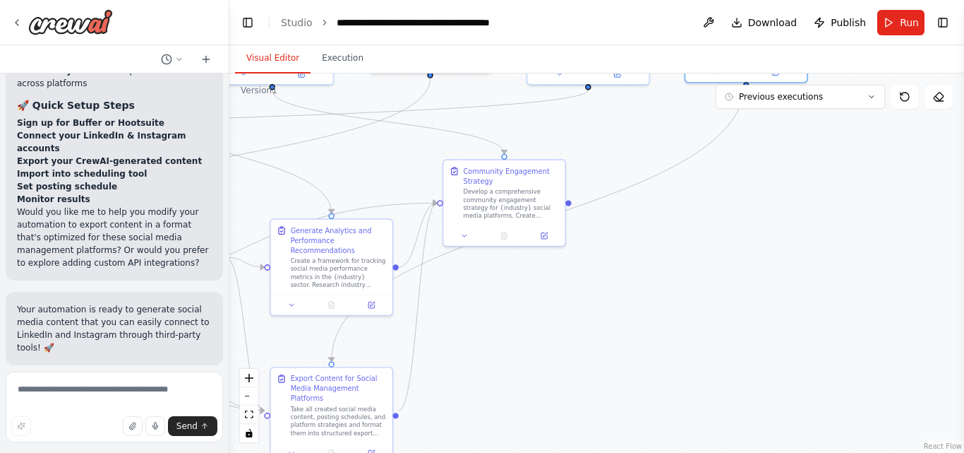
drag, startPoint x: 659, startPoint y: 266, endPoint x: 478, endPoint y: 389, distance: 219.1
click at [478, 389] on div ".deletable-edge-delete-btn { width: 20px; height: 20px; border: 0px solid #ffff…" at bounding box center [596, 262] width 735 height 379
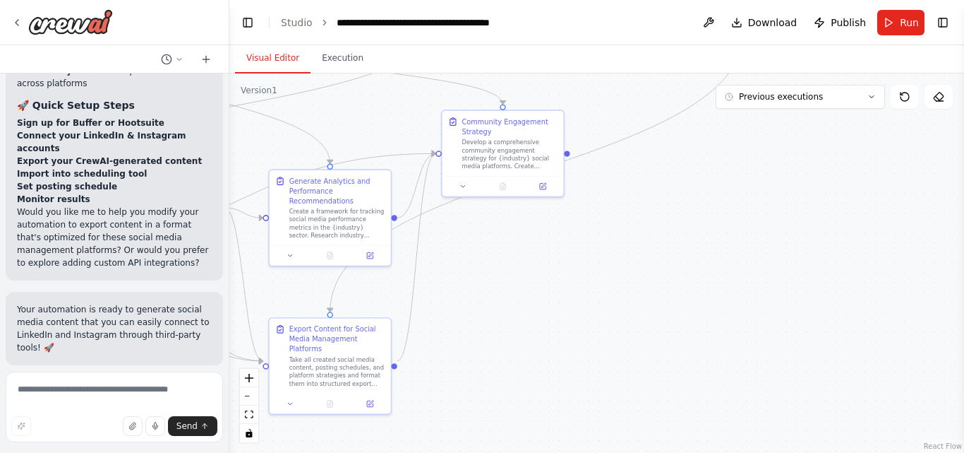
drag, startPoint x: 519, startPoint y: 316, endPoint x: 518, endPoint y: 265, distance: 50.1
click at [518, 265] on div ".deletable-edge-delete-btn { width: 20px; height: 20px; border: 0px solid #ffff…" at bounding box center [596, 262] width 735 height 379
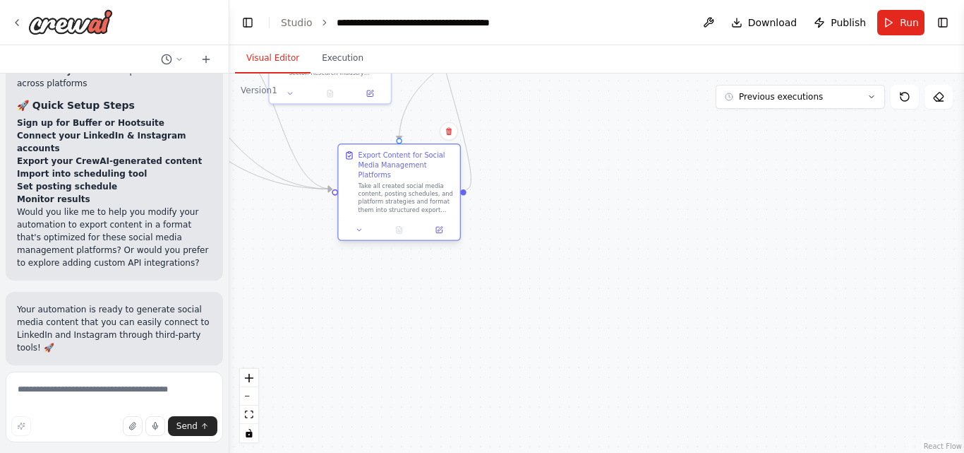
drag, startPoint x: 311, startPoint y: 356, endPoint x: 383, endPoint y: 185, distance: 185.4
click at [383, 185] on div "Take all created social media content, posting schedules, and platform strategi…" at bounding box center [407, 198] width 96 height 32
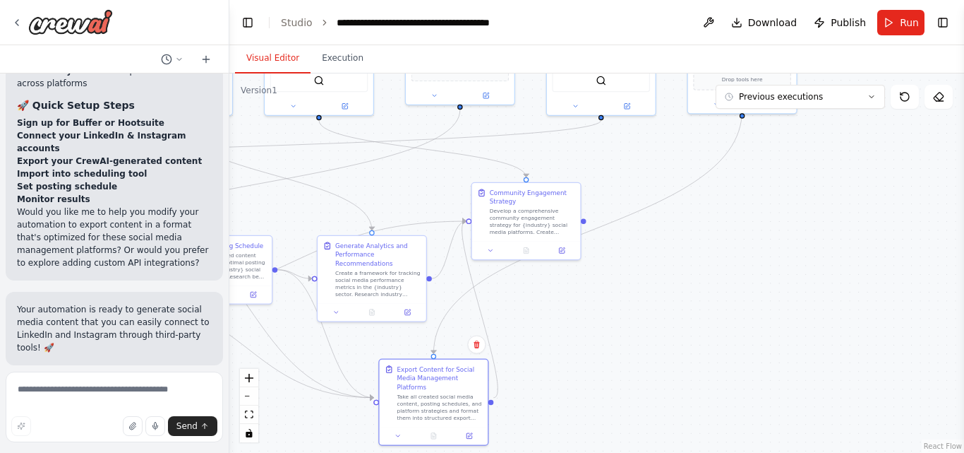
drag, startPoint x: 575, startPoint y: 171, endPoint x: 587, endPoint y: 381, distance: 210.7
click at [587, 381] on div ".deletable-edge-delete-btn { width: 20px; height: 20px; border: 0px solid #ffff…" at bounding box center [596, 262] width 735 height 379
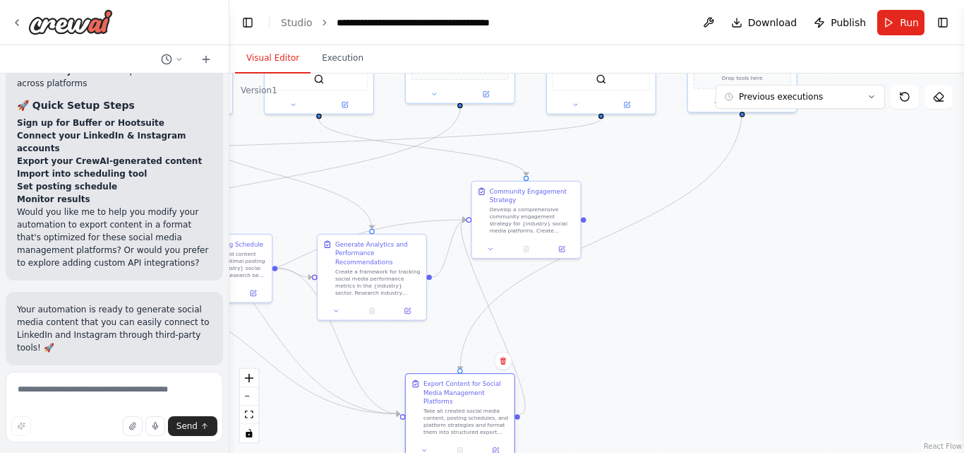
drag, startPoint x: 429, startPoint y: 375, endPoint x: 458, endPoint y: 393, distance: 33.3
click at [458, 393] on div "Export Content for Social Media Management Platforms" at bounding box center [466, 392] width 85 height 26
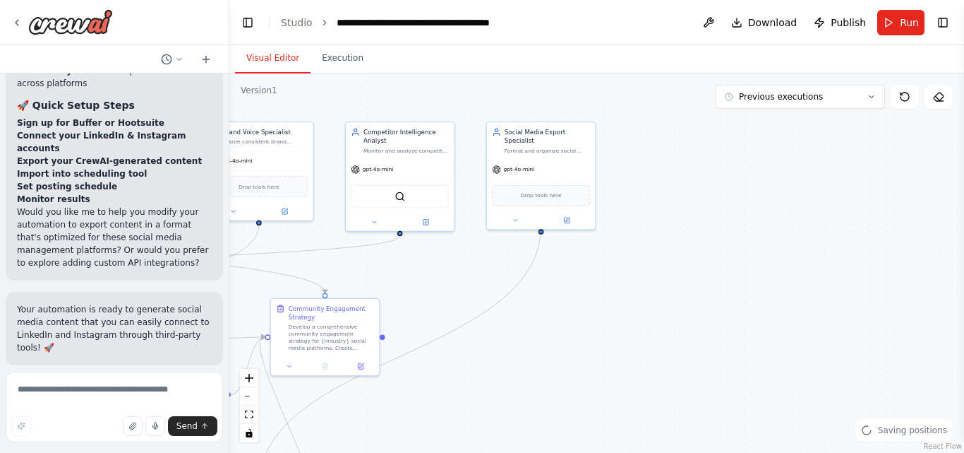
drag, startPoint x: 698, startPoint y: 363, endPoint x: 475, endPoint y: 480, distance: 251.4
click at [475, 452] on html "Create a crew that schedules and publishes social media content across multiple…" at bounding box center [482, 226] width 964 height 453
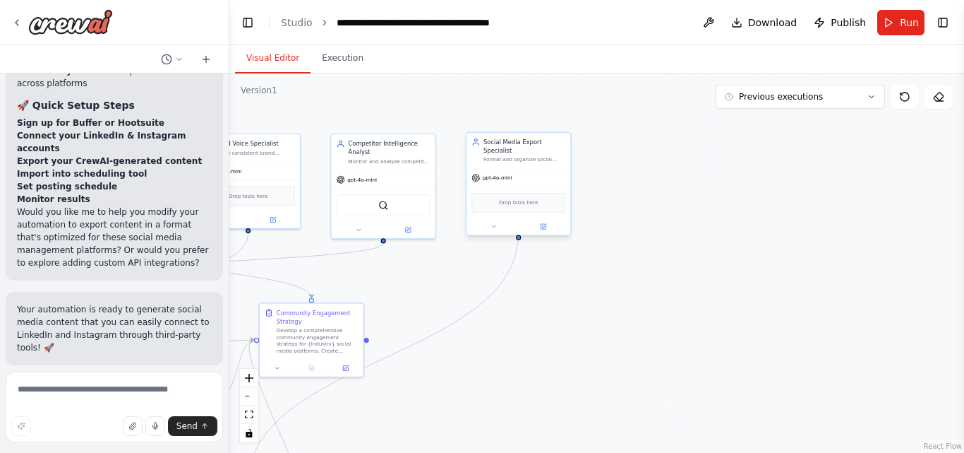
click at [546, 224] on div at bounding box center [519, 226] width 104 height 17
click at [543, 224] on icon at bounding box center [544, 226] width 4 height 4
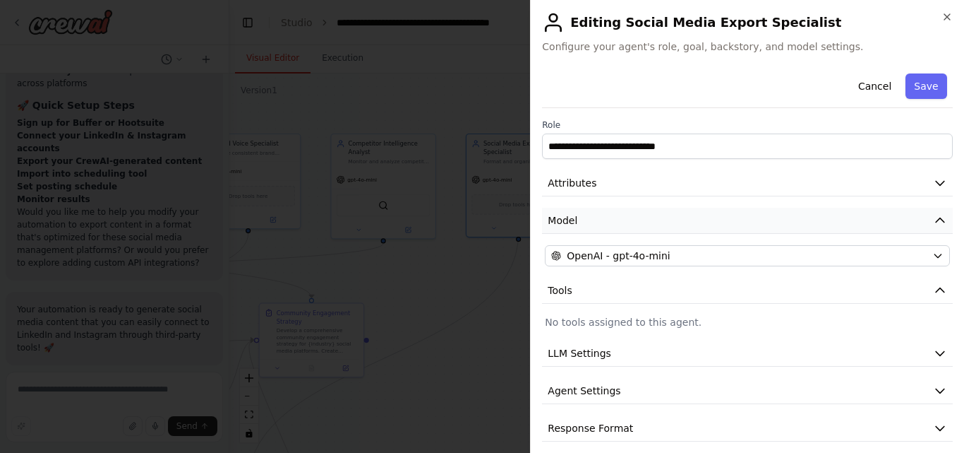
scroll to position [11, 0]
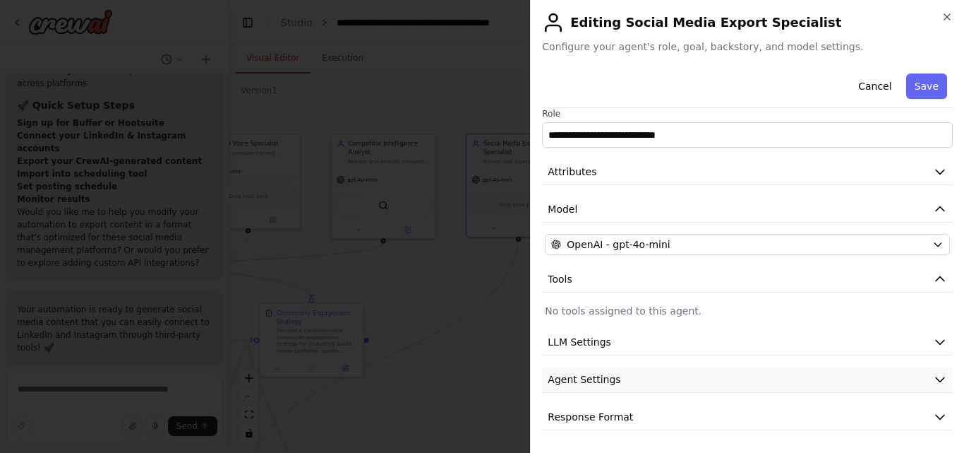
click at [712, 374] on button "Agent Settings" at bounding box center [747, 379] width 411 height 26
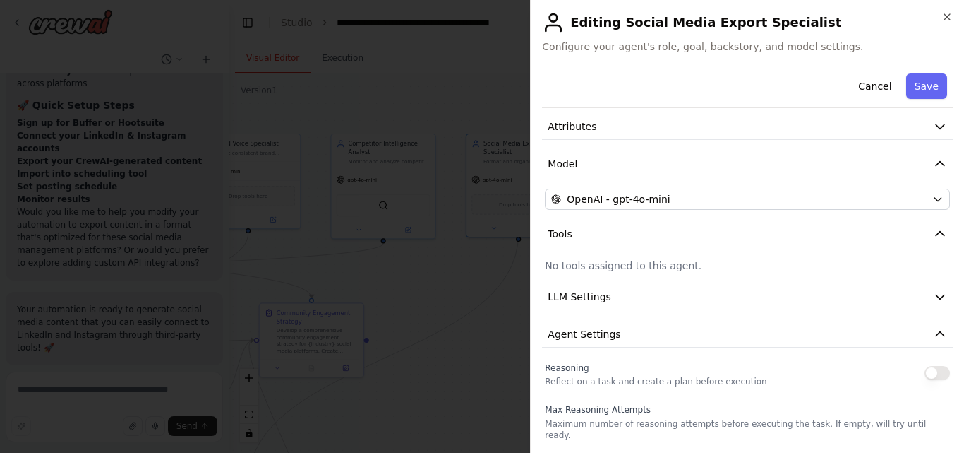
scroll to position [0, 0]
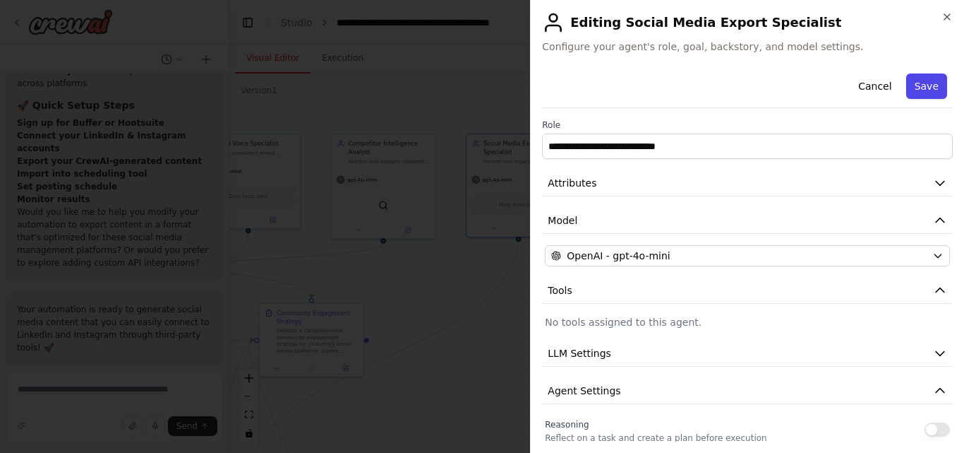
click at [907, 87] on button "Save" at bounding box center [927, 85] width 41 height 25
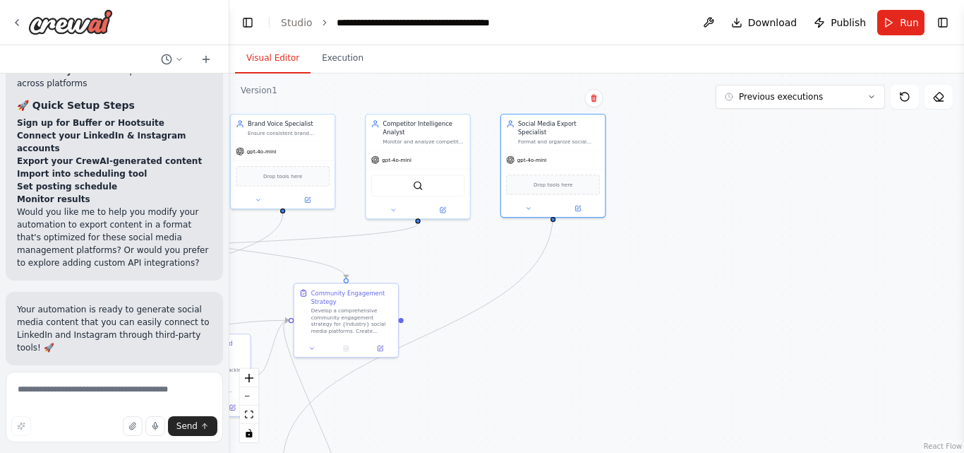
drag, startPoint x: 647, startPoint y: 257, endPoint x: 681, endPoint y: 237, distance: 39.8
click at [681, 237] on div ".deletable-edge-delete-btn { width: 20px; height: 20px; border: 0px solid #ffff…" at bounding box center [596, 262] width 735 height 379
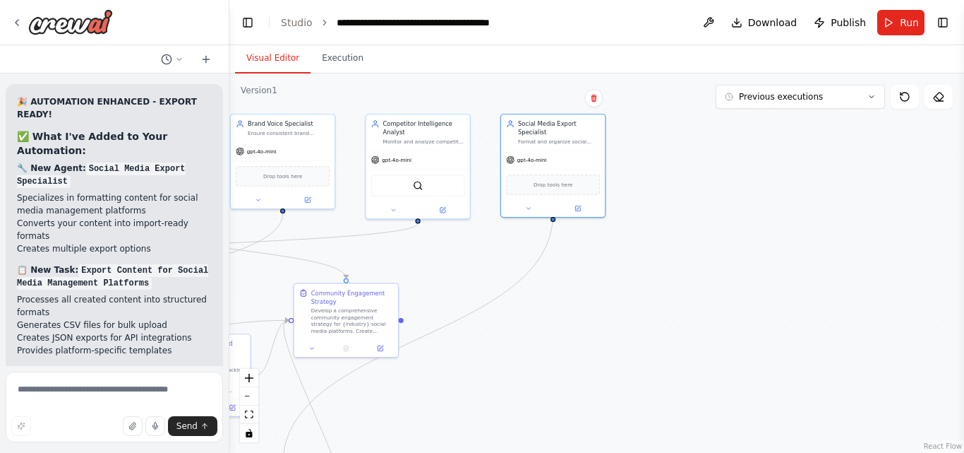
scroll to position [16045, 0]
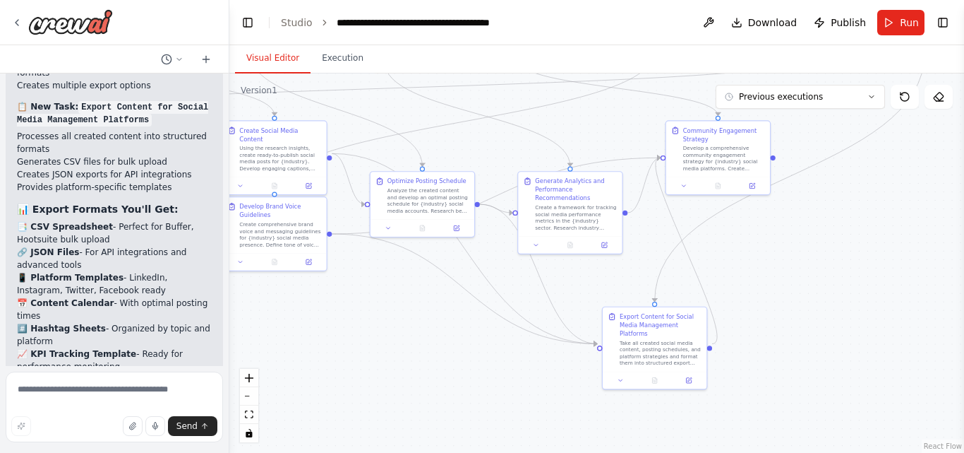
drag, startPoint x: 581, startPoint y: 359, endPoint x: 964, endPoint y: 210, distance: 410.9
click at [964, 210] on div "Create a crew that schedules and publishes social media content across multiple…" at bounding box center [482, 226] width 964 height 453
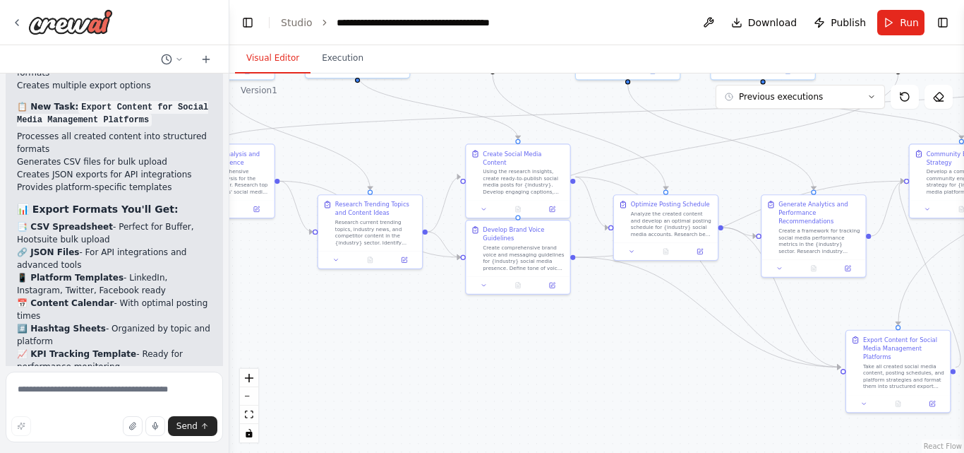
drag, startPoint x: 420, startPoint y: 390, endPoint x: 635, endPoint y: 403, distance: 215.1
click at [635, 403] on div ".deletable-edge-delete-btn { width: 20px; height: 20px; border: 0px solid #ffff…" at bounding box center [596, 262] width 735 height 379
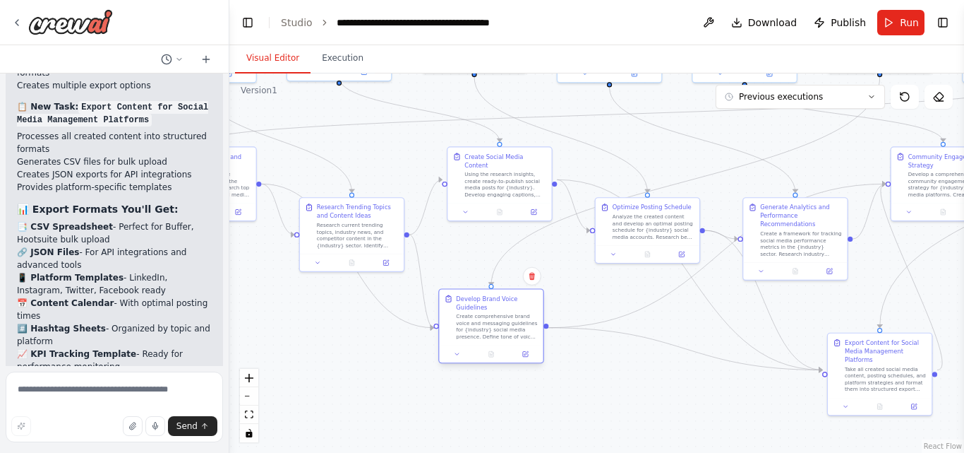
drag, startPoint x: 491, startPoint y: 264, endPoint x: 479, endPoint y: 338, distance: 75.1
click at [479, 338] on div "Create comprehensive brand voice and messaging guidelines for {industry} social…" at bounding box center [497, 326] width 82 height 27
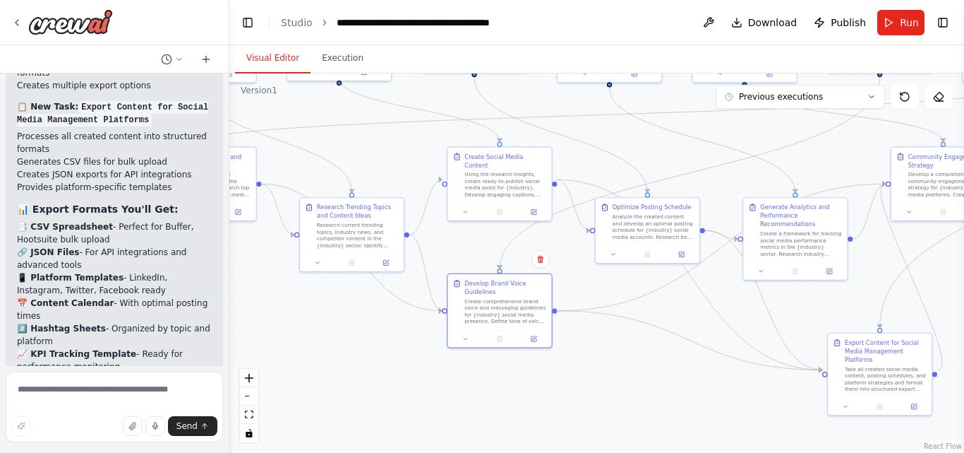
drag, startPoint x: 479, startPoint y: 338, endPoint x: 446, endPoint y: 301, distance: 49.5
click at [453, 301] on div "Develop Brand Voice Guidelines Create comprehensive brand voice and messaging g…" at bounding box center [500, 302] width 94 height 46
click at [618, 438] on div ".deletable-edge-delete-btn { width: 20px; height: 20px; border: 0px solid #ffff…" at bounding box center [596, 262] width 735 height 379
click at [701, 410] on div ".deletable-edge-delete-btn { width: 20px; height: 20px; border: 0px solid #ffff…" at bounding box center [596, 262] width 735 height 379
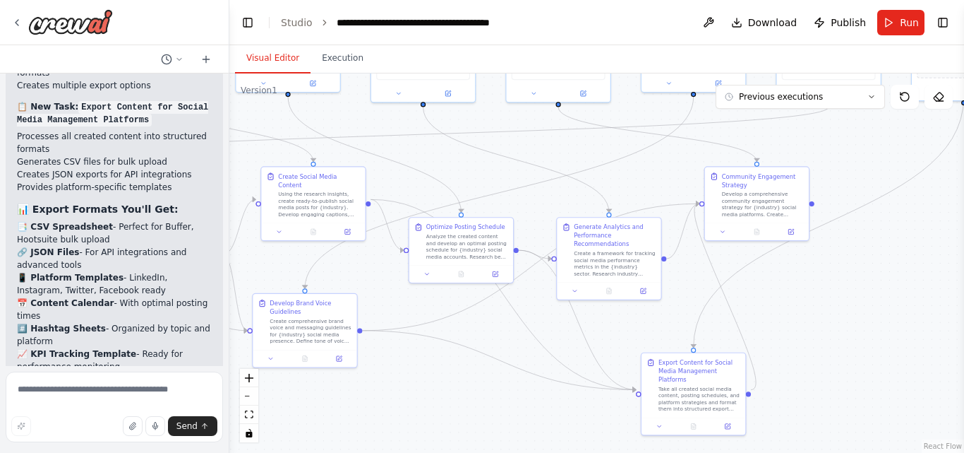
drag, startPoint x: 664, startPoint y: 292, endPoint x: 437, endPoint y: 325, distance: 229.9
click at [437, 325] on div ".deletable-edge-delete-btn { width: 20px; height: 20px; border: 0px solid #ffff…" at bounding box center [596, 262] width 735 height 379
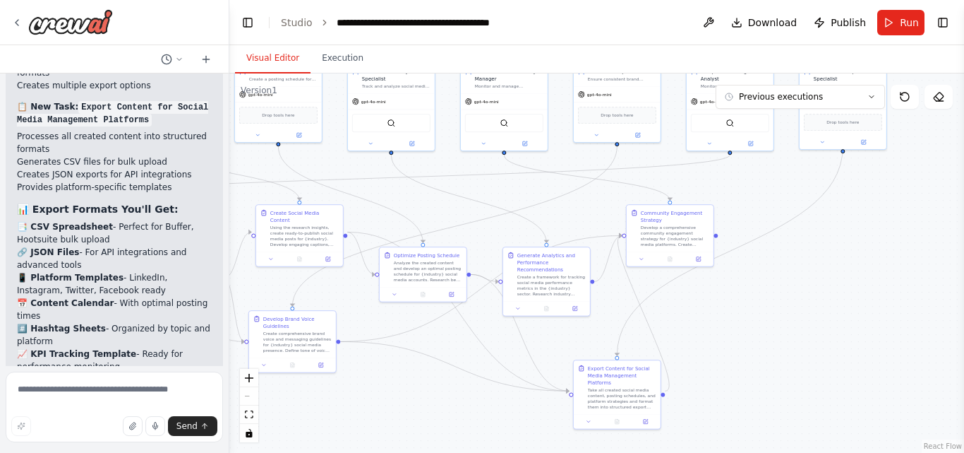
click at [823, 345] on div ".deletable-edge-delete-btn { width: 20px; height: 20px; border: 0px solid #ffff…" at bounding box center [596, 262] width 735 height 379
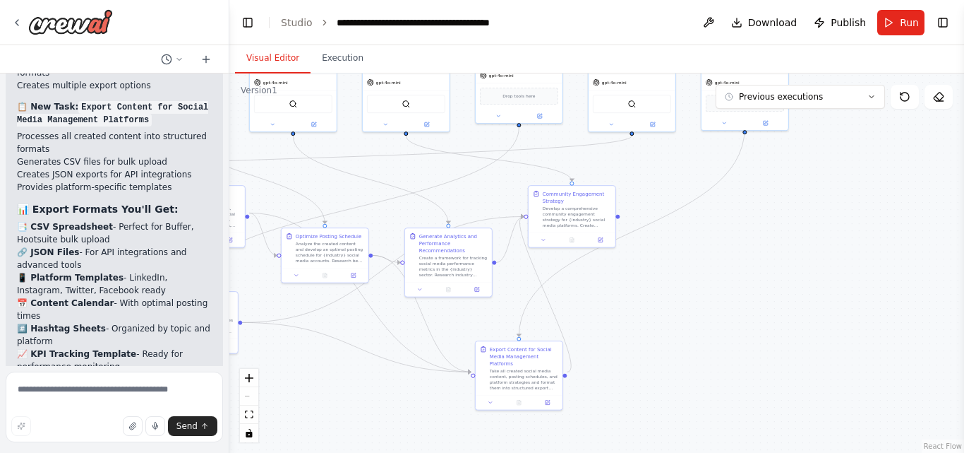
drag, startPoint x: 832, startPoint y: 342, endPoint x: 734, endPoint y: 323, distance: 100.0
click at [734, 323] on div ".deletable-edge-delete-btn { width: 20px; height: 20px; border: 0px solid #ffff…" at bounding box center [596, 262] width 735 height 379
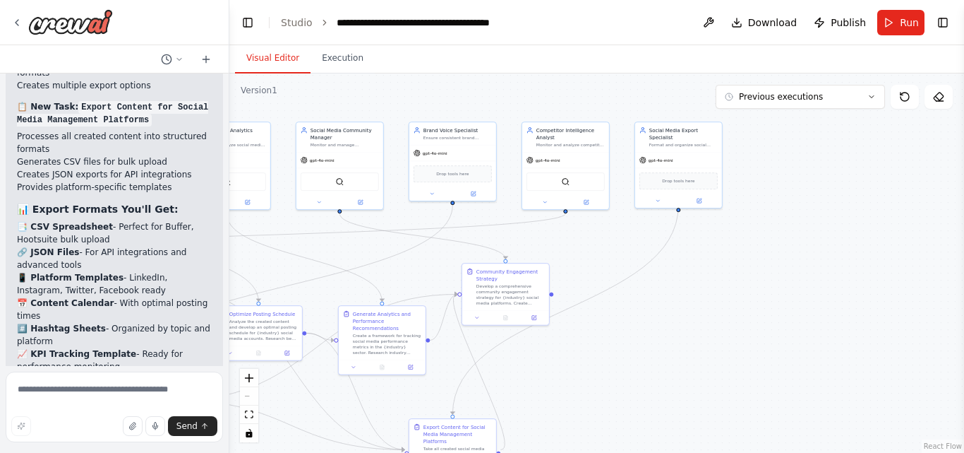
drag, startPoint x: 355, startPoint y: 390, endPoint x: 285, endPoint y: 467, distance: 104.0
click at [285, 452] on html "Create a crew that schedules and publishes social media content across multiple…" at bounding box center [482, 226] width 964 height 453
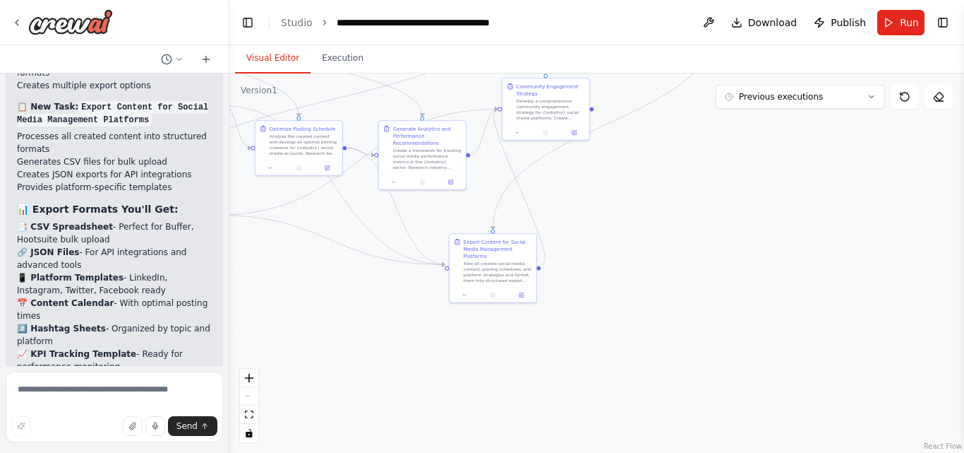
drag, startPoint x: 631, startPoint y: 360, endPoint x: 676, endPoint y: 177, distance: 188.9
click at [676, 177] on div ".deletable-edge-delete-btn { width: 20px; height: 20px; border: 0px solid #ffff…" at bounding box center [596, 262] width 735 height 379
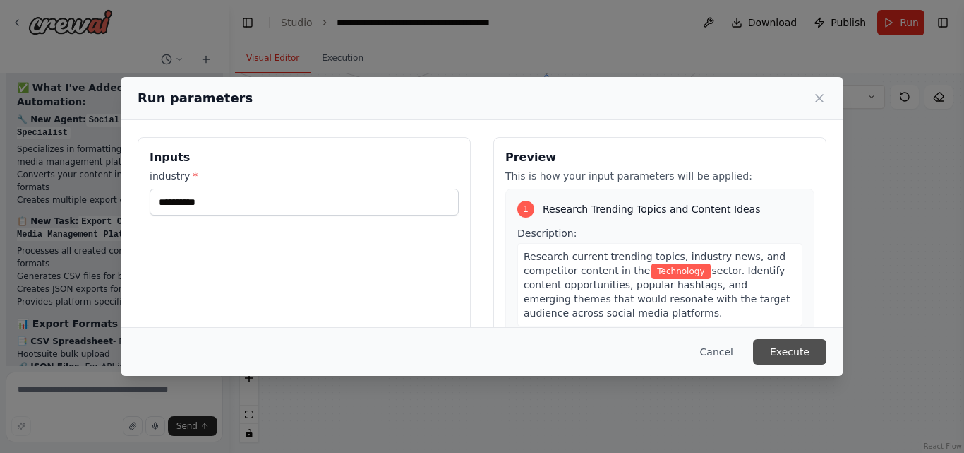
click at [791, 357] on button "Execute" at bounding box center [789, 351] width 73 height 25
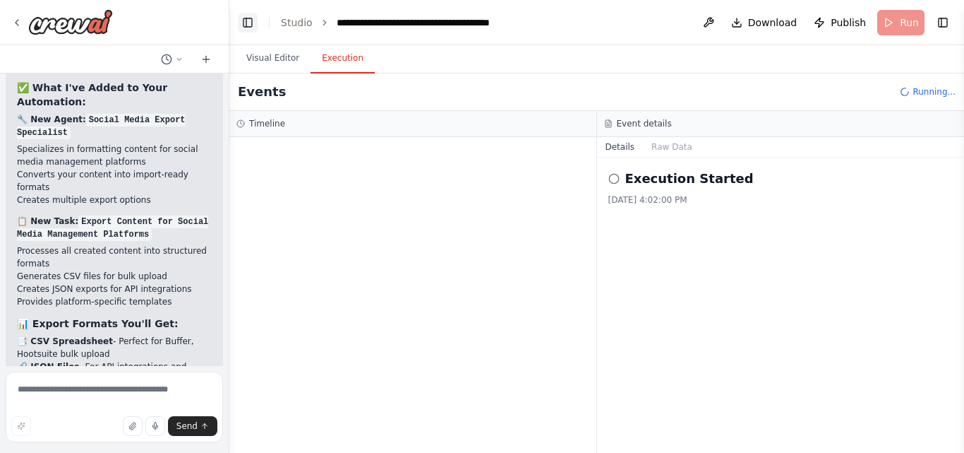
click at [247, 23] on button "Toggle Left Sidebar" at bounding box center [248, 23] width 20 height 20
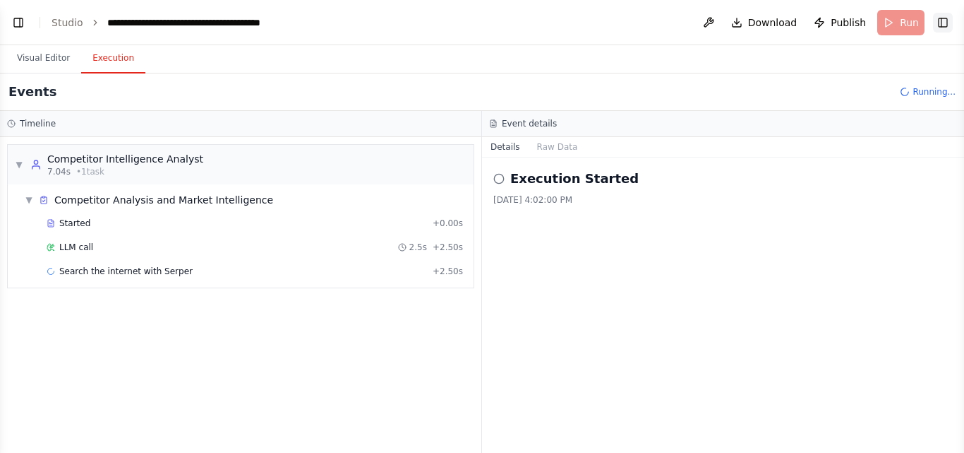
click at [940, 21] on button "Toggle Right Sidebar" at bounding box center [943, 23] width 20 height 20
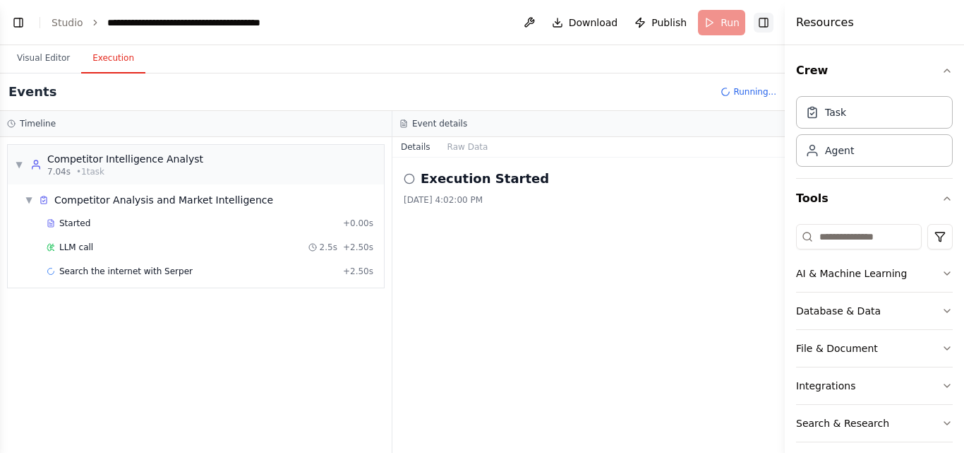
click at [940, 21] on div "Resources" at bounding box center [874, 22] width 179 height 45
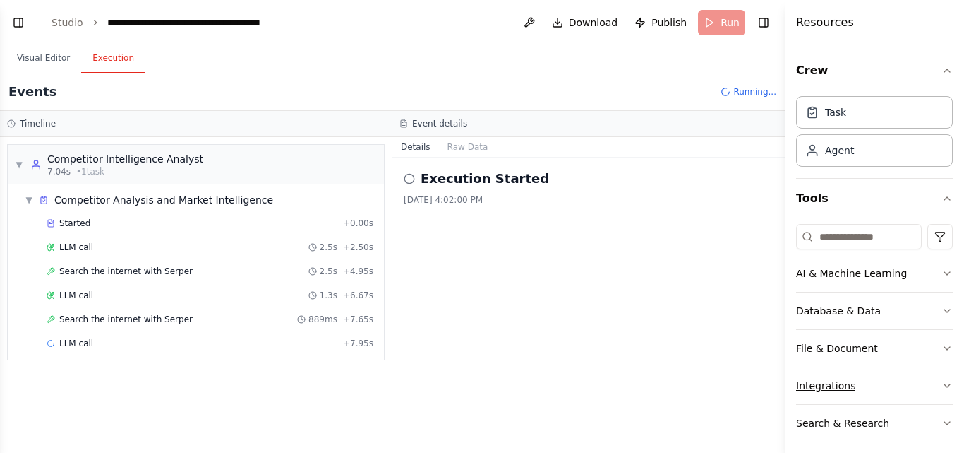
click at [908, 388] on button "Integrations" at bounding box center [874, 385] width 157 height 37
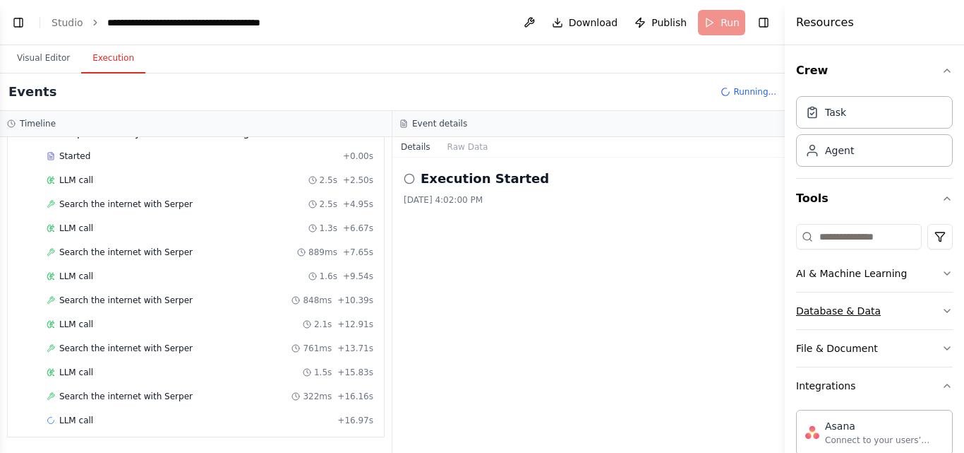
click at [942, 311] on icon "button" at bounding box center [947, 310] width 11 height 11
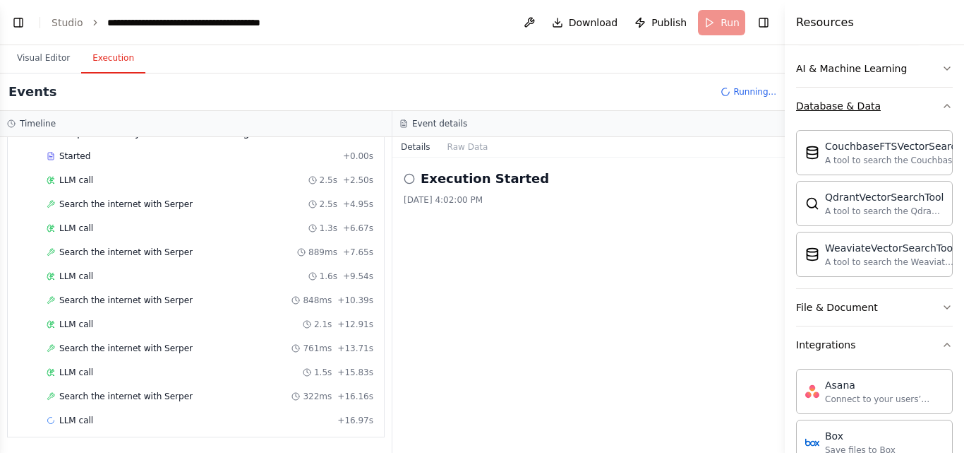
scroll to position [206, 0]
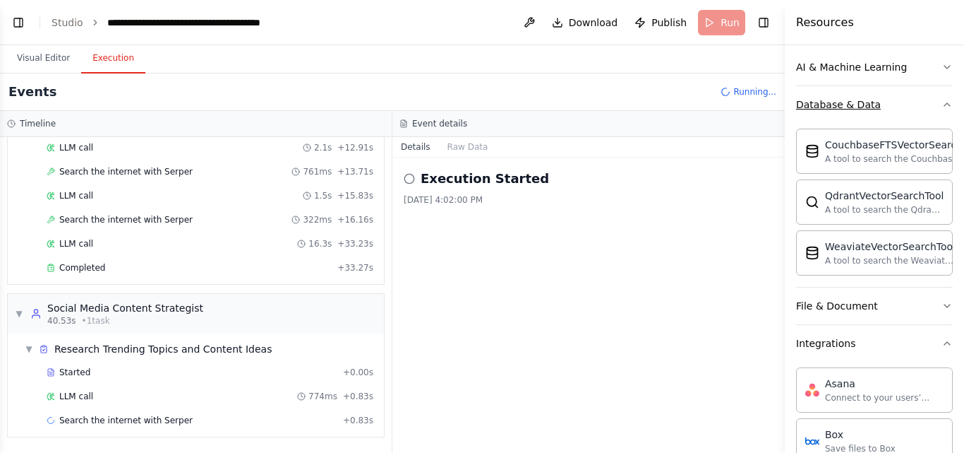
click at [942, 106] on icon "button" at bounding box center [947, 104] width 11 height 11
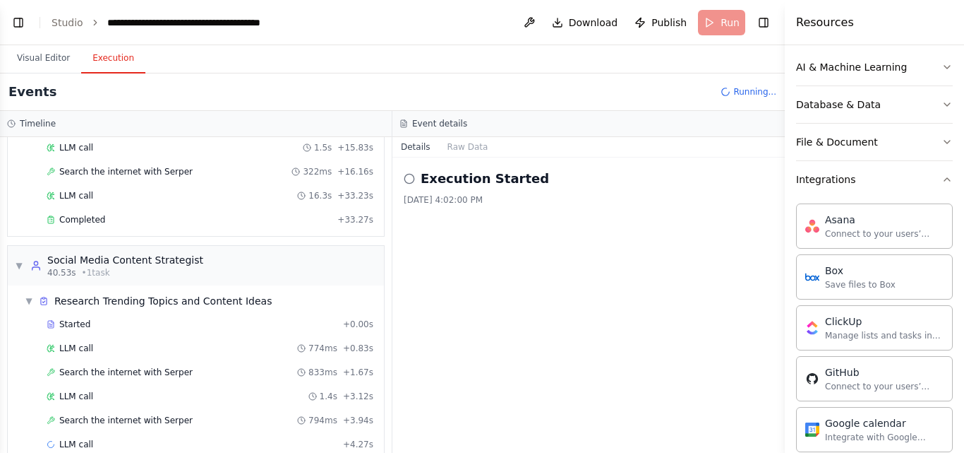
scroll to position [316, 0]
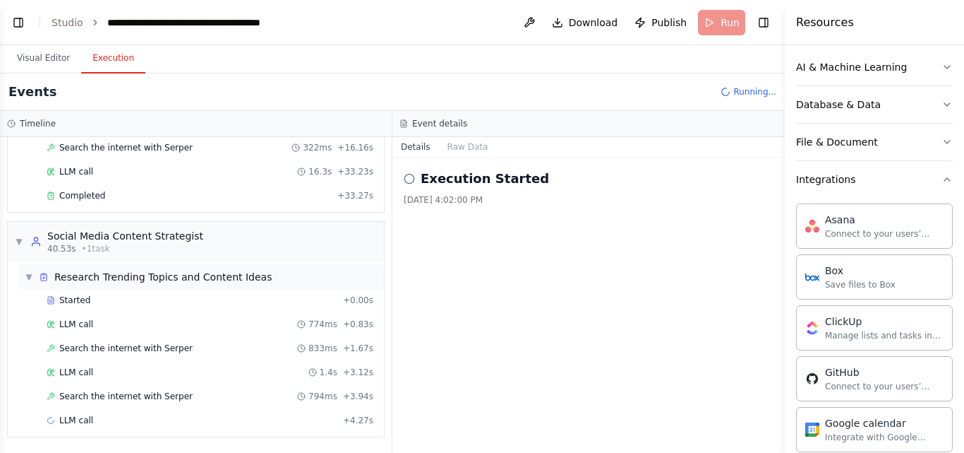
drag, startPoint x: 392, startPoint y: 270, endPoint x: 371, endPoint y: 270, distance: 21.2
click at [371, 270] on div "Timeline ▼ Competitor Intelligence Analyst 7.04s (+33.27s) • 1 task ▼ Competito…" at bounding box center [196, 282] width 393 height 342
click at [763, 22] on button "Toggle Right Sidebar" at bounding box center [764, 23] width 20 height 20
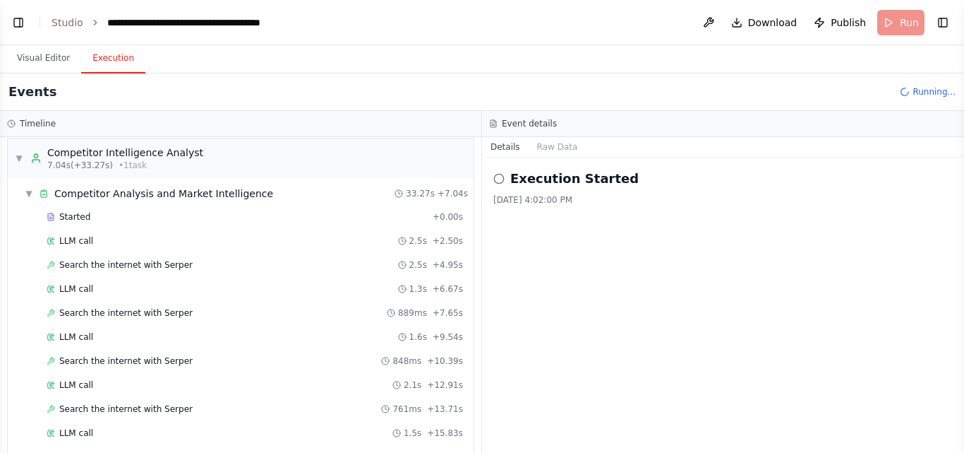
scroll to position [7, 0]
click at [28, 191] on span "▼" at bounding box center [29, 192] width 8 height 11
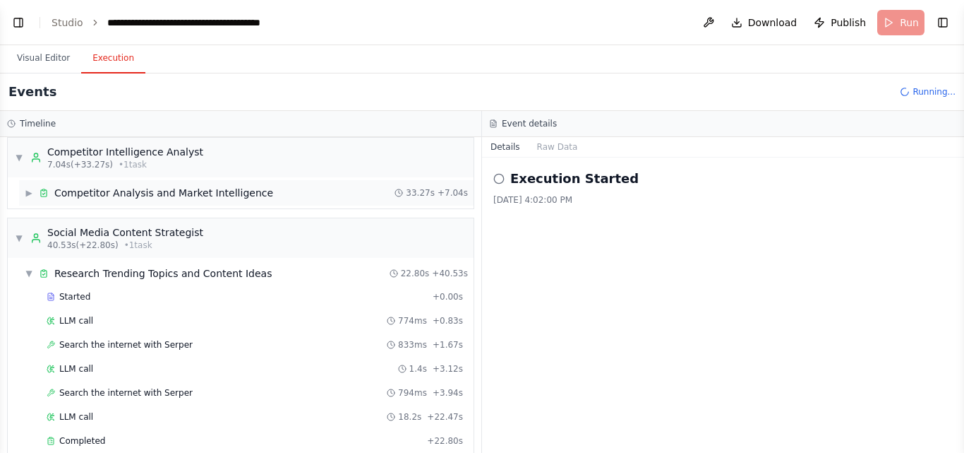
click at [28, 191] on span "▶" at bounding box center [29, 192] width 8 height 11
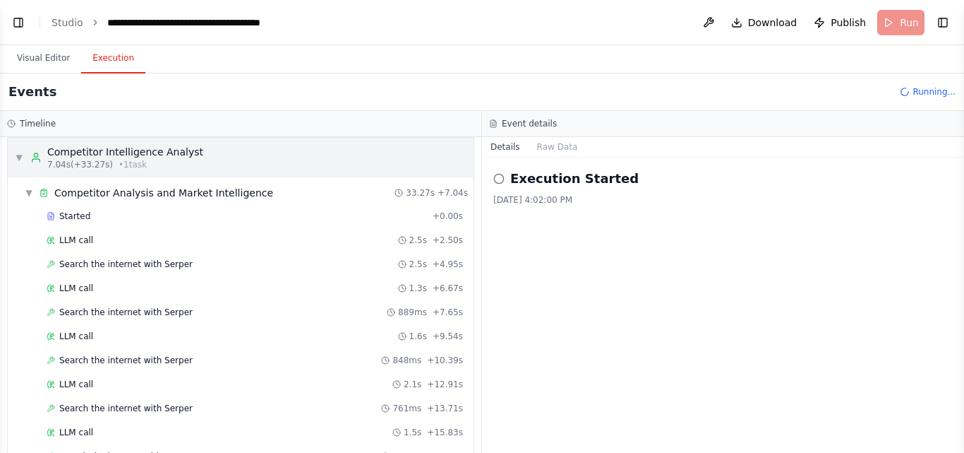
click at [20, 161] on span "▼" at bounding box center [19, 157] width 8 height 11
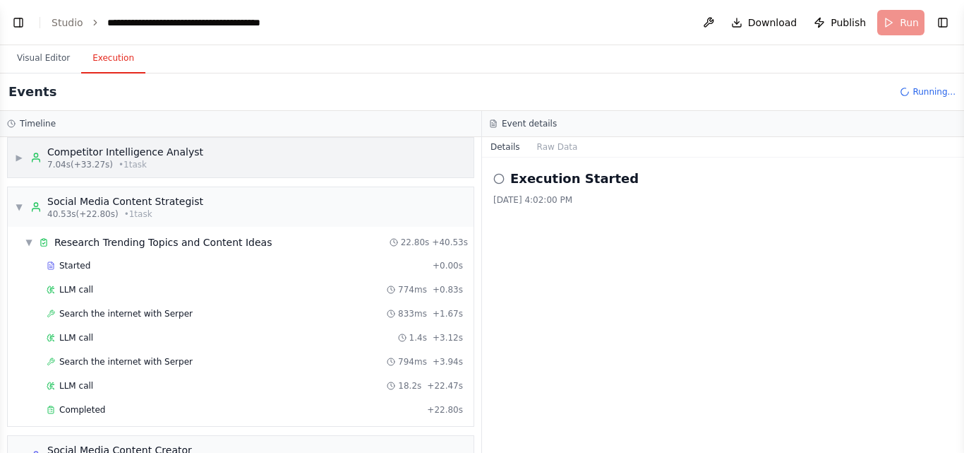
click at [20, 161] on span "▶" at bounding box center [19, 157] width 8 height 11
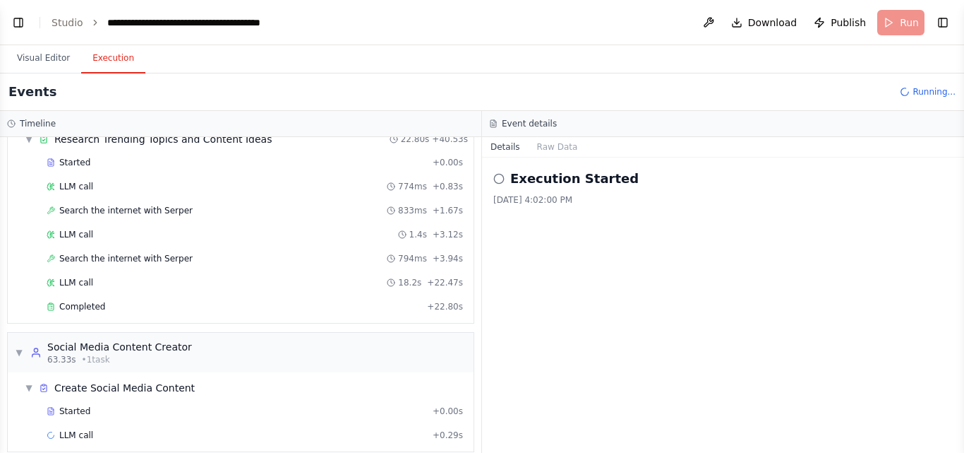
scroll to position [468, 0]
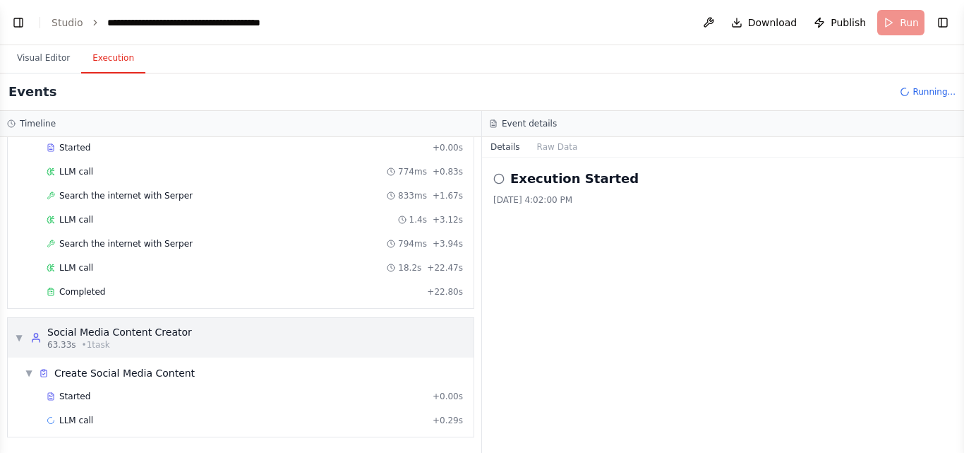
click at [17, 335] on span "▼" at bounding box center [19, 337] width 8 height 11
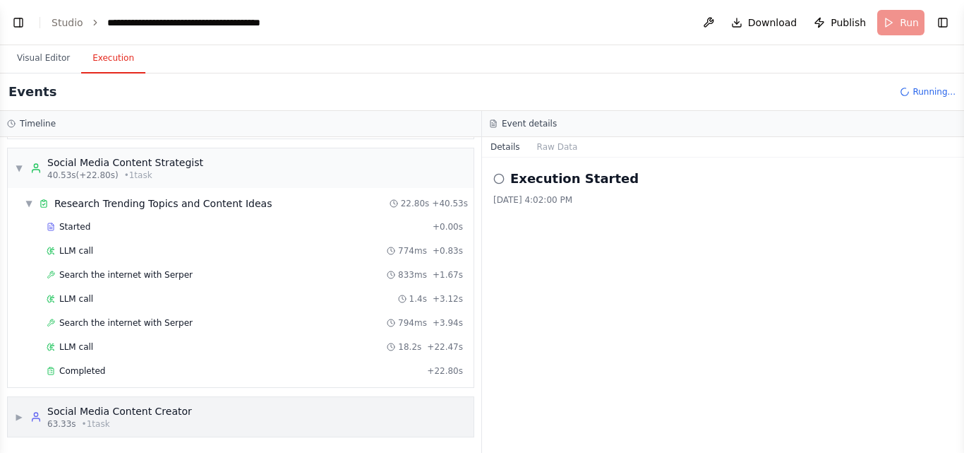
click at [16, 417] on span "▶" at bounding box center [19, 416] width 8 height 11
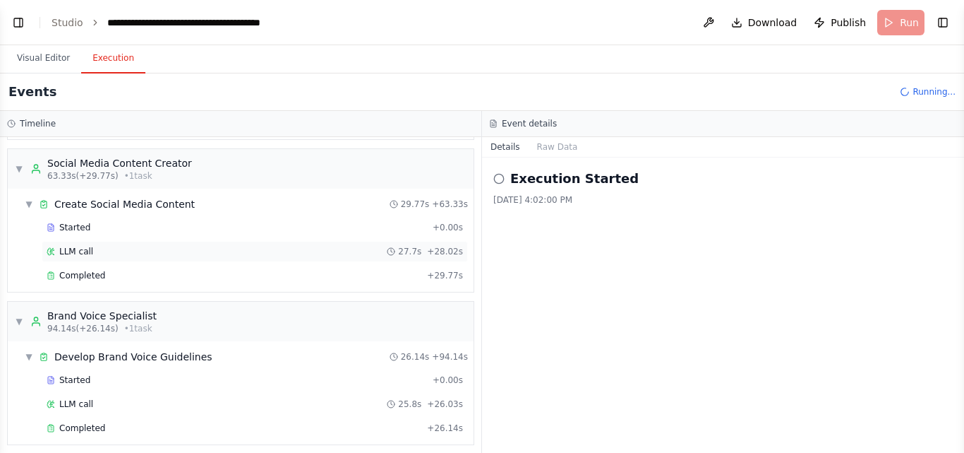
scroll to position [773, 0]
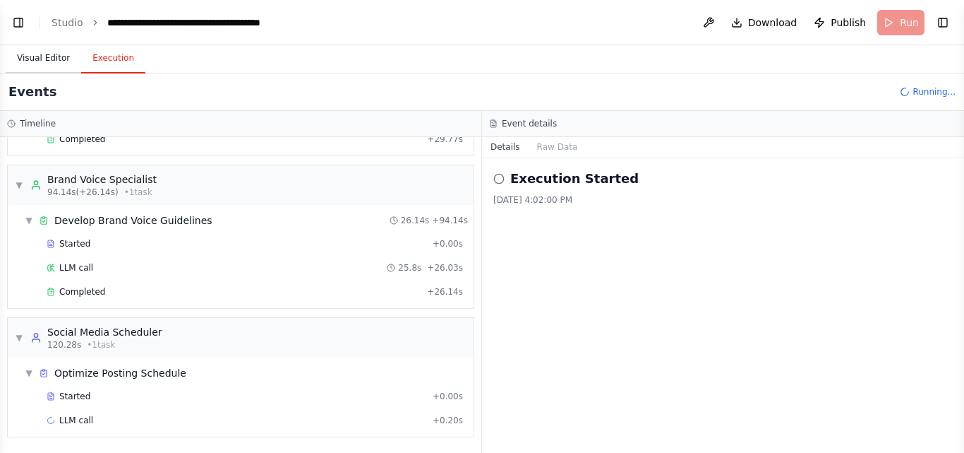
click at [39, 60] on button "Visual Editor" at bounding box center [44, 59] width 76 height 30
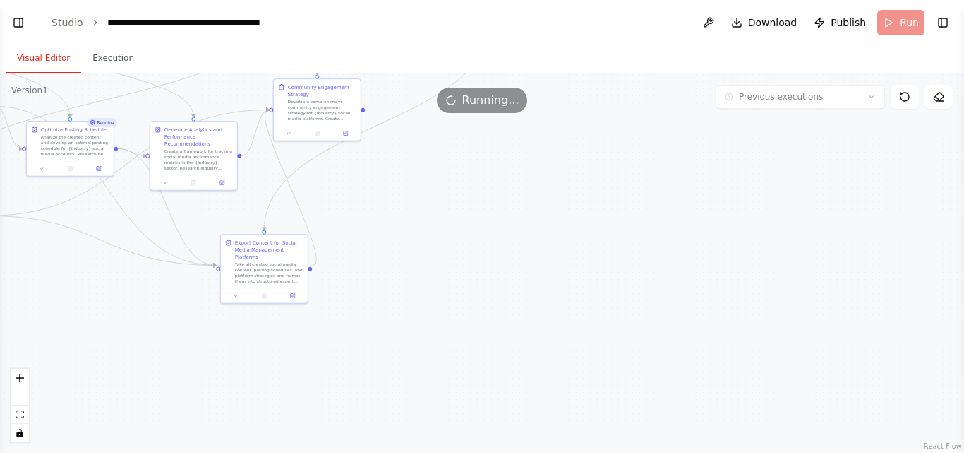
click at [484, 277] on div ".deletable-edge-delete-btn { width: 20px; height: 20px; border: 0px solid #ffff…" at bounding box center [482, 262] width 964 height 379
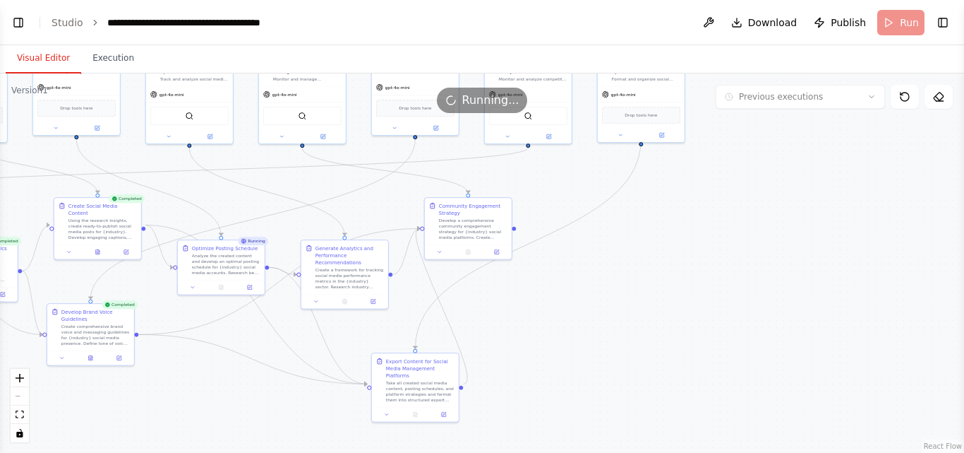
drag, startPoint x: 484, startPoint y: 277, endPoint x: 635, endPoint y: 395, distance: 192.1
click at [635, 395] on div ".deletable-edge-delete-btn { width: 20px; height: 20px; border: 0px solid #ffff…" at bounding box center [482, 262] width 964 height 379
drag, startPoint x: 353, startPoint y: 291, endPoint x: 364, endPoint y: 280, distance: 15.5
click at [364, 280] on div "Generate Analytics and Performance Recommendations Create a framework for track…" at bounding box center [352, 259] width 87 height 54
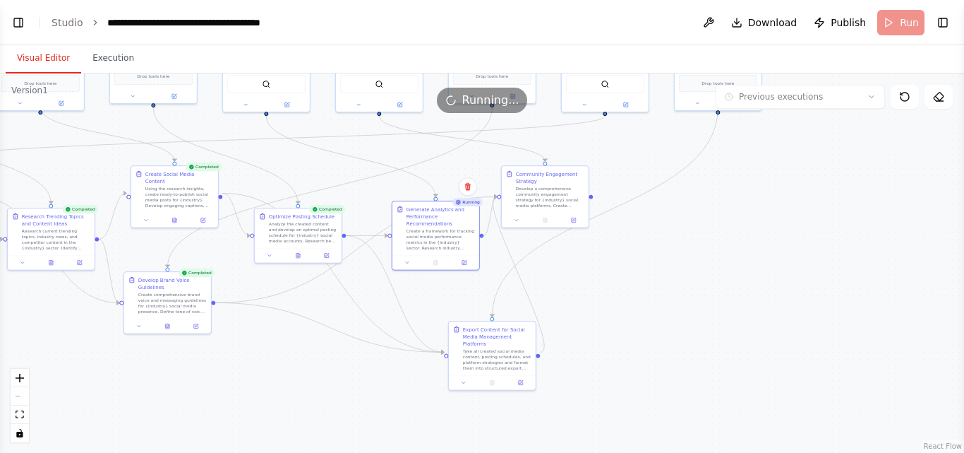
drag, startPoint x: 565, startPoint y: 357, endPoint x: 642, endPoint y: 325, distance: 83.3
click at [642, 325] on div ".deletable-edge-delete-btn { width: 20px; height: 20px; border: 0px solid #ffff…" at bounding box center [482, 262] width 964 height 379
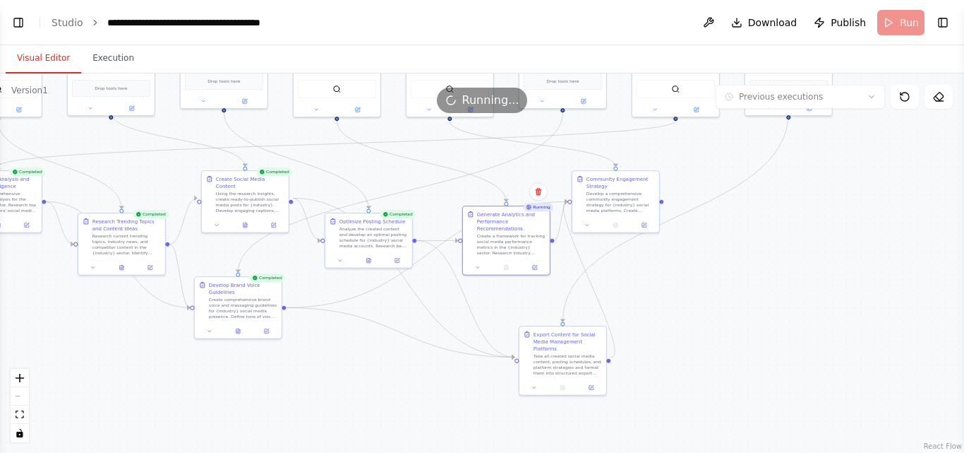
drag, startPoint x: 696, startPoint y: 219, endPoint x: 779, endPoint y: 226, distance: 82.9
click at [779, 226] on div ".deletable-edge-delete-btn { width: 20px; height: 20px; border: 0px solid #ffff…" at bounding box center [482, 262] width 964 height 379
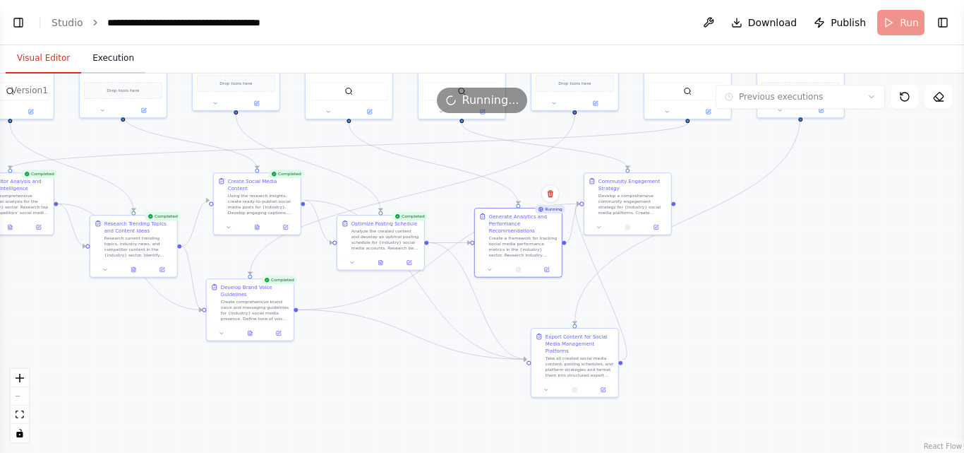
click at [115, 59] on button "Execution" at bounding box center [113, 59] width 64 height 30
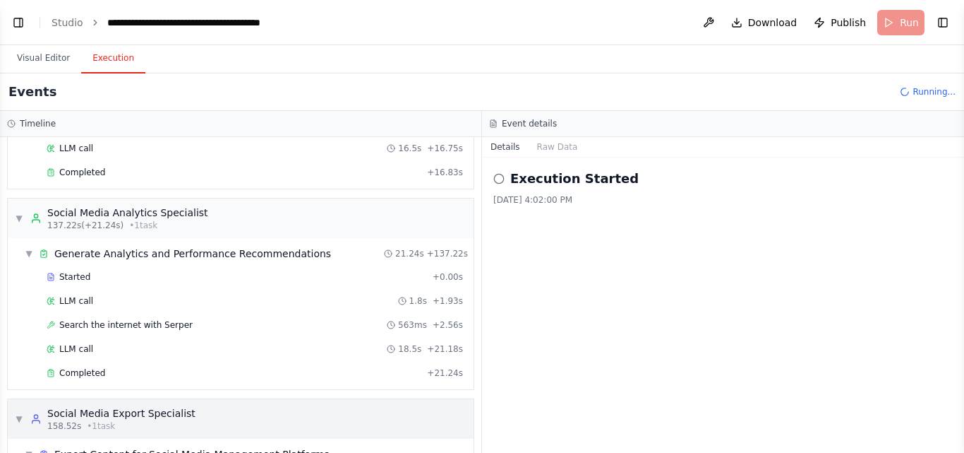
scroll to position [1126, 0]
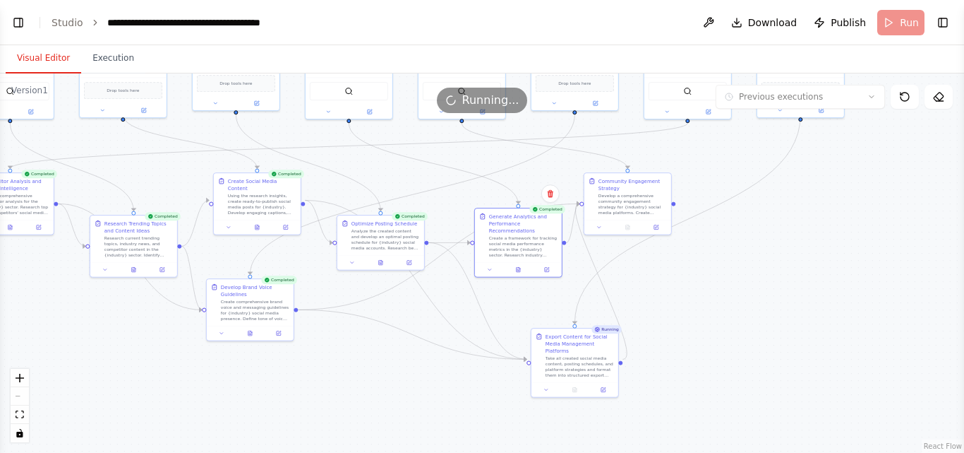
click at [43, 56] on button "Visual Editor" at bounding box center [44, 59] width 76 height 30
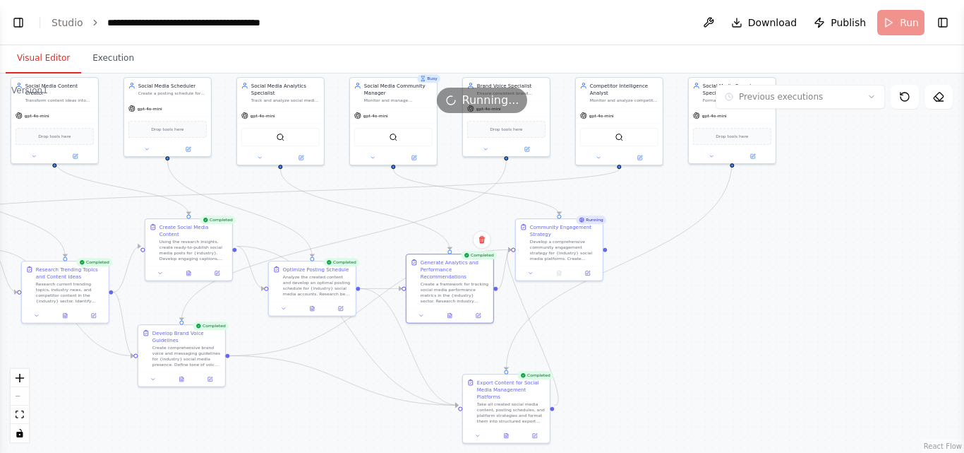
drag, startPoint x: 739, startPoint y: 270, endPoint x: 671, endPoint y: 316, distance: 82.0
click at [671, 316] on div ".deletable-edge-delete-btn { width: 20px; height: 20px; border: 0px solid #ffff…" at bounding box center [482, 262] width 964 height 379
click at [636, 324] on div ".deletable-edge-delete-btn { width: 20px; height: 20px; border: 0px solid #ffff…" at bounding box center [482, 262] width 964 height 379
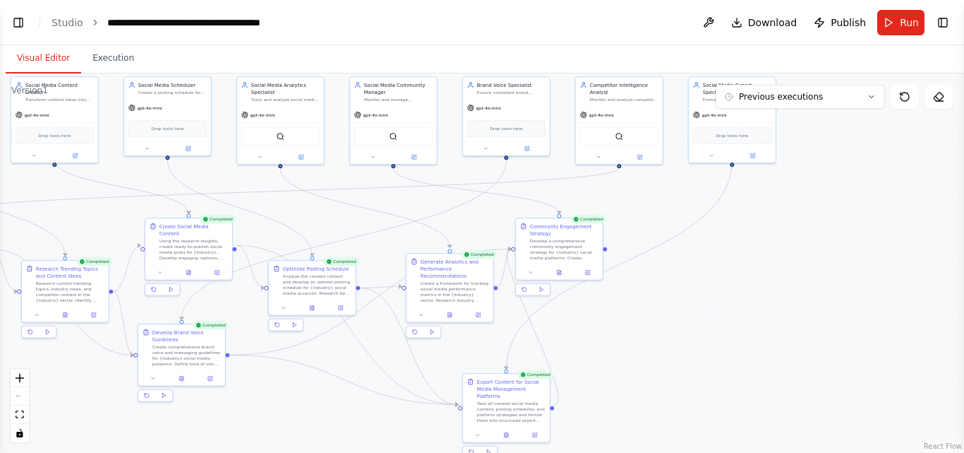
click at [699, 291] on div ".deletable-edge-delete-btn { width: 20px; height: 20px; border: 0px solid #ffff…" at bounding box center [482, 262] width 964 height 379
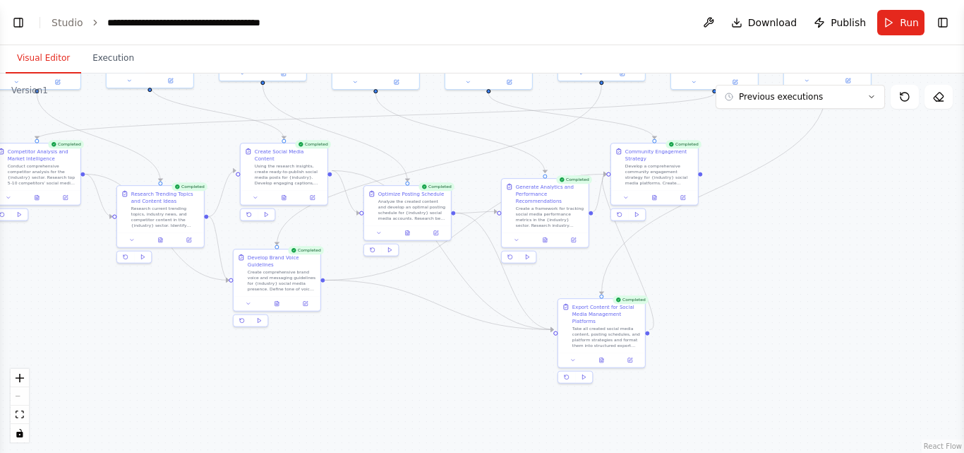
drag, startPoint x: 729, startPoint y: 297, endPoint x: 888, endPoint y: 205, distance: 183.5
click at [888, 205] on div ".deletable-edge-delete-btn { width: 20px; height: 20px; border: 0px solid #ffff…" at bounding box center [482, 262] width 964 height 379
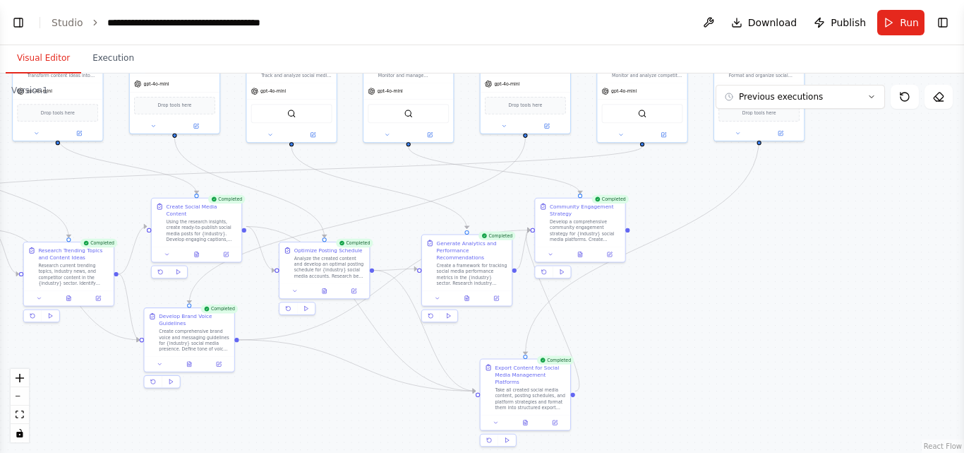
drag, startPoint x: 841, startPoint y: 260, endPoint x: 683, endPoint y: 337, distance: 175.9
click at [683, 337] on div ".deletable-edge-delete-btn { width: 20px; height: 20px; border: 0px solid #ffff…" at bounding box center [482, 262] width 964 height 379
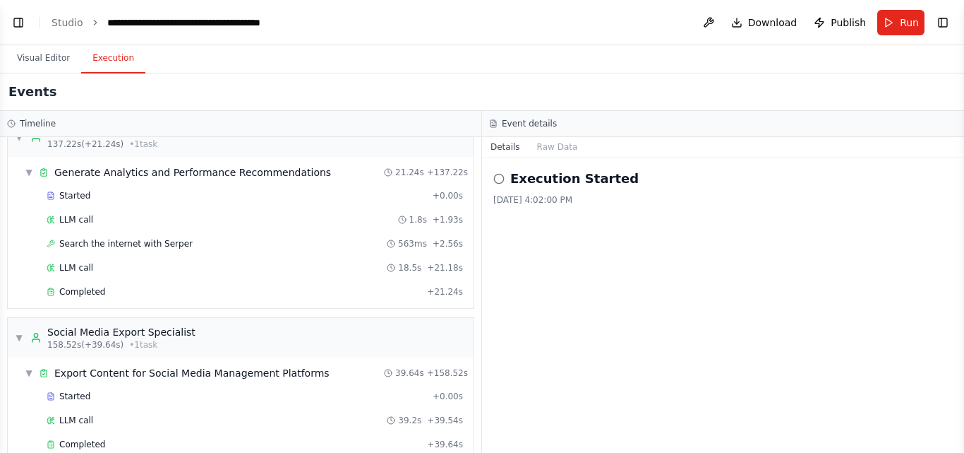
click at [114, 61] on button "Execution" at bounding box center [113, 59] width 64 height 30
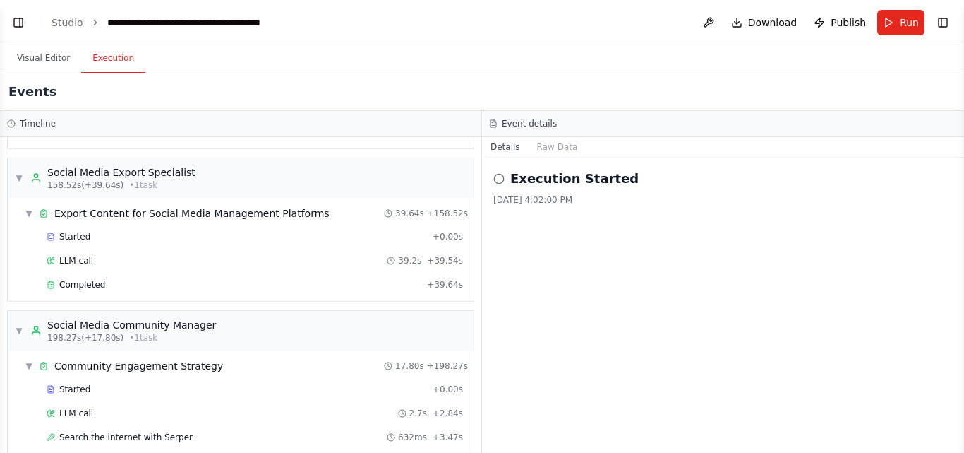
scroll to position [1351, 0]
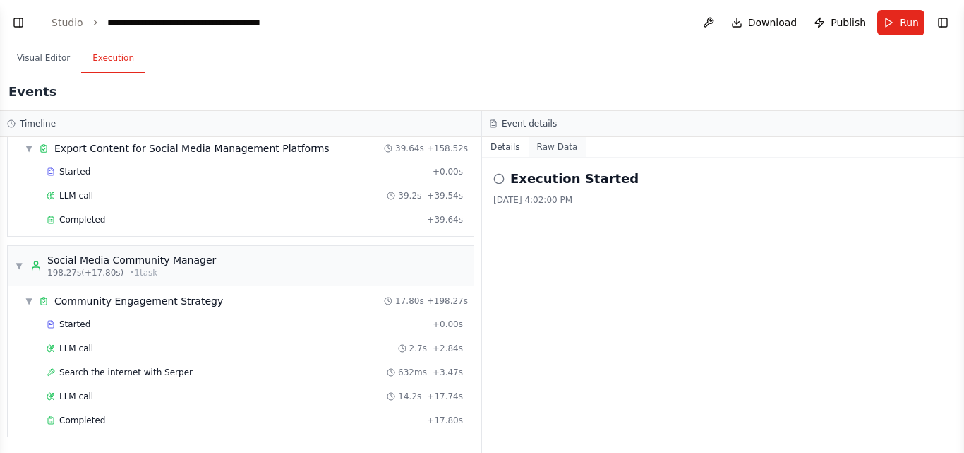
click at [554, 148] on button "Raw Data" at bounding box center [558, 147] width 58 height 20
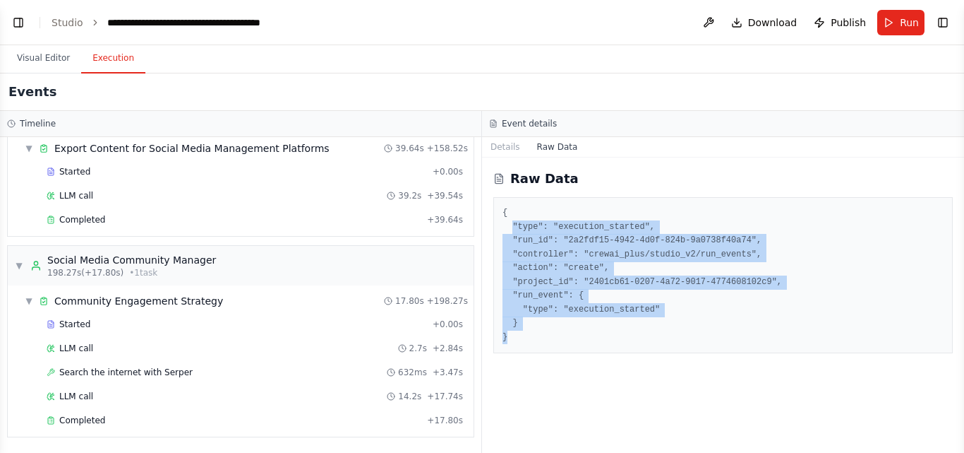
drag, startPoint x: 513, startPoint y: 232, endPoint x: 515, endPoint y: 334, distance: 101.7
click at [515, 334] on pre "{ "type": "execution_started", "run_id": "2a2fdf15-4942-4d0f-824b-9a0738f40a74"…" at bounding box center [723, 275] width 441 height 138
drag, startPoint x: 515, startPoint y: 334, endPoint x: 501, endPoint y: 211, distance: 123.7
click at [501, 211] on div "{ "type": "execution_started", "run_id": "2a2fdf15-4942-4d0f-824b-9a0738f40a74"…" at bounding box center [724, 275] width 460 height 156
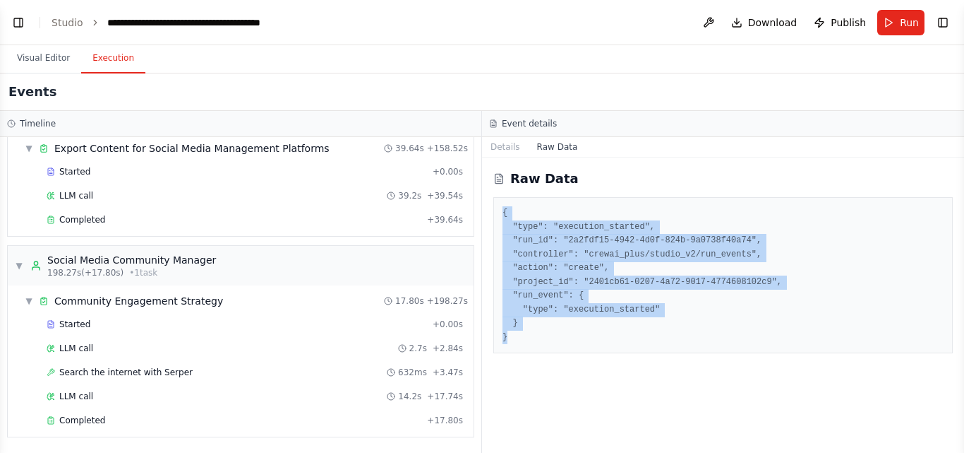
click at [501, 211] on div "{ "type": "execution_started", "run_id": "2a2fdf15-4942-4d0f-824b-9a0738f40a74"…" at bounding box center [724, 275] width 460 height 156
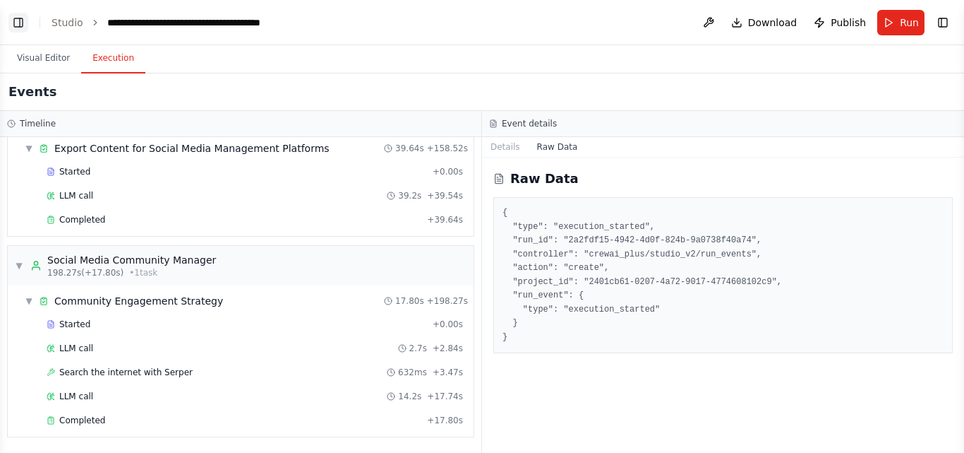
click at [20, 17] on button "Toggle Left Sidebar" at bounding box center [18, 23] width 20 height 20
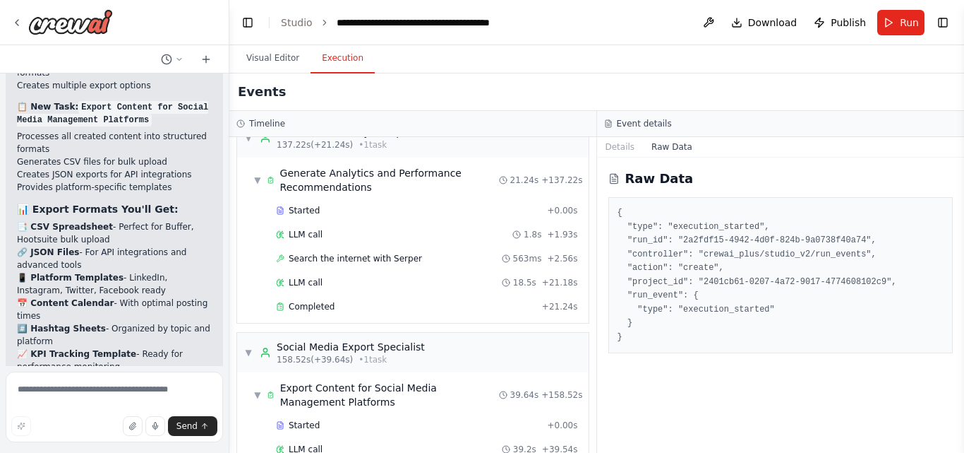
scroll to position [1379, 0]
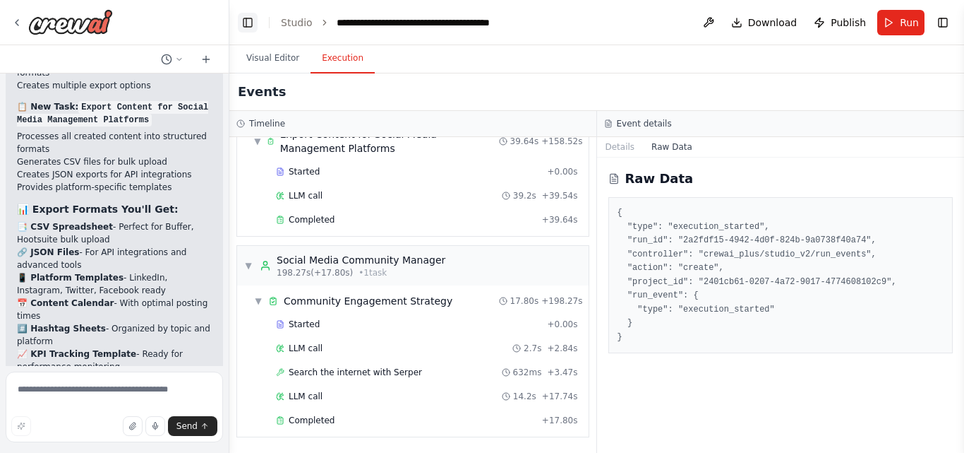
click at [249, 23] on button "Toggle Left Sidebar" at bounding box center [248, 23] width 20 height 20
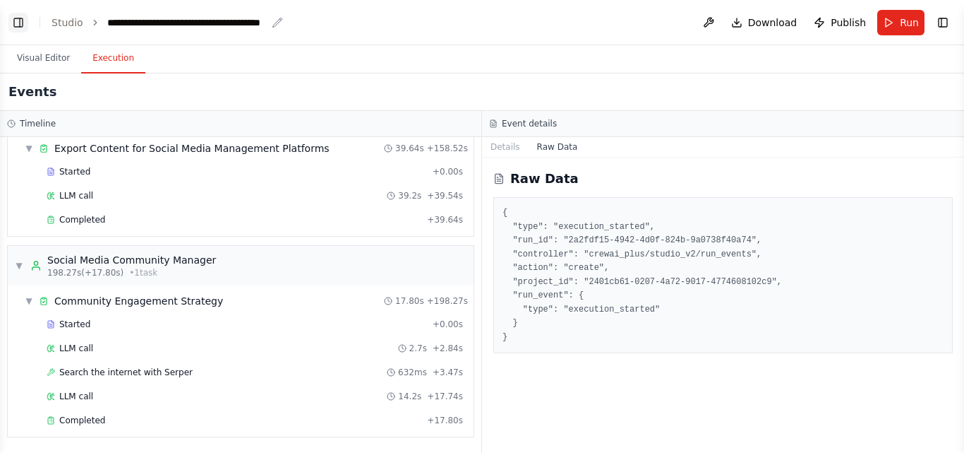
scroll to position [1351, 0]
click at [10, 23] on button "Toggle Left Sidebar" at bounding box center [18, 23] width 20 height 20
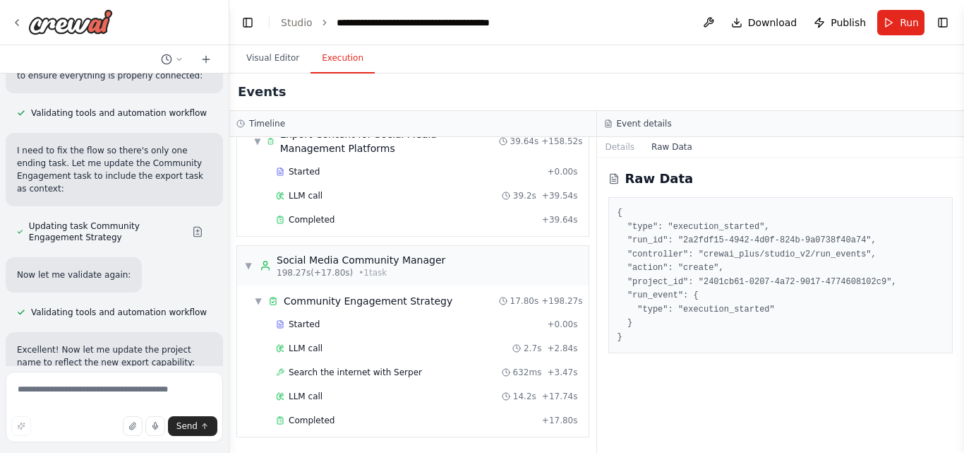
scroll to position [15536, 0]
drag, startPoint x: 27, startPoint y: 206, endPoint x: 102, endPoint y: 208, distance: 74.9
drag, startPoint x: 28, startPoint y: 237, endPoint x: 129, endPoint y: 231, distance: 101.1
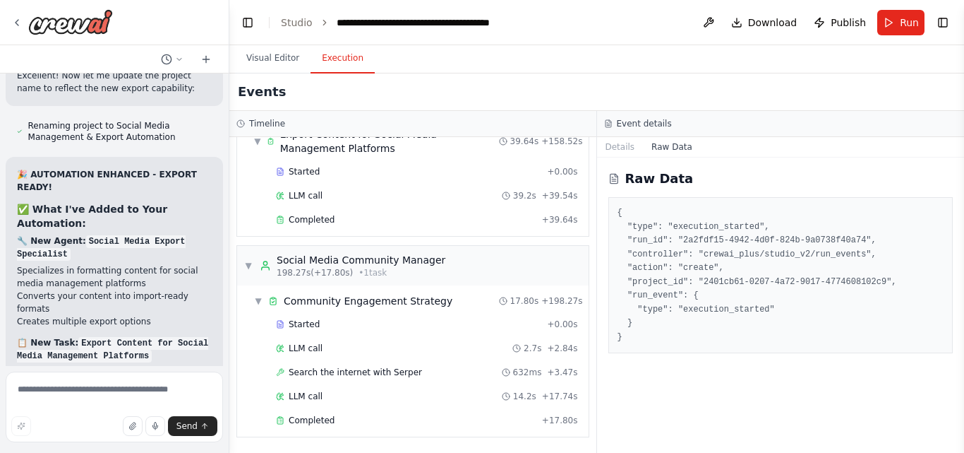
scroll to position [16045, 0]
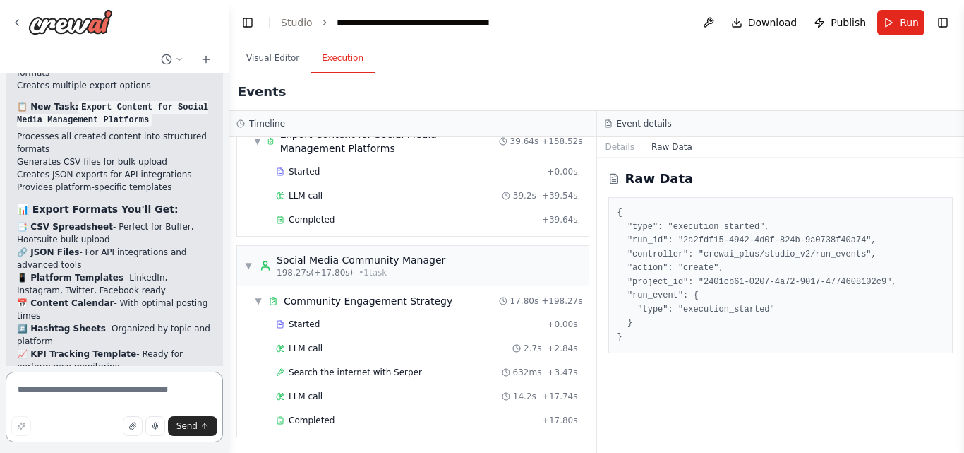
click at [54, 390] on textarea at bounding box center [114, 406] width 217 height 71
type textarea "*"
type textarea "**********"
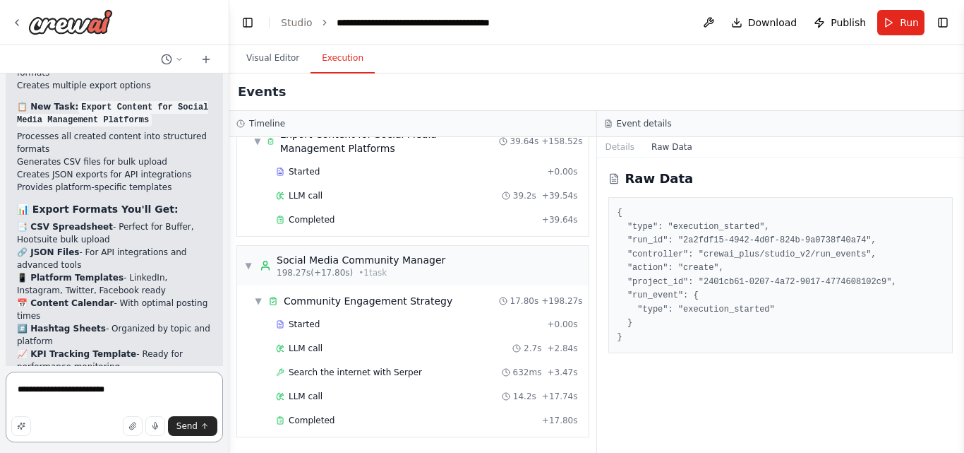
click at [117, 395] on textarea "**********" at bounding box center [114, 406] width 217 height 71
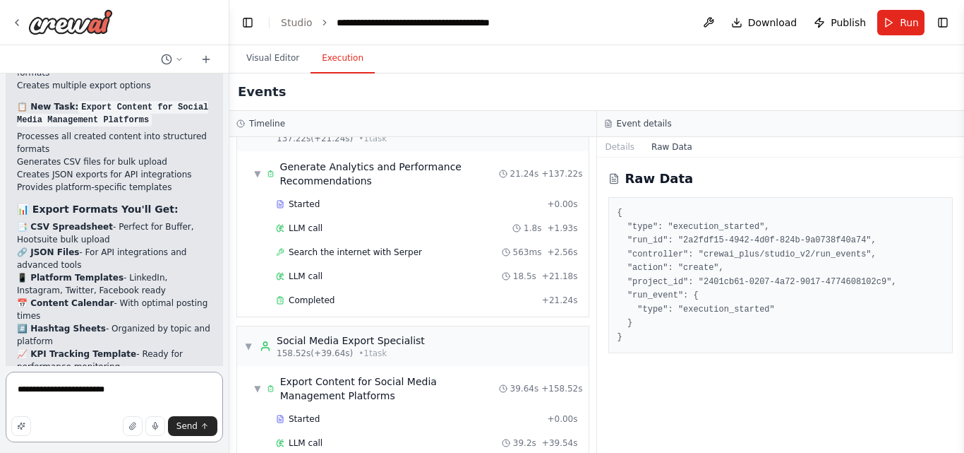
scroll to position [1379, 0]
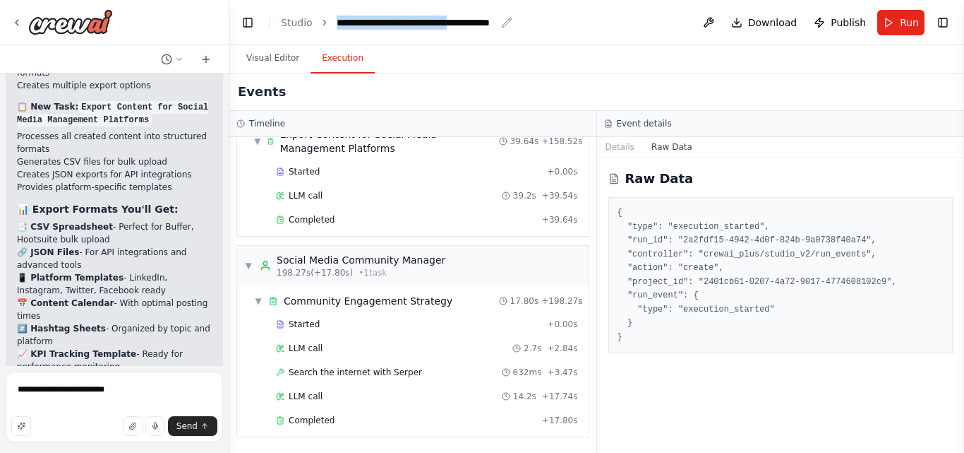
drag, startPoint x: 335, startPoint y: 24, endPoint x: 489, endPoint y: 27, distance: 153.9
click at [489, 27] on div "**********" at bounding box center [416, 23] width 159 height 14
click at [489, 27] on div "**********" at bounding box center [445, 23] width 217 height 14
click at [558, 35] on header "**********" at bounding box center [596, 22] width 735 height 45
click at [501, 23] on icon "breadcrumb" at bounding box center [506, 22] width 11 height 11
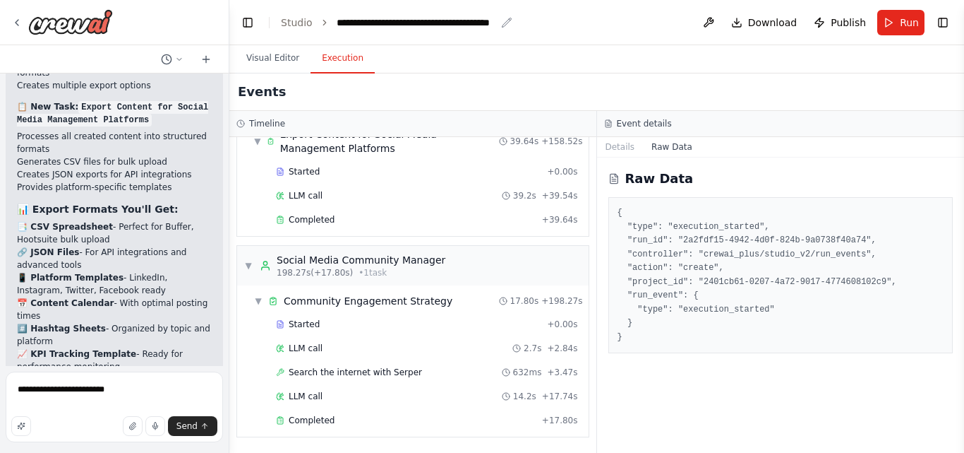
click at [506, 25] on icon "breadcrumb" at bounding box center [506, 22] width 11 height 11
click at [502, 22] on icon "breadcrumb" at bounding box center [506, 22] width 9 height 9
click at [482, 24] on div "**********" at bounding box center [416, 23] width 159 height 14
click at [97, 391] on textarea "**********" at bounding box center [114, 406] width 217 height 71
type textarea "**********"
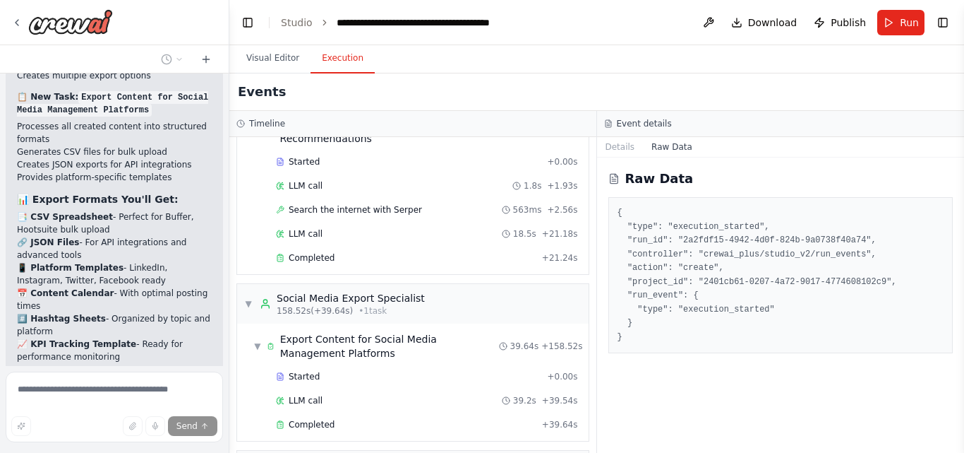
scroll to position [1173, 0]
click at [285, 59] on button "Visual Editor" at bounding box center [273, 59] width 76 height 30
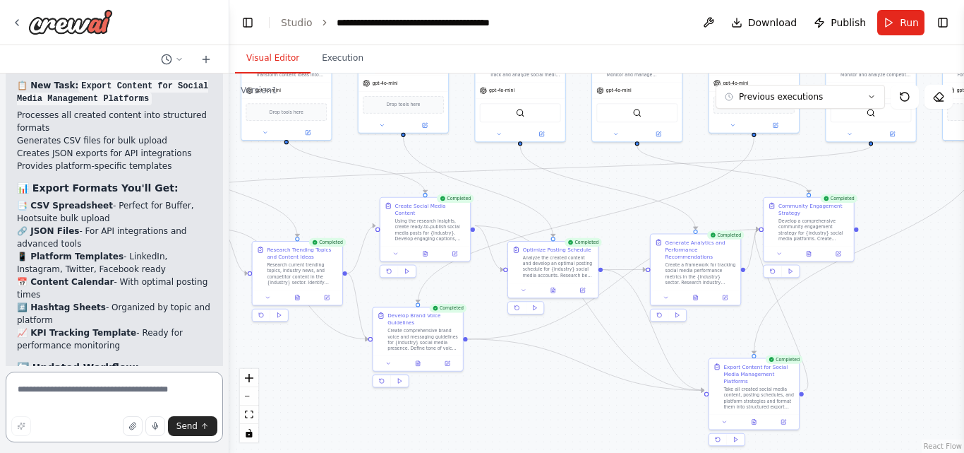
drag, startPoint x: 588, startPoint y: 182, endPoint x: 524, endPoint y: 209, distance: 69.6
click at [524, 209] on div ".deletable-edge-delete-btn { width: 20px; height: 20px; border: 0px solid #ffff…" at bounding box center [596, 262] width 735 height 379
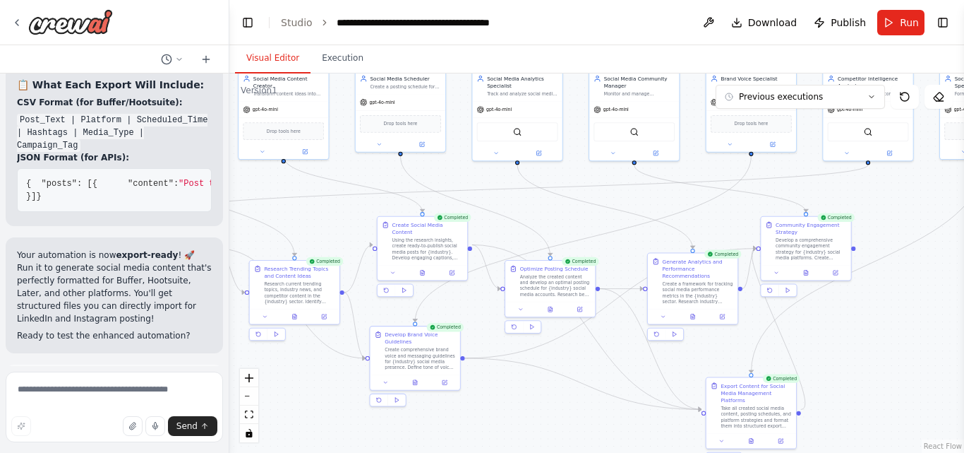
drag, startPoint x: 585, startPoint y: 189, endPoint x: 585, endPoint y: 208, distance: 19.1
click at [585, 208] on div ".deletable-edge-delete-btn { width: 20px; height: 20px; border: 0px solid #ffff…" at bounding box center [596, 262] width 735 height 379
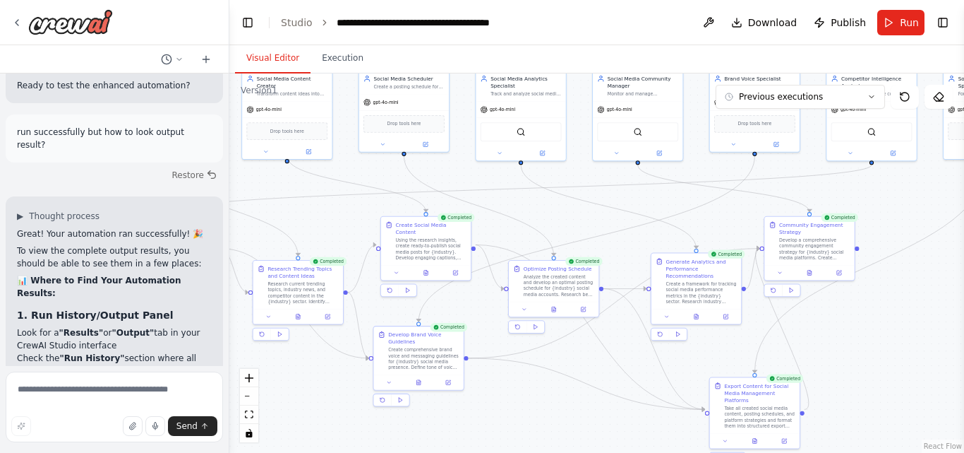
scroll to position [16712, 0]
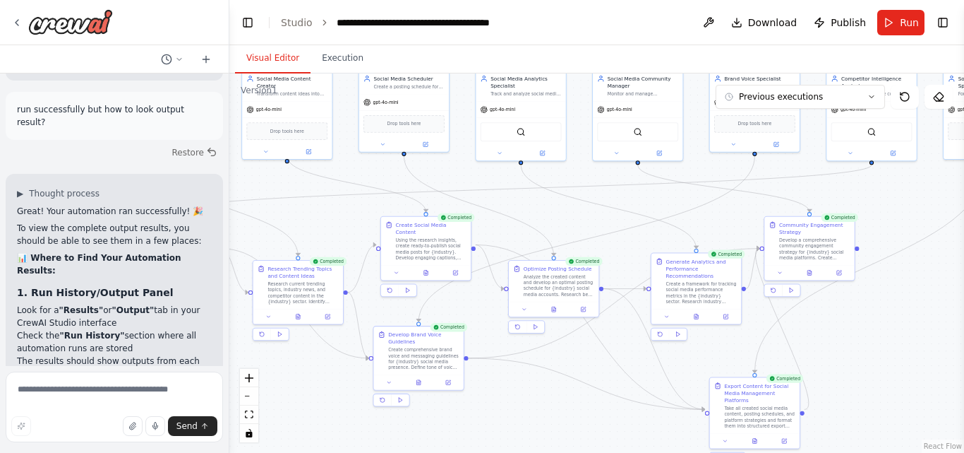
drag, startPoint x: 59, startPoint y: 303, endPoint x: 49, endPoint y: 335, distance: 33.9
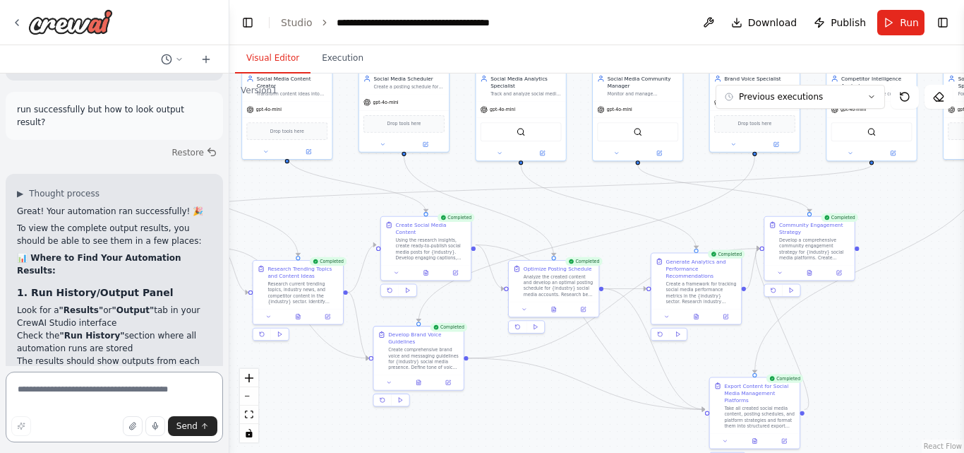
click at [53, 390] on textarea at bounding box center [114, 406] width 217 height 71
type textarea "**********"
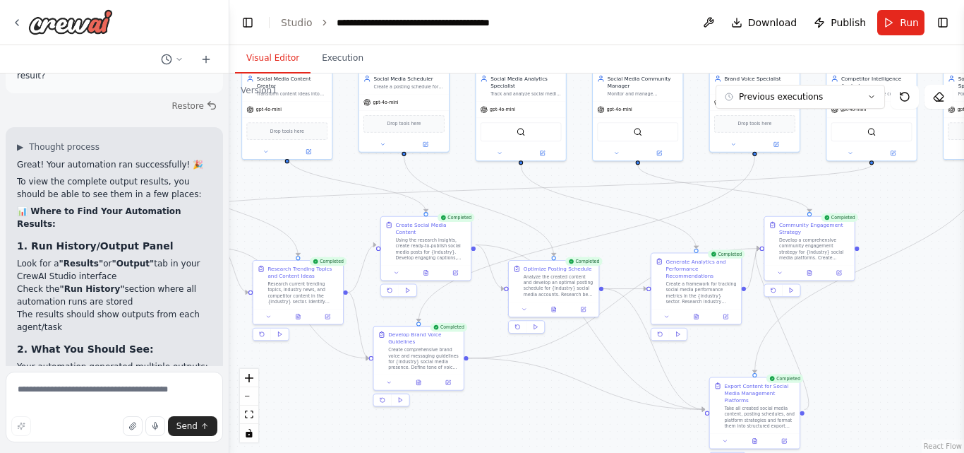
scroll to position [16781, 0]
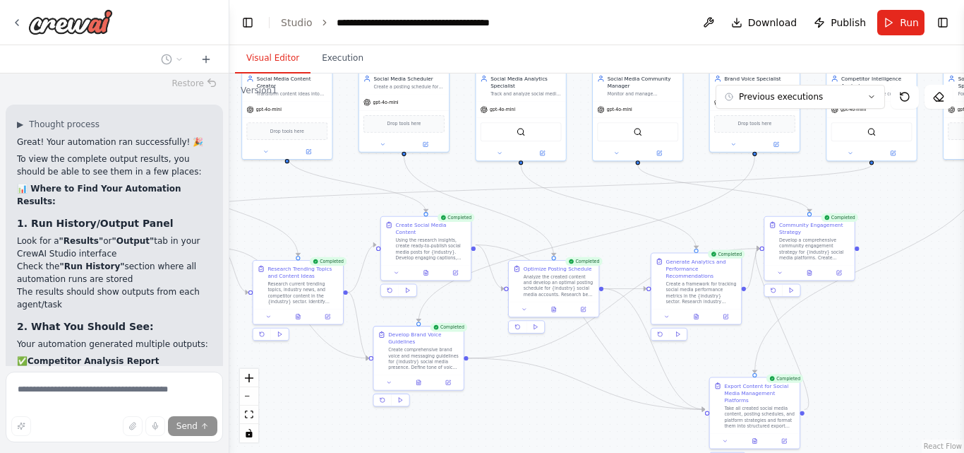
drag, startPoint x: 71, startPoint y: 221, endPoint x: 114, endPoint y: 220, distance: 43.1
click at [325, 54] on button "Execution" at bounding box center [343, 59] width 64 height 30
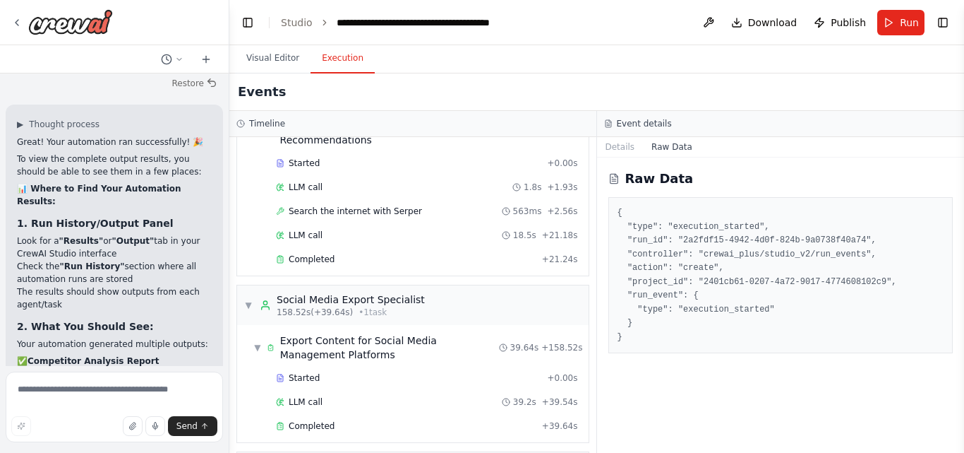
click at [671, 147] on button "Raw Data" at bounding box center [672, 147] width 58 height 20
click at [621, 150] on button "Details" at bounding box center [620, 147] width 47 height 20
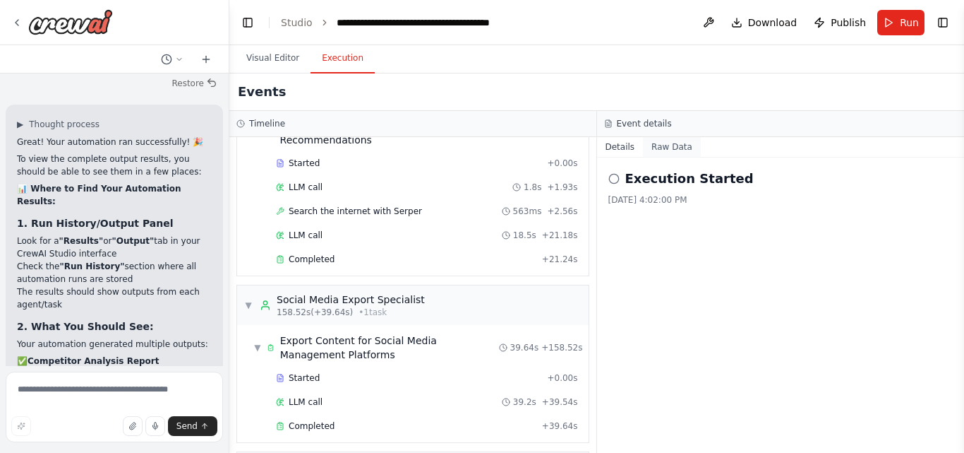
click at [659, 148] on button "Raw Data" at bounding box center [672, 147] width 58 height 20
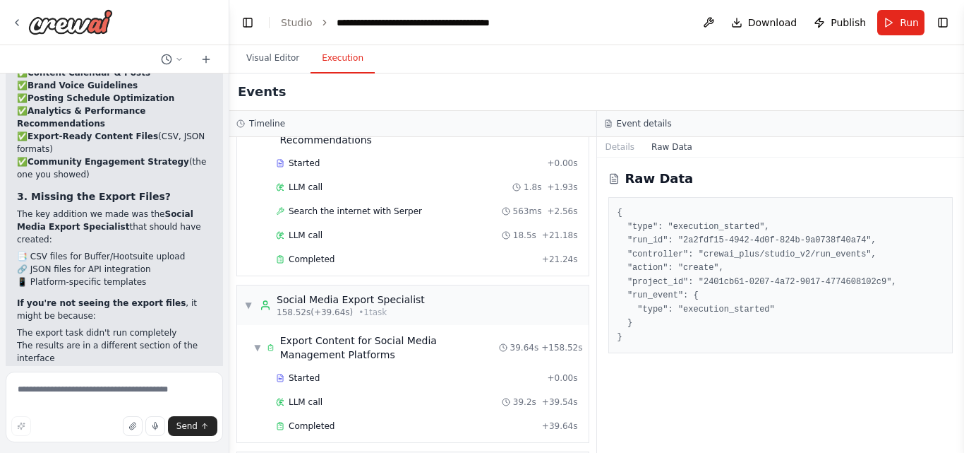
scroll to position [17083, 0]
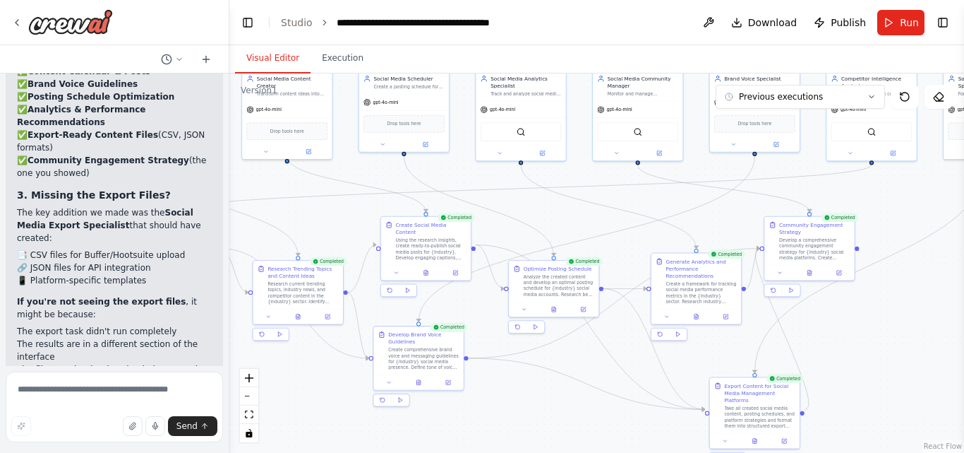
click at [279, 58] on button "Visual Editor" at bounding box center [273, 59] width 76 height 30
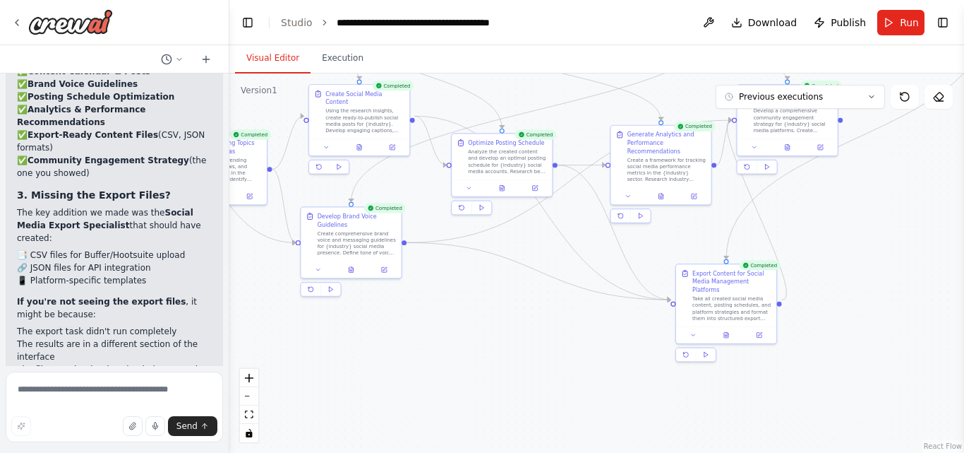
drag, startPoint x: 897, startPoint y: 313, endPoint x: 849, endPoint y: 206, distance: 117.6
click at [849, 206] on div ".deletable-edge-delete-btn { width: 20px; height: 20px; border: 0px solid #ffff…" at bounding box center [596, 262] width 735 height 379
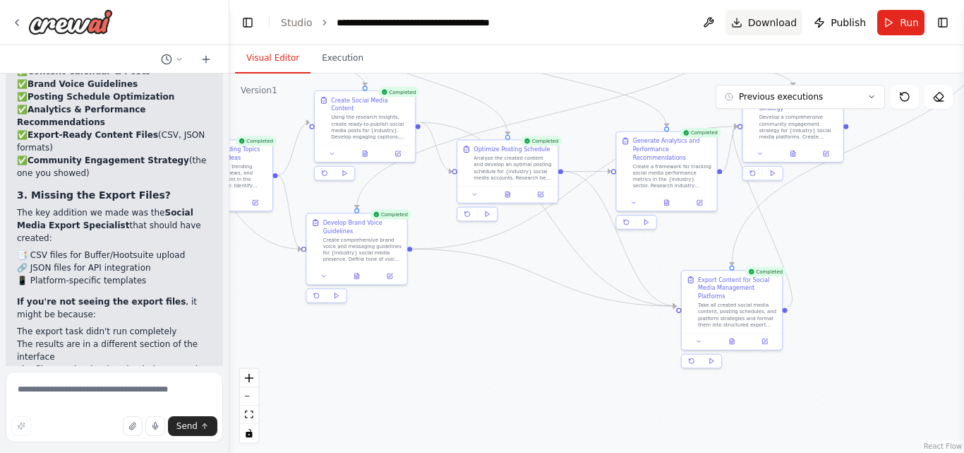
click at [772, 20] on span "Download" at bounding box center [772, 23] width 49 height 14
click at [546, 421] on div ".deletable-edge-delete-btn { width: 20px; height: 20px; border: 0px solid #ffff…" at bounding box center [596, 262] width 735 height 379
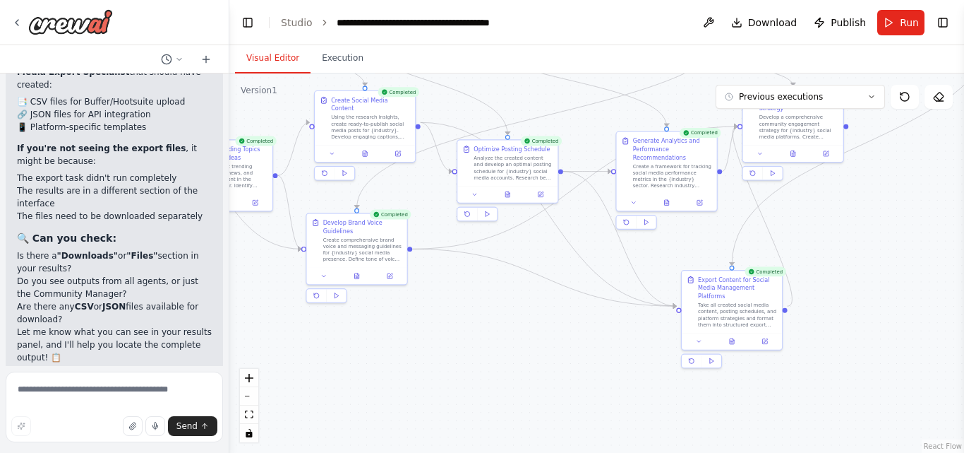
scroll to position [17326, 0]
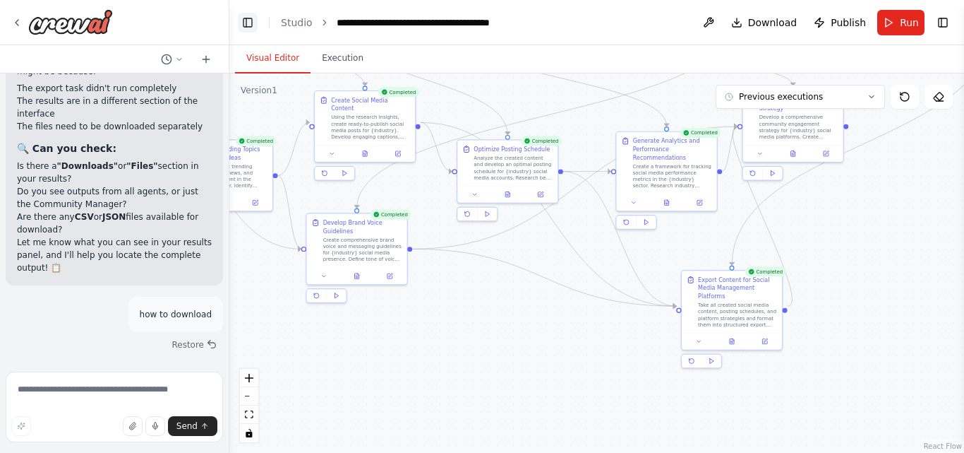
click at [251, 20] on button "Toggle Left Sidebar" at bounding box center [248, 23] width 20 height 20
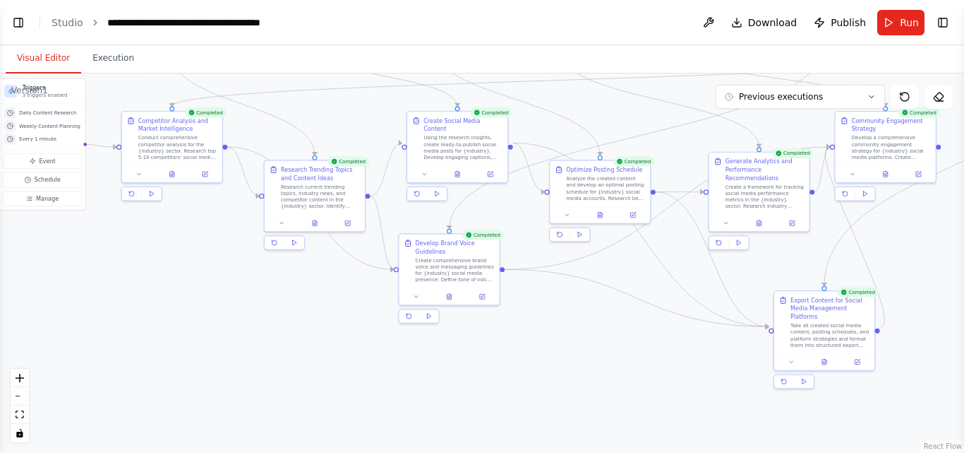
drag, startPoint x: 325, startPoint y: 295, endPoint x: 633, endPoint y: 366, distance: 315.8
click at [633, 366] on div ".deletable-edge-delete-btn { width: 20px; height: 20px; border: 0px solid #ffff…" at bounding box center [482, 262] width 964 height 379
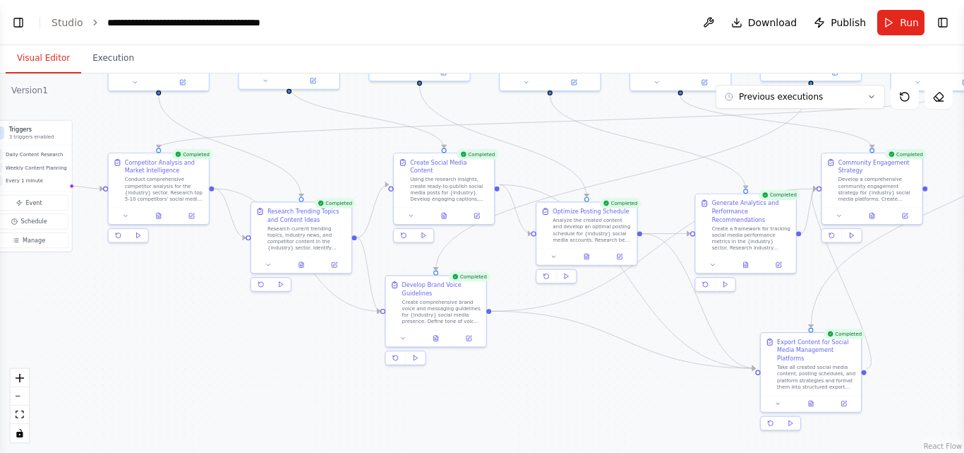
drag, startPoint x: 246, startPoint y: 383, endPoint x: 247, endPoint y: 375, distance: 8.5
click at [247, 375] on div ".deletable-edge-delete-btn { width: 20px; height: 20px; border: 0px solid #ffff…" at bounding box center [482, 262] width 964 height 379
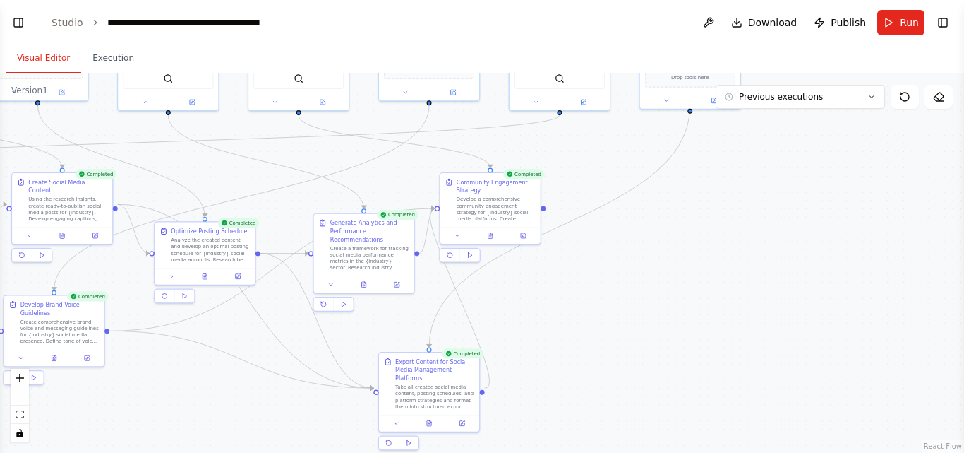
drag, startPoint x: 594, startPoint y: 387, endPoint x: 213, endPoint y: 407, distance: 382.5
click at [213, 407] on div ".deletable-edge-delete-btn { width: 20px; height: 20px; border: 0px solid #ffff…" at bounding box center [482, 262] width 964 height 379
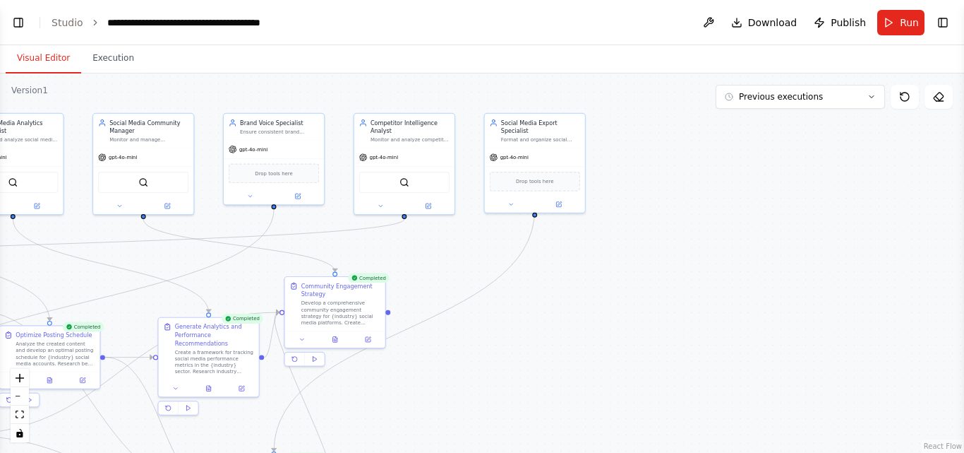
drag, startPoint x: 642, startPoint y: 282, endPoint x: 541, endPoint y: 385, distance: 144.8
click at [541, 385] on div ".deletable-edge-delete-btn { width: 20px; height: 20px; border: 0px solid #ffff…" at bounding box center [482, 262] width 964 height 379
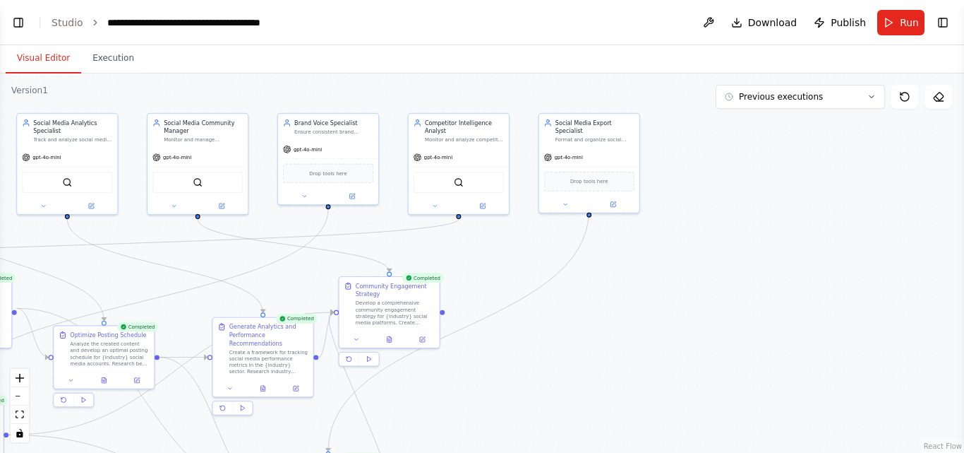
click at [623, 336] on div ".deletable-edge-delete-btn { width: 20px; height: 20px; border: 0px solid #ffff…" at bounding box center [482, 262] width 964 height 379
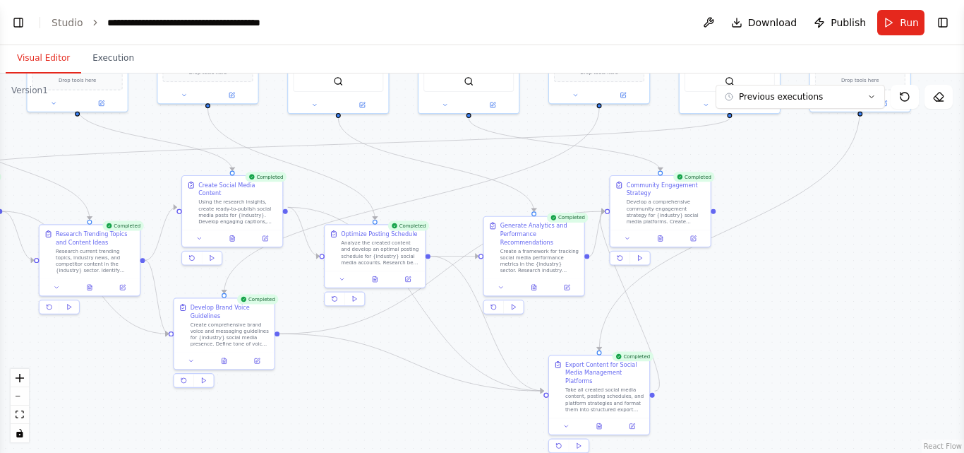
drag, startPoint x: 630, startPoint y: 356, endPoint x: 907, endPoint y: 249, distance: 297.5
click at [907, 249] on div ".deletable-edge-delete-btn { width: 20px; height: 20px; border: 0px solid #ffff…" at bounding box center [482, 262] width 964 height 379
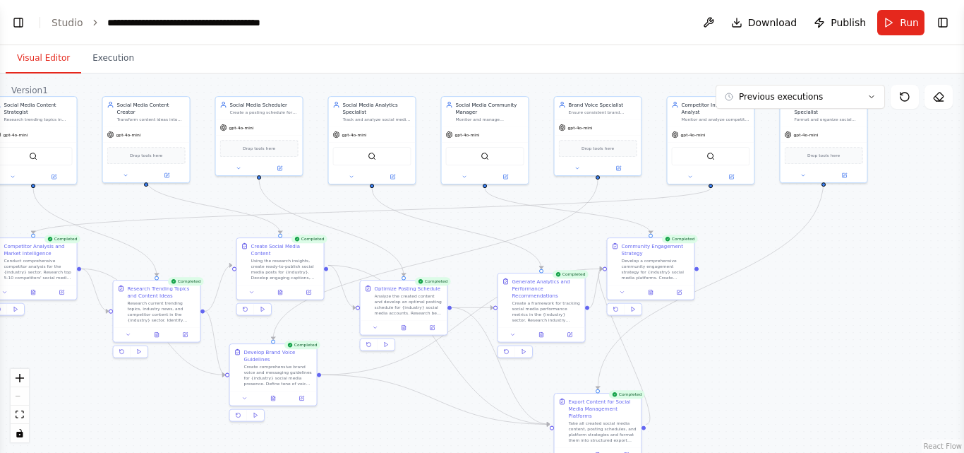
drag, startPoint x: 777, startPoint y: 272, endPoint x: 728, endPoint y: 315, distance: 65.0
click at [728, 315] on div ".deletable-edge-delete-btn { width: 20px; height: 20px; border: 0px solid #ffff…" at bounding box center [482, 262] width 964 height 379
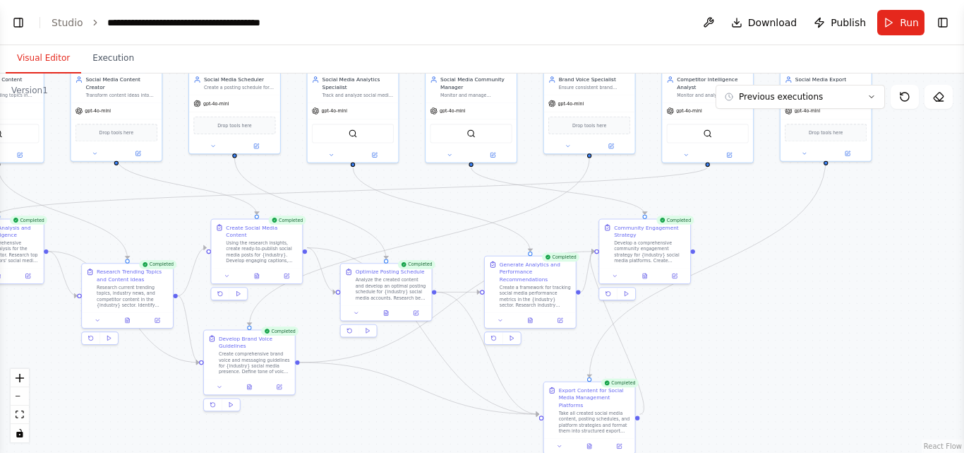
click at [760, 308] on div ".deletable-edge-delete-btn { width: 20px; height: 20px; border: 0px solid #ffff…" at bounding box center [482, 262] width 964 height 379
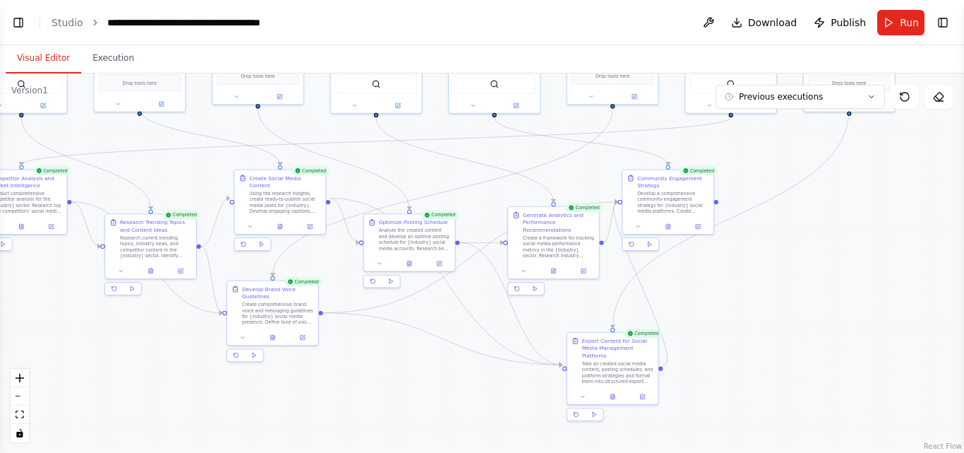
drag, startPoint x: 733, startPoint y: 290, endPoint x: 756, endPoint y: 241, distance: 54.6
click at [756, 241] on div ".deletable-edge-delete-btn { width: 20px; height: 20px; border: 0px solid #ffff…" at bounding box center [482, 262] width 964 height 379
click at [20, 24] on button "Toggle Left Sidebar" at bounding box center [18, 23] width 20 height 20
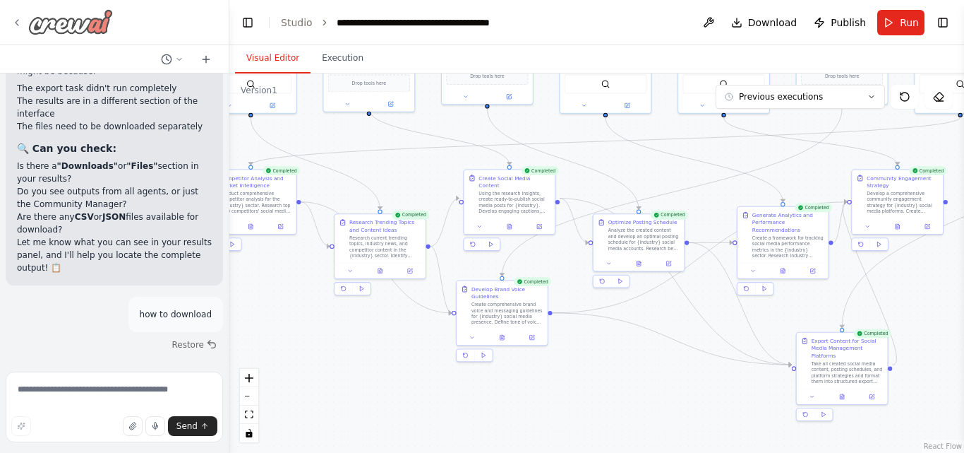
click at [13, 23] on icon at bounding box center [16, 22] width 11 height 11
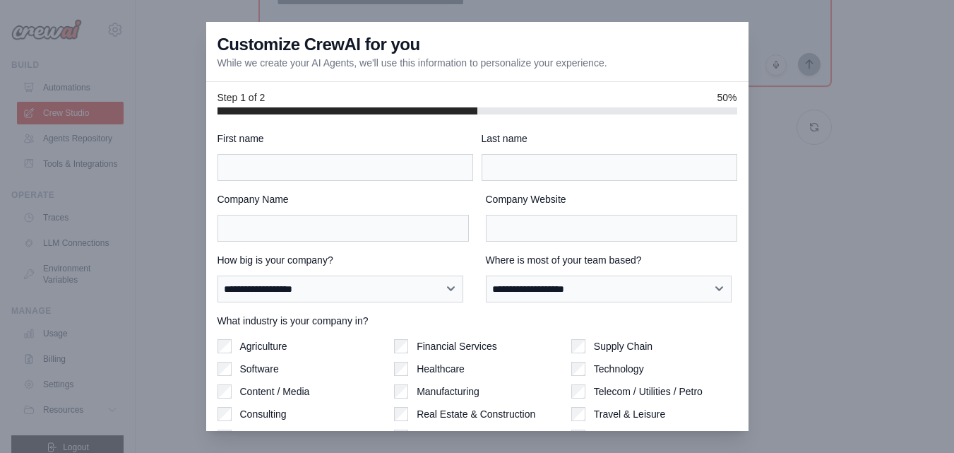
click at [852, 183] on div at bounding box center [477, 226] width 954 height 453
click at [489, 49] on div "Customize CrewAI for you While we create your AI Agents, we'll use this informa…" at bounding box center [477, 52] width 542 height 60
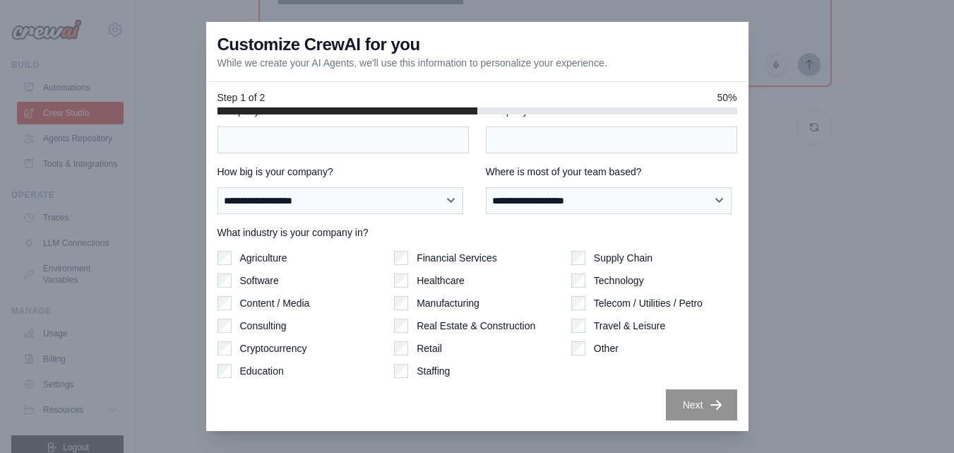
click at [797, 241] on div at bounding box center [477, 226] width 954 height 453
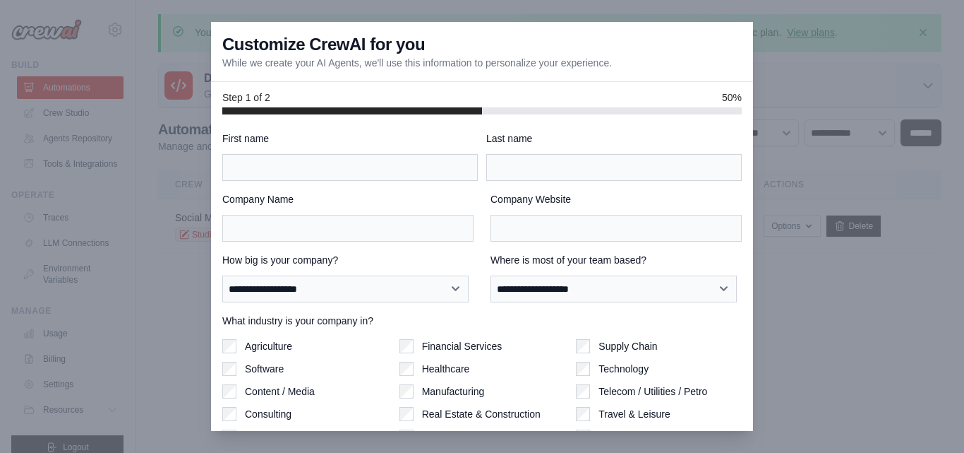
drag, startPoint x: 425, startPoint y: 45, endPoint x: 511, endPoint y: 53, distance: 86.5
click at [511, 53] on div "Customize CrewAI for you While we create your AI Agents, we'll use this informa…" at bounding box center [482, 52] width 542 height 60
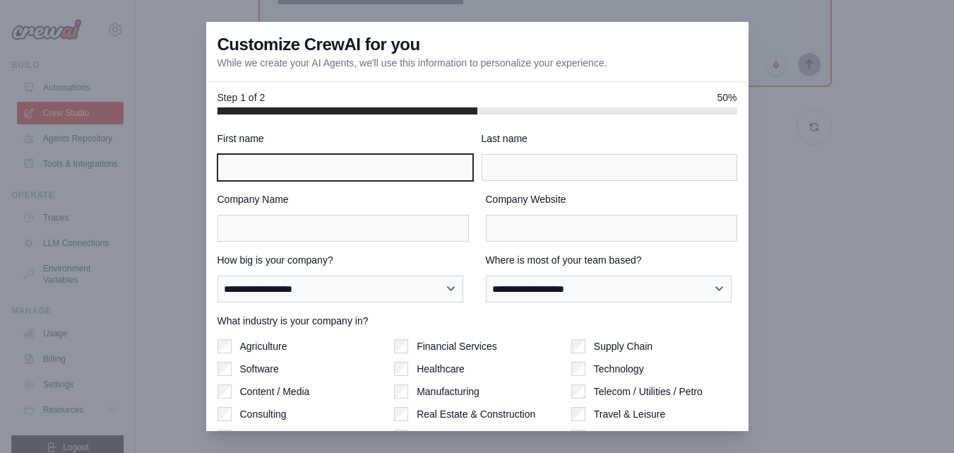
click at [380, 167] on input "First name" at bounding box center [345, 167] width 256 height 27
click at [331, 173] on input "First name" at bounding box center [345, 167] width 256 height 27
type input "*******"
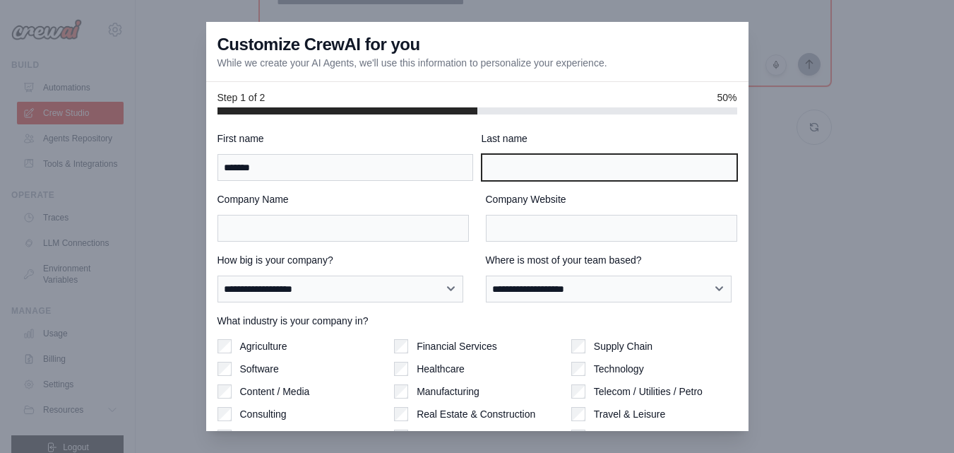
click at [540, 164] on input "Last name" at bounding box center [610, 167] width 256 height 27
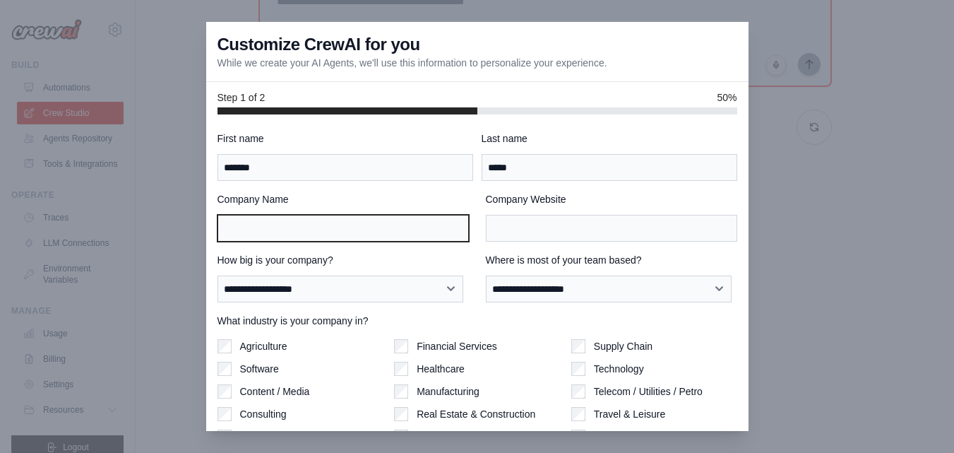
click at [391, 241] on input "Company Name" at bounding box center [342, 228] width 251 height 27
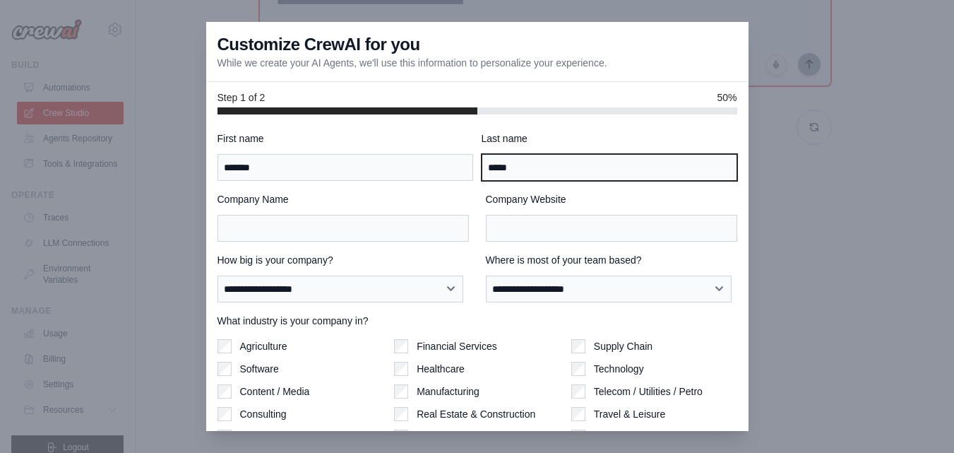
click at [518, 168] on input "*****" at bounding box center [610, 167] width 256 height 27
click at [518, 173] on input "*****" at bounding box center [610, 167] width 256 height 27
type input "*****"
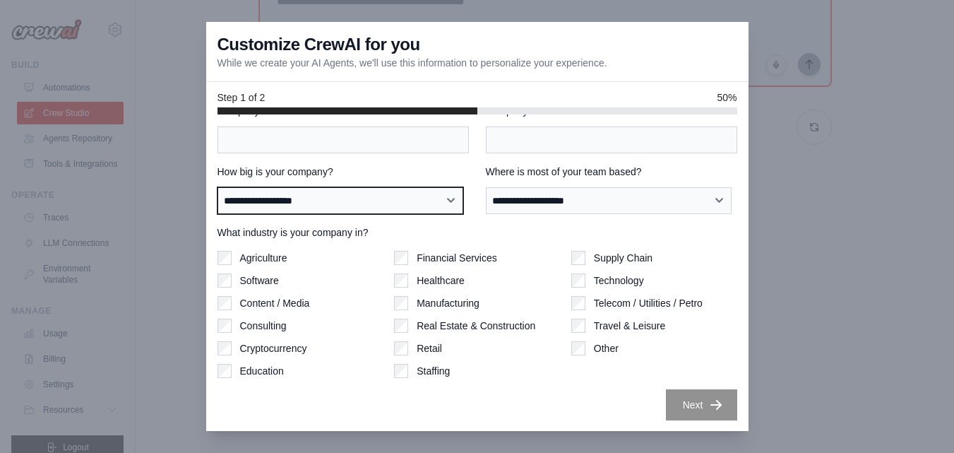
click at [438, 202] on select "**********" at bounding box center [340, 200] width 246 height 27
select select "**********"
click at [217, 187] on select "**********" at bounding box center [340, 200] width 246 height 27
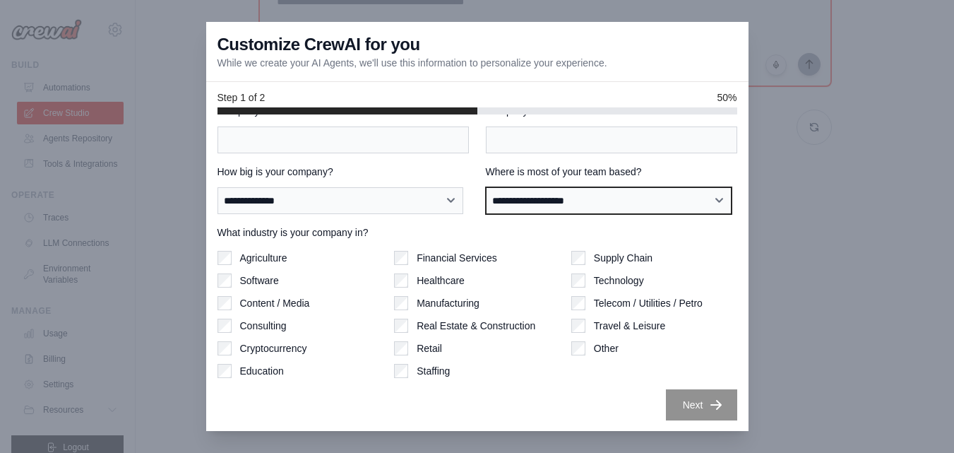
click at [599, 198] on select "**********" at bounding box center [609, 200] width 246 height 27
click at [537, 195] on select "**********" at bounding box center [609, 200] width 246 height 27
select select "**********"
click at [486, 187] on select "**********" at bounding box center [609, 200] width 246 height 27
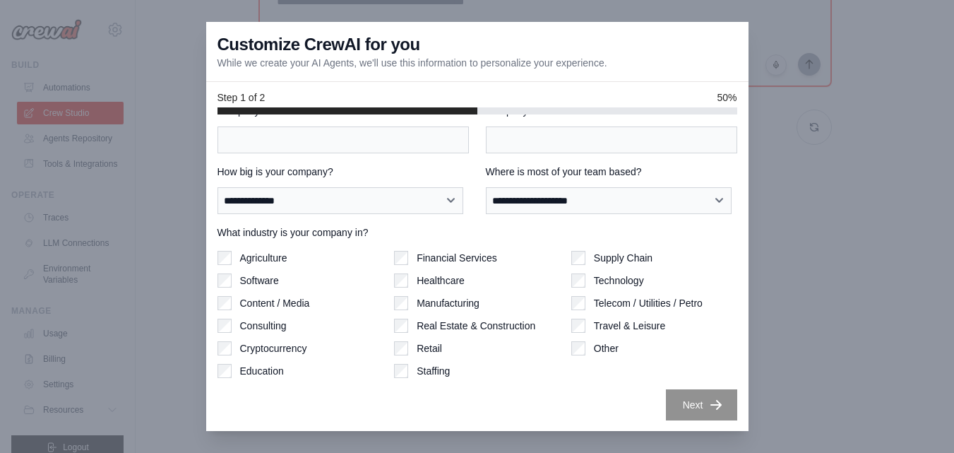
click at [579, 285] on div "Technology" at bounding box center [654, 280] width 166 height 14
click at [304, 140] on input "Company Name" at bounding box center [342, 139] width 251 height 27
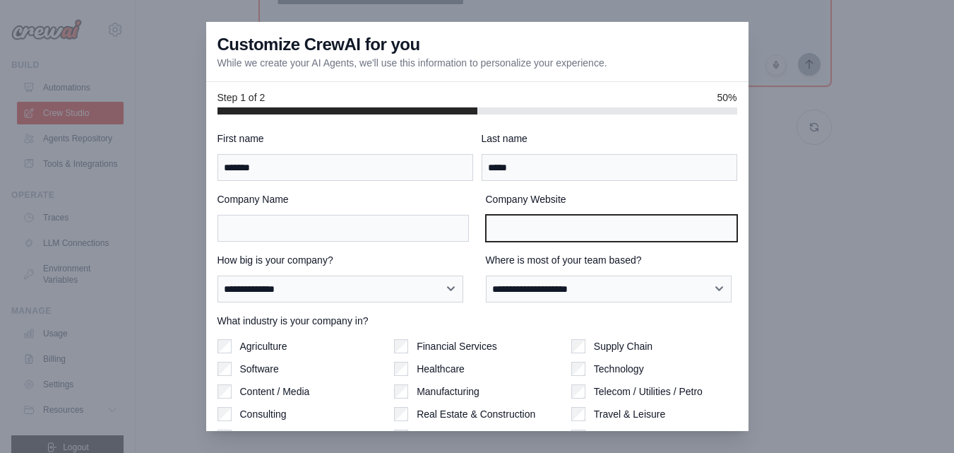
click at [534, 221] on input "Company Website" at bounding box center [611, 228] width 251 height 27
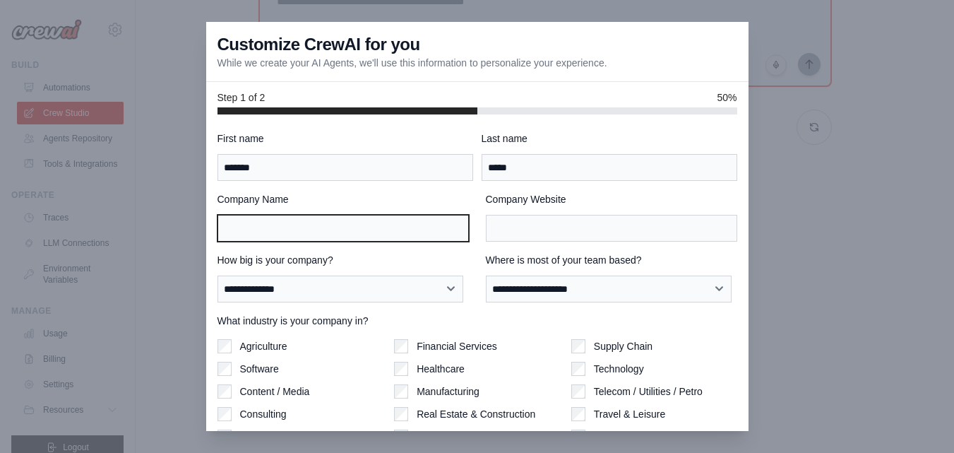
click at [333, 220] on input "Company Name" at bounding box center [342, 228] width 251 height 27
type input "*"
type input "*****"
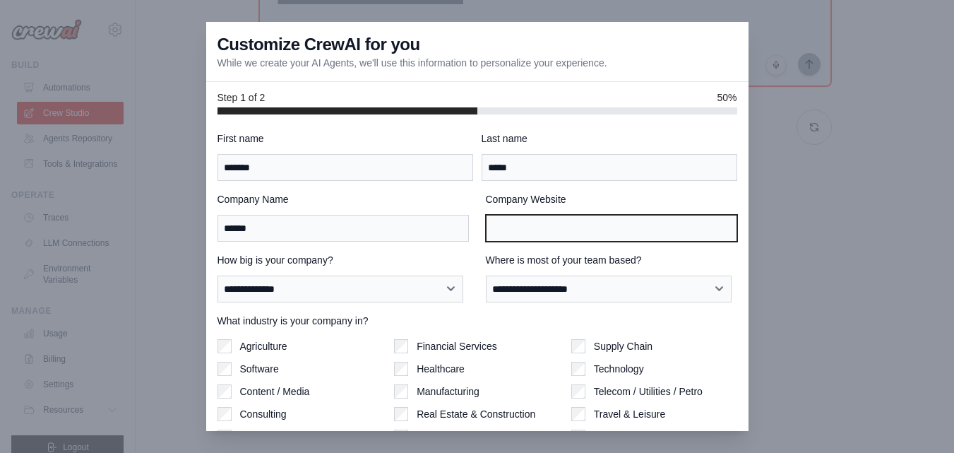
click at [522, 231] on input "Company Website" at bounding box center [611, 228] width 251 height 27
click at [500, 236] on input "Company Website" at bounding box center [611, 228] width 251 height 27
paste input "**********"
type input "**********"
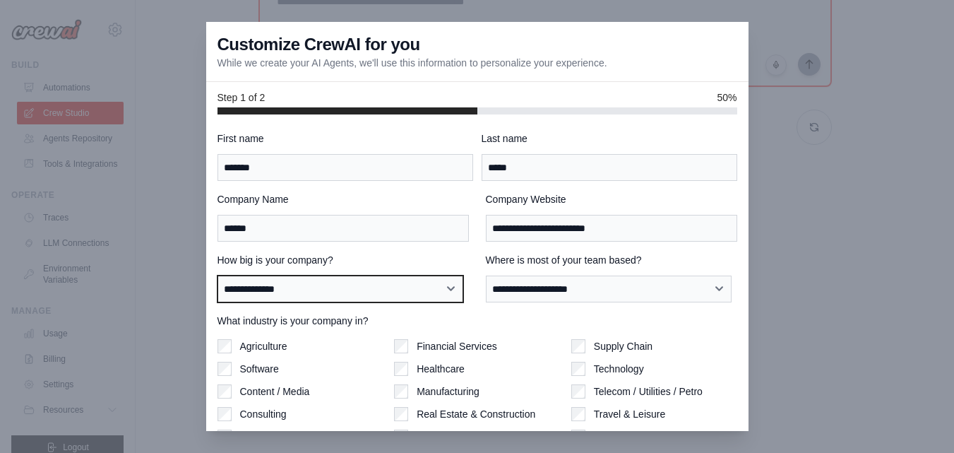
click at [445, 290] on select "**********" at bounding box center [340, 288] width 246 height 27
click at [217, 275] on select "**********" at bounding box center [340, 288] width 246 height 27
click at [451, 289] on select "**********" at bounding box center [340, 288] width 246 height 27
select select "**********"
click at [217, 275] on select "**********" at bounding box center [340, 288] width 246 height 27
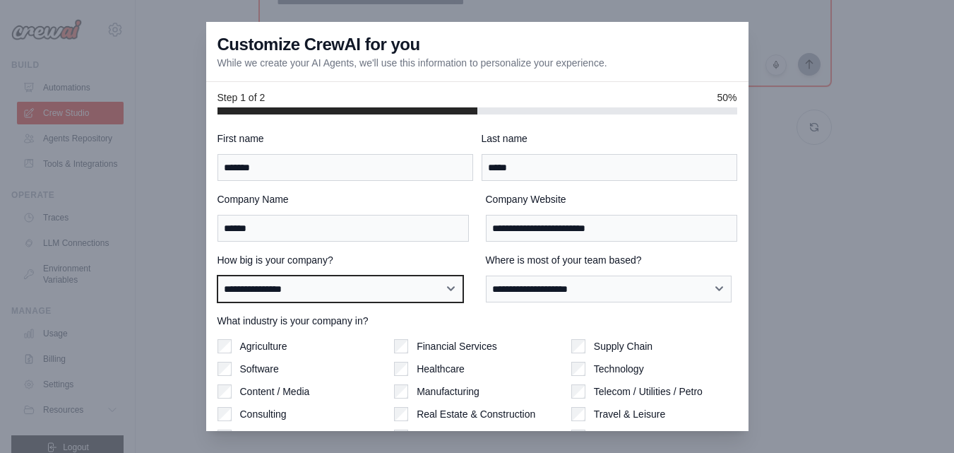
scroll to position [88, 0]
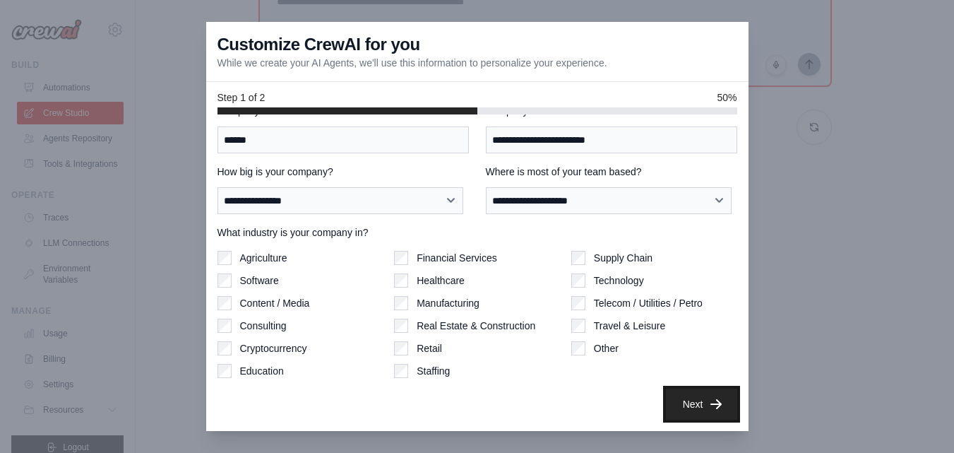
click at [709, 399] on icon "button" at bounding box center [716, 404] width 14 height 14
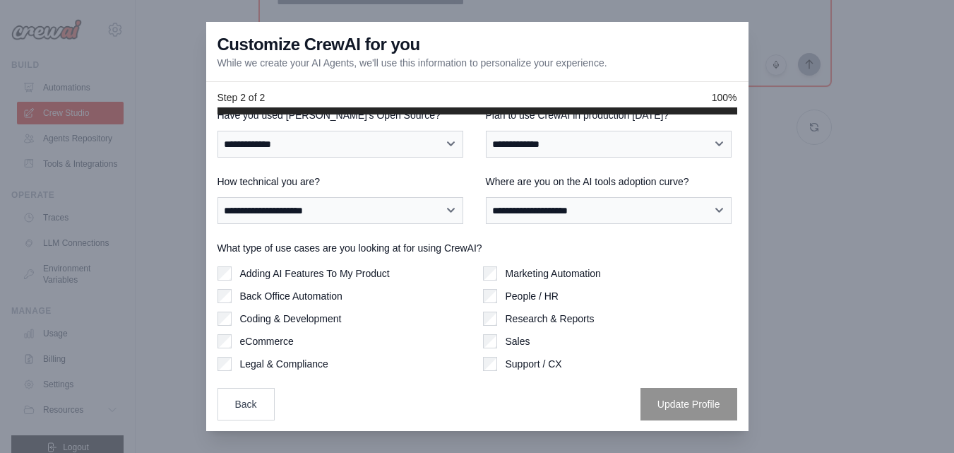
scroll to position [0, 0]
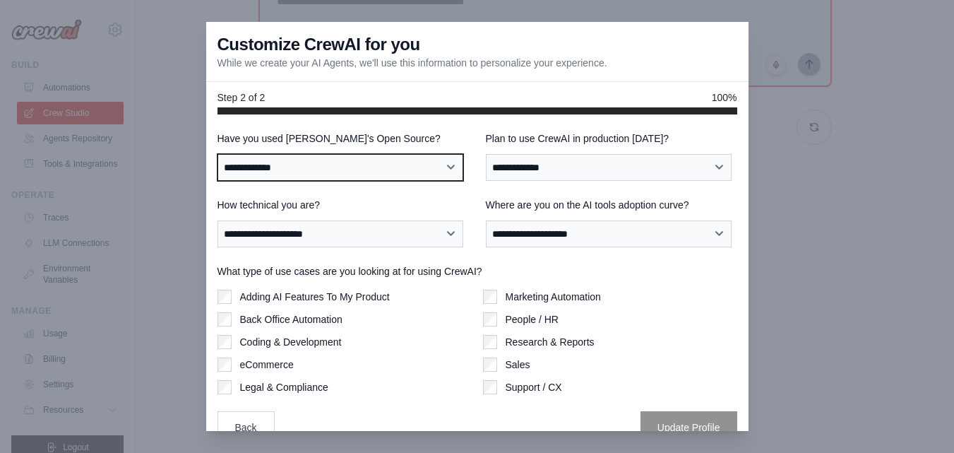
click at [446, 171] on select "**********" at bounding box center [340, 167] width 246 height 27
select select "**********"
click at [217, 154] on select "**********" at bounding box center [340, 167] width 246 height 27
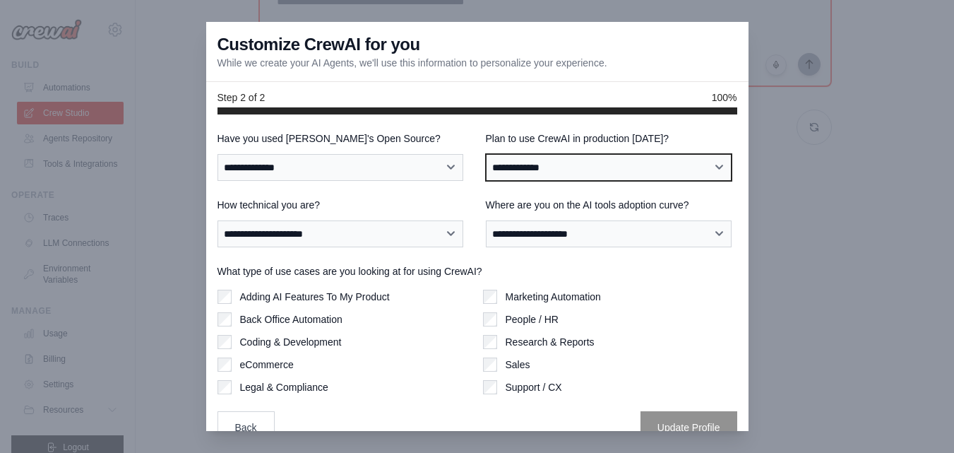
click at [580, 163] on select "**********" at bounding box center [609, 167] width 246 height 27
select select "****"
click at [486, 154] on select "**********" at bounding box center [609, 167] width 246 height 27
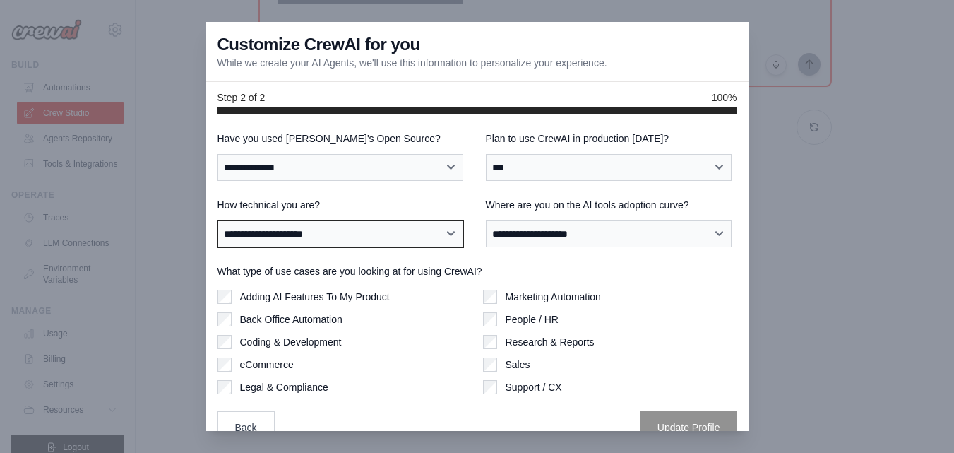
click at [437, 241] on select "**********" at bounding box center [340, 233] width 246 height 27
click at [217, 220] on select "**********" at bounding box center [340, 233] width 246 height 27
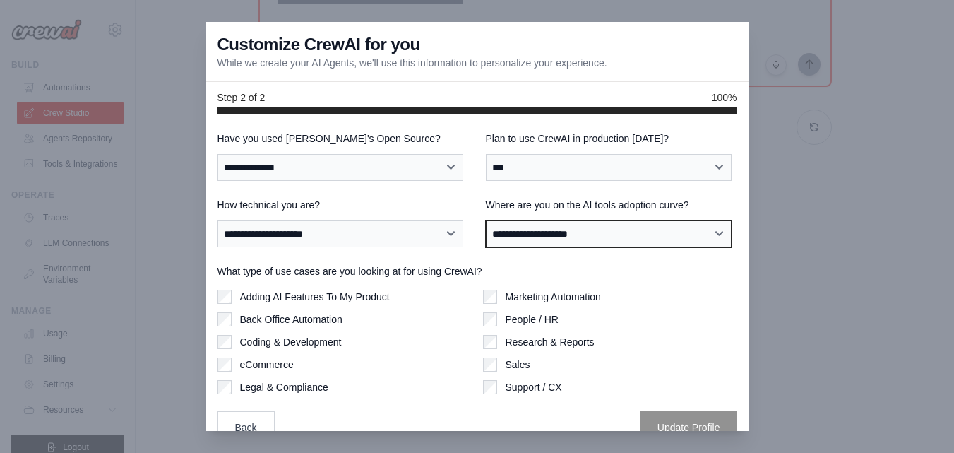
click at [580, 230] on select "**********" at bounding box center [609, 233] width 246 height 27
select select "**********"
click at [486, 220] on select "**********" at bounding box center [609, 233] width 246 height 27
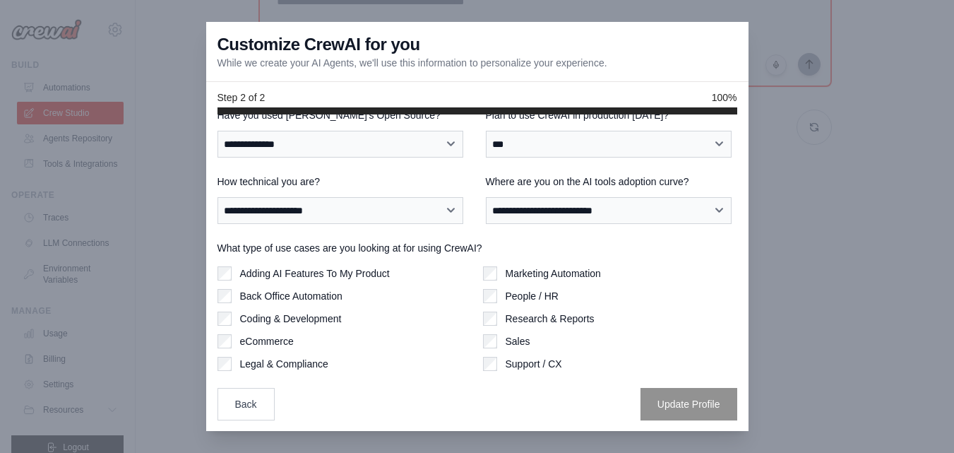
click at [491, 270] on div "Marketing Automation" at bounding box center [610, 273] width 254 height 14
click at [233, 275] on div "Adding AI Features To My Product" at bounding box center [344, 273] width 254 height 14
click at [229, 309] on div "Adding AI Features To My Product Back Office Automation Coding & Development eC…" at bounding box center [344, 318] width 254 height 104
click at [494, 298] on div "People / HR" at bounding box center [610, 296] width 254 height 14
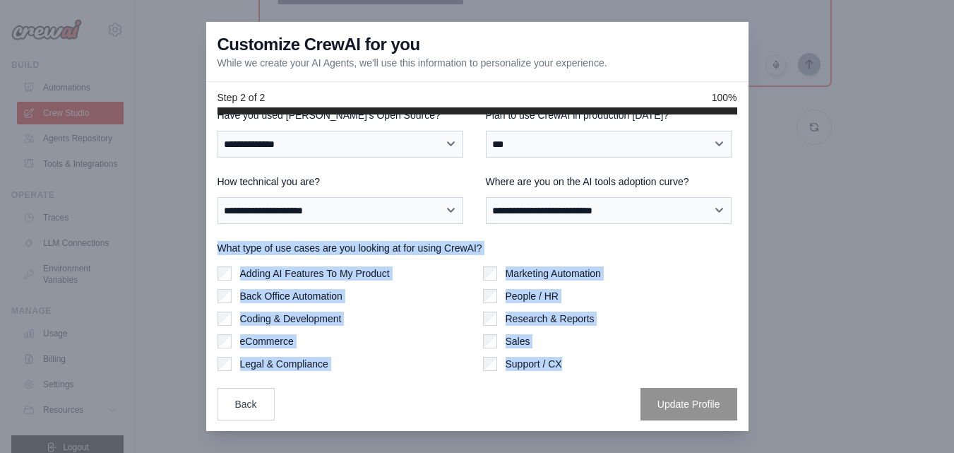
drag, startPoint x: 563, startPoint y: 360, endPoint x: 220, endPoint y: 238, distance: 364.9
click at [220, 238] on div "**********" at bounding box center [477, 264] width 520 height 312
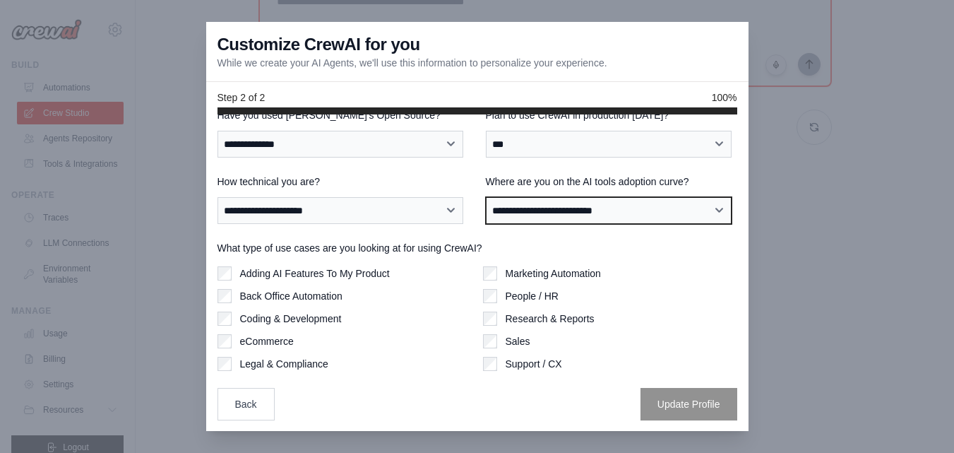
click at [702, 215] on select "**********" at bounding box center [609, 210] width 246 height 27
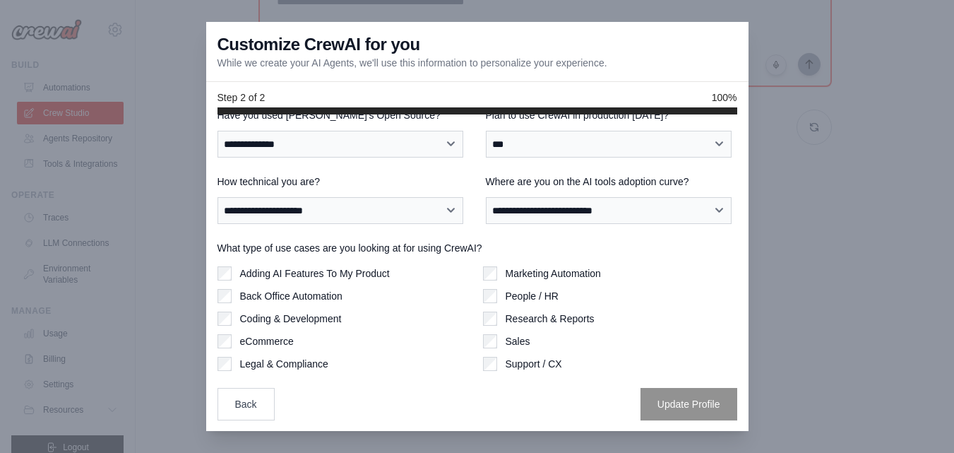
click at [707, 363] on div "Support / CX" at bounding box center [610, 364] width 254 height 14
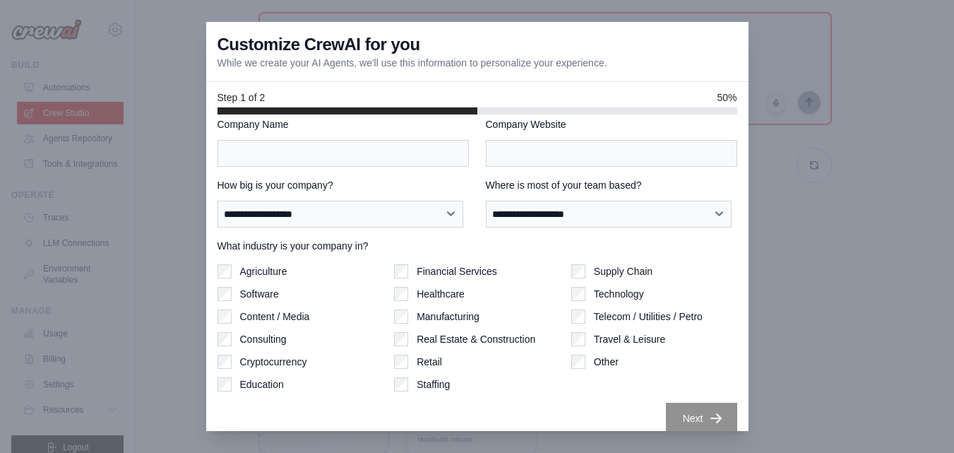
scroll to position [88, 0]
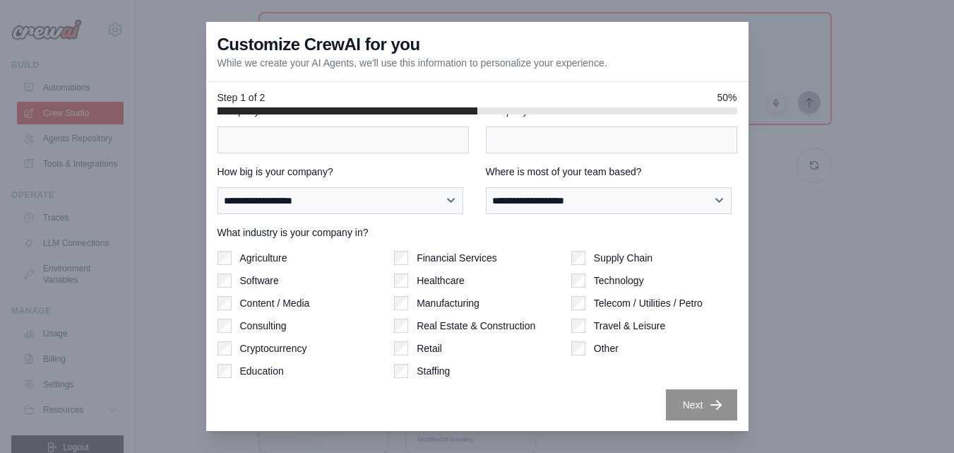
click at [280, 45] on h3 "Customize CrewAI for you" at bounding box center [318, 44] width 203 height 23
drag, startPoint x: 514, startPoint y: 37, endPoint x: 414, endPoint y: 71, distance: 105.6
click at [414, 71] on div "Customize CrewAI for you While we create your AI Agents, we'll use this informa…" at bounding box center [477, 52] width 542 height 60
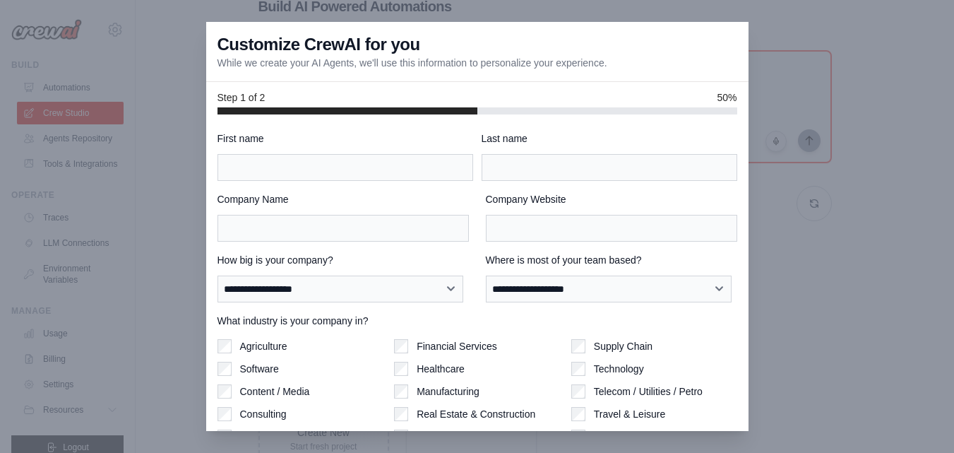
drag, startPoint x: 385, startPoint y: 40, endPoint x: 434, endPoint y: 263, distance: 228.4
click at [434, 263] on div "**********" at bounding box center [477, 226] width 542 height 409
click at [434, 263] on label "How big is your company?" at bounding box center [342, 260] width 251 height 14
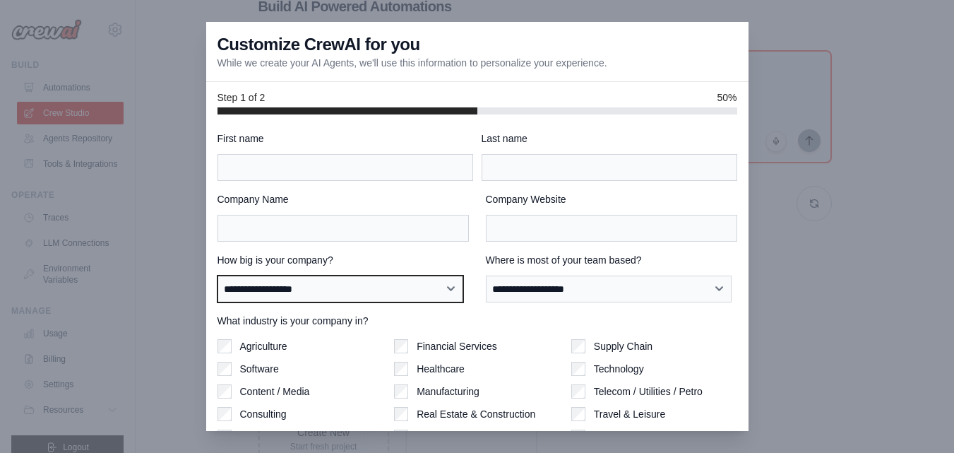
click at [434, 275] on select "**********" at bounding box center [340, 288] width 246 height 27
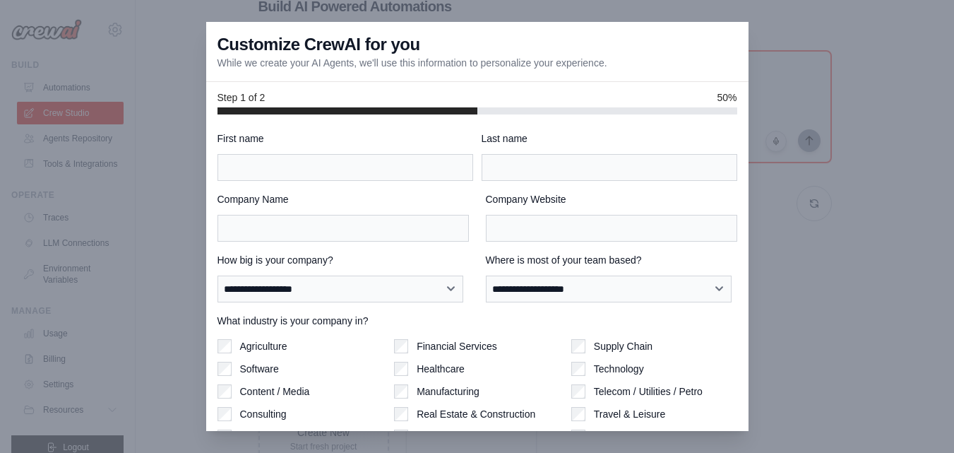
click at [434, 263] on label "How big is your company?" at bounding box center [342, 260] width 251 height 14
click at [434, 275] on select "**********" at bounding box center [340, 288] width 246 height 27
click at [908, 8] on div at bounding box center [477, 226] width 954 height 453
click at [753, 28] on div at bounding box center [477, 226] width 954 height 453
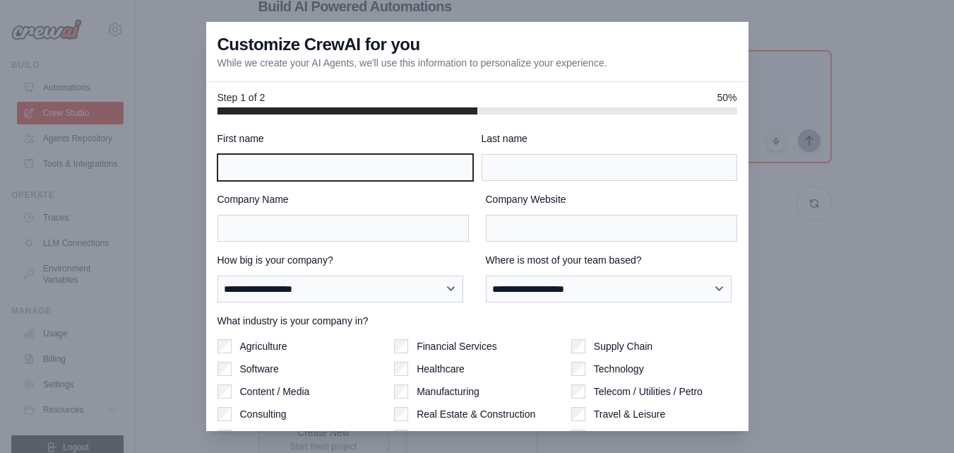
click at [281, 167] on input "First name" at bounding box center [345, 167] width 256 height 27
type input "*"
type input "******"
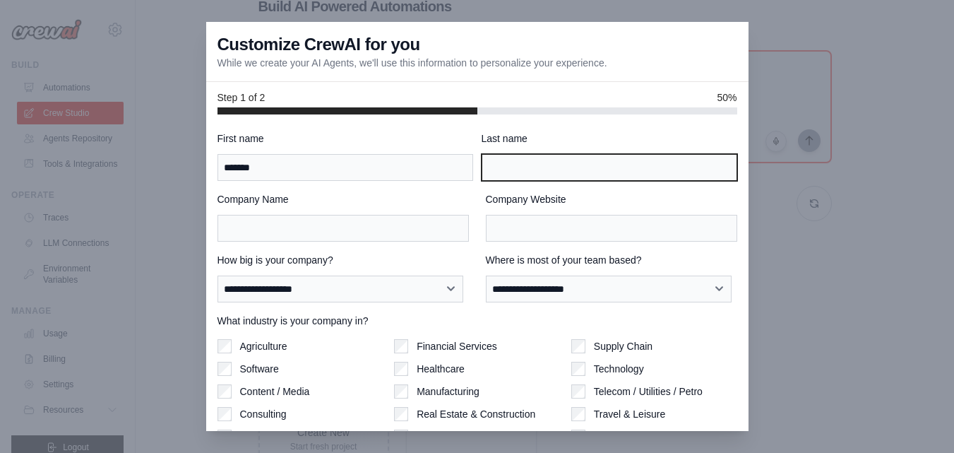
click at [513, 169] on input "Last name" at bounding box center [610, 167] width 256 height 27
type input "***"
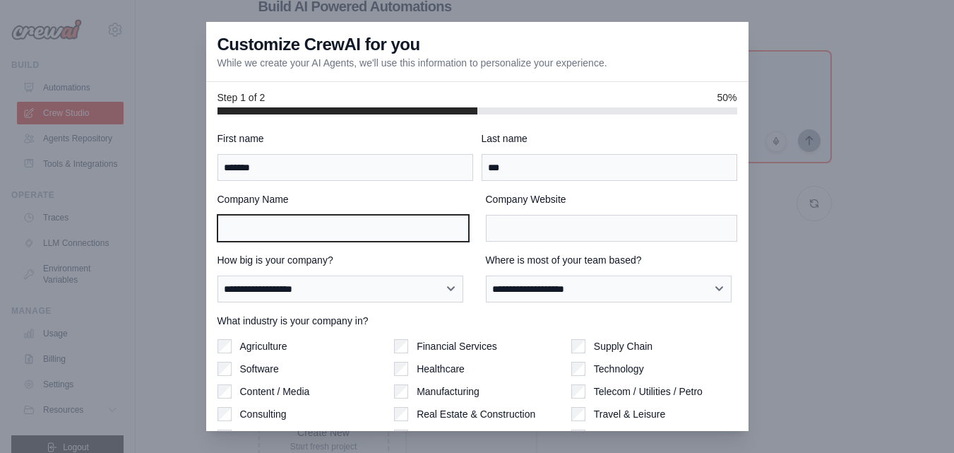
click at [347, 239] on input "Company Name" at bounding box center [342, 228] width 251 height 27
type input "*****"
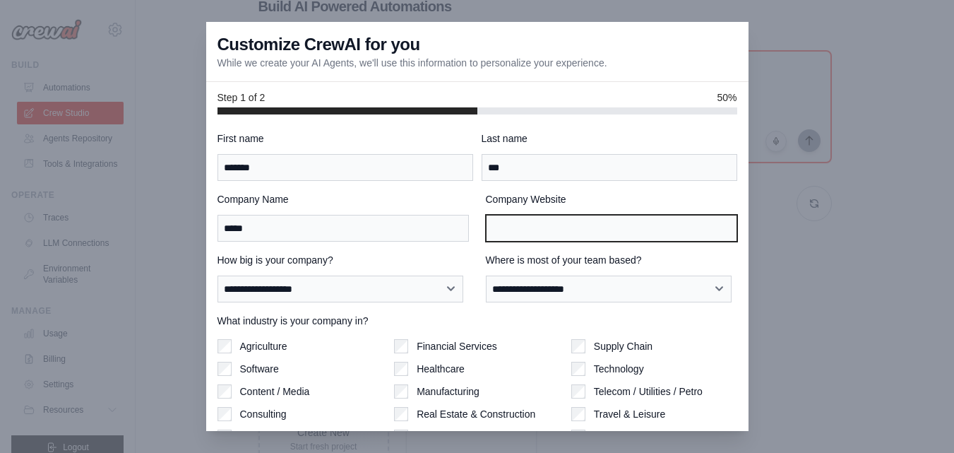
click at [538, 231] on input "Company Website" at bounding box center [611, 228] width 251 height 27
paste input "**********"
type input "**********"
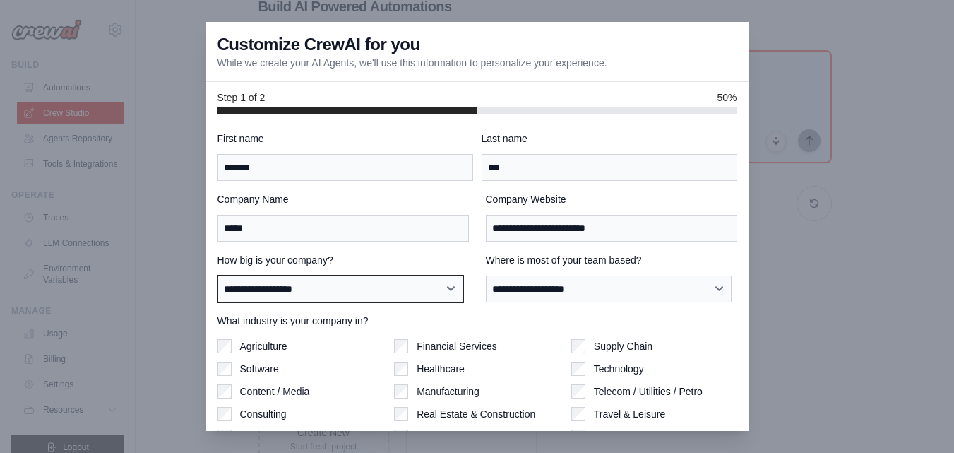
click at [364, 290] on select "**********" at bounding box center [340, 288] width 246 height 27
select select "**********"
click at [217, 275] on select "**********" at bounding box center [340, 288] width 246 height 27
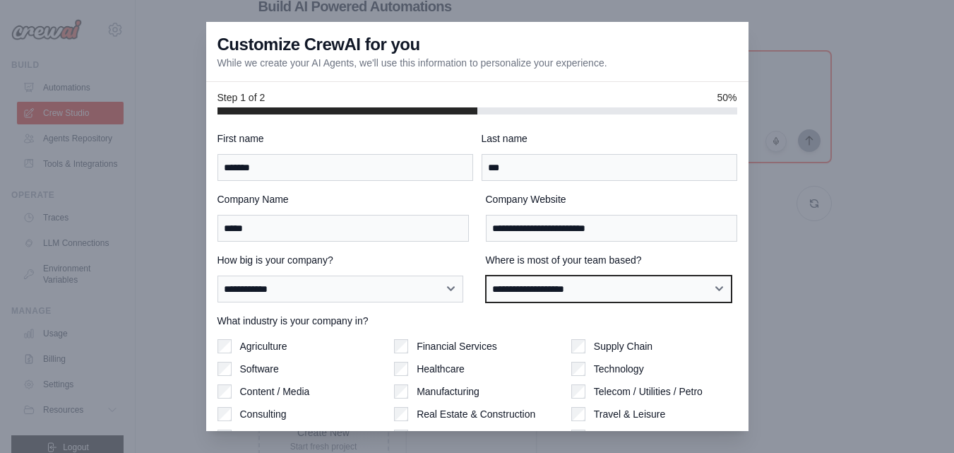
click at [562, 288] on select "**********" at bounding box center [609, 288] width 246 height 27
select select "**********"
click at [486, 275] on select "**********" at bounding box center [609, 288] width 246 height 27
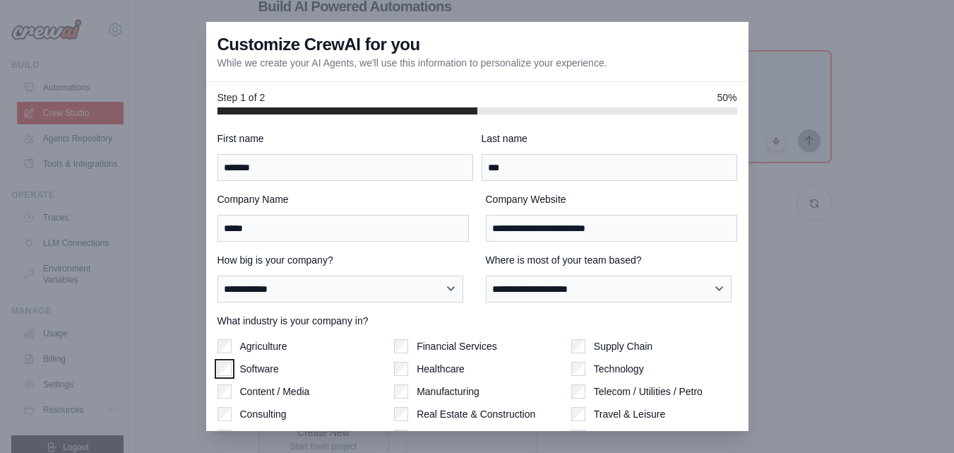
scroll to position [88, 0]
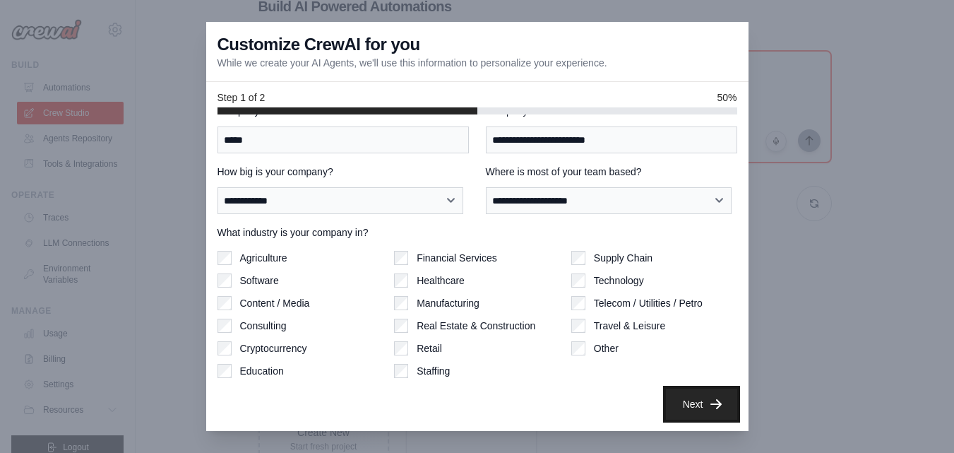
click at [684, 407] on button "Next" at bounding box center [701, 403] width 71 height 31
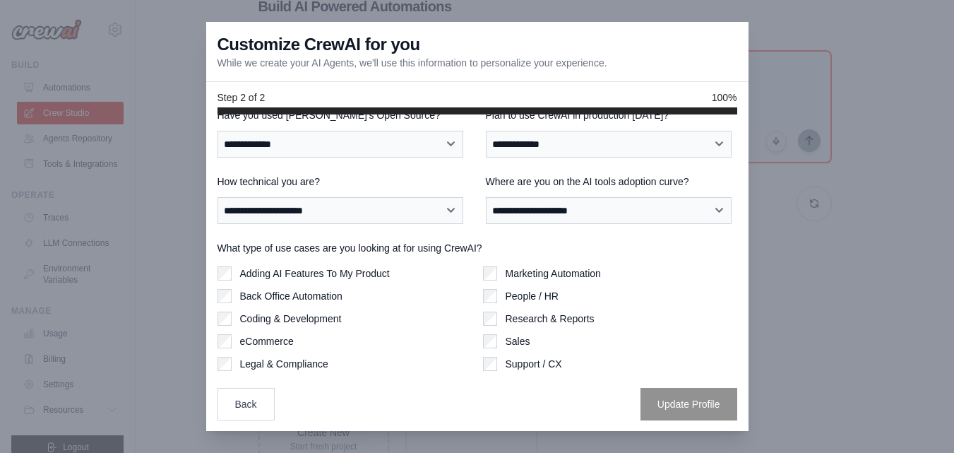
scroll to position [0, 0]
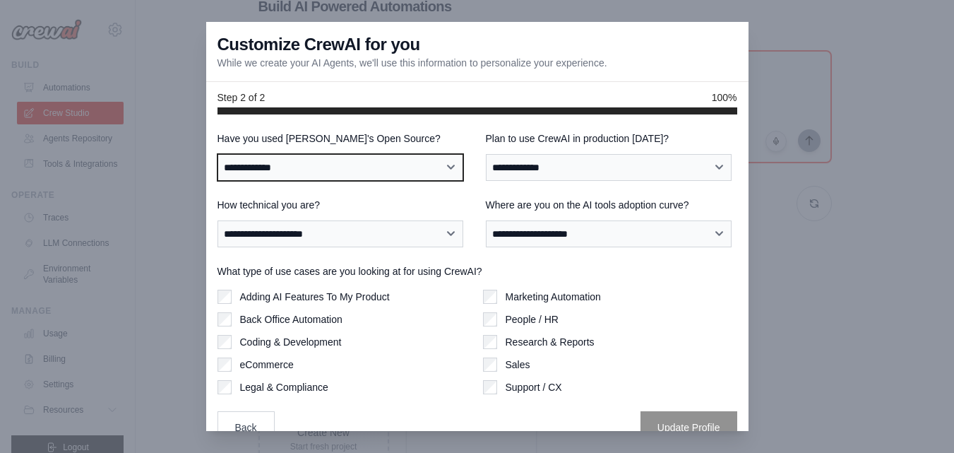
click at [366, 167] on select "**********" at bounding box center [340, 167] width 246 height 27
select select "**********"
click at [217, 154] on select "**********" at bounding box center [340, 167] width 246 height 27
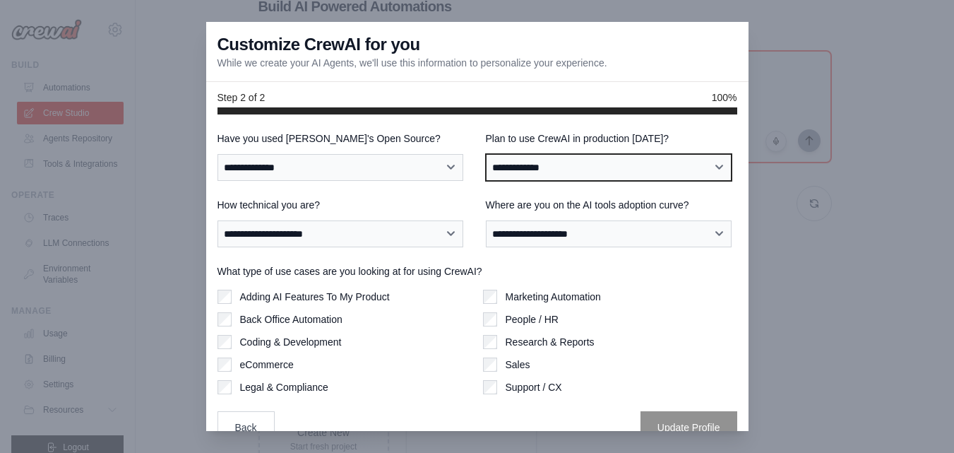
click at [586, 174] on select "**********" at bounding box center [609, 167] width 246 height 27
select select "****"
click at [486, 154] on select "**********" at bounding box center [609, 167] width 246 height 27
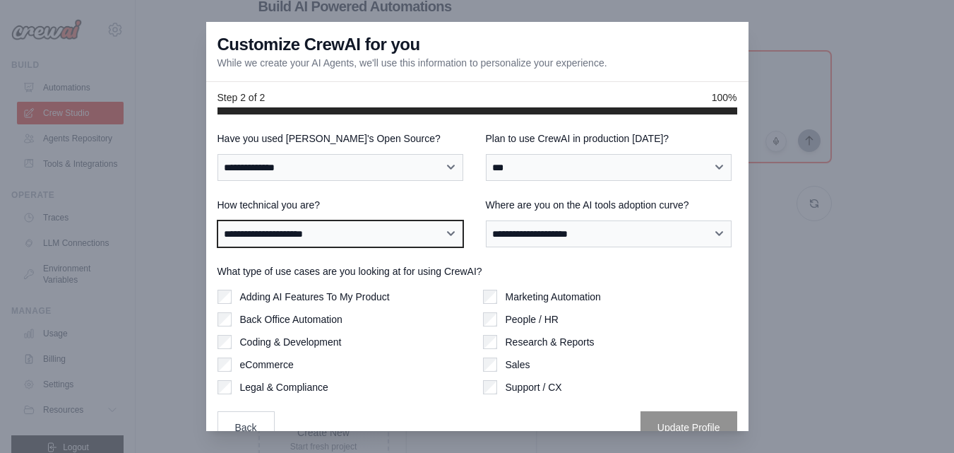
click at [397, 241] on select "**********" at bounding box center [340, 233] width 246 height 27
select select "**********"
click at [217, 220] on select "**********" at bounding box center [340, 233] width 246 height 27
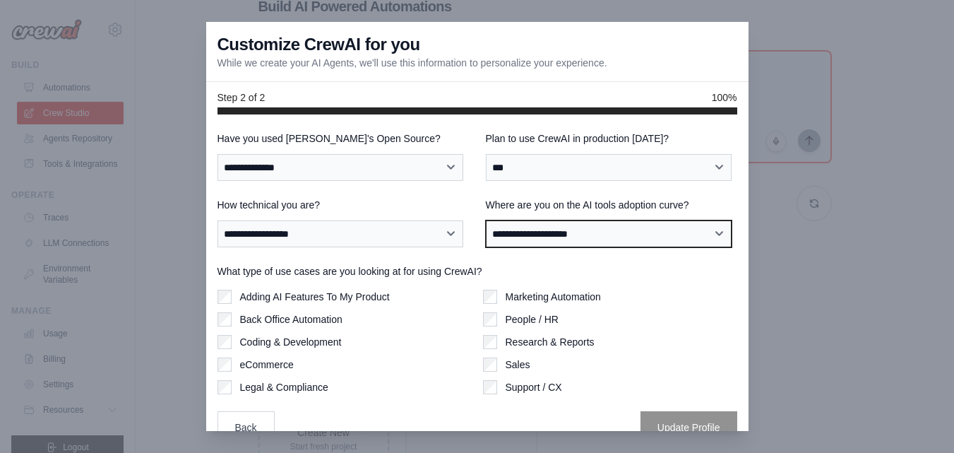
click at [585, 233] on select "**********" at bounding box center [609, 233] width 246 height 27
select select "**********"
click at [486, 220] on select "**********" at bounding box center [609, 233] width 246 height 27
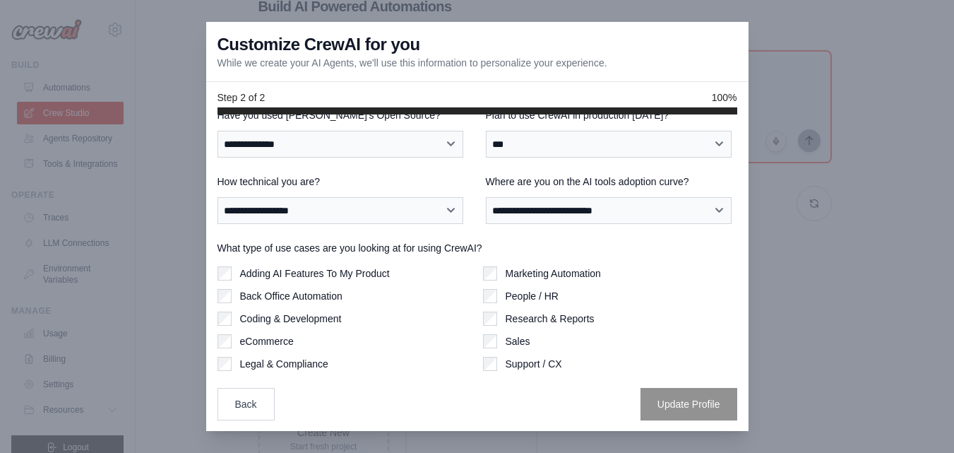
click at [227, 309] on div "Adding AI Features To My Product Back Office Automation Coding & Development eC…" at bounding box center [344, 318] width 254 height 104
click at [491, 278] on div "Marketing Automation" at bounding box center [610, 273] width 254 height 14
click at [676, 397] on button "Update Profile" at bounding box center [688, 403] width 97 height 32
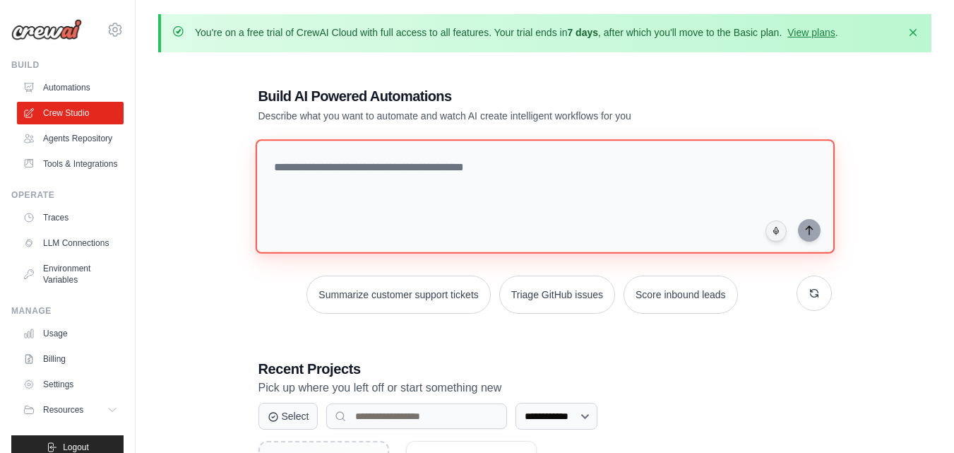
click at [309, 171] on textarea at bounding box center [544, 196] width 579 height 114
